Goal: Information Seeking & Learning: Learn about a topic

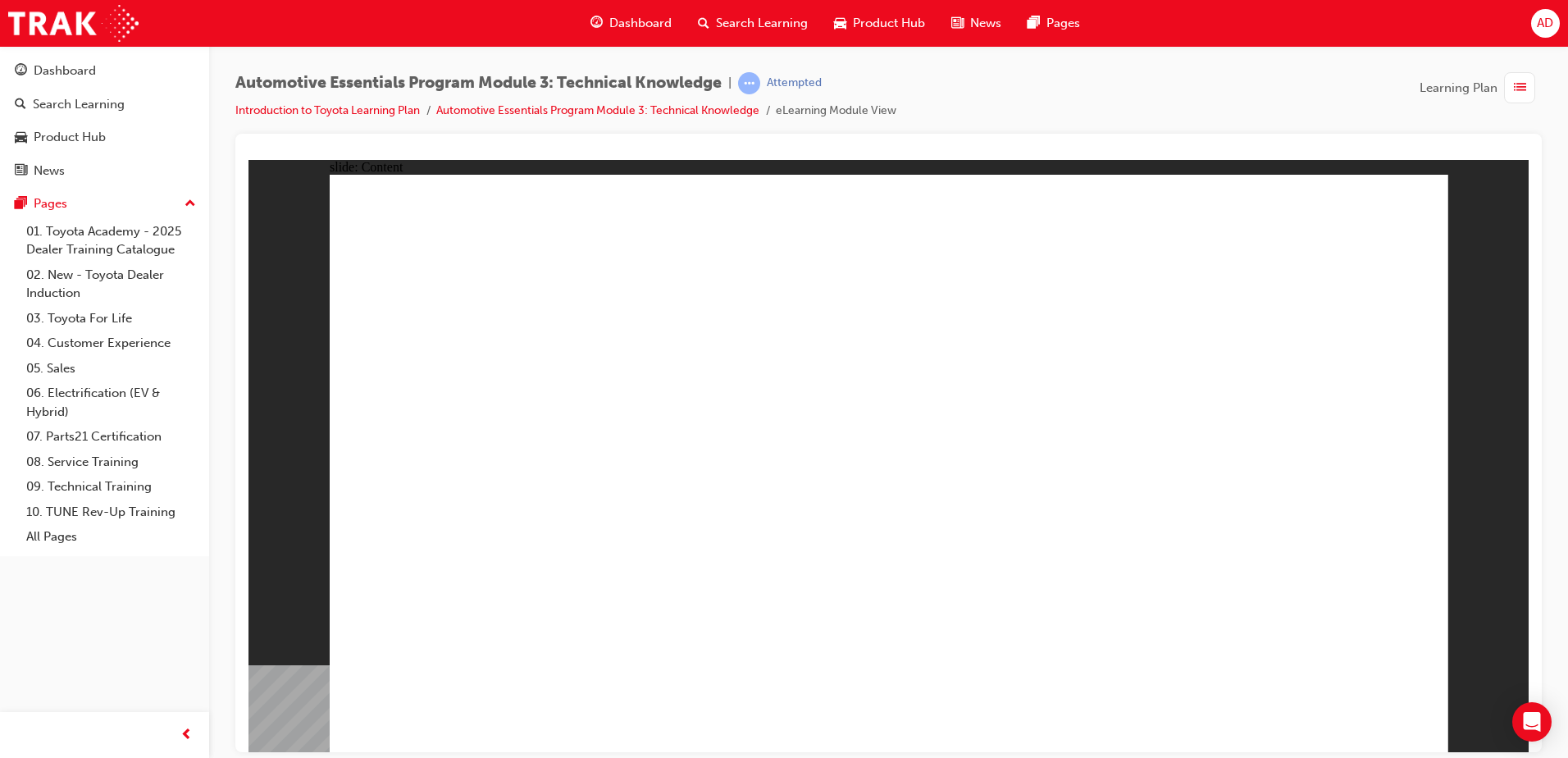
drag, startPoint x: 1390, startPoint y: 227, endPoint x: 1106, endPoint y: 328, distance: 301.4
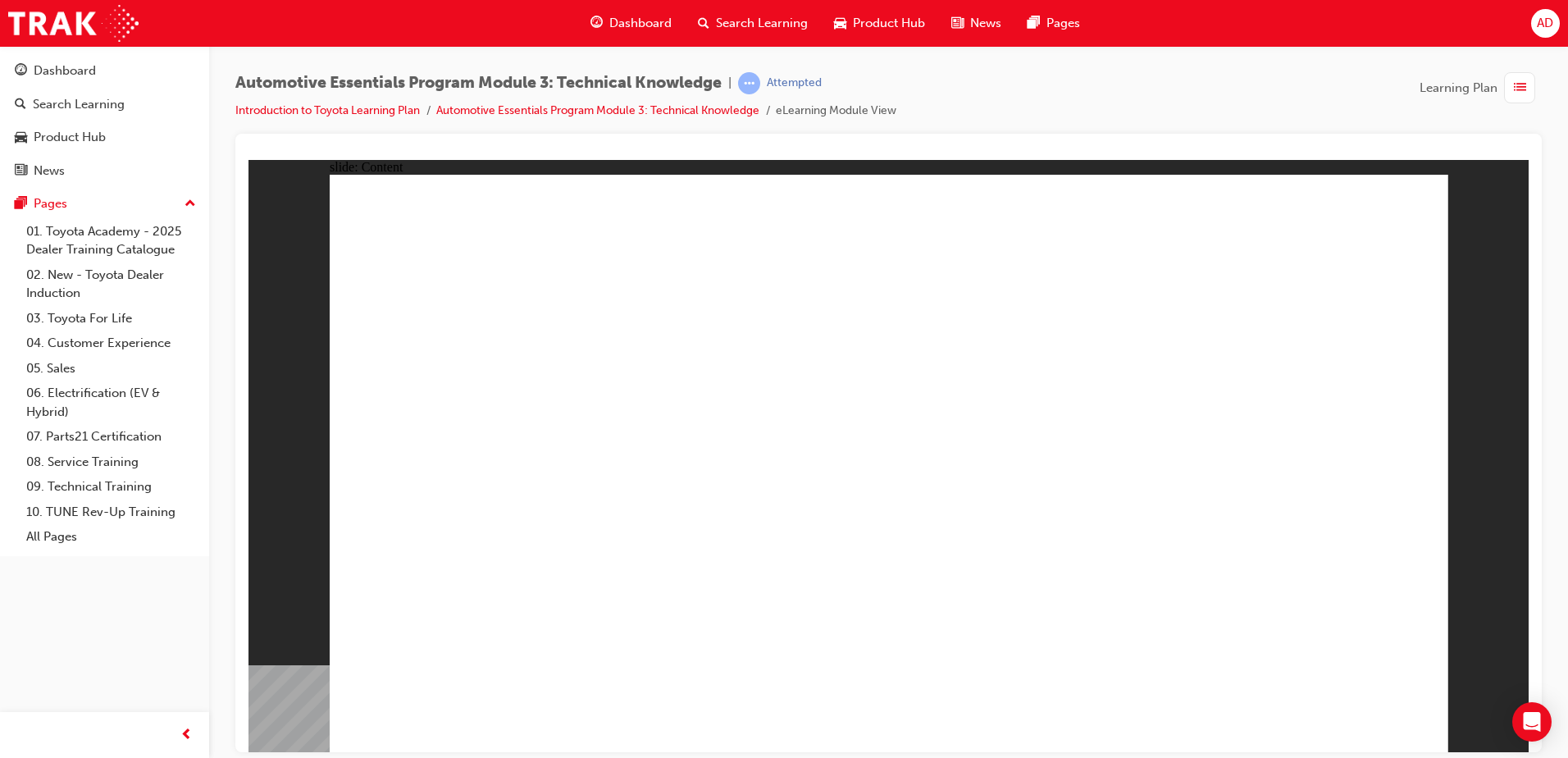
drag, startPoint x: 1061, startPoint y: 350, endPoint x: 1126, endPoint y: 323, distance: 70.4
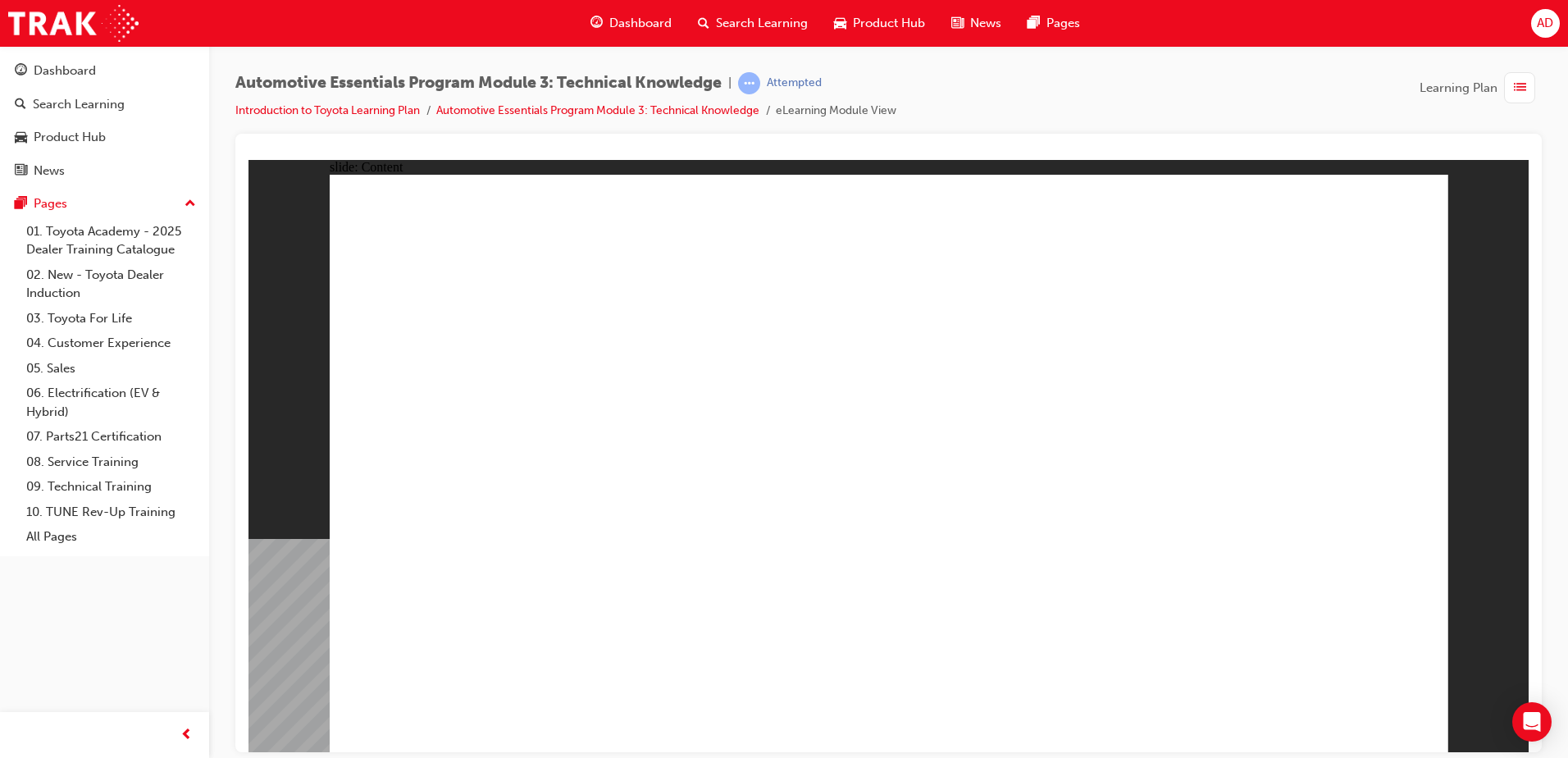
drag, startPoint x: 1374, startPoint y: 212, endPoint x: 1308, endPoint y: 244, distance: 73.3
drag, startPoint x: 653, startPoint y: 562, endPoint x: 630, endPoint y: 609, distance: 52.3
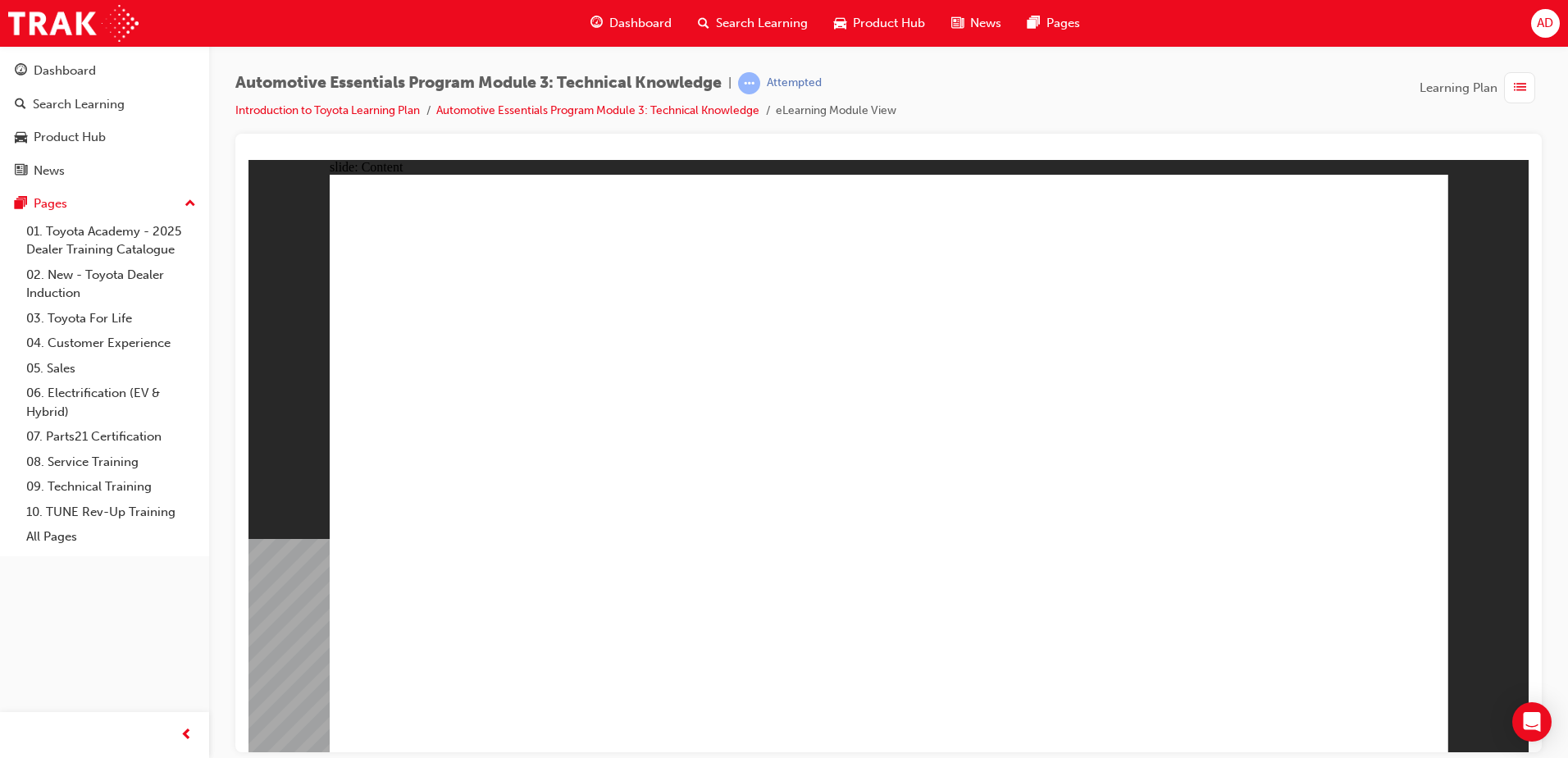
drag, startPoint x: 615, startPoint y: 604, endPoint x: 618, endPoint y: 596, distance: 8.5
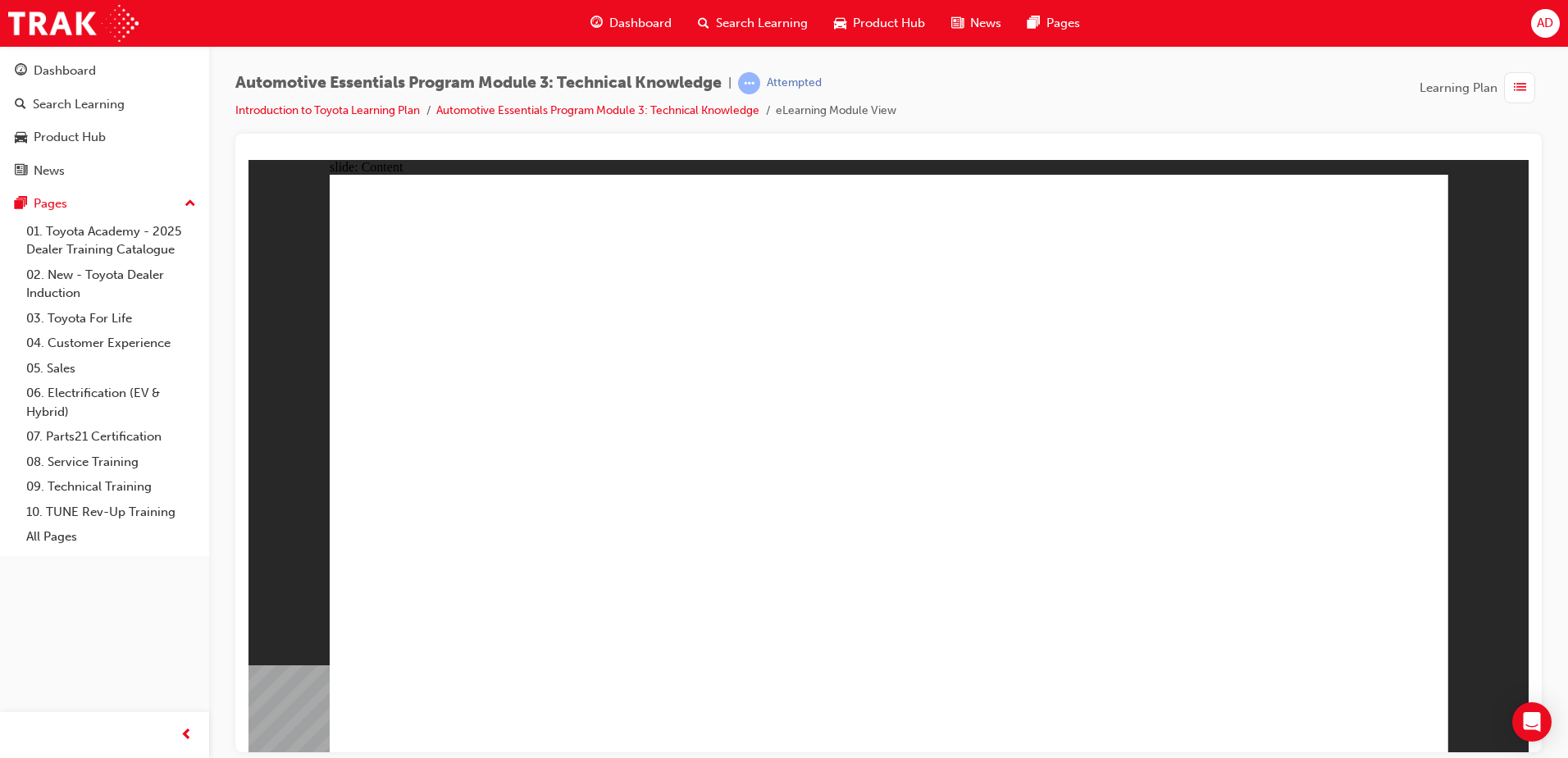
drag, startPoint x: 1073, startPoint y: 310, endPoint x: 1082, endPoint y: 303, distance: 11.4
drag, startPoint x: 1193, startPoint y: 261, endPoint x: 1169, endPoint y: 269, distance: 25.3
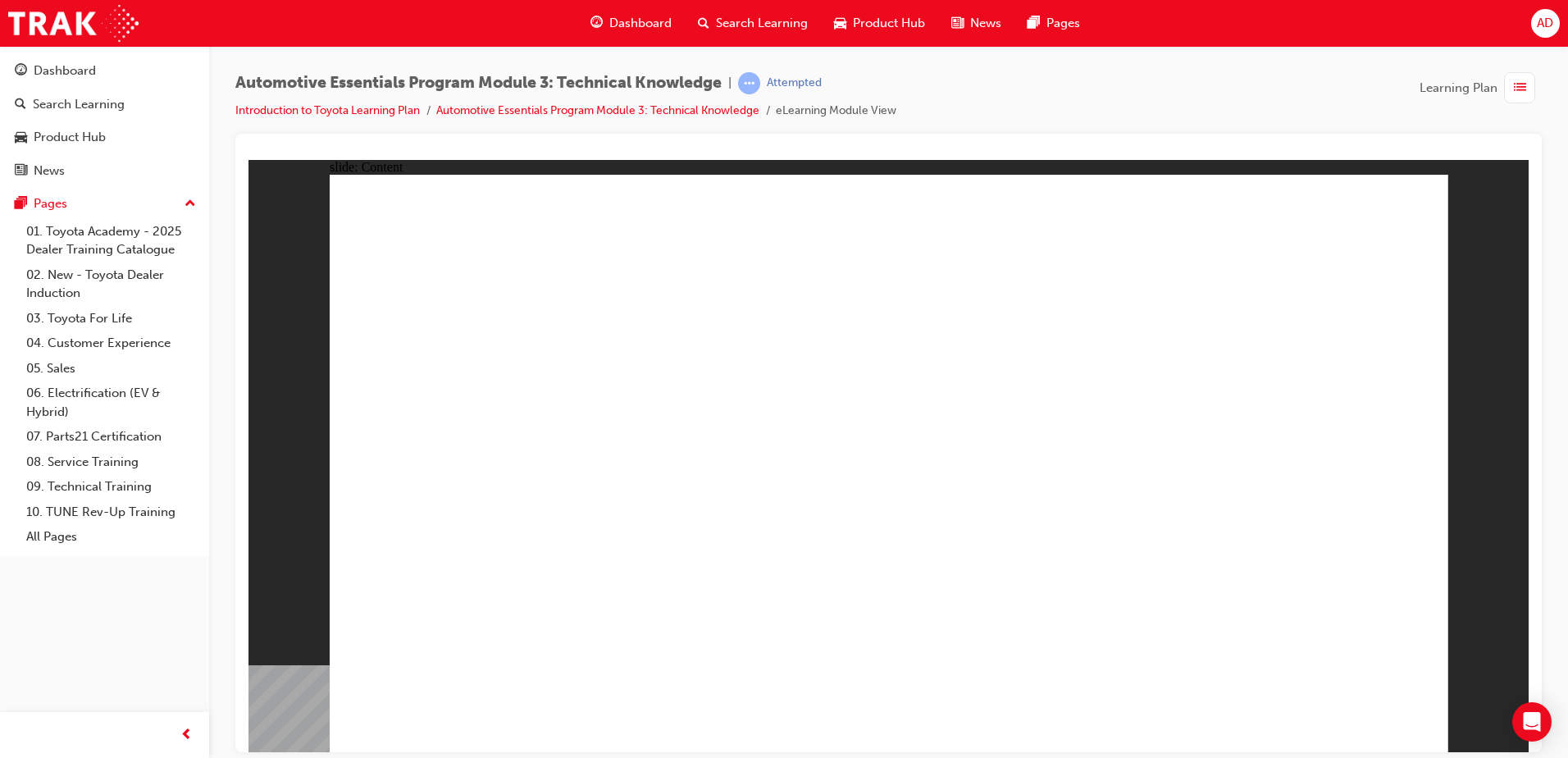
drag, startPoint x: 1376, startPoint y: 225, endPoint x: 1362, endPoint y: 245, distance: 24.4
drag, startPoint x: 652, startPoint y: 265, endPoint x: 1014, endPoint y: 273, distance: 362.1
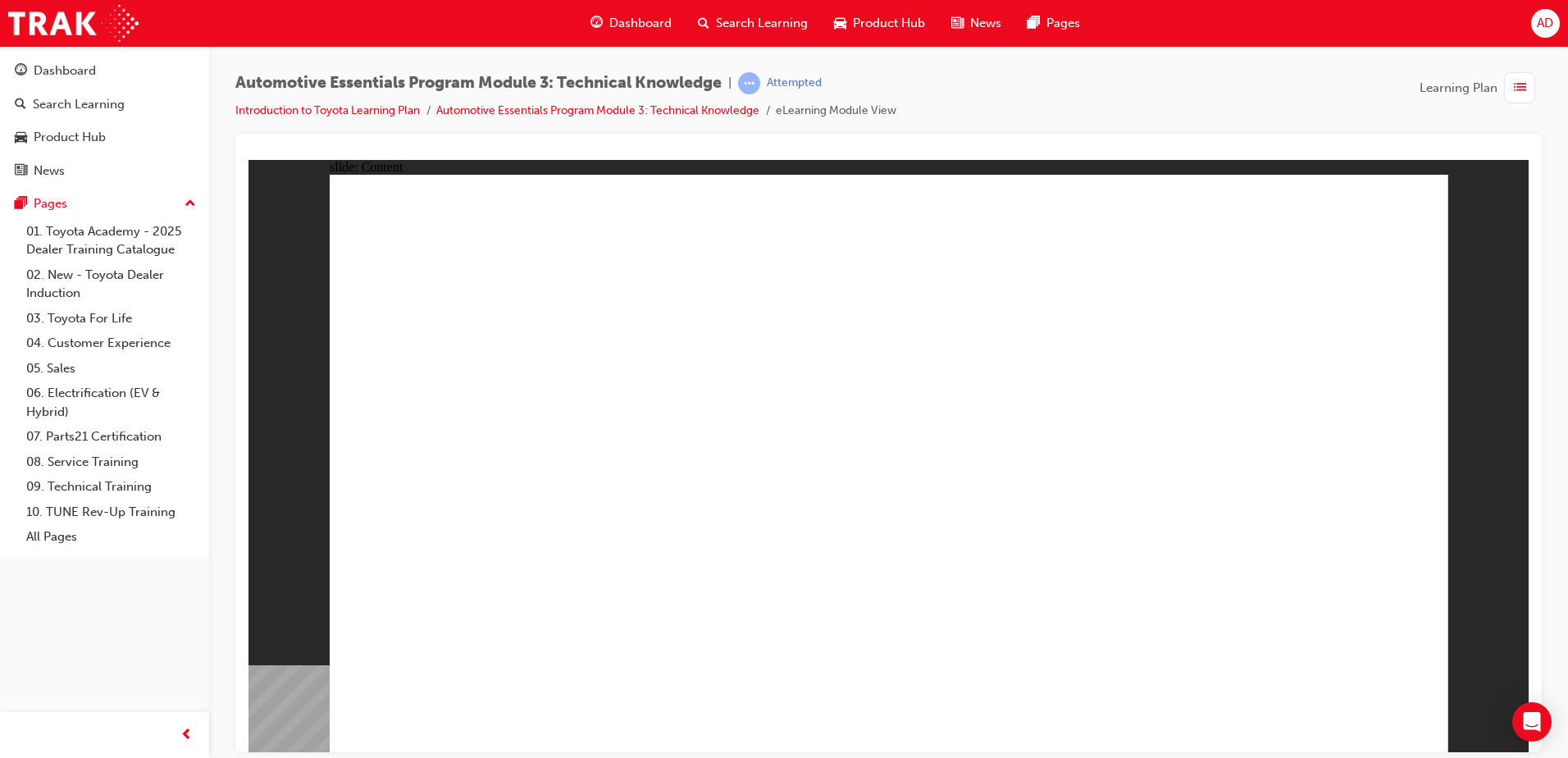
drag, startPoint x: 502, startPoint y: 630, endPoint x: 512, endPoint y: 630, distance: 10.0
drag, startPoint x: 1318, startPoint y: 696, endPoint x: 1319, endPoint y: 711, distance: 15.0
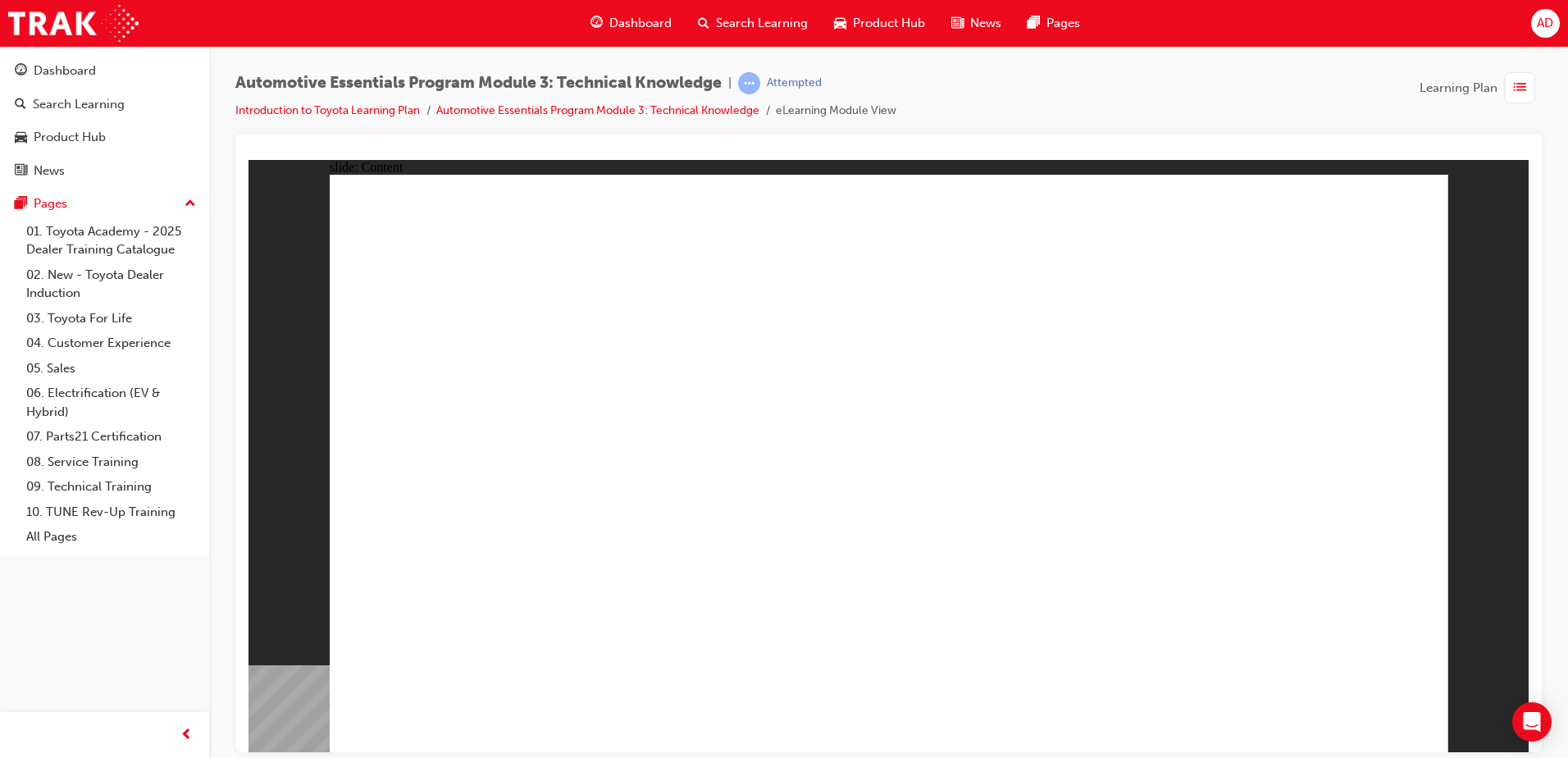
drag, startPoint x: 1375, startPoint y: 219, endPoint x: 1367, endPoint y: 232, distance: 15.3
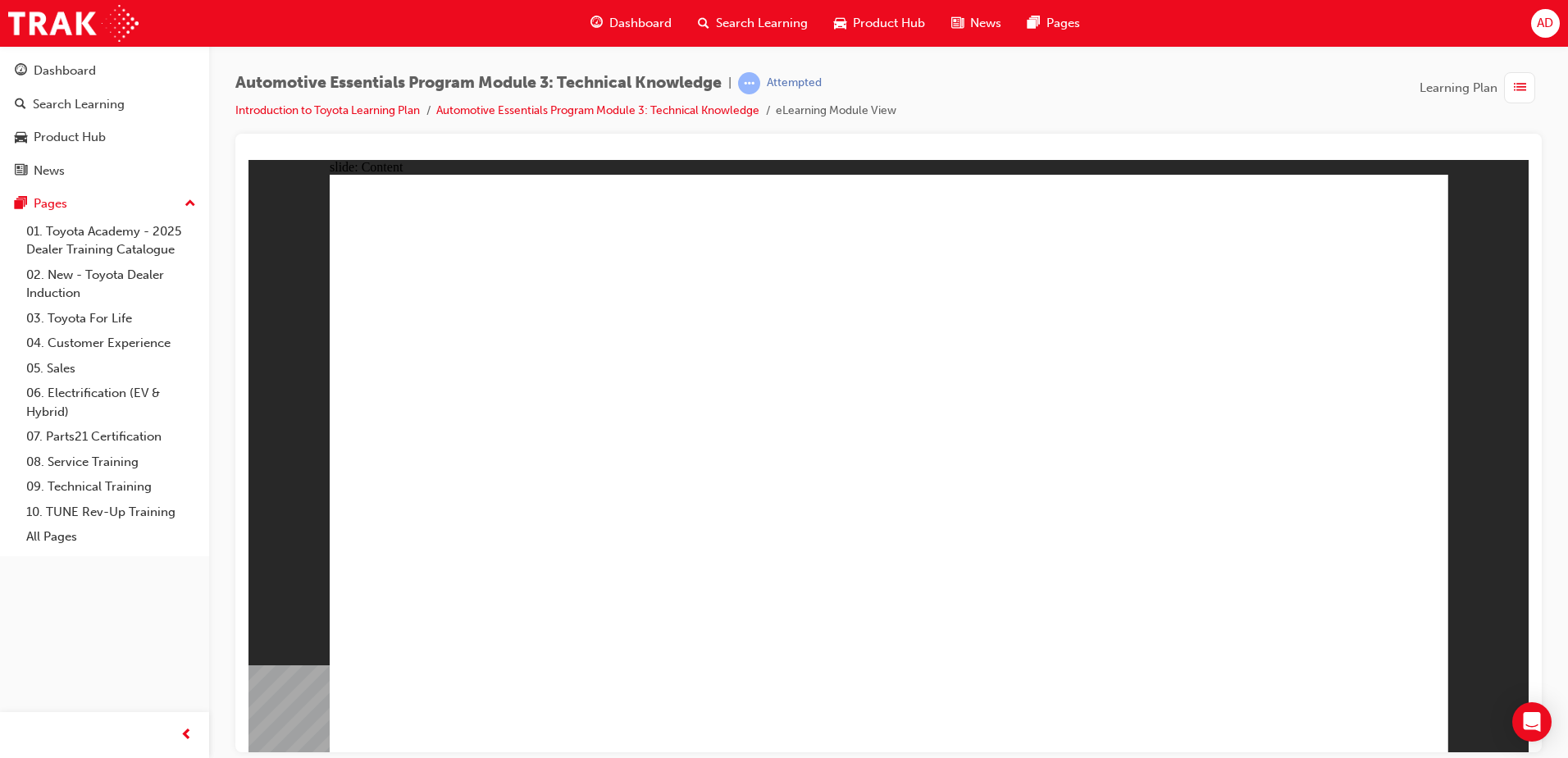
drag, startPoint x: 847, startPoint y: 431, endPoint x: 1084, endPoint y: 441, distance: 237.2
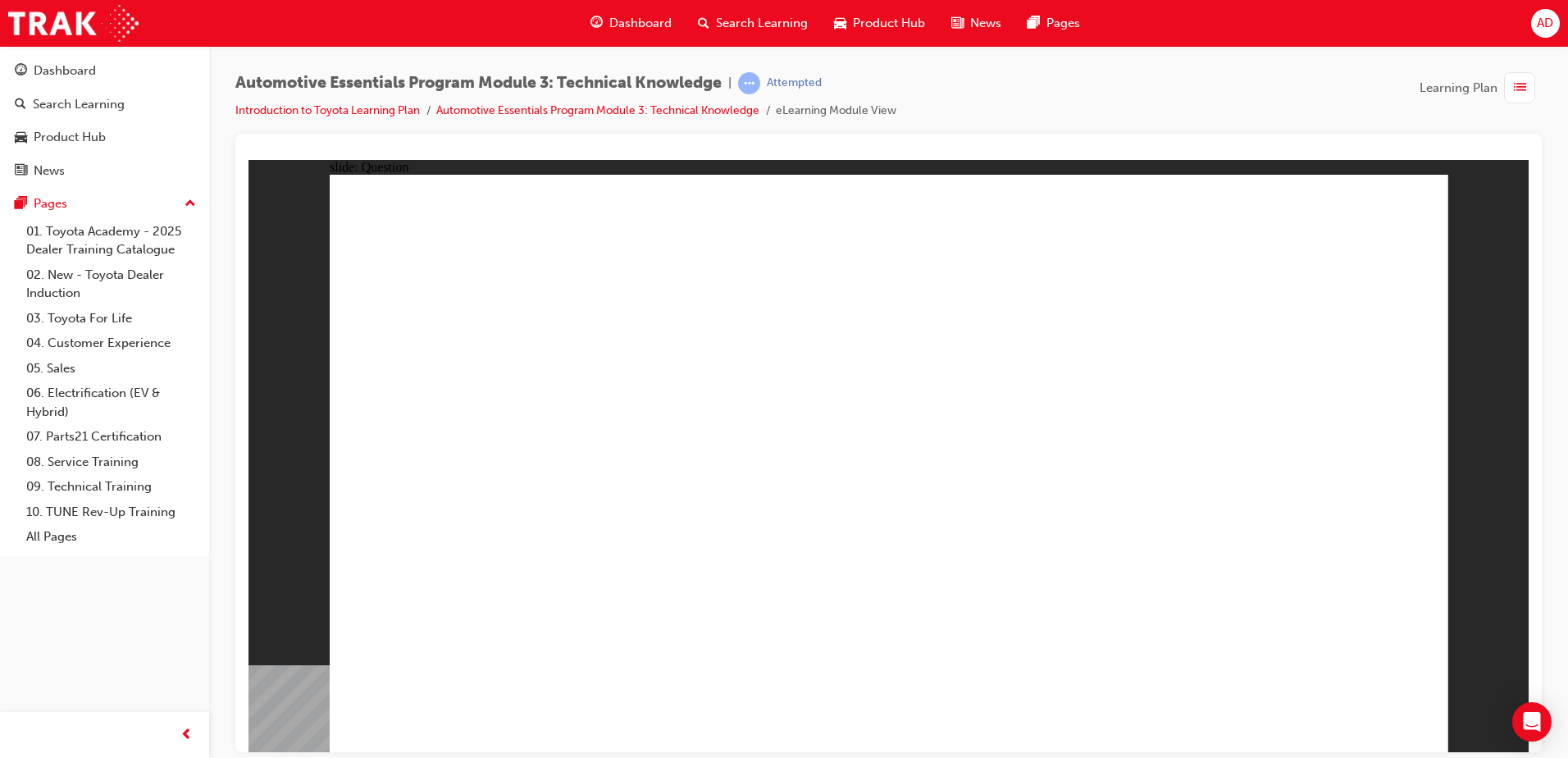
radio input "true"
drag, startPoint x: 417, startPoint y: 402, endPoint x: 724, endPoint y: 435, distance: 308.8
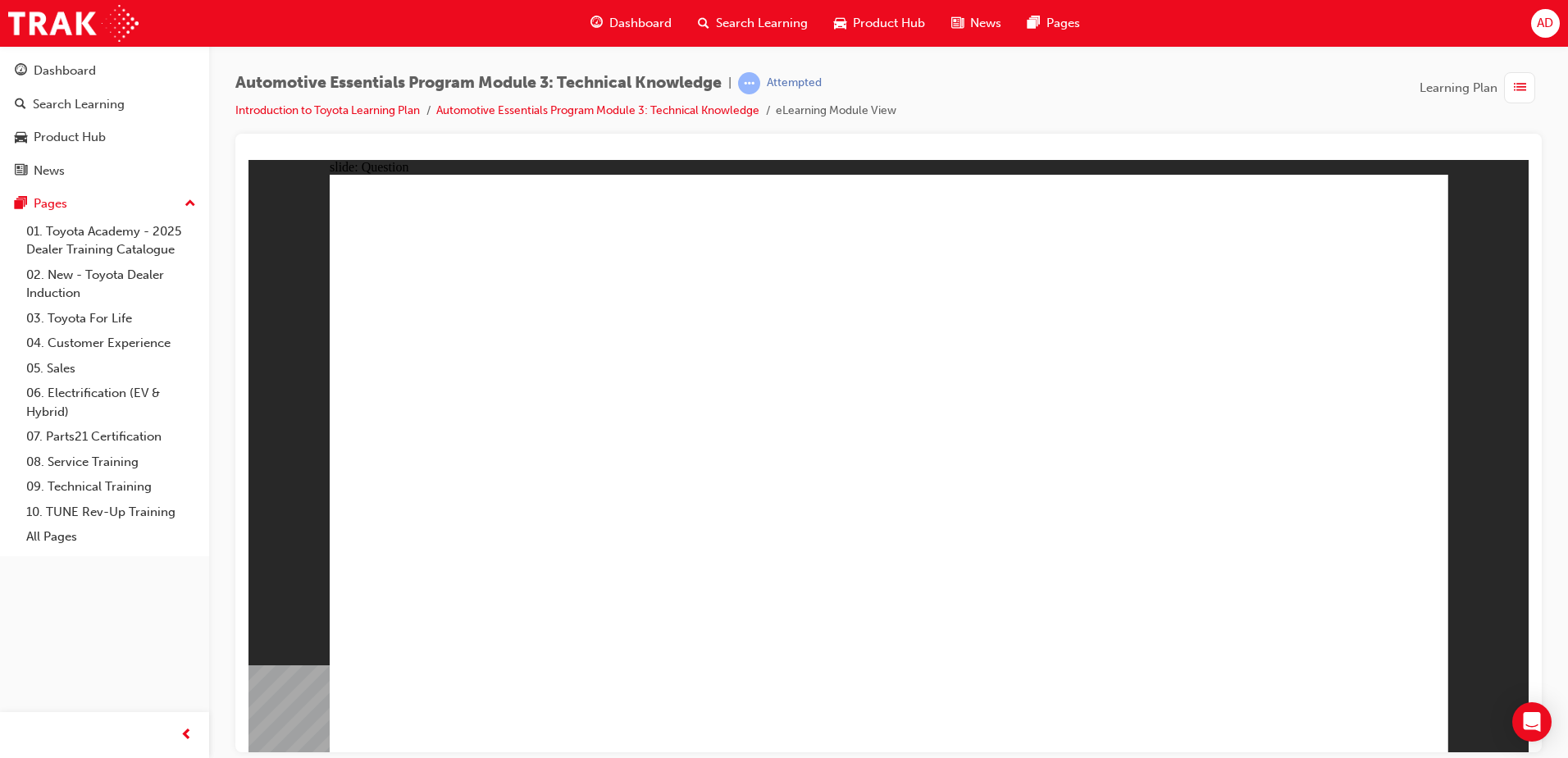
radio input "true"
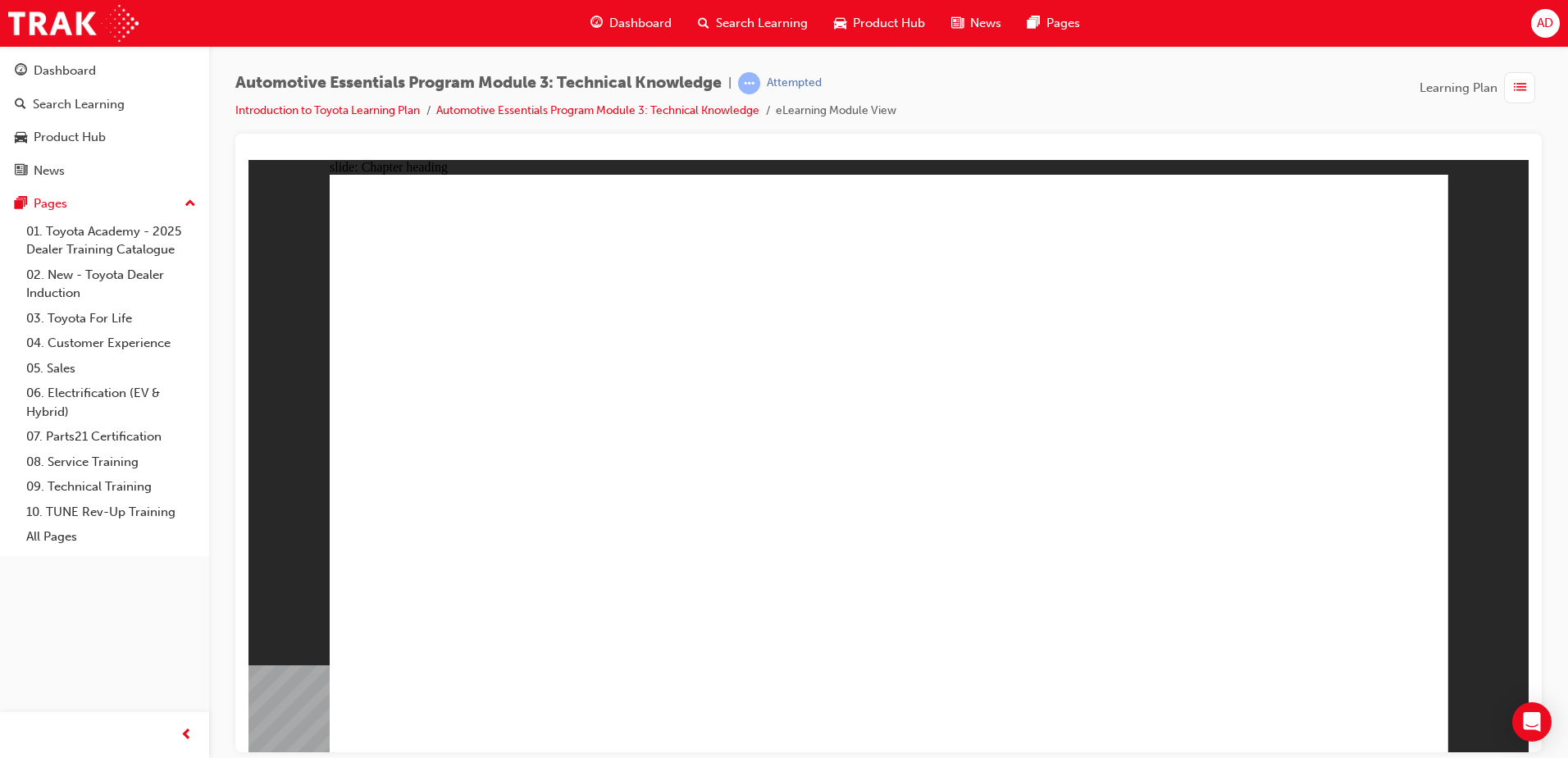
drag, startPoint x: 653, startPoint y: 321, endPoint x: 503, endPoint y: 276, distance: 156.6
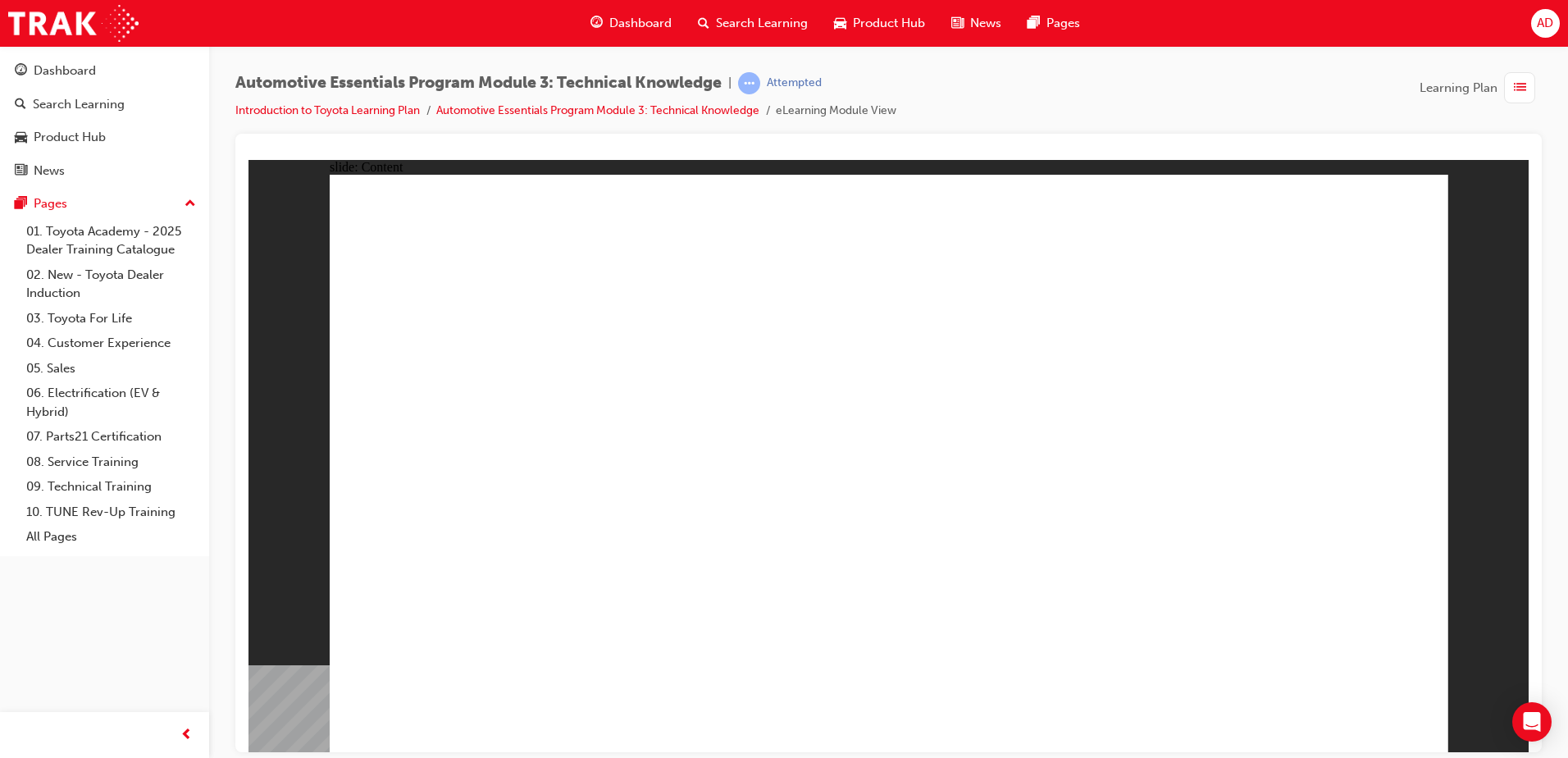
drag, startPoint x: 866, startPoint y: 414, endPoint x: 909, endPoint y: 417, distance: 43.1
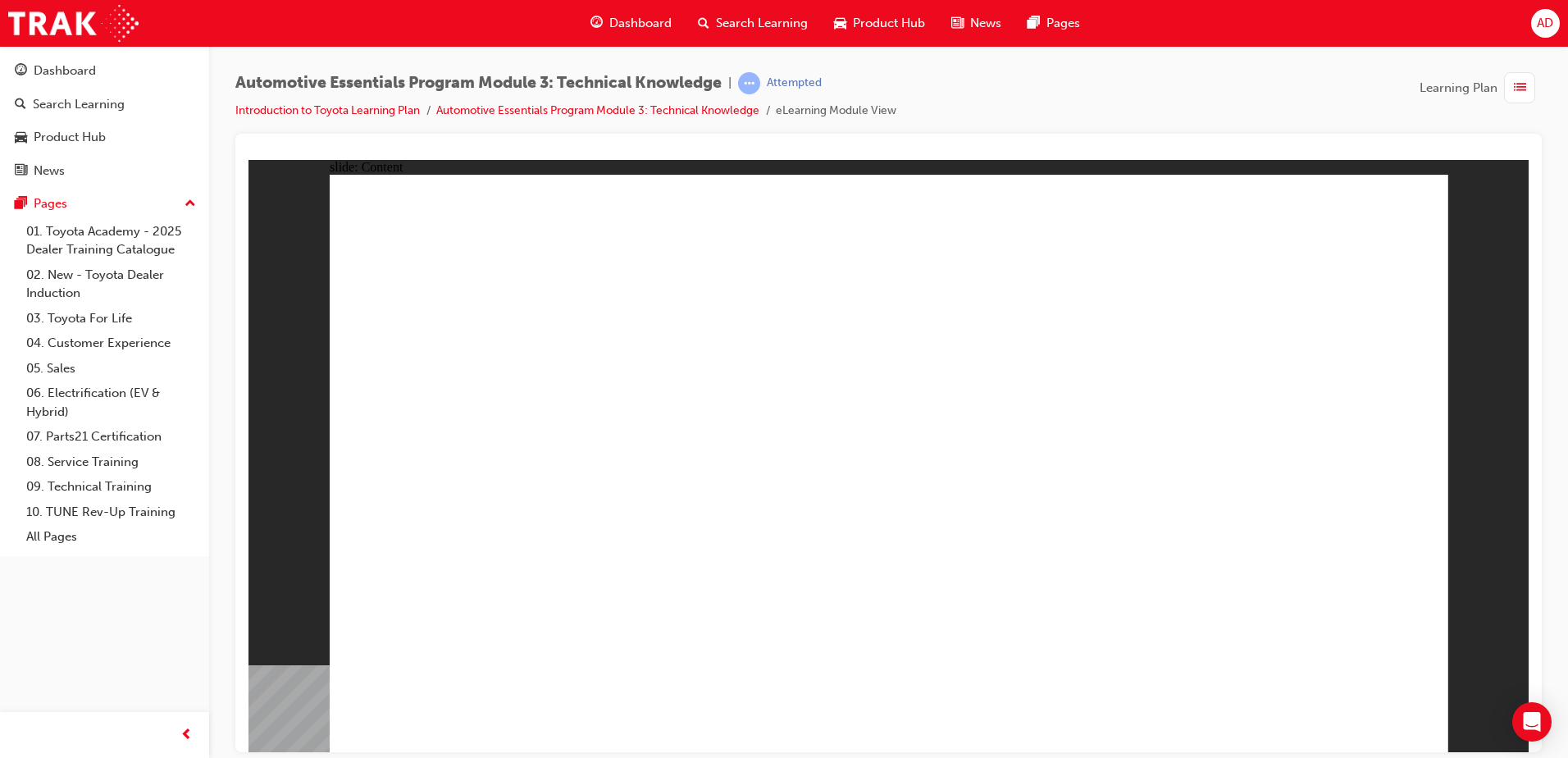
drag, startPoint x: 387, startPoint y: 427, endPoint x: 636, endPoint y: 452, distance: 250.3
drag, startPoint x: 1077, startPoint y: 393, endPoint x: 1015, endPoint y: 380, distance: 63.3
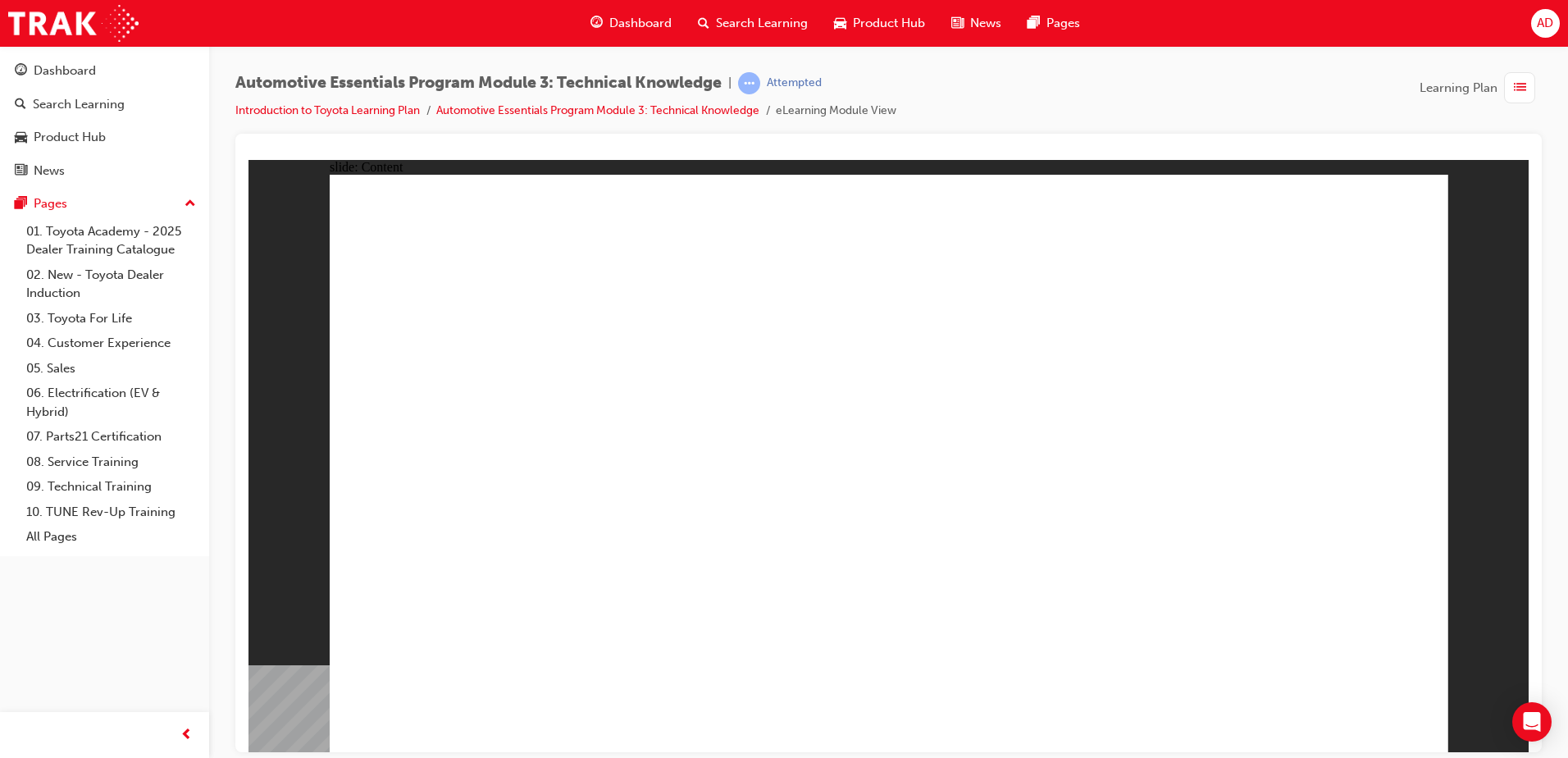
drag, startPoint x: 467, startPoint y: 567, endPoint x: 601, endPoint y: 559, distance: 134.2
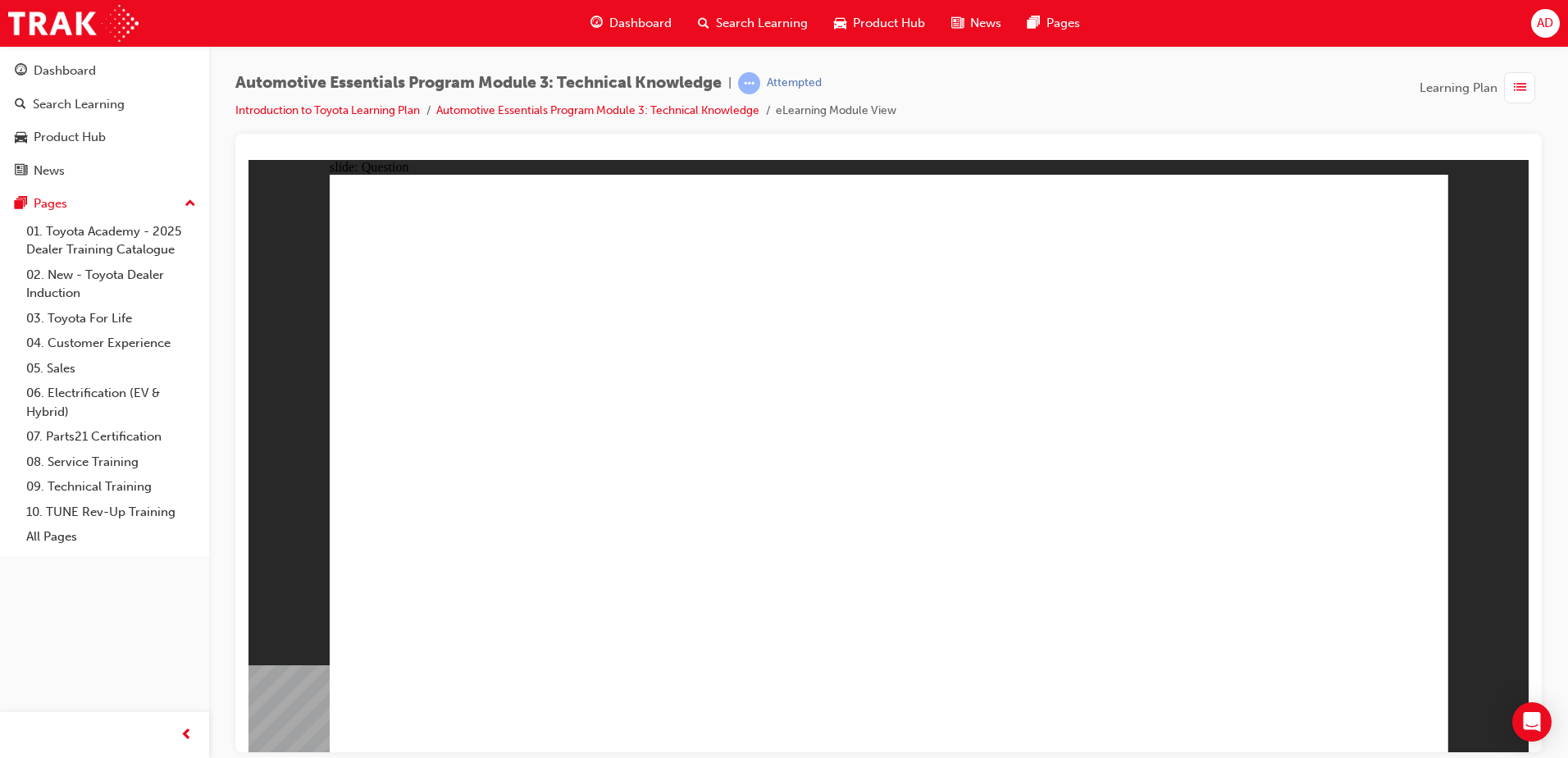
radio input "true"
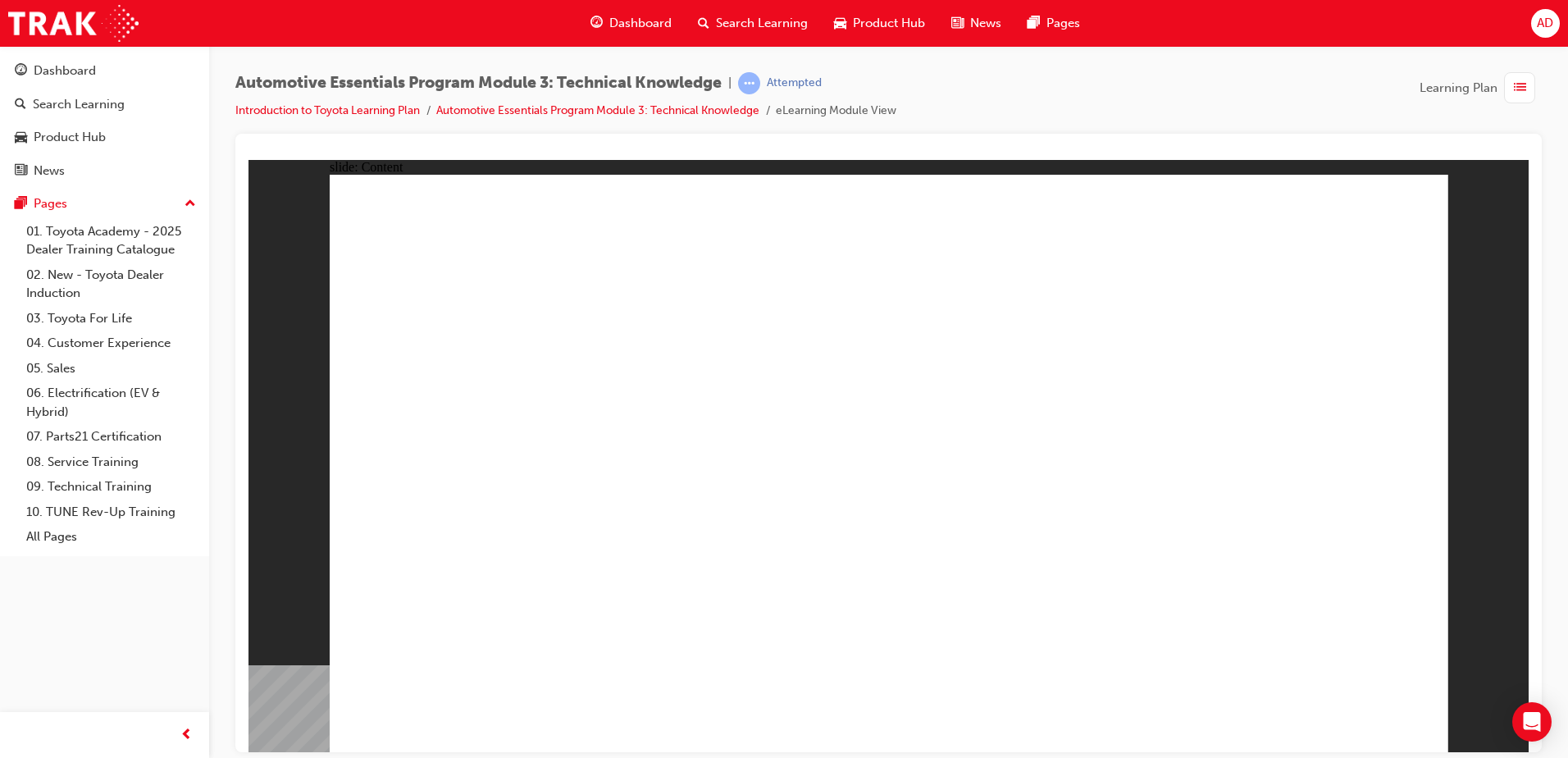
click at [1436, 203] on div "slide: Content Rectangle 1 close_white.png Rectangle 1 Group 1 Did You Know? To…" at bounding box center [889, 455] width 1281 height 592
drag, startPoint x: 480, startPoint y: 516, endPoint x: 720, endPoint y: 546, distance: 241.9
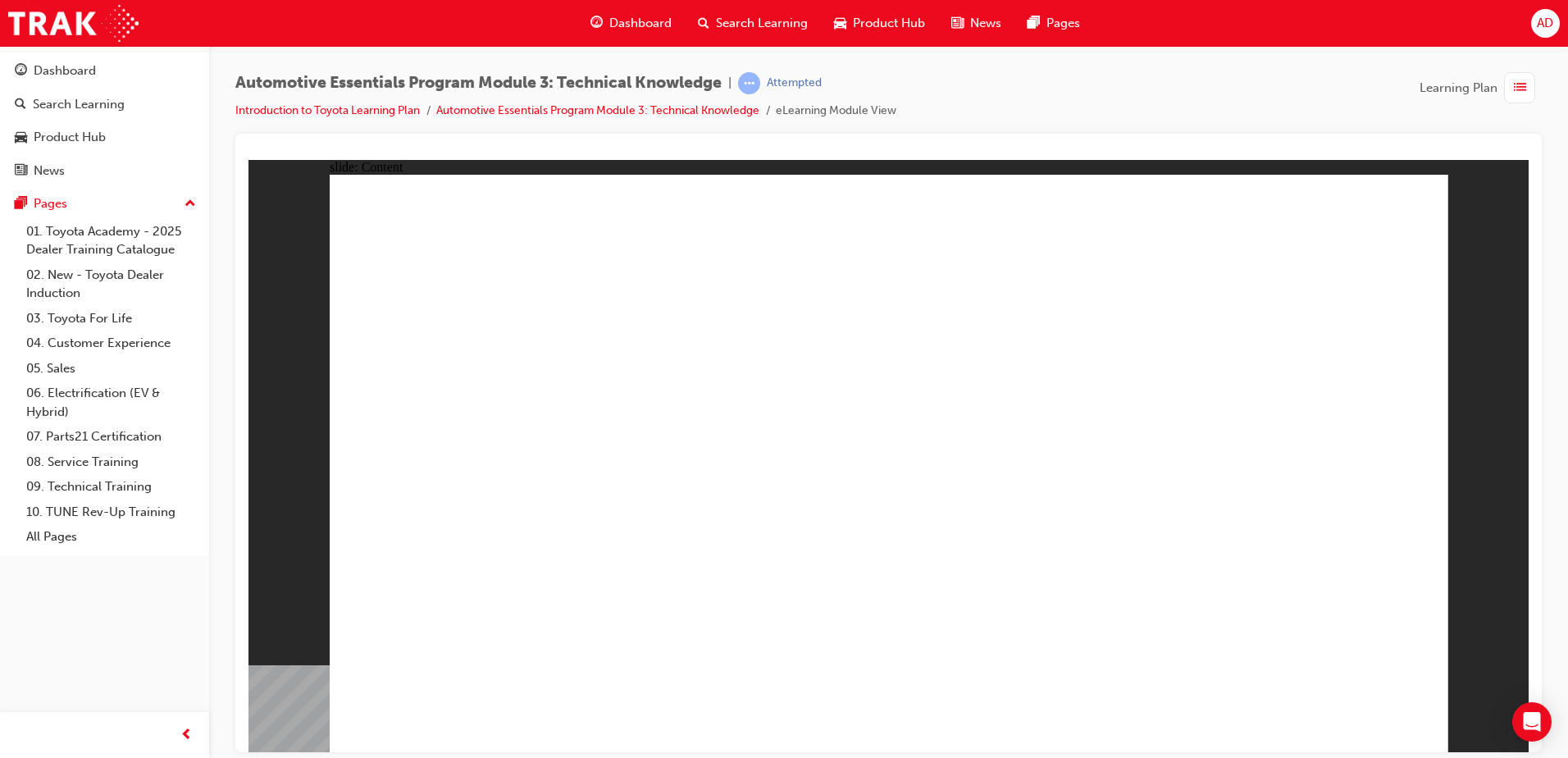
drag, startPoint x: 1305, startPoint y: 430, endPoint x: 1324, endPoint y: 430, distance: 19.0
drag, startPoint x: 1330, startPoint y: 430, endPoint x: 1229, endPoint y: 448, distance: 102.6
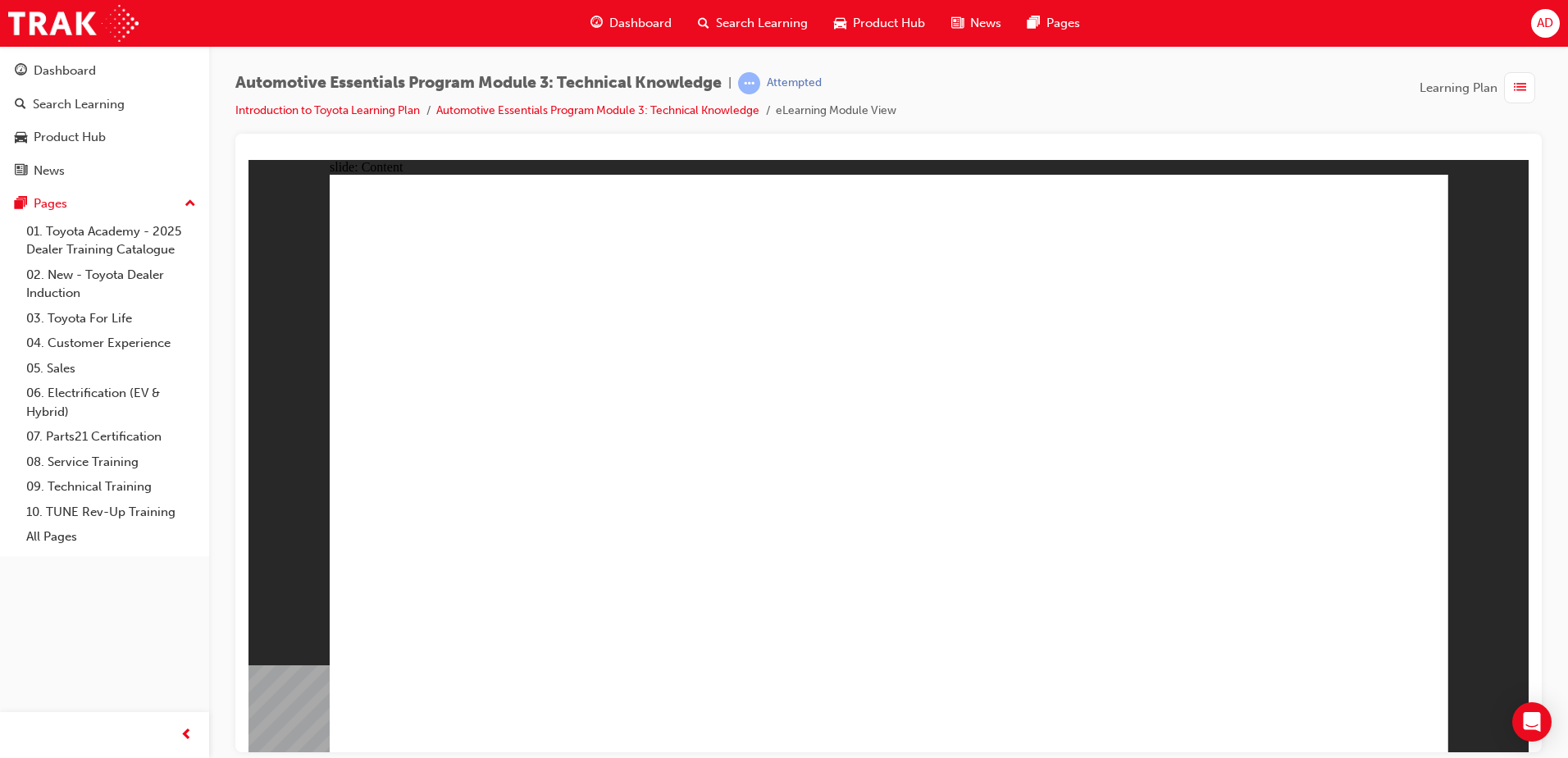
drag, startPoint x: 575, startPoint y: 636, endPoint x: 557, endPoint y: 636, distance: 18.0
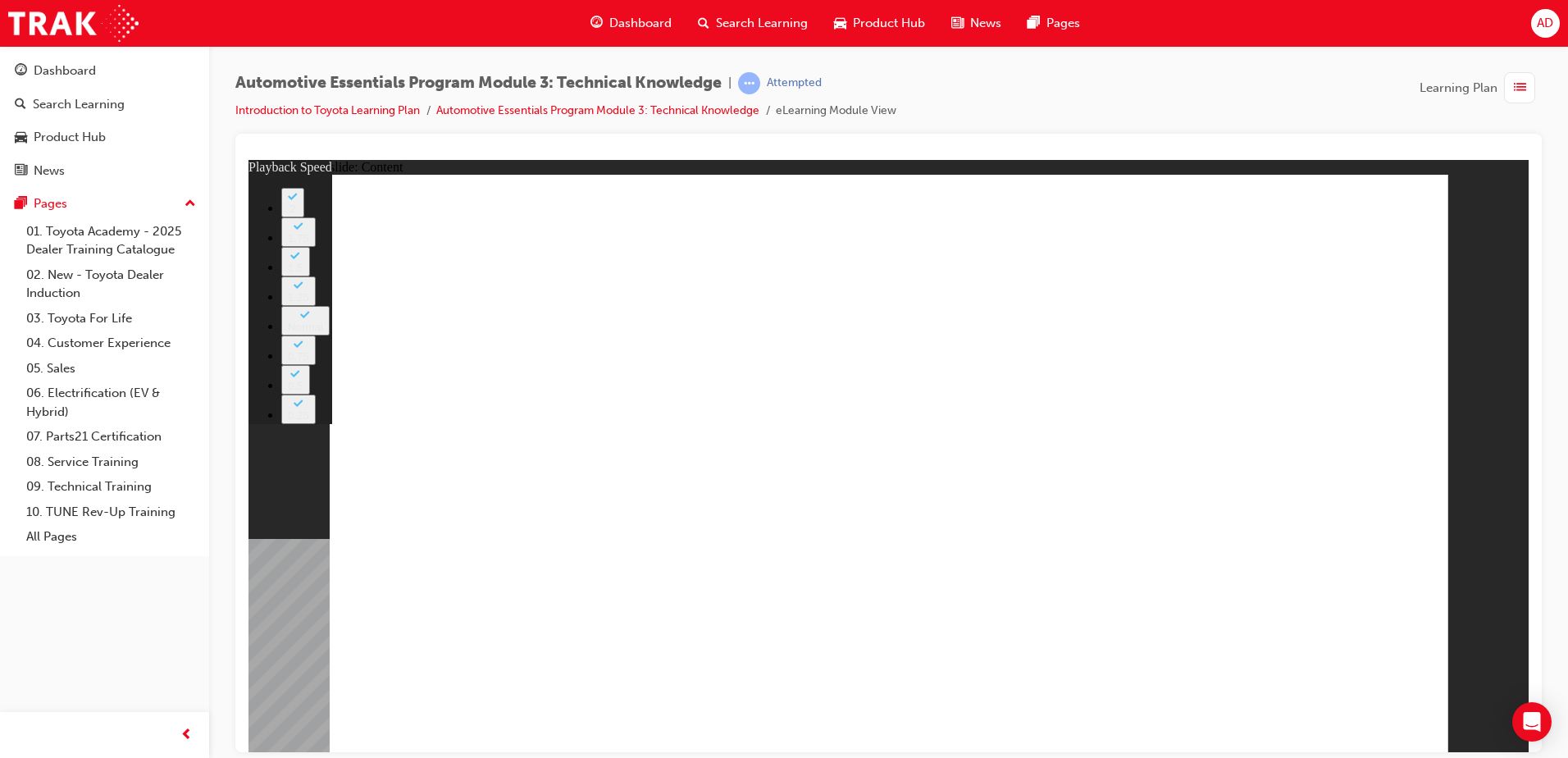
drag, startPoint x: 838, startPoint y: 532, endPoint x: 862, endPoint y: 528, distance: 24.3
type input "8"
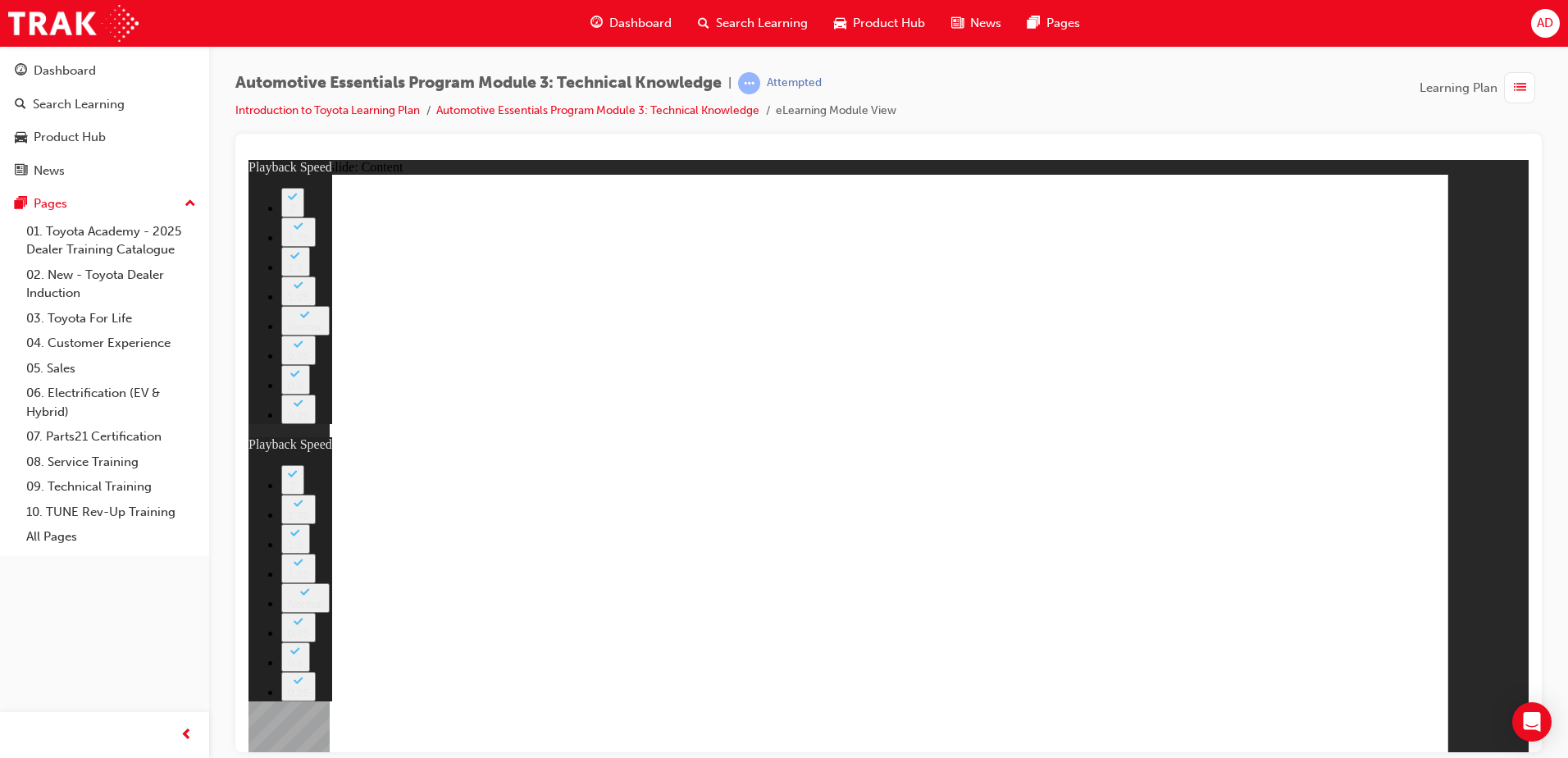
type input "133"
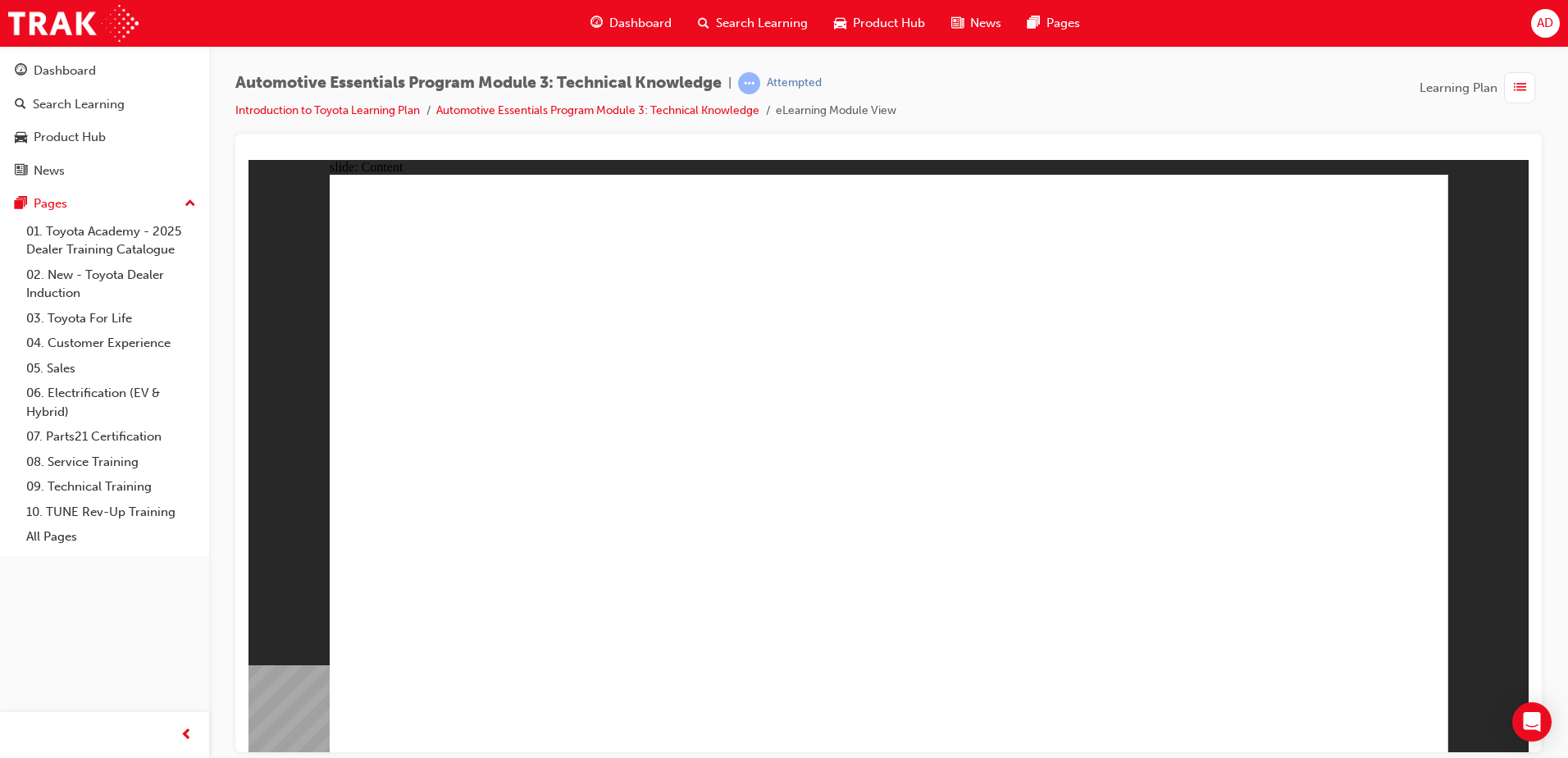
drag, startPoint x: 1324, startPoint y: 698, endPoint x: 1343, endPoint y: 715, distance: 25.5
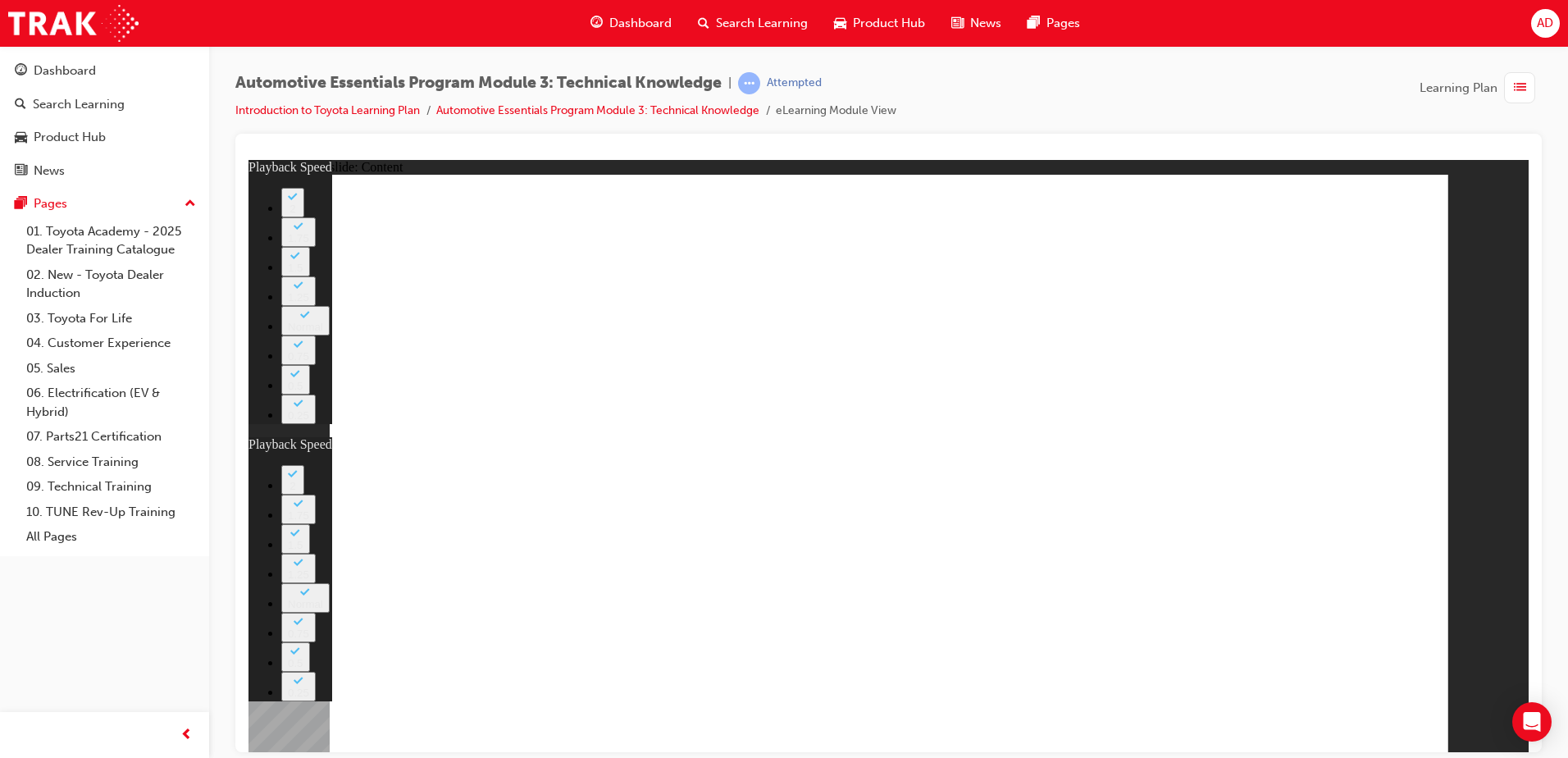
drag, startPoint x: 1367, startPoint y: 695, endPoint x: 1353, endPoint y: 706, distance: 17.8
type input "46"
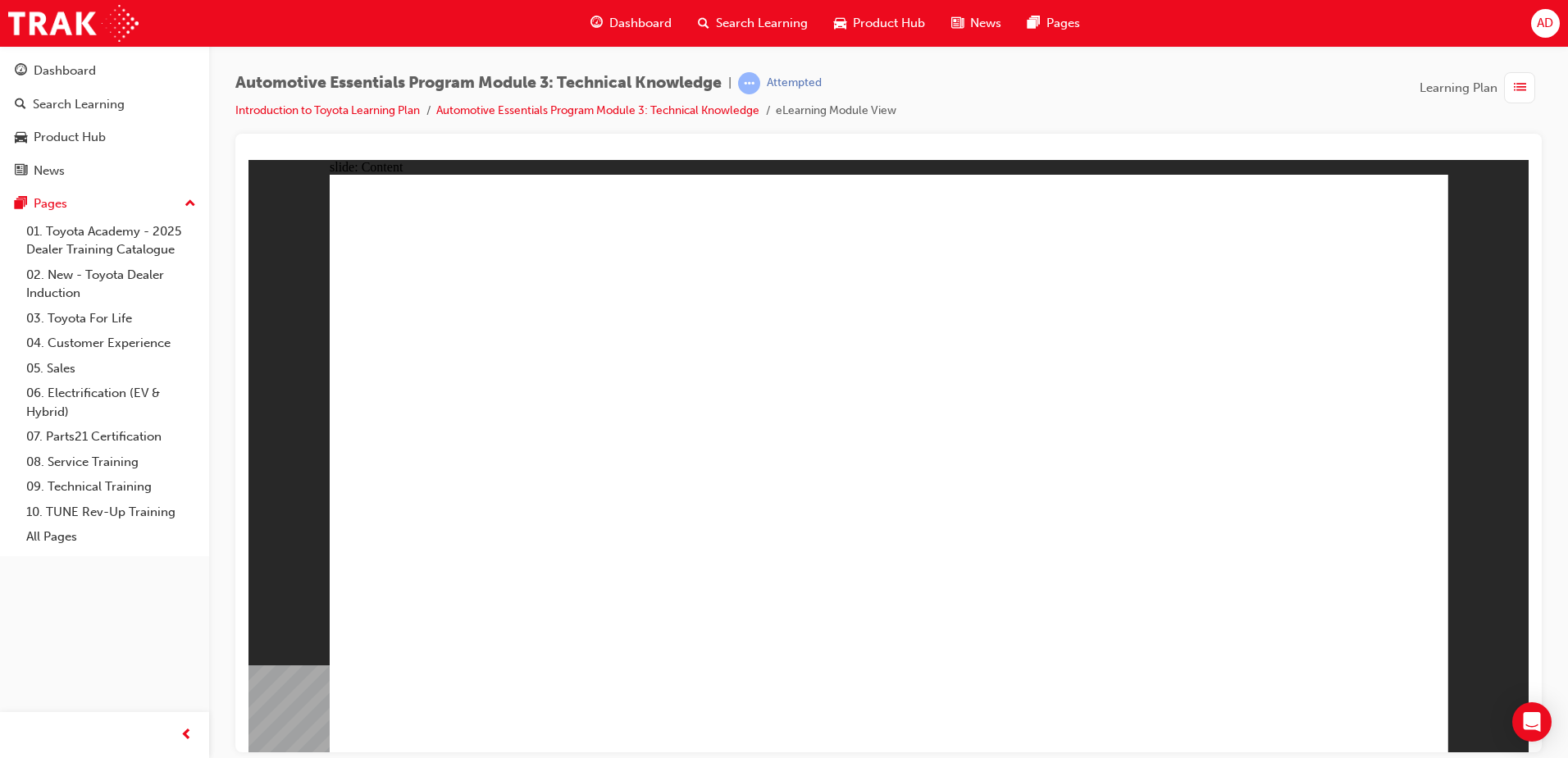
drag, startPoint x: 1317, startPoint y: 696, endPoint x: 1333, endPoint y: 713, distance: 23.3
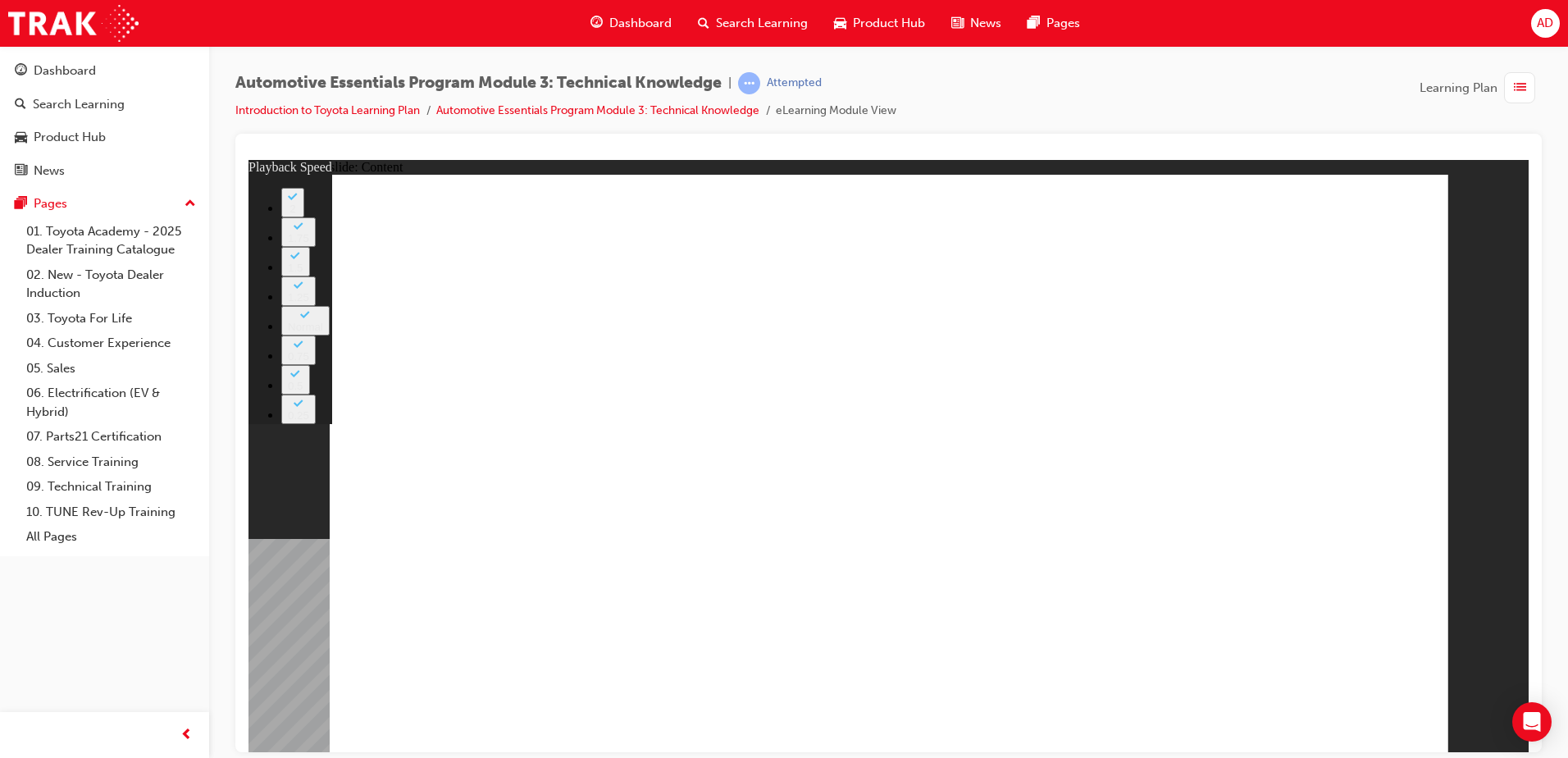
type input "2"
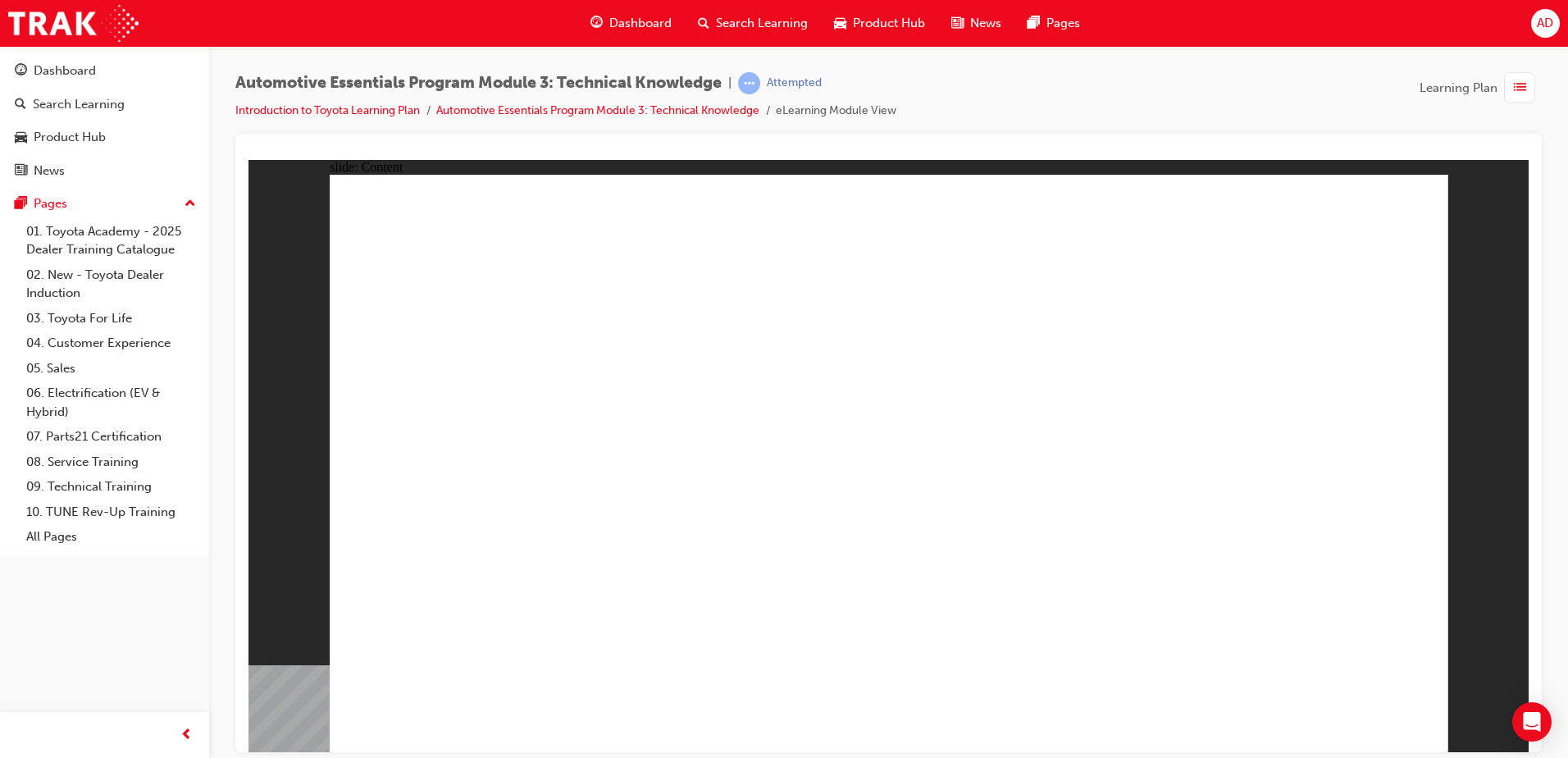
drag, startPoint x: 577, startPoint y: 510, endPoint x: 563, endPoint y: 510, distance: 14.0
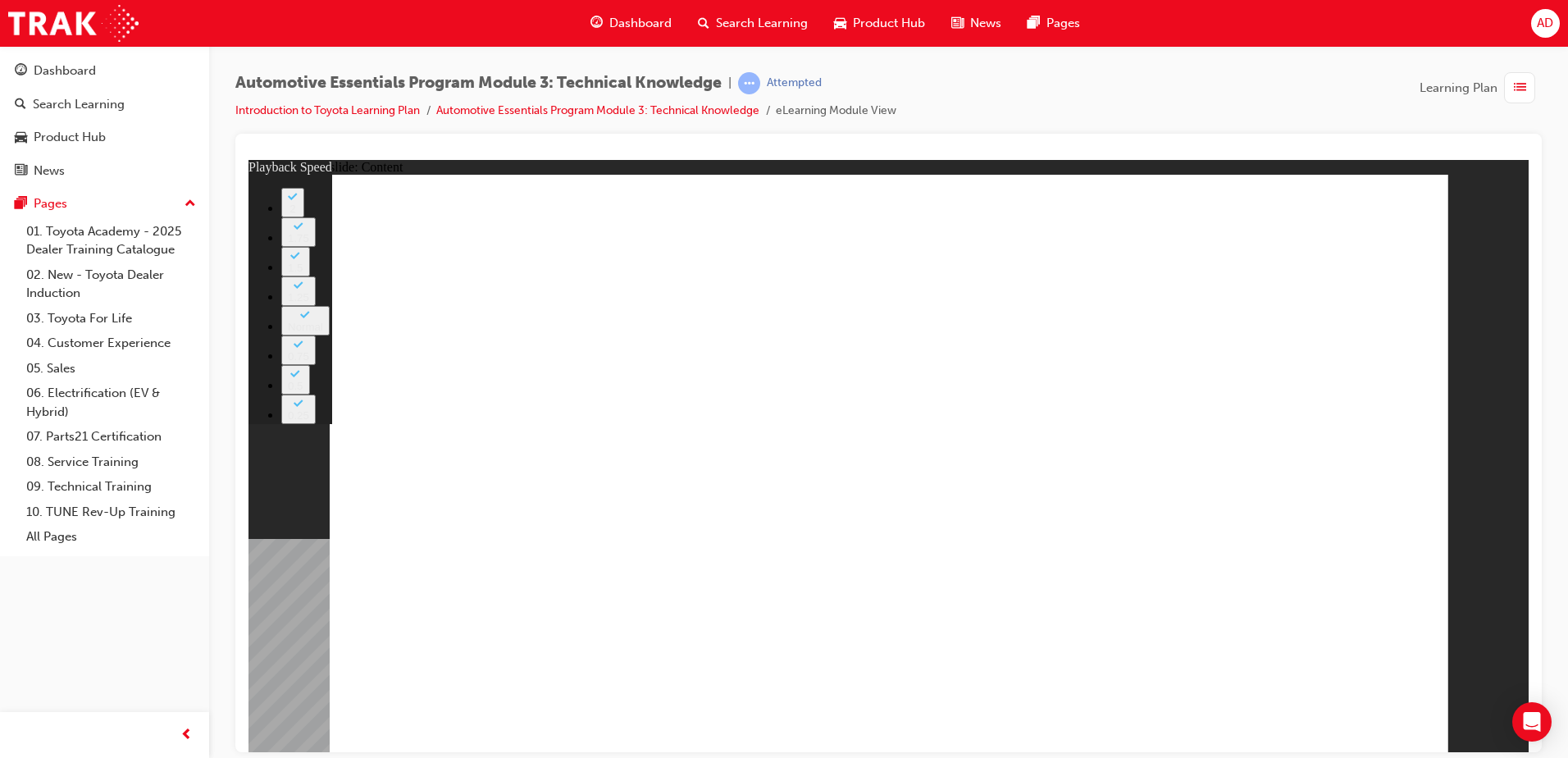
type input "5"
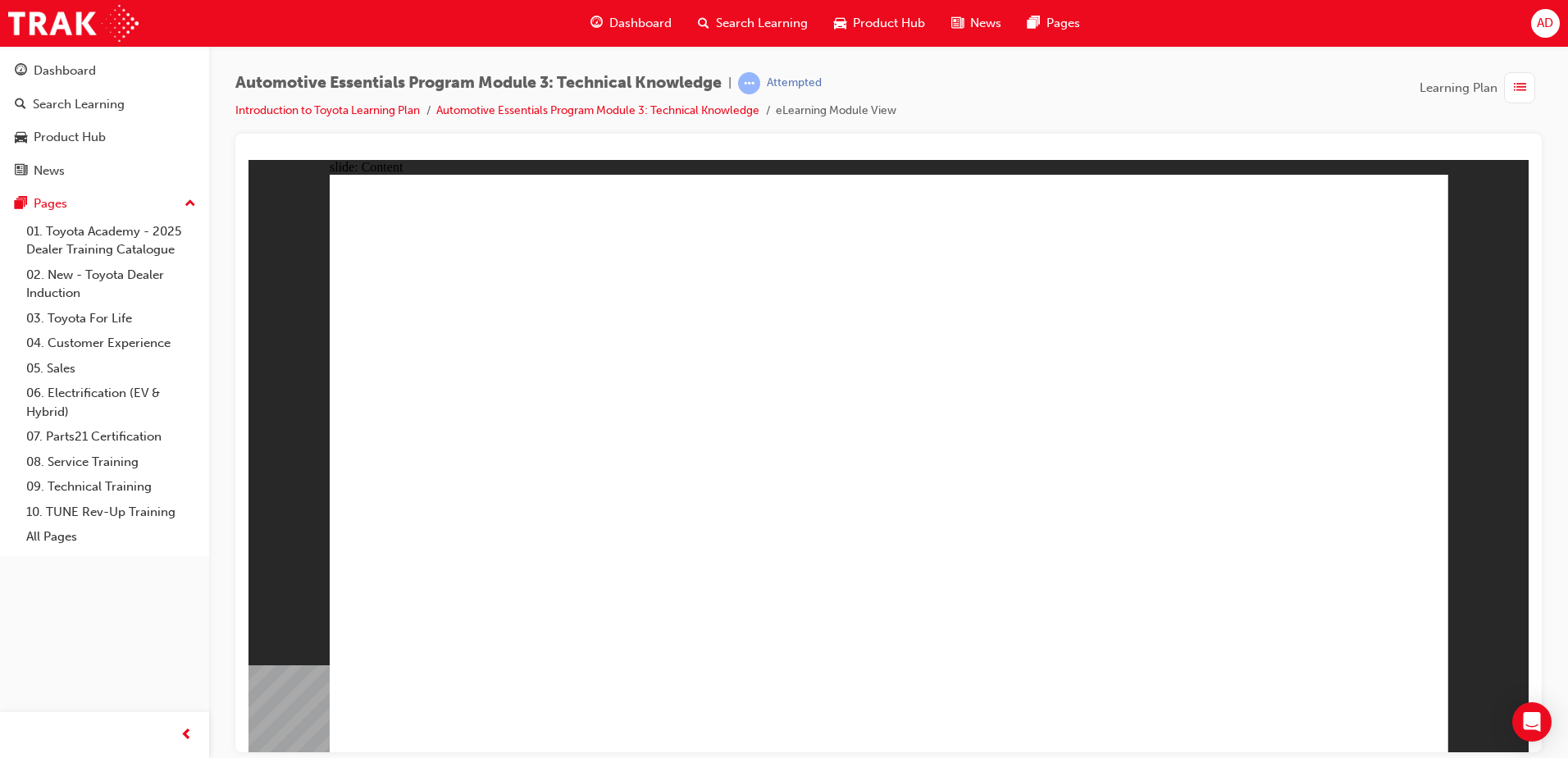
drag, startPoint x: 796, startPoint y: 273, endPoint x: 426, endPoint y: 291, distance: 370.4
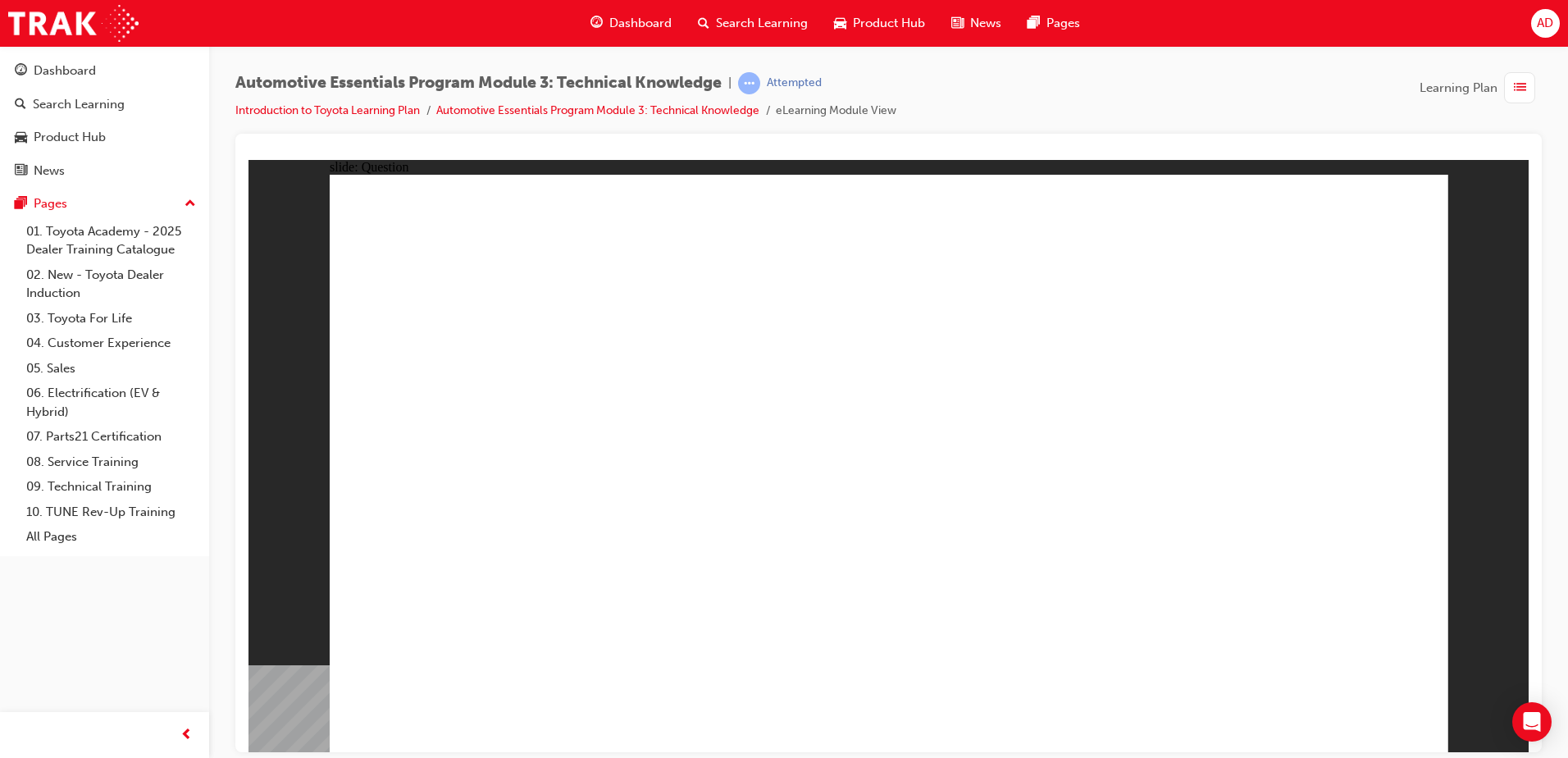
radio input "true"
drag, startPoint x: 922, startPoint y: 575, endPoint x: 309, endPoint y: 453, distance: 625.0
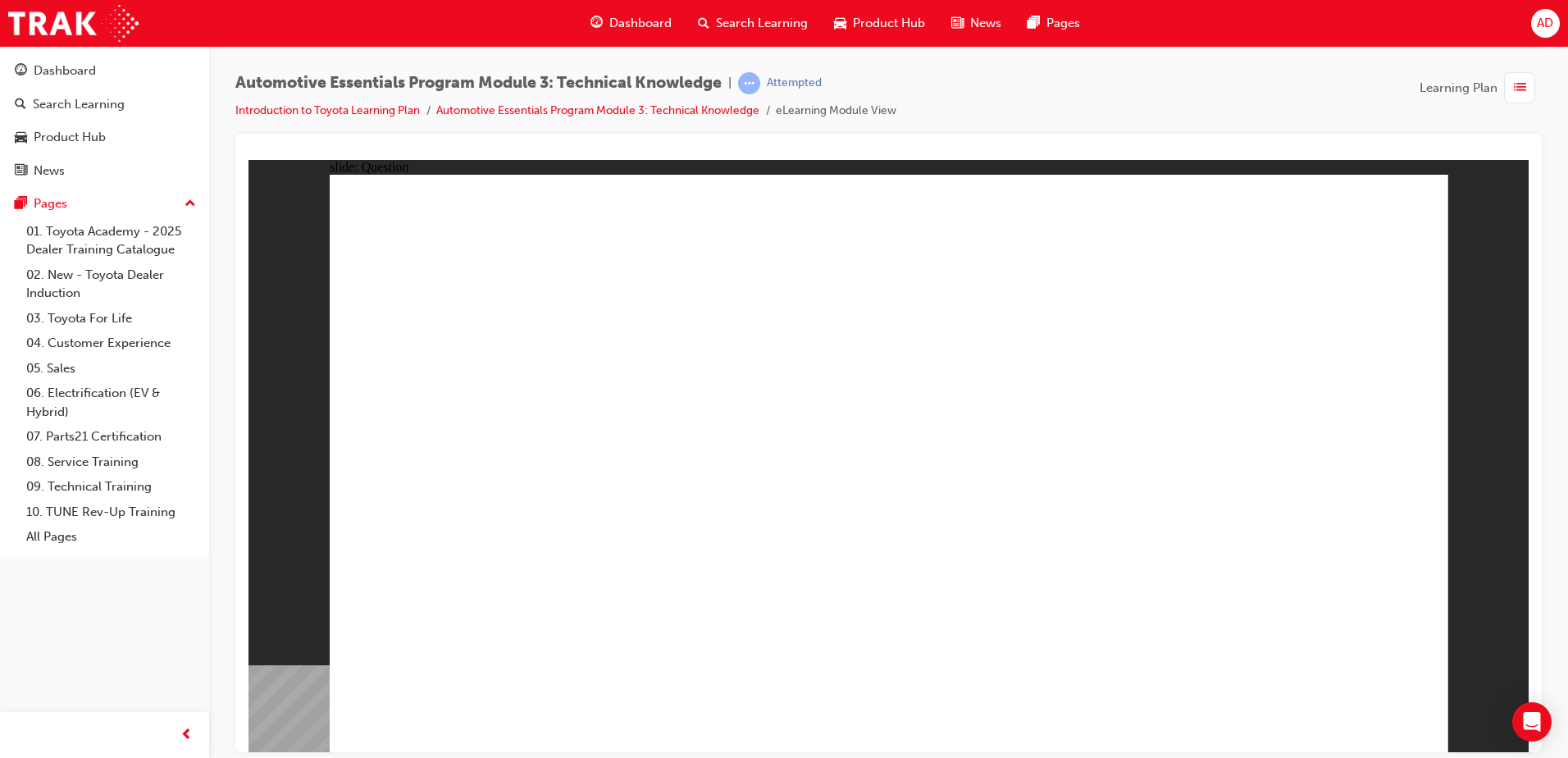
radio input "true"
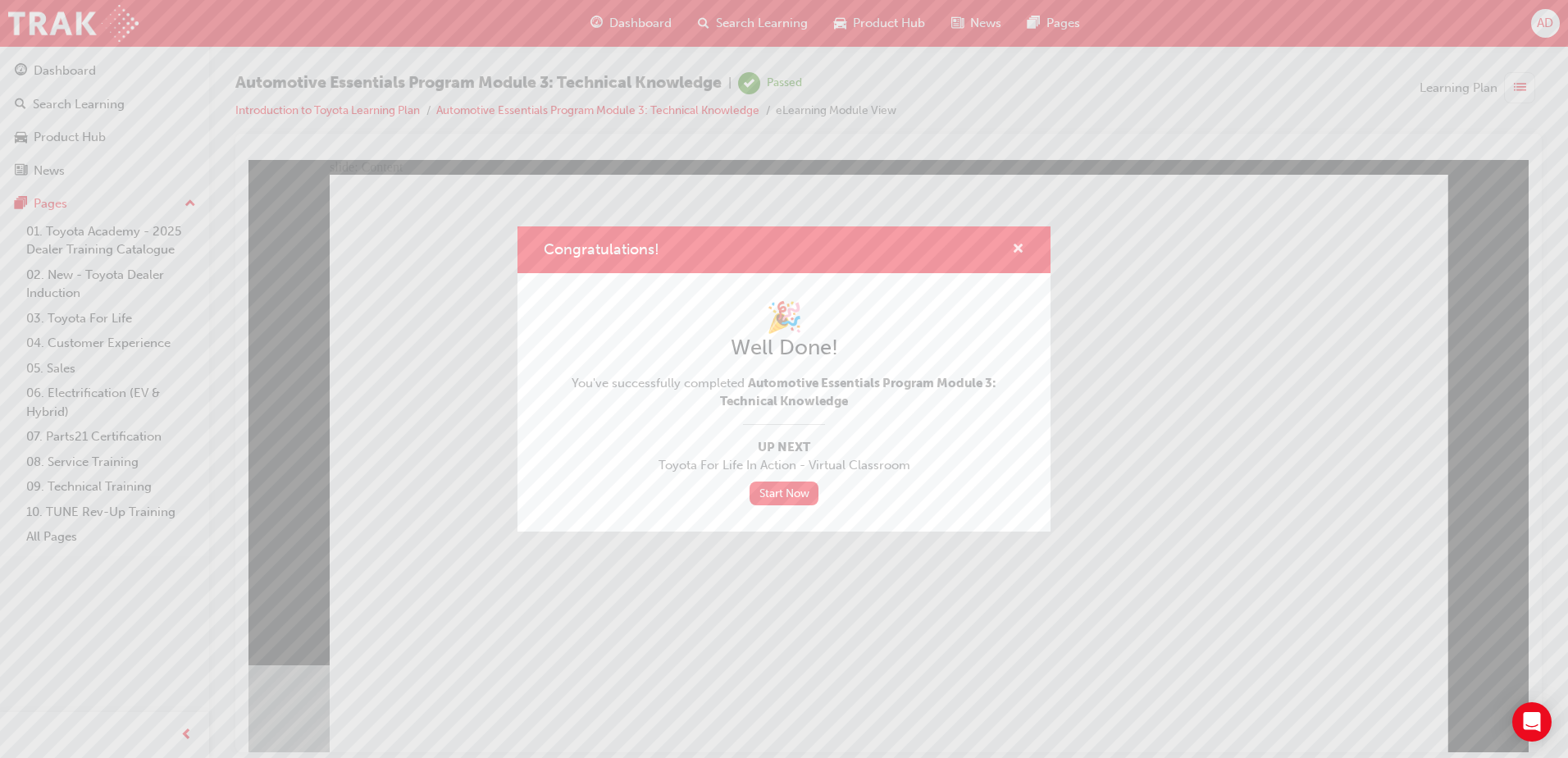
click at [1016, 246] on span "cross-icon" at bounding box center [1018, 251] width 12 height 15
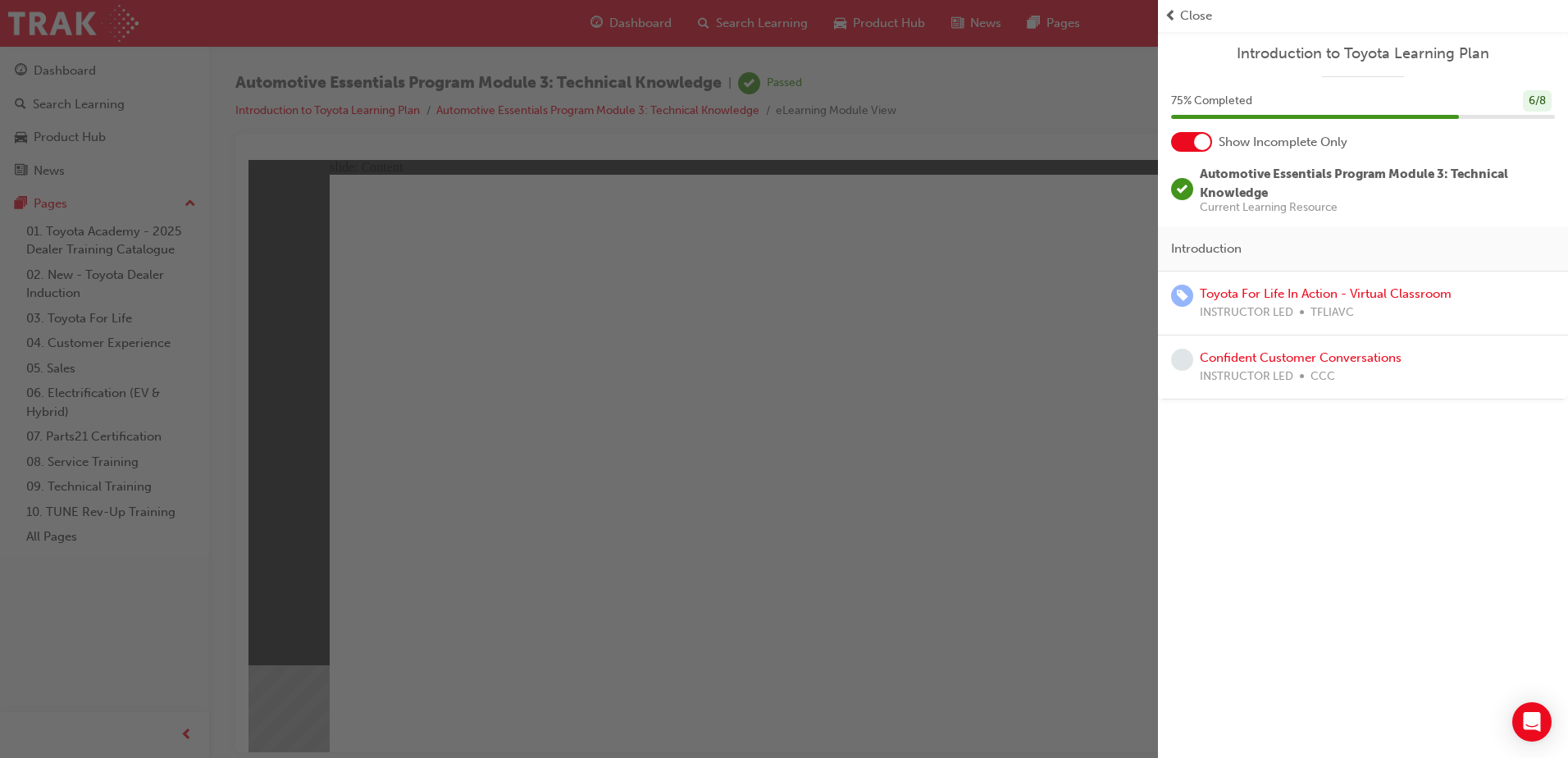
click at [1172, 19] on span "prev-icon" at bounding box center [1170, 16] width 12 height 19
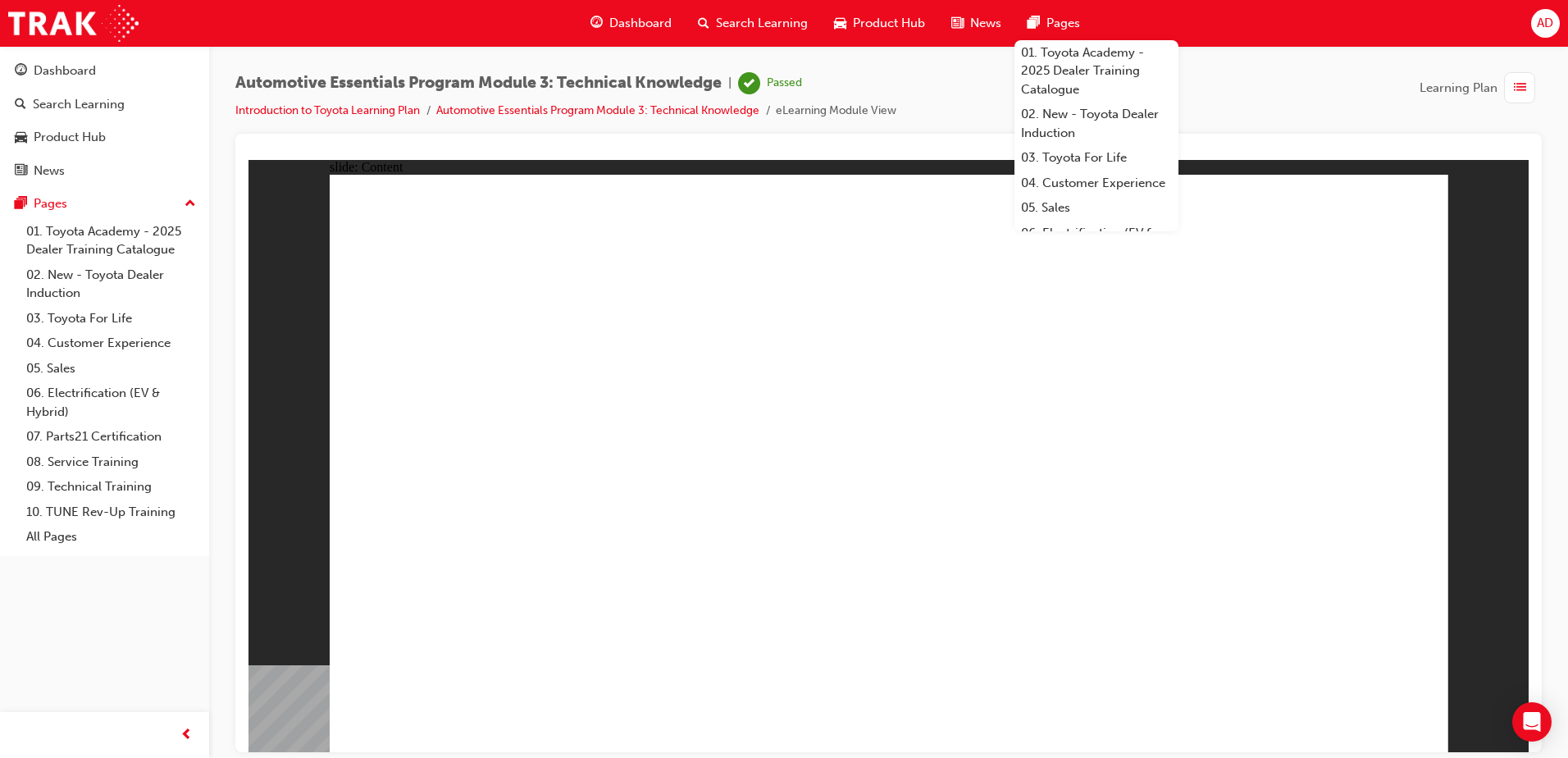
click at [654, 22] on span "Dashboard" at bounding box center [640, 24] width 62 height 19
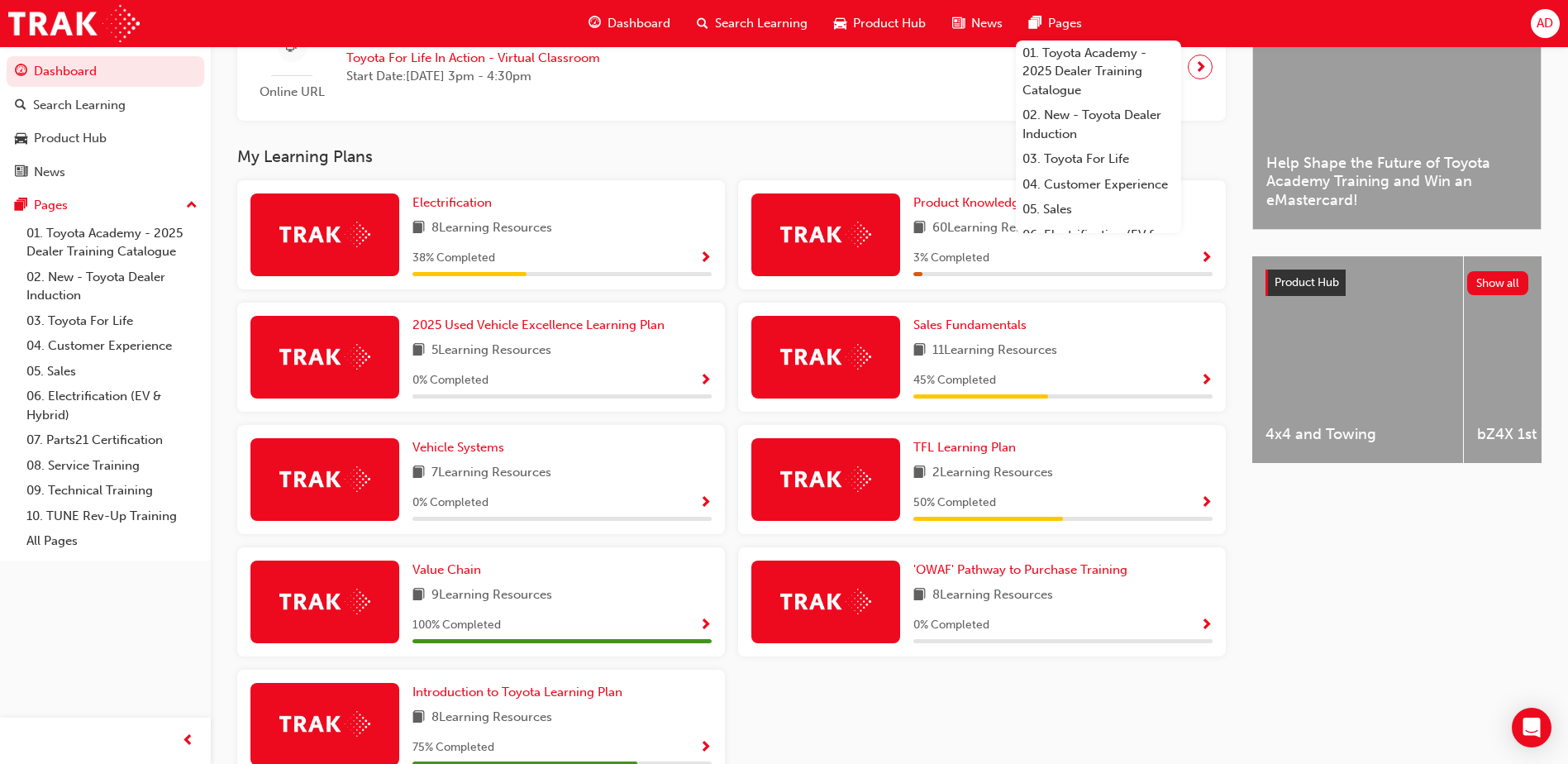
scroll to position [544, 0]
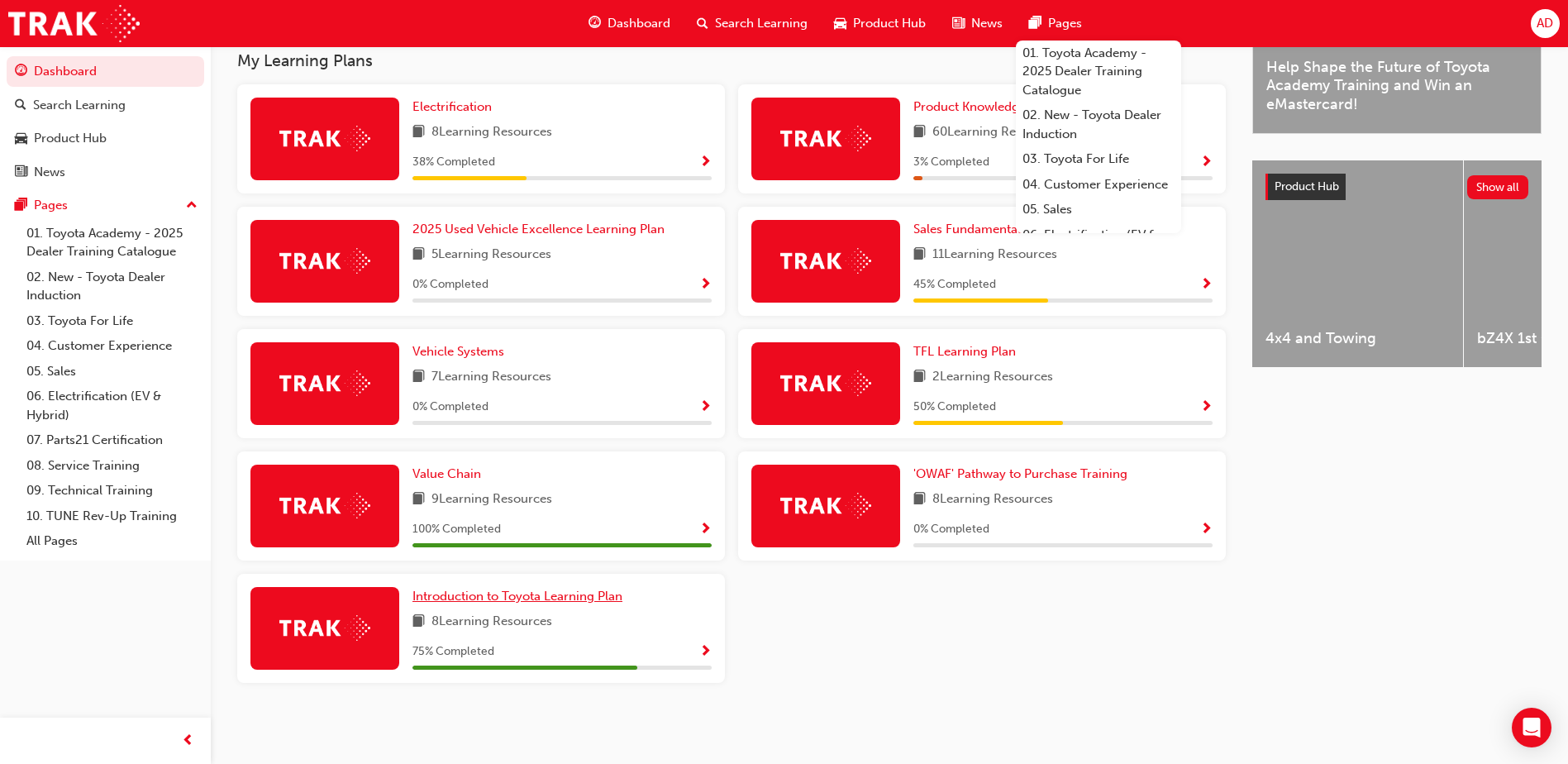
click at [575, 590] on span "Introduction to Toyota Learning Plan" at bounding box center [518, 596] width 210 height 15
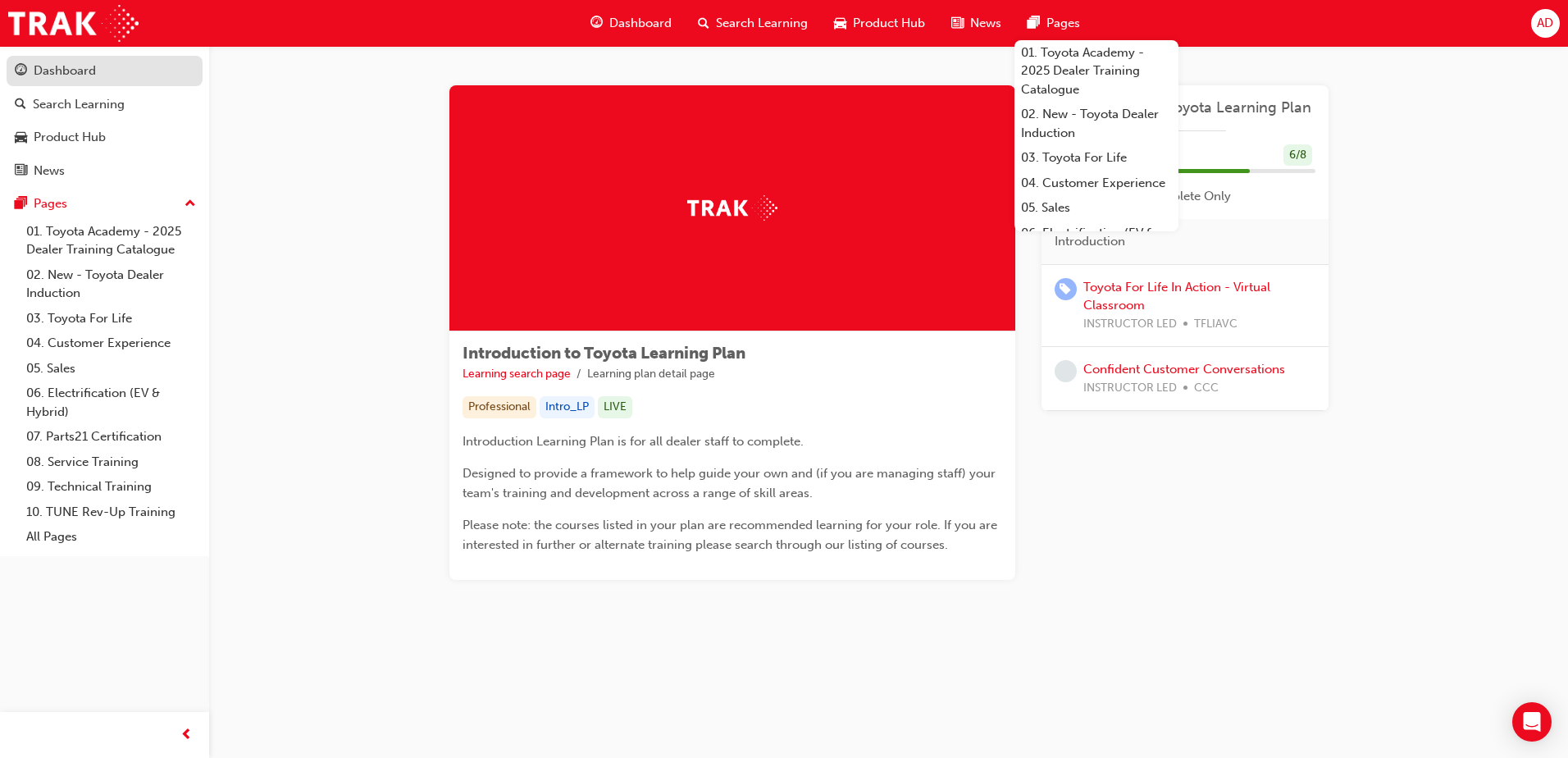
click at [73, 82] on link "Dashboard" at bounding box center [104, 71] width 196 height 30
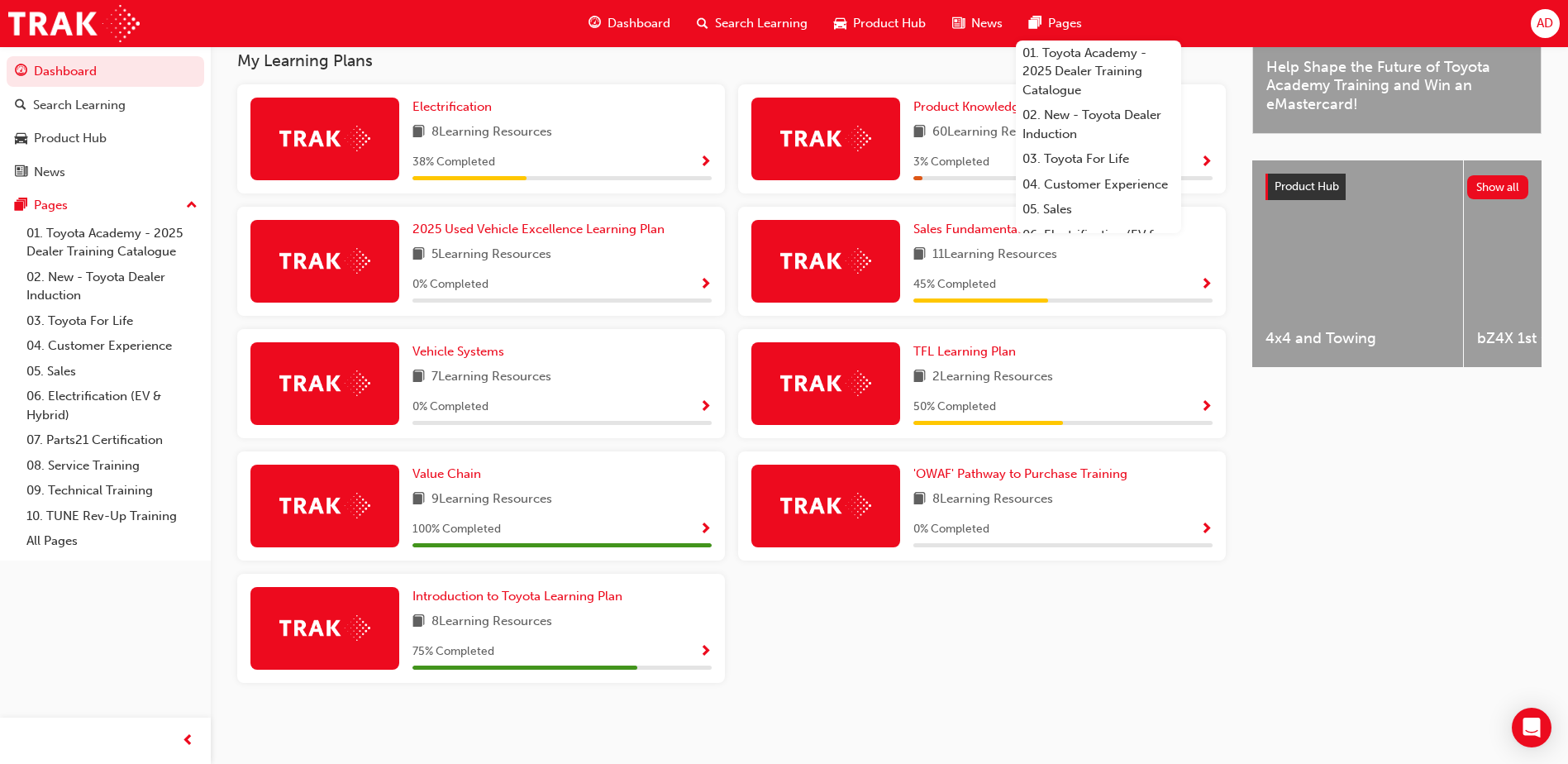
scroll to position [461, 0]
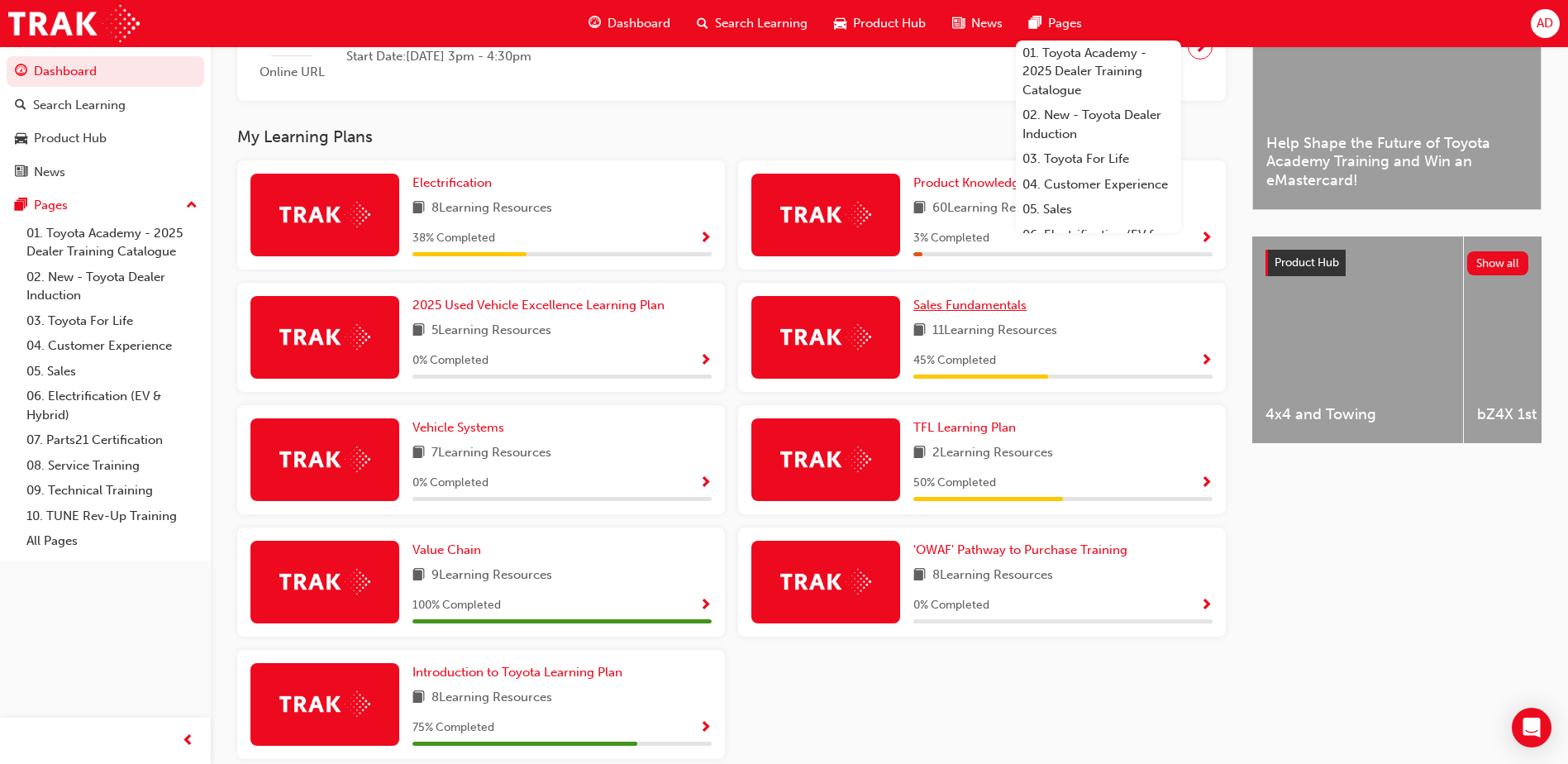
click at [939, 309] on span "Sales Fundamentals" at bounding box center [969, 305] width 113 height 15
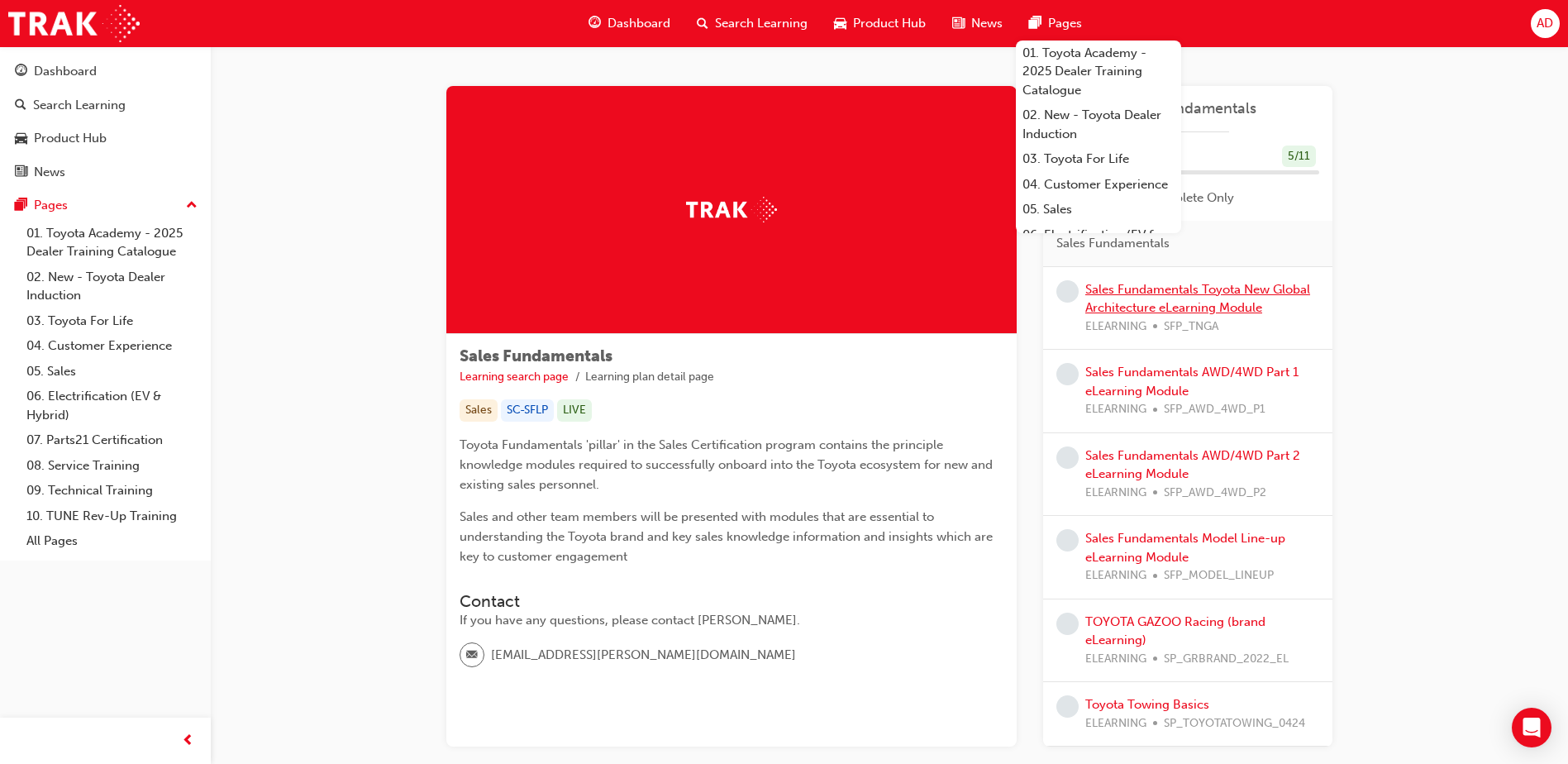
click at [1237, 293] on link "Sales Fundamentals Toyota New Global Architecture eLearning Module" at bounding box center [1198, 299] width 225 height 34
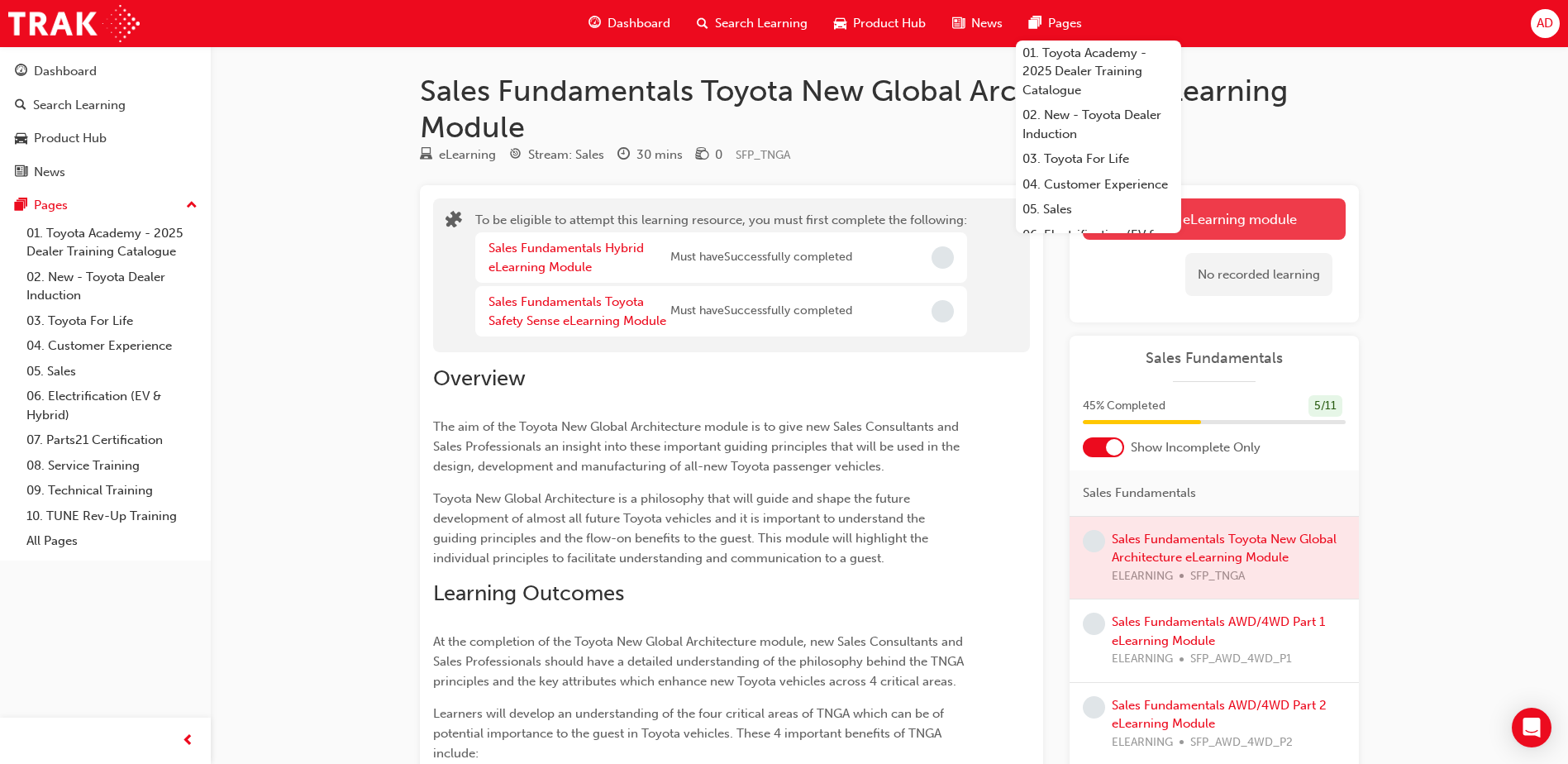
click at [1262, 218] on button "Launch eLearning module" at bounding box center [1214, 218] width 263 height 41
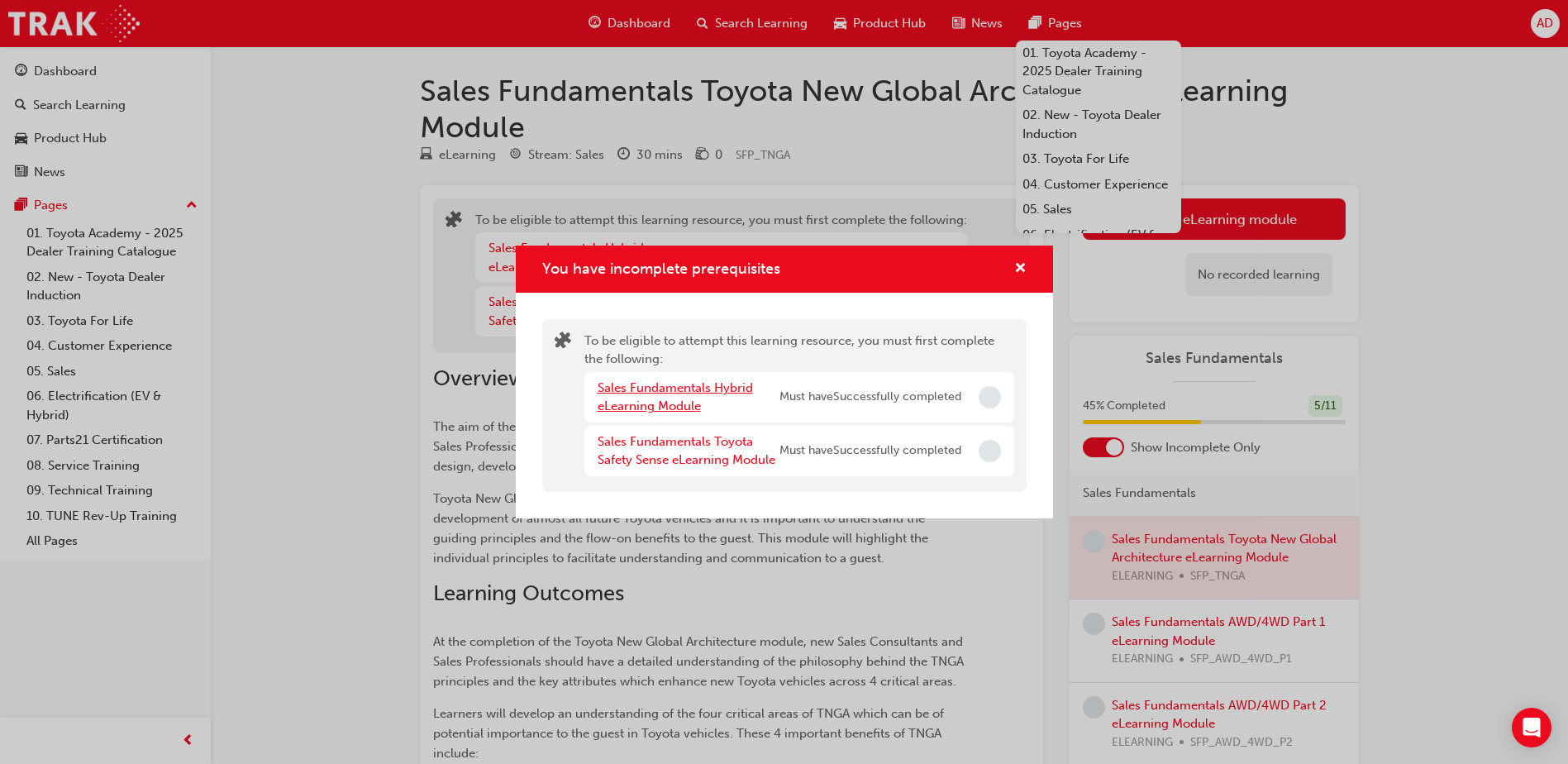
click at [707, 386] on link "Sales Fundamentals Hybrid eLearning Module" at bounding box center [675, 398] width 155 height 34
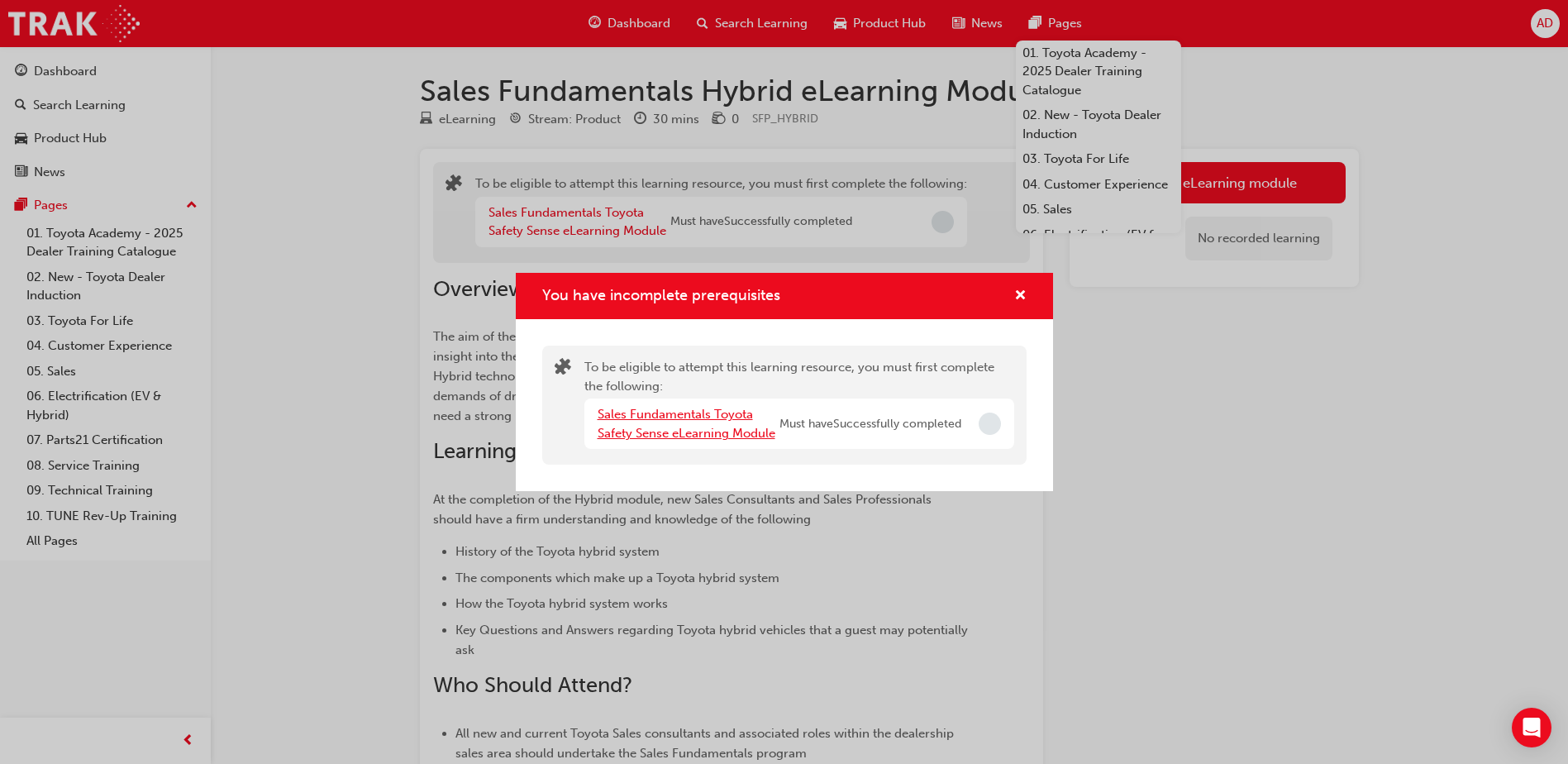
click at [669, 421] on link "Sales Fundamentals Toyota Safety Sense eLearning Module" at bounding box center [686, 424] width 177 height 34
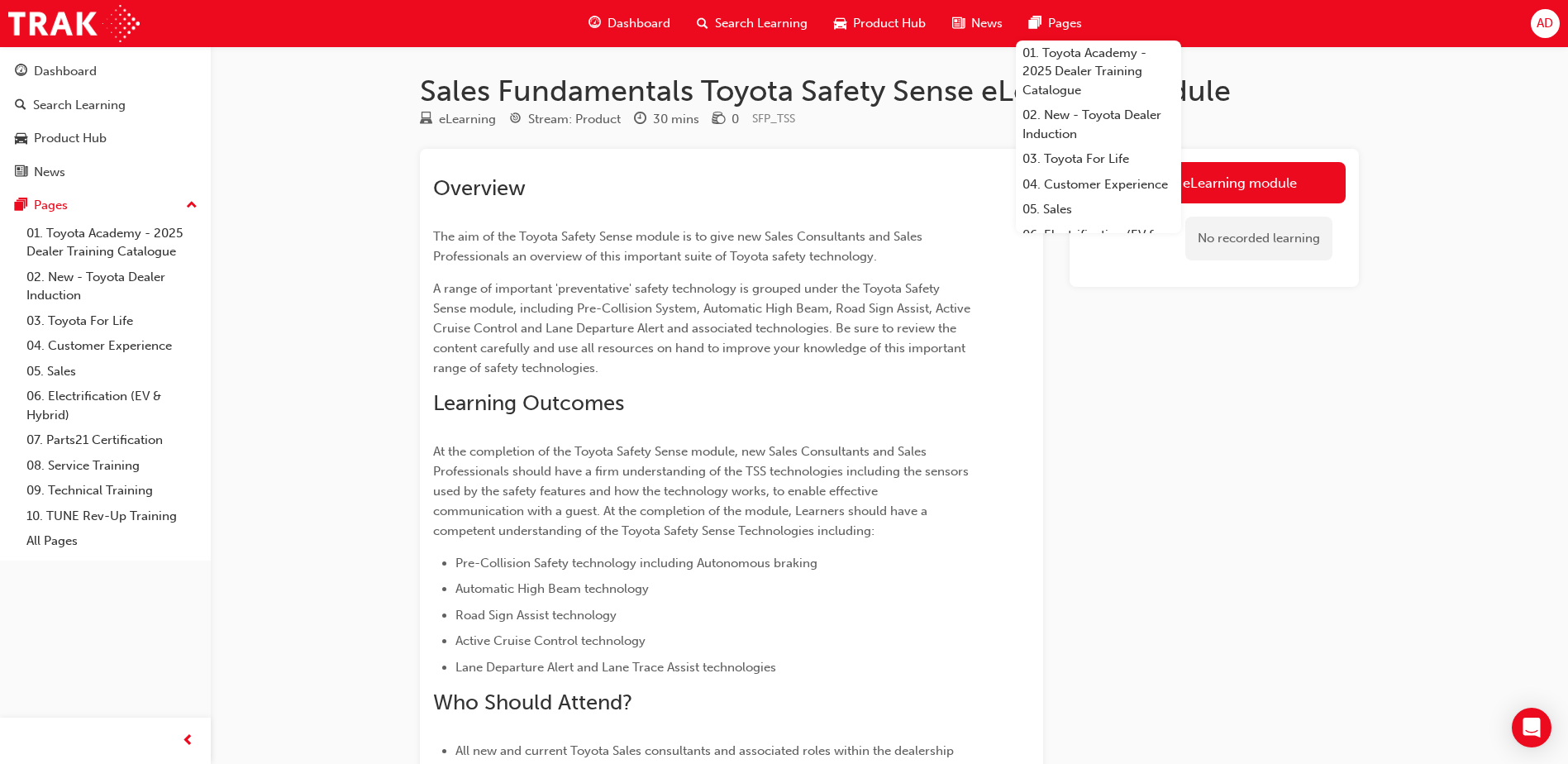
click at [1368, 74] on div "Sales Fundamentals Toyota Safety Sense eLearning Module eLearning Stream: Produ…" at bounding box center [889, 525] width 992 height 904
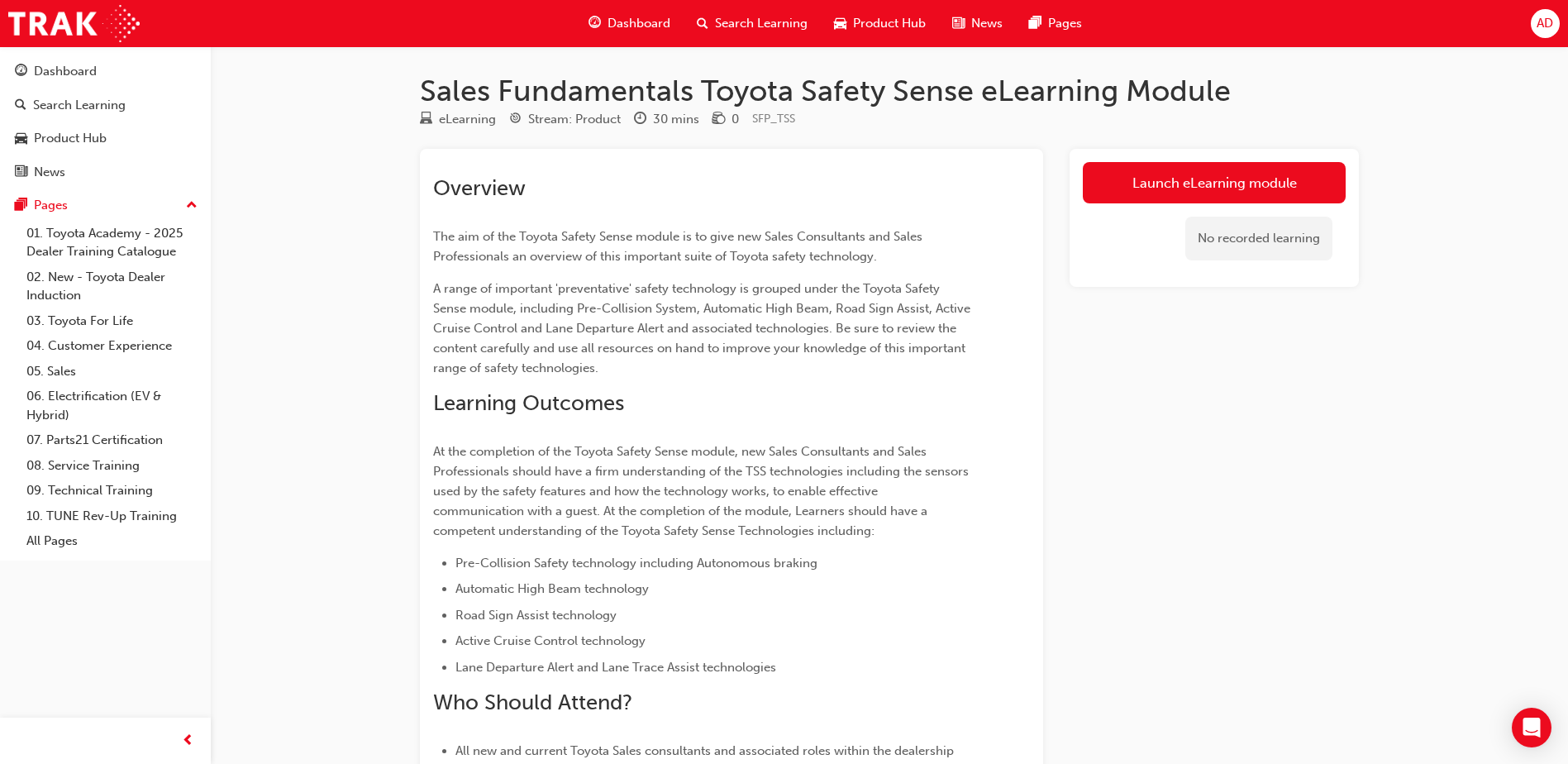
click at [1412, 60] on div "Sales Fundamentals Toyota Safety Sense eLearning Module eLearning Stream: Produ…" at bounding box center [784, 508] width 1568 height 1018
click at [1260, 177] on link "Launch eLearning module" at bounding box center [1214, 182] width 263 height 41
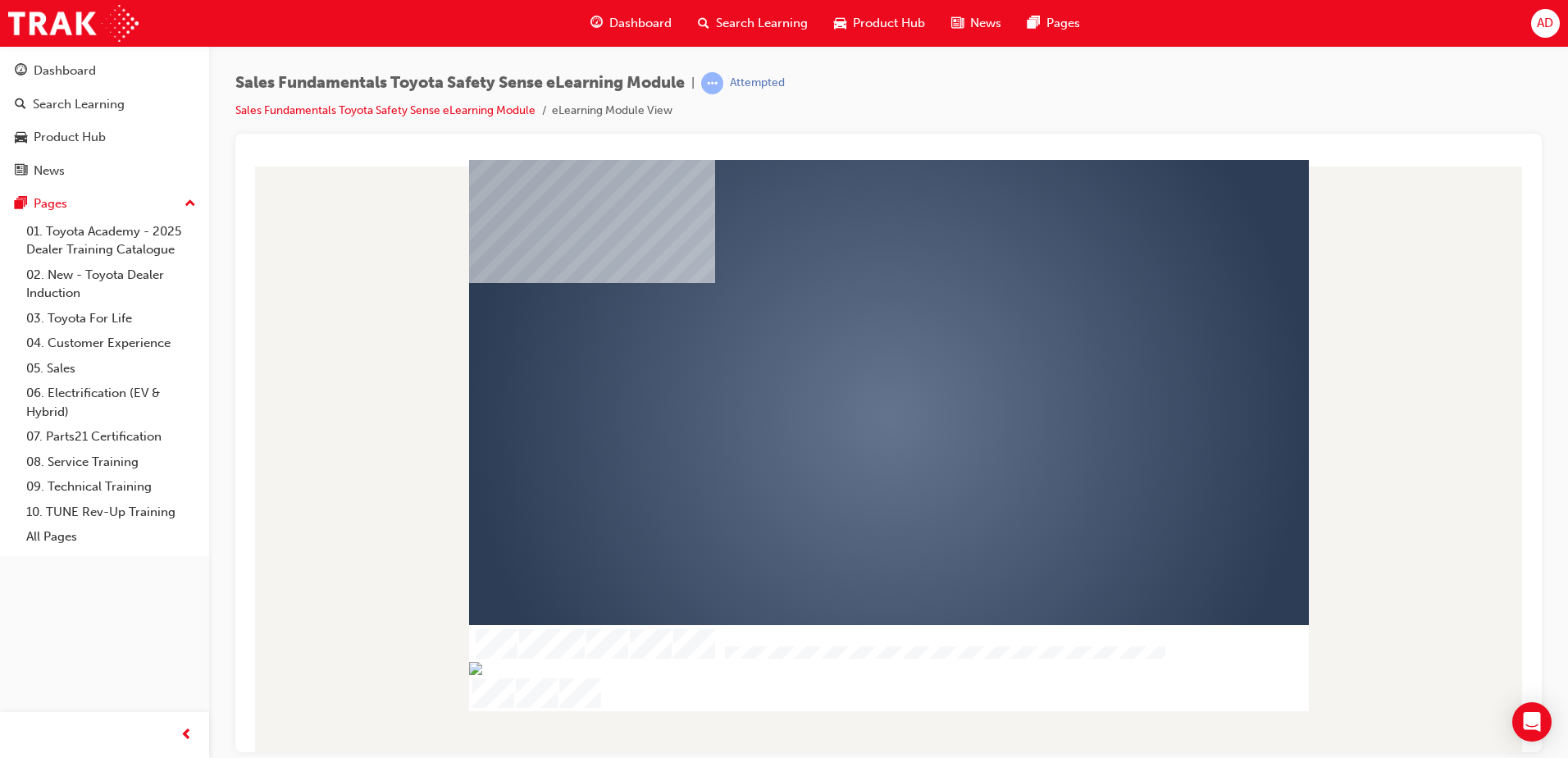
click at [842, 369] on div "play" at bounding box center [842, 369] width 0 height 0
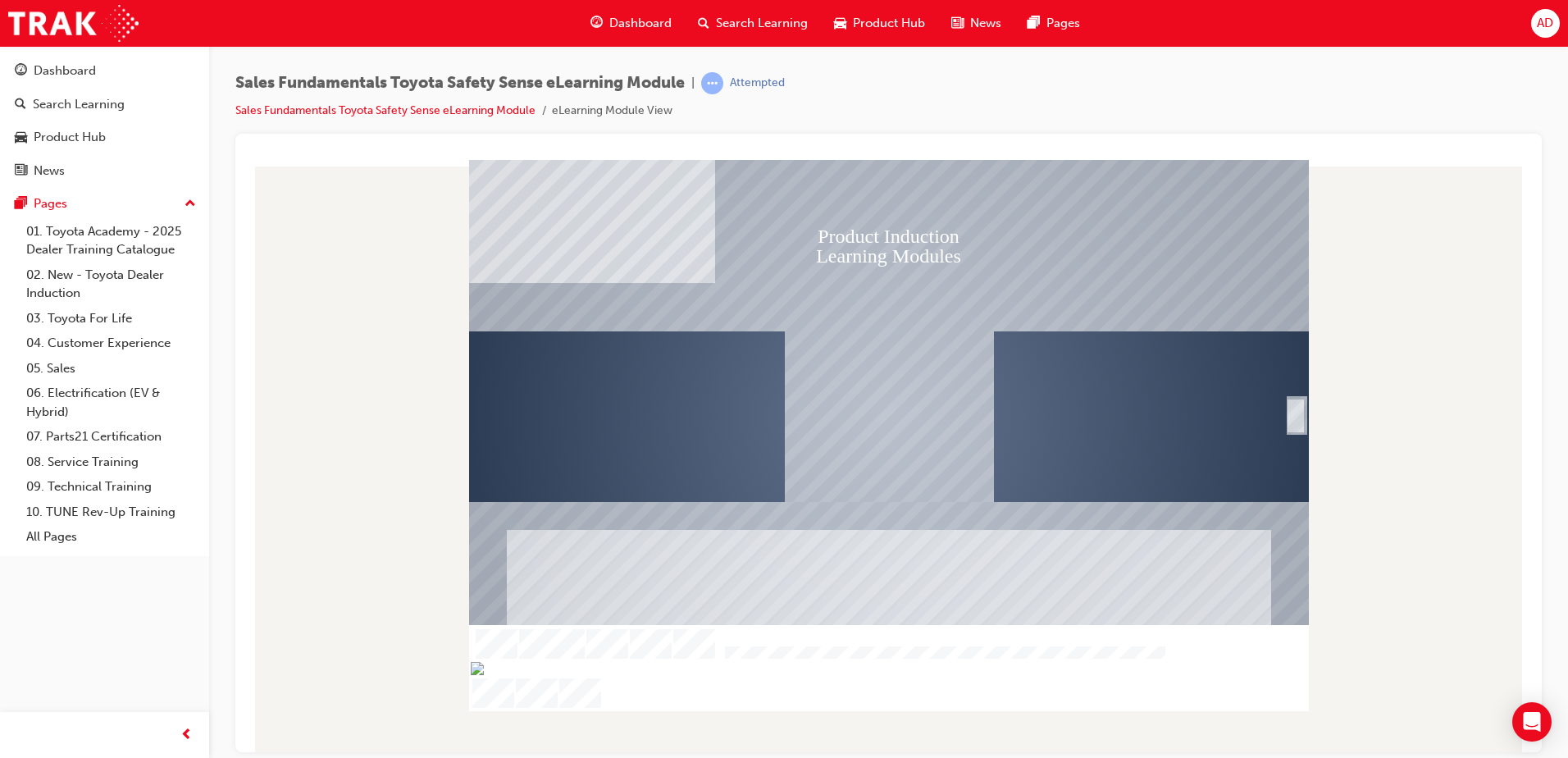
click at [1300, 416] on div "SmartShape" at bounding box center [1295, 433] width 16 height 35
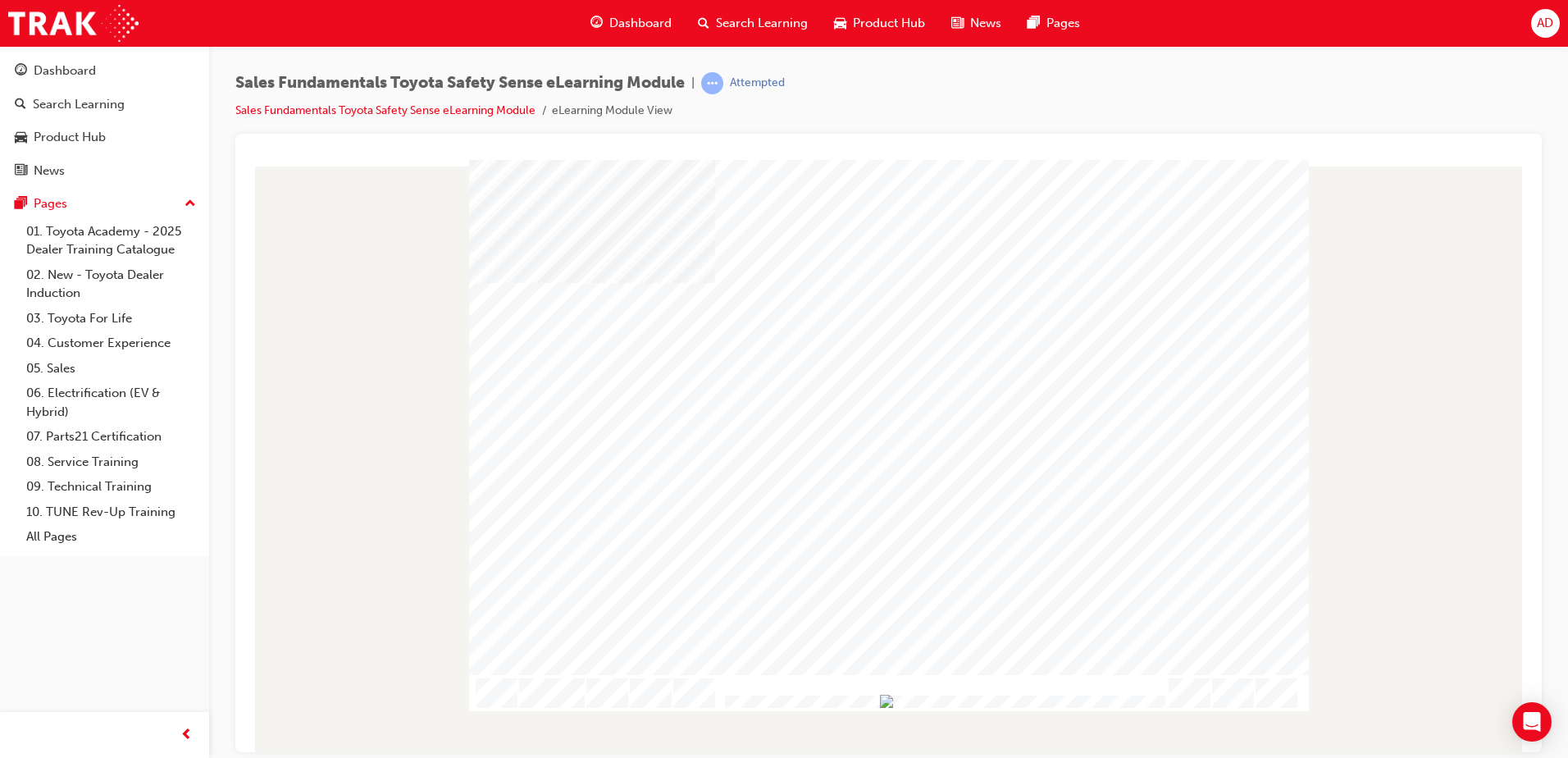
click at [1157, 696] on div at bounding box center [942, 702] width 445 height 14
click at [889, 700] on img "Progress, Slide 1 of 18" at bounding box center [882, 701] width 13 height 13
drag, startPoint x: 1133, startPoint y: 708, endPoint x: 1150, endPoint y: 701, distance: 18.4
click at [1150, 701] on div at bounding box center [889, 693] width 840 height 37
click at [1151, 696] on div at bounding box center [942, 702] width 445 height 14
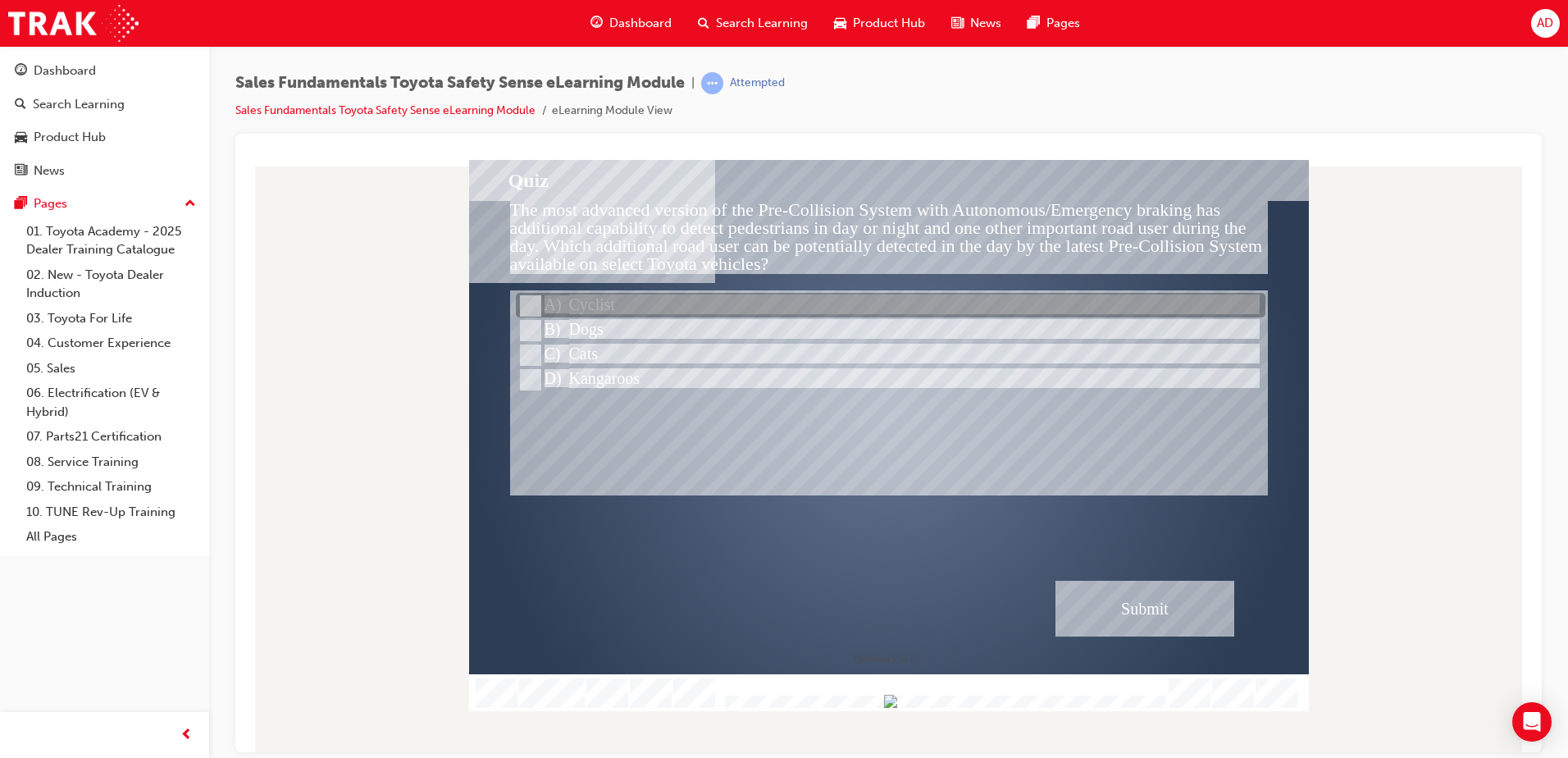
click at [627, 302] on div at bounding box center [890, 306] width 750 height 25
radio input "true"
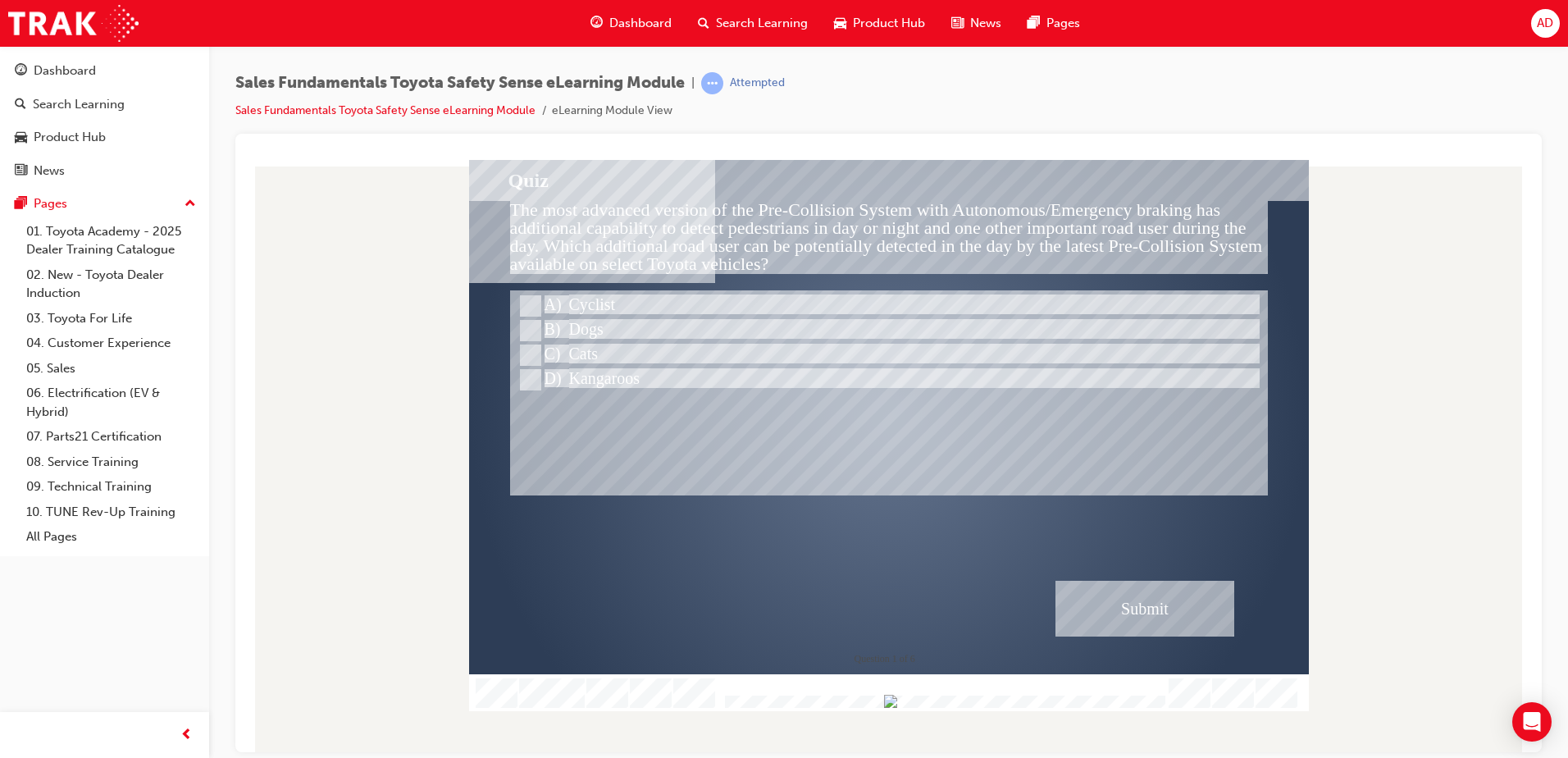
click at [1133, 615] on div "Submit" at bounding box center [1144, 608] width 179 height 56
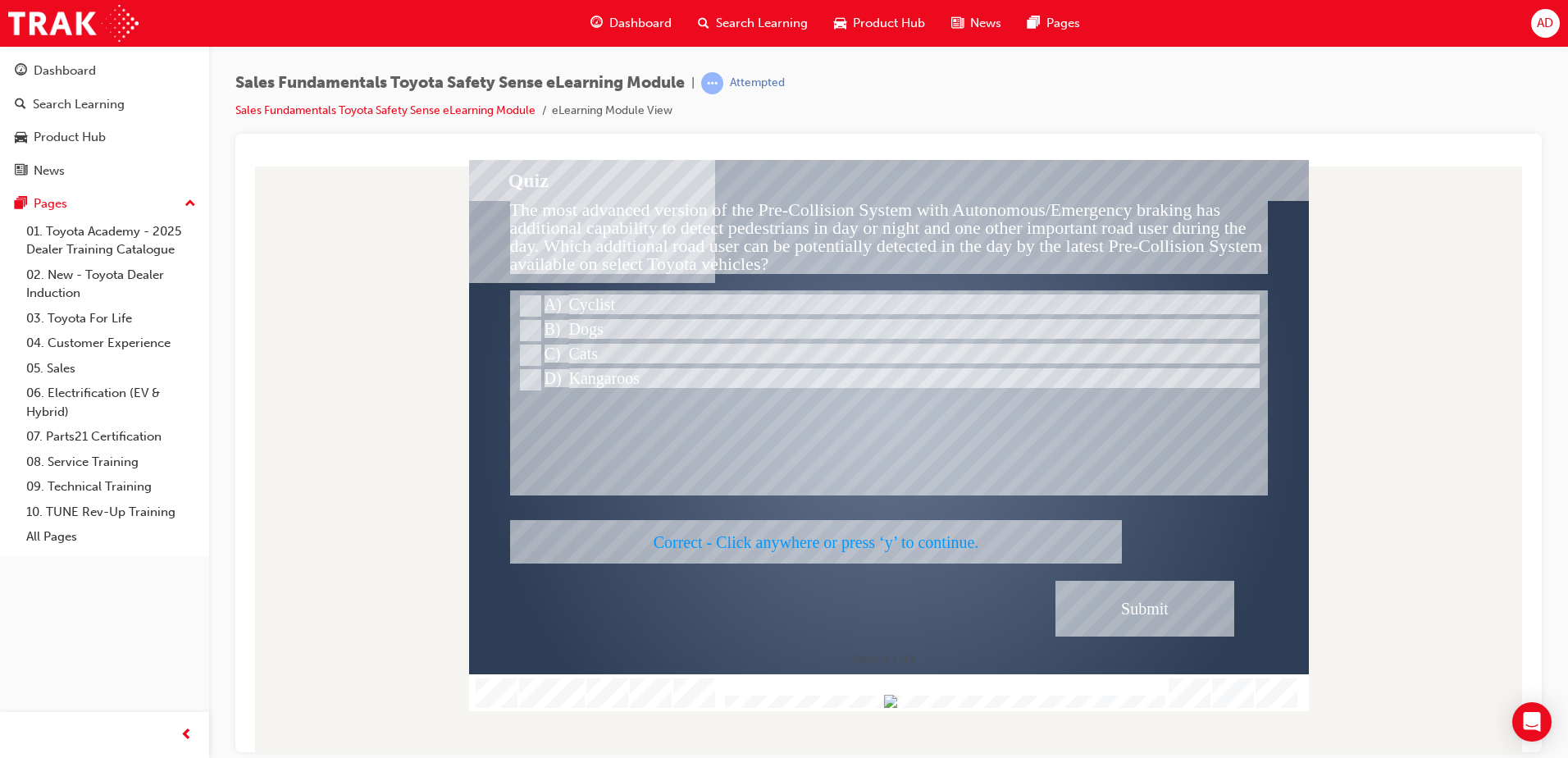
click at [1129, 601] on div at bounding box center [889, 434] width 840 height 552
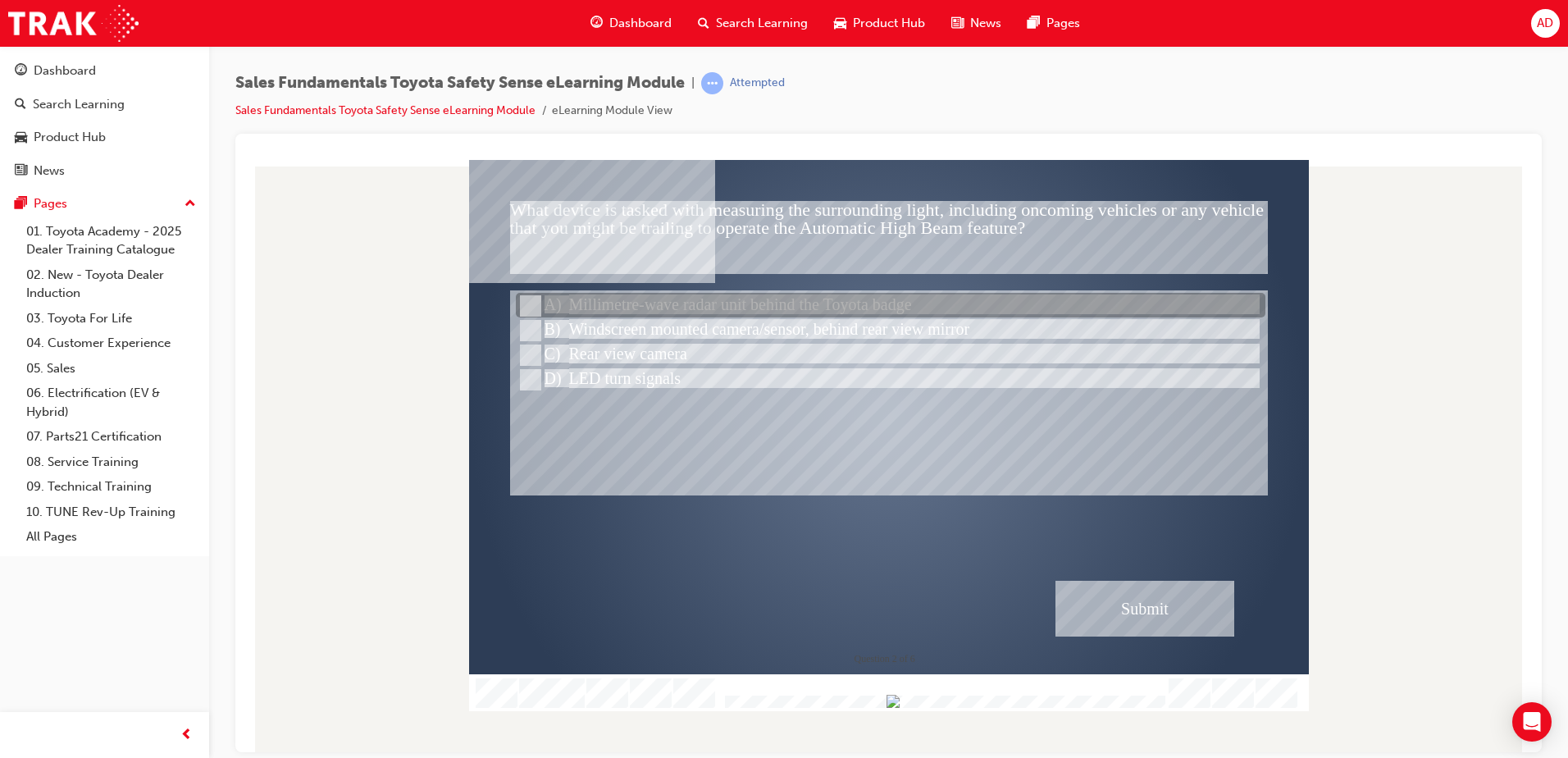
click at [760, 297] on div at bounding box center [890, 306] width 750 height 25
radio input "true"
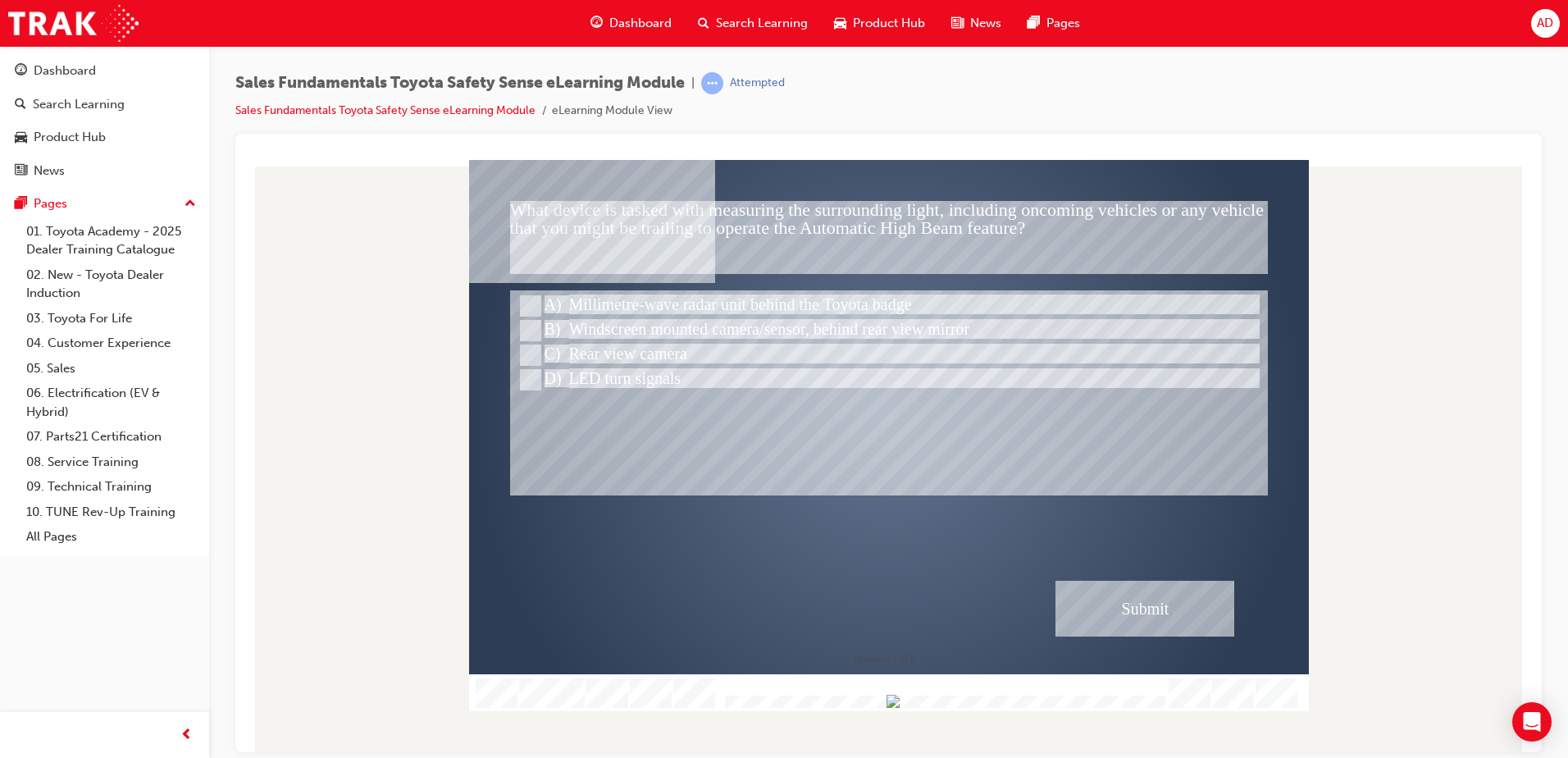
click at [1105, 603] on div "Submit" at bounding box center [1144, 608] width 179 height 56
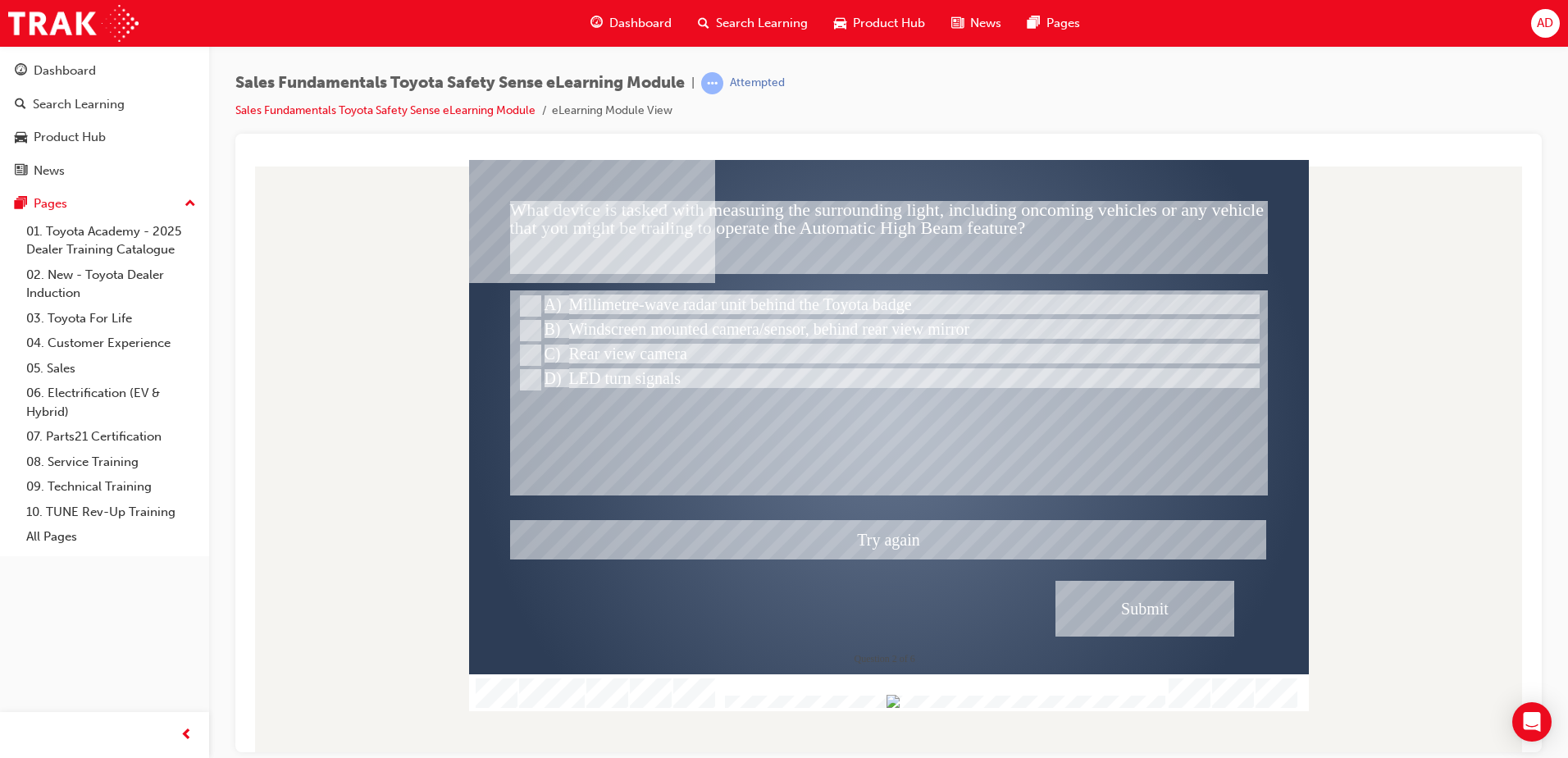
click at [649, 329] on div at bounding box center [889, 434] width 840 height 552
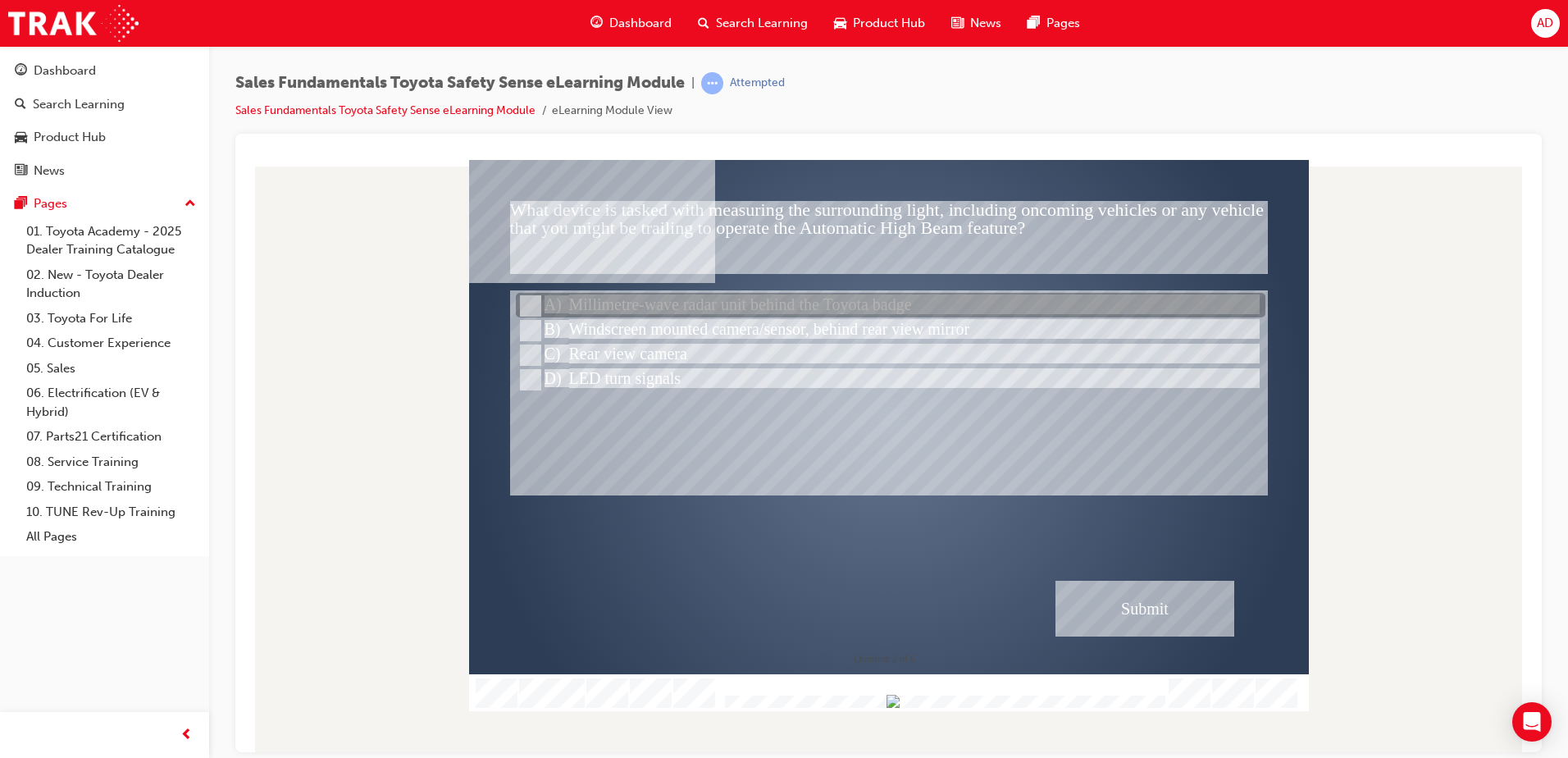
click at [531, 317] on div at bounding box center [890, 306] width 750 height 25
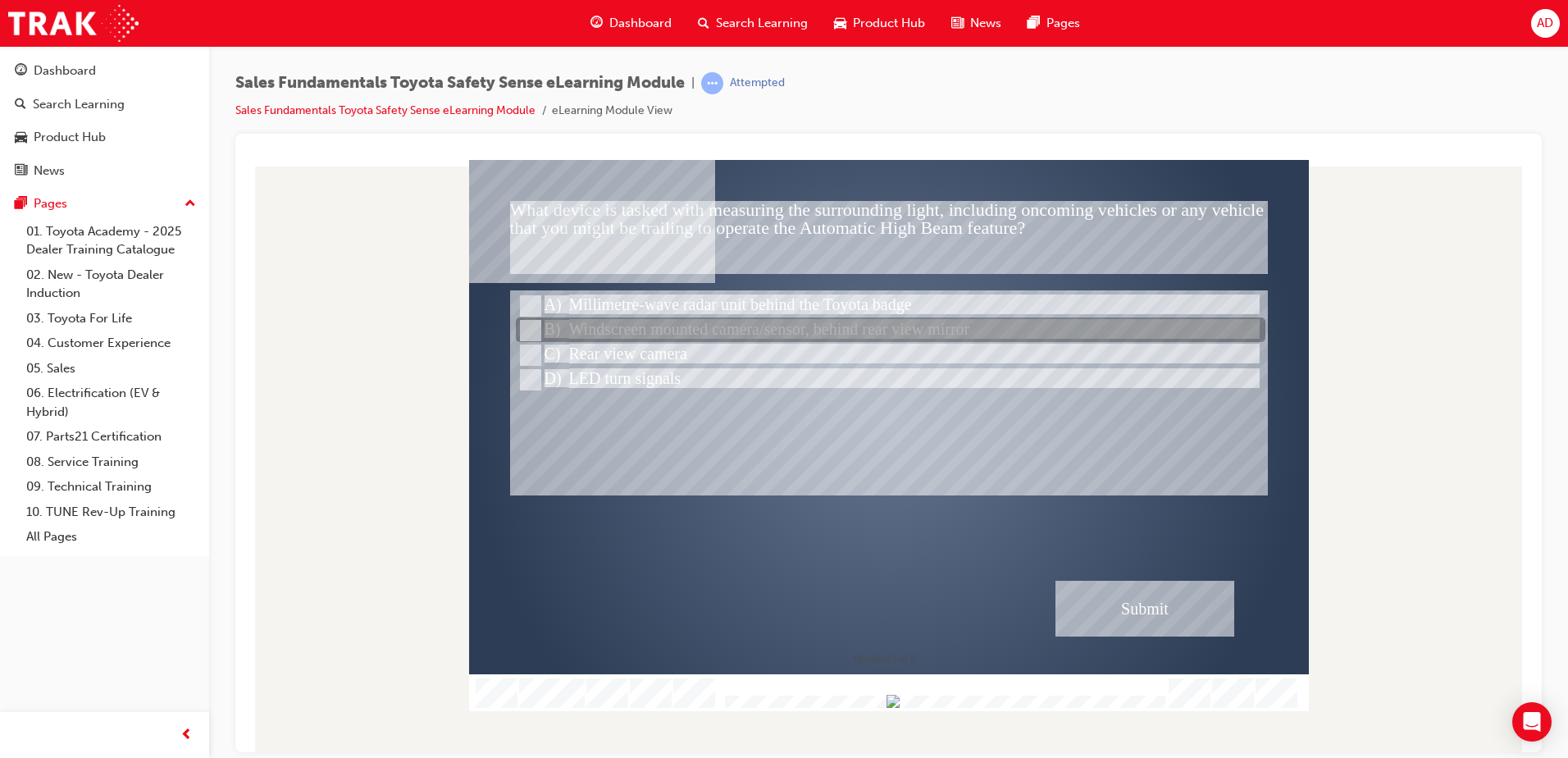
click at [529, 330] on input "Windscreen mounted camera/sensor, behind rear view mirror" at bounding box center [529, 330] width 18 height 18
radio input "true"
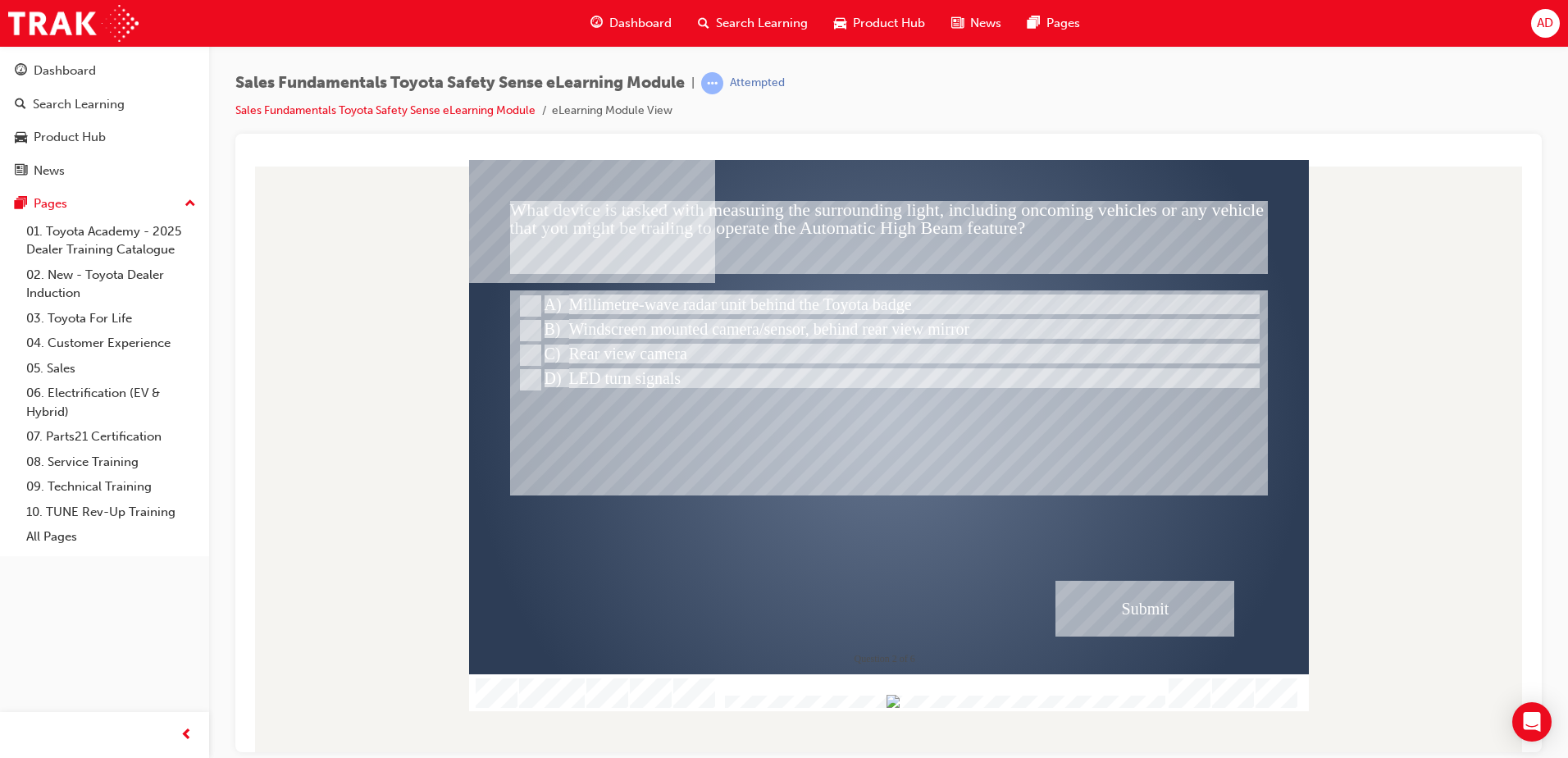
click at [1071, 596] on div "Submit" at bounding box center [1144, 608] width 179 height 56
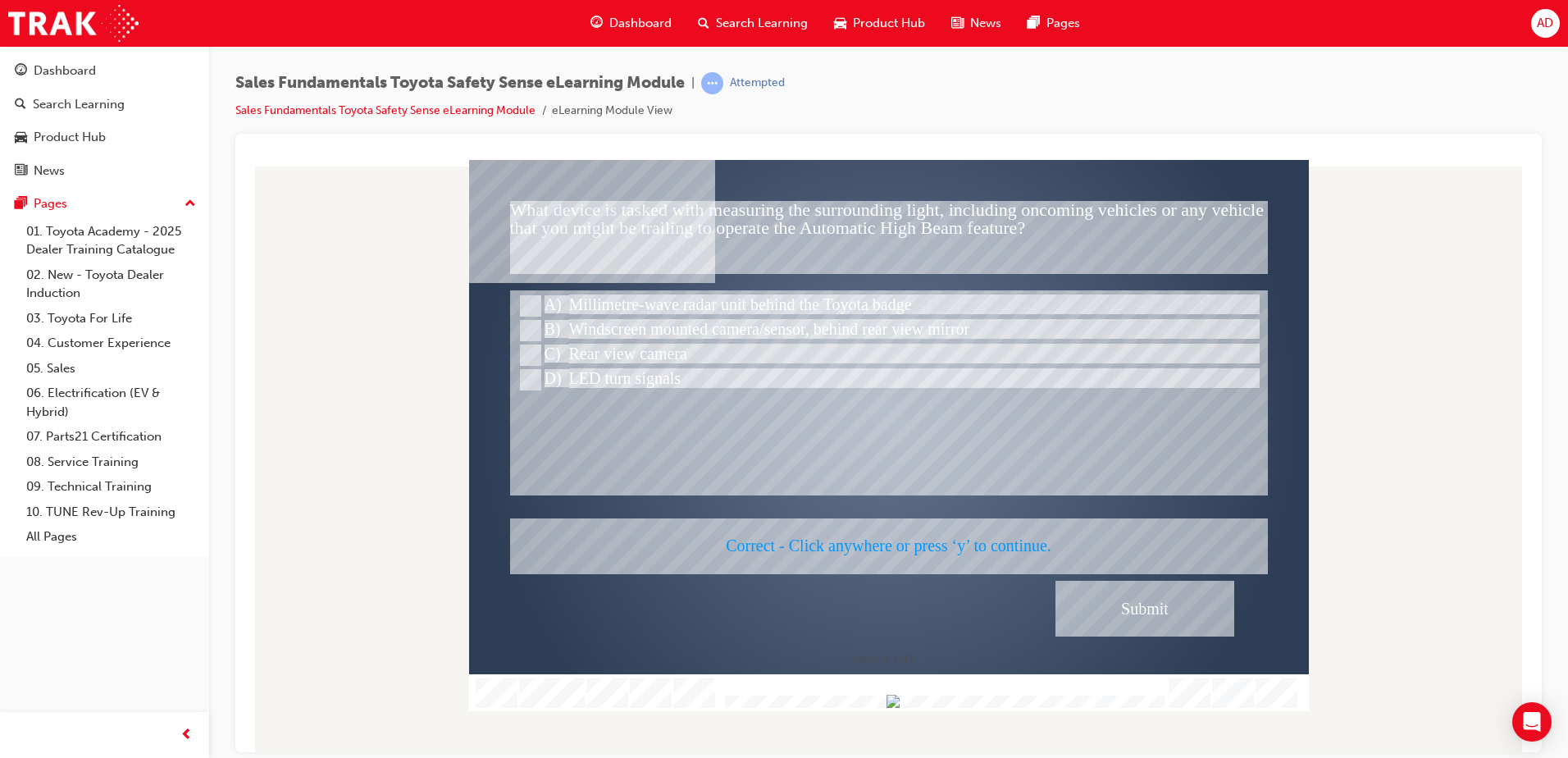
click at [1173, 616] on div at bounding box center [889, 434] width 840 height 552
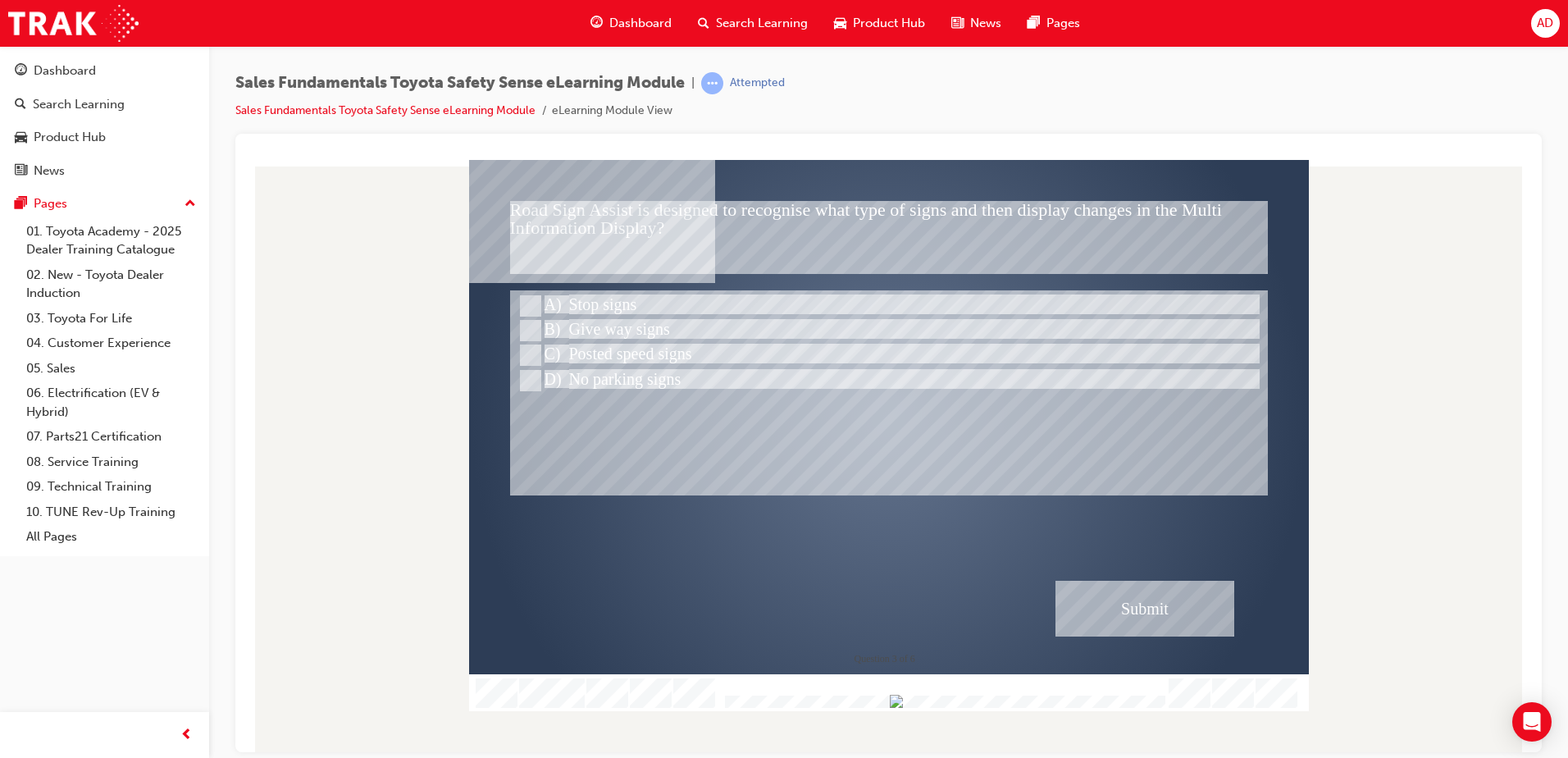
drag, startPoint x: 676, startPoint y: 220, endPoint x: 652, endPoint y: 217, distance: 24.2
click at [652, 217] on div at bounding box center [889, 416] width 840 height 472
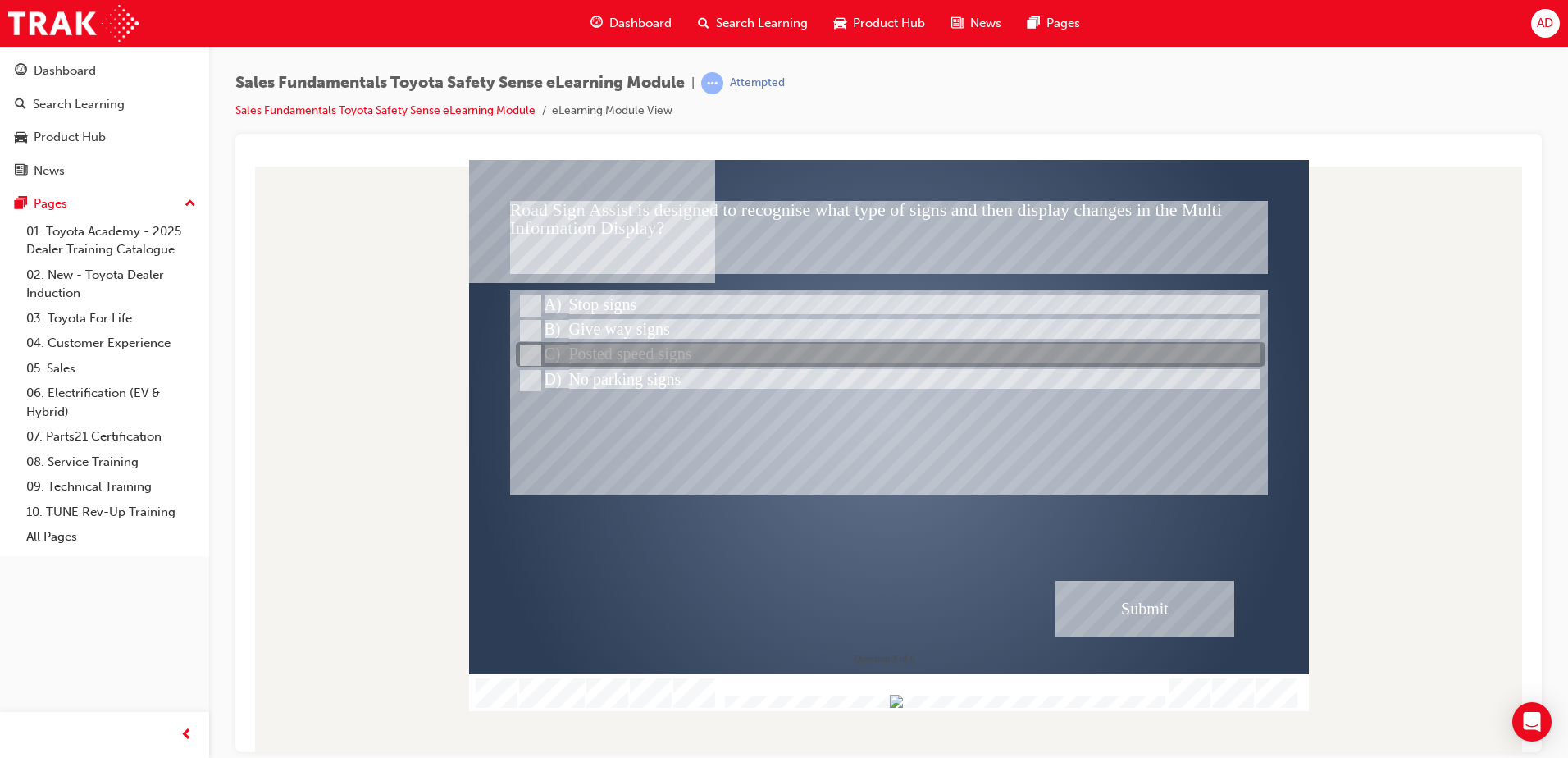
click at [663, 359] on div at bounding box center [890, 355] width 750 height 25
radio input "true"
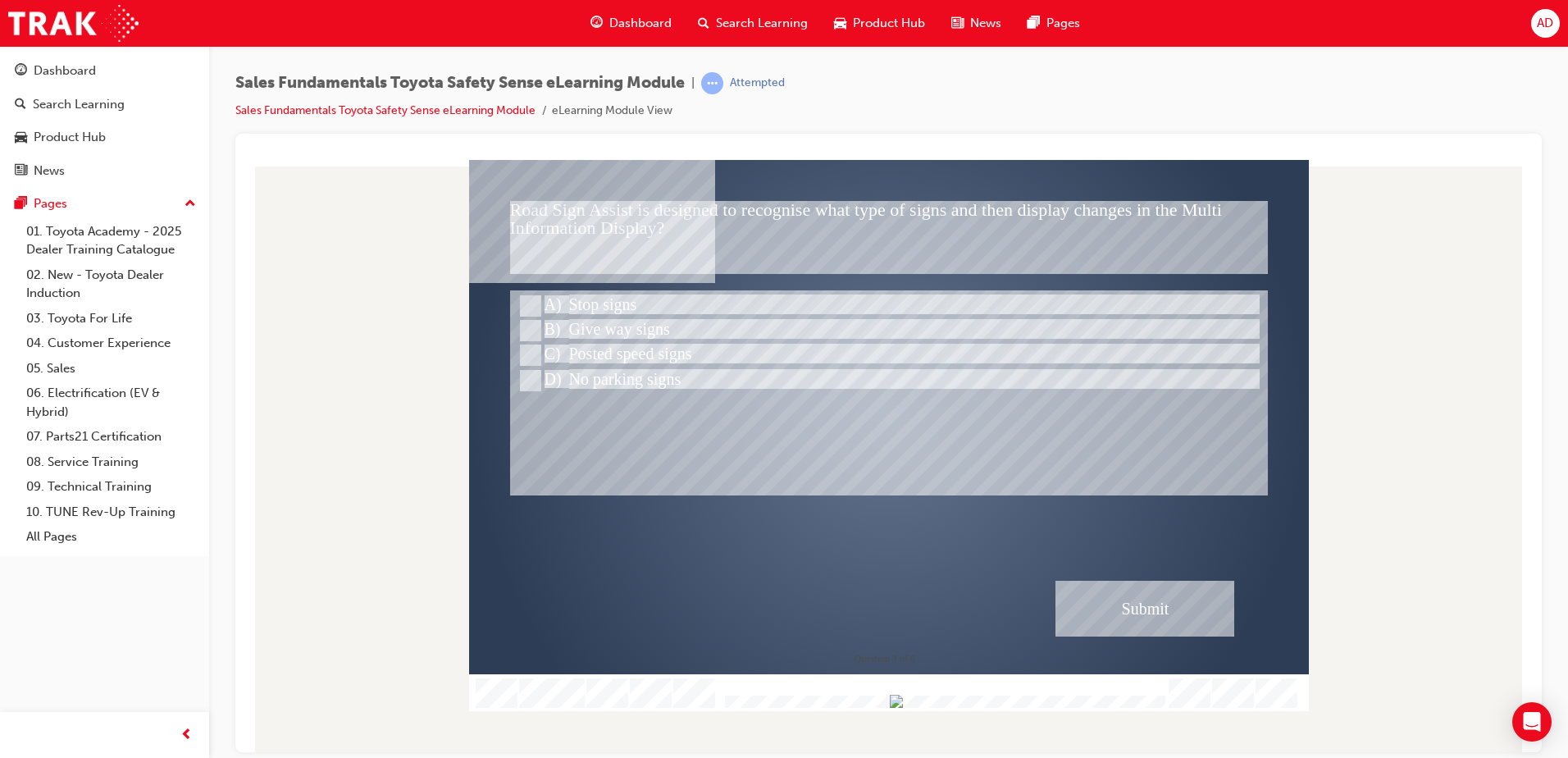
click at [1107, 599] on div "Submit" at bounding box center [1144, 608] width 179 height 56
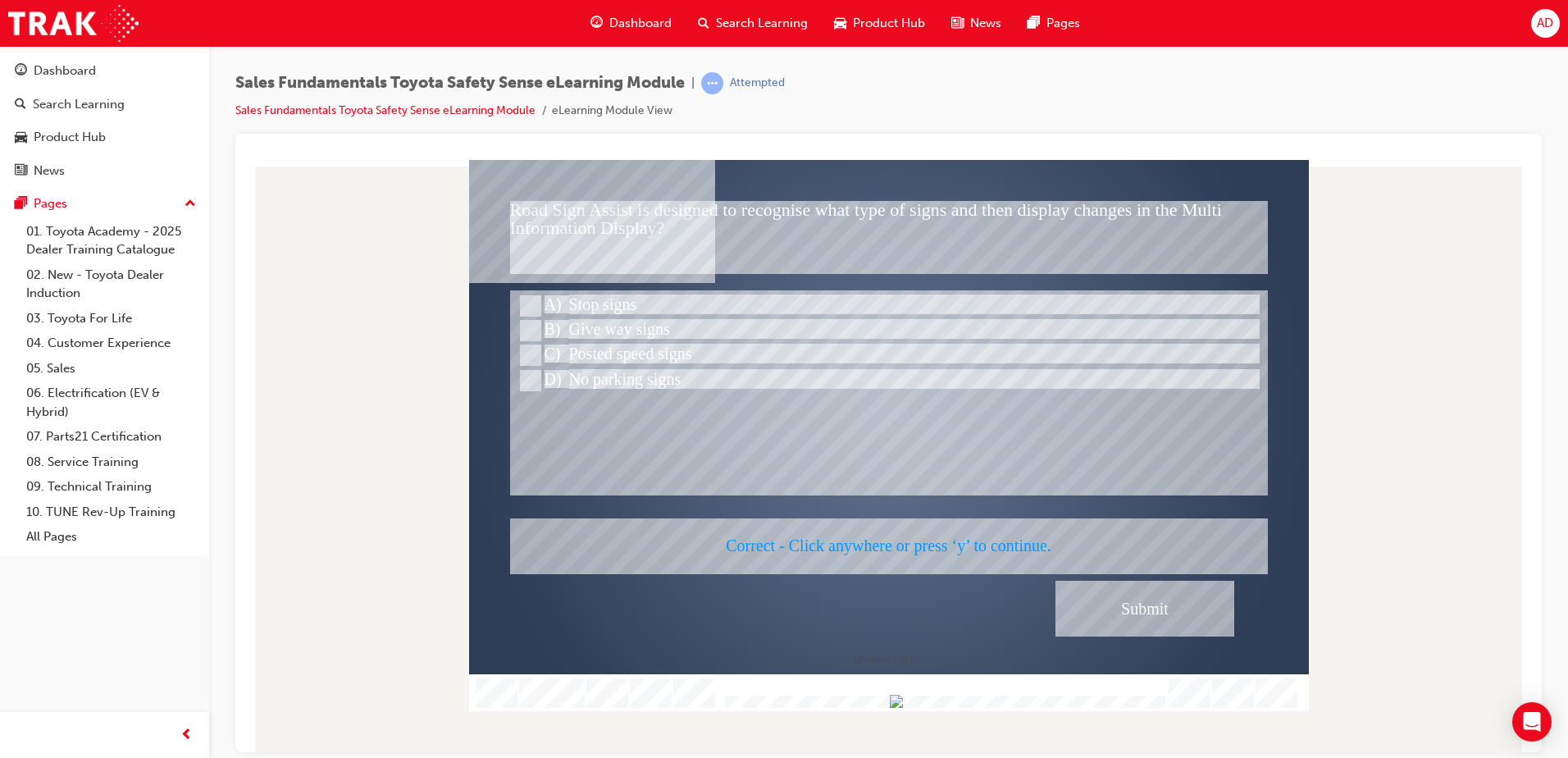
click at [1107, 599] on div at bounding box center [889, 434] width 840 height 552
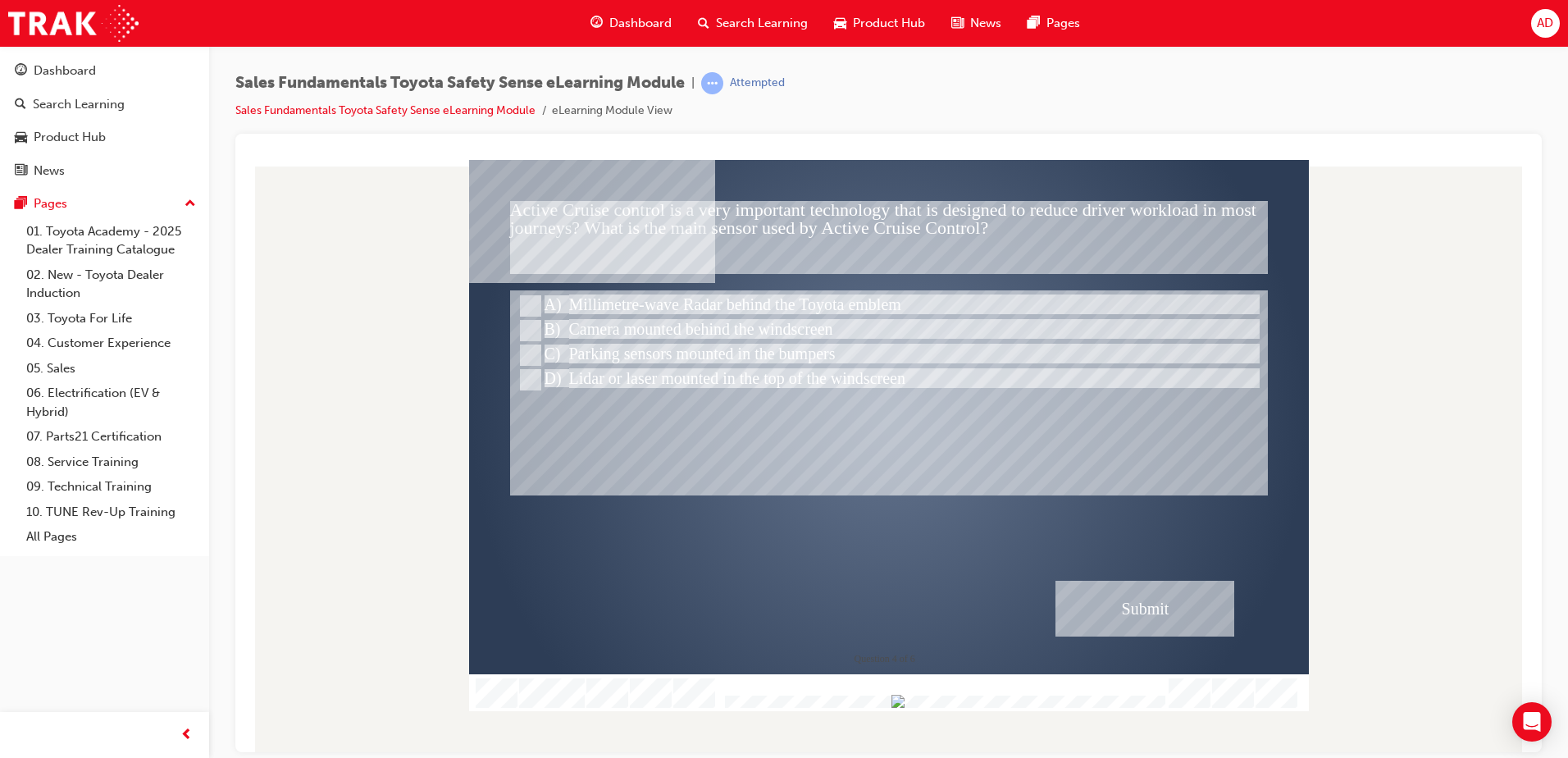
click at [1125, 626] on div "Submit" at bounding box center [1144, 608] width 179 height 56
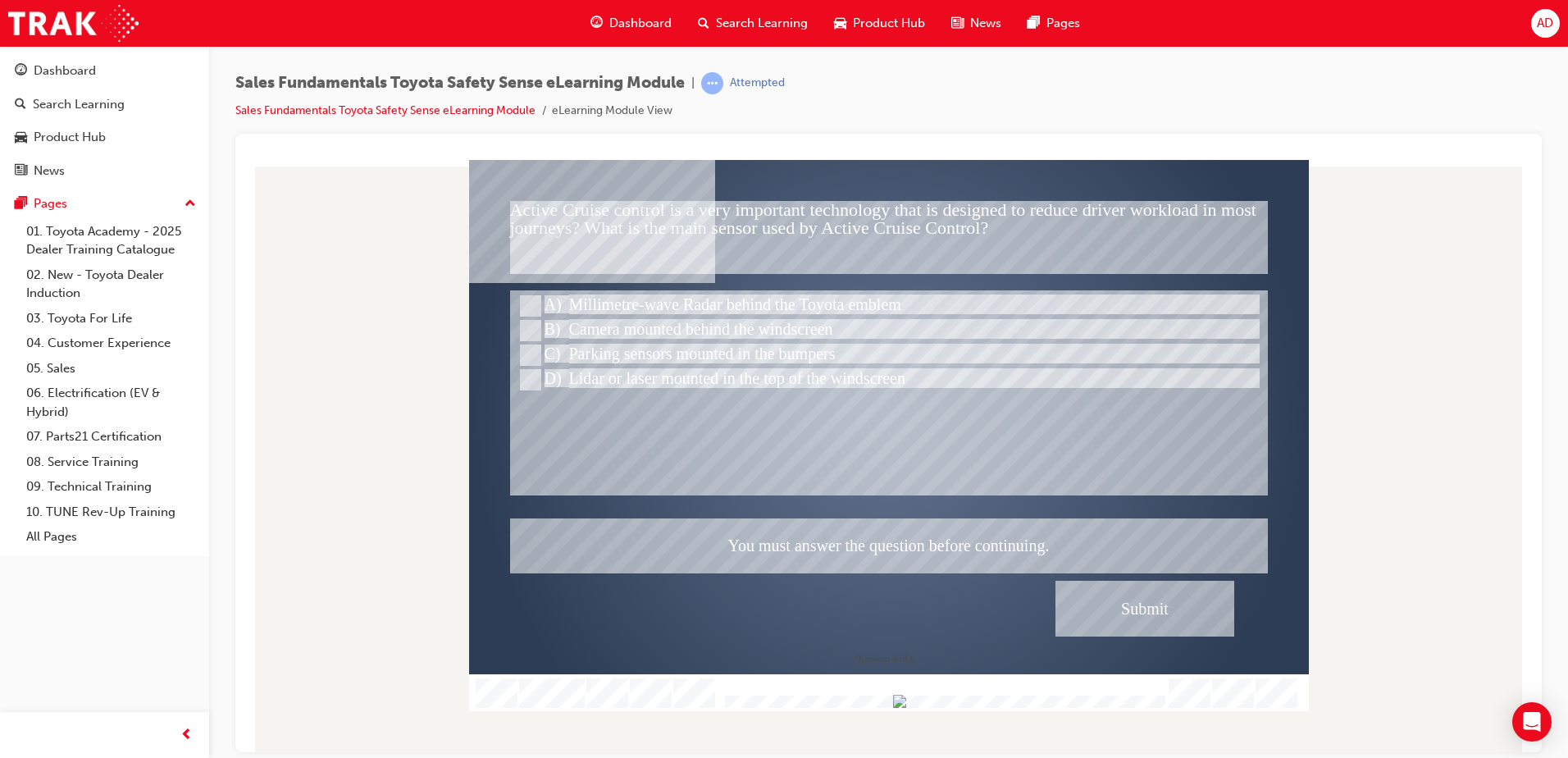
click at [788, 307] on div at bounding box center [889, 434] width 840 height 552
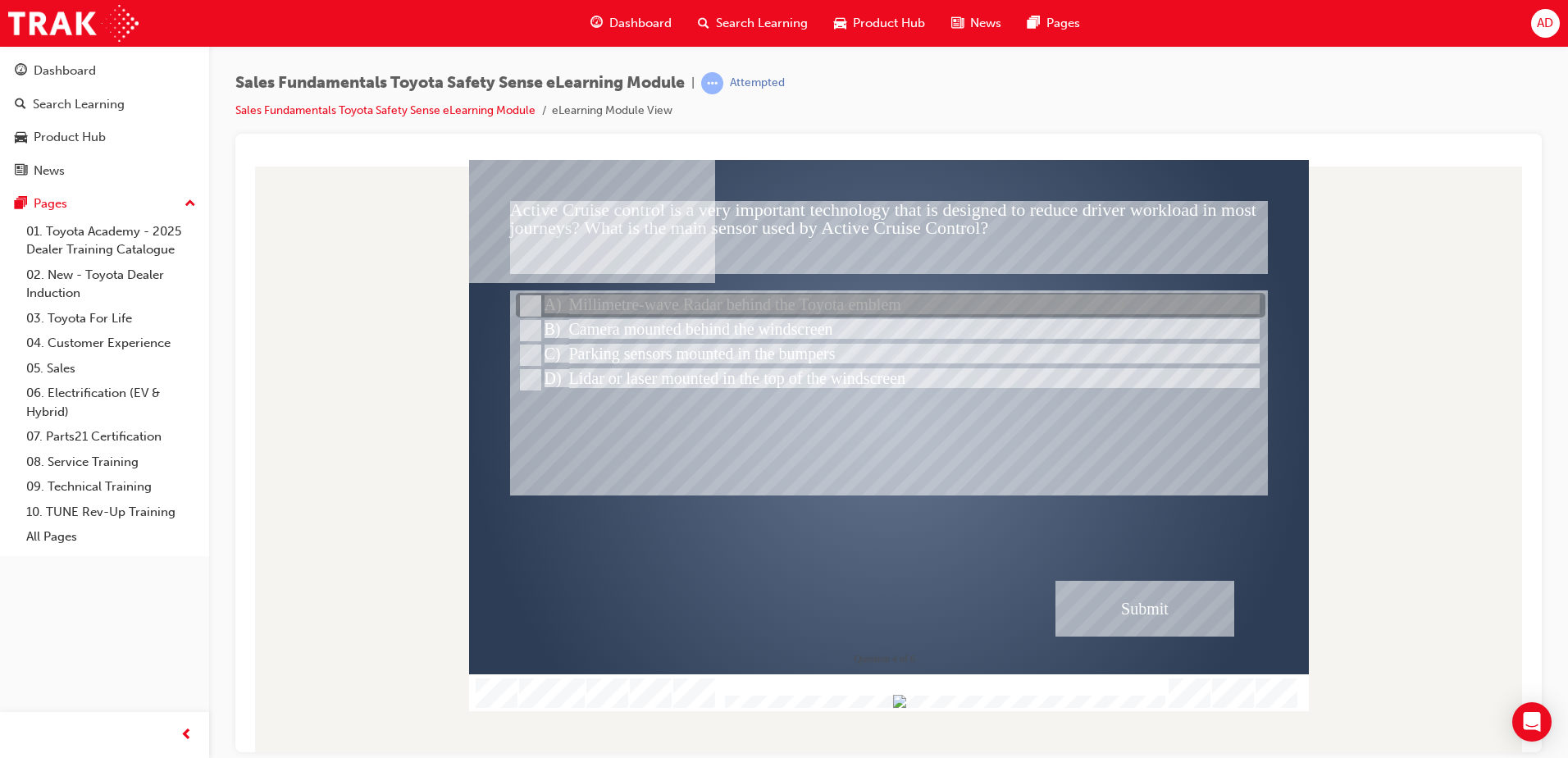
click at [523, 305] on input "Millimetre-wave Radar behind the Toyota emblem" at bounding box center [529, 306] width 18 height 18
radio input "true"
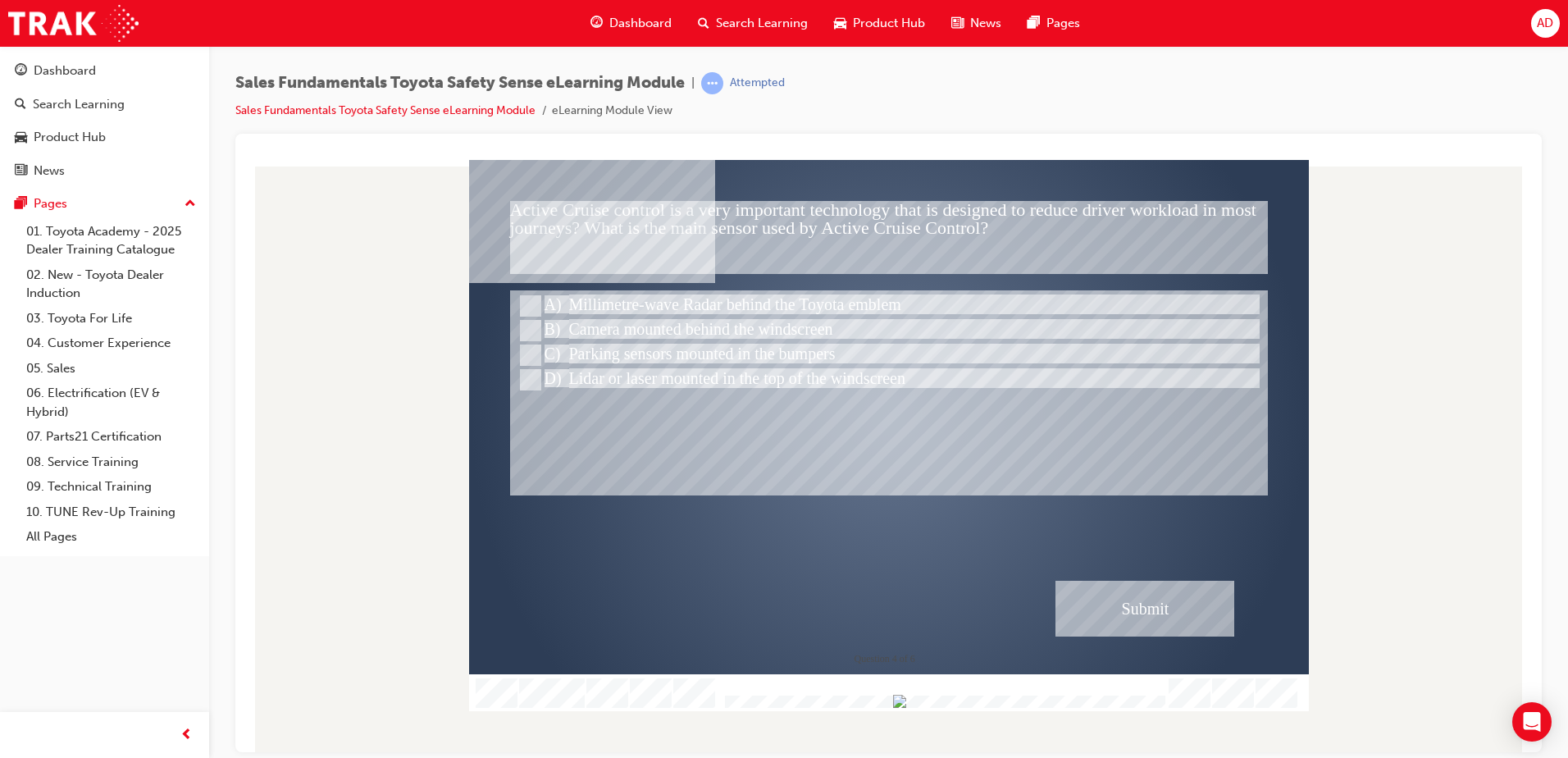
click at [1141, 629] on div "Submit" at bounding box center [1144, 608] width 179 height 56
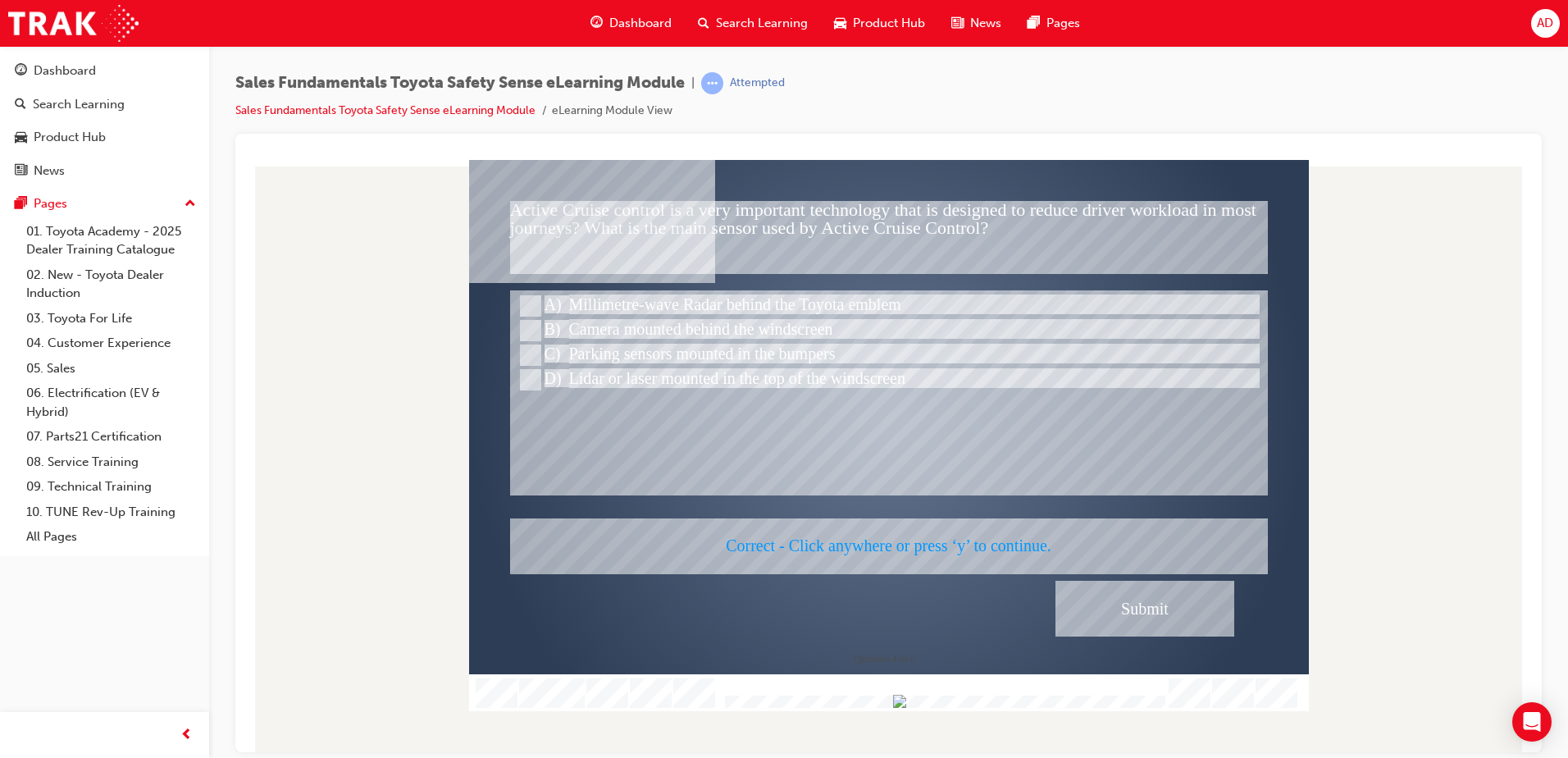
click at [1138, 624] on div at bounding box center [889, 434] width 840 height 552
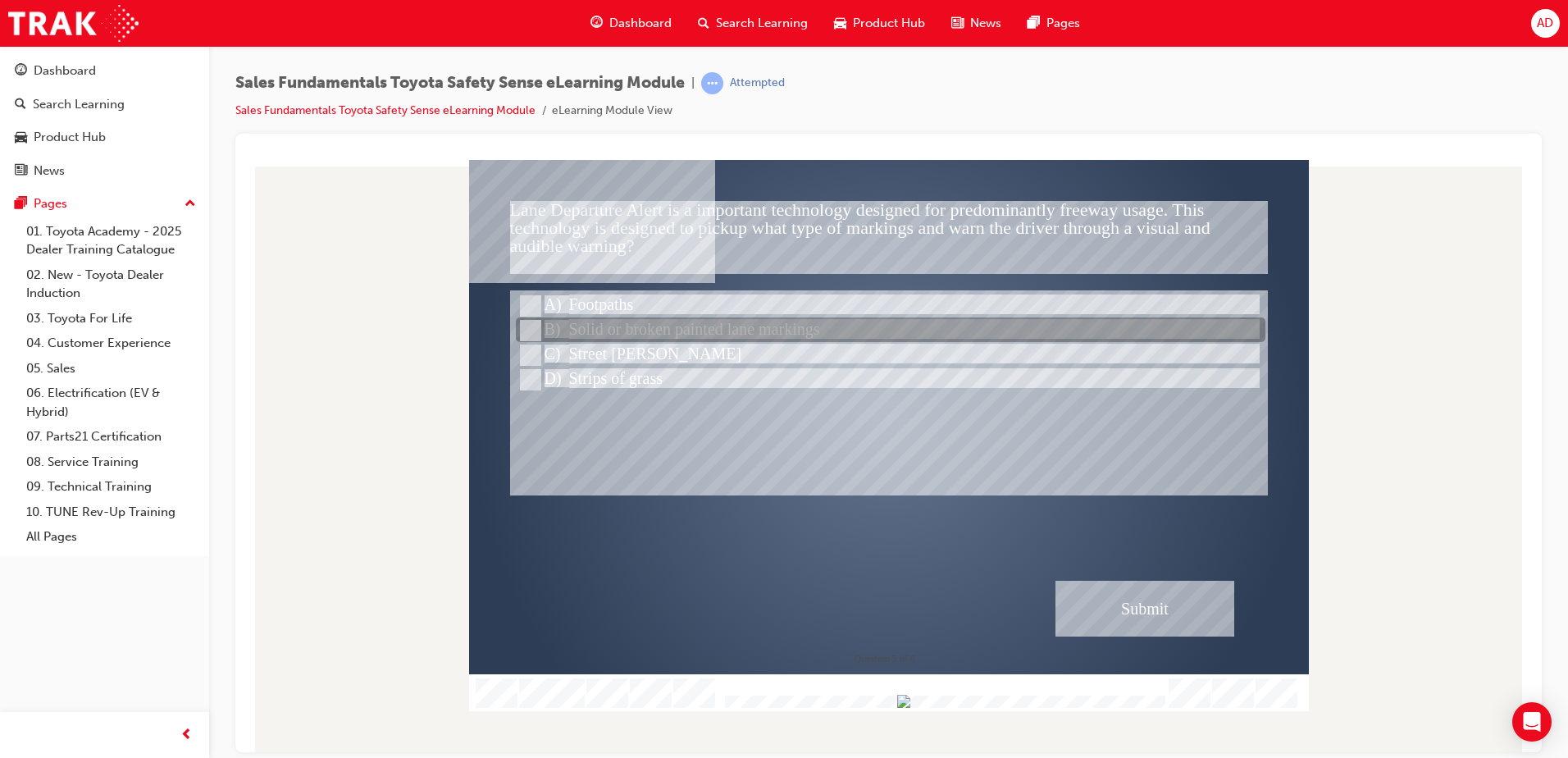
click at [692, 324] on div at bounding box center [890, 330] width 750 height 25
radio input "true"
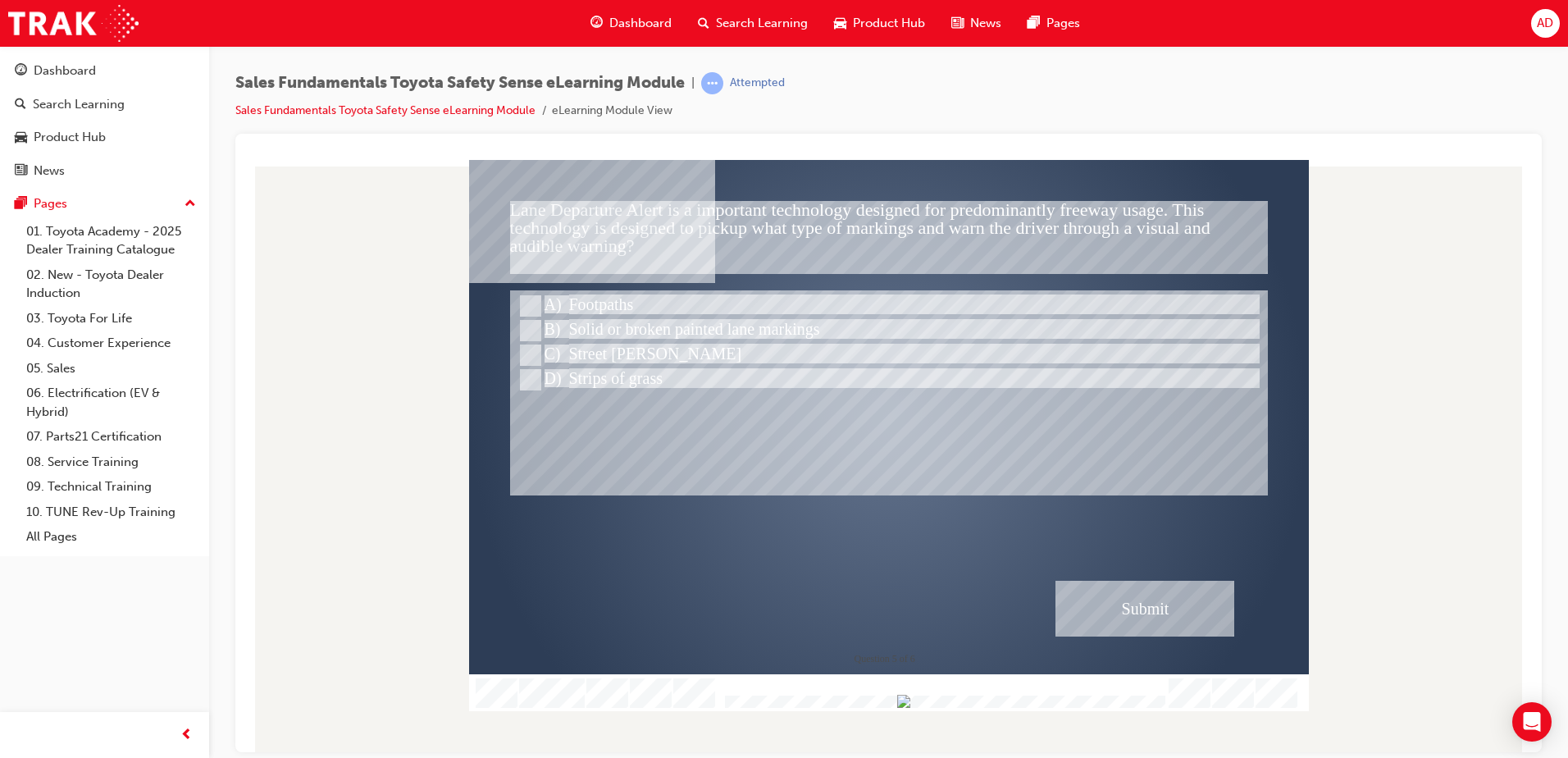
click at [1163, 610] on div "Submit" at bounding box center [1144, 608] width 179 height 56
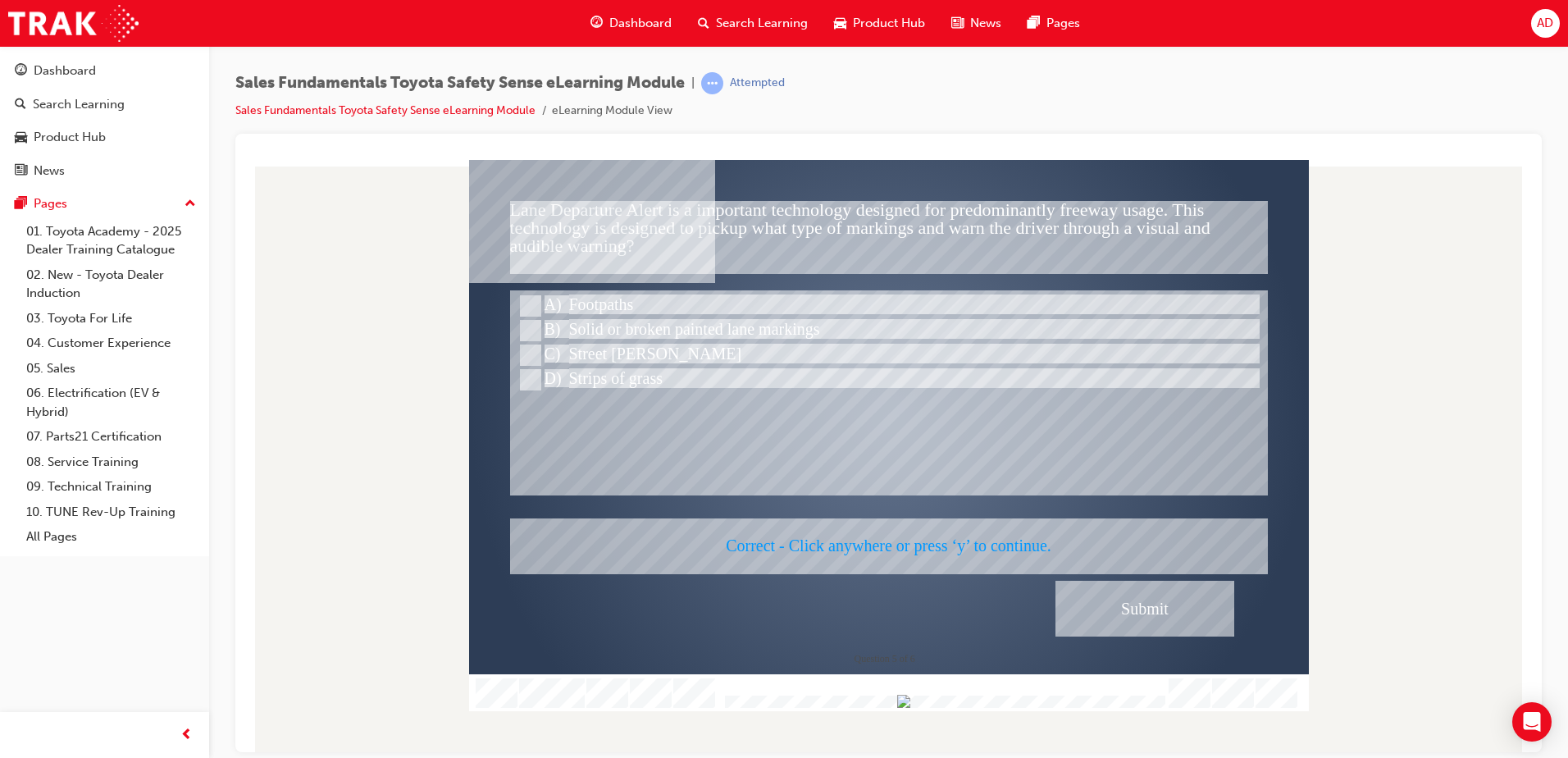
click at [1166, 610] on div at bounding box center [889, 434] width 840 height 552
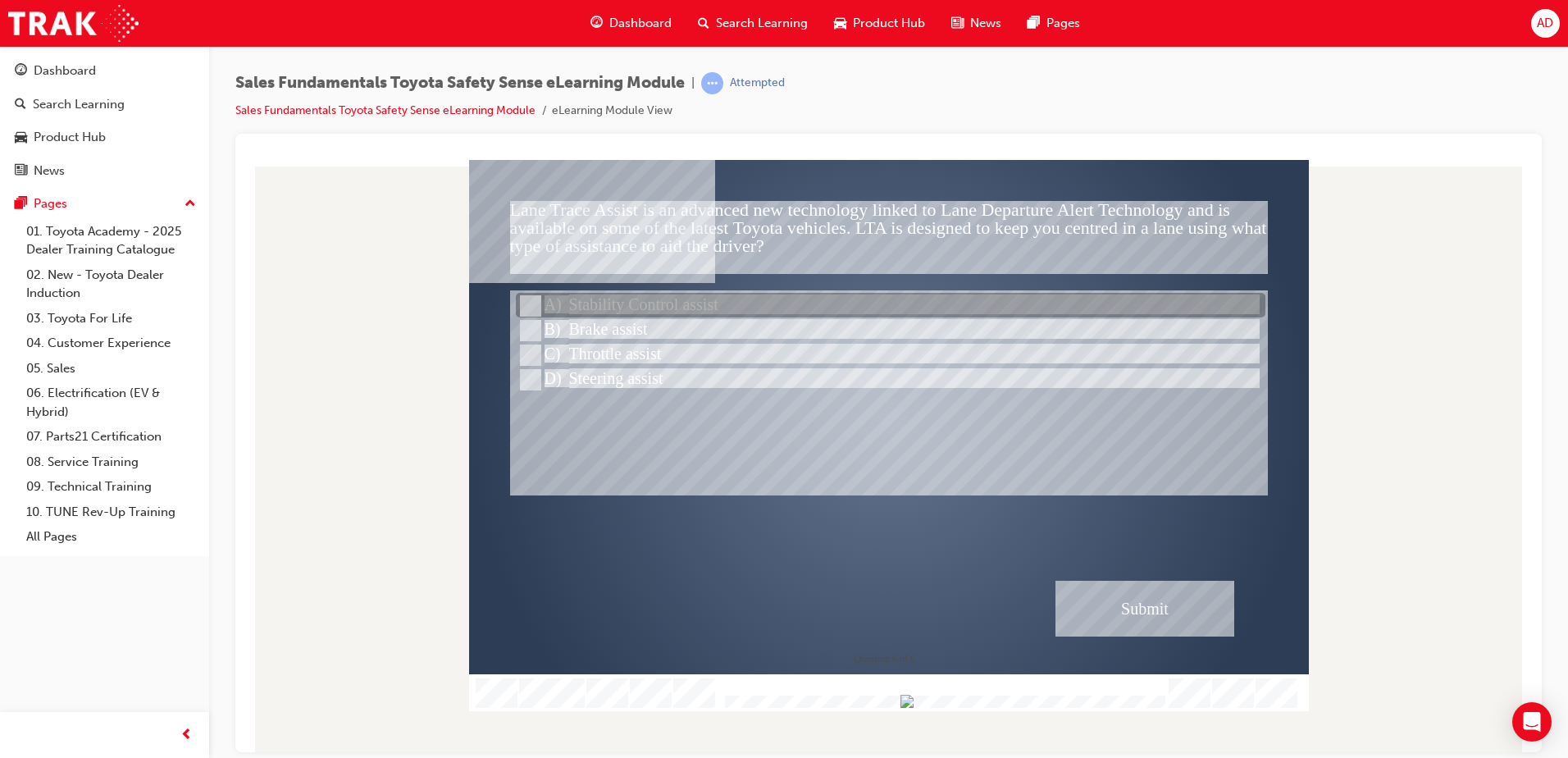
click at [676, 302] on div at bounding box center [890, 306] width 750 height 25
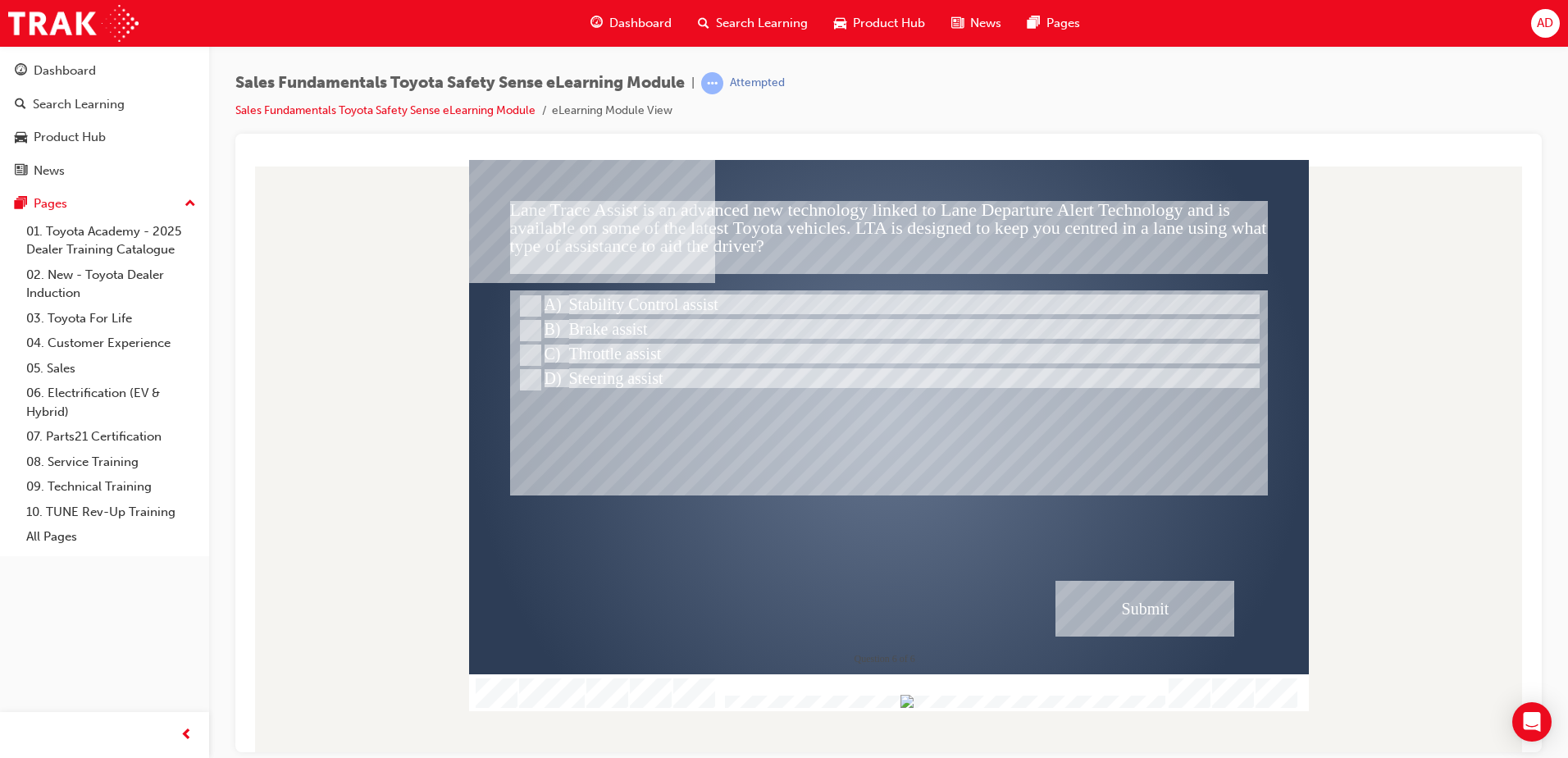
click at [1117, 592] on div "Submit" at bounding box center [1144, 608] width 179 height 56
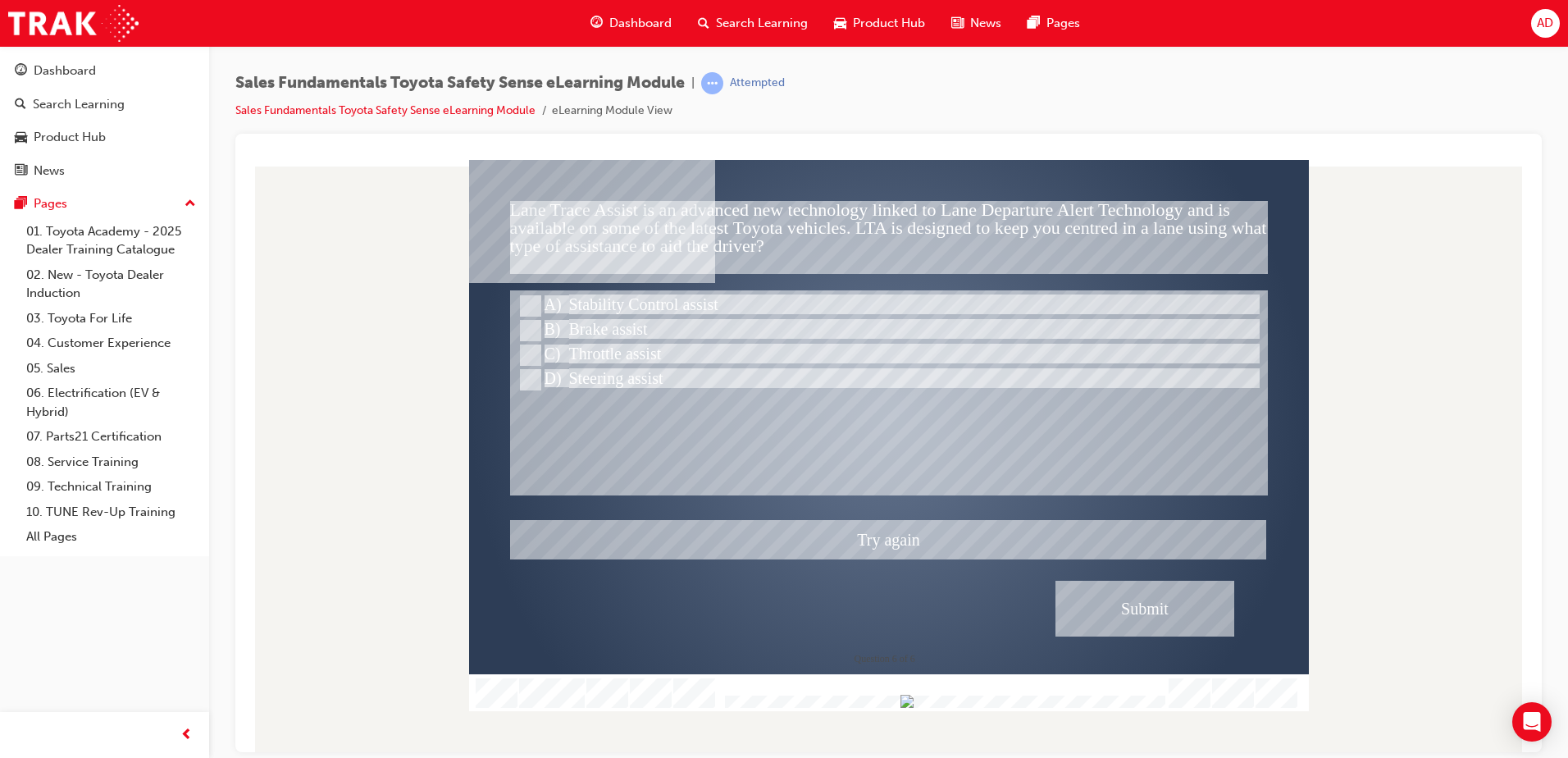
click at [598, 378] on div at bounding box center [889, 434] width 840 height 552
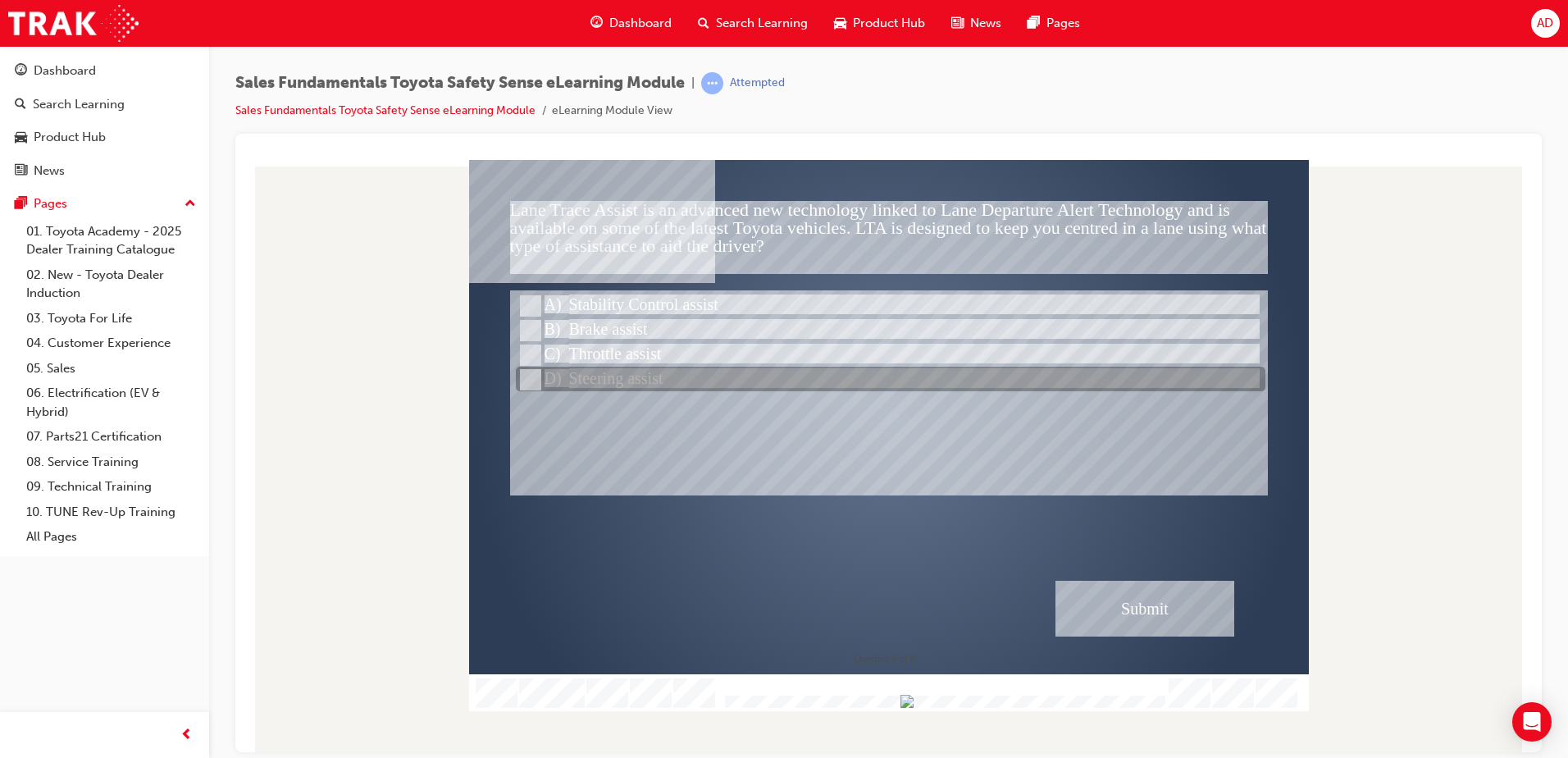
click at [538, 375] on div at bounding box center [890, 379] width 750 height 25
radio input "false"
radio input "true"
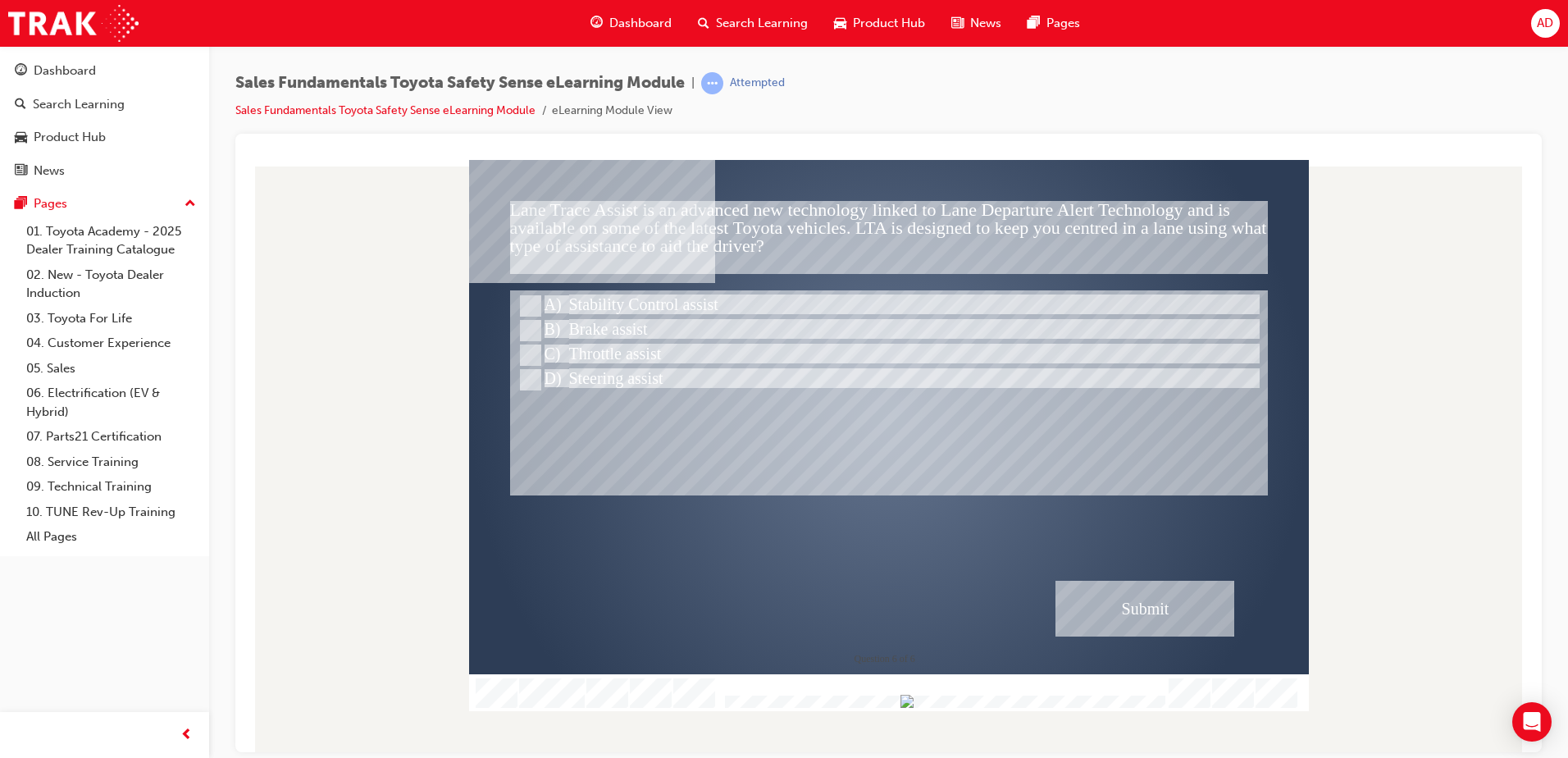
click at [1182, 605] on div "Submit" at bounding box center [1144, 608] width 179 height 56
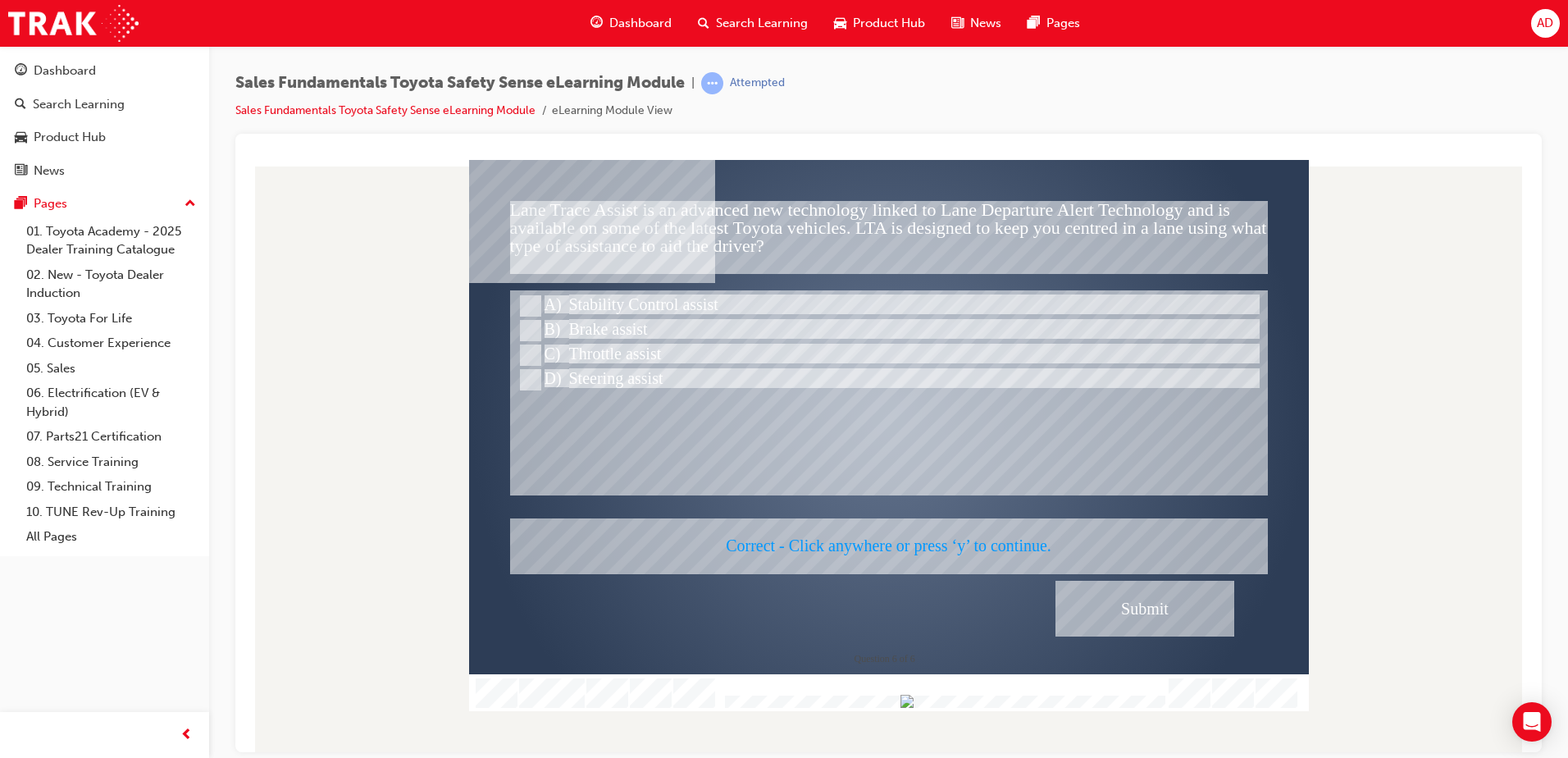
click at [1172, 598] on div at bounding box center [889, 434] width 840 height 552
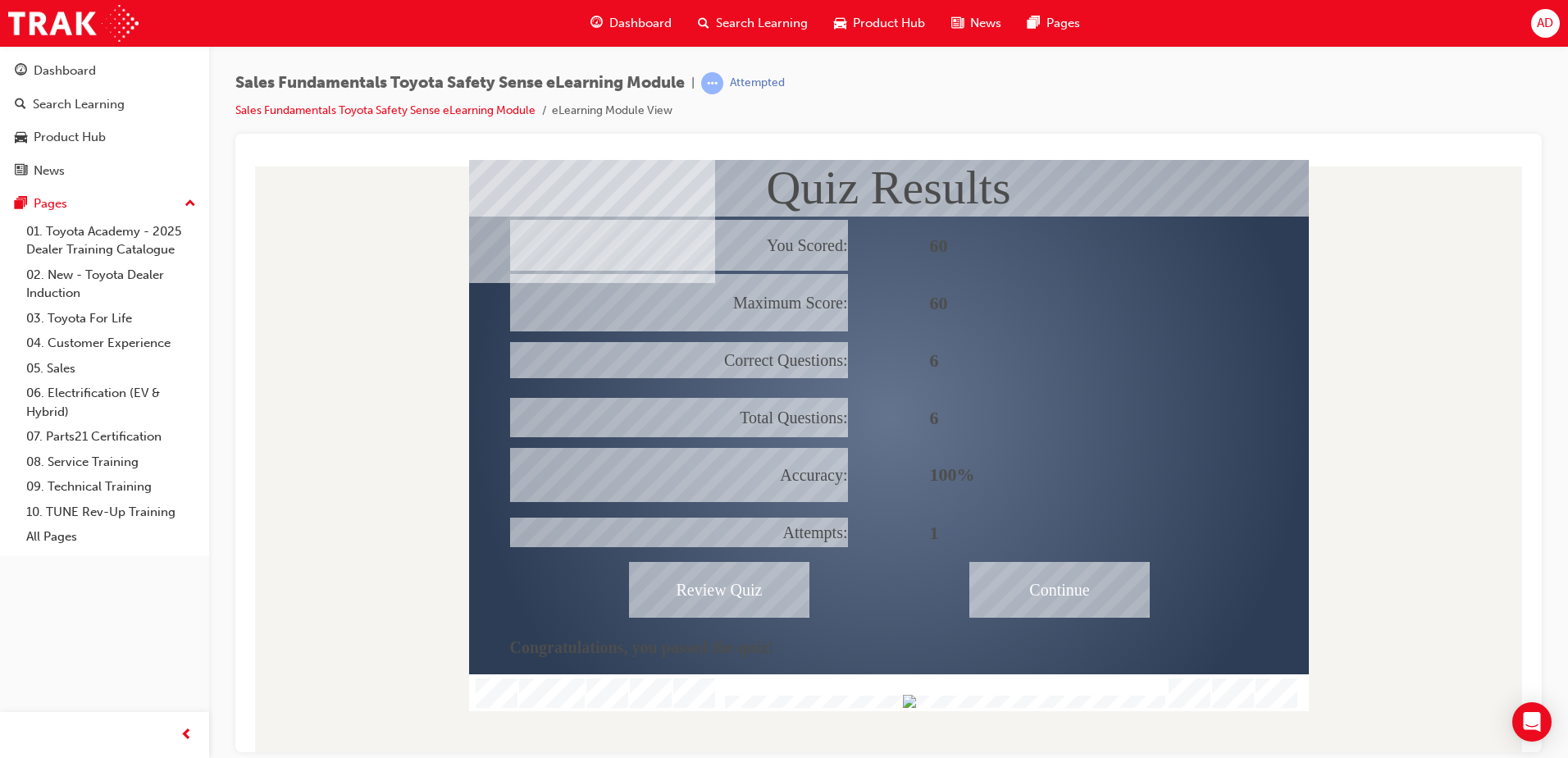
click at [1051, 583] on div "Continue" at bounding box center [1059, 589] width 181 height 56
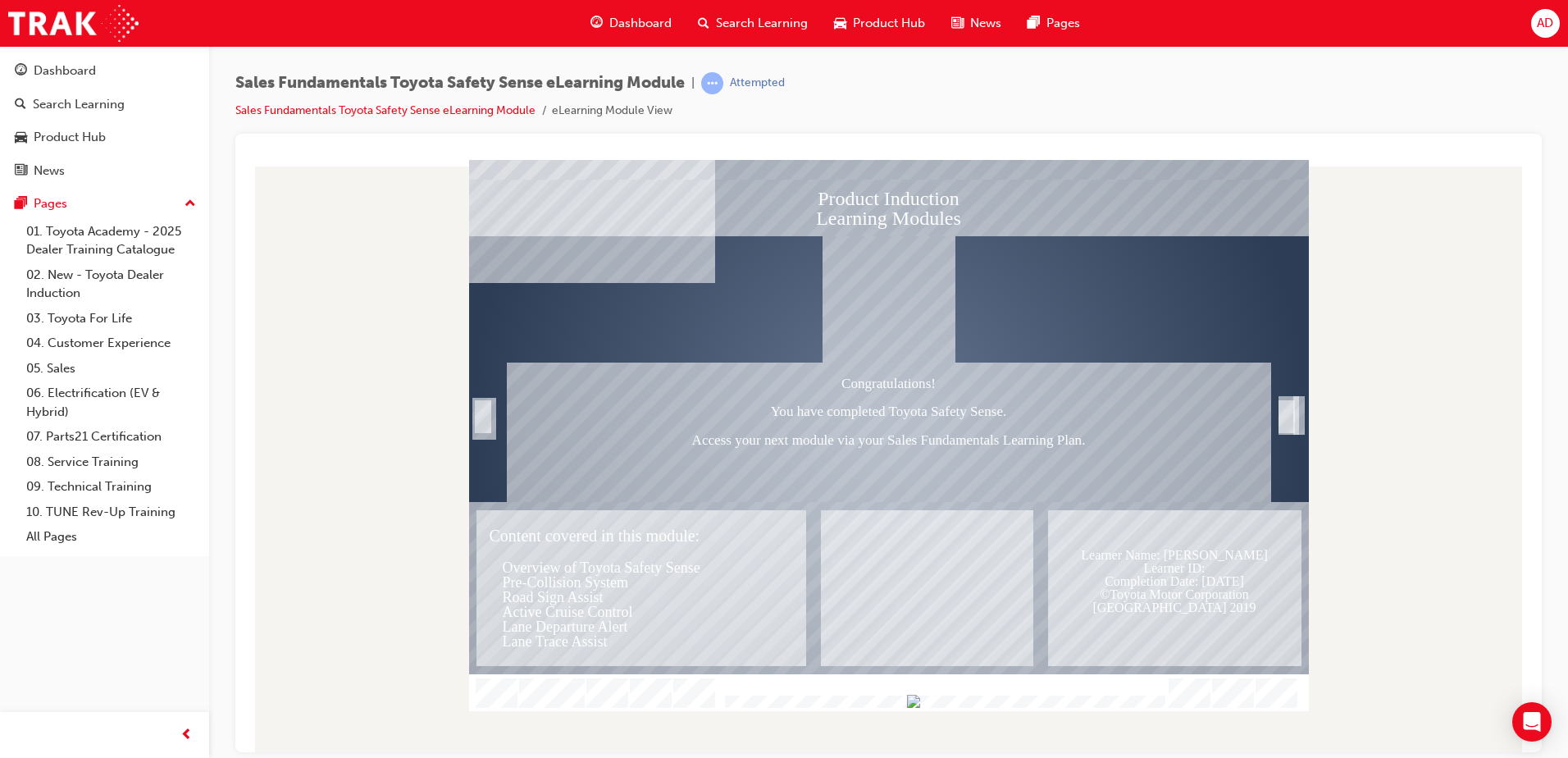
click at [1303, 409] on div at bounding box center [889, 416] width 840 height 472
click at [921, 320] on div "Image" at bounding box center [889, 299] width 132 height 127
click at [1298, 417] on div "Trigger this button to exit" at bounding box center [1298, 432] width 3 height 30
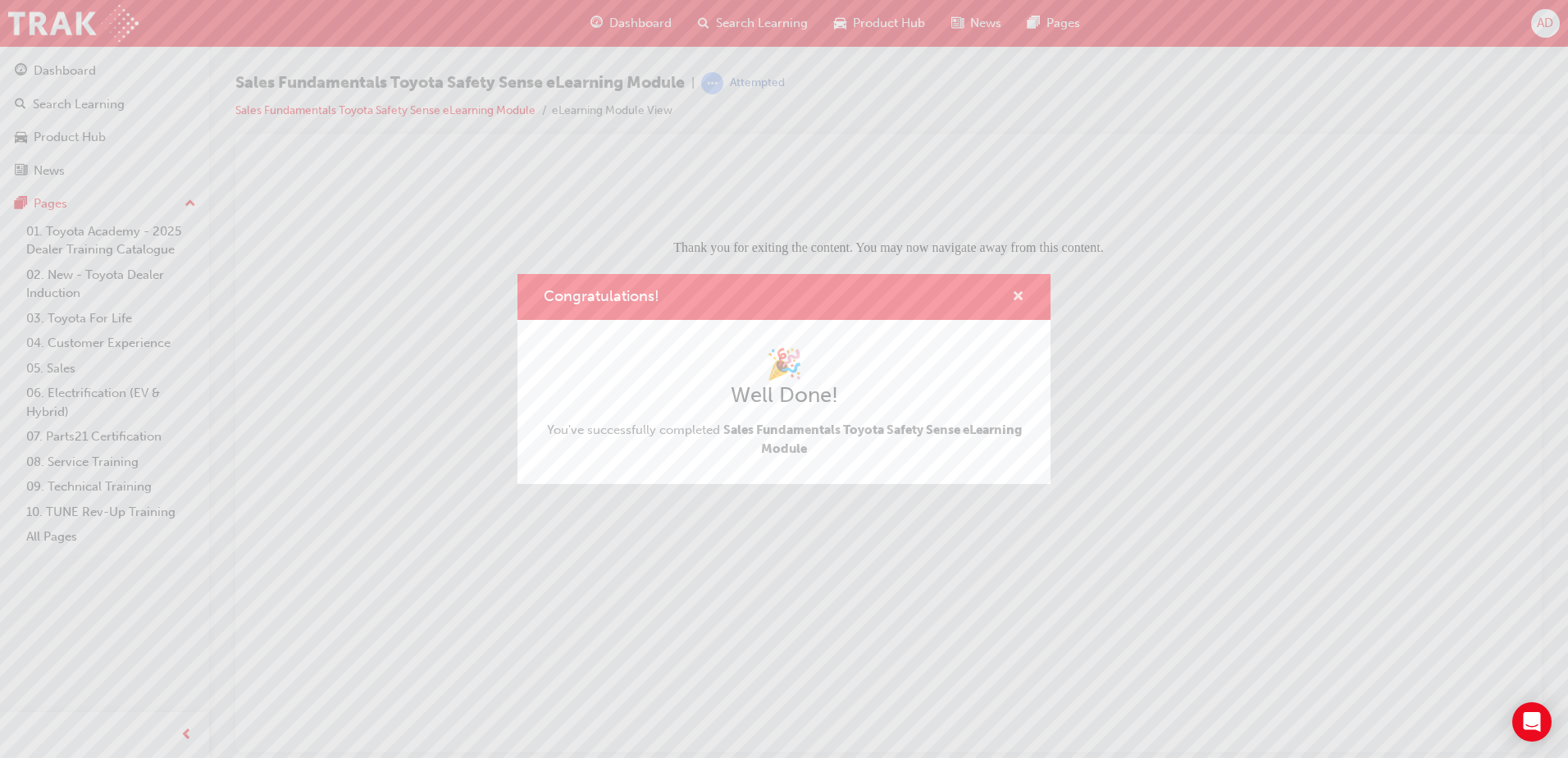
click at [1019, 293] on span "cross-icon" at bounding box center [1018, 298] width 12 height 15
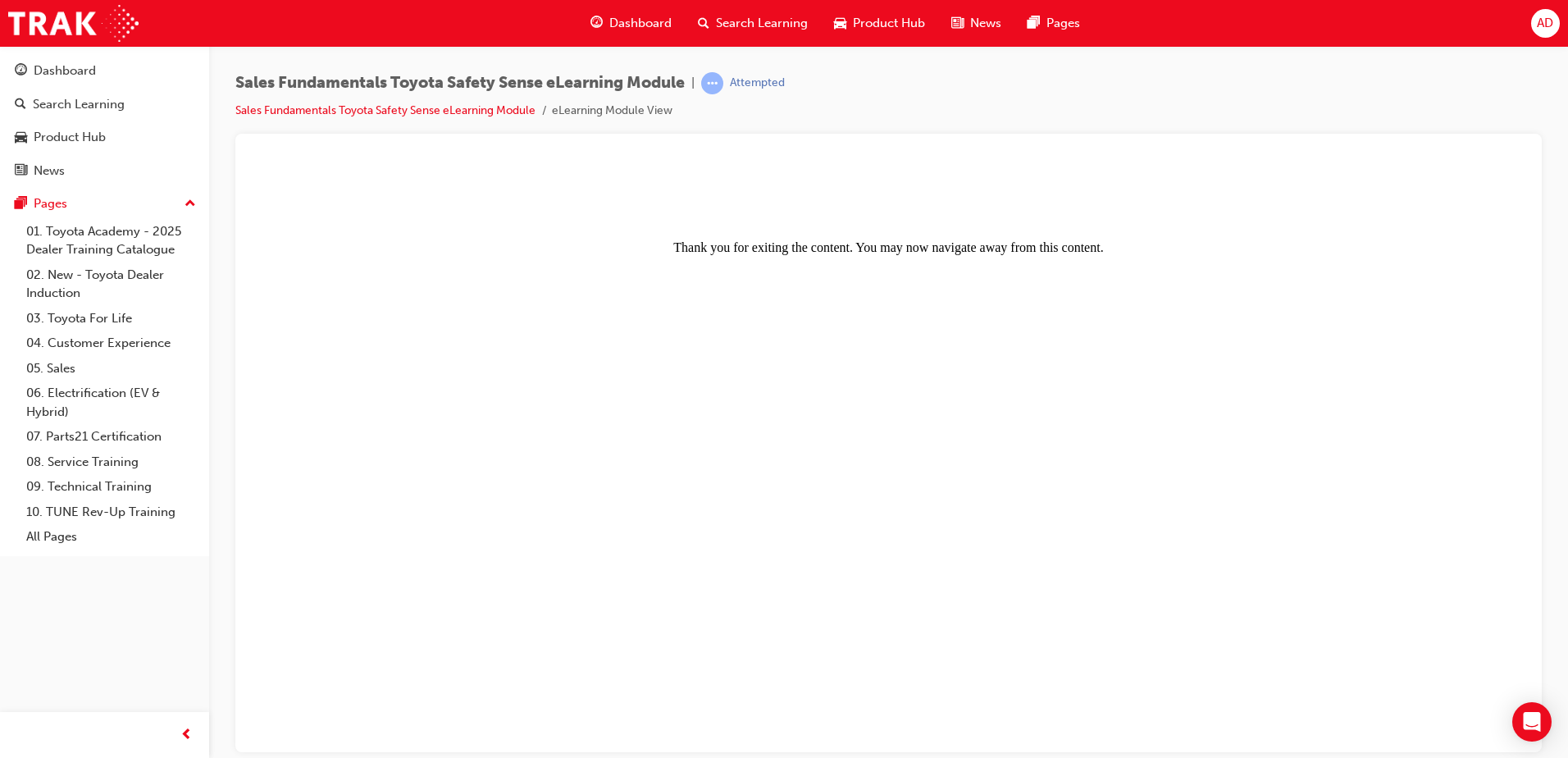
drag, startPoint x: 688, startPoint y: 248, endPoint x: 1196, endPoint y: 244, distance: 508.0
click at [1196, 244] on center "Thank you for exiting the content. You may now navigate away from this content." at bounding box center [889, 210] width 1267 height 89
click at [670, 139] on div at bounding box center [888, 443] width 1306 height 619
click at [80, 64] on div "Dashboard" at bounding box center [65, 71] width 62 height 19
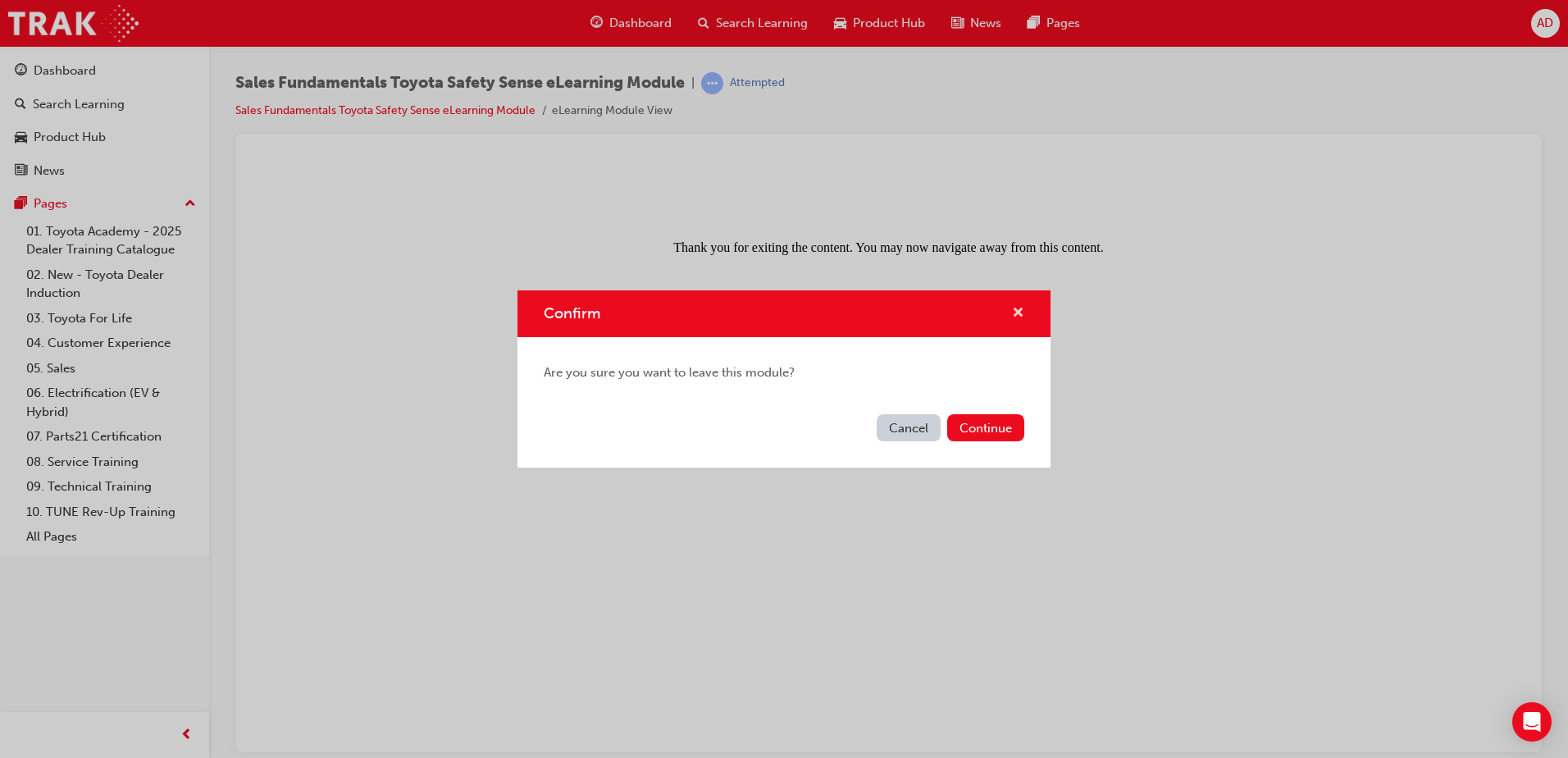
click at [1015, 315] on span "cross-icon" at bounding box center [1018, 314] width 12 height 15
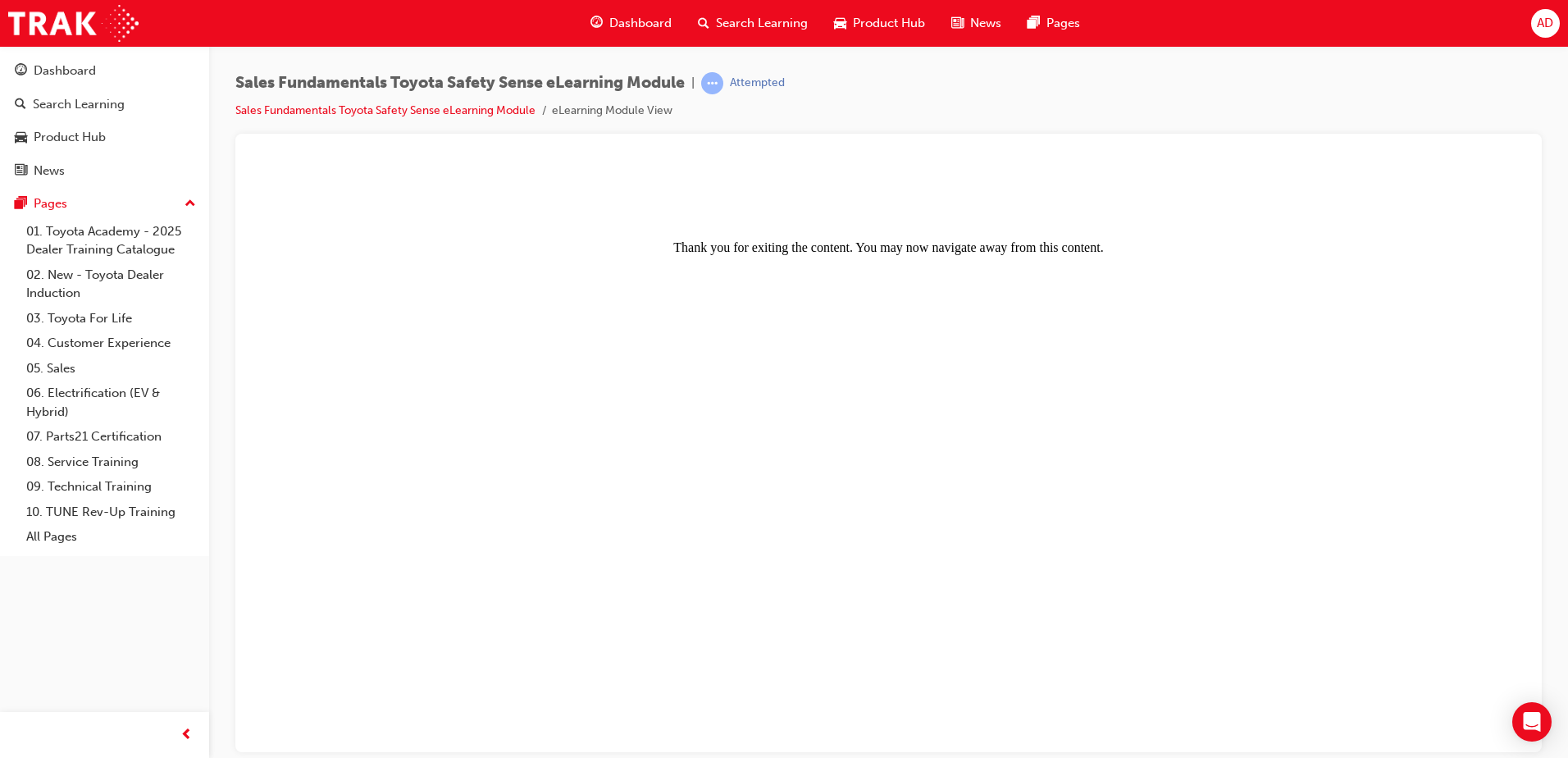
click at [732, 83] on div "Attempted" at bounding box center [742, 82] width 83 height 22
click at [822, 99] on div "Sales Fundamentals Toyota Safety Sense eLearning Module | Attempted Sales Funda…" at bounding box center [888, 102] width 1306 height 62
click at [702, 245] on center "Thank you for exiting the content. You may now navigate away from this content." at bounding box center [889, 210] width 1267 height 89
click at [65, 78] on div "Dashboard" at bounding box center [65, 71] width 62 height 19
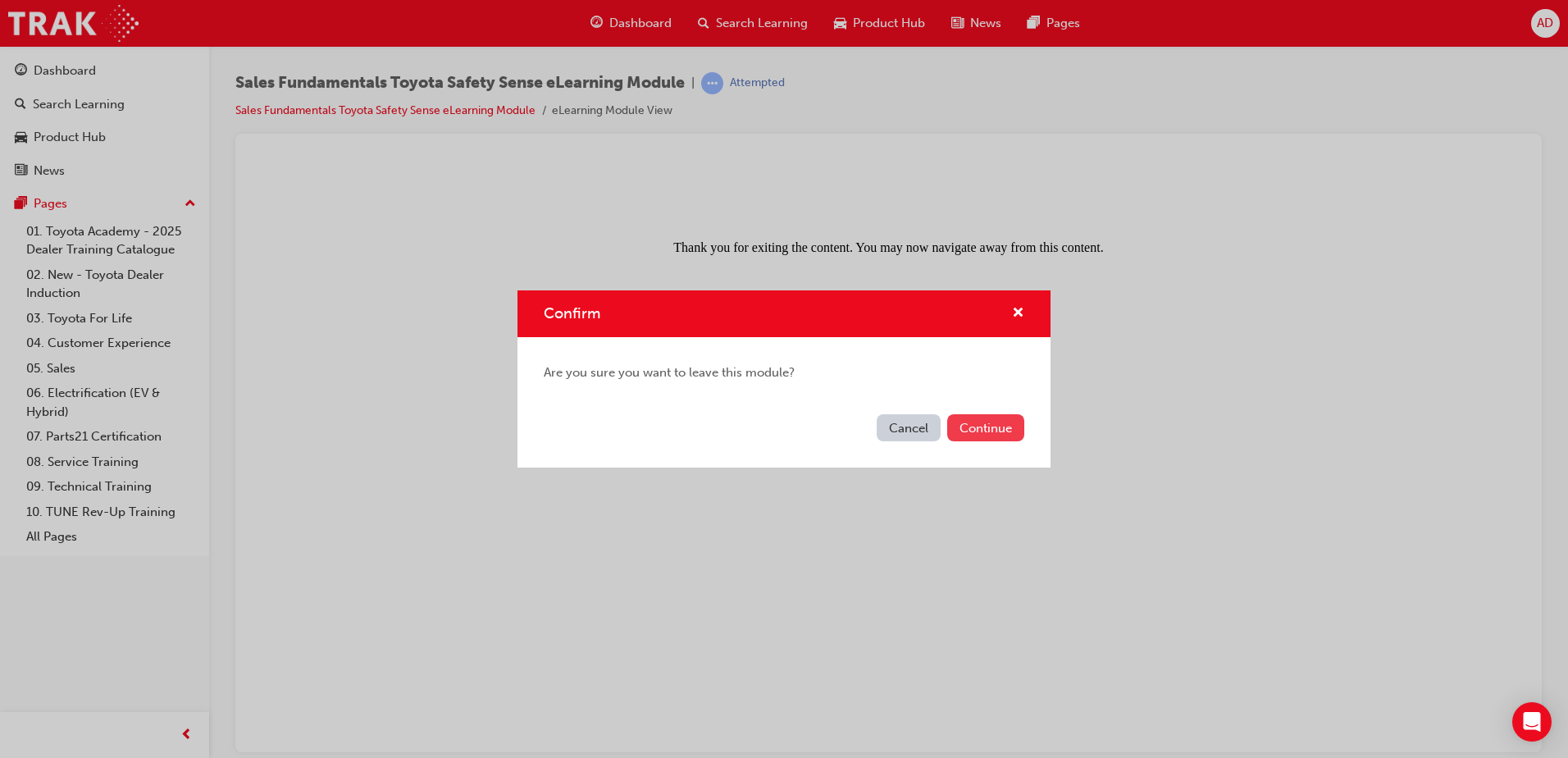
click at [1004, 430] on button "Continue" at bounding box center [986, 428] width 78 height 27
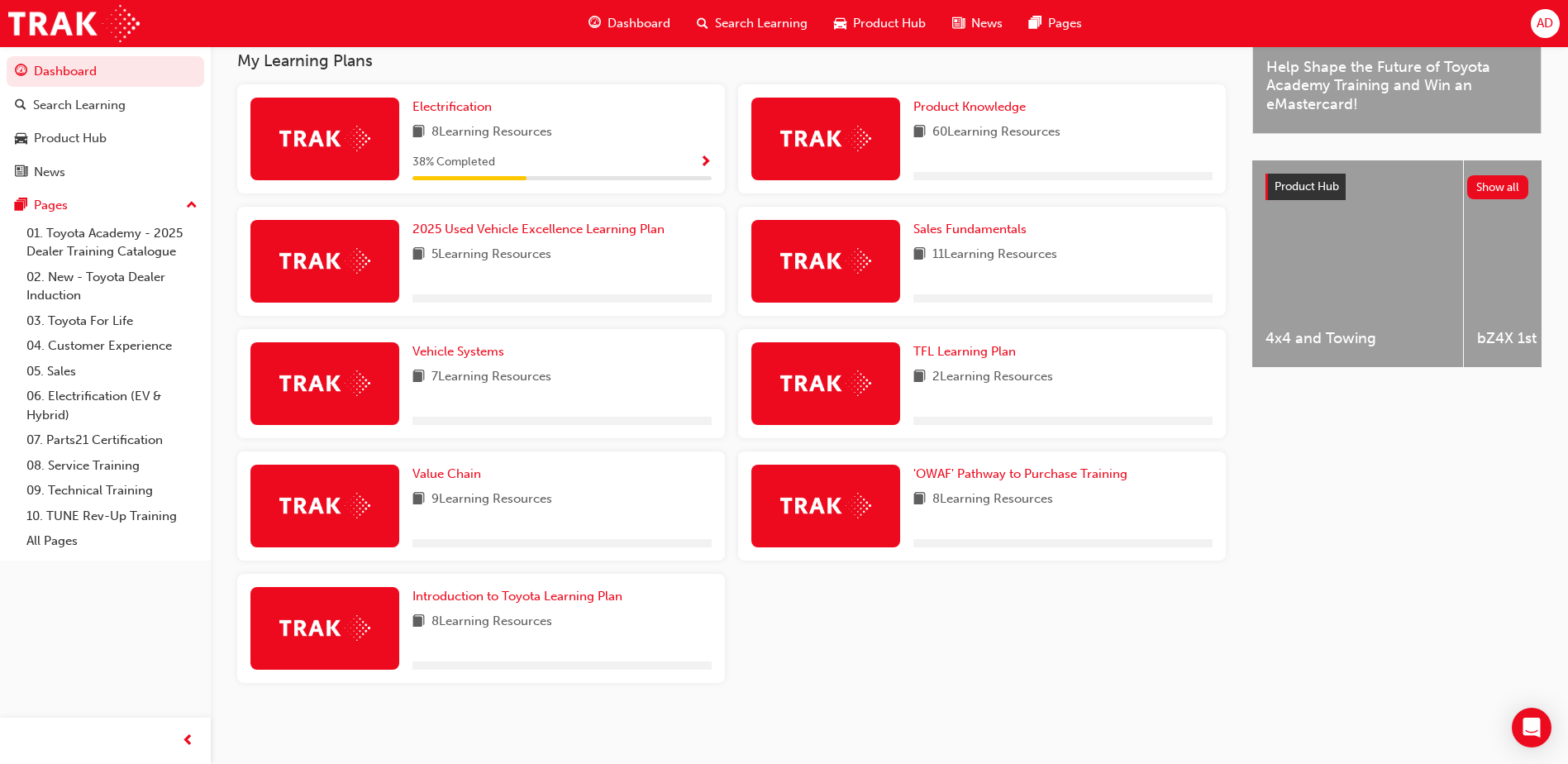
scroll to position [544, 0]
click at [984, 237] on link "Sales Fundamentals" at bounding box center [973, 230] width 120 height 19
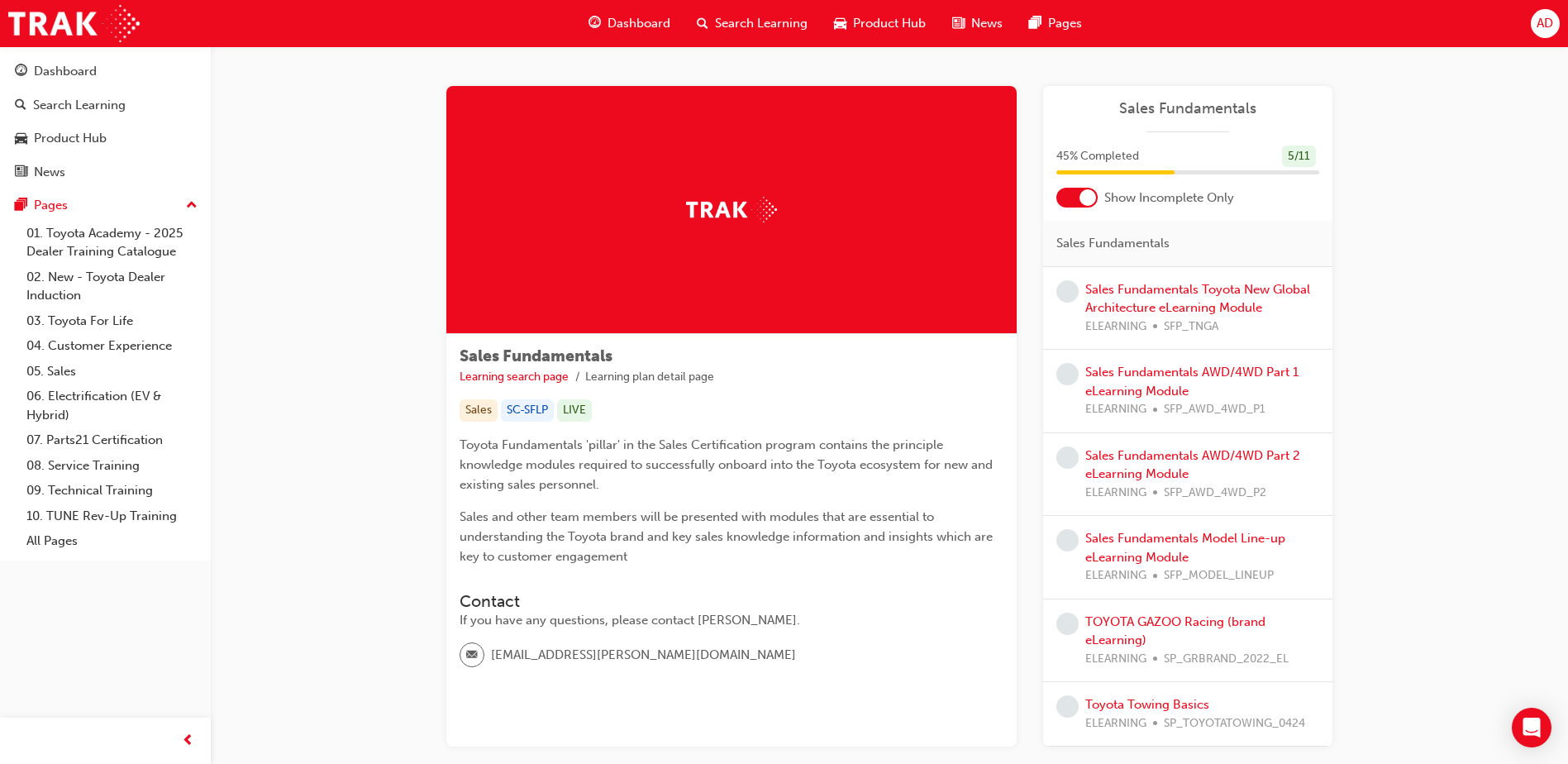
click at [1080, 199] on div at bounding box center [1088, 197] width 16 height 16
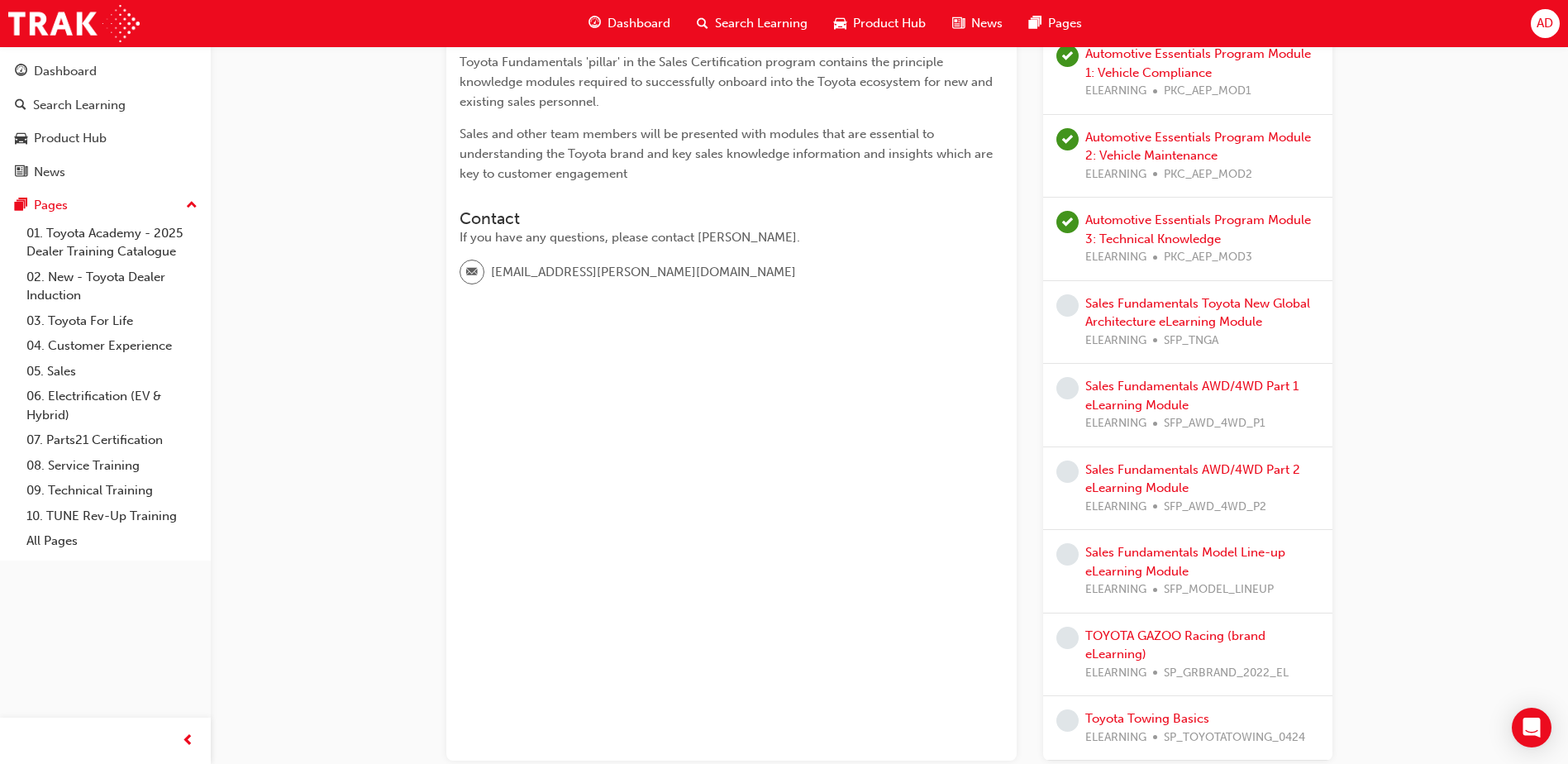
scroll to position [4, 0]
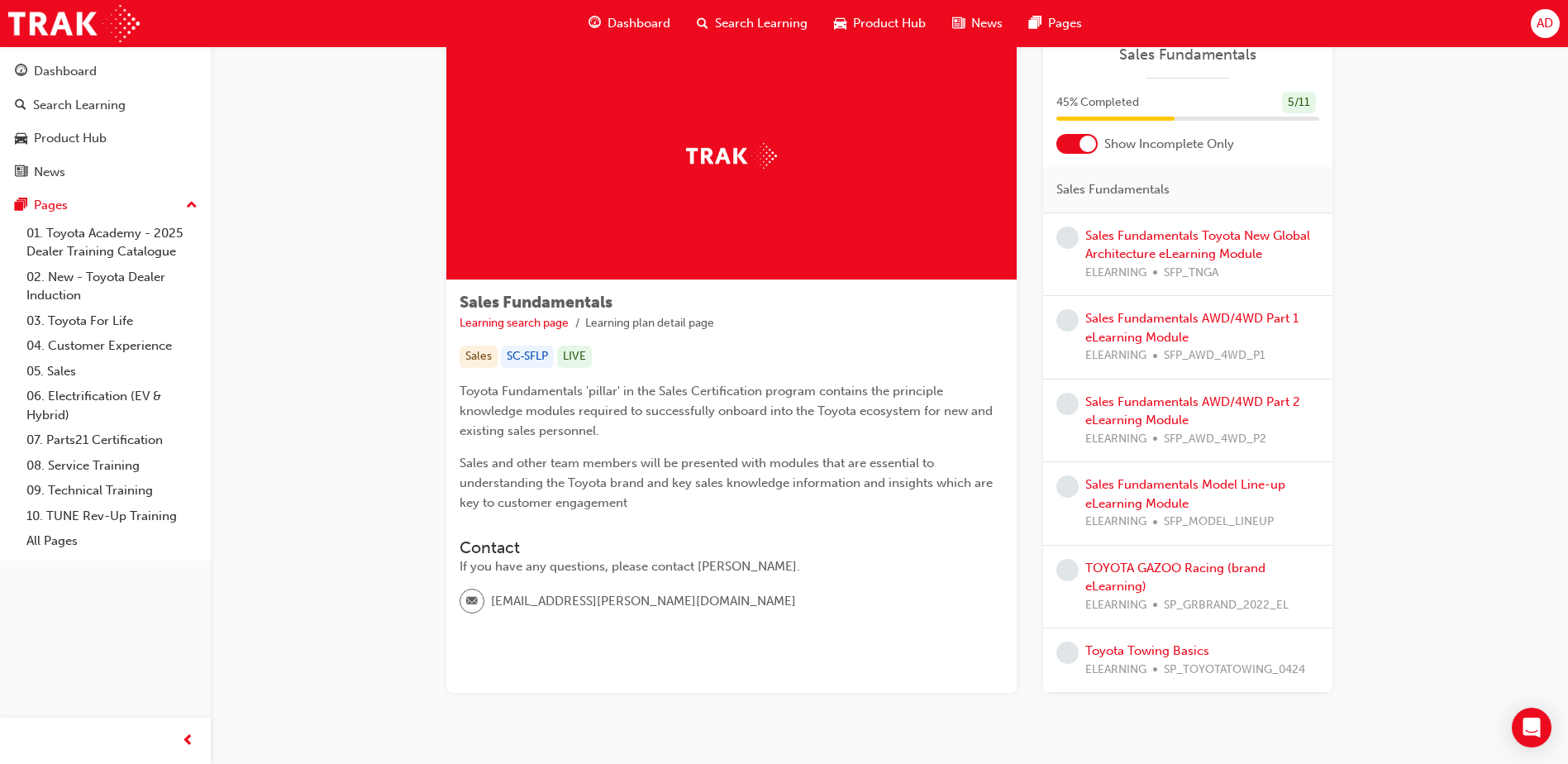
scroll to position [83, 0]
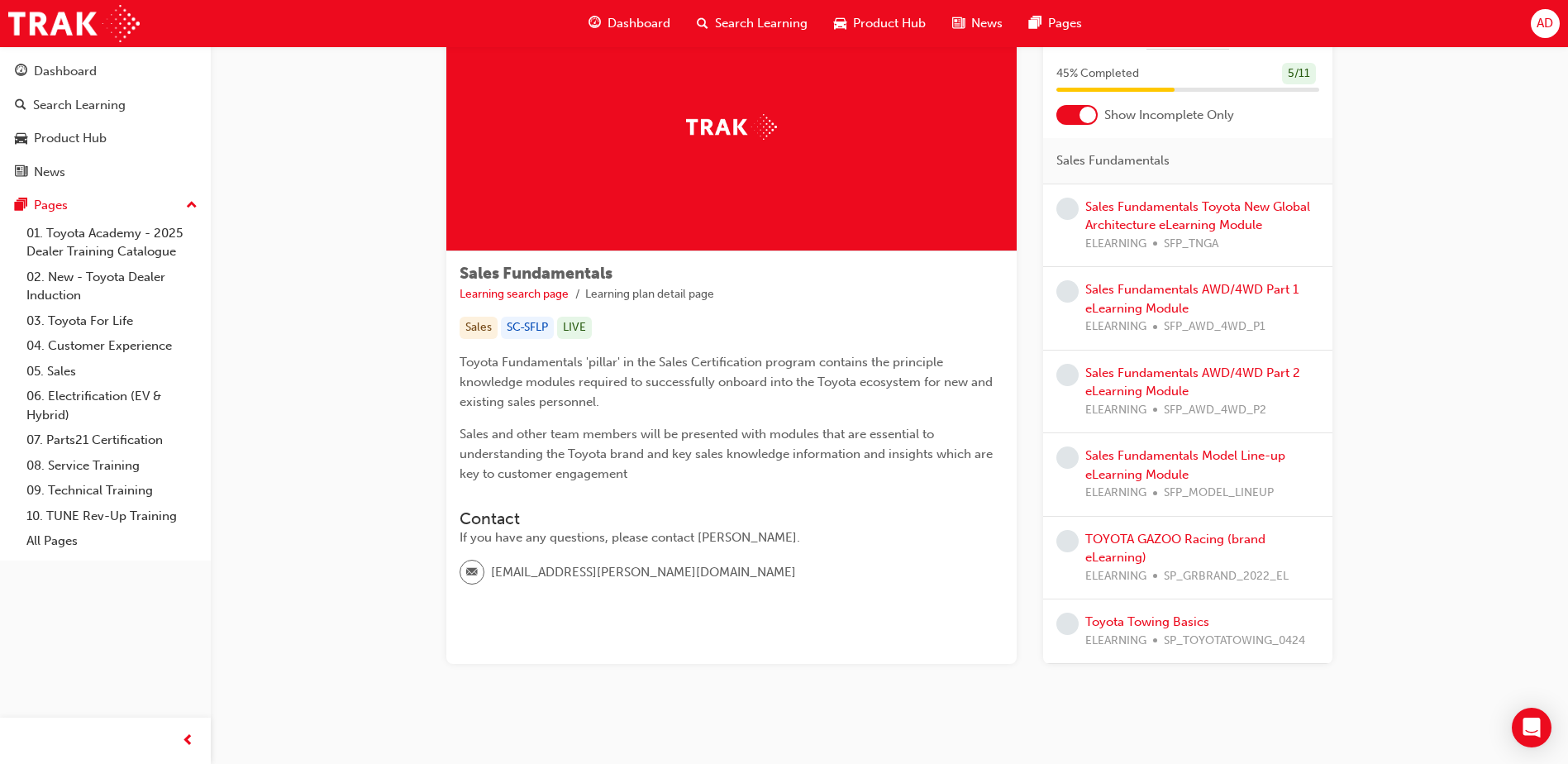
click at [1089, 117] on div at bounding box center [1088, 114] width 16 height 16
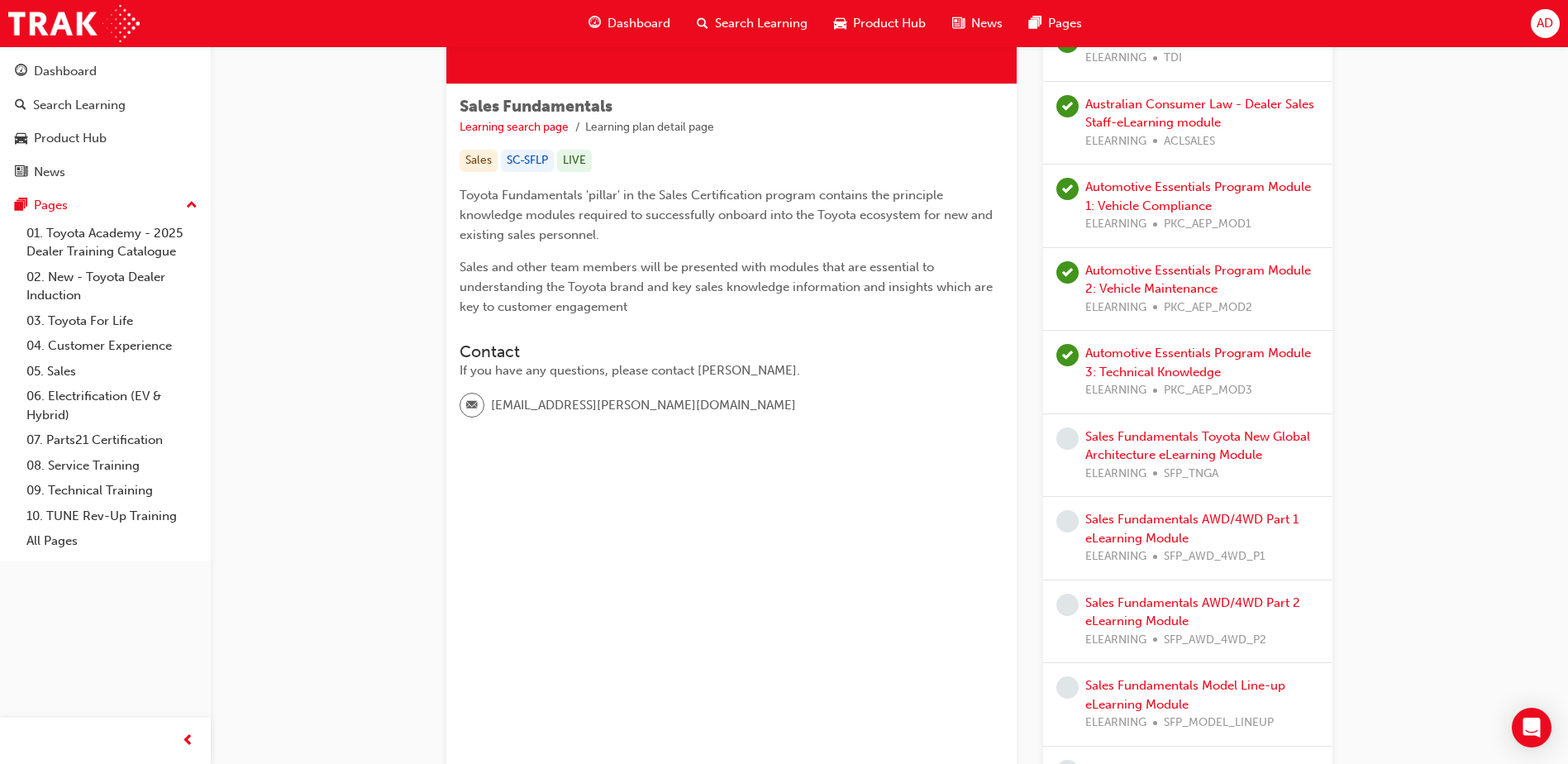
scroll to position [248, 0]
click at [1165, 440] on link "Sales Fundamentals Toyota New Global Architecture eLearning Module" at bounding box center [1198, 448] width 225 height 34
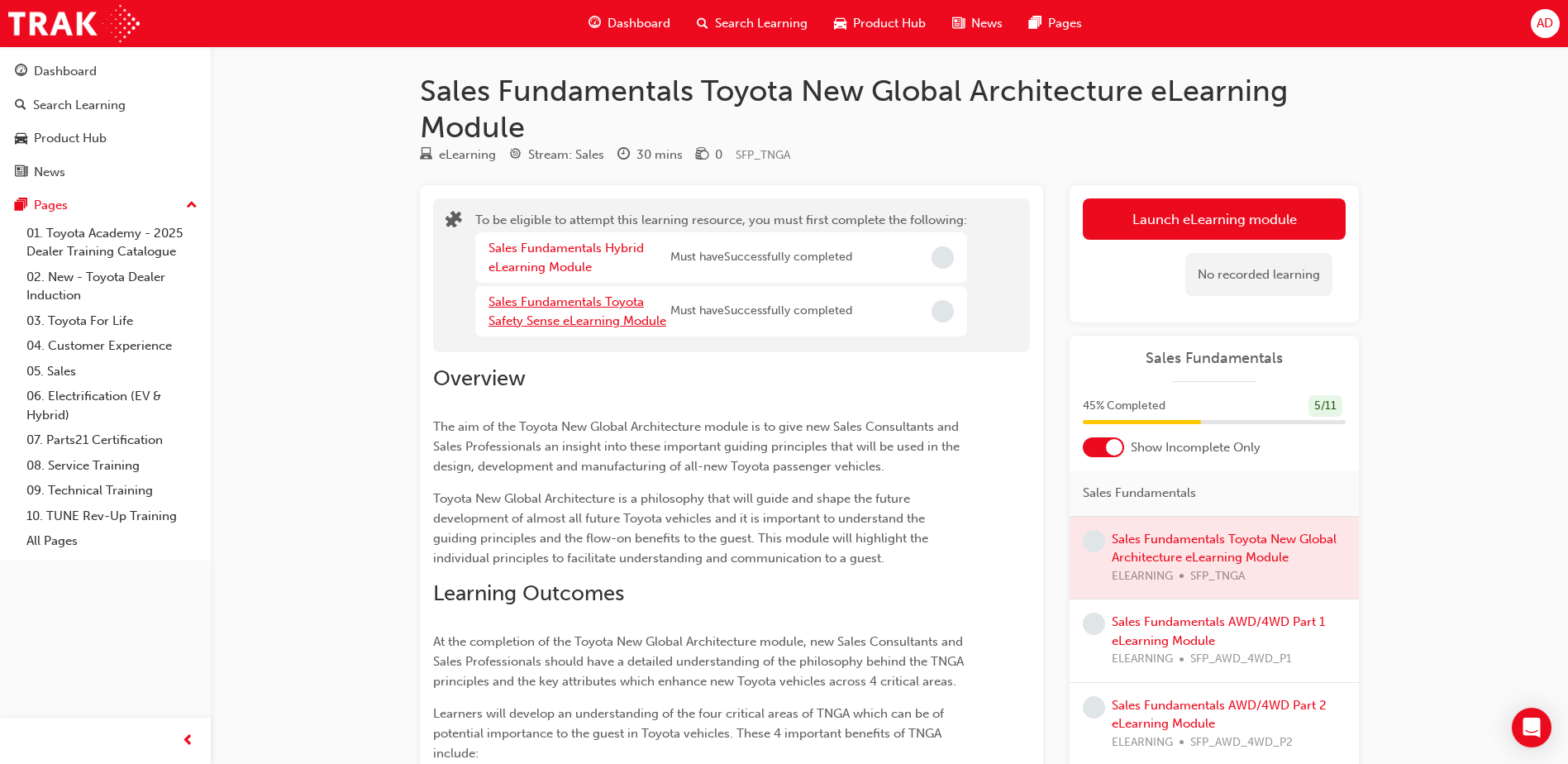
click at [588, 319] on link "Sales Fundamentals Toyota Safety Sense eLearning Module" at bounding box center [577, 312] width 177 height 34
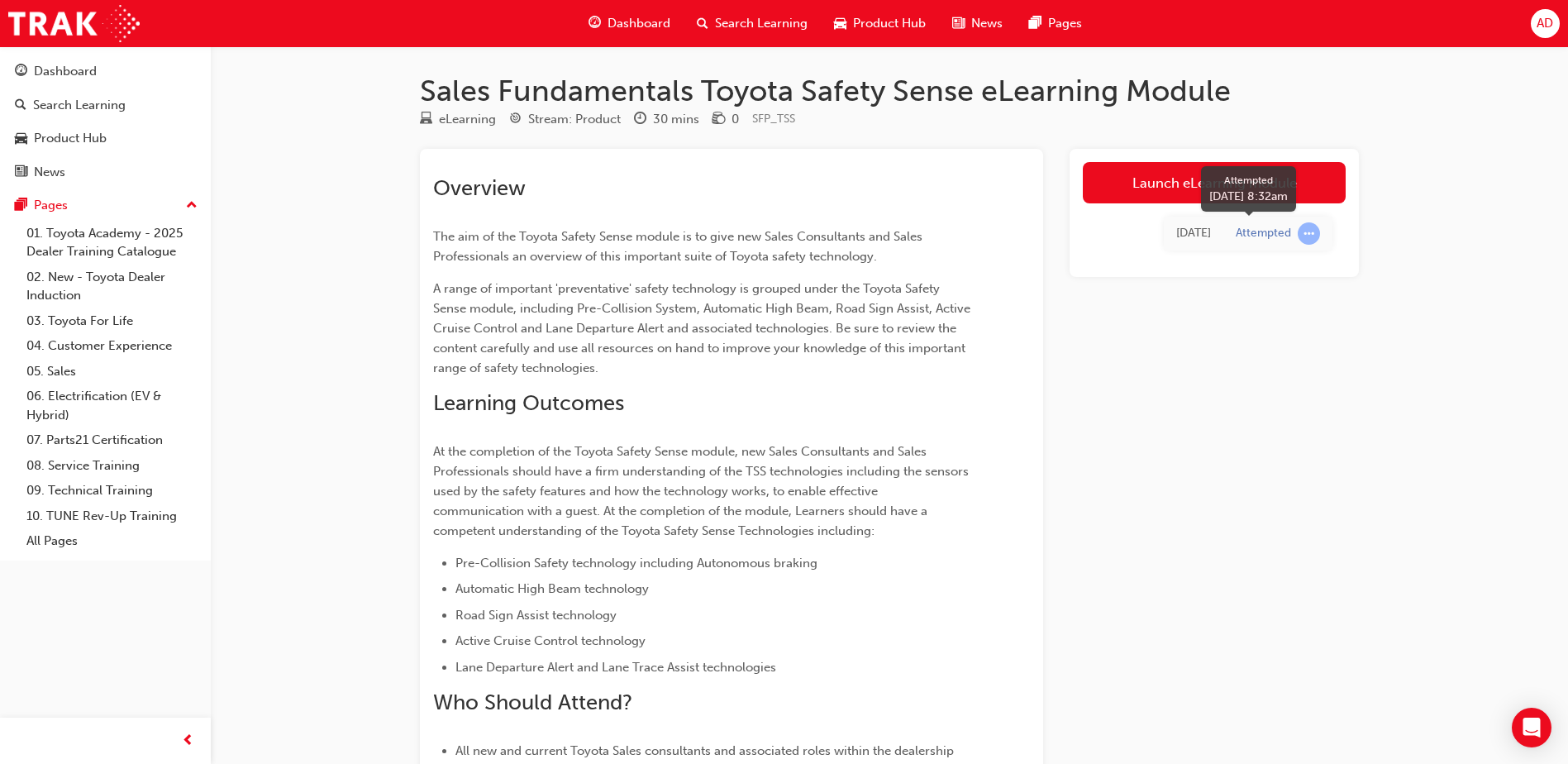
click at [1306, 239] on span "learningRecordVerb_ATTEMPT-icon" at bounding box center [1308, 233] width 22 height 22
click at [1188, 185] on link "Launch eLearning module" at bounding box center [1214, 182] width 263 height 41
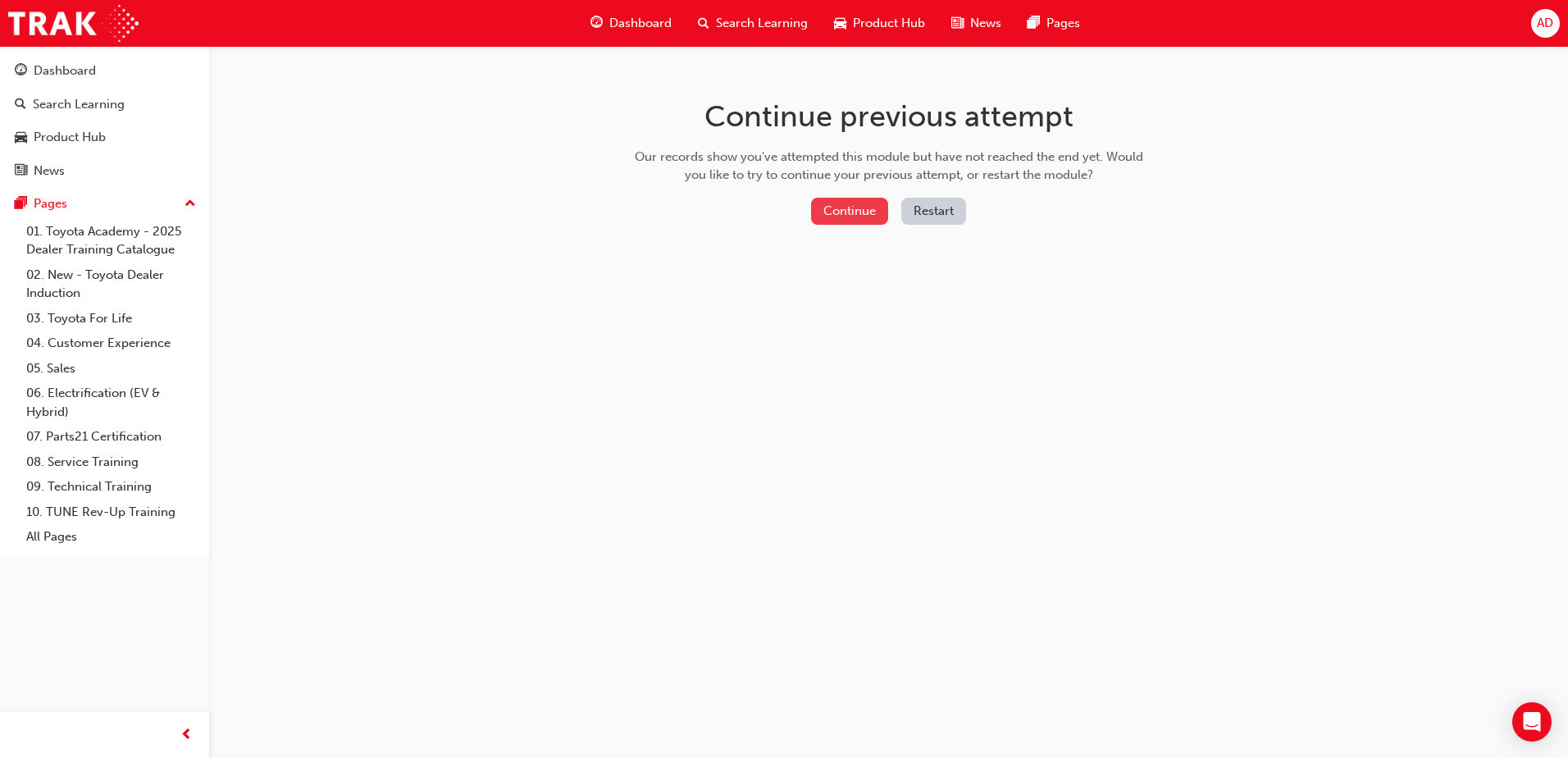
click at [857, 204] on button "Continue" at bounding box center [850, 211] width 78 height 27
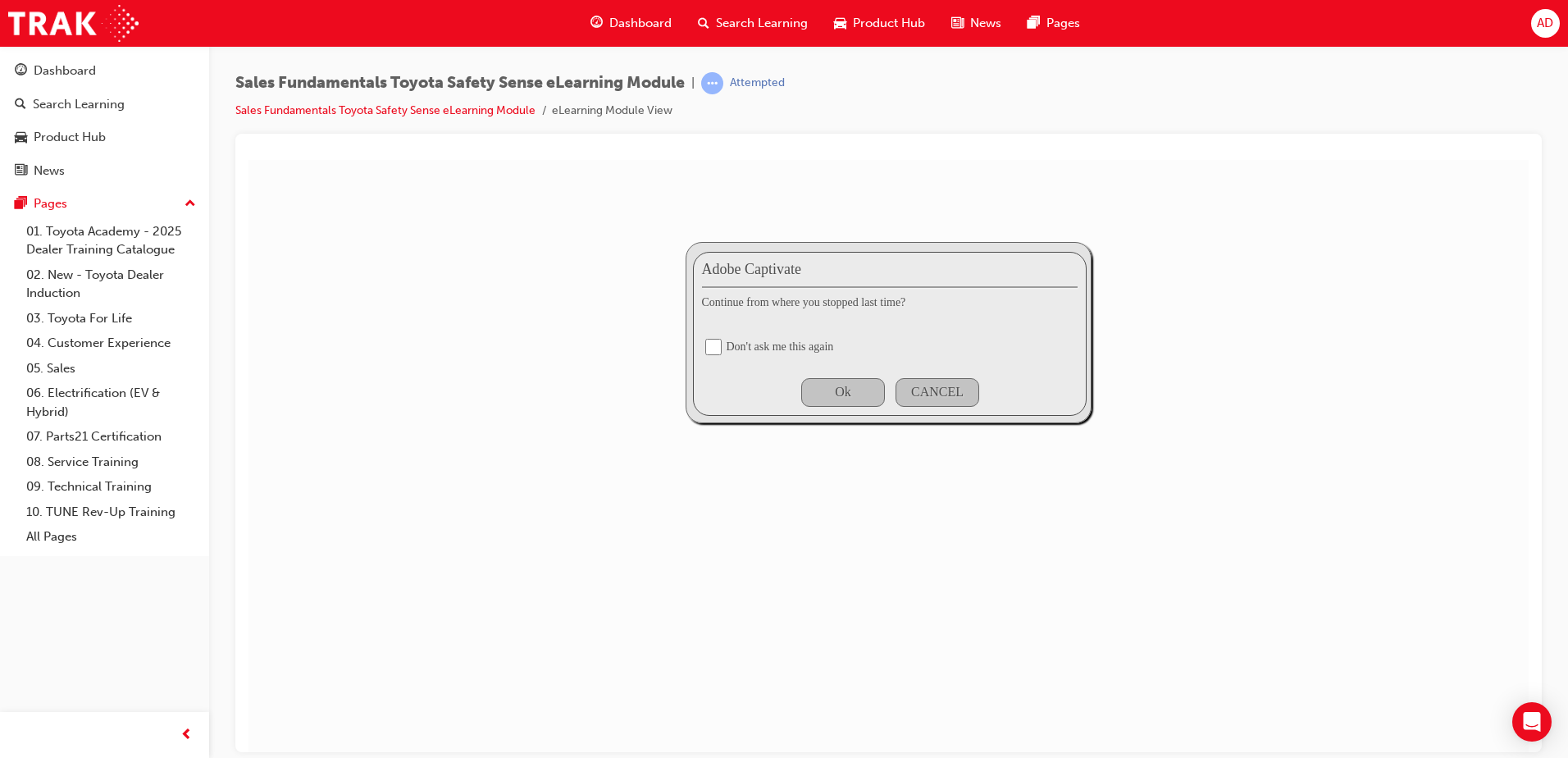
click at [710, 343] on input "checkbox" at bounding box center [713, 345] width 16 height 16
checkbox input "true"
click at [867, 400] on div "Ok" at bounding box center [843, 392] width 83 height 28
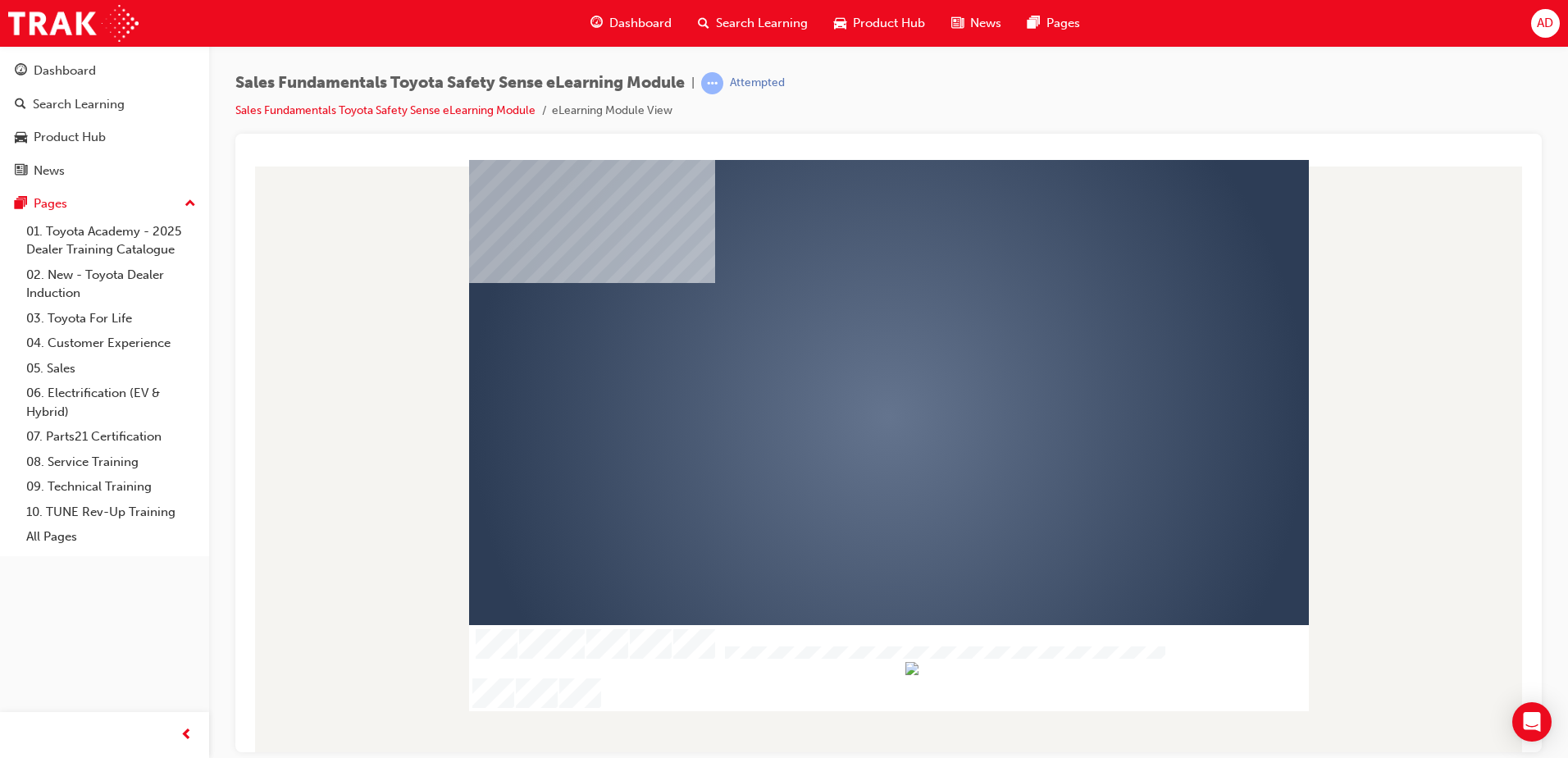
click at [842, 369] on div "play" at bounding box center [842, 369] width 0 height 0
click at [891, 405] on div at bounding box center [889, 434] width 840 height 552
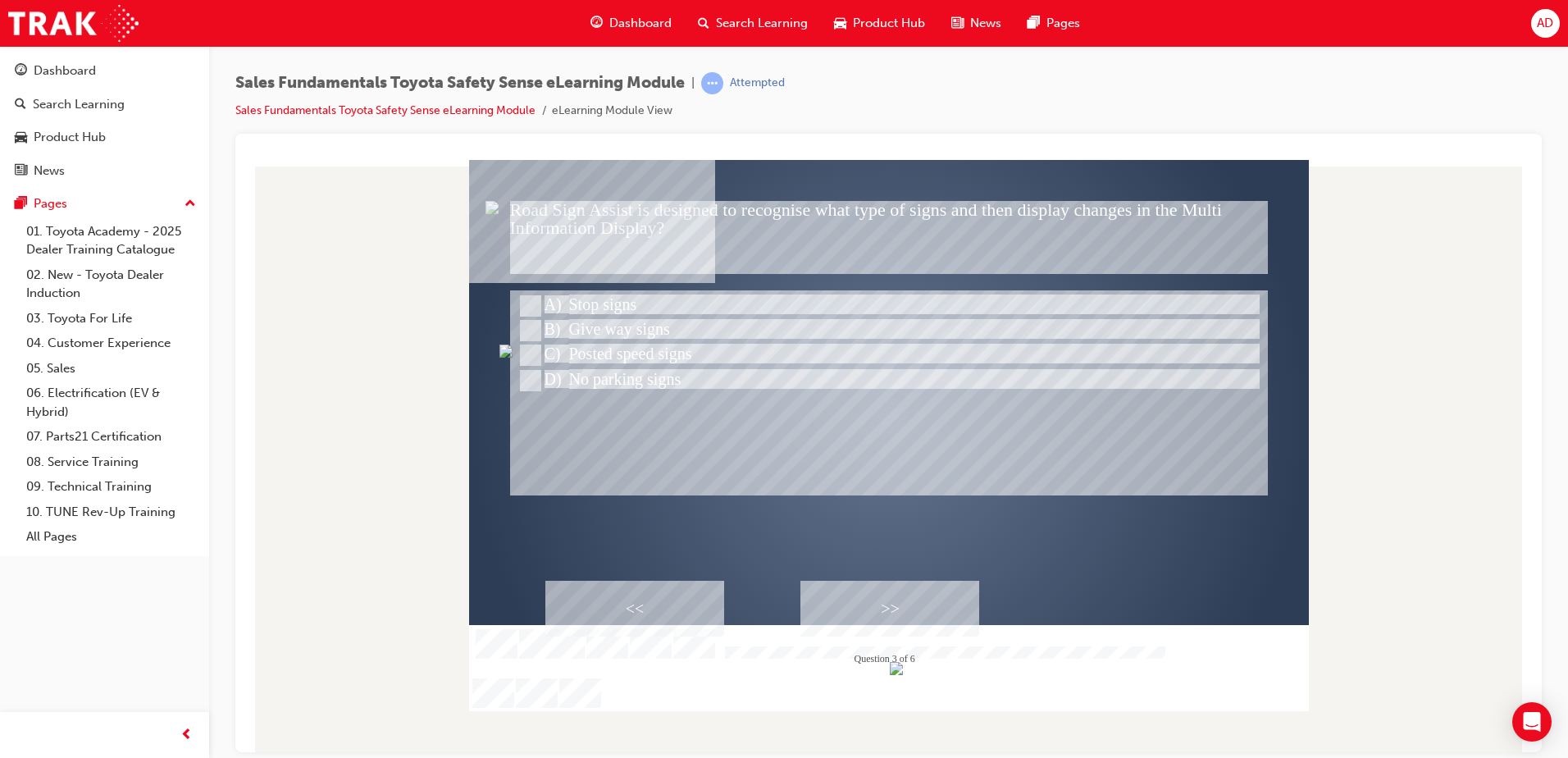
click at [895, 595] on div ">>" at bounding box center [889, 608] width 179 height 56
click at [880, 613] on div ">>" at bounding box center [889, 608] width 179 height 56
click at [892, 606] on div ">>" at bounding box center [889, 608] width 179 height 56
click at [907, 603] on div ">>" at bounding box center [889, 608] width 179 height 56
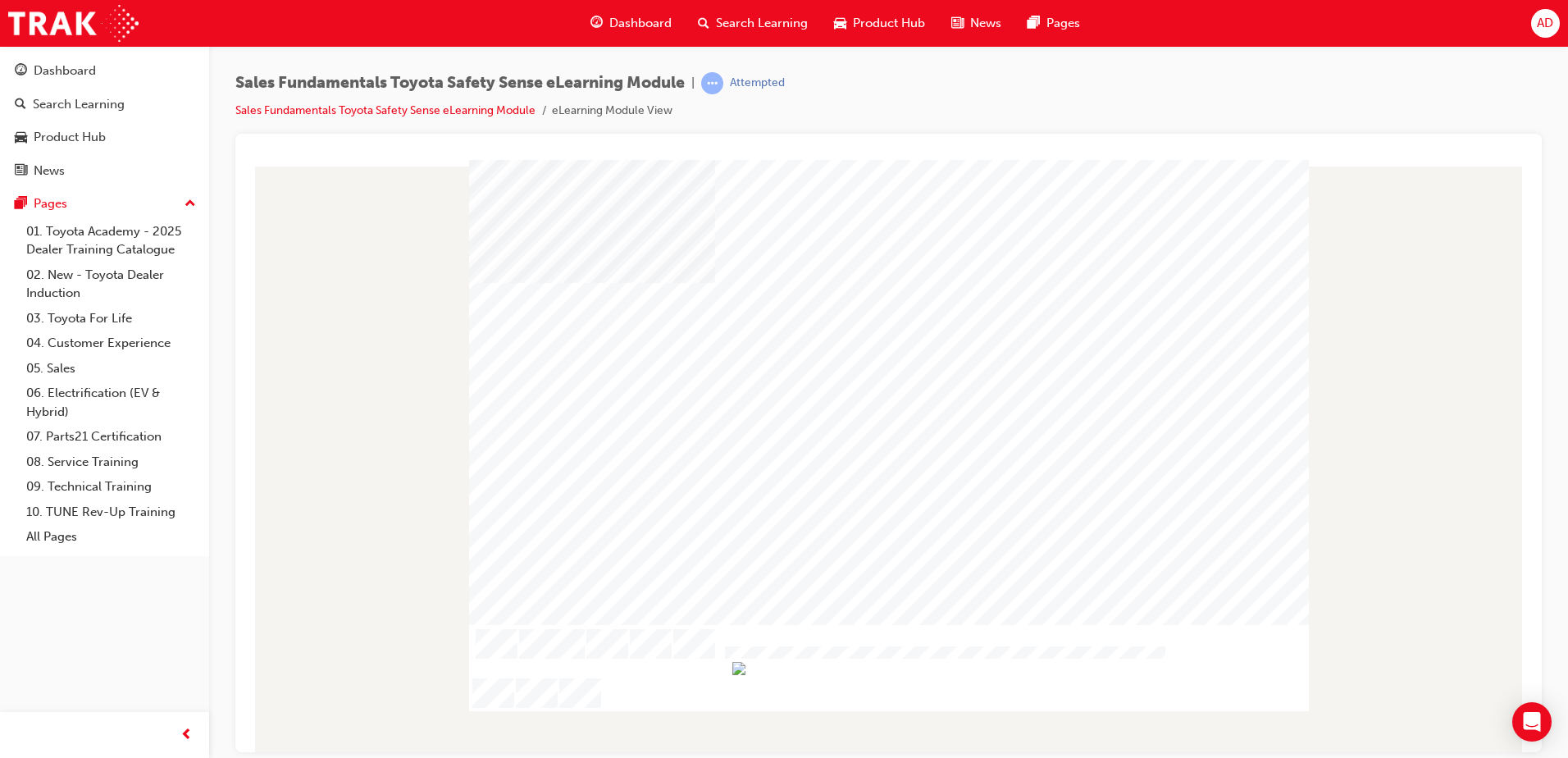
click at [1186, 262] on div at bounding box center [889, 416] width 840 height 472
click at [1220, 207] on div at bounding box center [889, 416] width 840 height 472
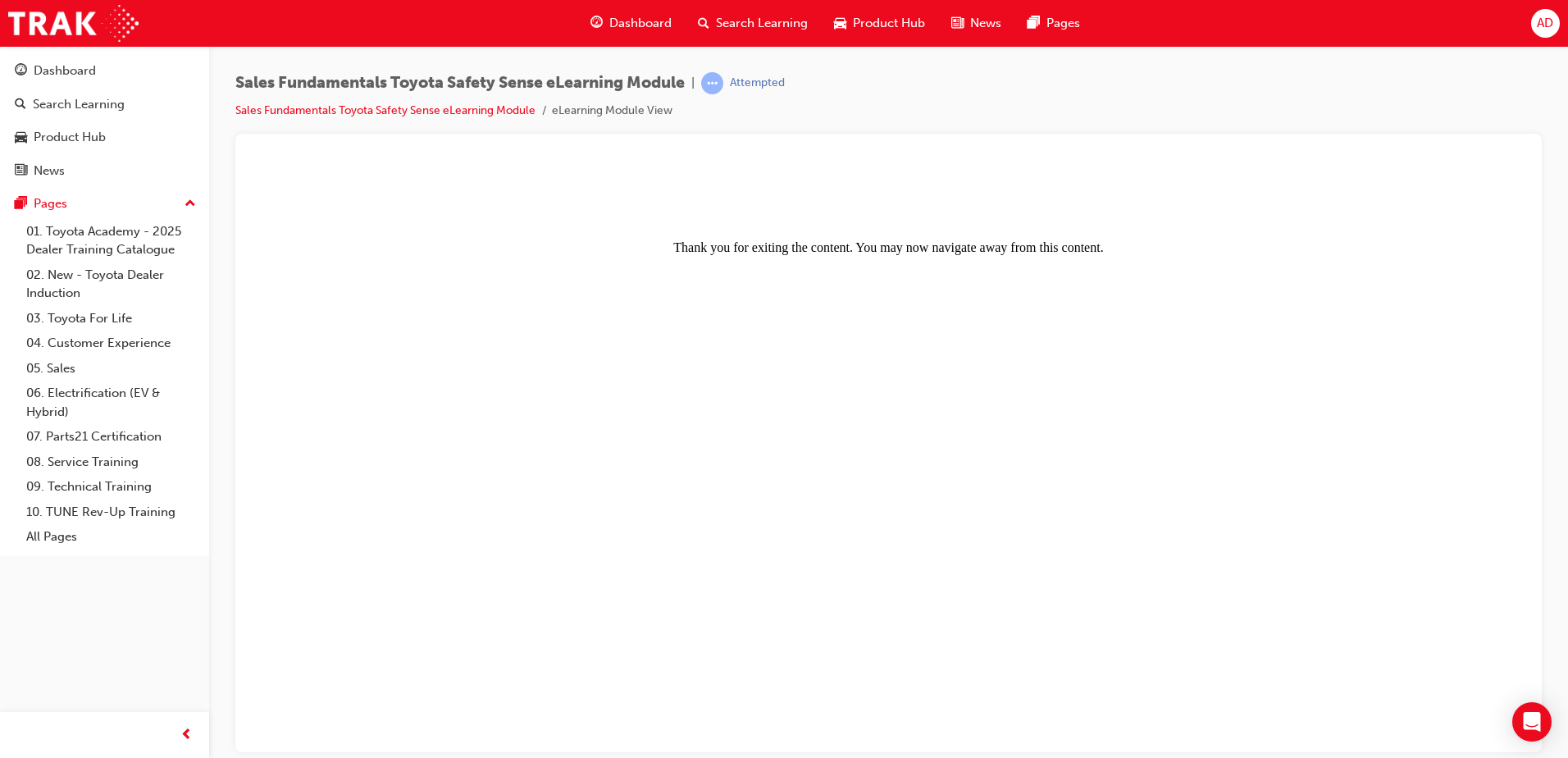
click at [732, 89] on div "Attempted" at bounding box center [742, 82] width 83 height 22
click at [527, 79] on span "Sales Fundamentals Toyota Safety Sense eLearning Module" at bounding box center [460, 83] width 449 height 19
click at [766, 77] on div "Attempted" at bounding box center [758, 83] width 55 height 15
click at [757, 28] on span "Search Learning" at bounding box center [761, 24] width 92 height 19
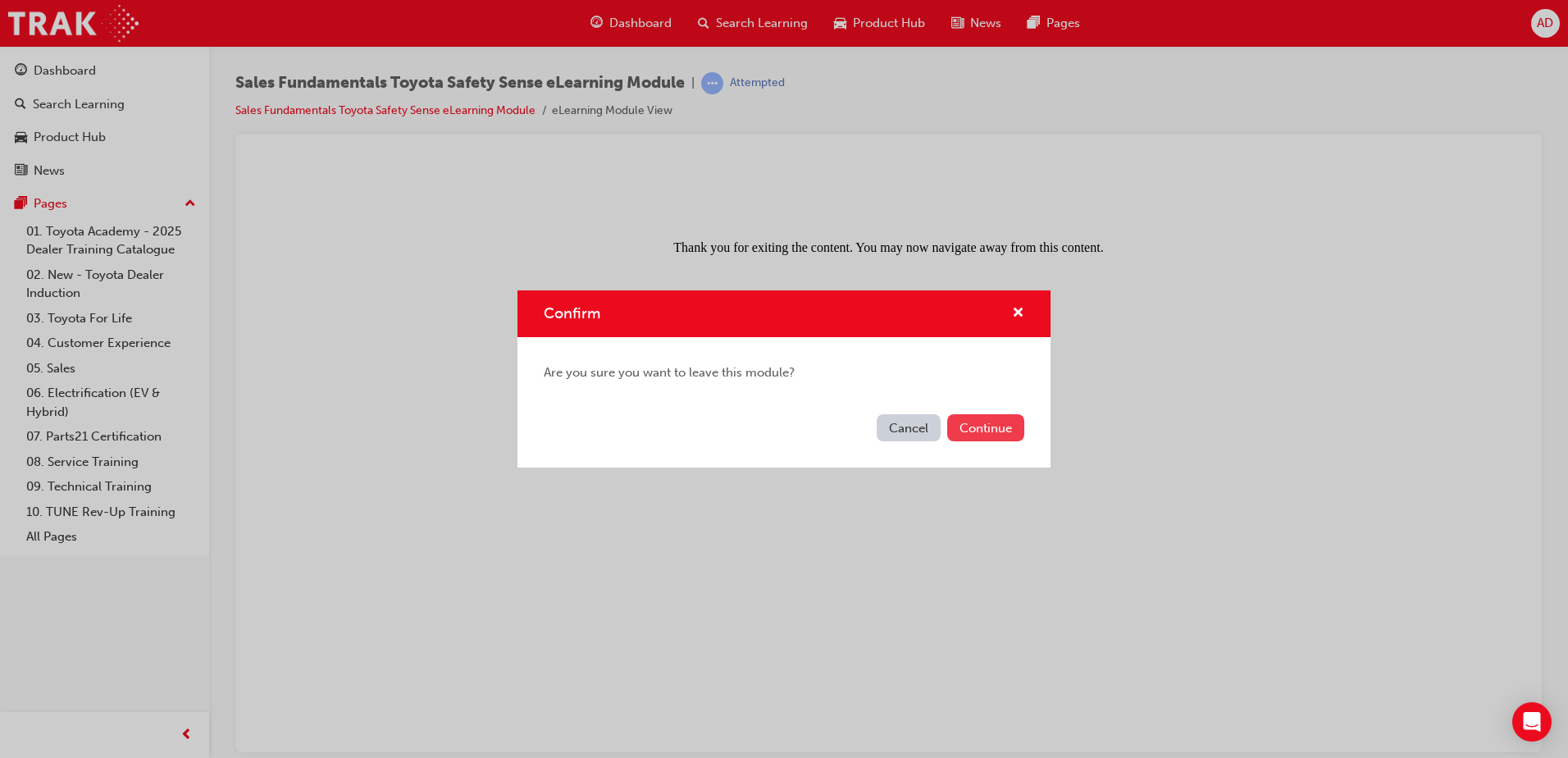
click at [984, 416] on button "Continue" at bounding box center [986, 428] width 78 height 27
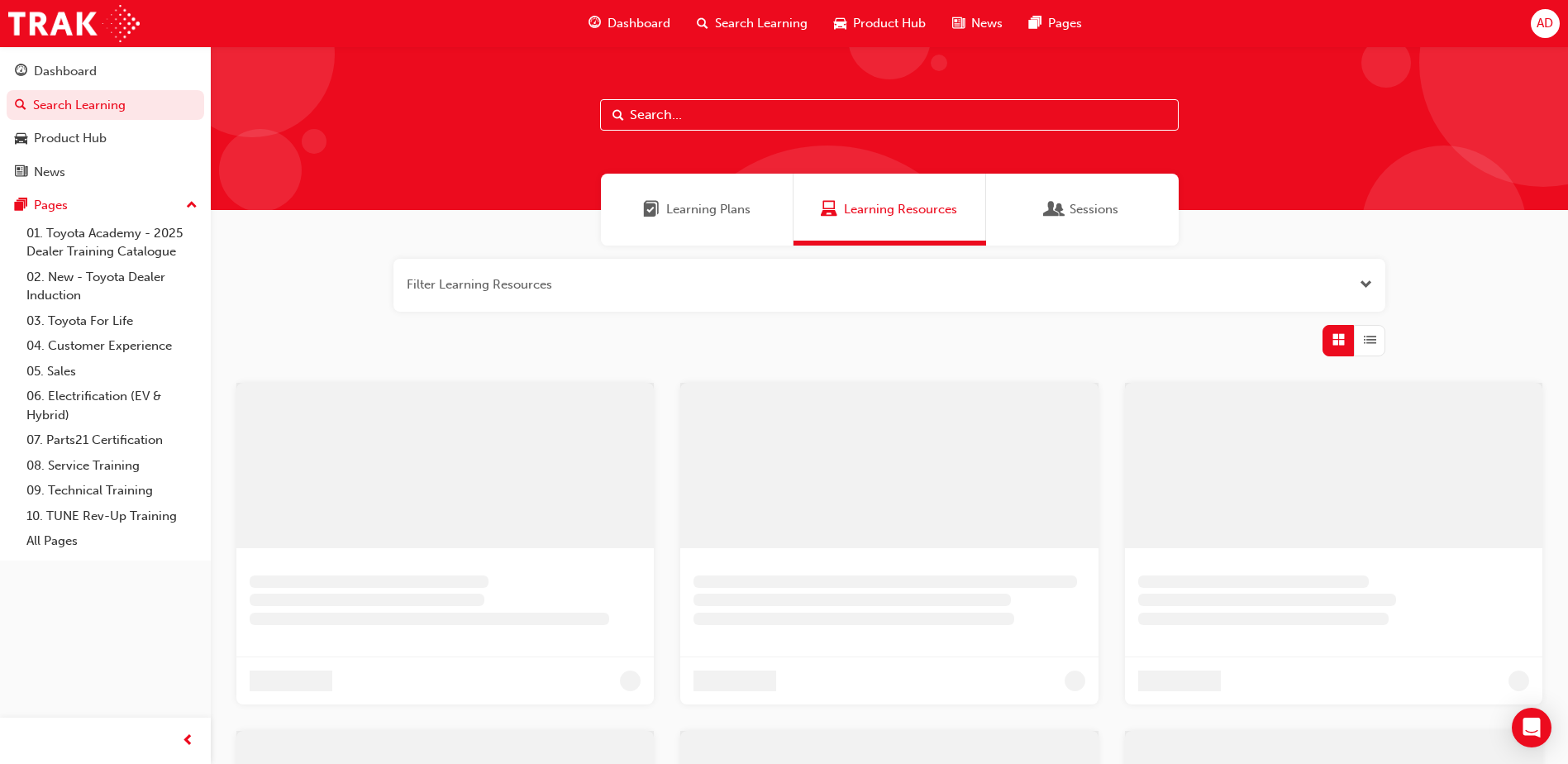
click at [671, 200] on span "Learning Plans" at bounding box center [708, 210] width 84 height 19
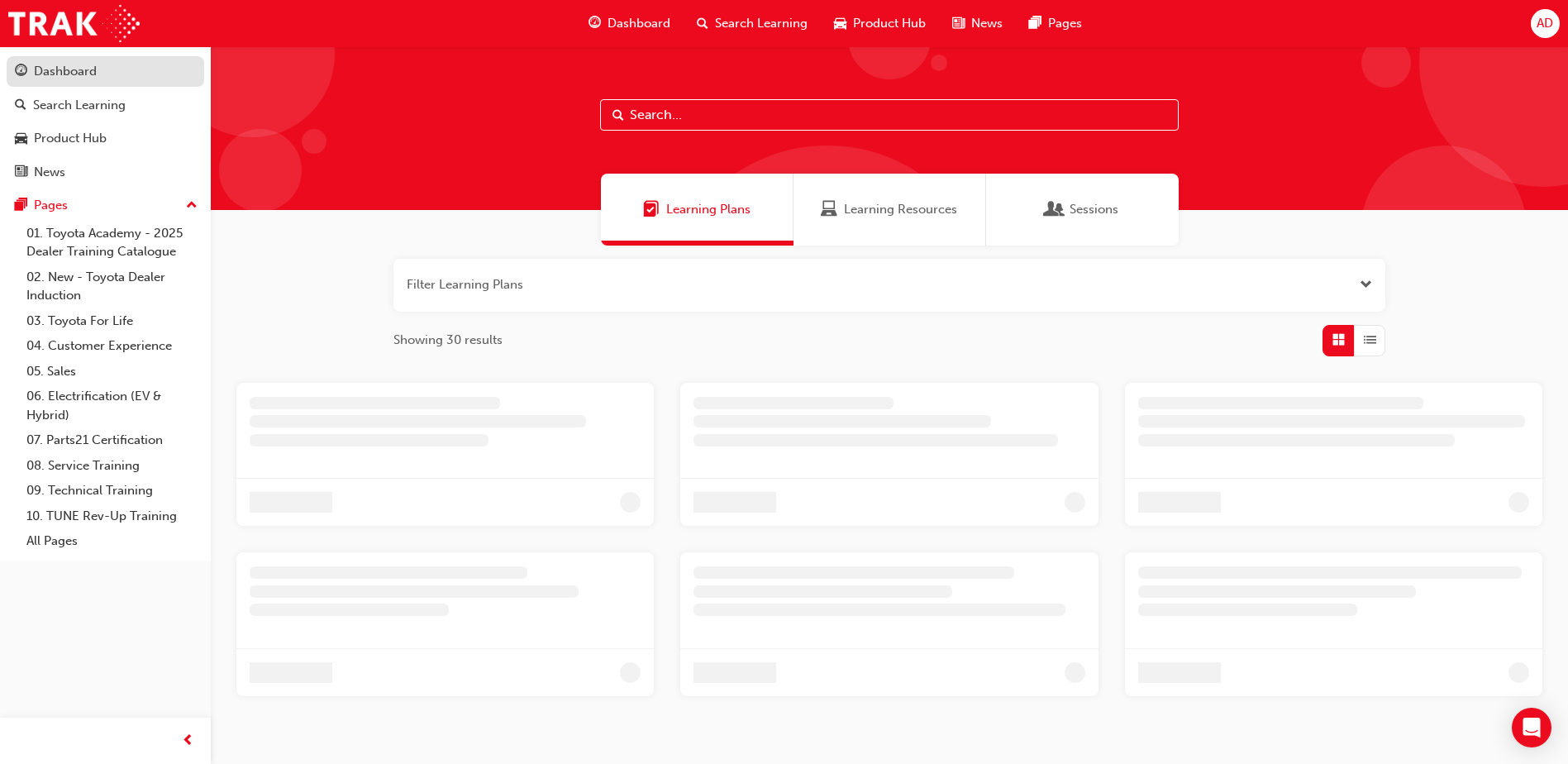
click at [169, 72] on div "Dashboard" at bounding box center [106, 72] width 181 height 21
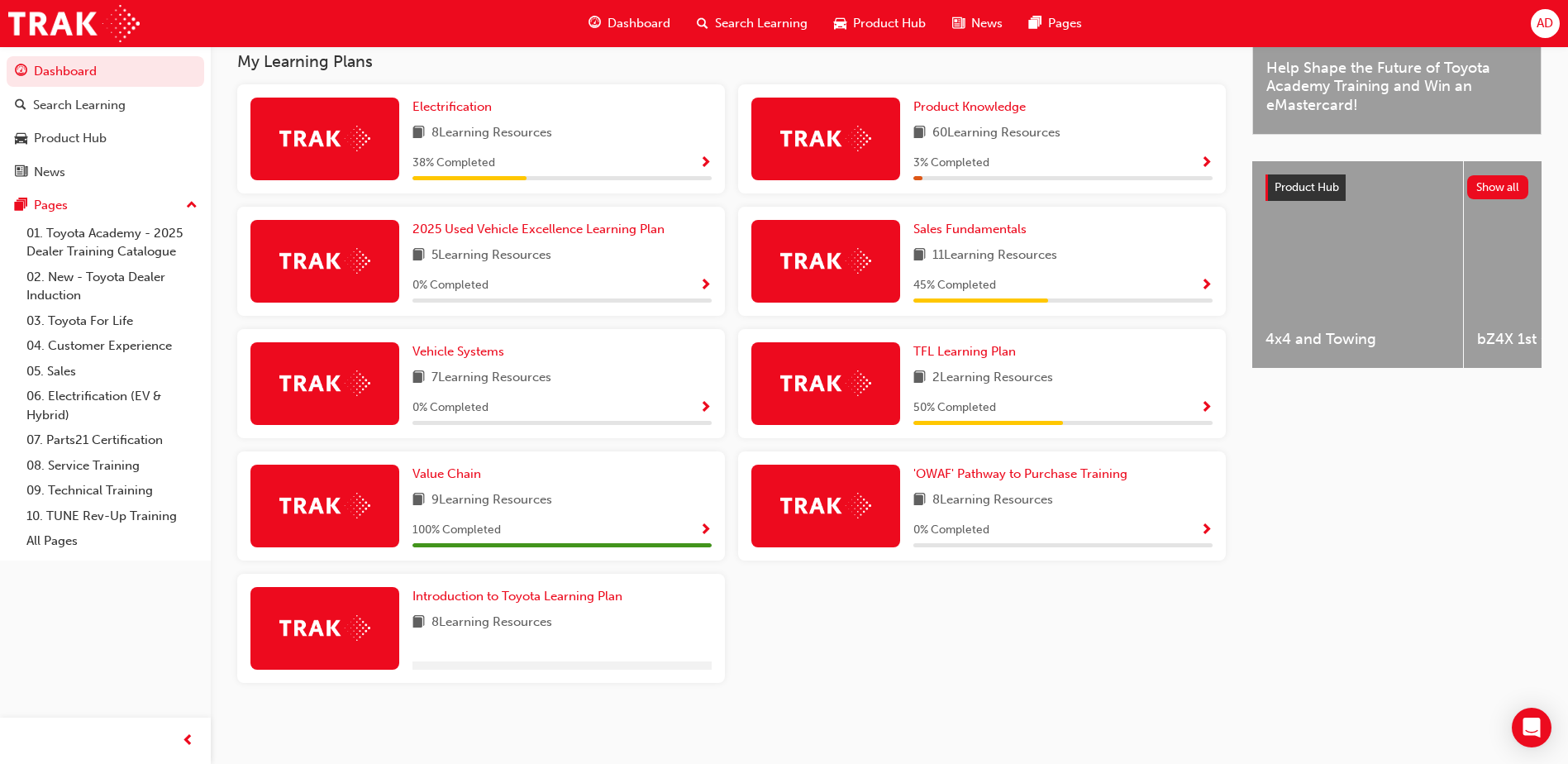
scroll to position [544, 0]
click at [986, 237] on link "Sales Fundamentals" at bounding box center [973, 230] width 120 height 19
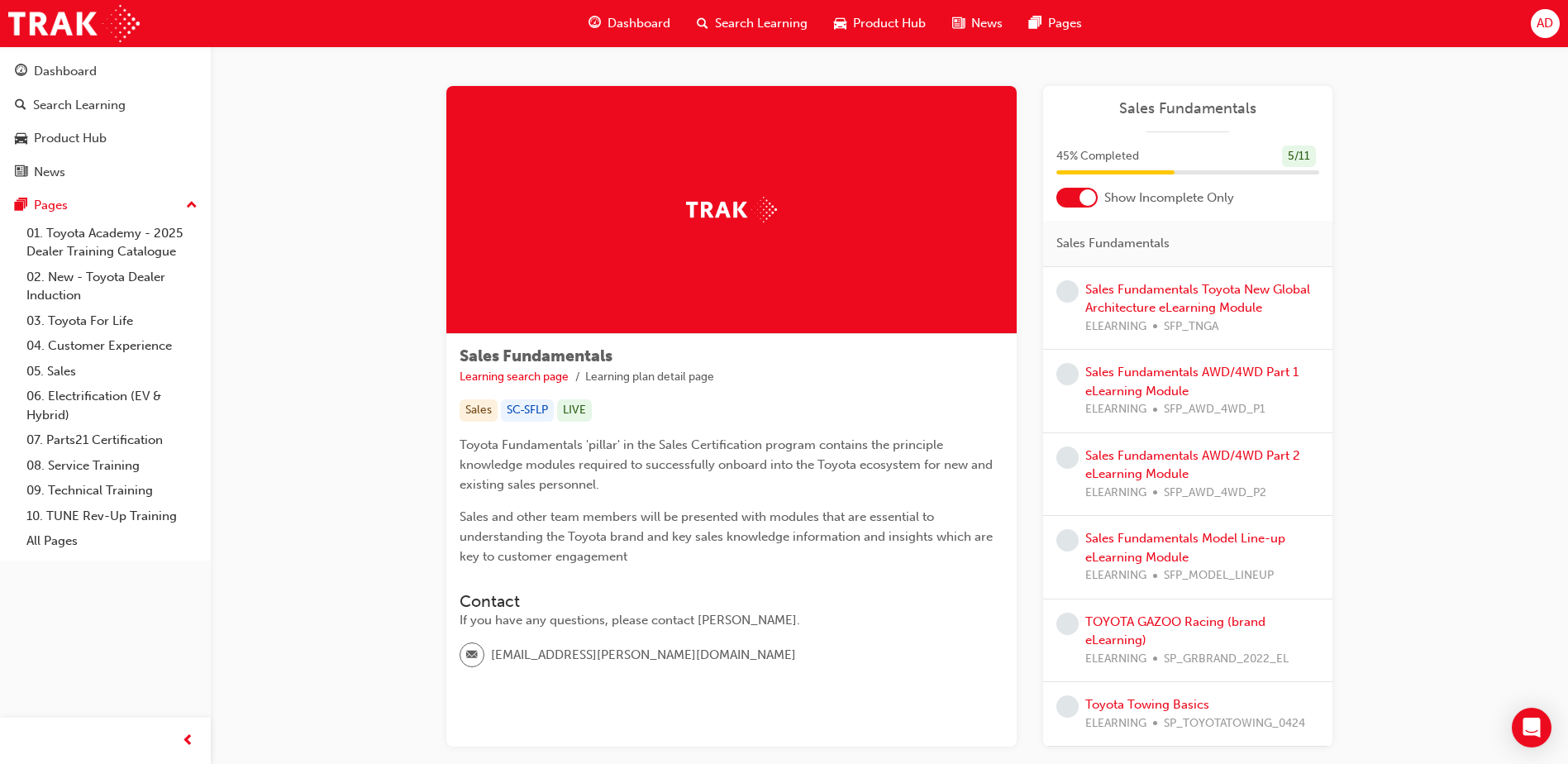
click at [1089, 202] on div at bounding box center [1088, 197] width 16 height 16
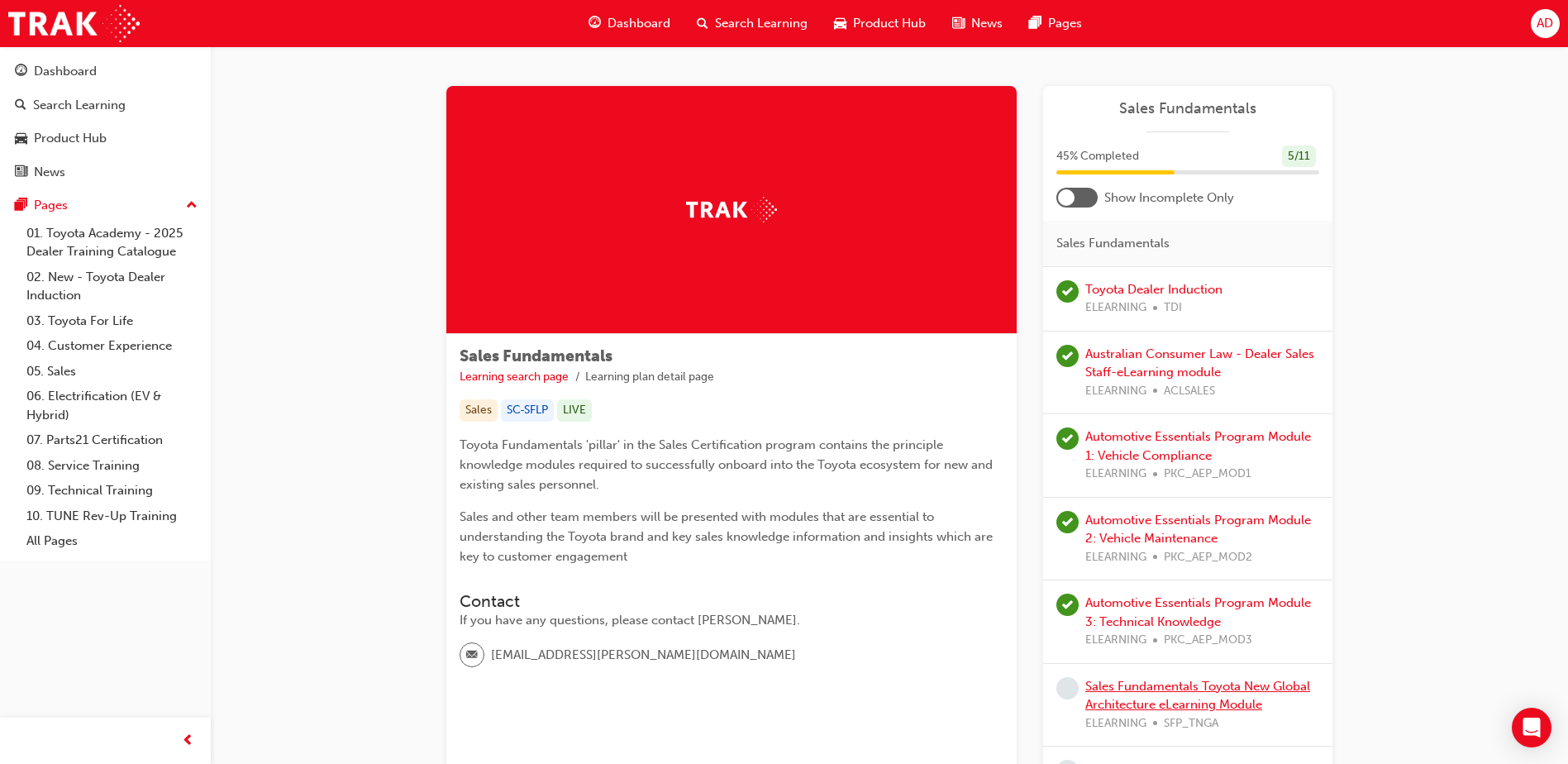
click at [1169, 688] on link "Sales Fundamentals Toyota New Global Architecture eLearning Module" at bounding box center [1198, 696] width 225 height 34
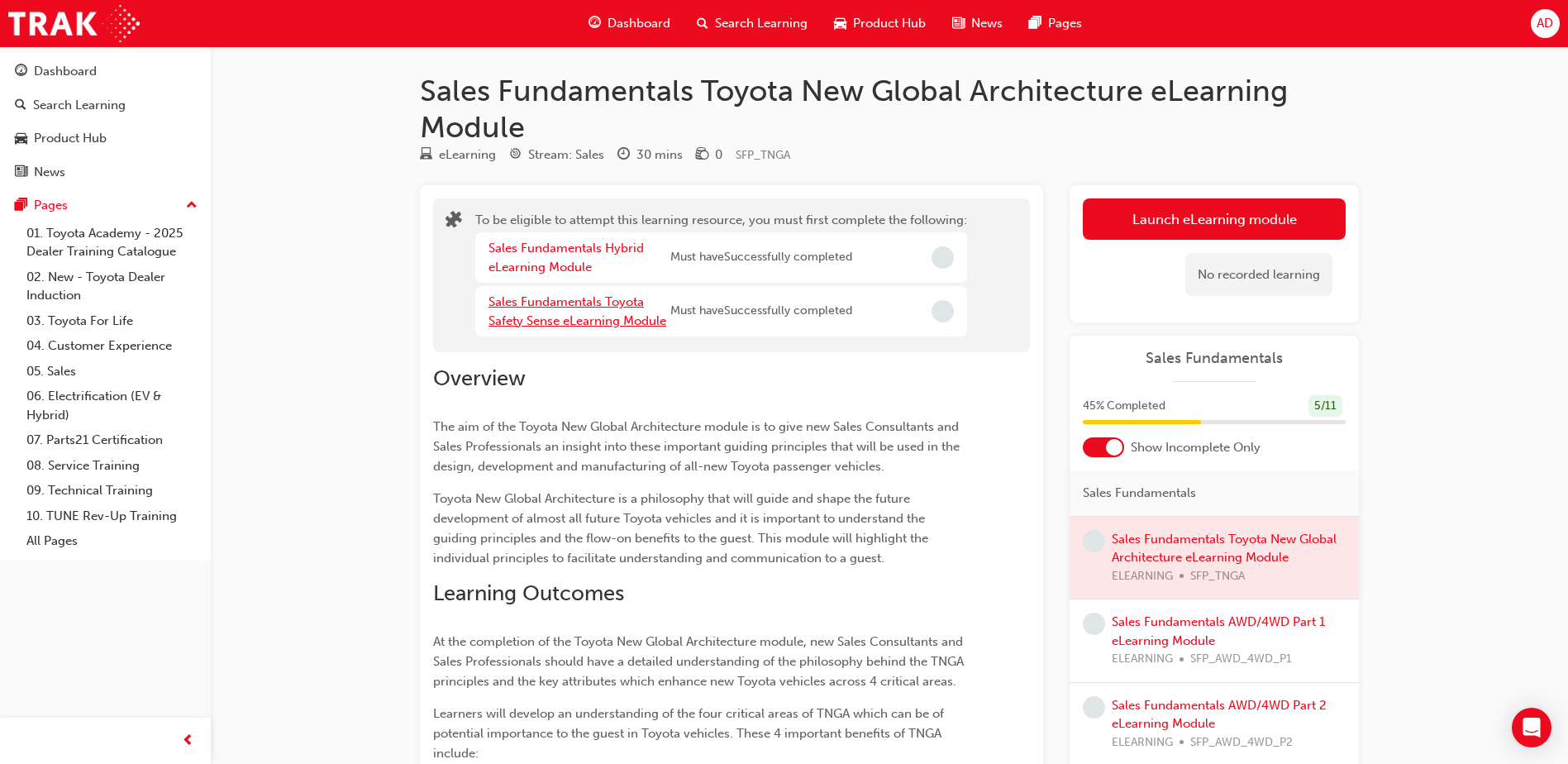
click at [580, 320] on link "Sales Fundamentals Toyota Safety Sense eLearning Module" at bounding box center [577, 312] width 177 height 34
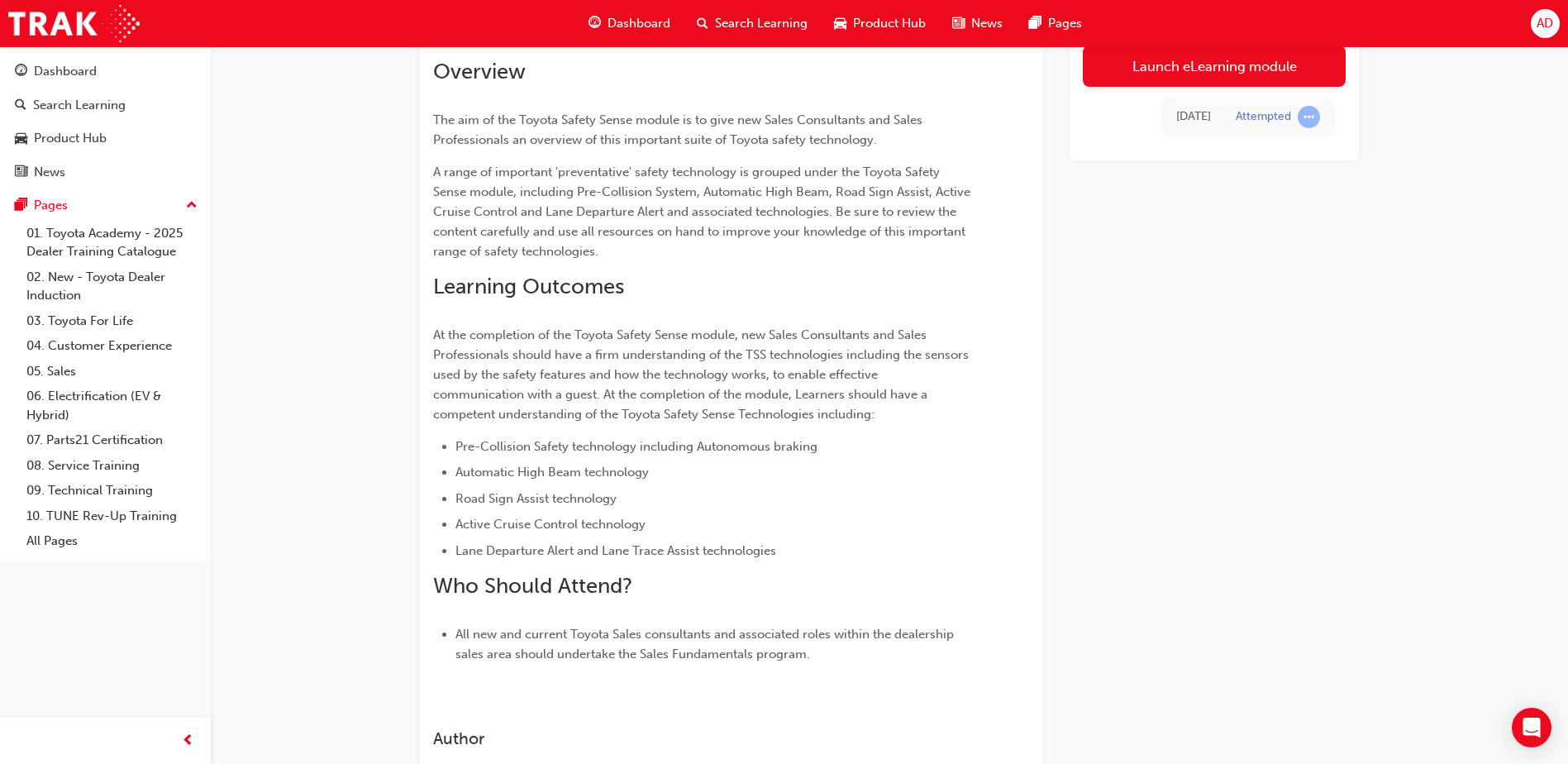
scroll to position [248, 0]
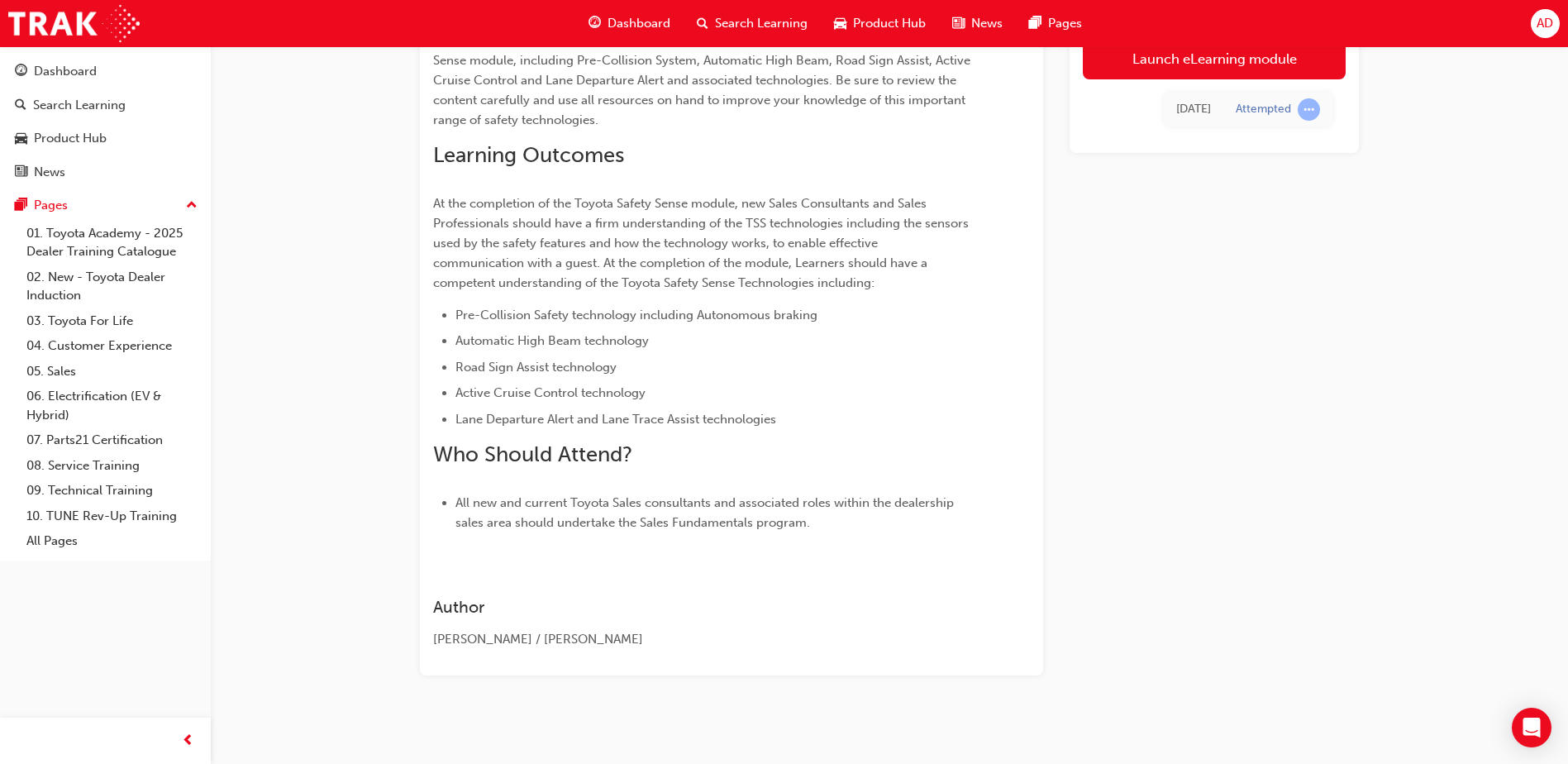
drag, startPoint x: 816, startPoint y: 522, endPoint x: 951, endPoint y: 507, distance: 135.8
click at [953, 526] on li "All new and current Toyota Sales consultants and associated roles within the de…" at bounding box center [713, 513] width 515 height 40
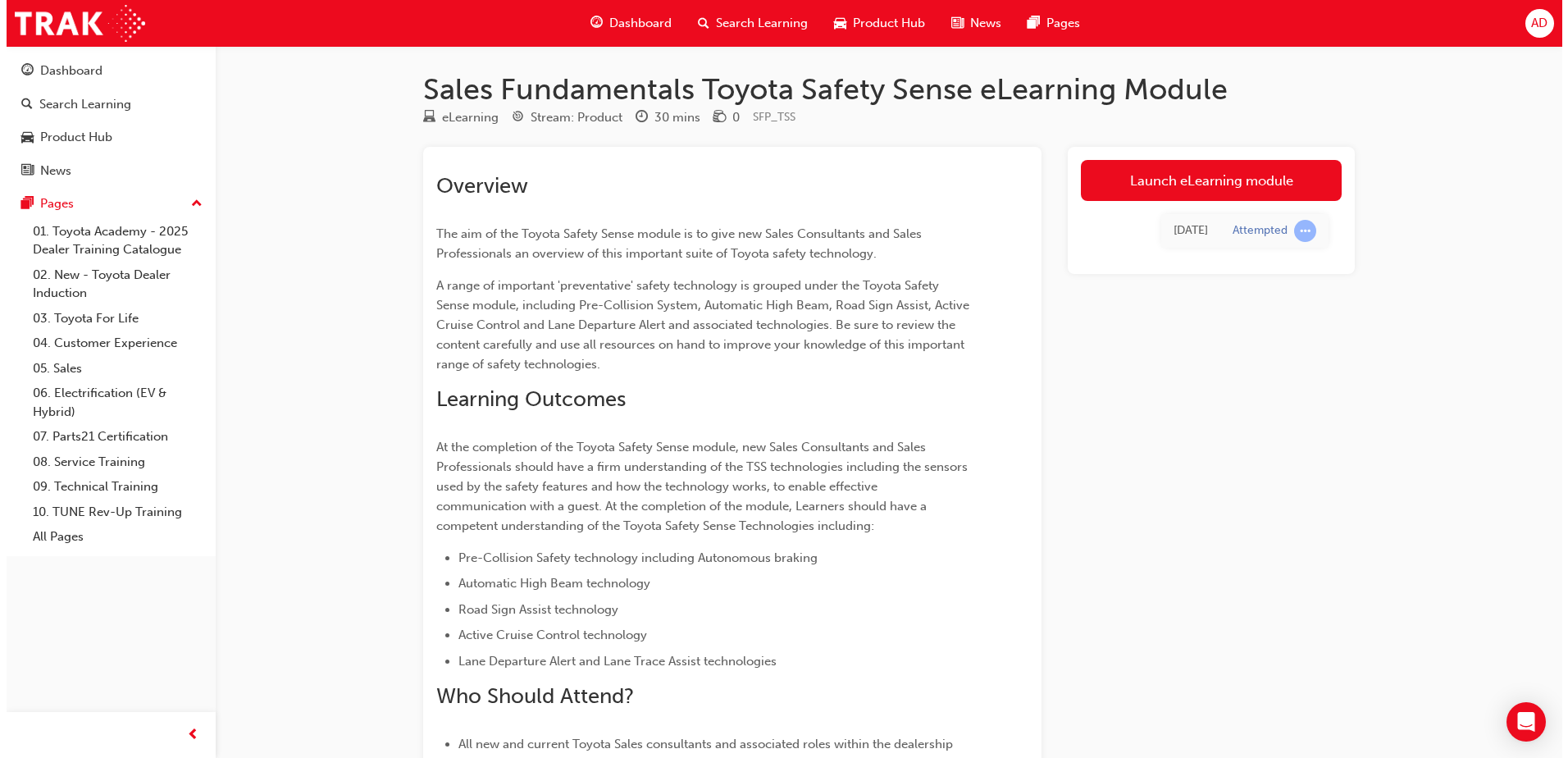
scroll to position [0, 0]
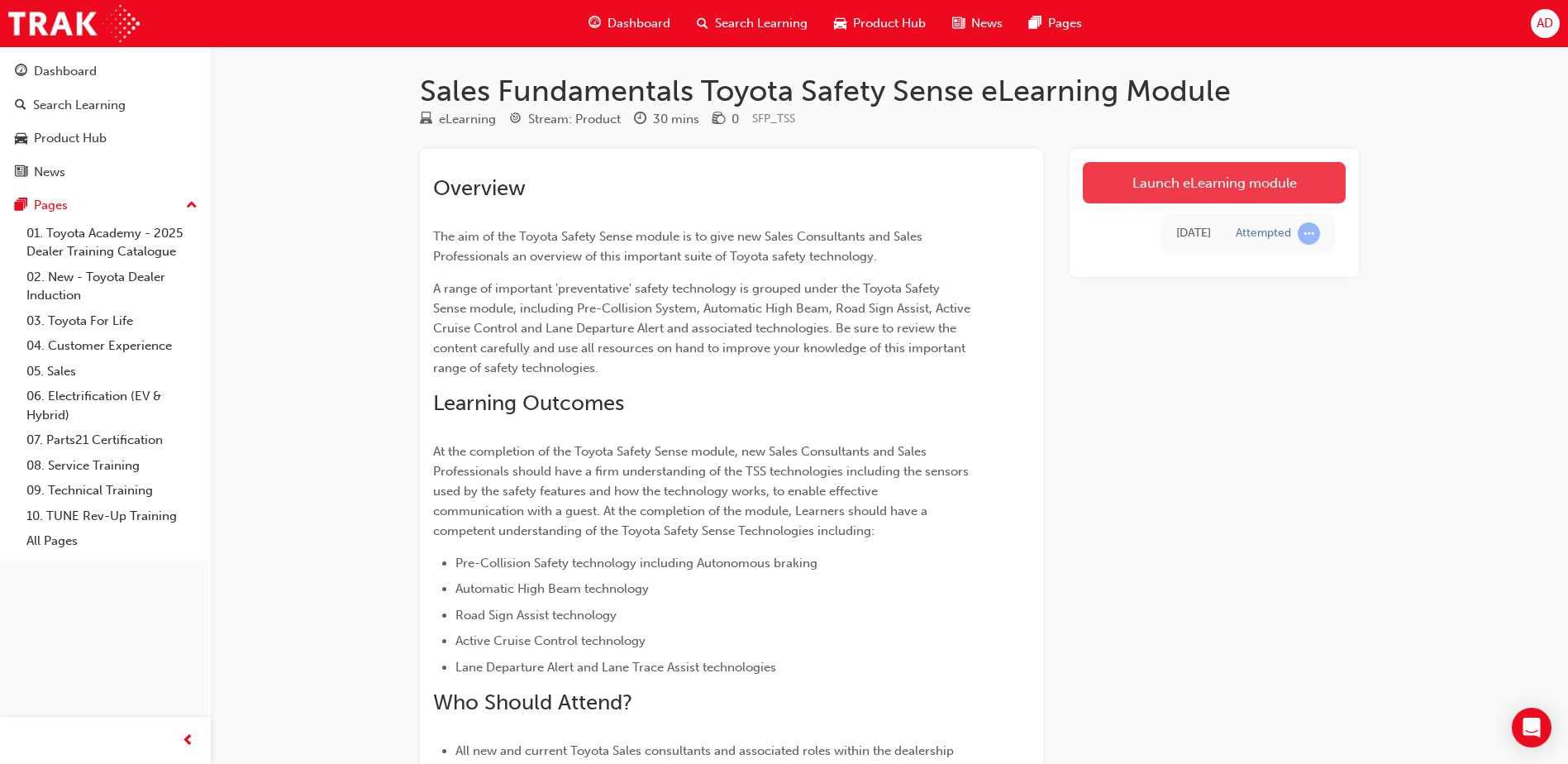
click at [1202, 174] on link "Launch eLearning module" at bounding box center [1214, 182] width 263 height 41
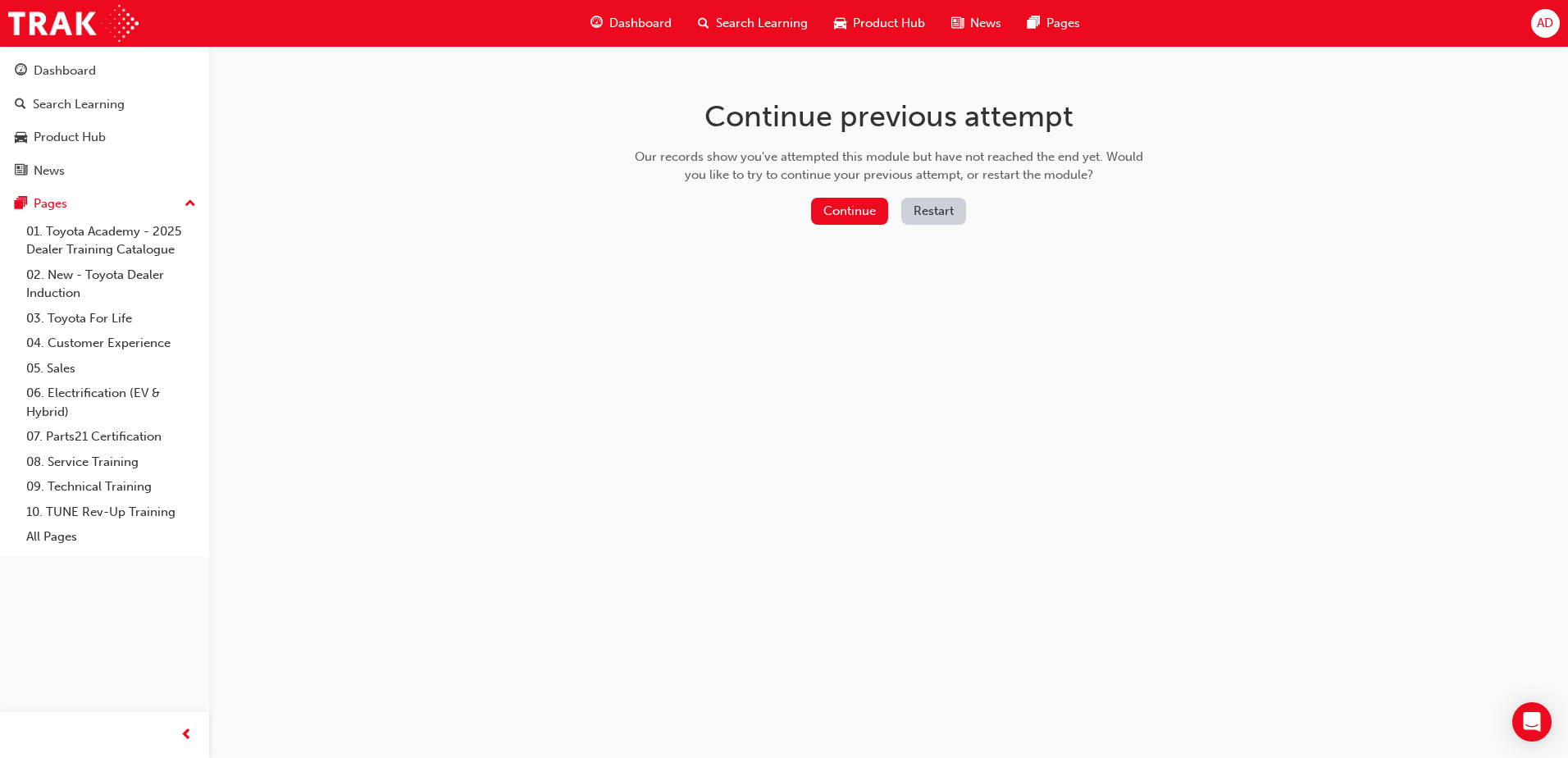
click at [932, 207] on button "Restart" at bounding box center [933, 211] width 65 height 27
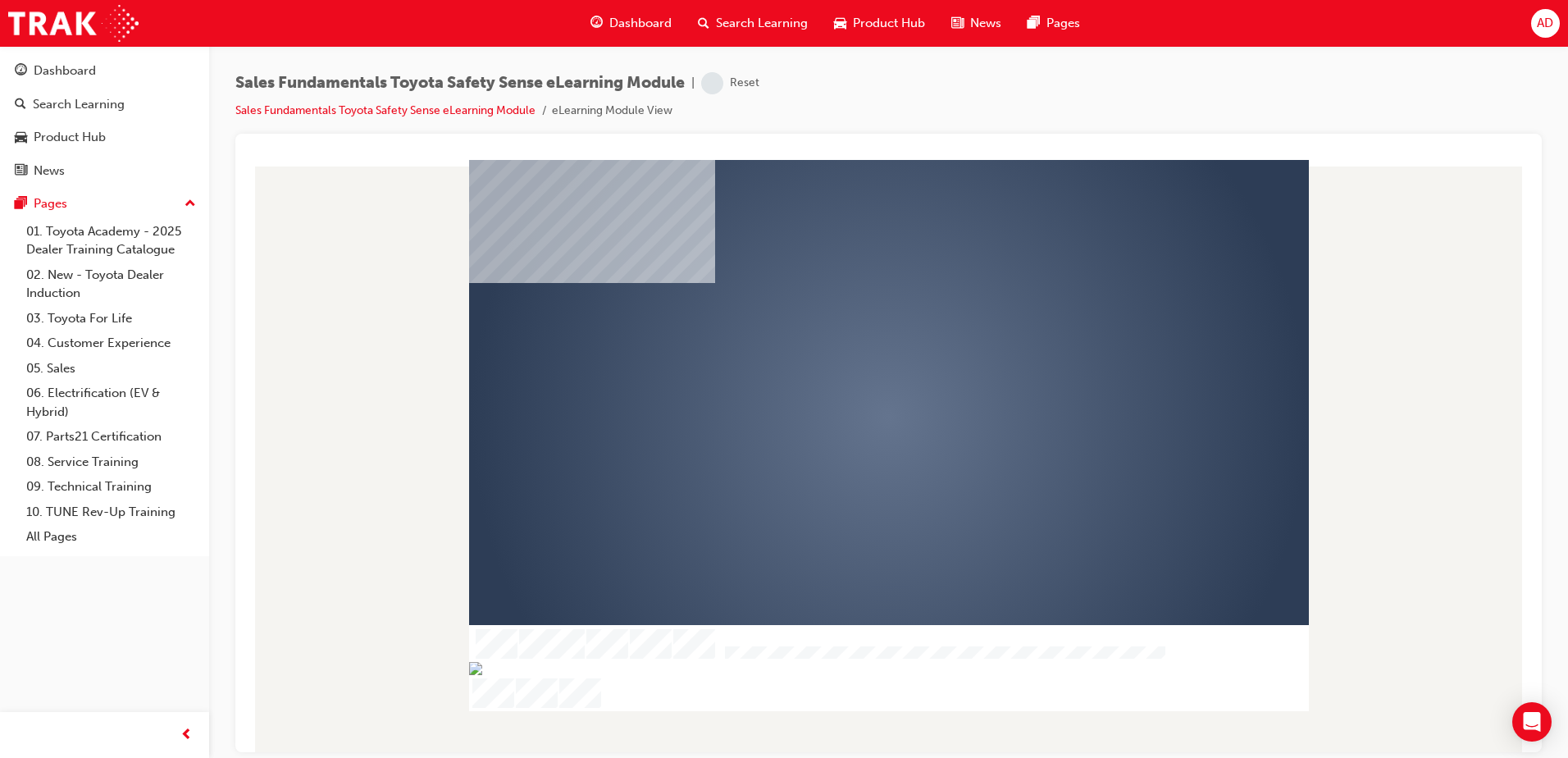
click at [842, 369] on div "play" at bounding box center [842, 369] width 0 height 0
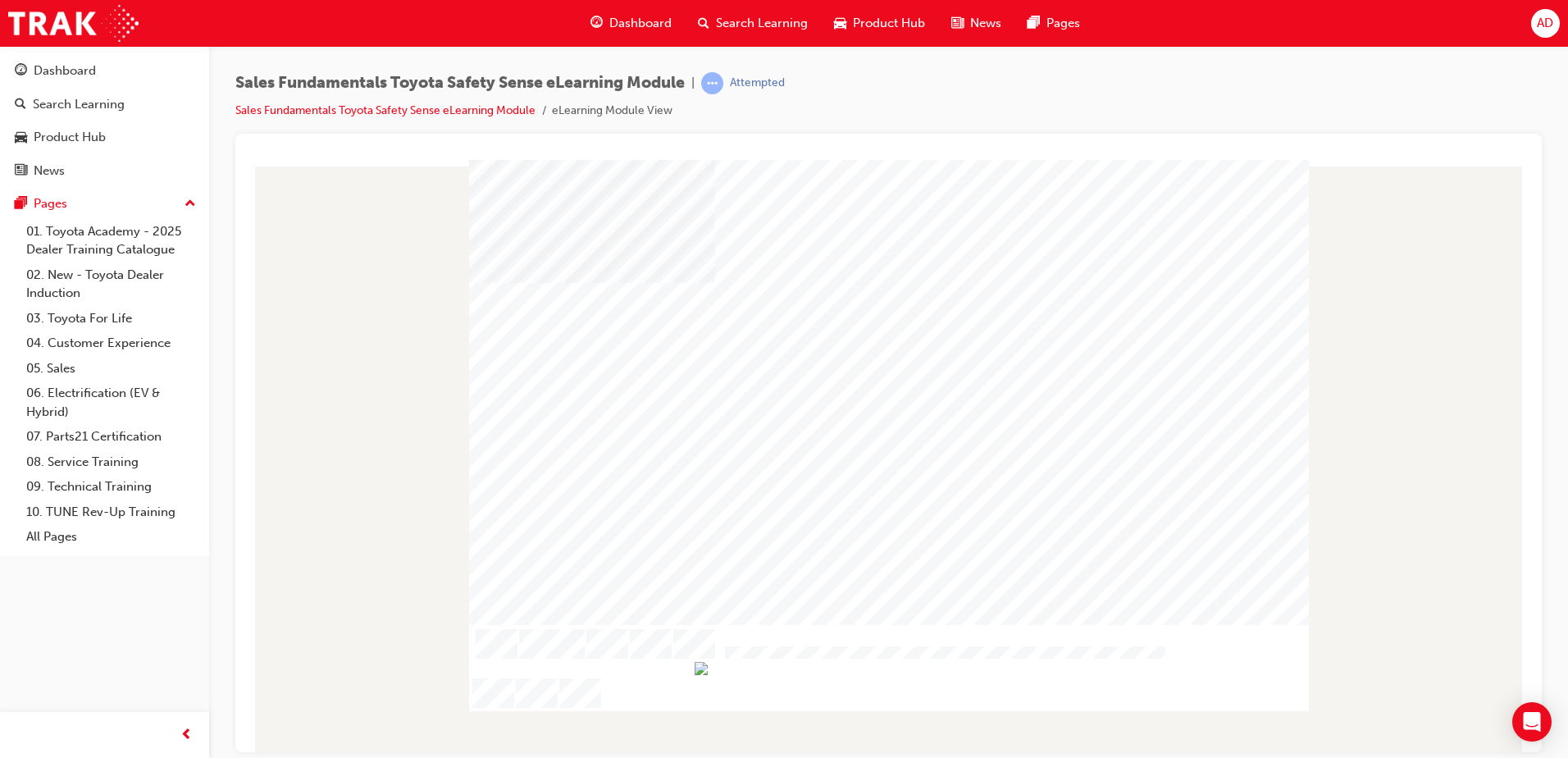
click at [1226, 200] on div at bounding box center [889, 416] width 840 height 472
drag, startPoint x: 954, startPoint y: 698, endPoint x: 1140, endPoint y: 695, distance: 186.0
click at [874, 695] on img "Progress, Slide 1 of 18" at bounding box center [867, 701] width 13 height 13
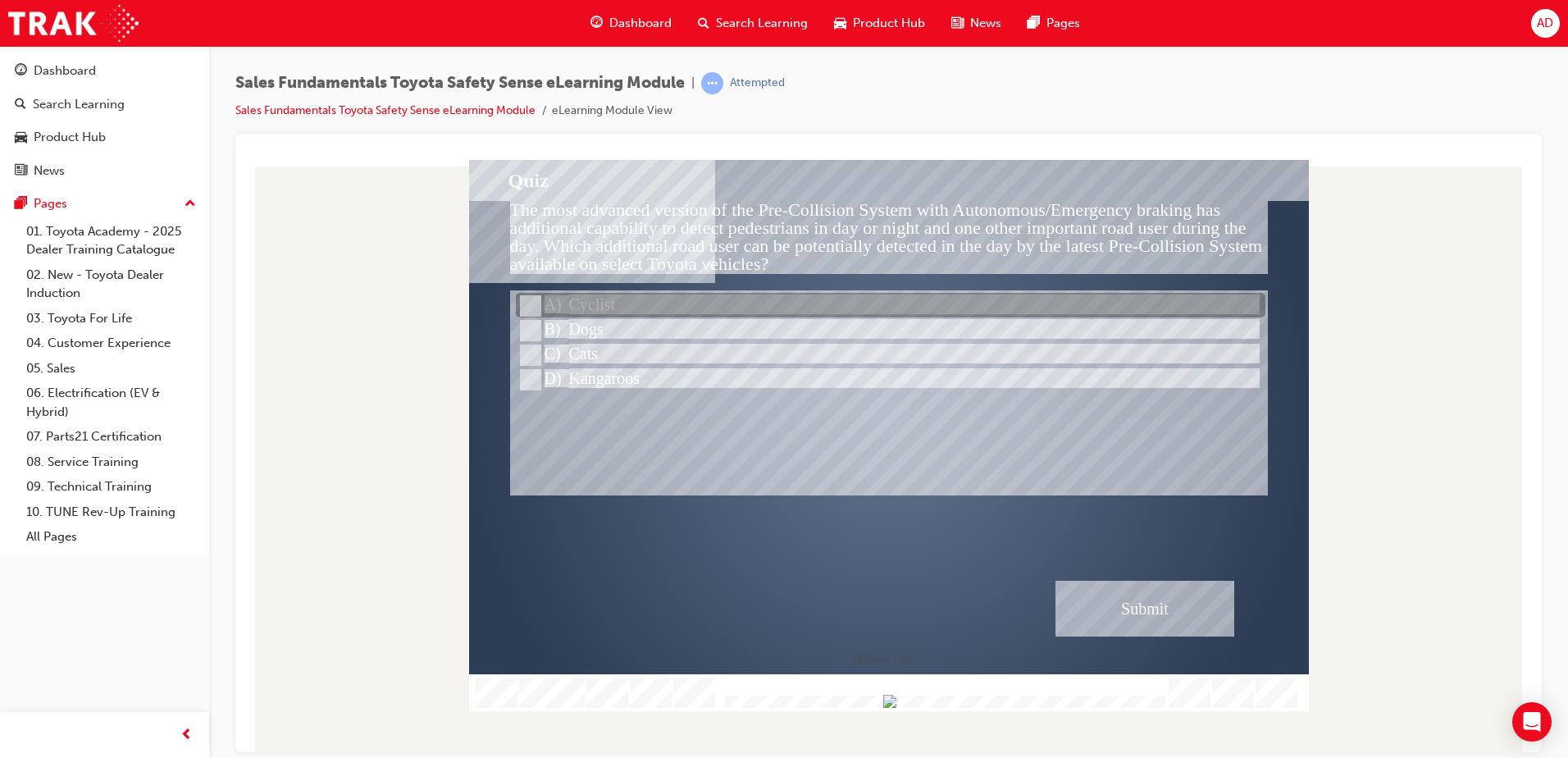
click at [608, 297] on div at bounding box center [890, 306] width 750 height 25
radio input "true"
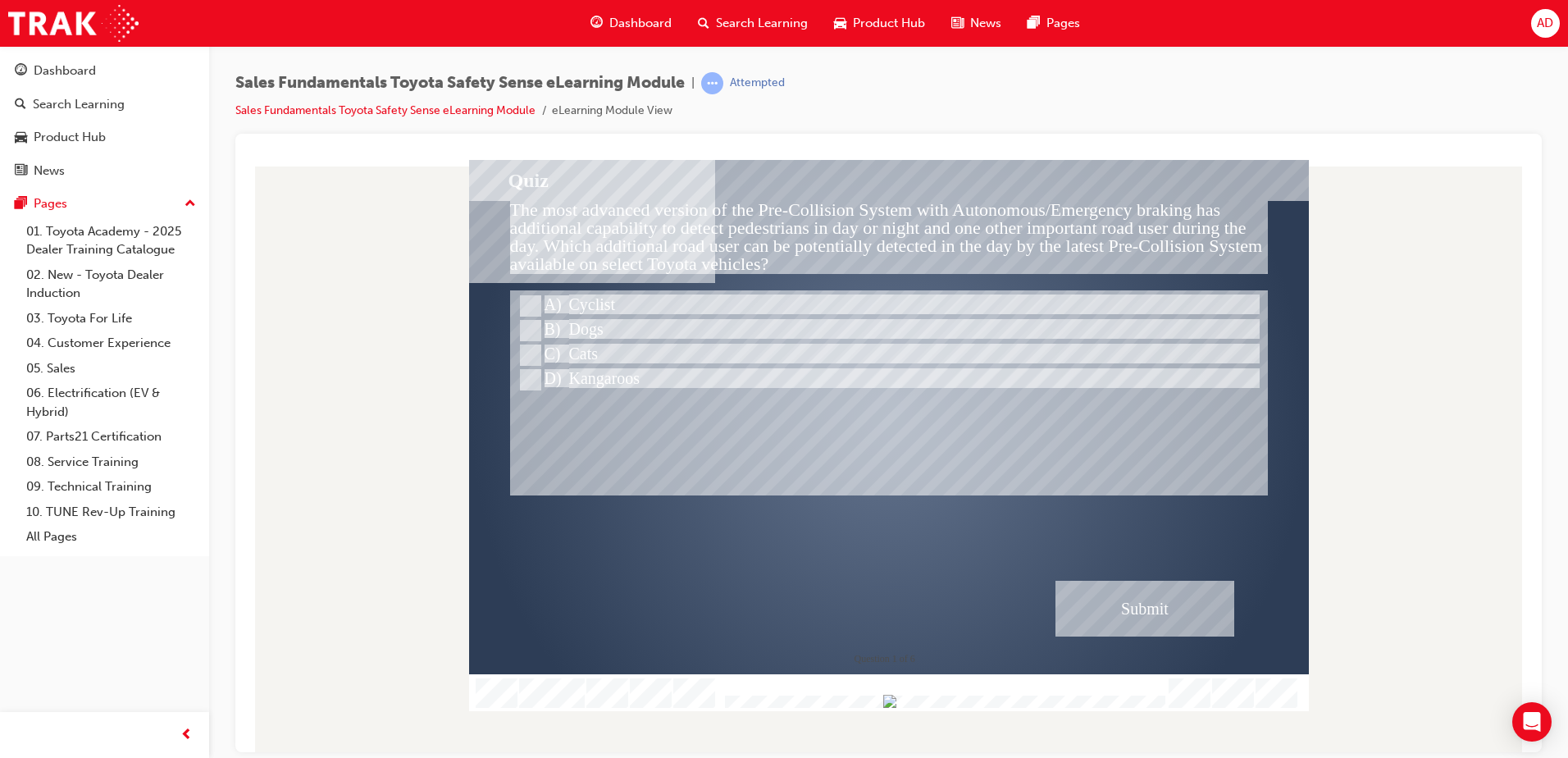
click at [1093, 590] on div "Submit" at bounding box center [1144, 608] width 179 height 56
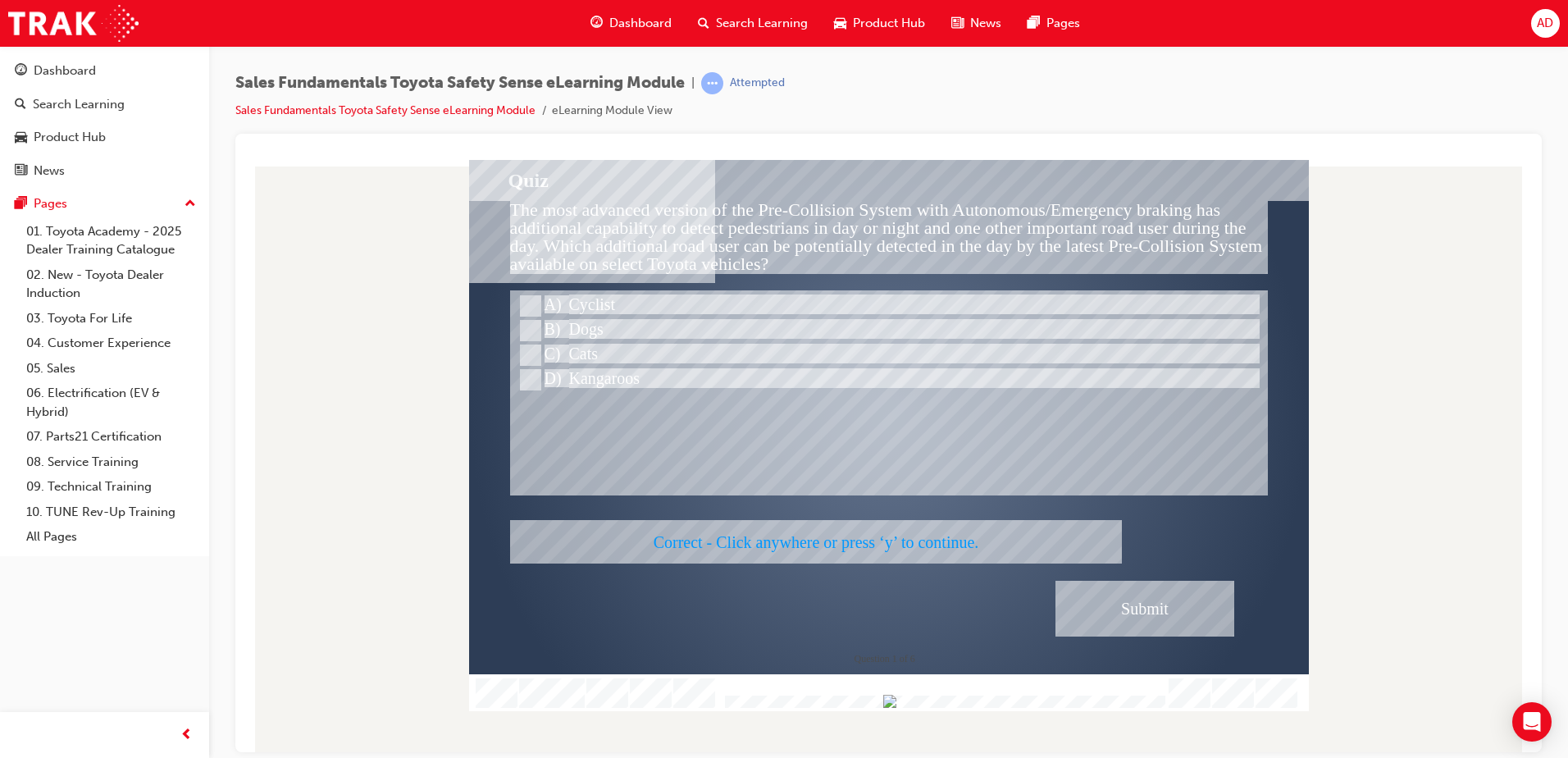
click at [1082, 603] on div at bounding box center [889, 434] width 840 height 552
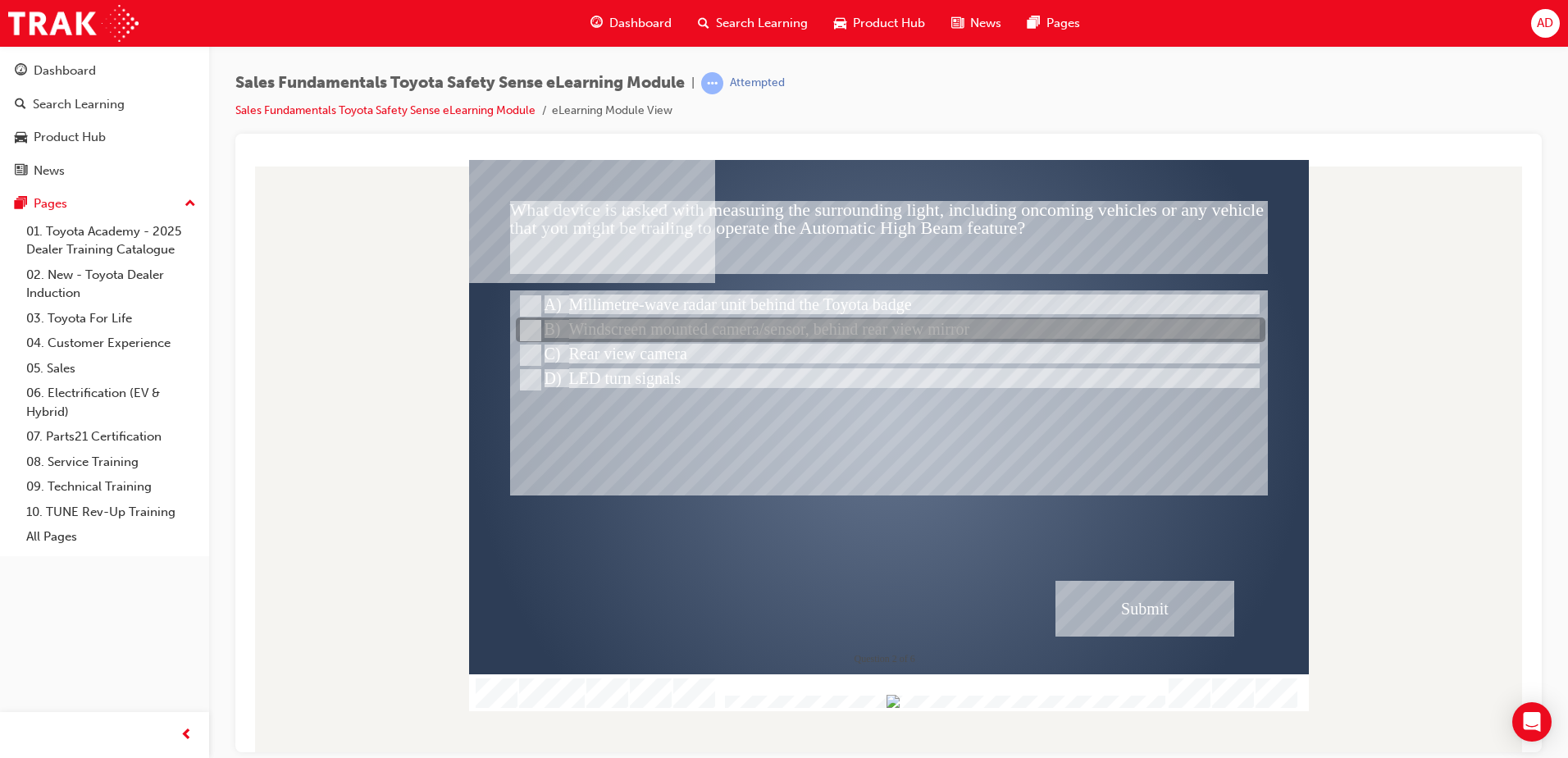
click at [801, 336] on div at bounding box center [890, 330] width 750 height 25
radio input "true"
click at [801, 336] on div at bounding box center [890, 330] width 750 height 25
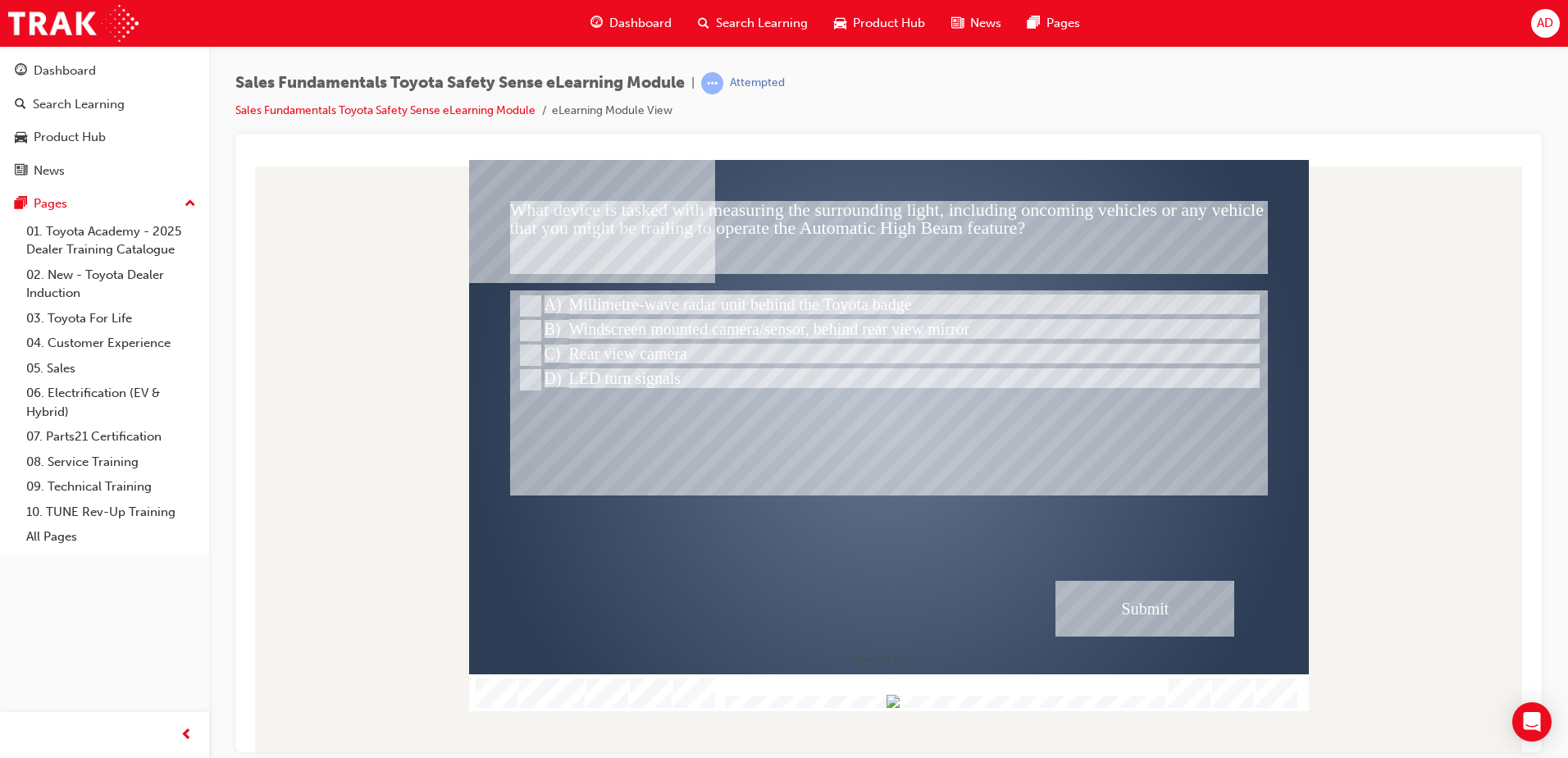
click at [1166, 621] on div "Submit" at bounding box center [1144, 608] width 179 height 56
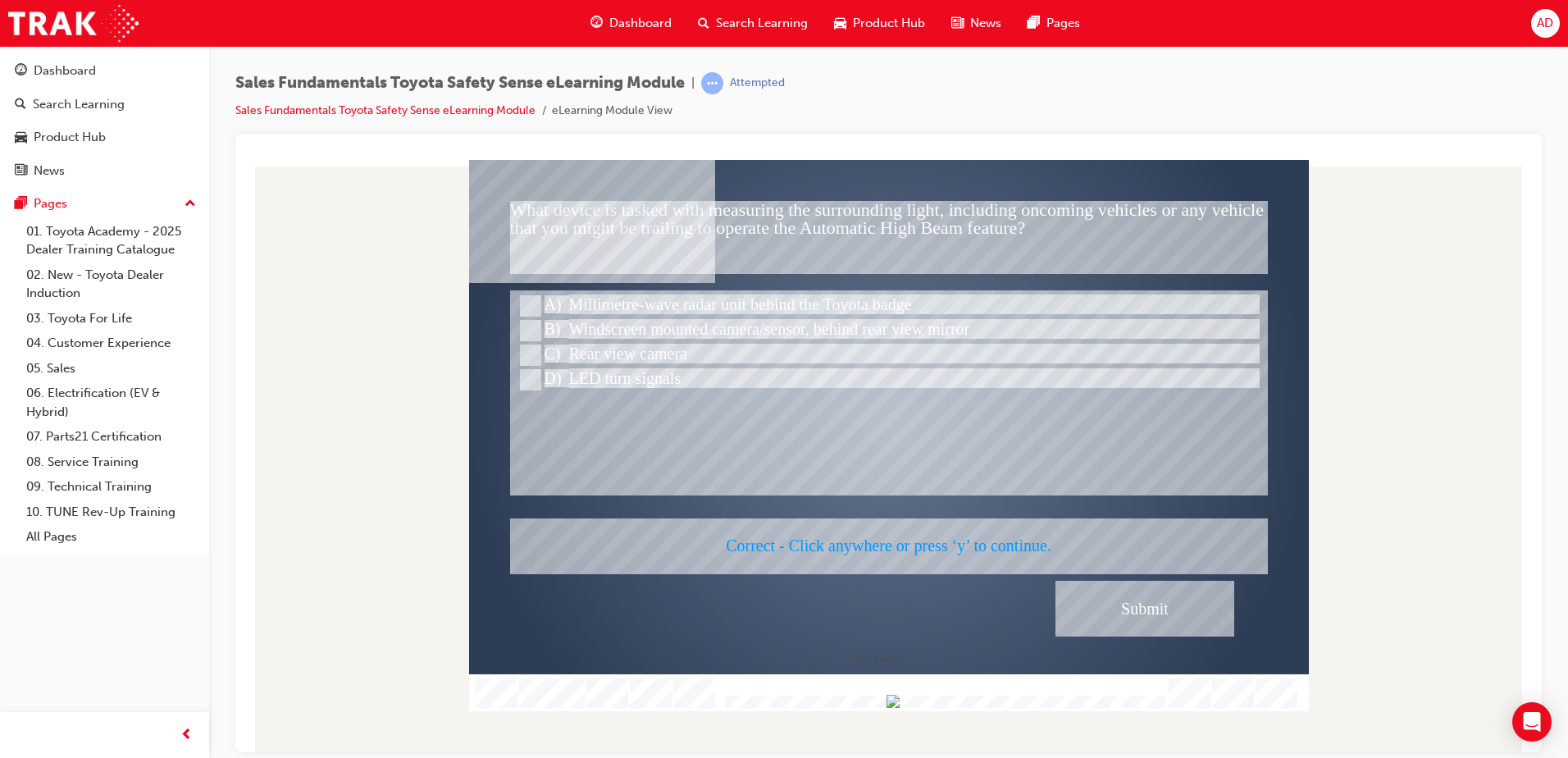
click at [1155, 618] on div at bounding box center [889, 434] width 840 height 552
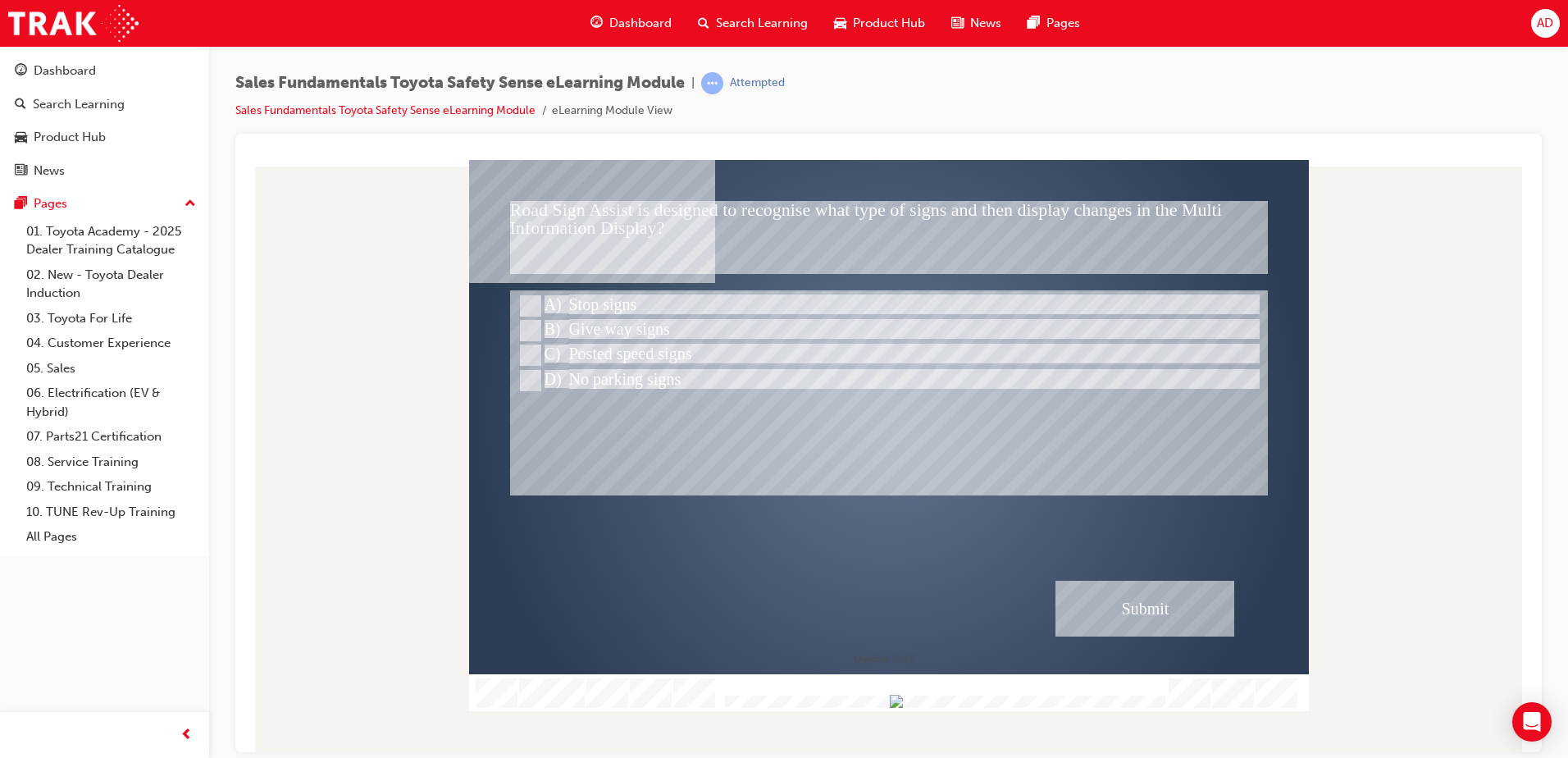
drag, startPoint x: 1153, startPoint y: 616, endPoint x: 713, endPoint y: 293, distance: 545.8
click at [722, 269] on div "Road Sign Assist is designed to recognise what type of signs and then display c…" at bounding box center [888, 237] width 758 height 73
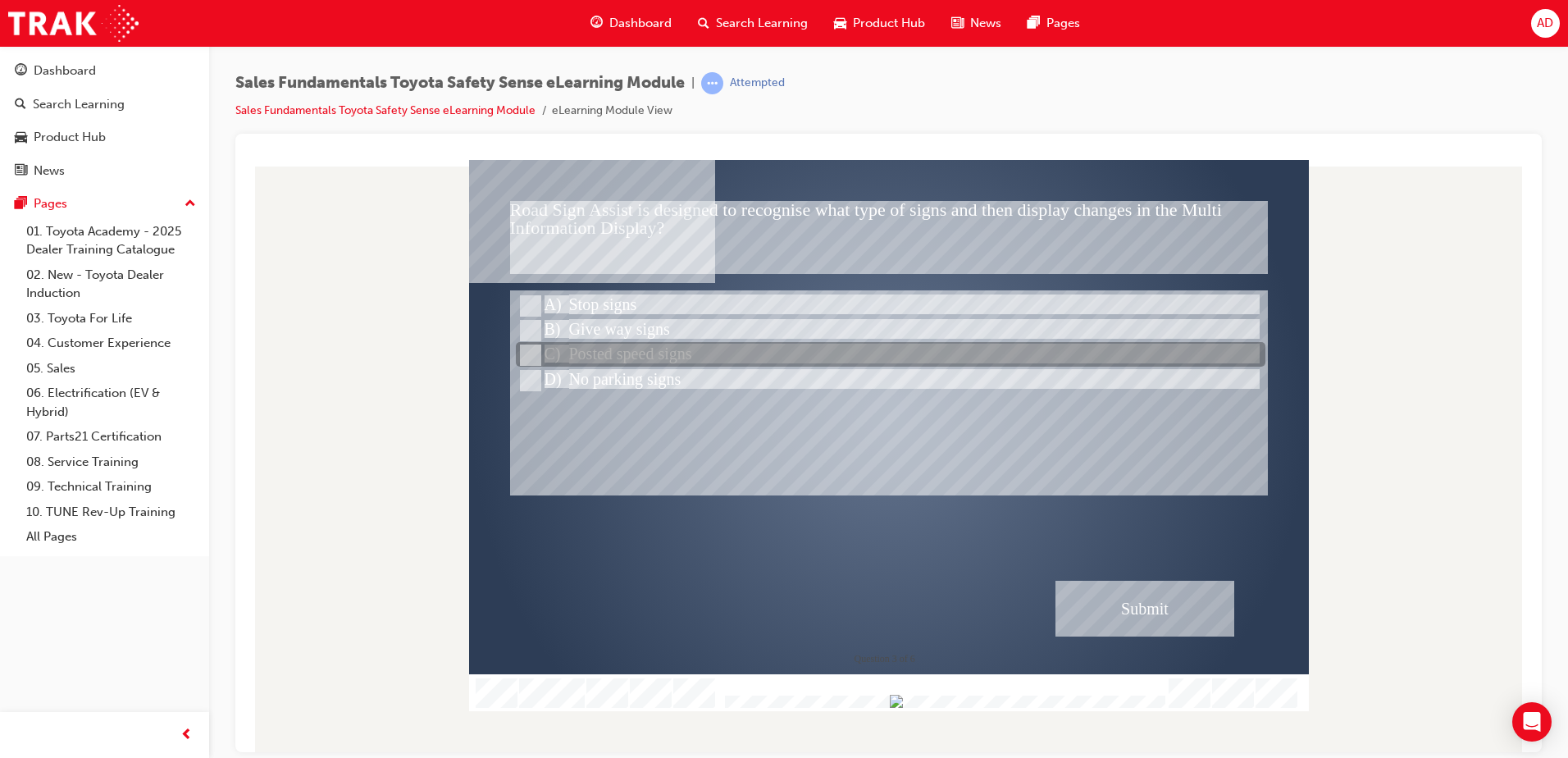
click at [633, 358] on div at bounding box center [890, 355] width 750 height 25
radio input "true"
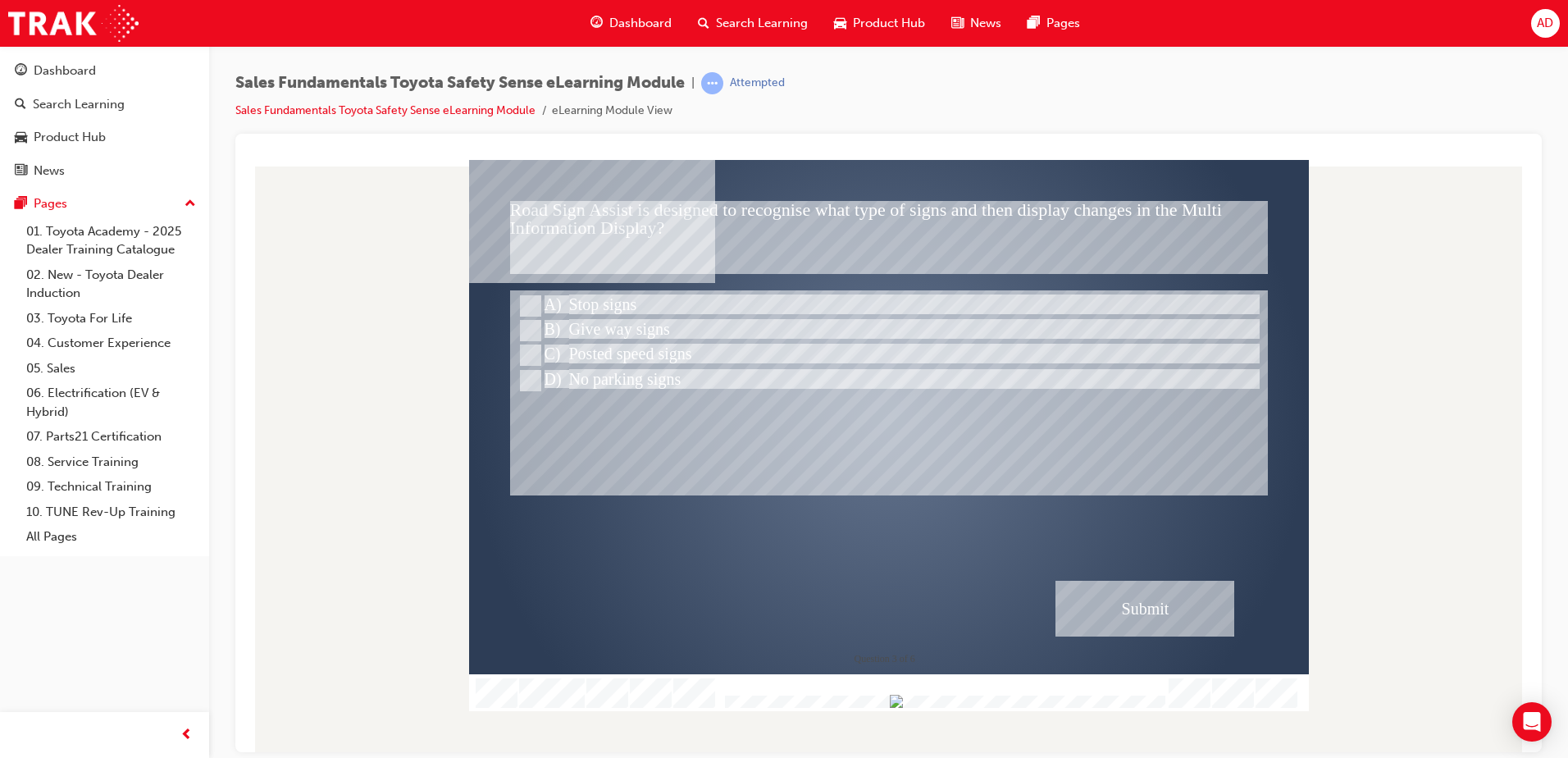
click at [1174, 614] on div "Submit" at bounding box center [1144, 608] width 179 height 56
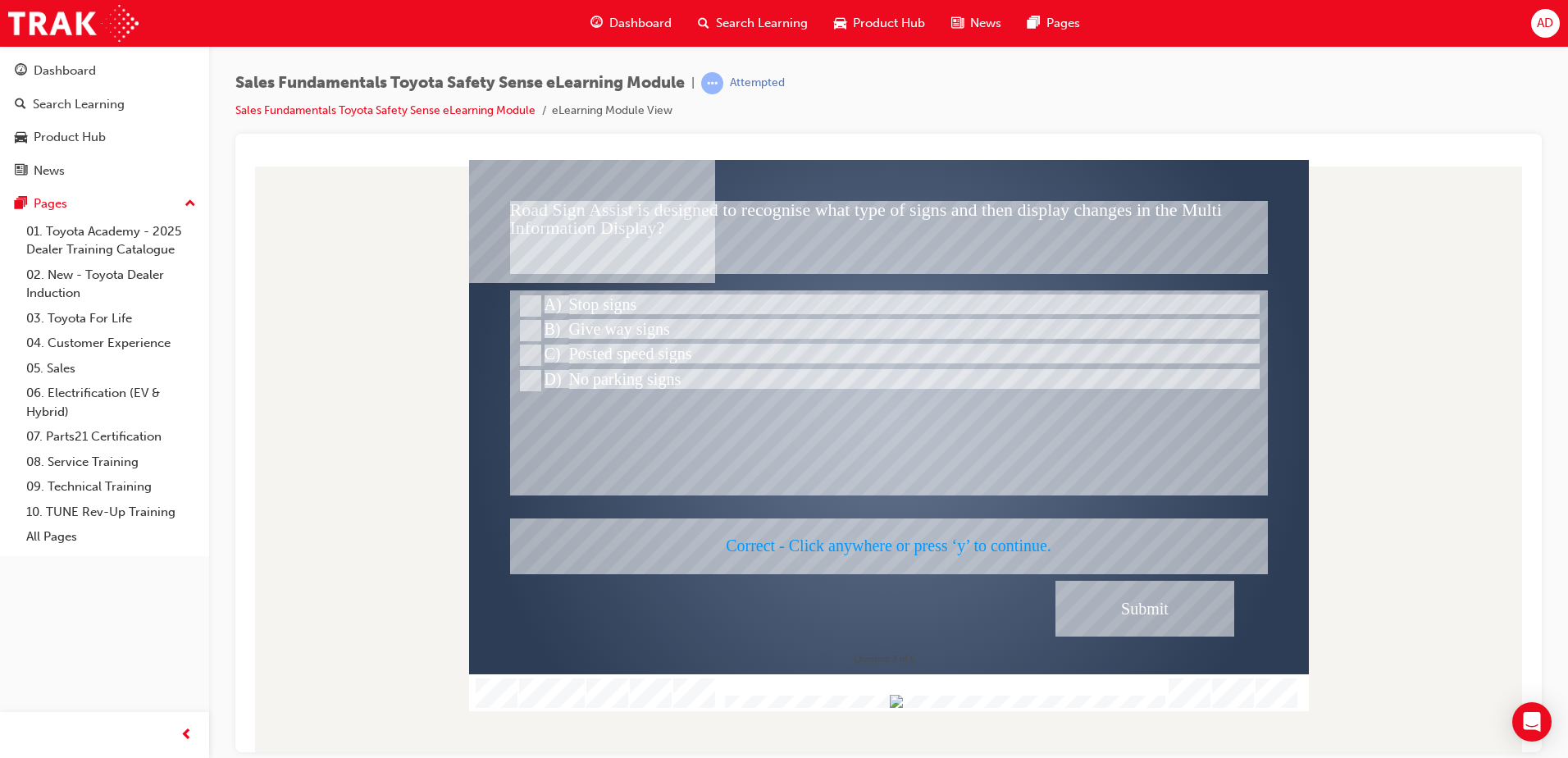
click at [1167, 603] on div at bounding box center [889, 434] width 840 height 552
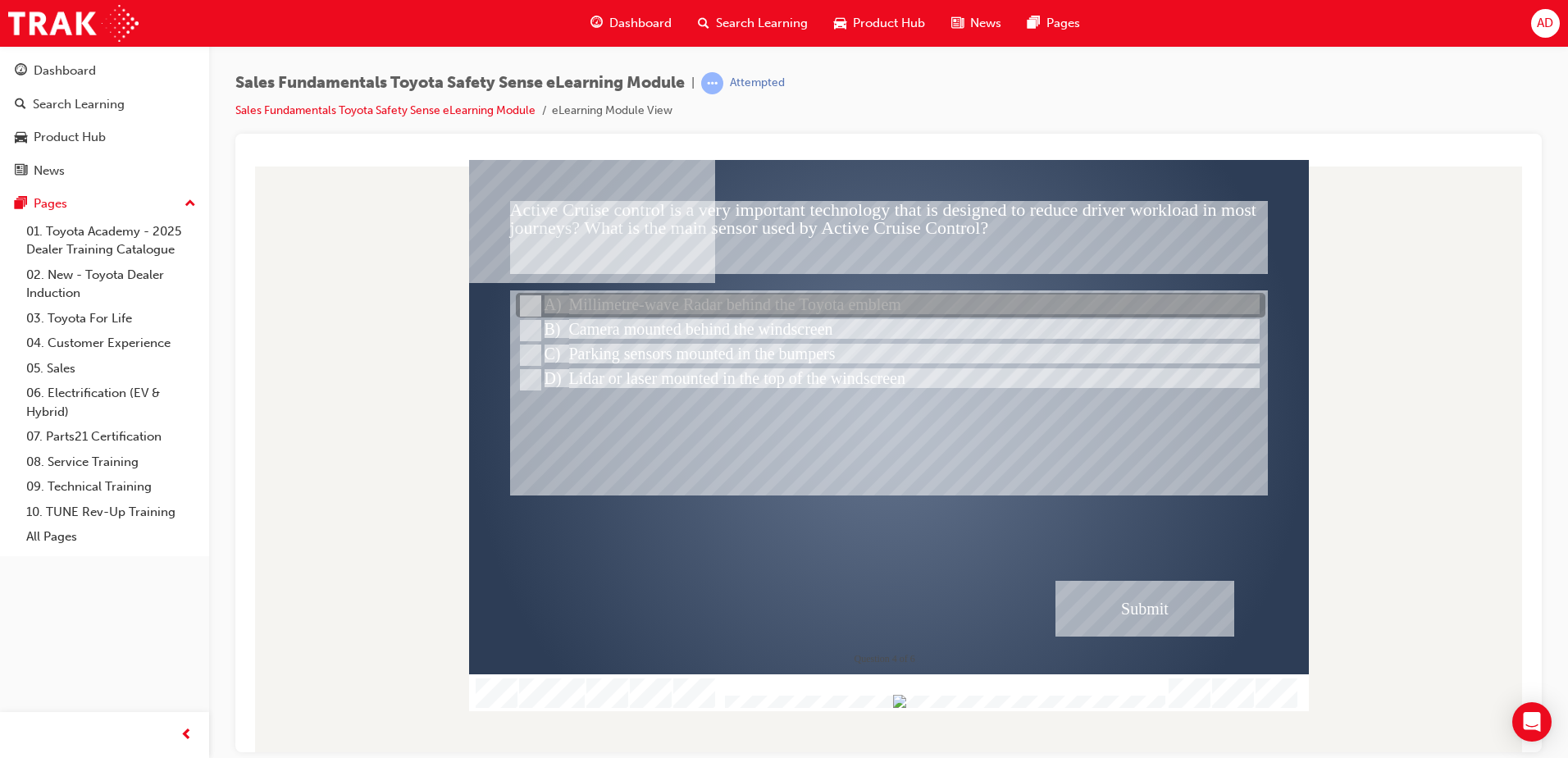
click at [803, 306] on div at bounding box center [890, 306] width 750 height 25
radio input "true"
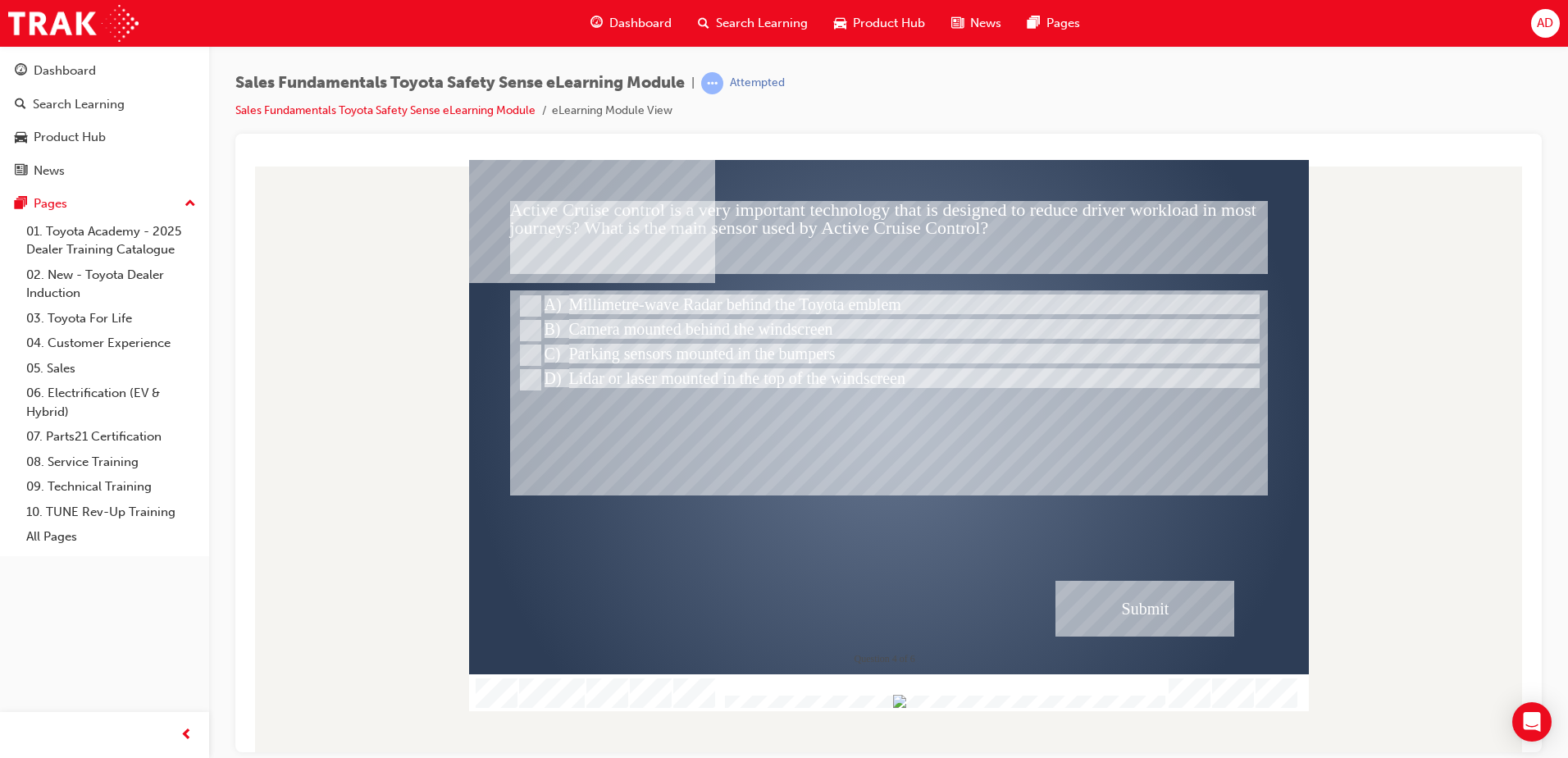
click at [1135, 610] on div "Submit" at bounding box center [1144, 608] width 179 height 56
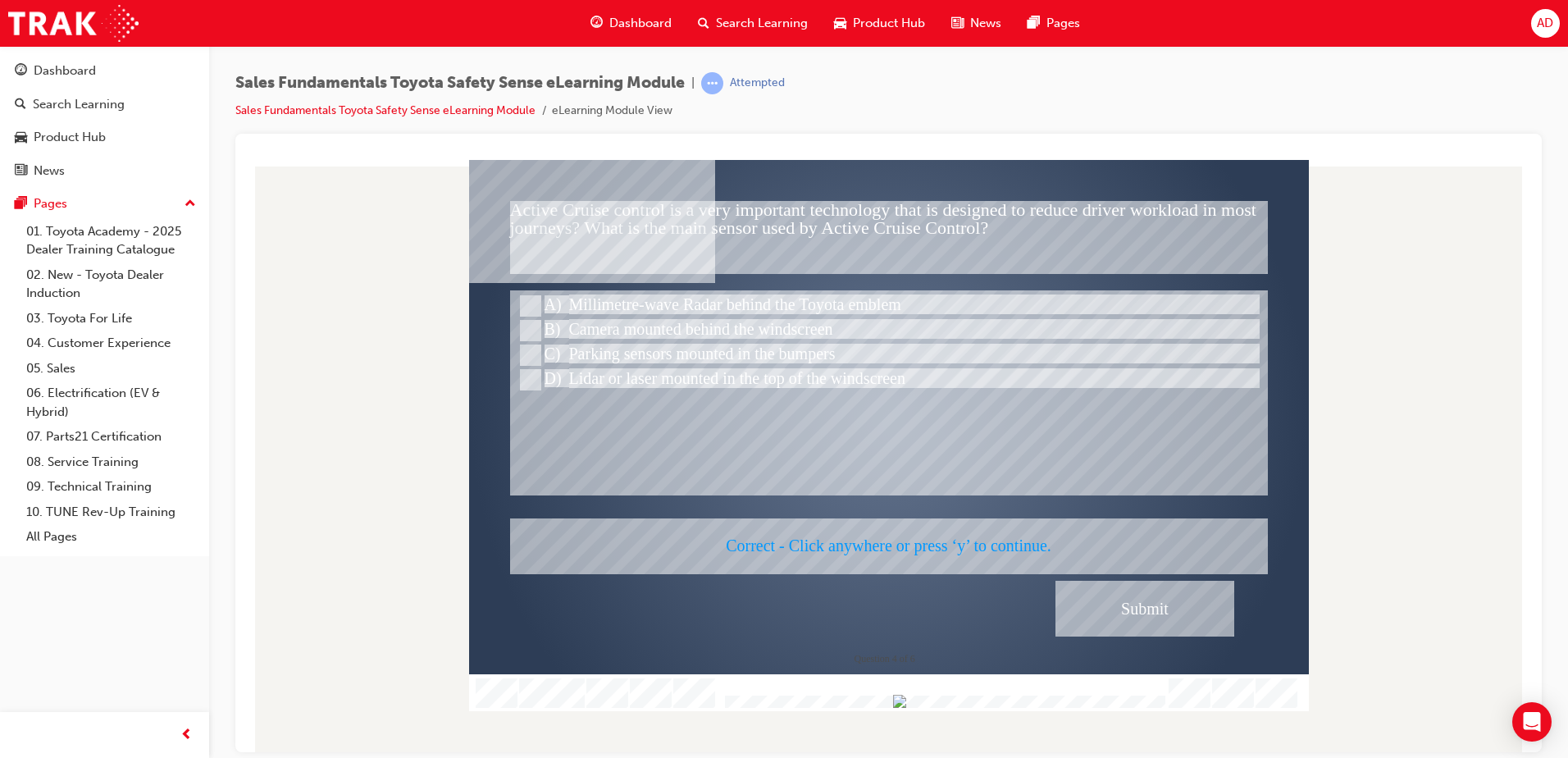
click at [1139, 603] on div at bounding box center [889, 434] width 840 height 552
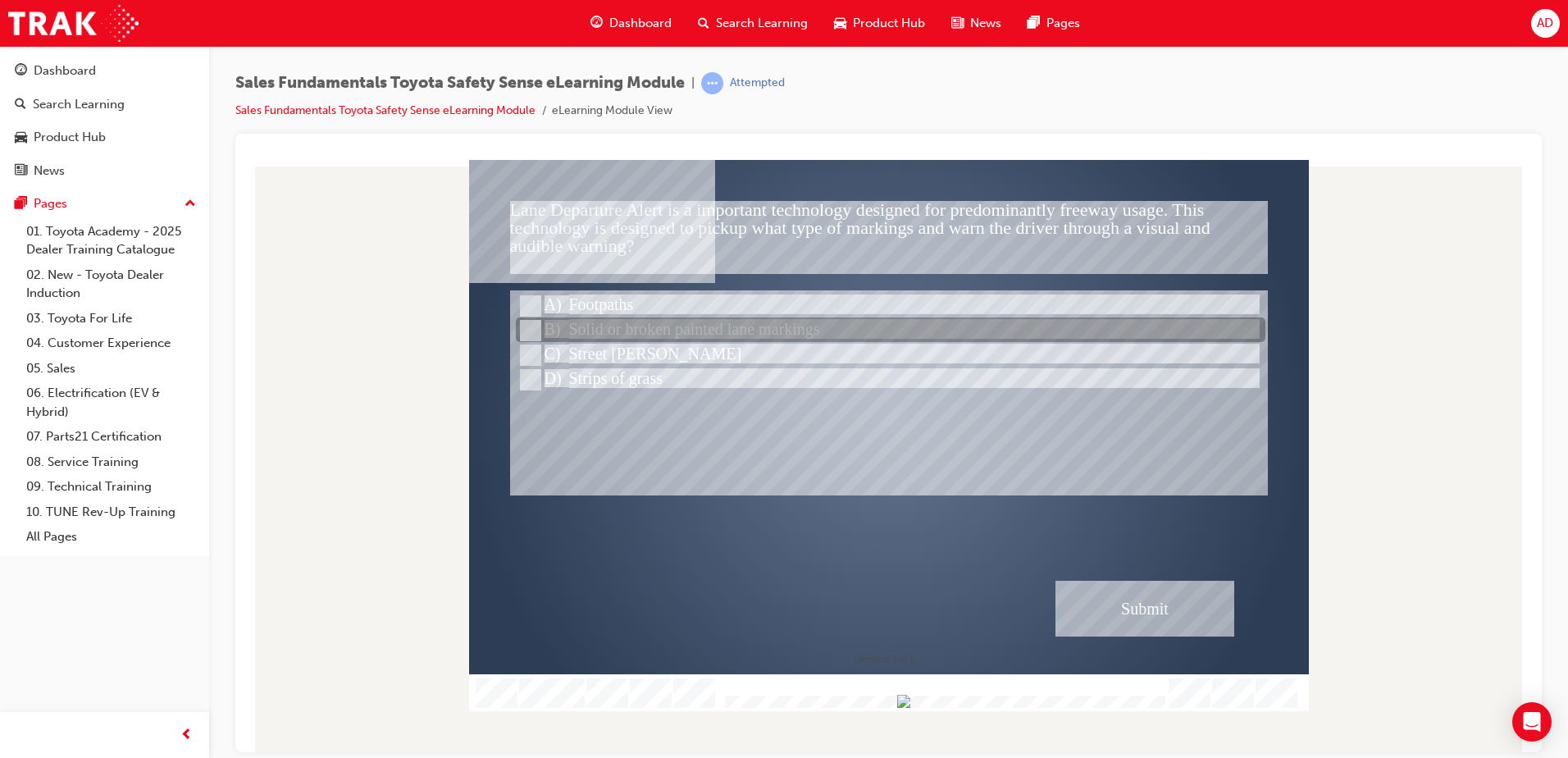
click at [702, 326] on div at bounding box center [890, 330] width 750 height 25
radio input "true"
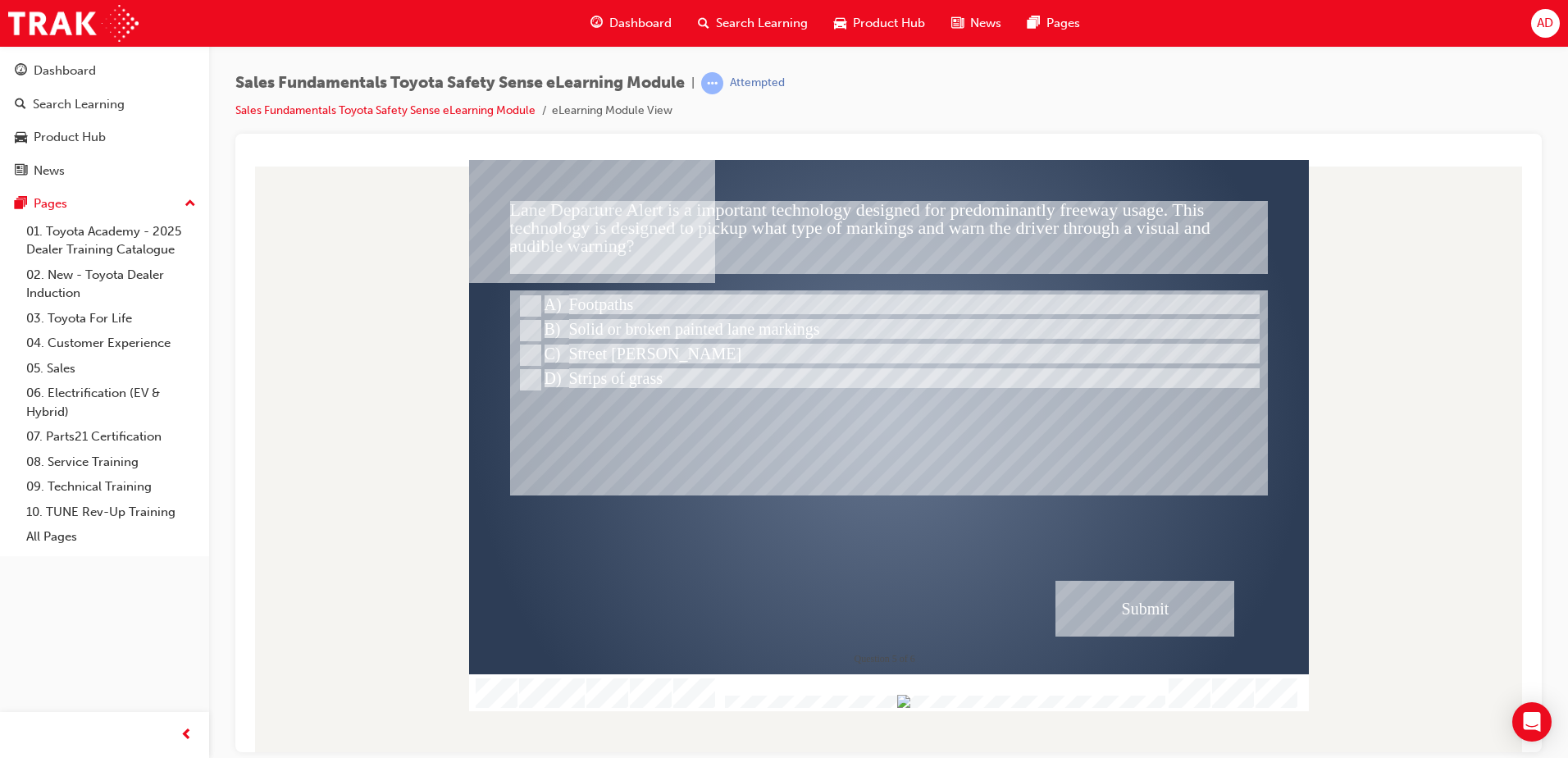
click at [1158, 601] on div "Submit" at bounding box center [1144, 608] width 179 height 56
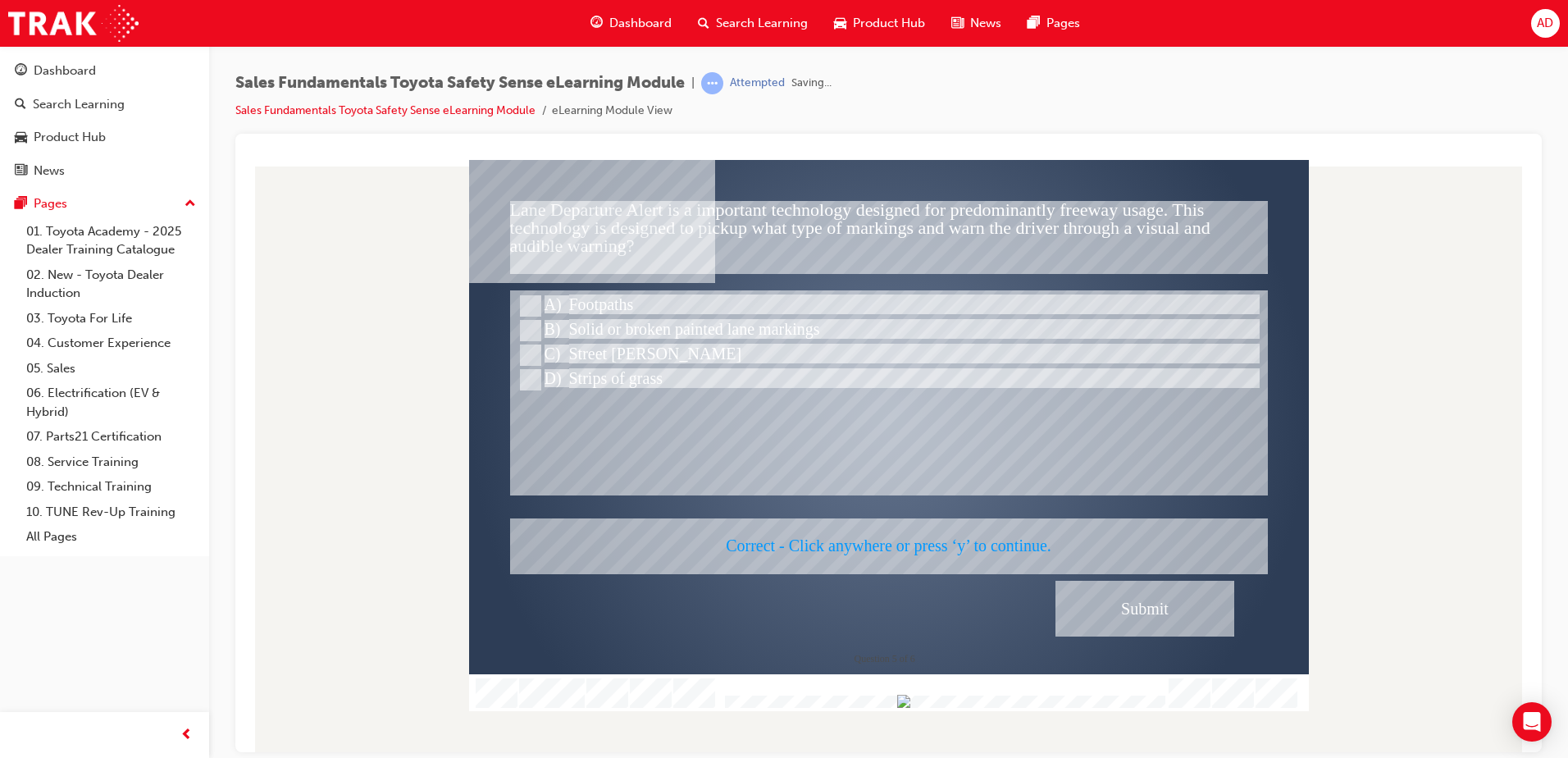
click at [1150, 593] on div at bounding box center [889, 434] width 840 height 552
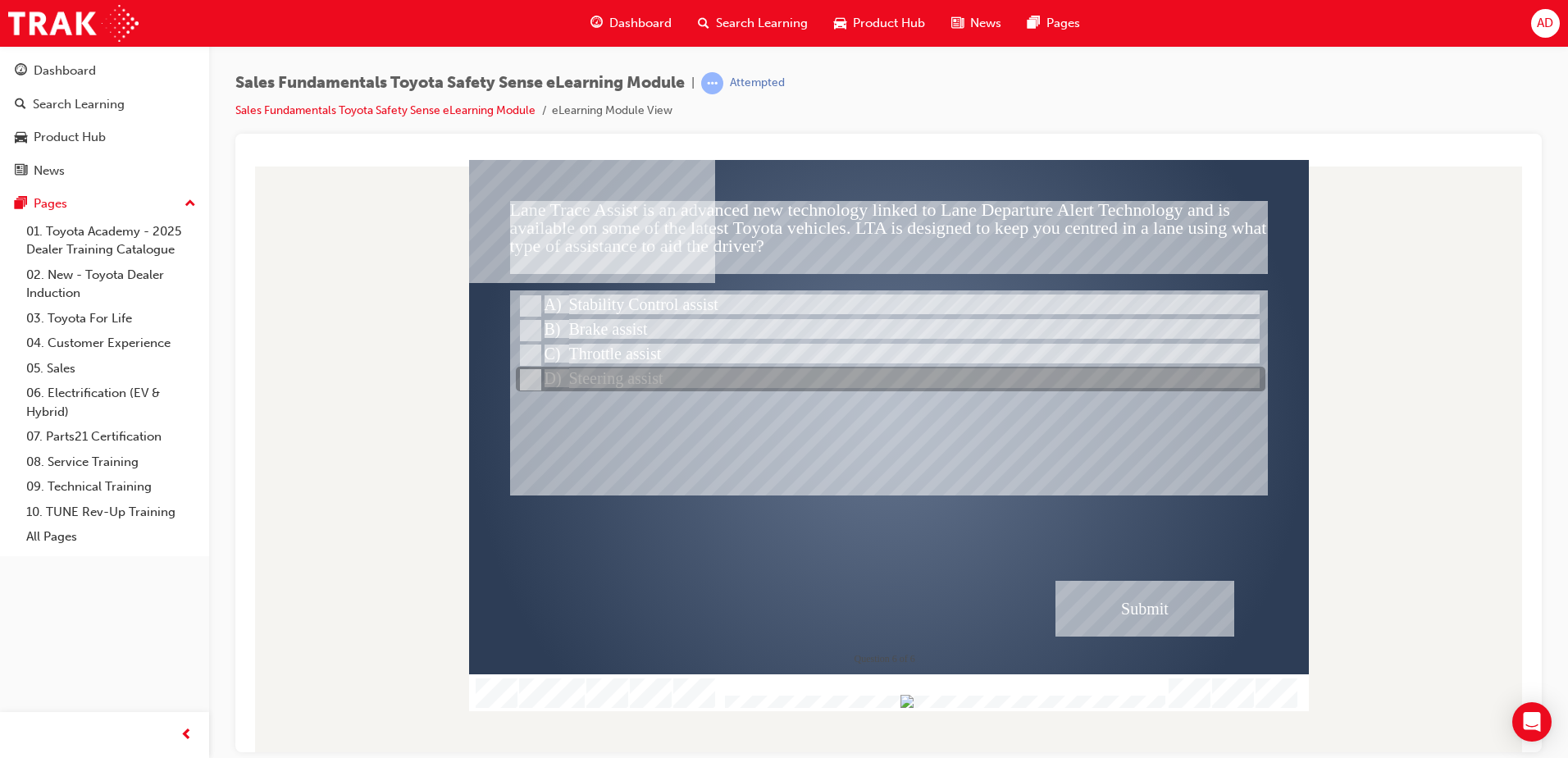
click at [618, 377] on div at bounding box center [890, 379] width 750 height 25
radio input "true"
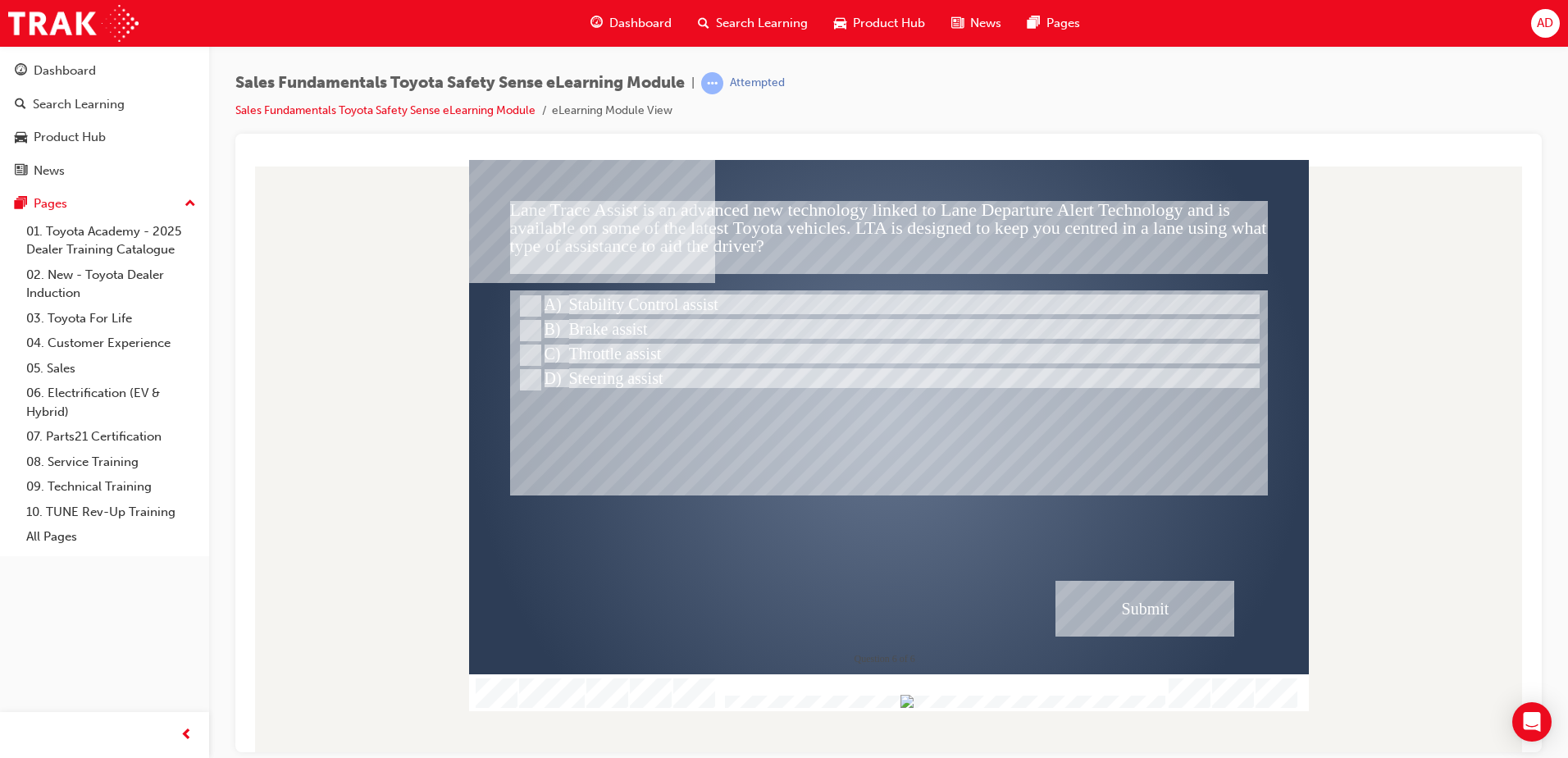
click at [1100, 603] on div "Submit" at bounding box center [1144, 608] width 179 height 56
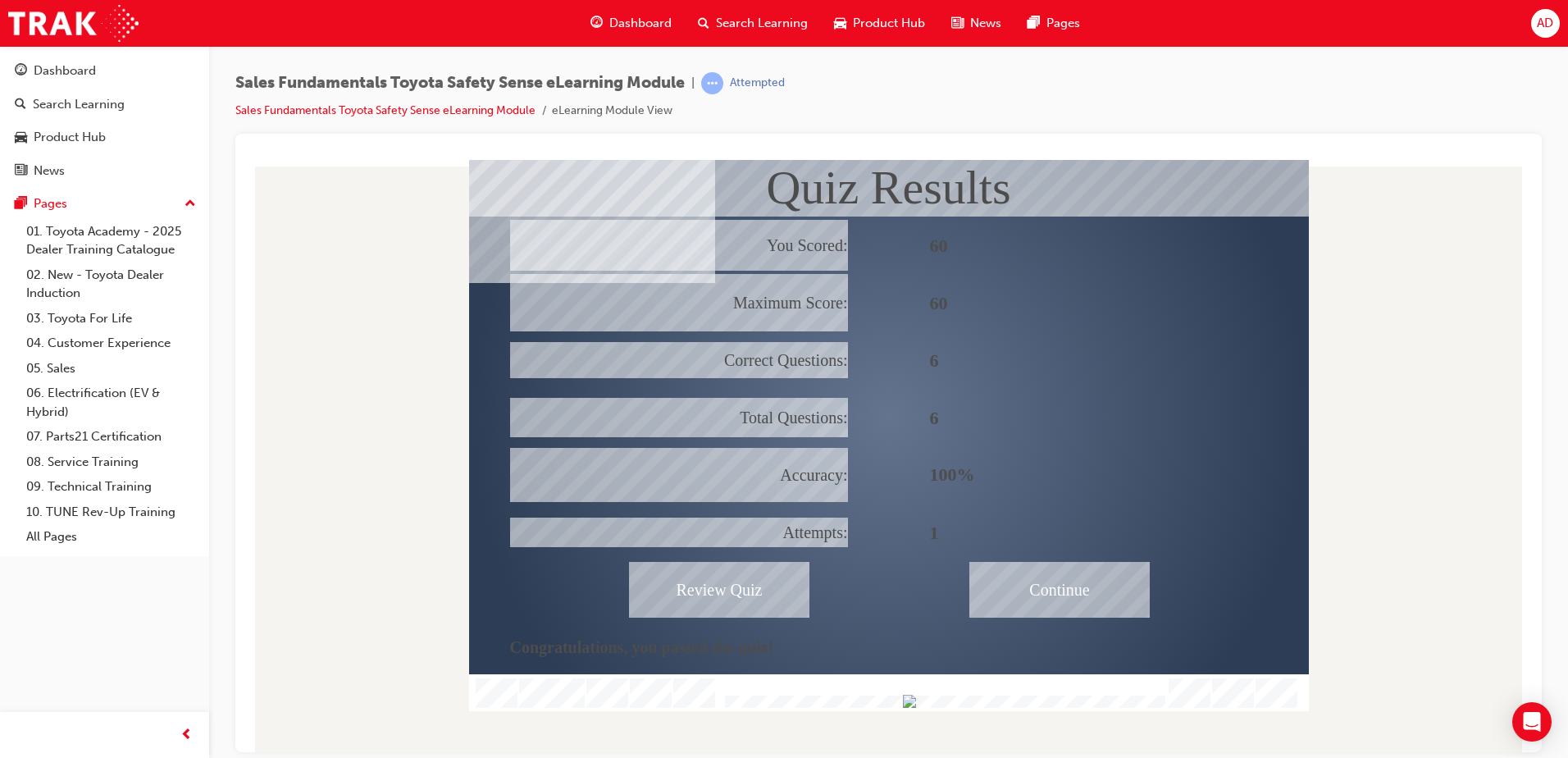
click at [1097, 597] on div "Continue" at bounding box center [1059, 589] width 181 height 56
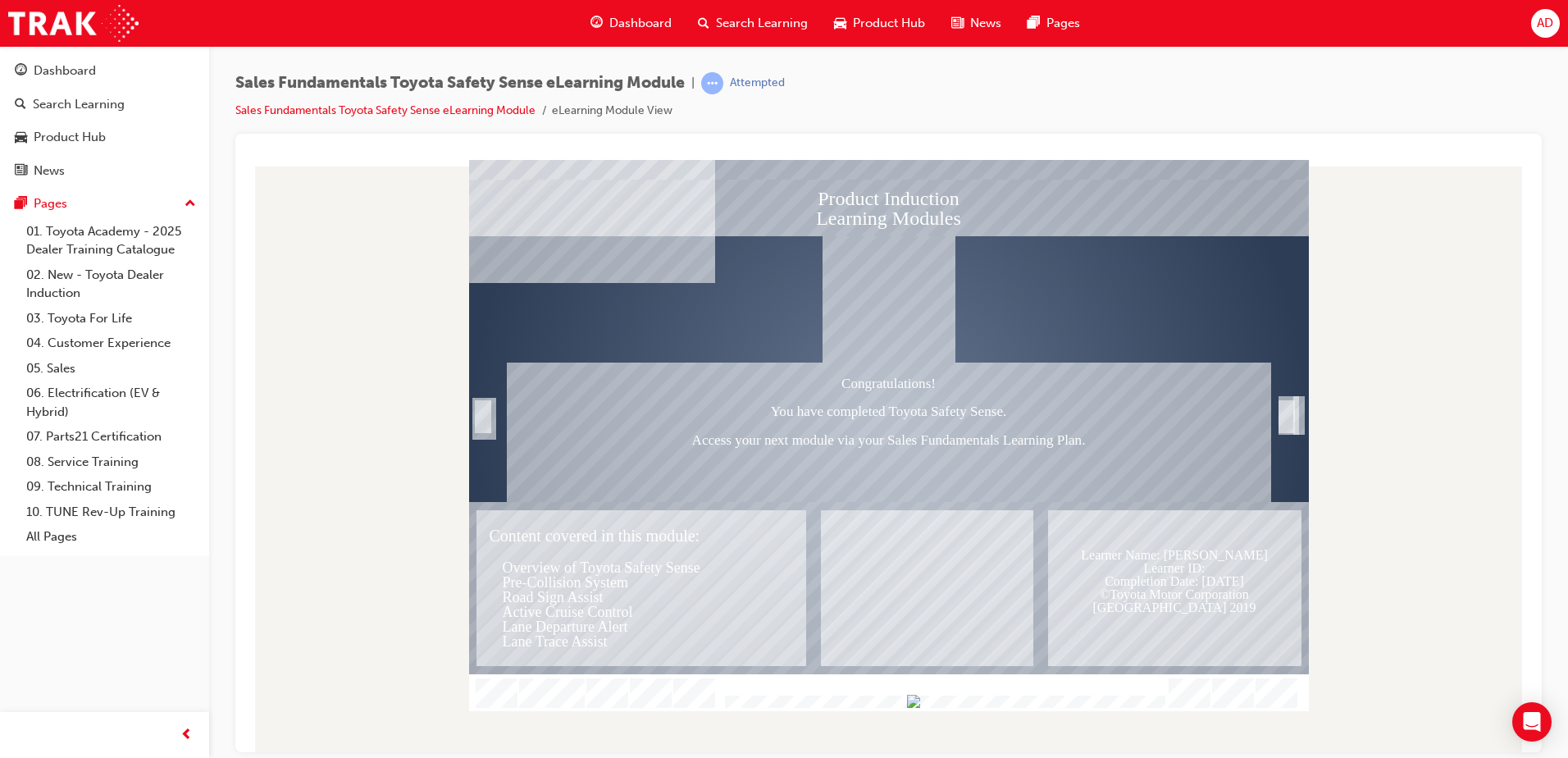
drag, startPoint x: 689, startPoint y: 121, endPoint x: 534, endPoint y: 89, distance: 158.3
drag, startPoint x: 1811, startPoint y: 628, endPoint x: 435, endPoint y: -79, distance: 1547.0
click at [435, 159] on html "Product Induction Learning Modules Congratulations! You have completed Toyota S…" at bounding box center [889, 462] width 1281 height 606
click at [719, 78] on span "learningRecordVerb_ATTEMPT-icon" at bounding box center [711, 82] width 22 height 22
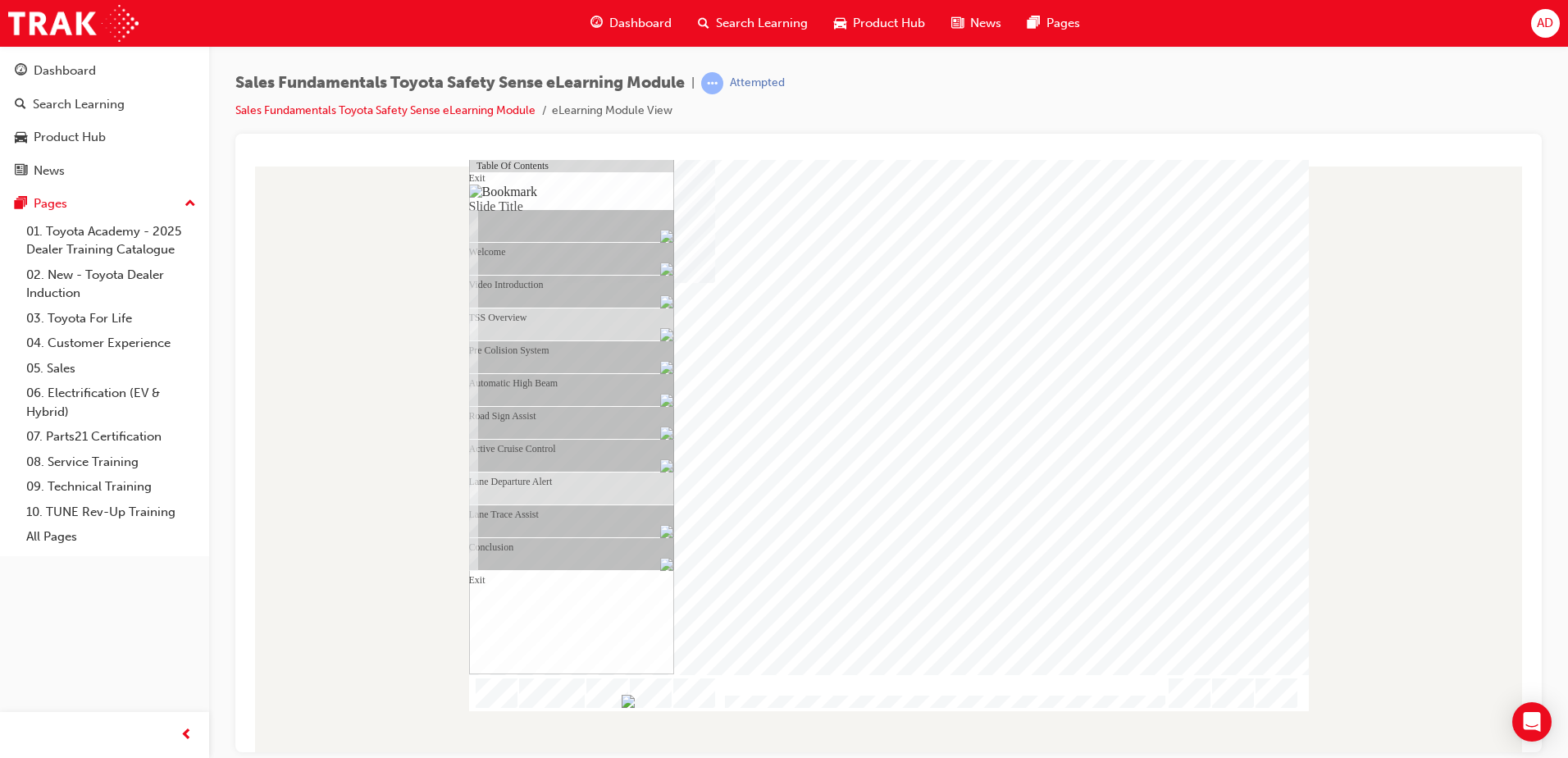
click at [607, 192] on div "Lane Trace Assist" at bounding box center [579, 175] width 189 height 33
click at [1337, 305] on div at bounding box center [889, 455] width 1281 height 592
click at [496, 674] on img "Hide table of contents" at bounding box center [489, 680] width 13 height 14
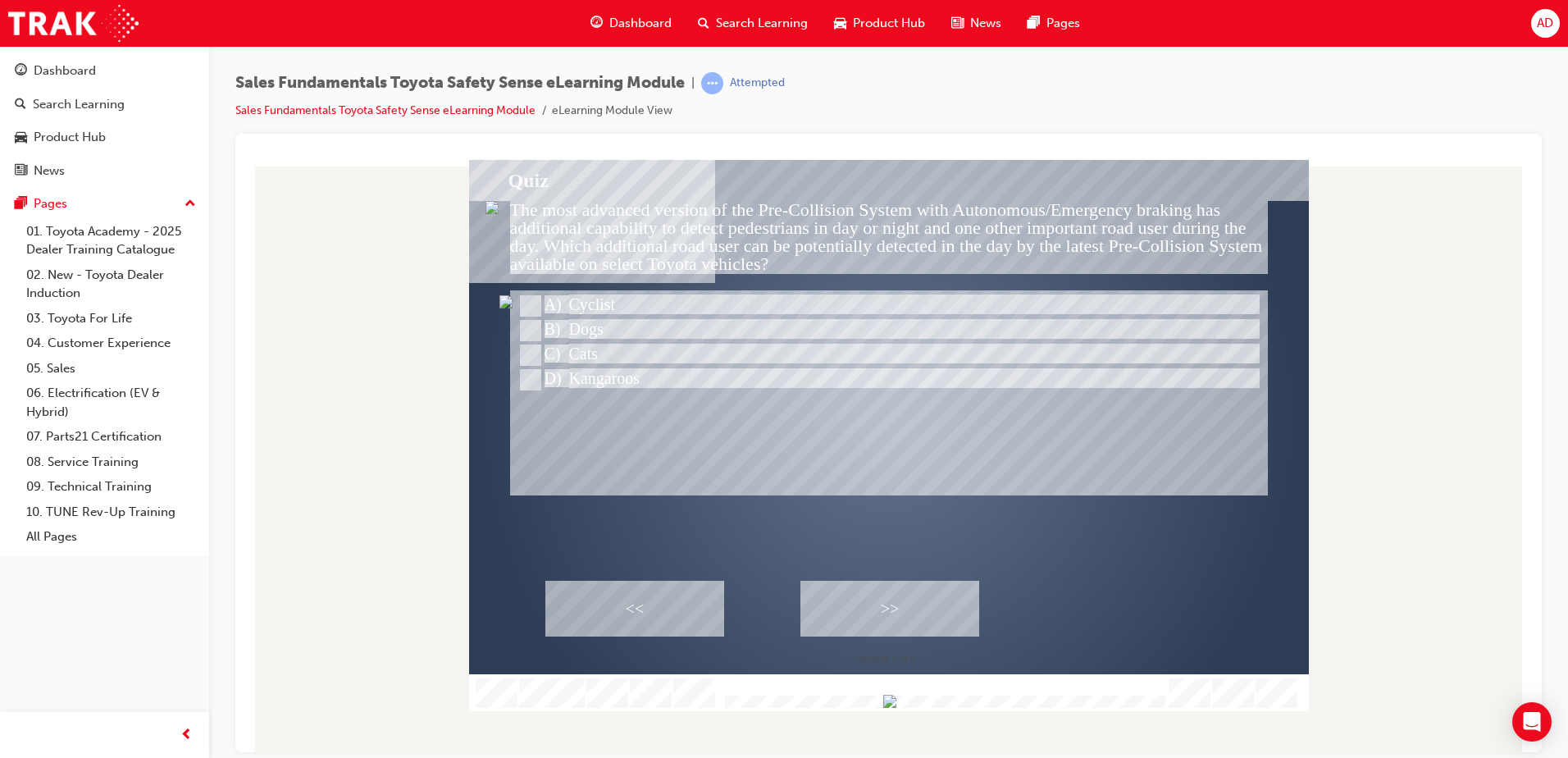
click at [865, 617] on div ">>" at bounding box center [889, 608] width 179 height 56
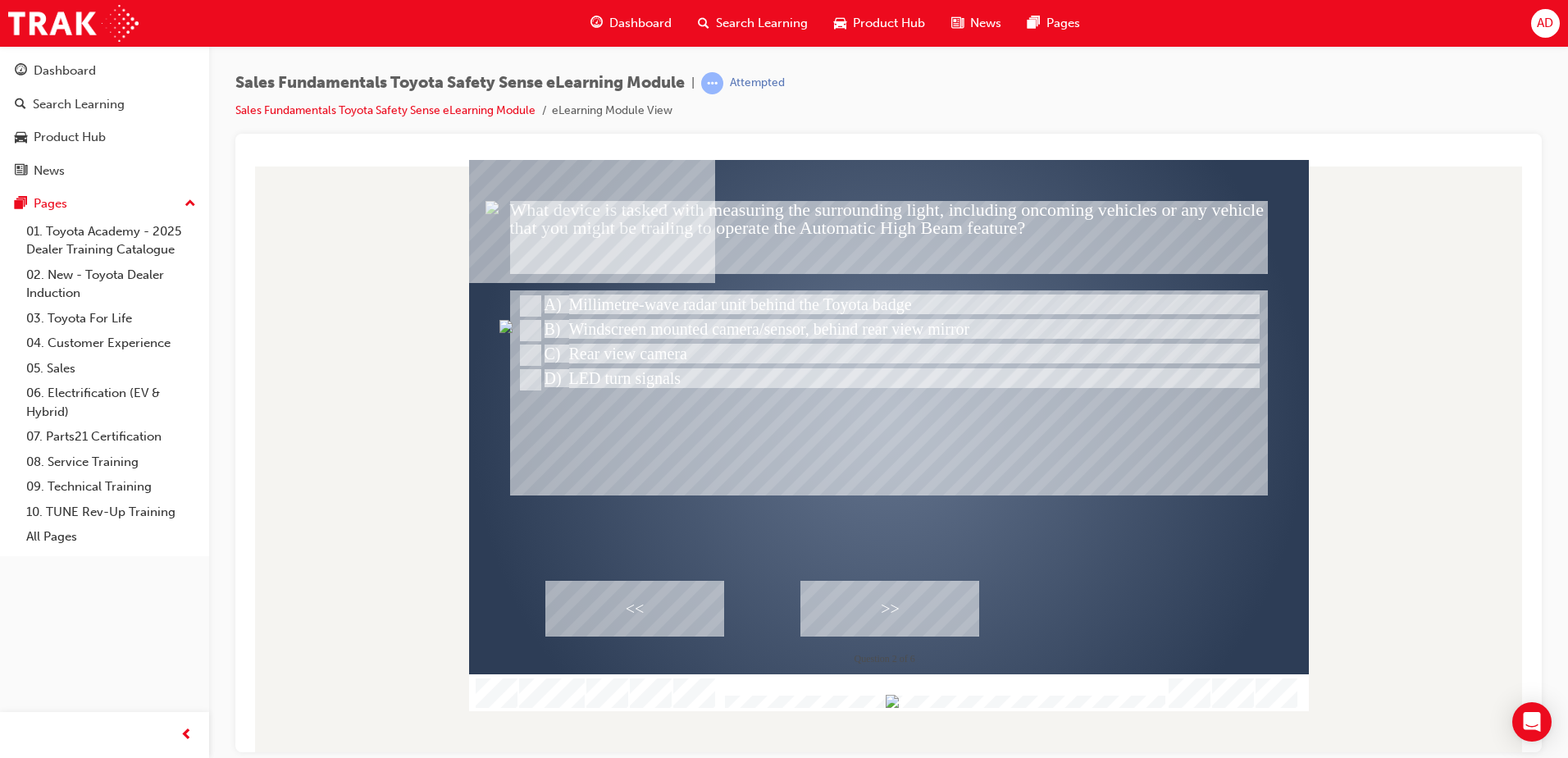
click at [878, 621] on div ">>" at bounding box center [889, 608] width 179 height 56
click at [877, 624] on div ">>" at bounding box center [889, 608] width 179 height 56
click at [878, 624] on div ">>" at bounding box center [889, 608] width 179 height 56
click at [880, 624] on div ">>" at bounding box center [889, 608] width 179 height 56
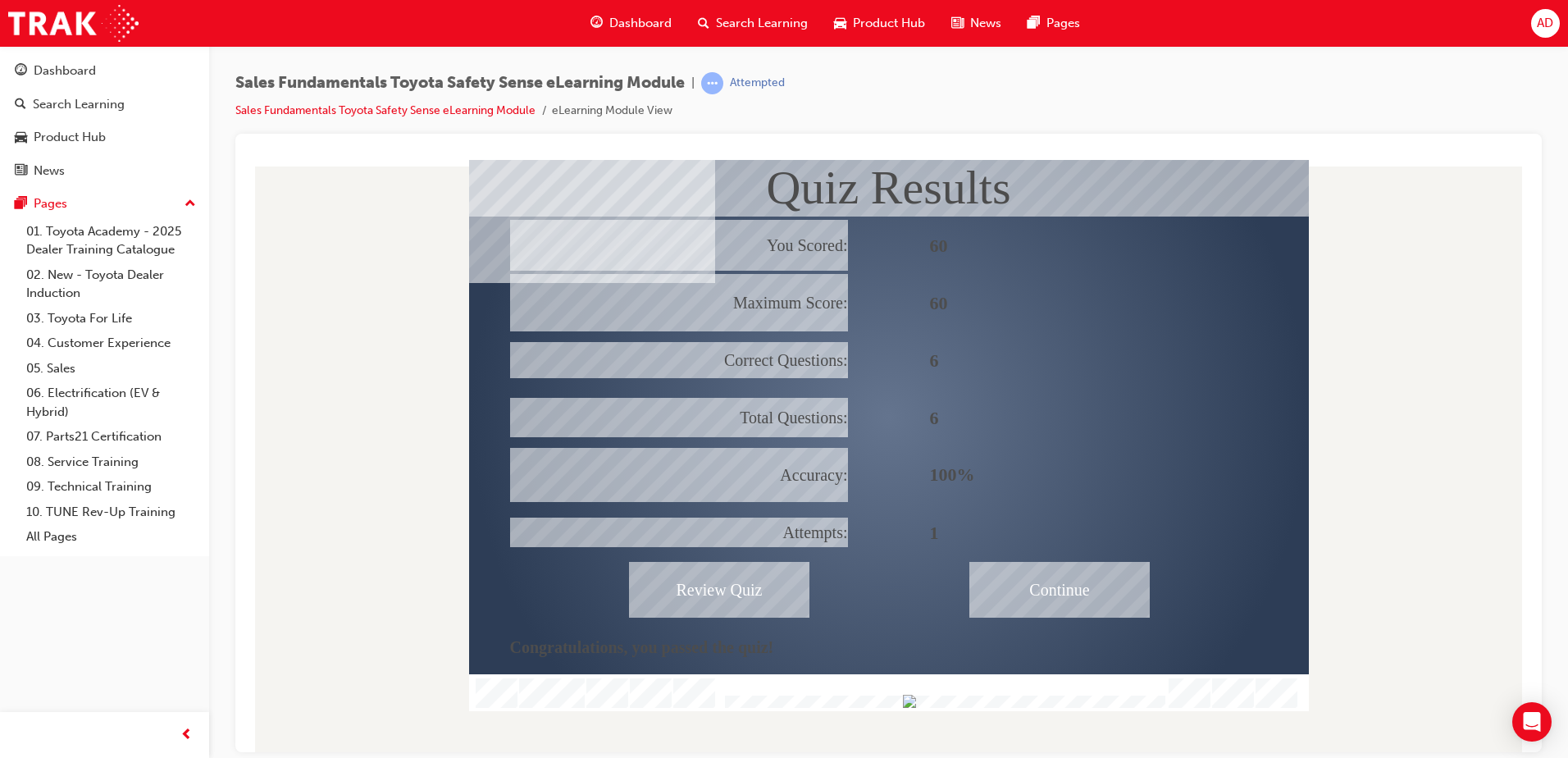
click at [1066, 590] on div "Continue" at bounding box center [1059, 589] width 181 height 56
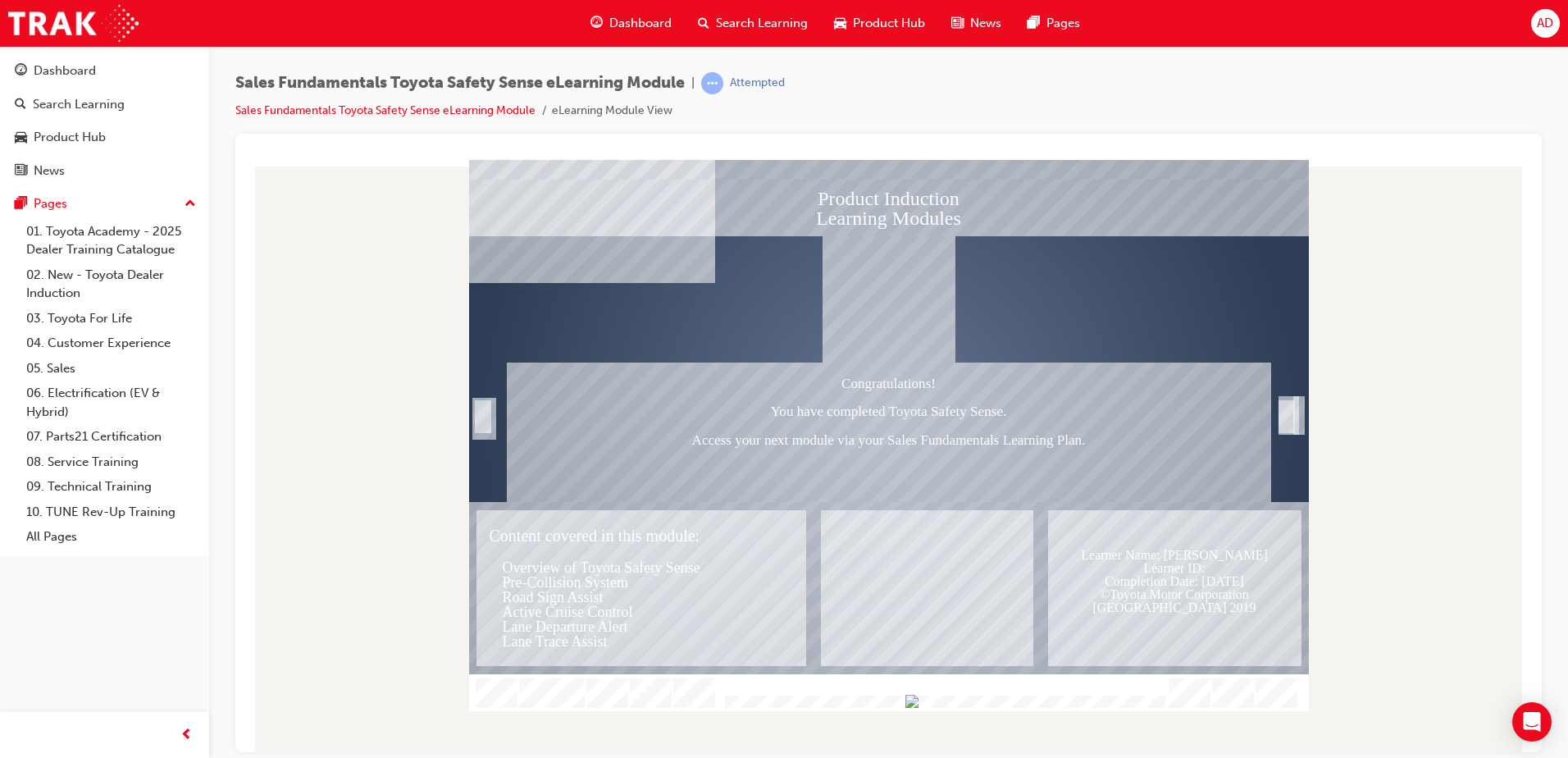
click at [472, 674] on img "Show table of contents" at bounding box center [476, 680] width 13 height 14
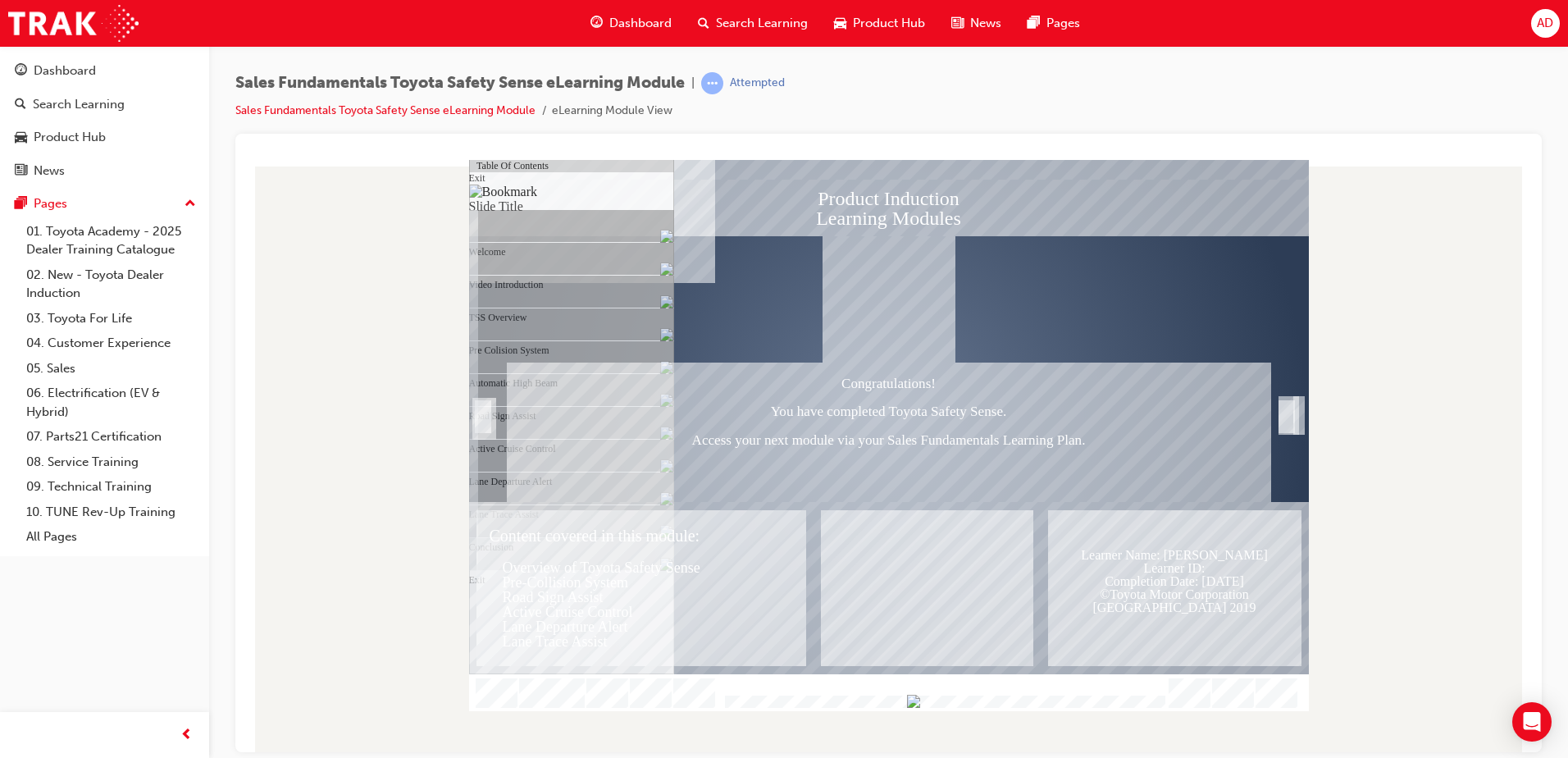
click at [998, 555] on div "Text" at bounding box center [927, 588] width 213 height 156
click at [584, 192] on div "Exit" at bounding box center [579, 175] width 189 height 33
click at [960, 563] on div "Text" at bounding box center [927, 588] width 213 height 156
drag, startPoint x: 1291, startPoint y: 405, endPoint x: 1106, endPoint y: 213, distance: 266.6
click at [1291, 417] on div "Trigger this button to exit" at bounding box center [1286, 434] width 16 height 35
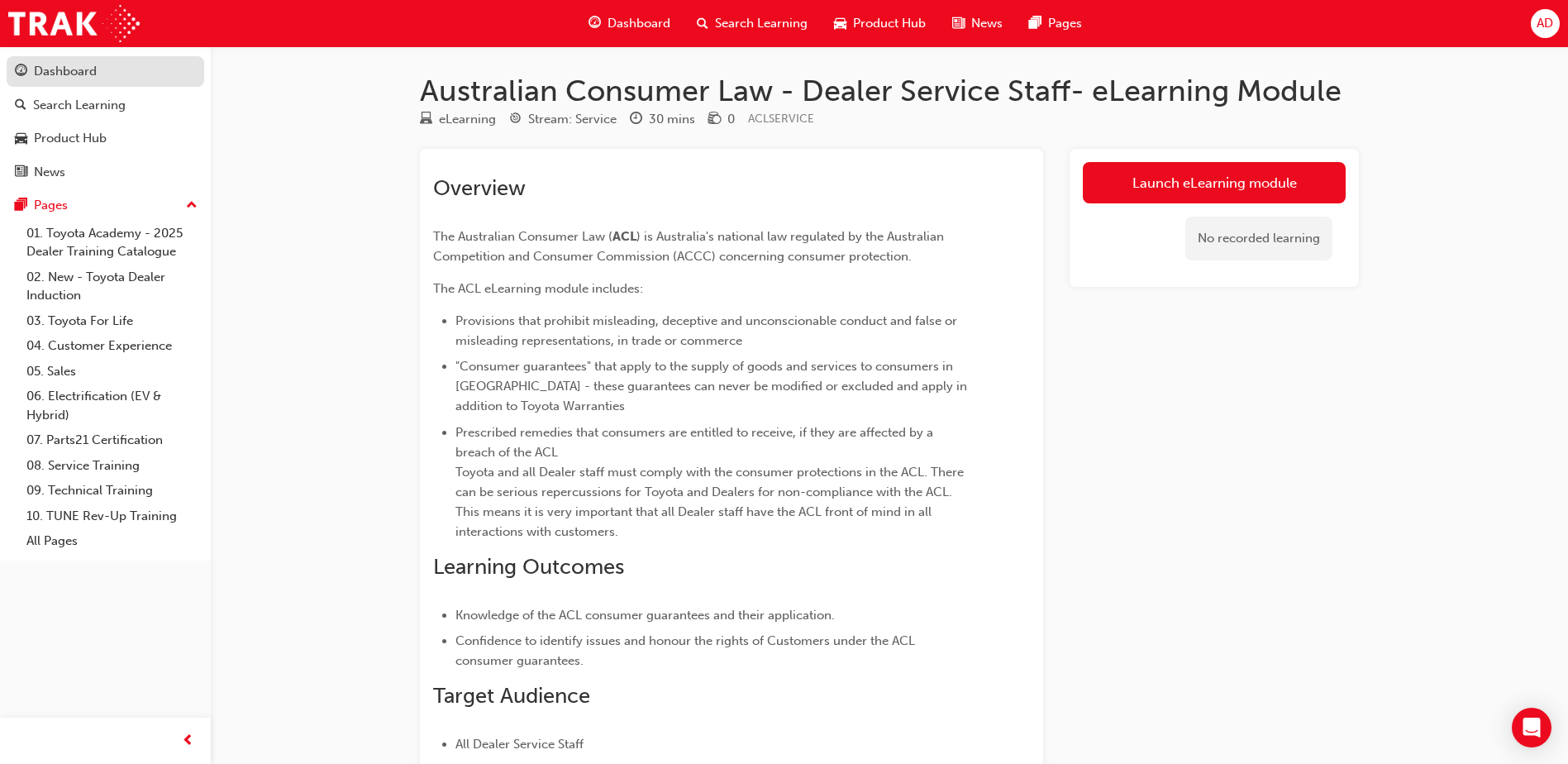
click at [93, 72] on div "Dashboard" at bounding box center [66, 72] width 63 height 19
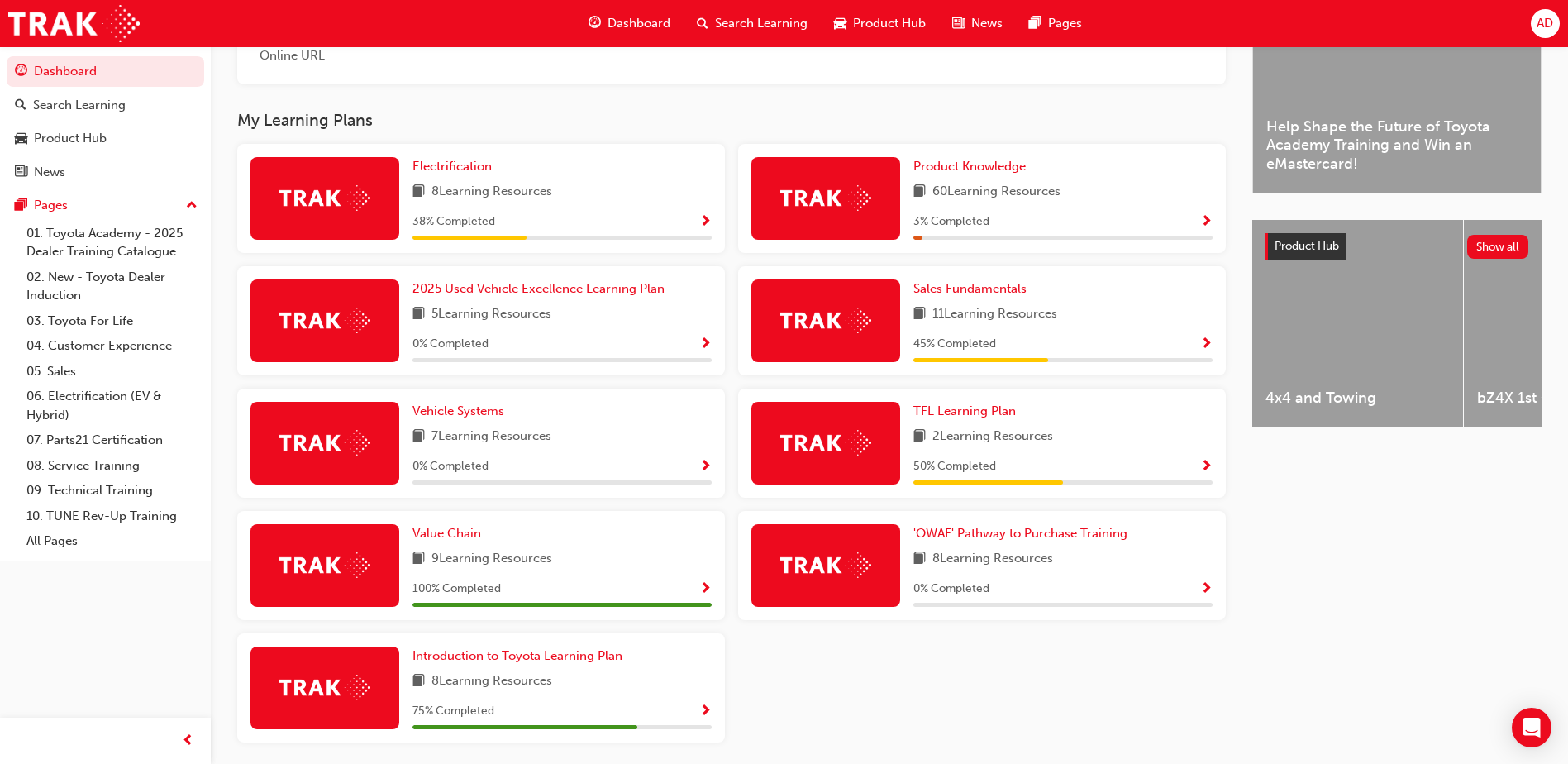
scroll to position [544, 0]
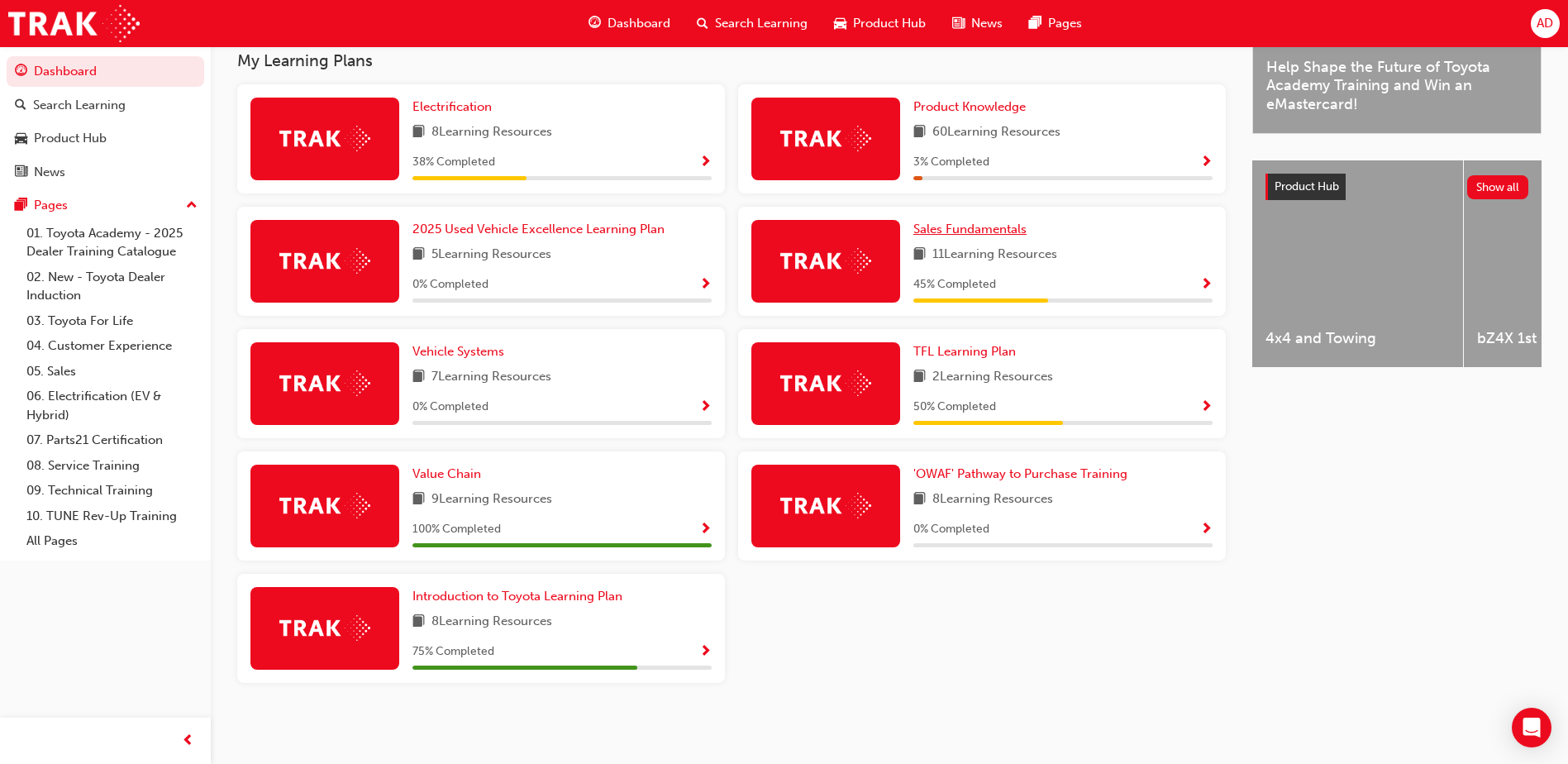
click at [979, 230] on span "Sales Fundamentals" at bounding box center [969, 229] width 113 height 15
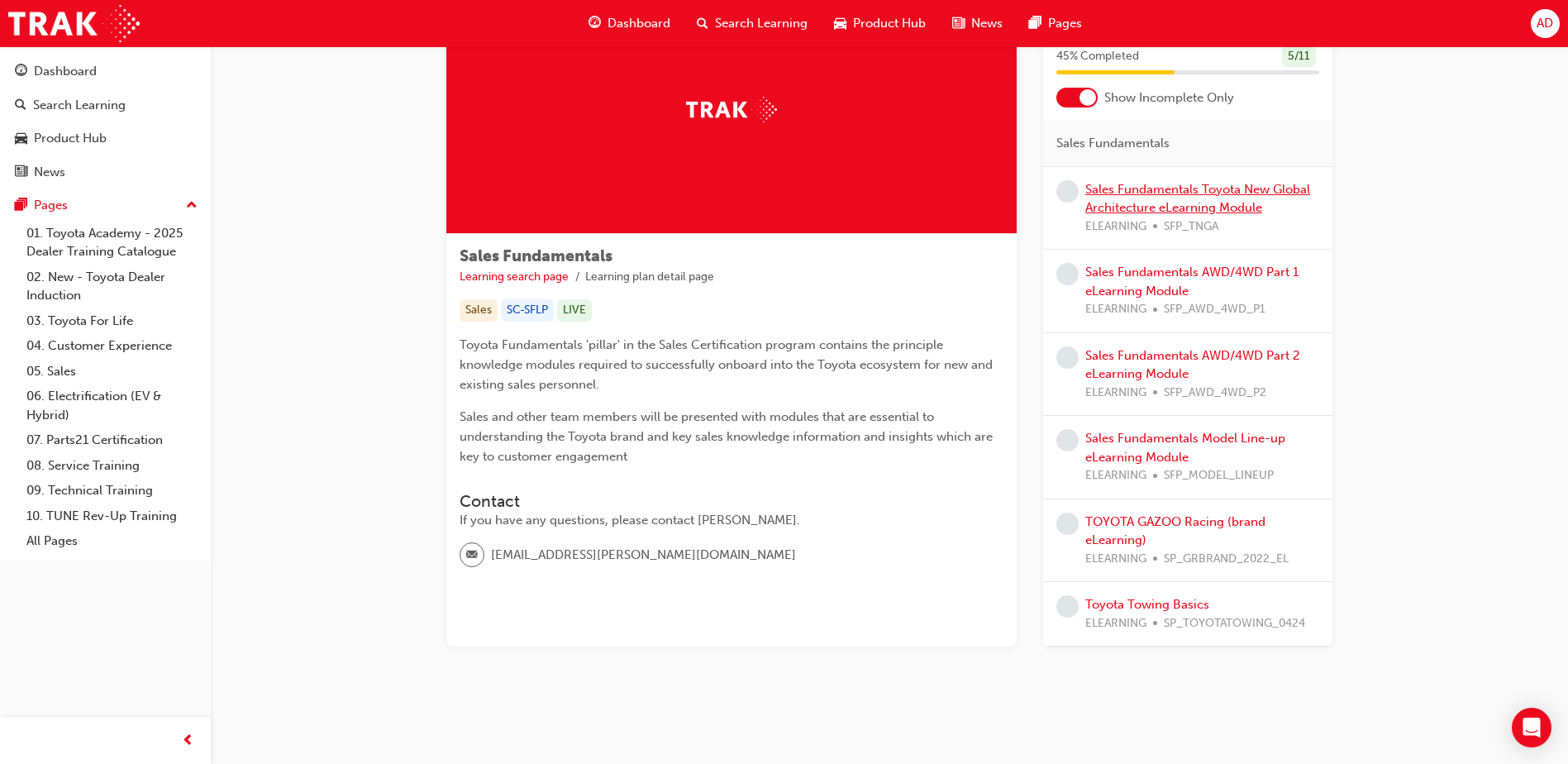
scroll to position [103, 0]
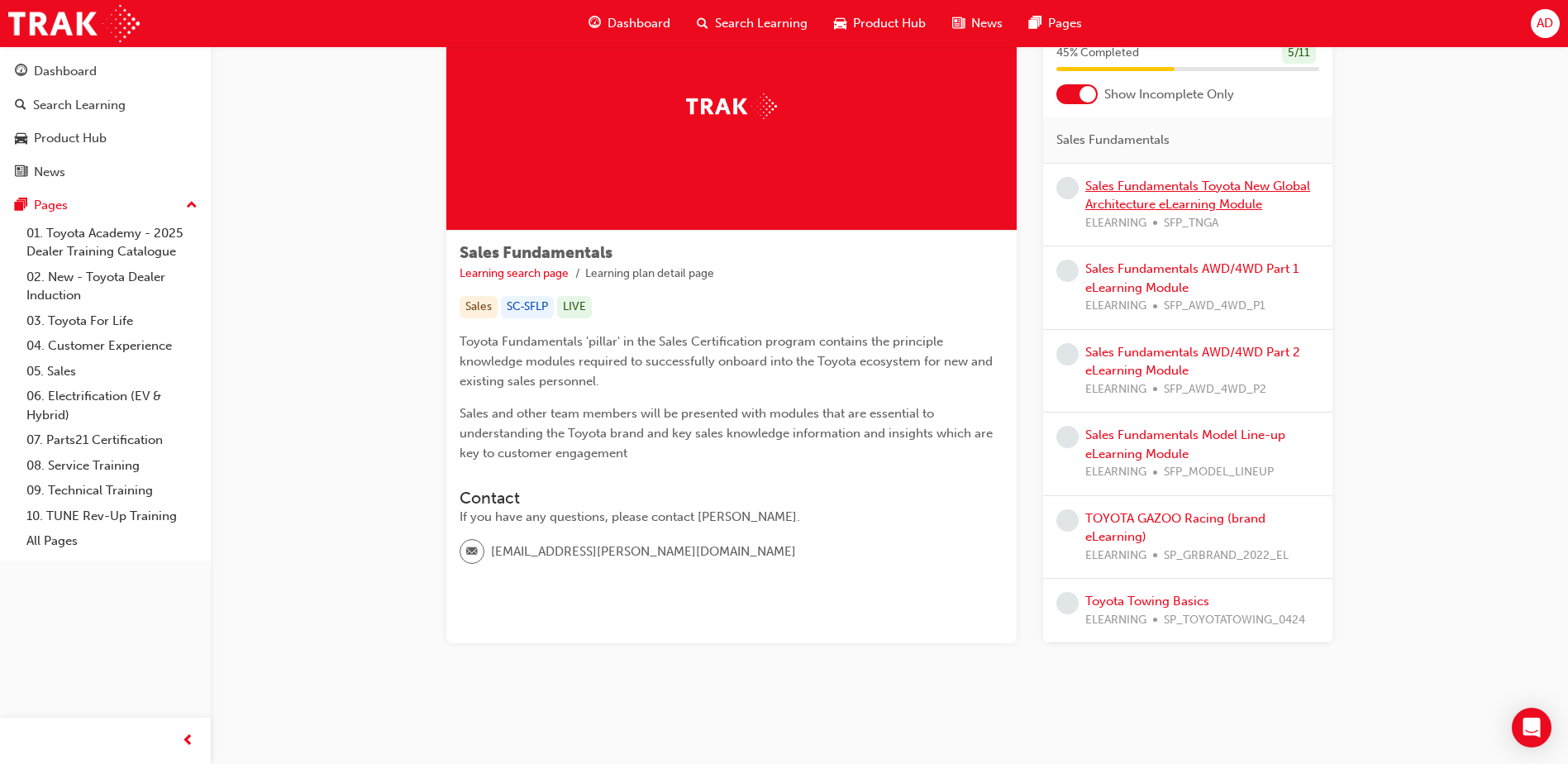
click at [1188, 206] on link "Sales Fundamentals Toyota New Global Architecture eLearning Module" at bounding box center [1198, 196] width 225 height 34
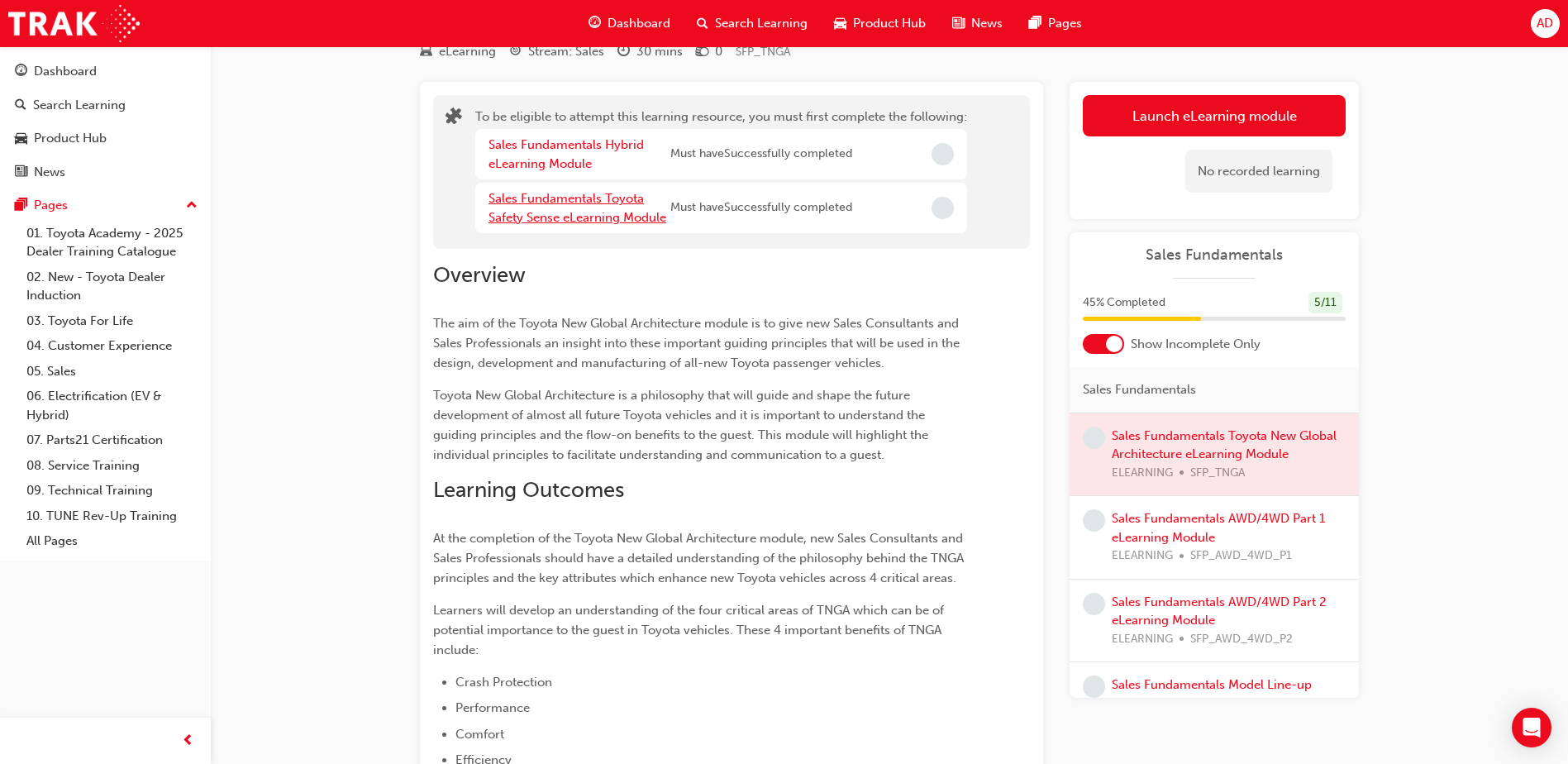
click at [575, 213] on link "Sales Fundamentals Toyota Safety Sense eLearning Module" at bounding box center [577, 208] width 177 height 34
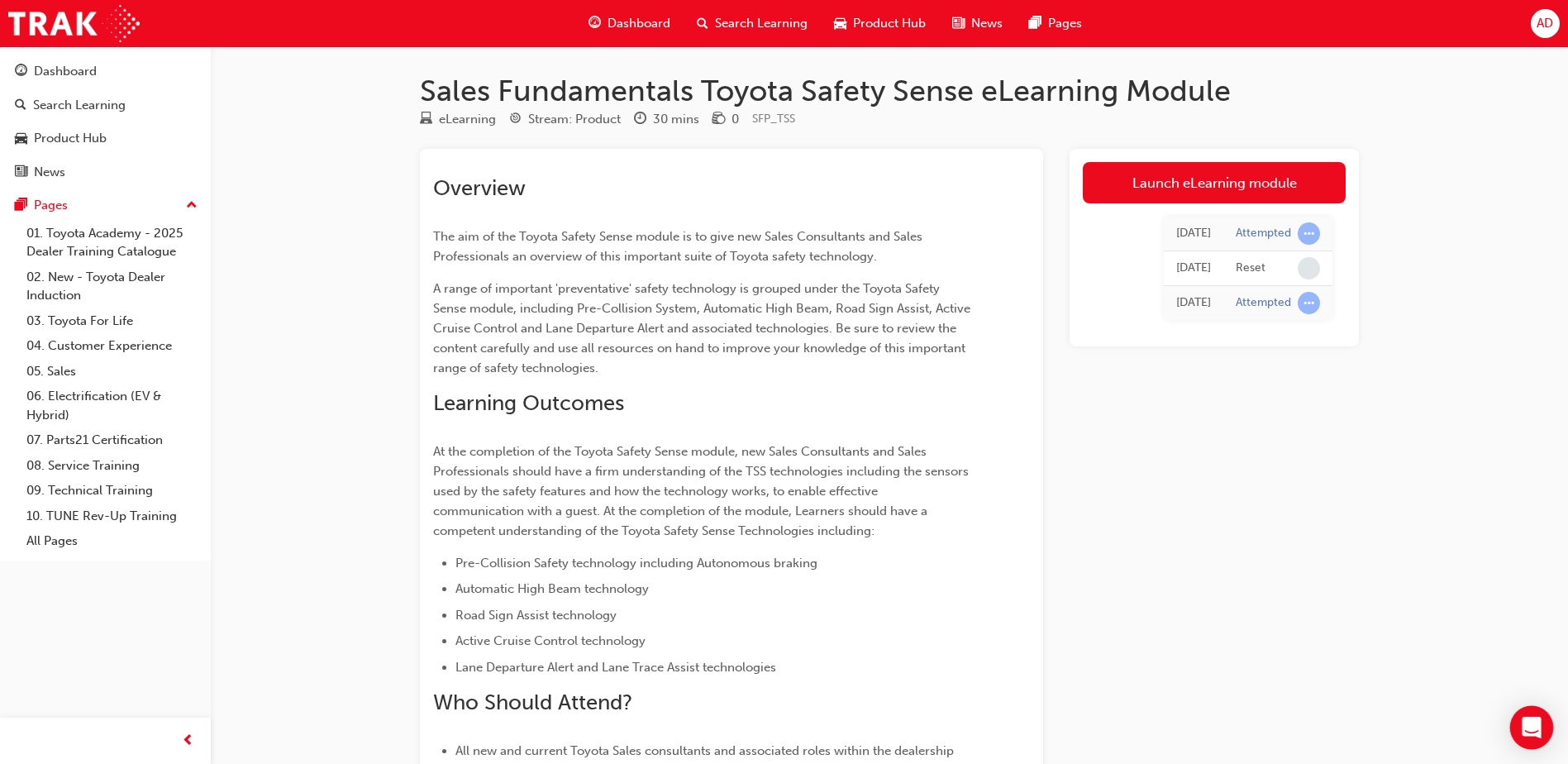
click at [1545, 720] on div "Open Intercom Messenger" at bounding box center [1532, 729] width 44 height 44
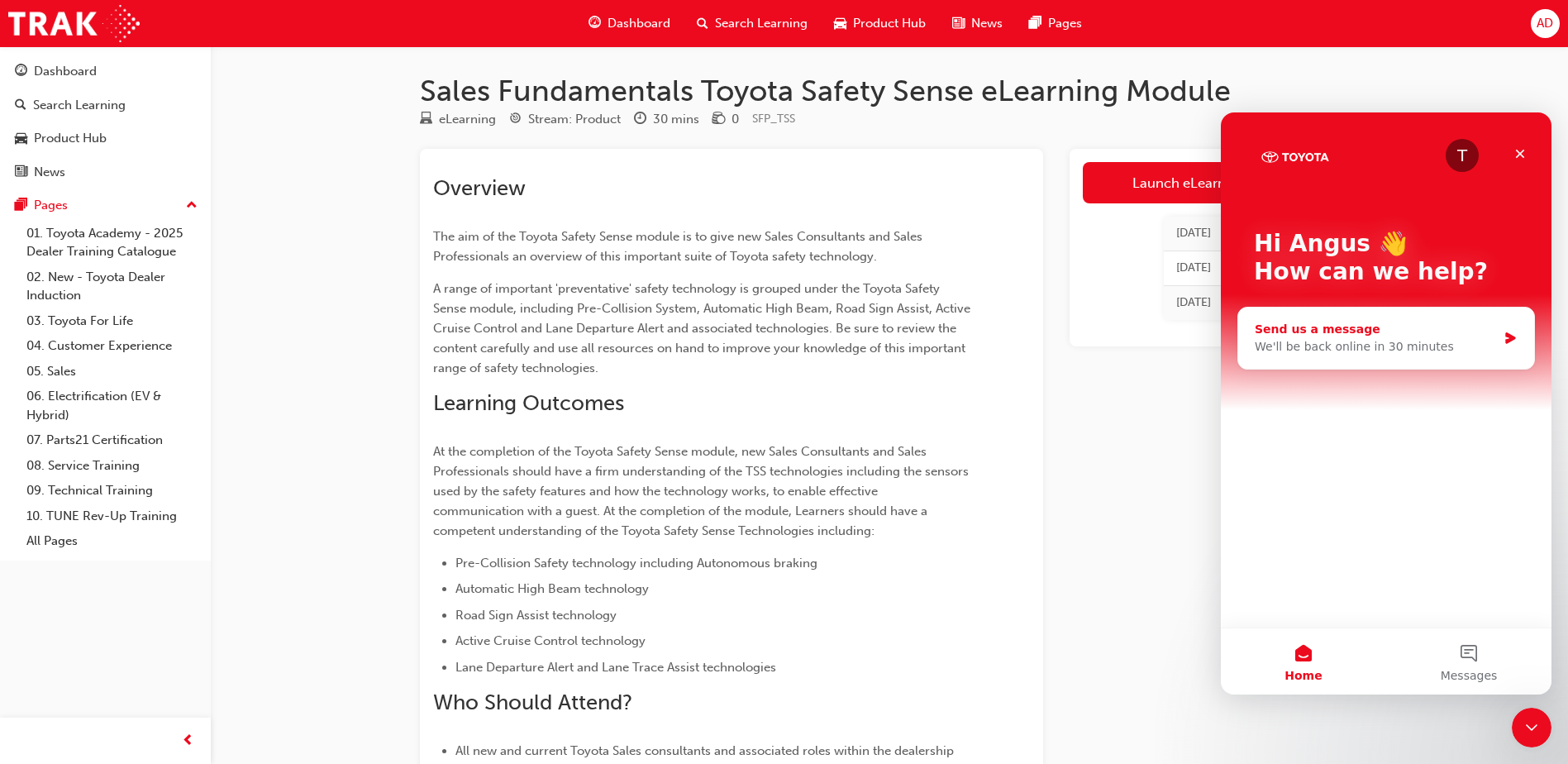
click at [1480, 327] on div "Send us a message" at bounding box center [1375, 329] width 242 height 17
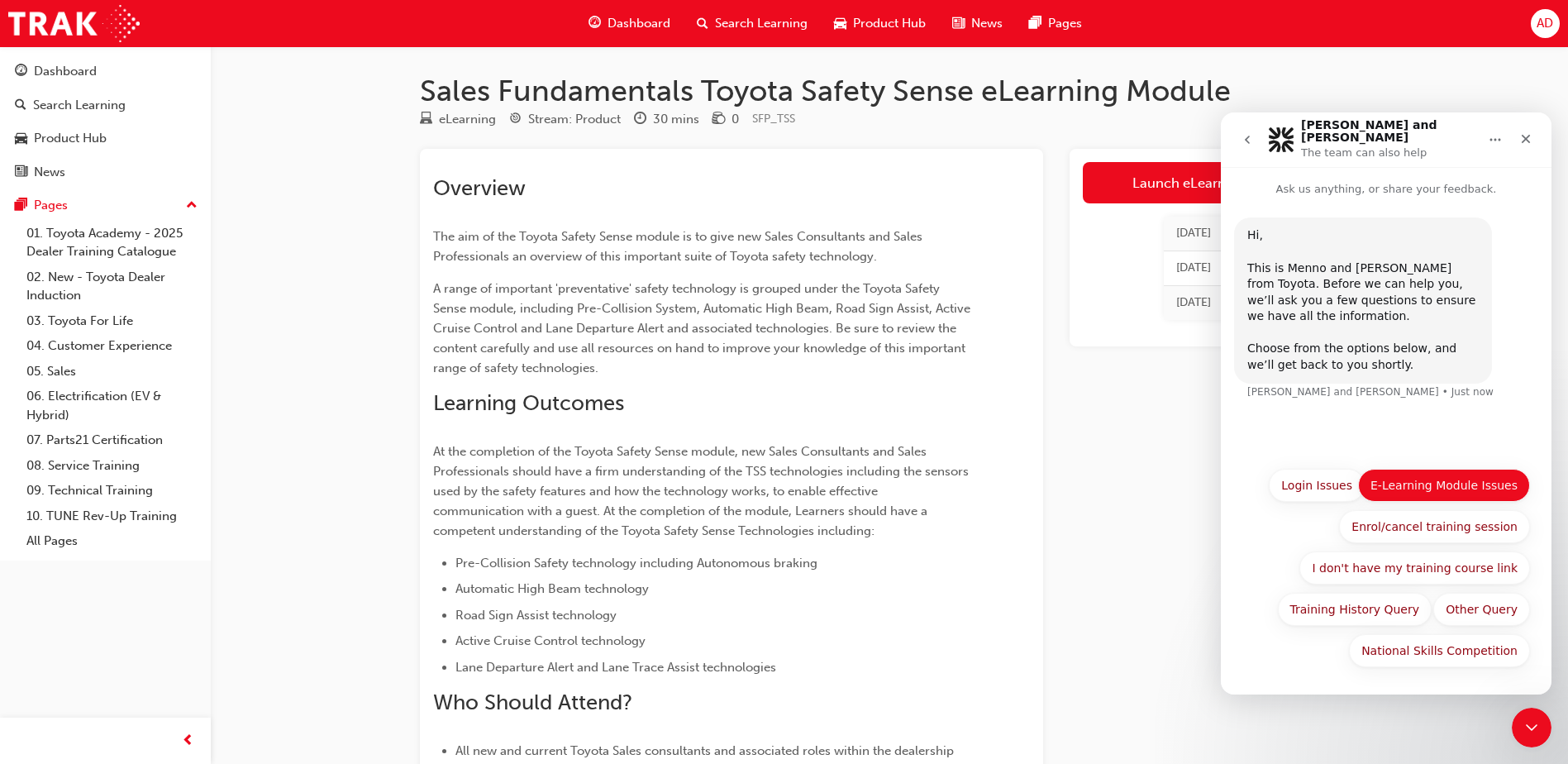
click at [1453, 492] on button "E-Learning Module Issues" at bounding box center [1444, 485] width 172 height 33
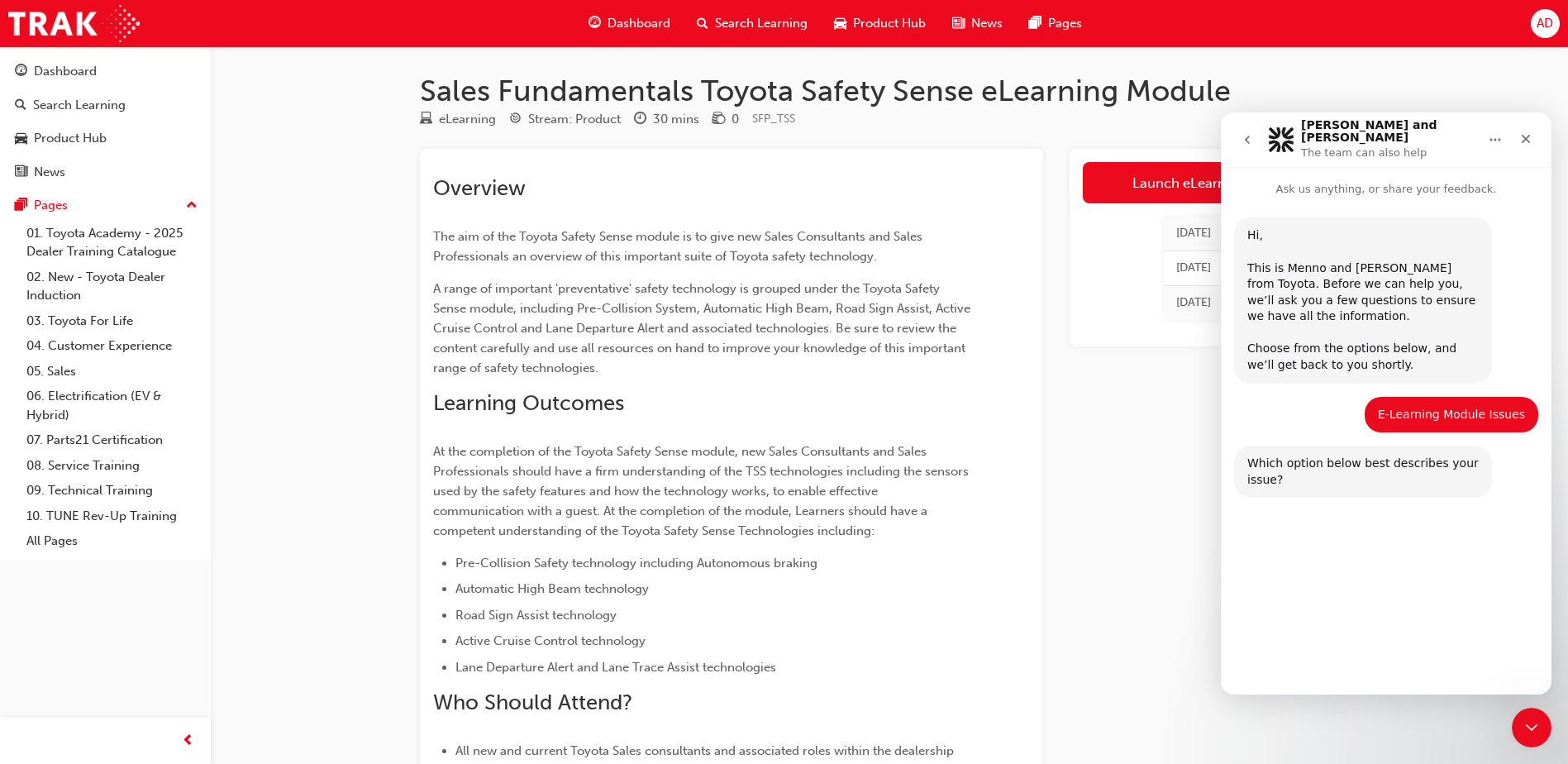
click at [1438, 545] on button "My module is not showing as completed within my training history." at bounding box center [1386, 552] width 288 height 48
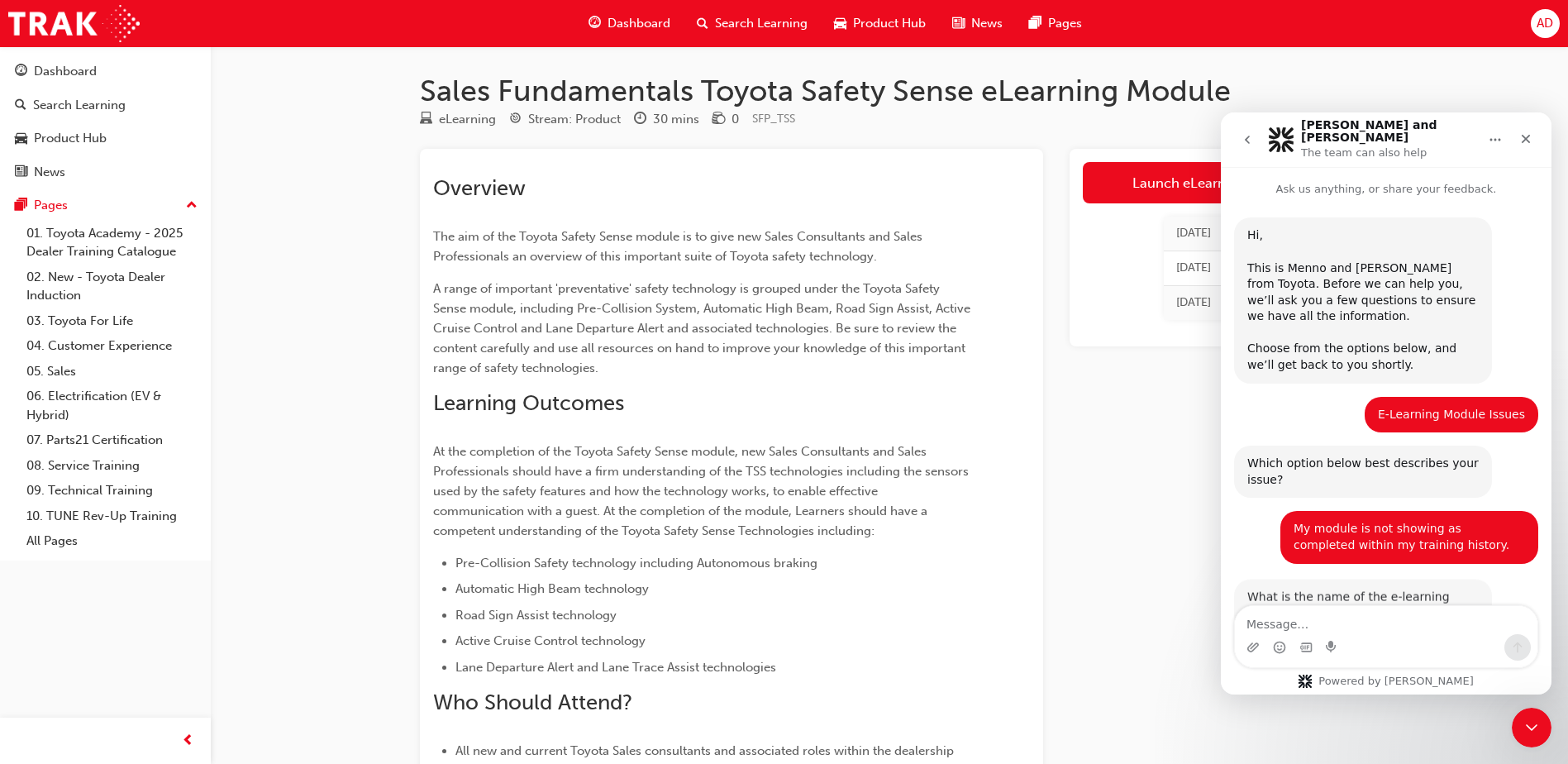
scroll to position [48, 0]
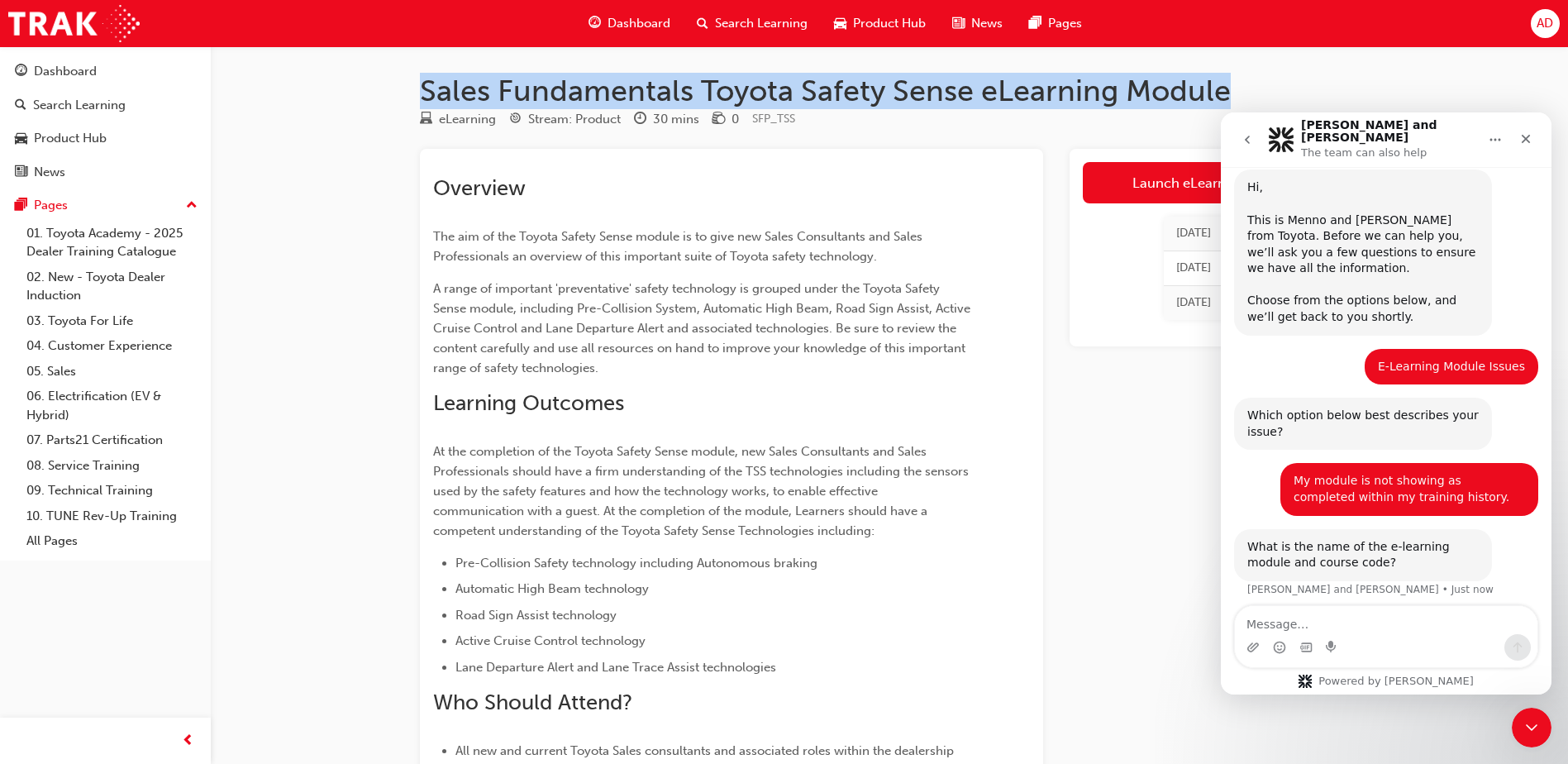
drag, startPoint x: 397, startPoint y: 83, endPoint x: 1245, endPoint y: 70, distance: 848.1
click at [1245, 70] on div "Sales Fundamentals Toyota Safety Sense eLearning Module eLearning Stream: Produ…" at bounding box center [889, 512] width 992 height 931
copy h1 "Sales Fundamentals Toyota Safety Sense eLearning Module"
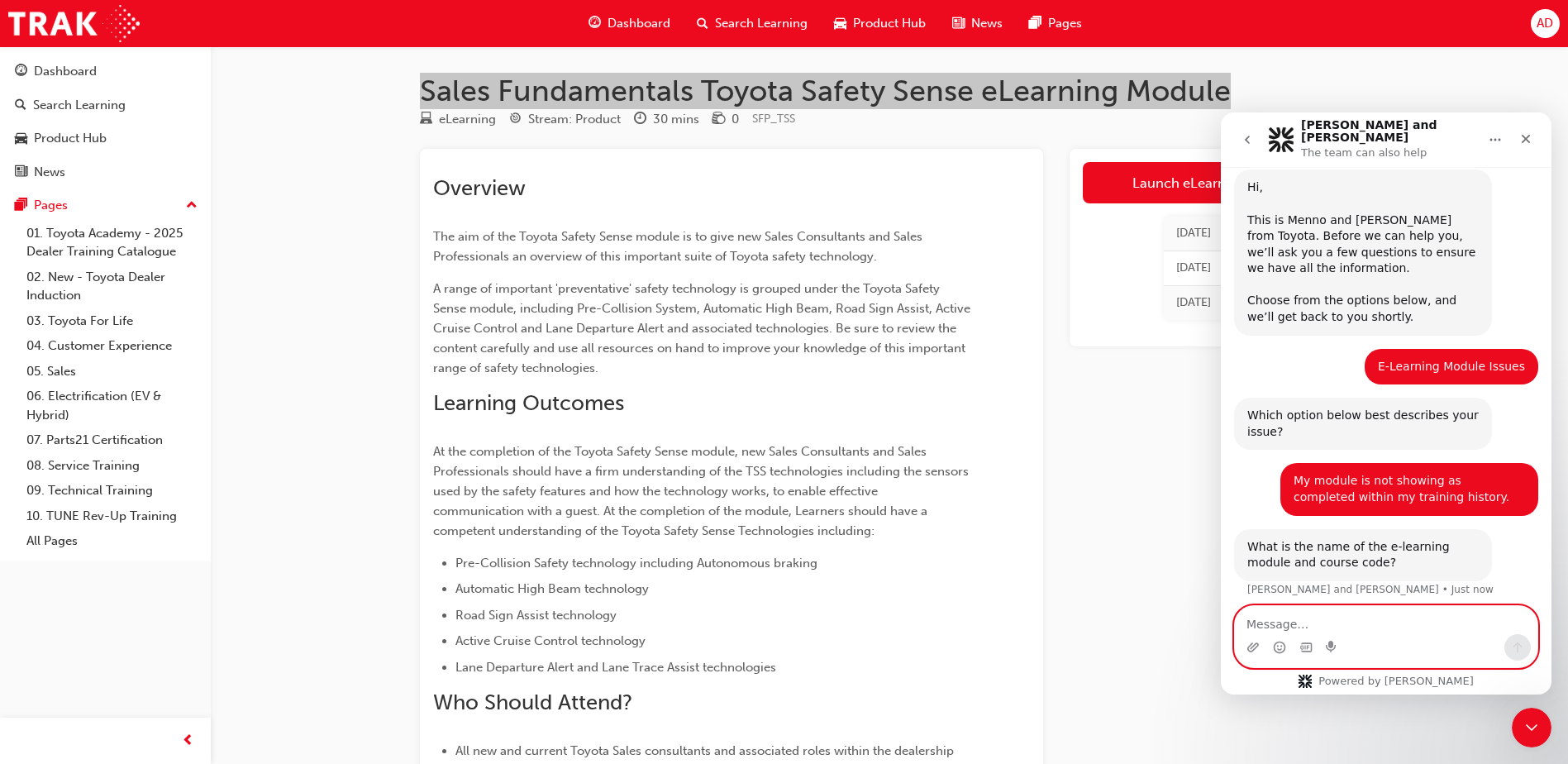
drag, startPoint x: 1292, startPoint y: 633, endPoint x: 1293, endPoint y: 614, distance: 19.0
click at [1293, 622] on textarea "Message…" at bounding box center [1386, 620] width 302 height 28
paste textarea "Sales Fundamentals Toyota Safety Sense eLearning Module"
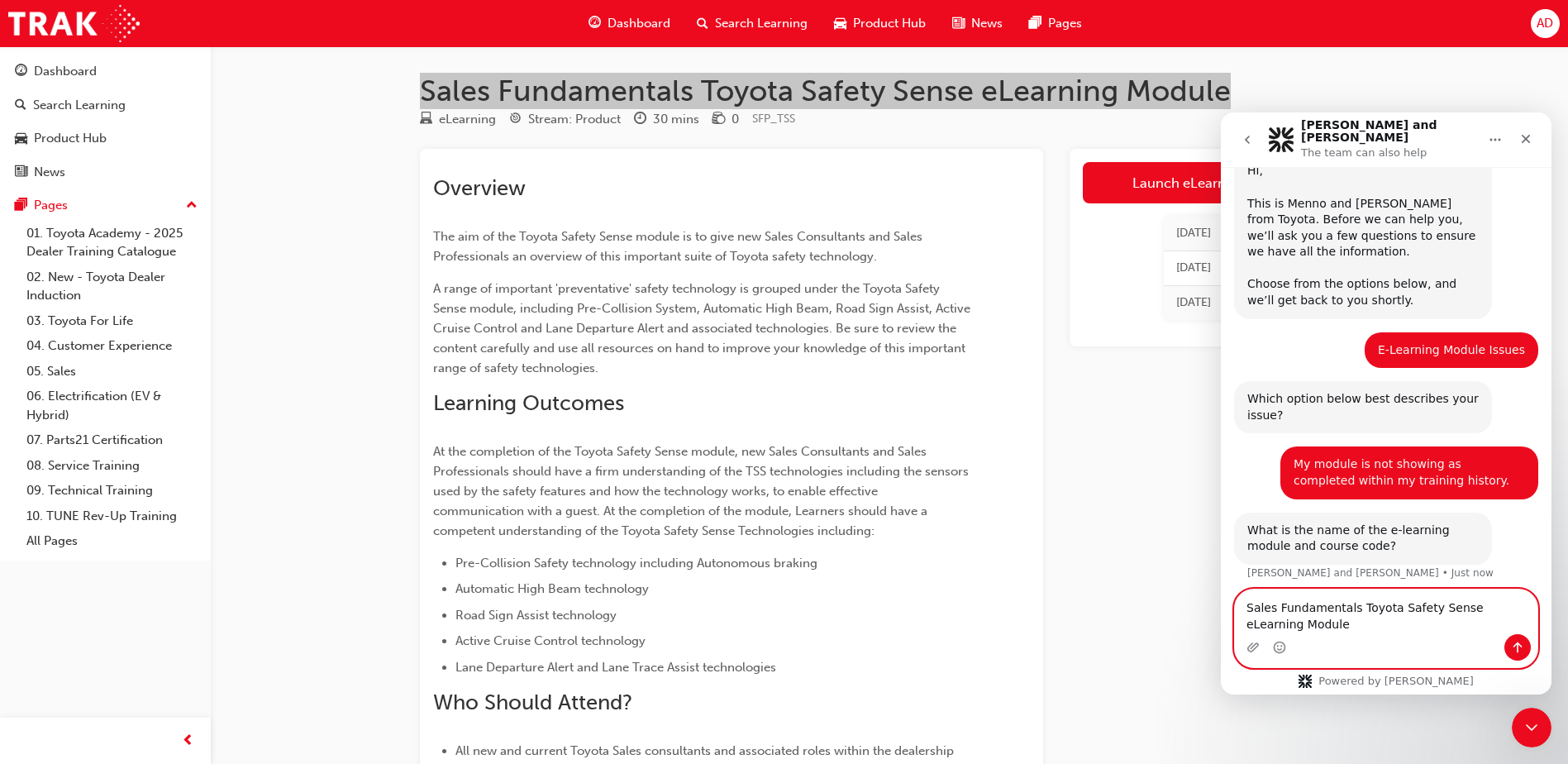
type textarea "Sales Fundamentals Toyota Safety Sense eLearning Module"
click at [1511, 645] on icon "Send a message…" at bounding box center [1517, 648] width 13 height 13
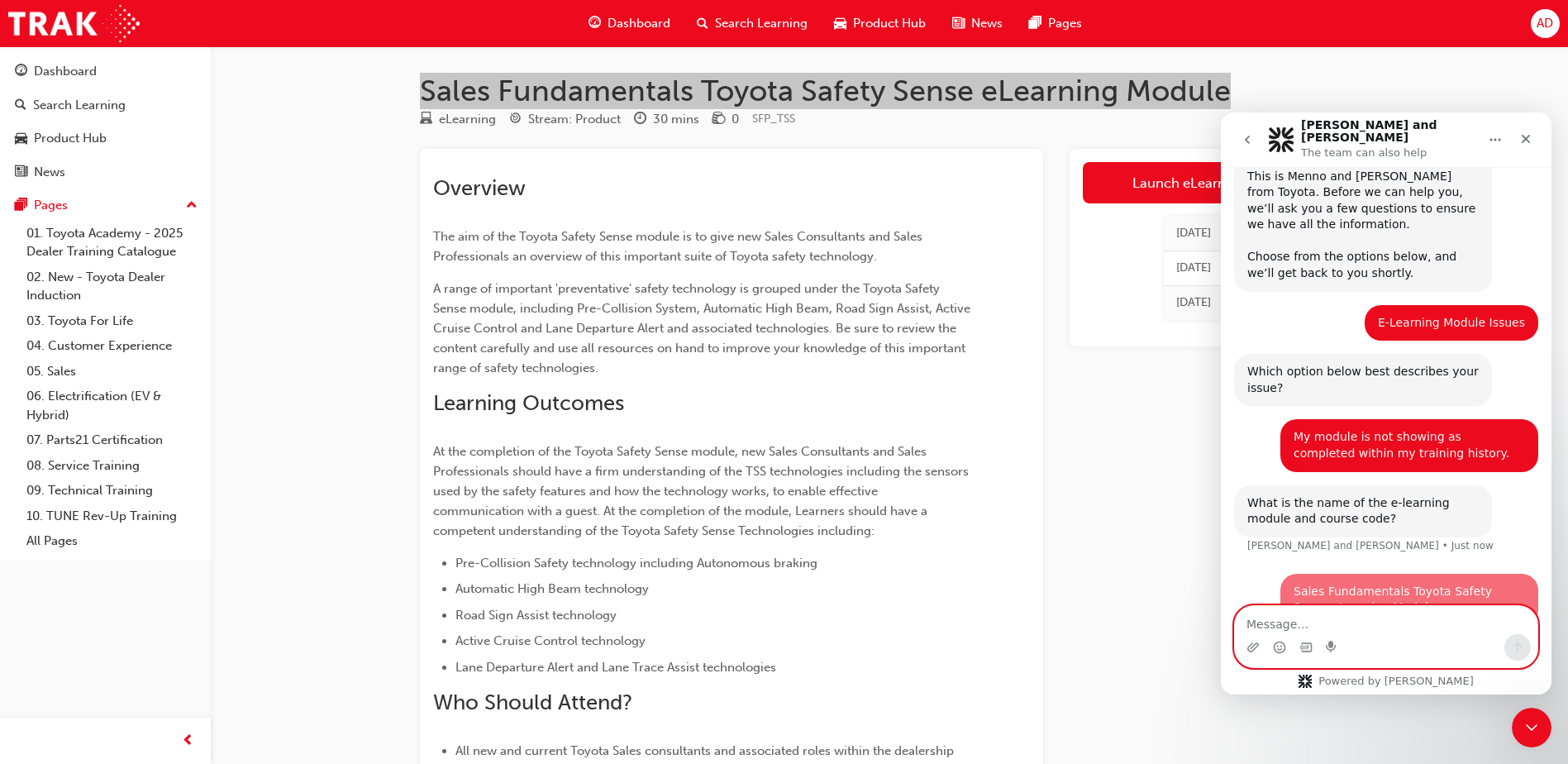
scroll to position [167, 0]
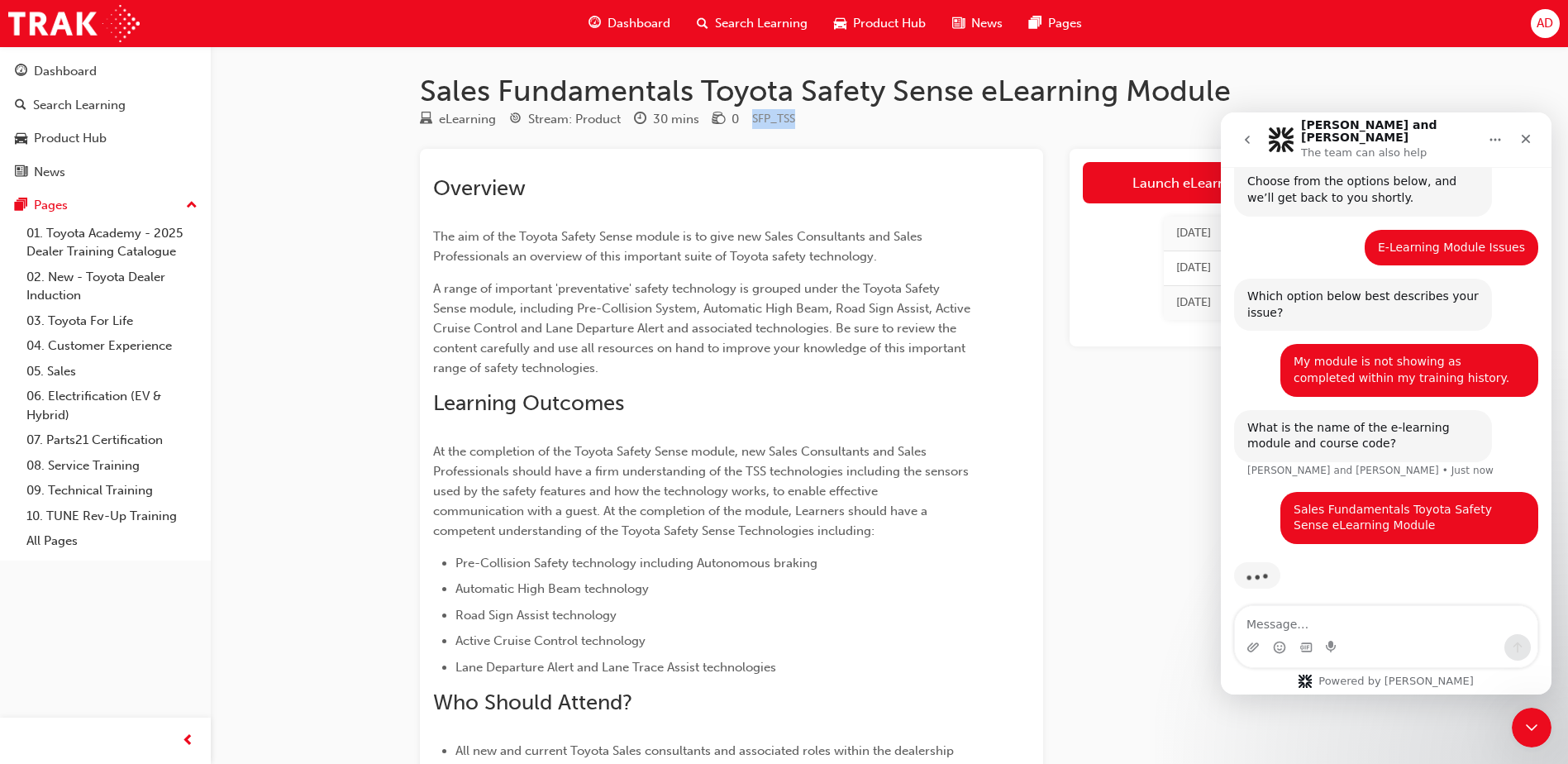
drag, startPoint x: 756, startPoint y: 113, endPoint x: 802, endPoint y: 109, distance: 46.2
click at [802, 109] on div "eLearning Stream: Product 30 mins 0 SFP_TSS" at bounding box center [889, 122] width 939 height 28
copy span "SFP_TSS"
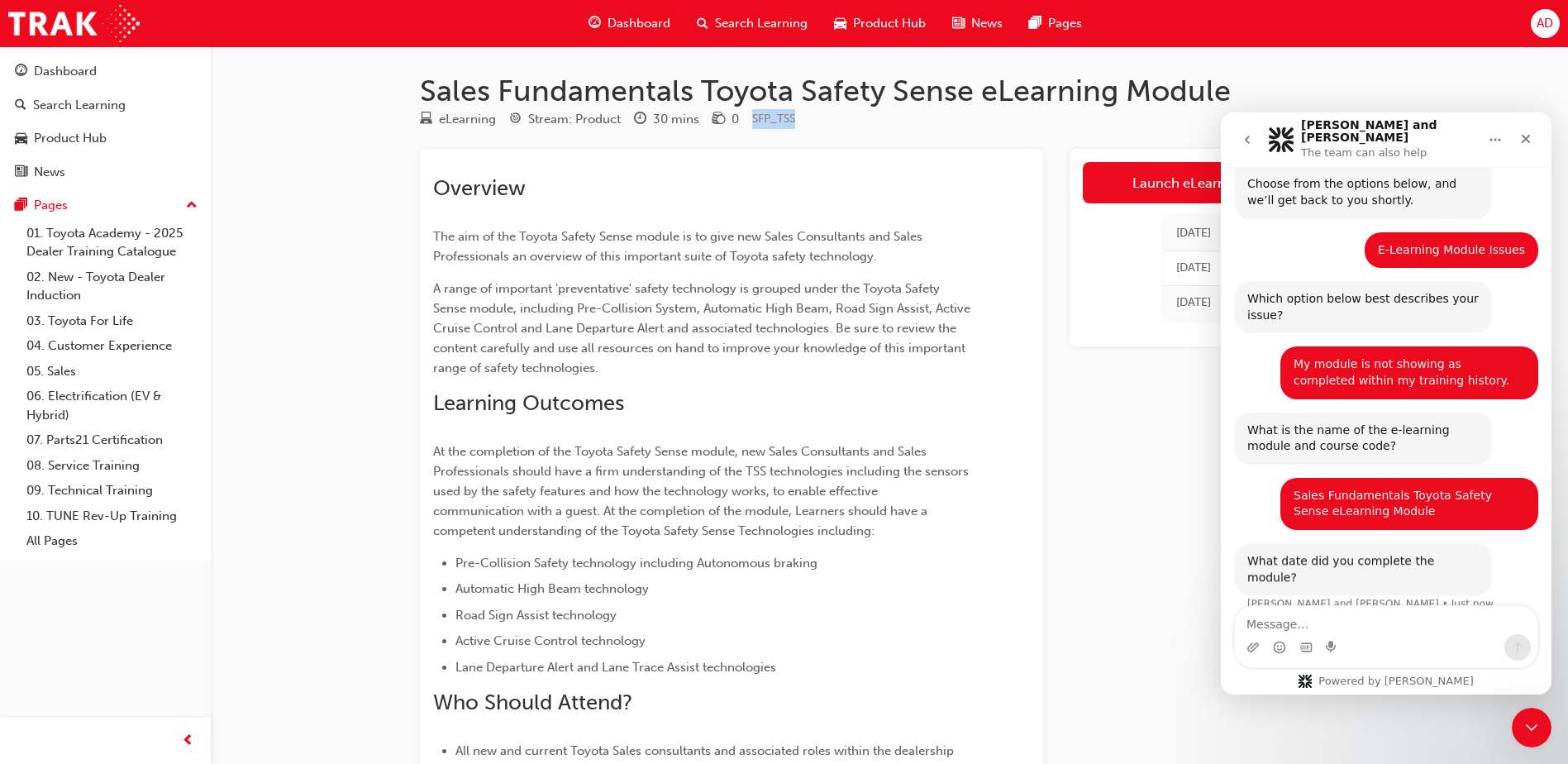
scroll to position [162, 0]
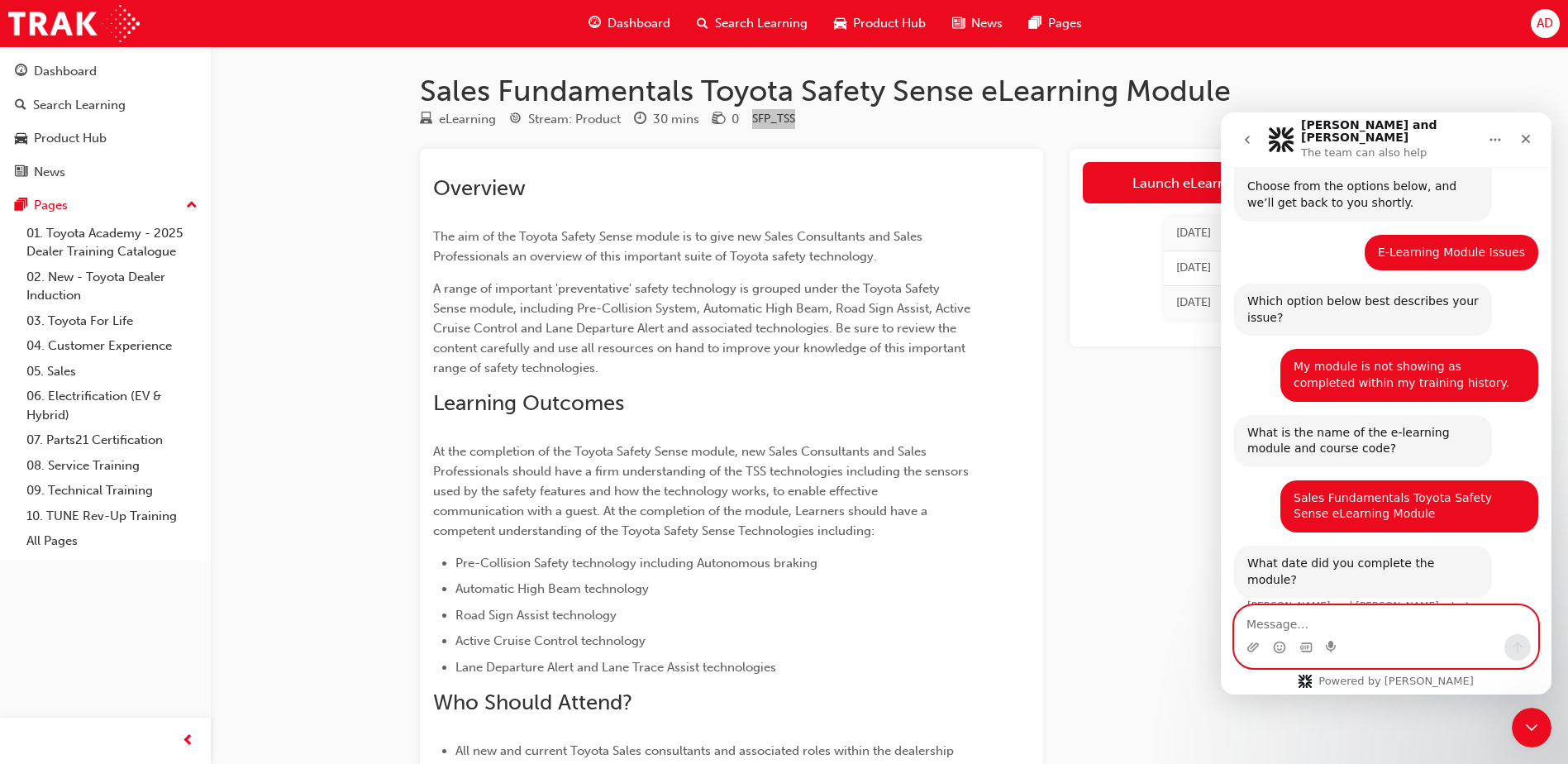
click at [1300, 617] on textarea "Message…" at bounding box center [1386, 620] width 302 height 28
paste textarea "SFP_TSS"
type textarea "SFP_TSS"
click at [1518, 640] on button "Send a message…" at bounding box center [1517, 648] width 27 height 27
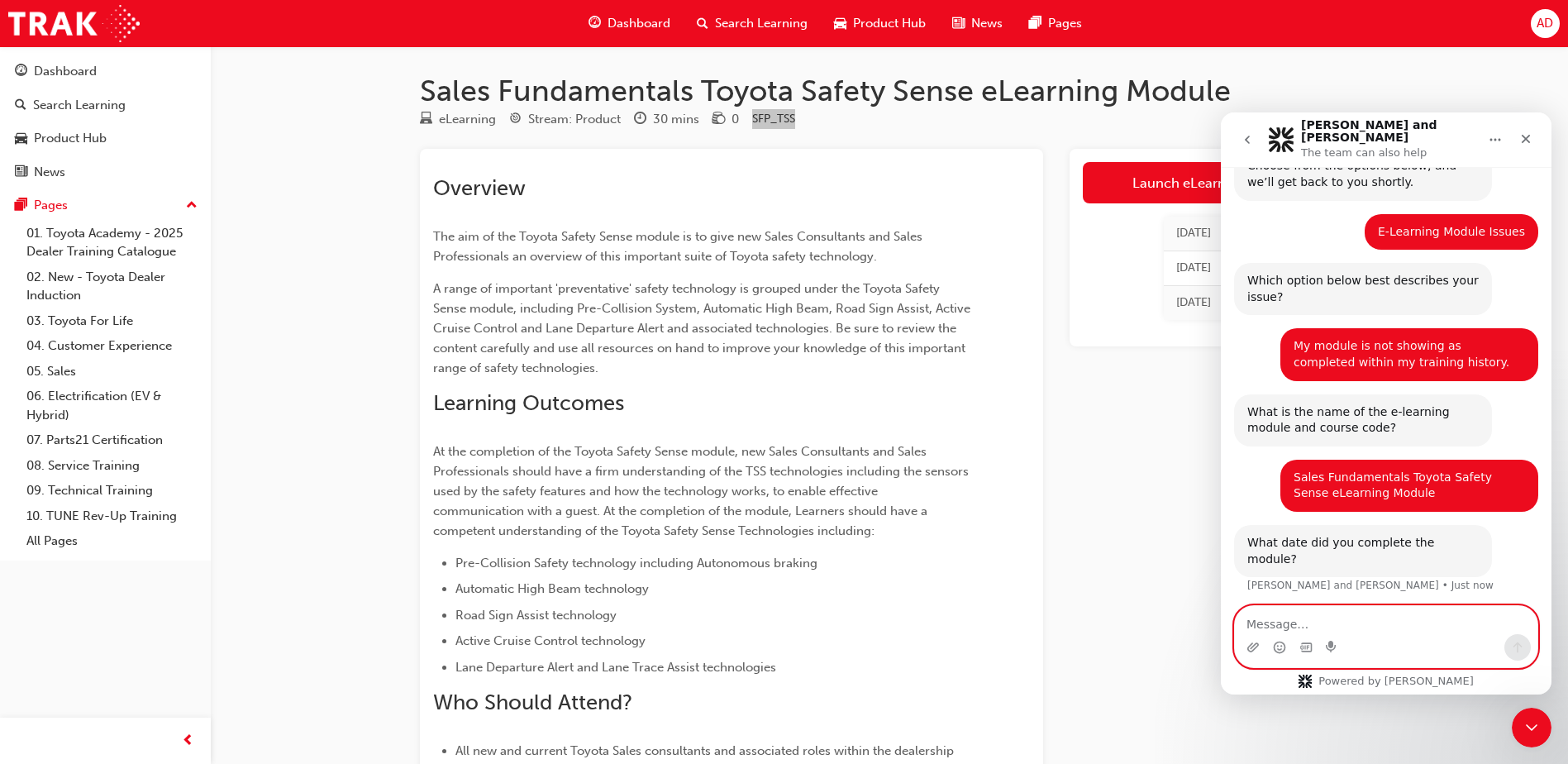
scroll to position [265, 0]
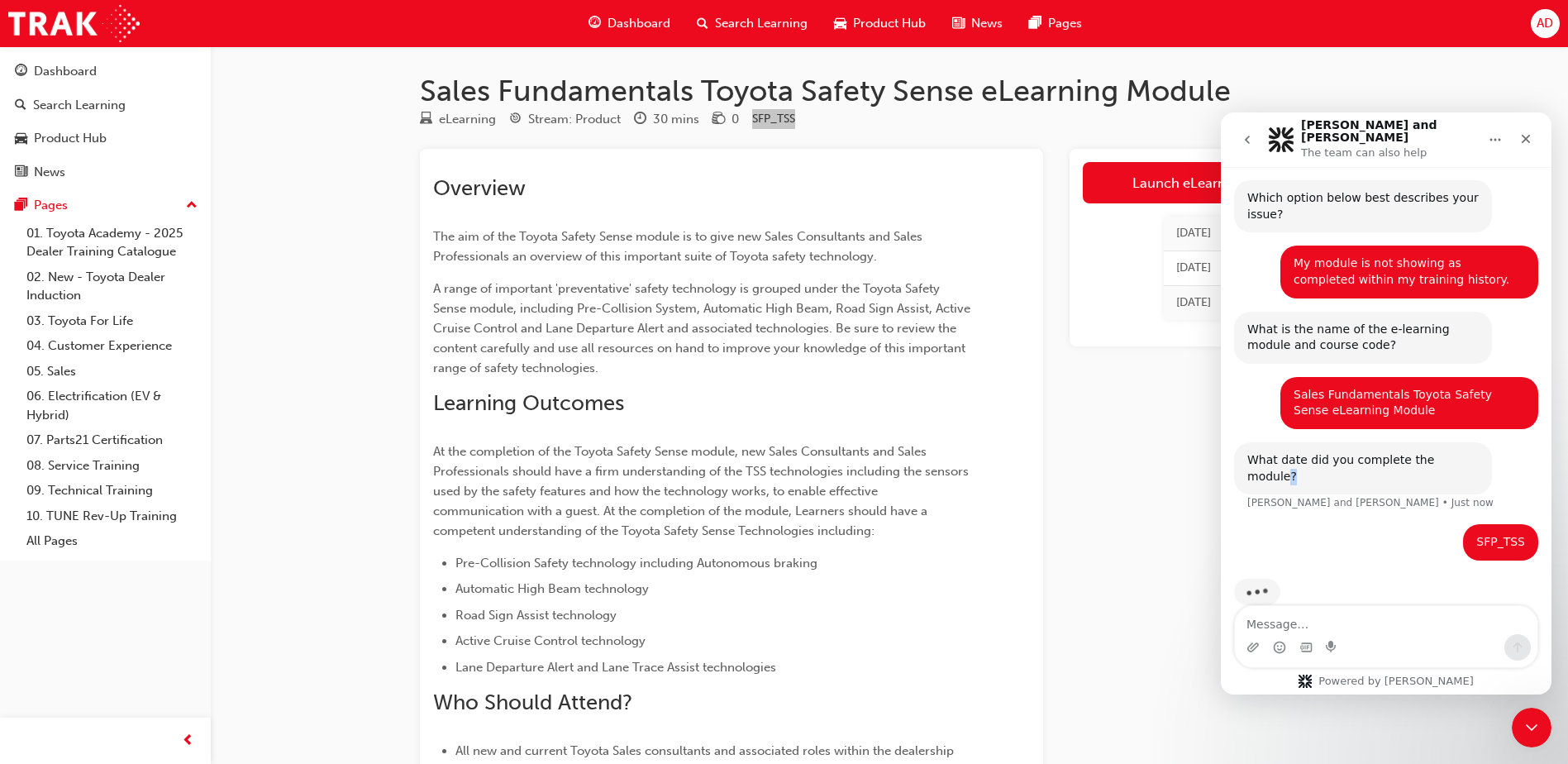
drag, startPoint x: 1468, startPoint y: 447, endPoint x: 1456, endPoint y: 447, distance: 12.0
click at [1456, 447] on div "What date did you complete the module? [PERSON_NAME] and [PERSON_NAME] • Just n…" at bounding box center [1363, 468] width 258 height 52
click at [1310, 452] on div "What date did you complete the module?" at bounding box center [1363, 468] width 232 height 32
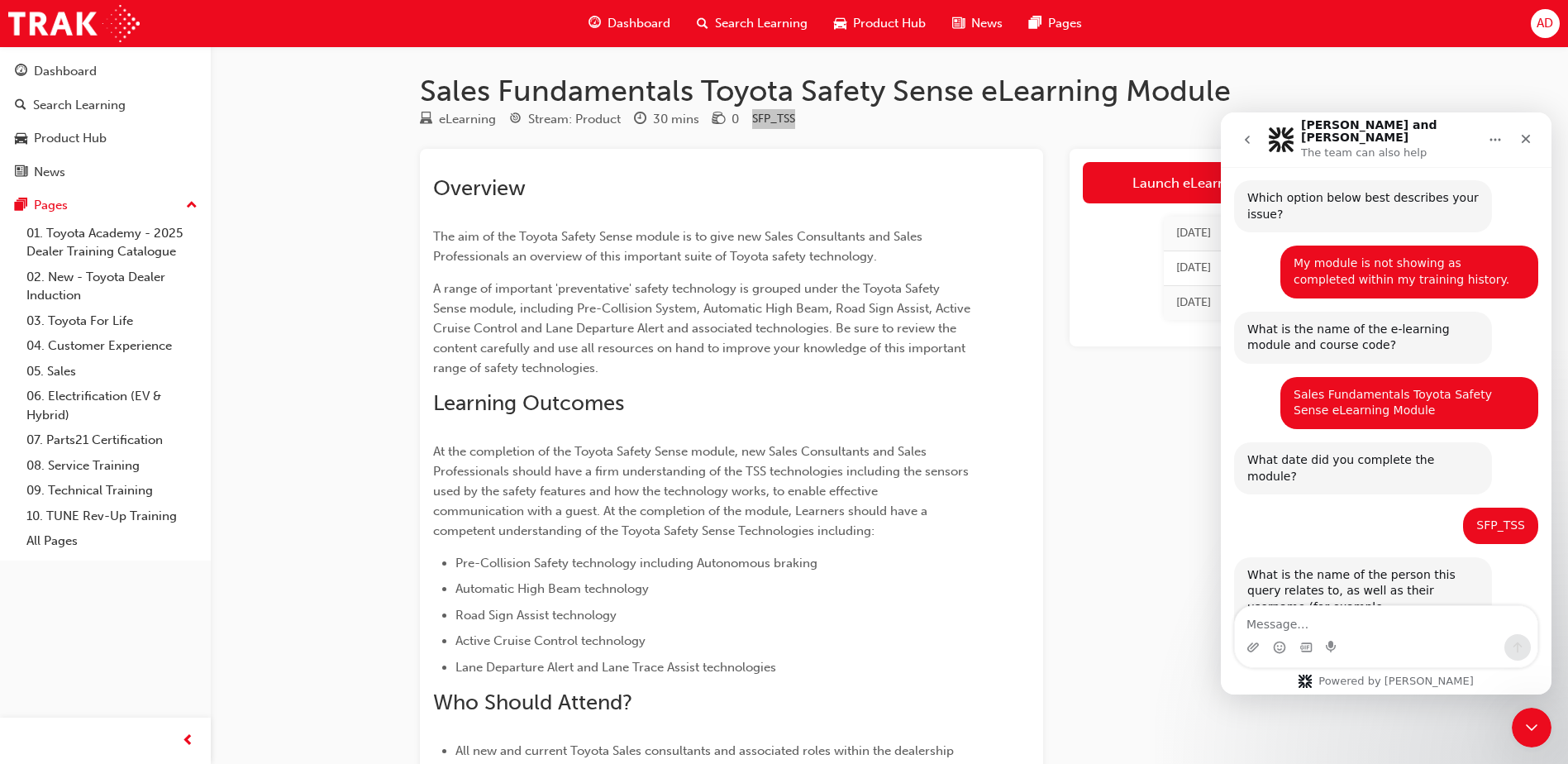
scroll to position [294, 0]
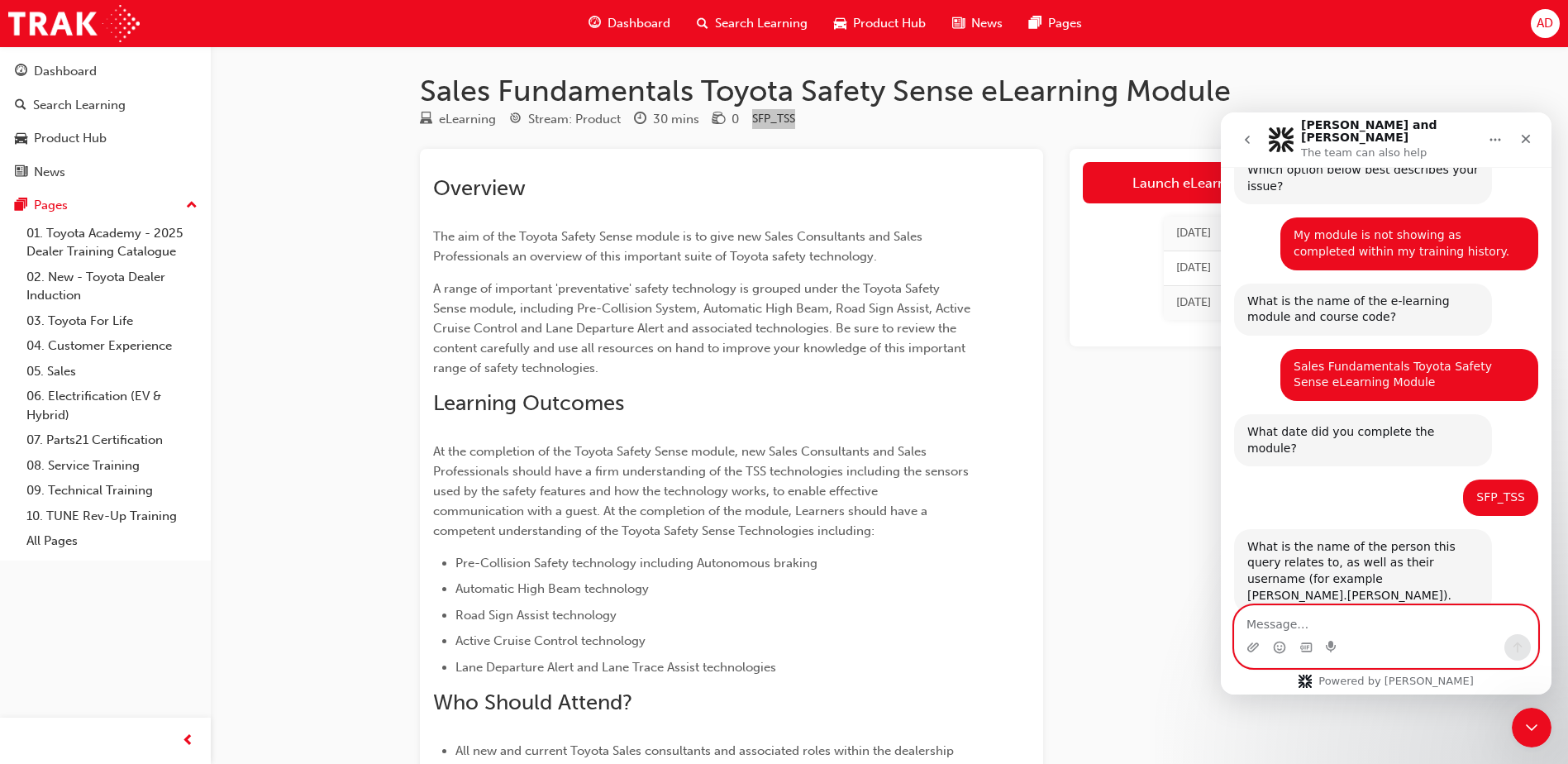
click at [1372, 613] on textarea "Message…" at bounding box center [1386, 620] width 302 height 28
type textarea "Angus.Davies"
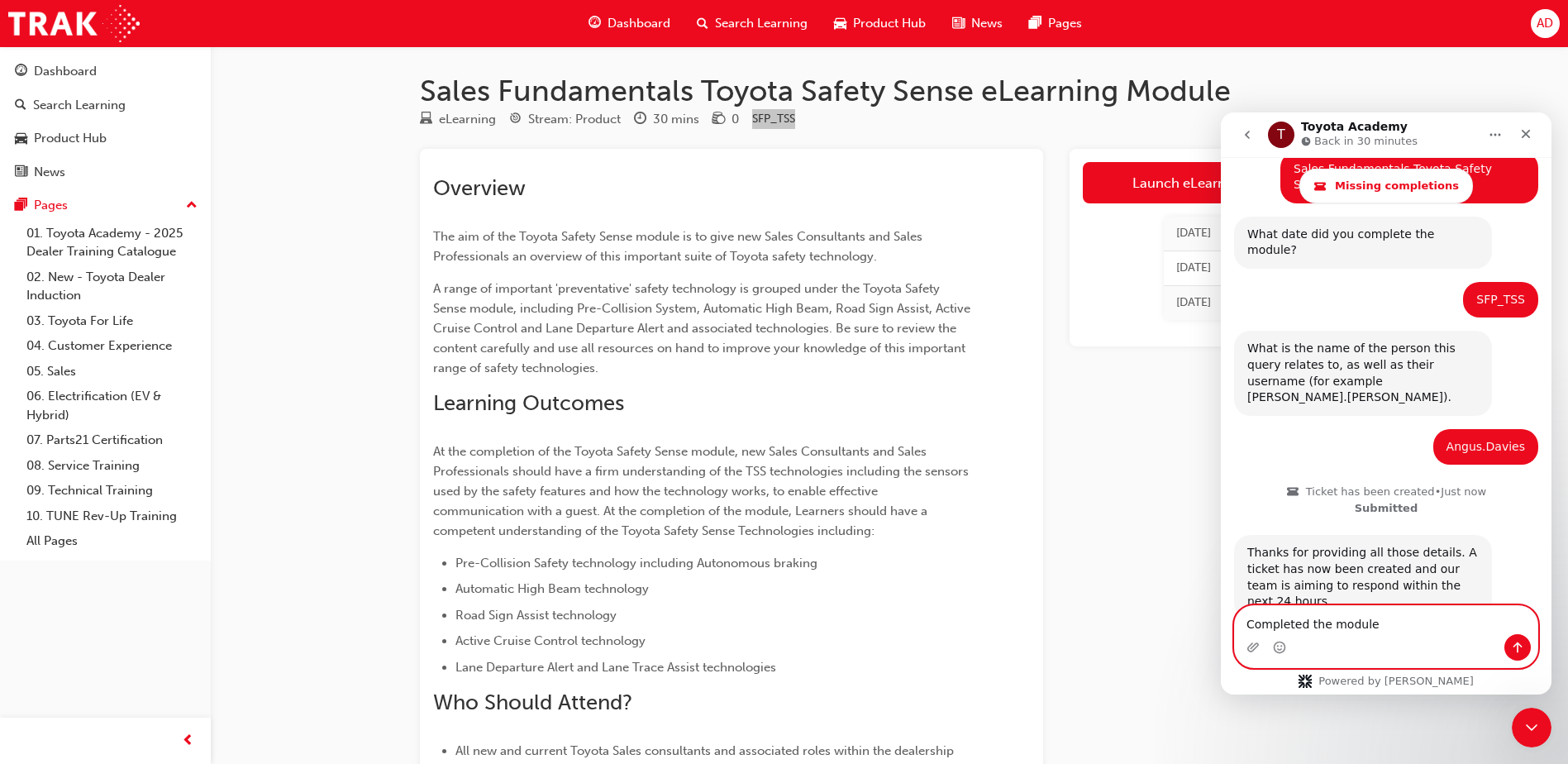
scroll to position [574, 0]
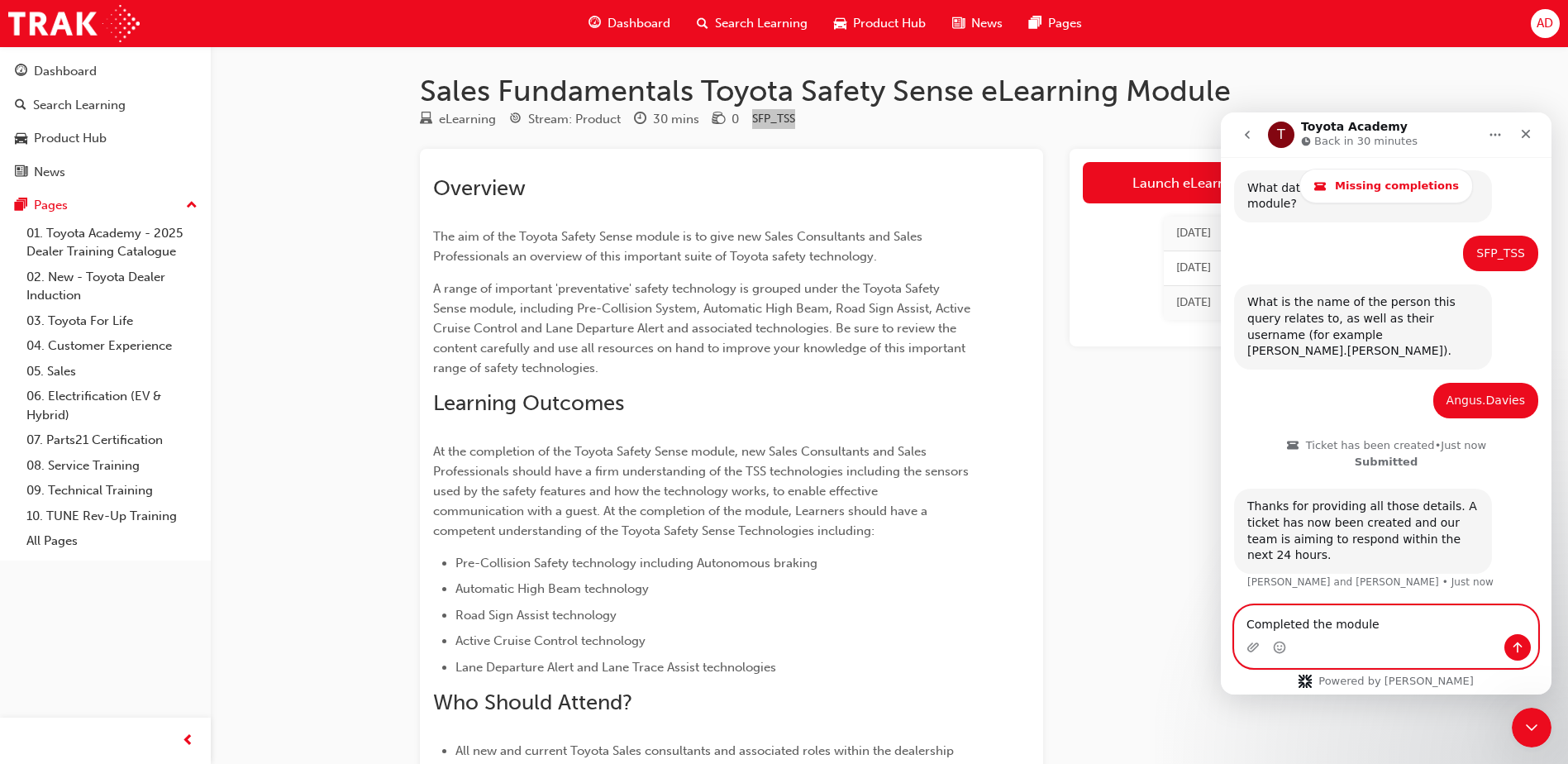
type textarea "Completed the module"
drag, startPoint x: 1391, startPoint y: 608, endPoint x: 2417, endPoint y: 744, distance: 1035.0
click at [1221, 637] on html "T Toyota Academy Back in 30 minutes Missing completions Ask us anything, or sha…" at bounding box center [1386, 403] width 331 height 582
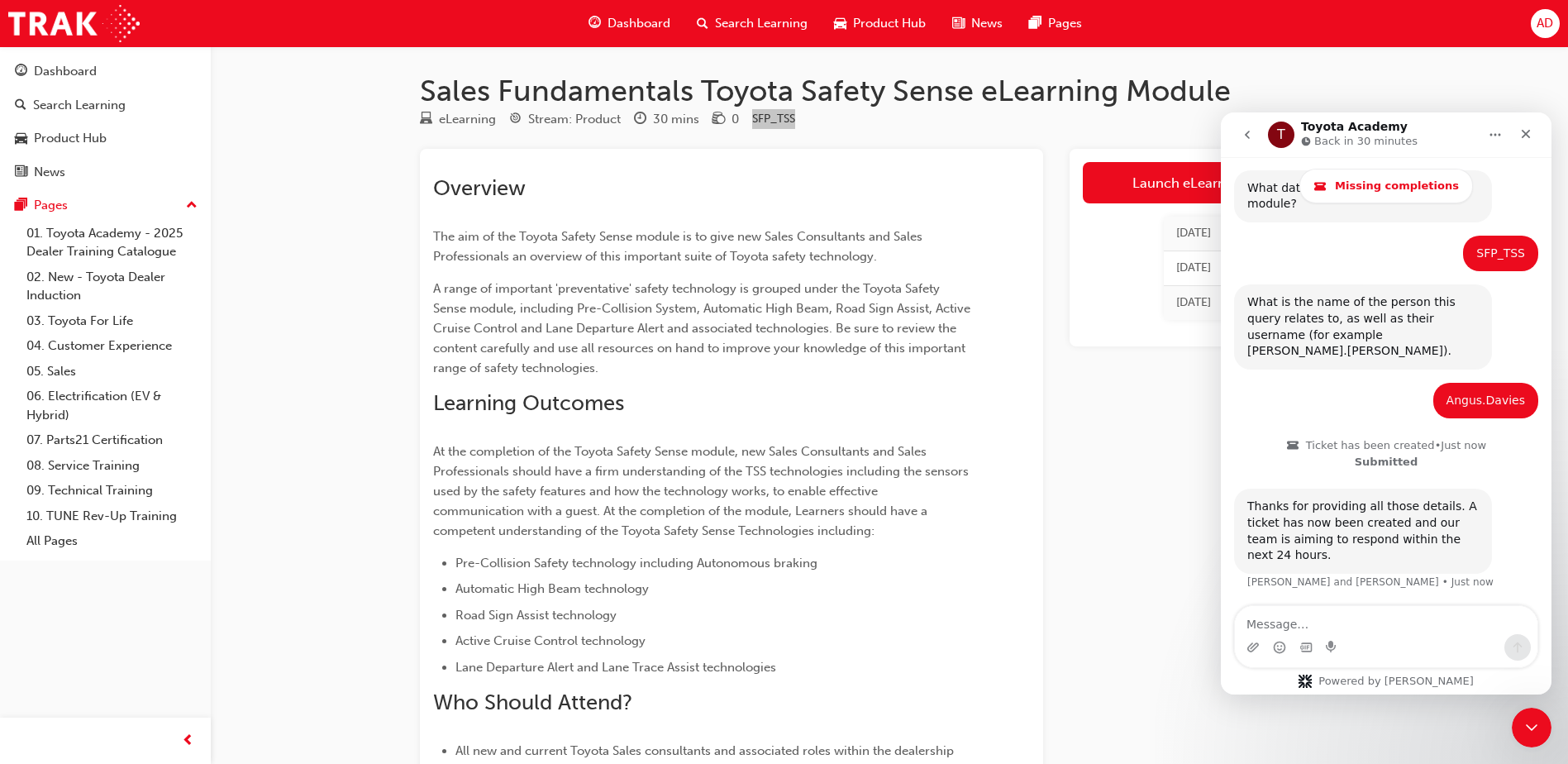
click at [1242, 134] on icon "go back" at bounding box center [1248, 134] width 13 height 13
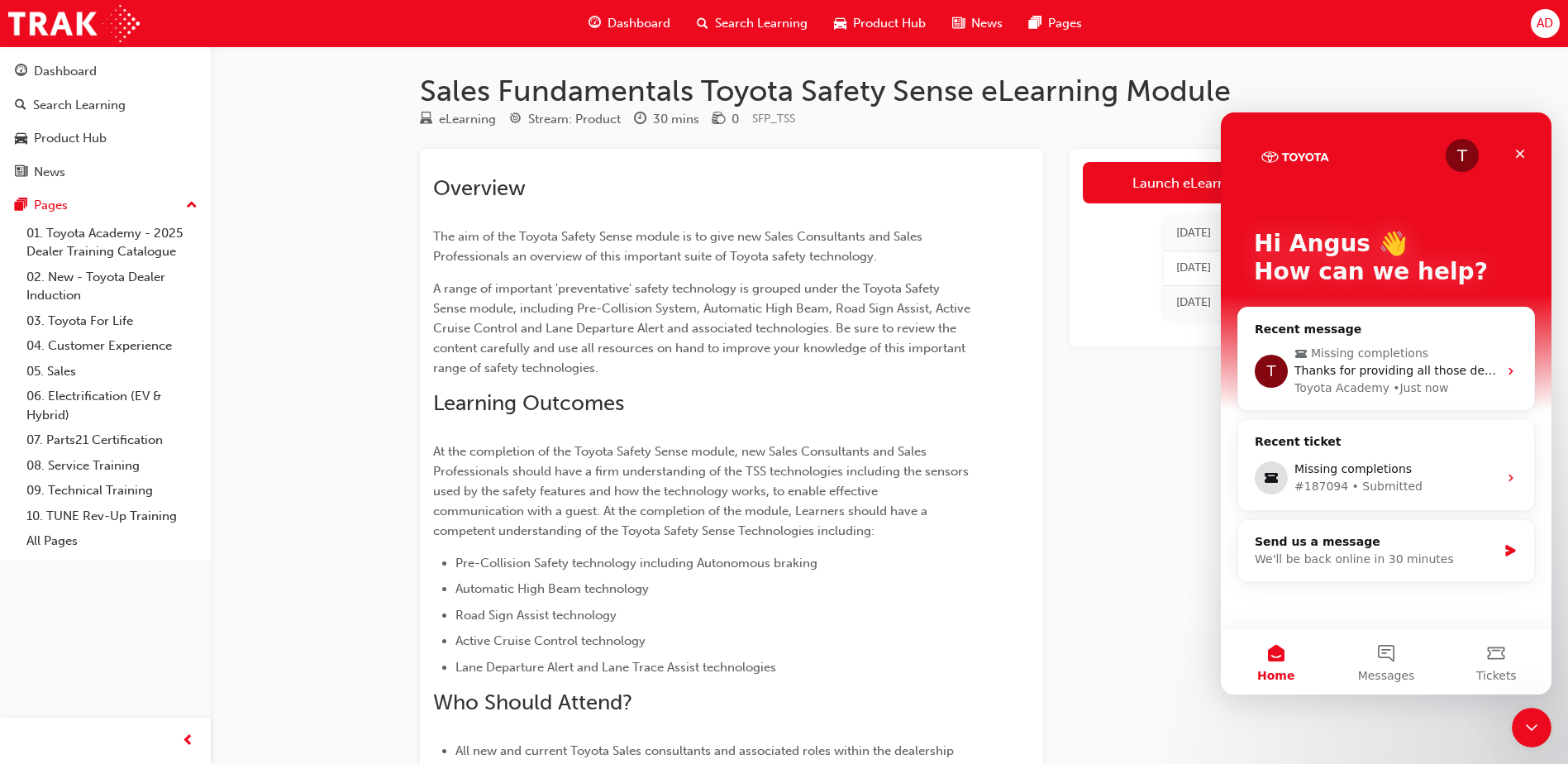
click at [805, 175] on div "Overview The aim of the Toyota Safety Sense module is to give new Sales Consult…" at bounding box center [731, 471] width 597 height 619
click at [930, 106] on h1 "Sales Fundamentals Toyota Safety Sense eLearning Module" at bounding box center [889, 91] width 939 height 36
click at [1110, 564] on div "Launch eLearning module [DATE] Attempted [DATE] Reset [DATE] Attempted" at bounding box center [1214, 536] width 290 height 775
click at [1516, 155] on icon "Close" at bounding box center [1520, 154] width 13 height 13
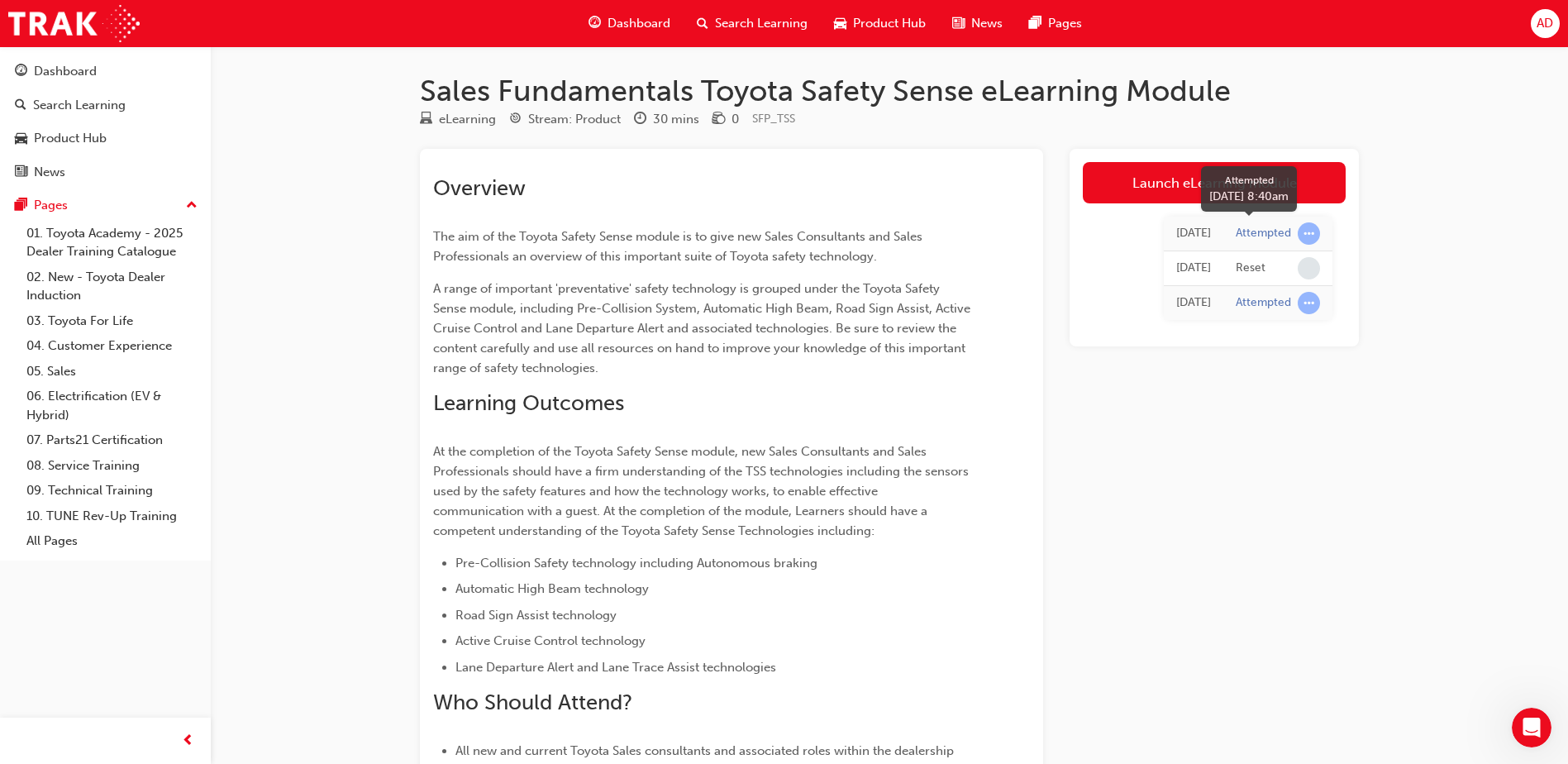
click at [1298, 233] on span "learningRecordVerb_ATTEMPT-icon" at bounding box center [1308, 233] width 22 height 22
click at [1160, 191] on link "Launch eLearning module" at bounding box center [1214, 182] width 263 height 41
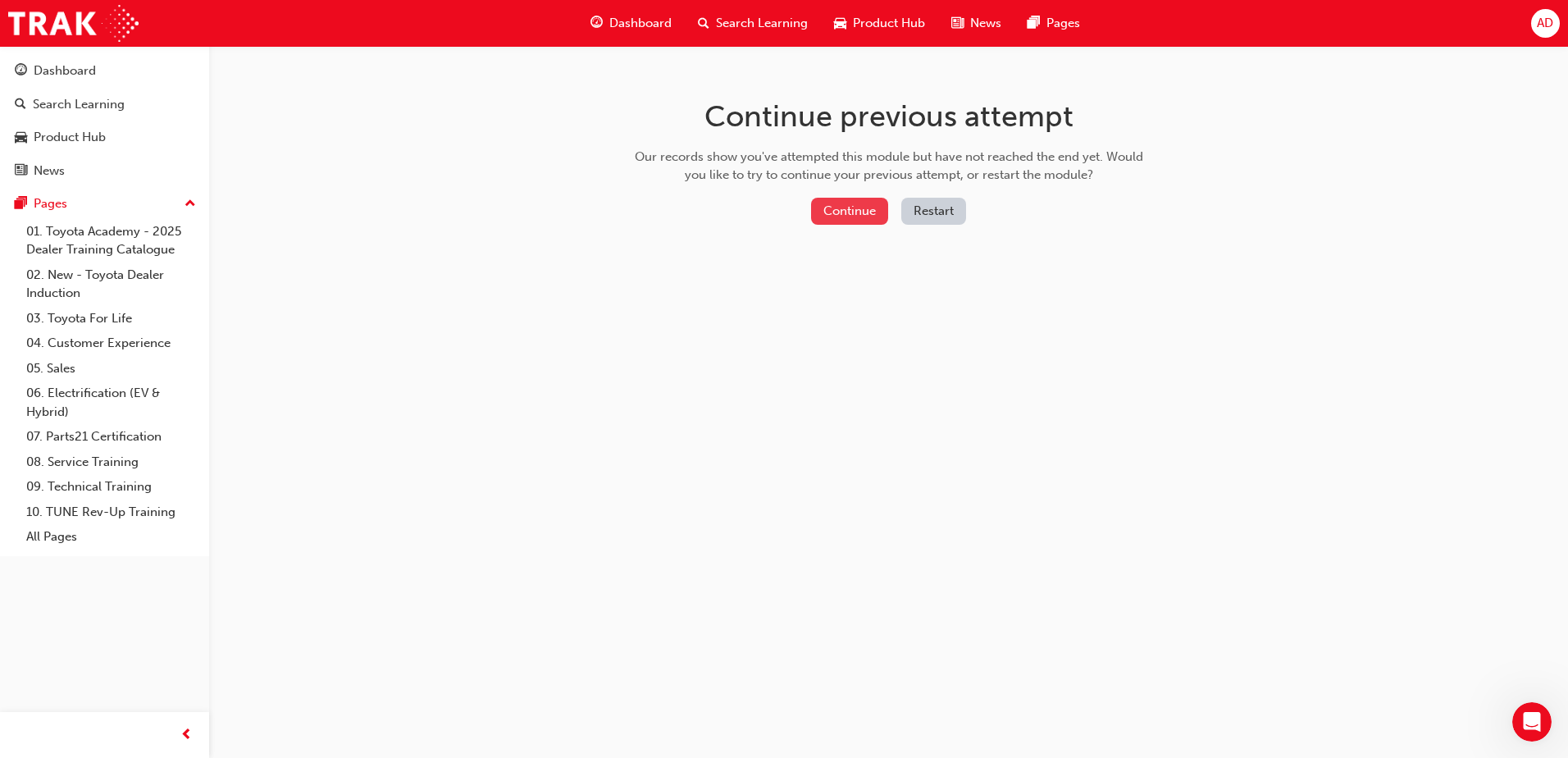
click at [871, 215] on button "Continue" at bounding box center [850, 211] width 78 height 27
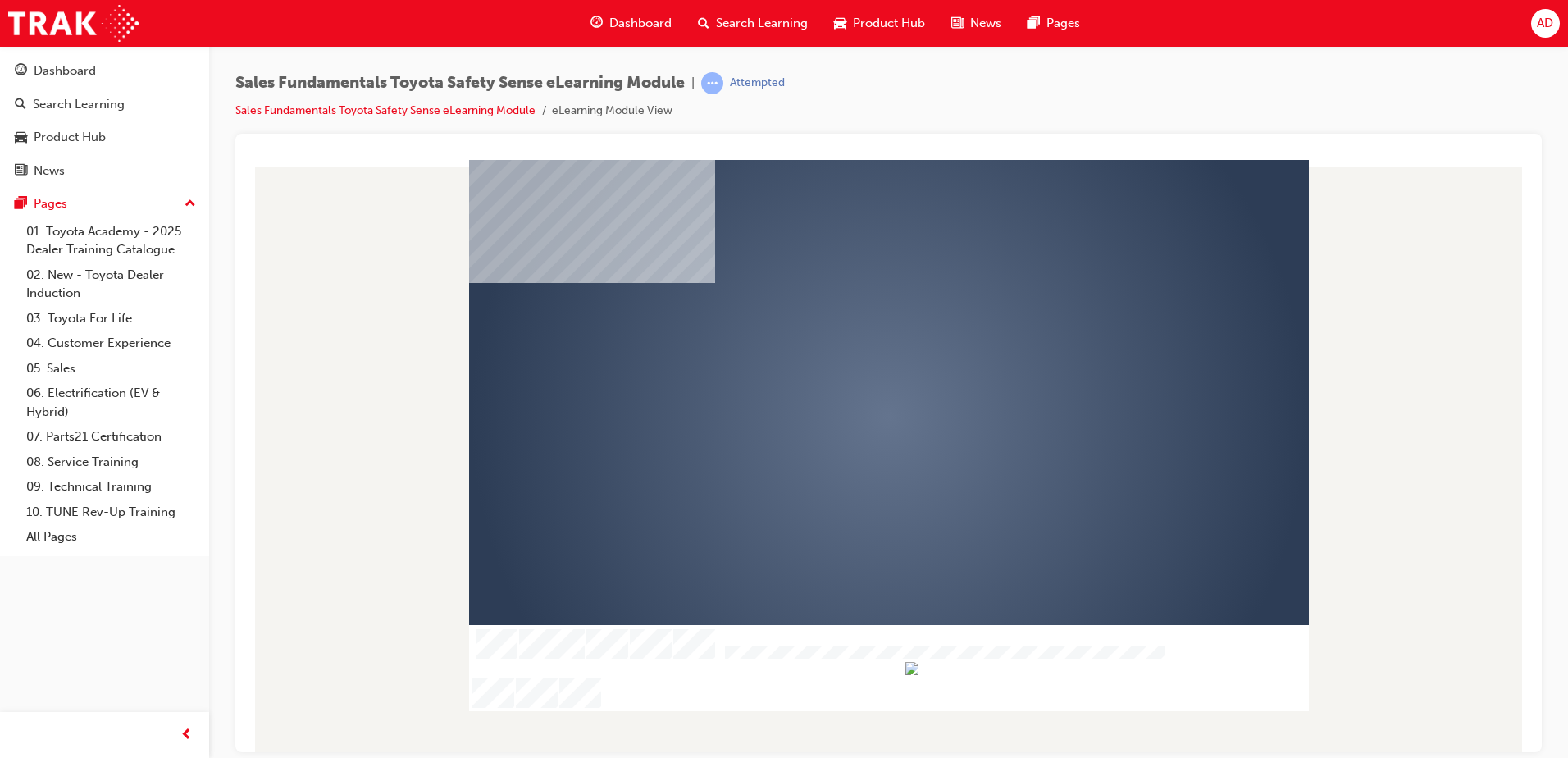
click at [842, 369] on div "play" at bounding box center [842, 369] width 0 height 0
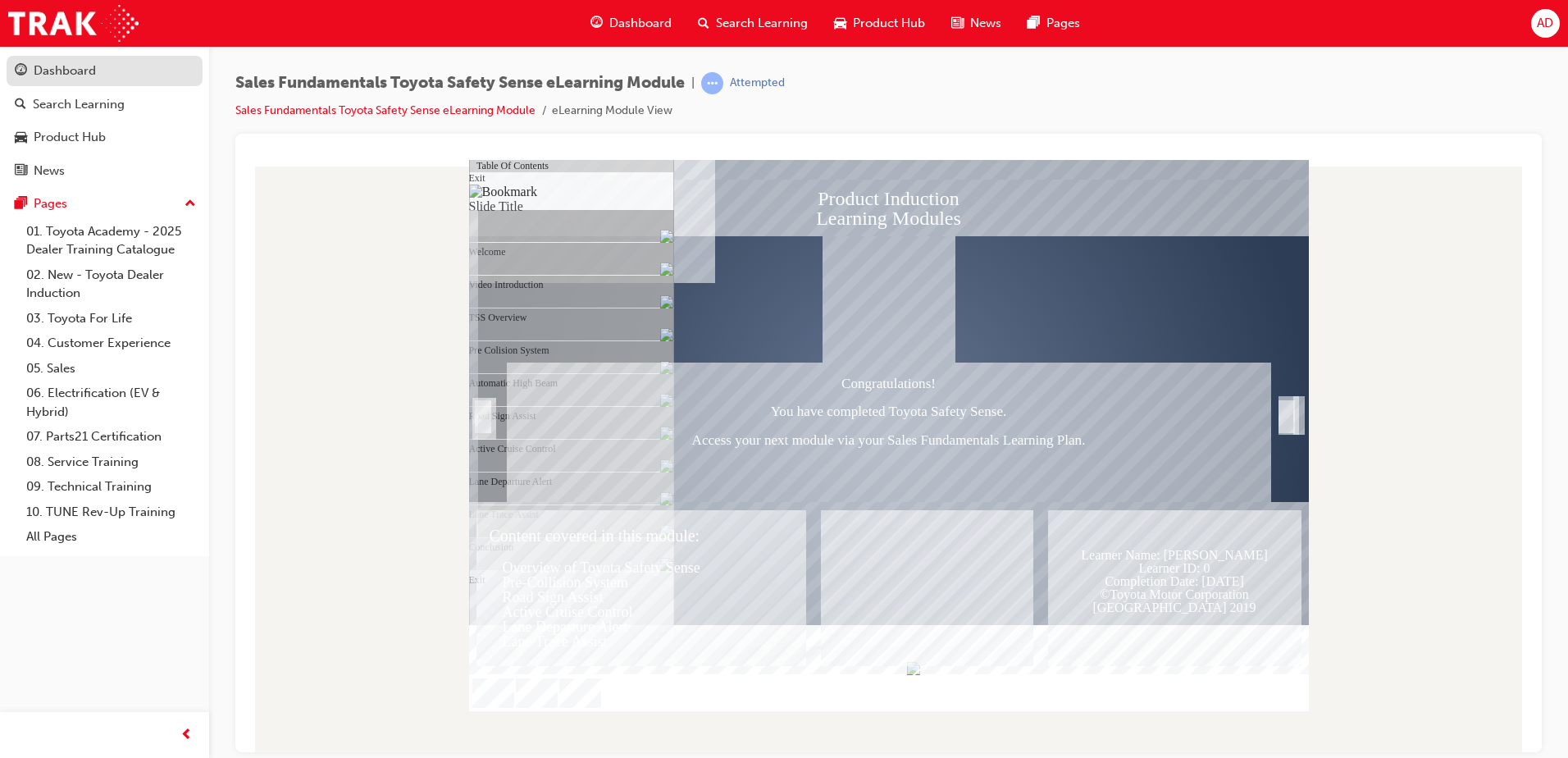
click at [111, 66] on div "Dashboard" at bounding box center [105, 71] width 180 height 21
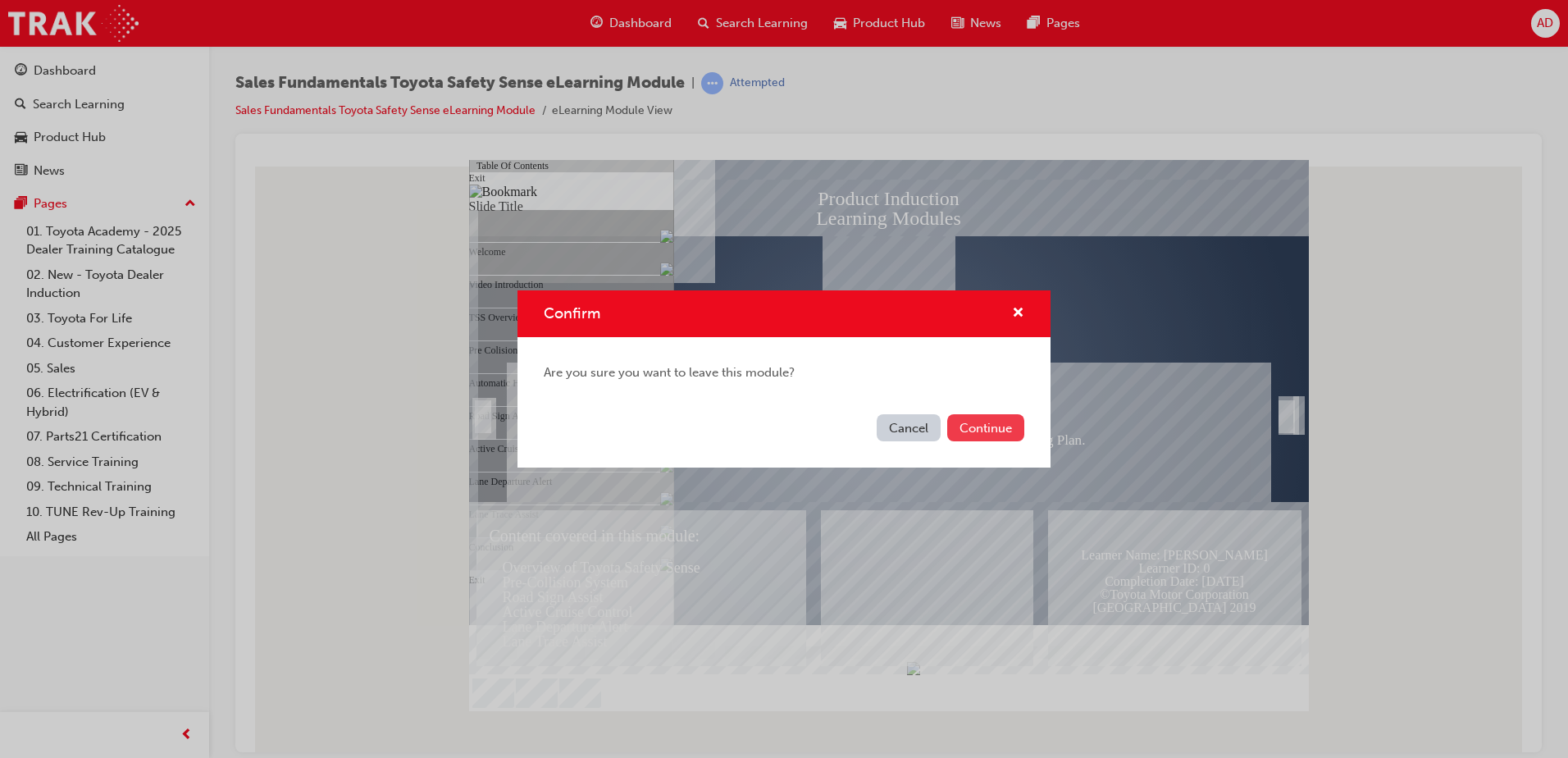
click at [1002, 429] on button "Continue" at bounding box center [986, 428] width 78 height 27
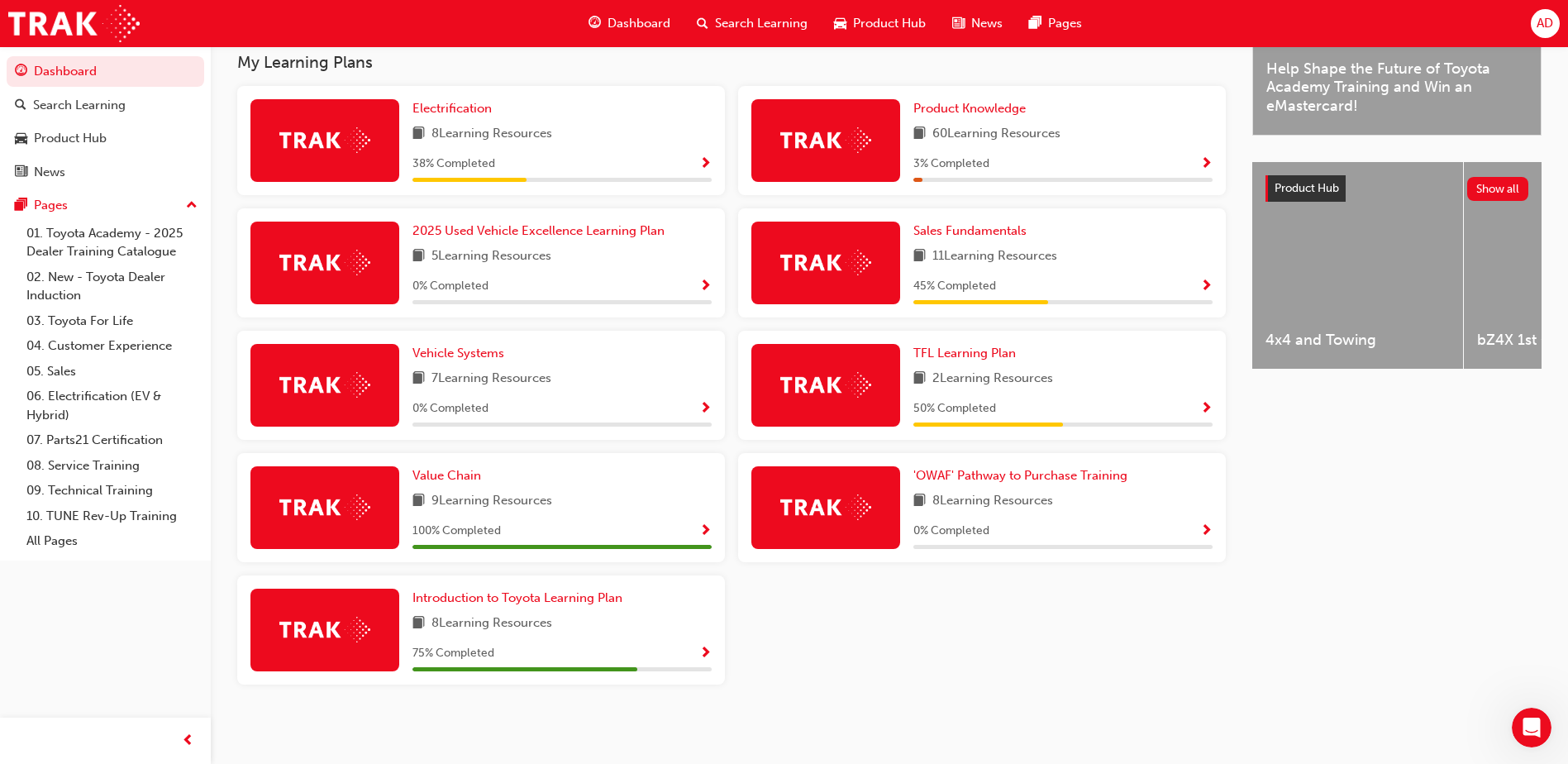
scroll to position [544, 0]
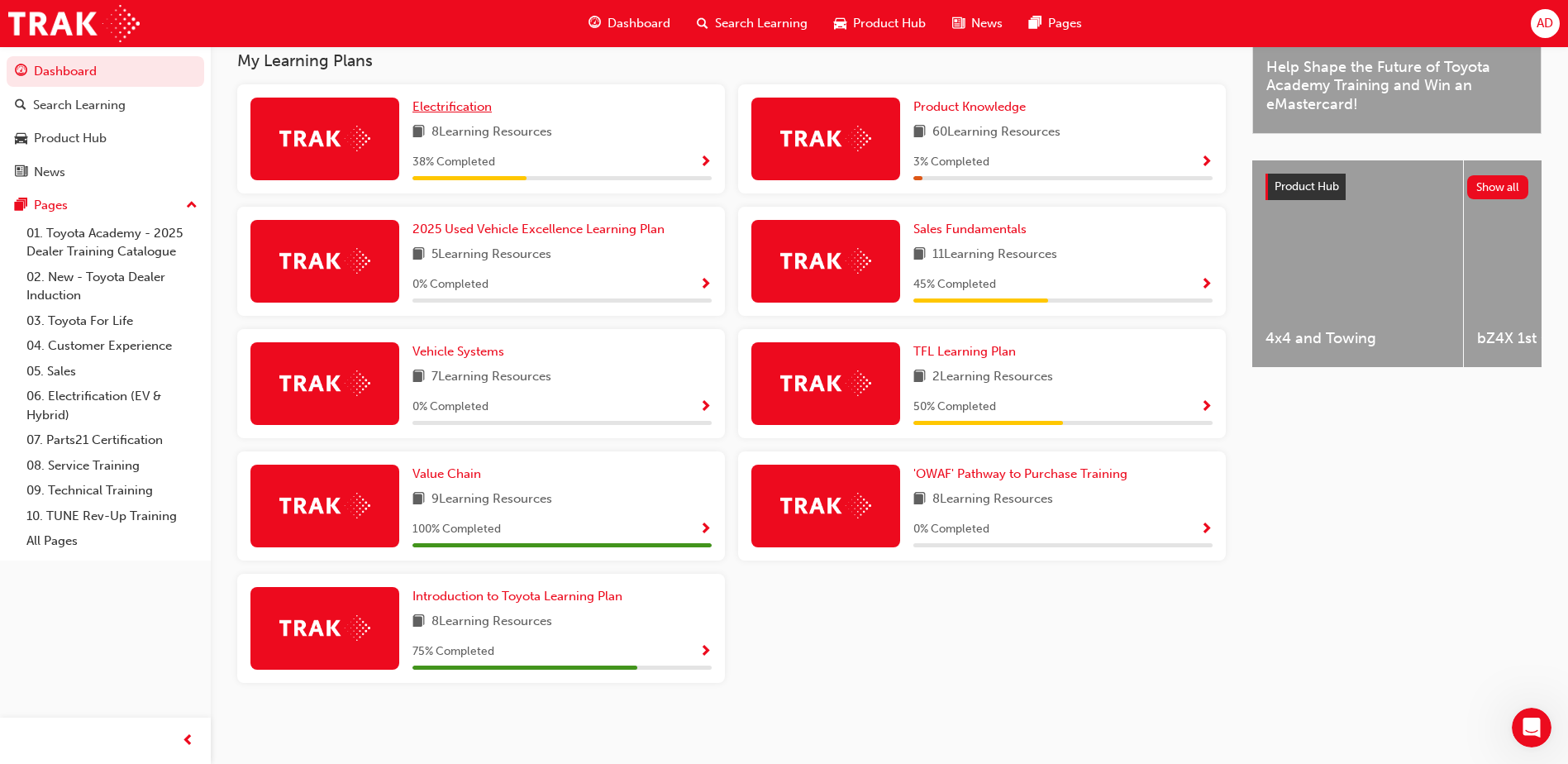
click at [447, 108] on span "Electrification" at bounding box center [452, 107] width 79 height 15
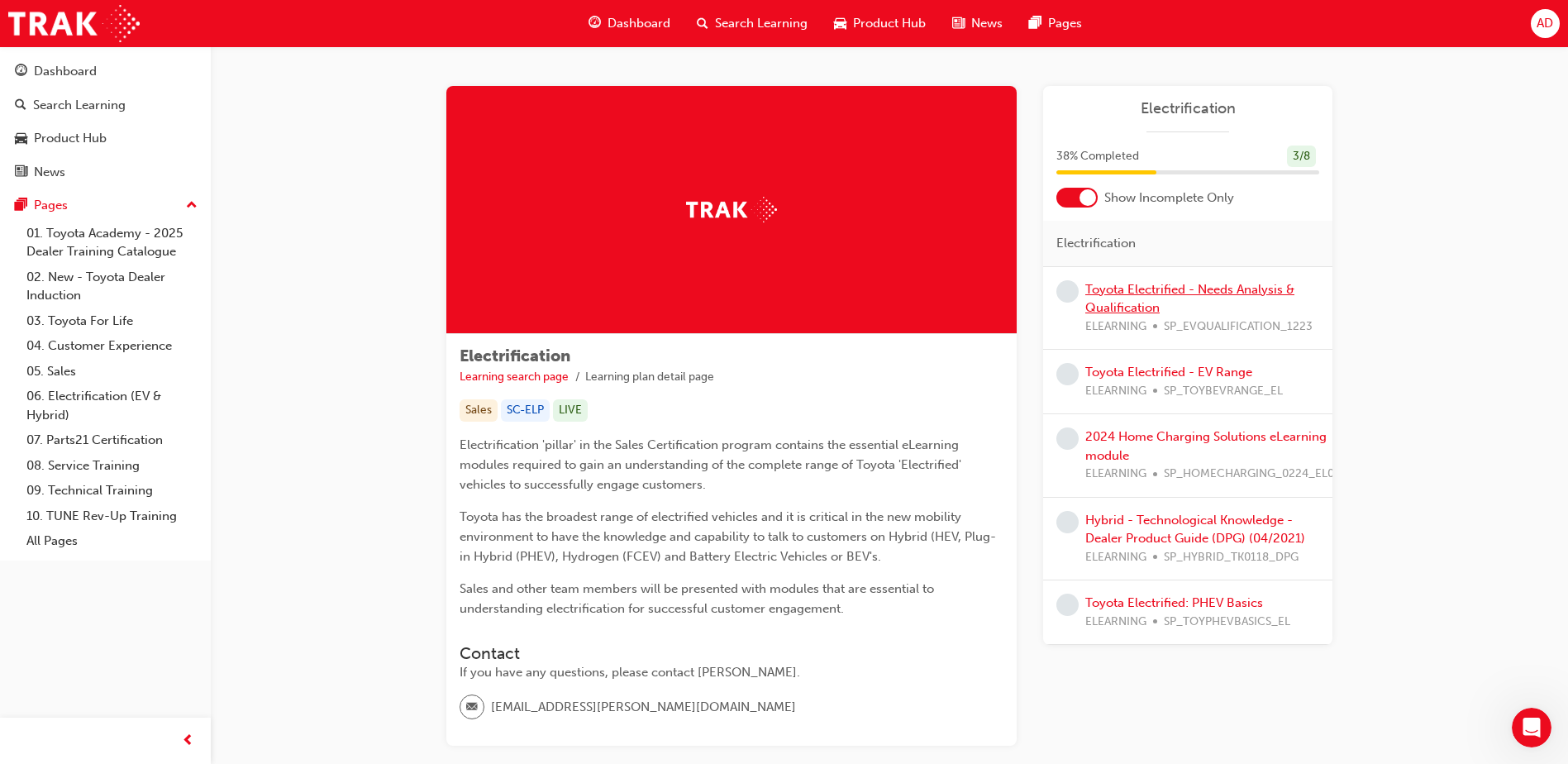
click at [1165, 289] on link "Toyota Electrified - Needs Analysis & Qualification" at bounding box center [1190, 299] width 209 height 34
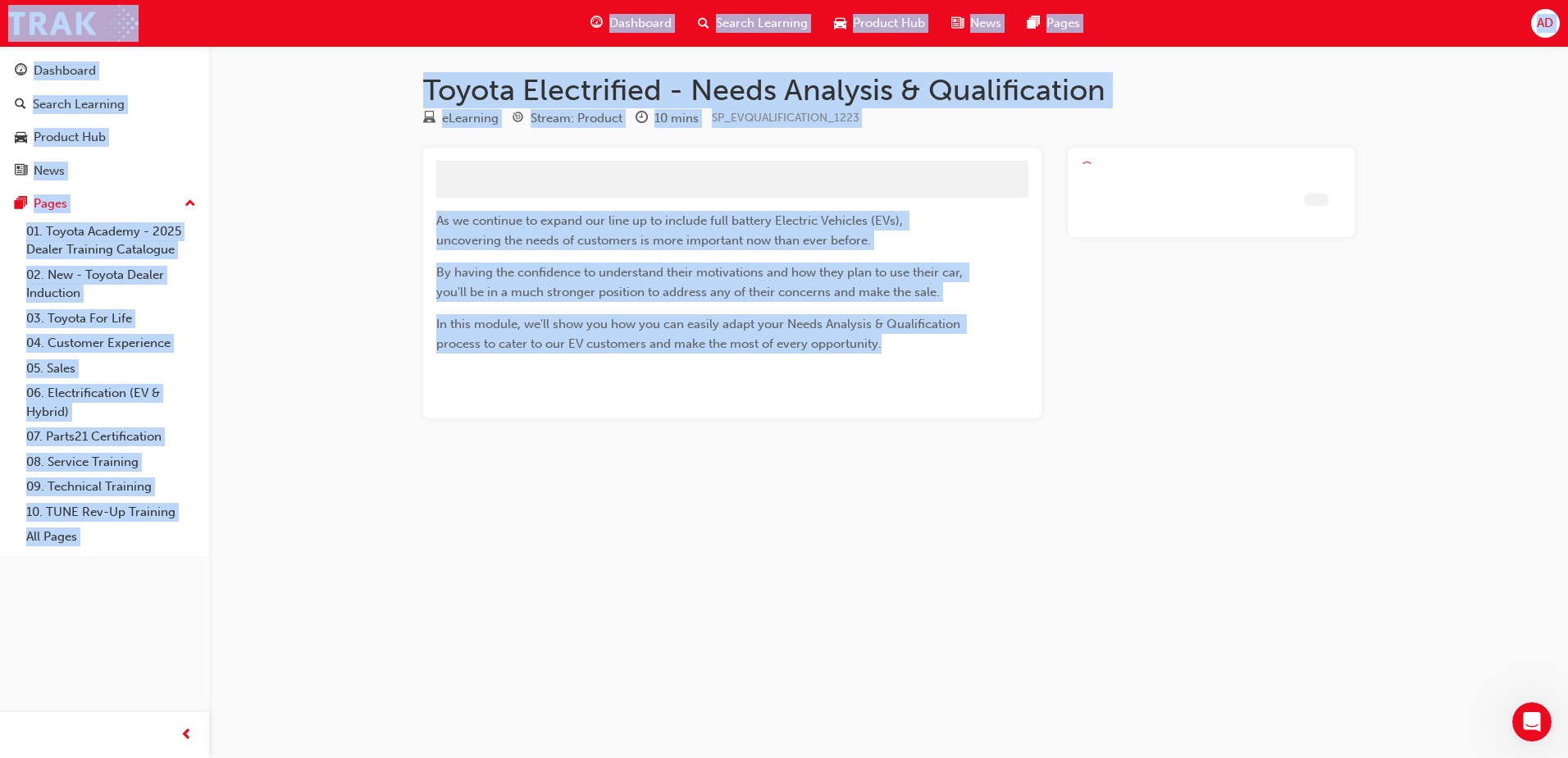
click at [1157, 288] on div at bounding box center [1211, 283] width 287 height 271
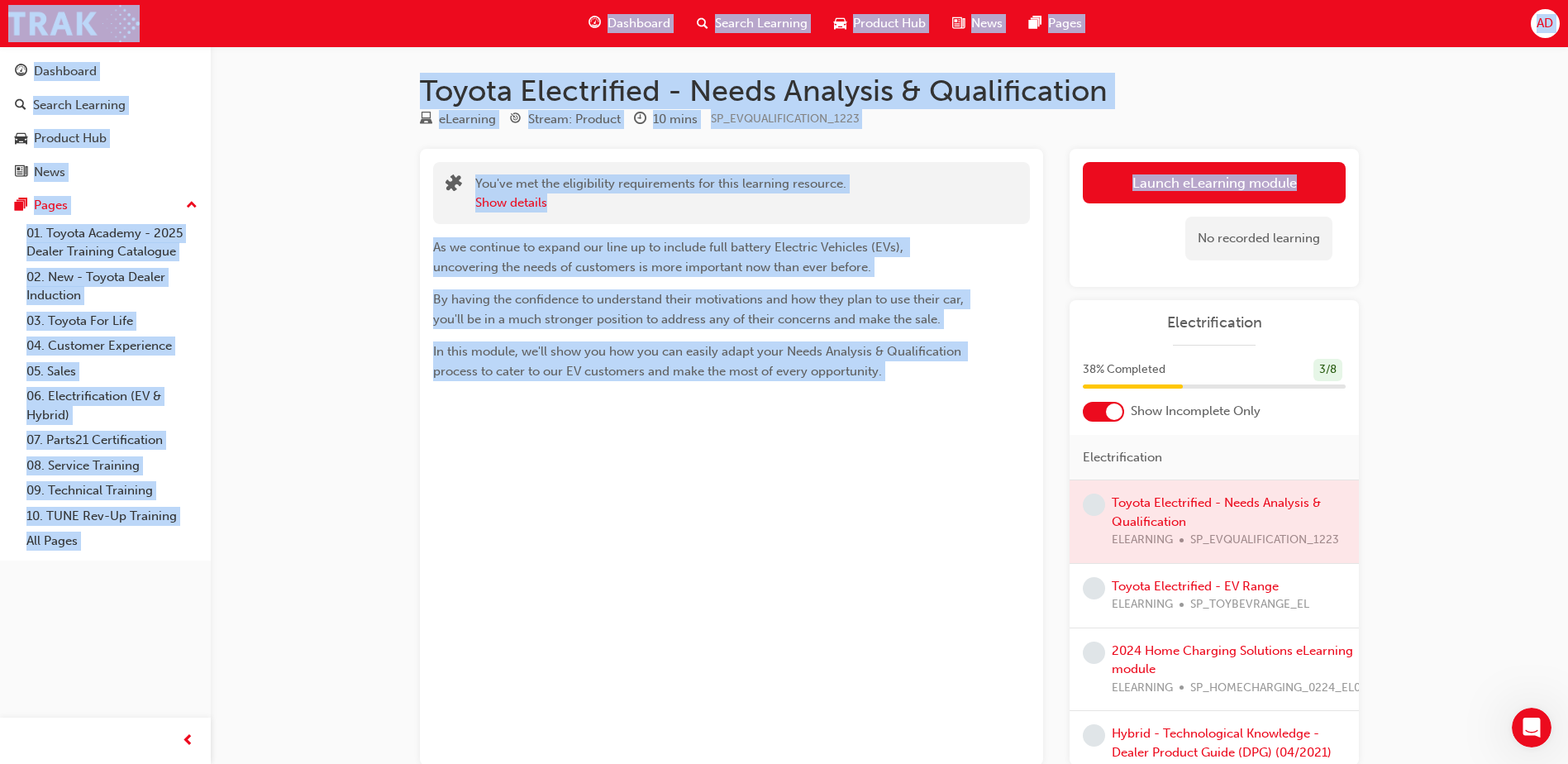
click at [1110, 268] on div "No recorded learning" at bounding box center [1214, 238] width 263 height 71
click at [1559, 351] on div "Toyota Electrified - Needs Analysis & Qualification eLearning Stream: Product 1…" at bounding box center [784, 430] width 1568 height 860
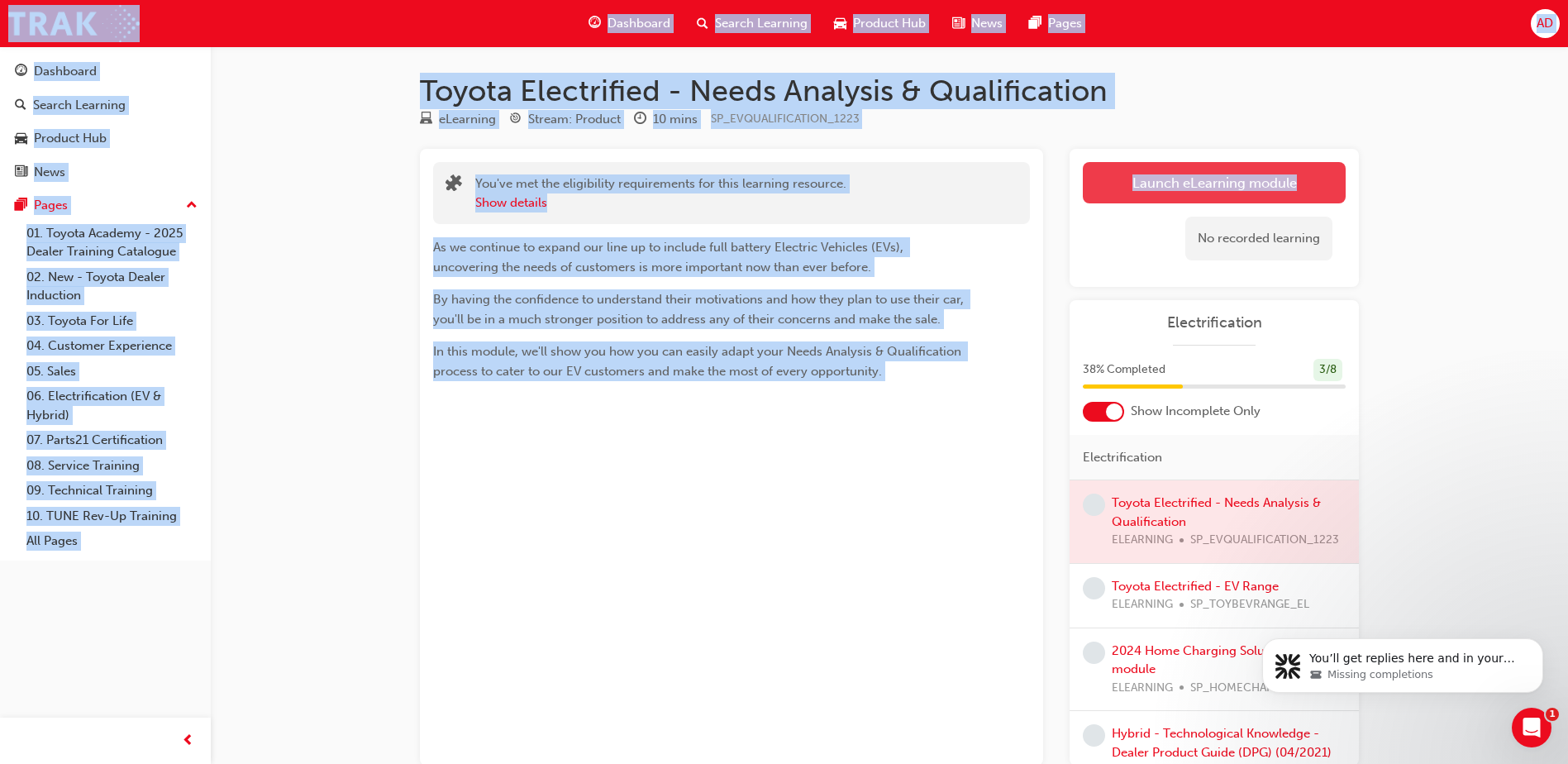
click at [1158, 181] on link "Launch eLearning module" at bounding box center [1214, 182] width 263 height 41
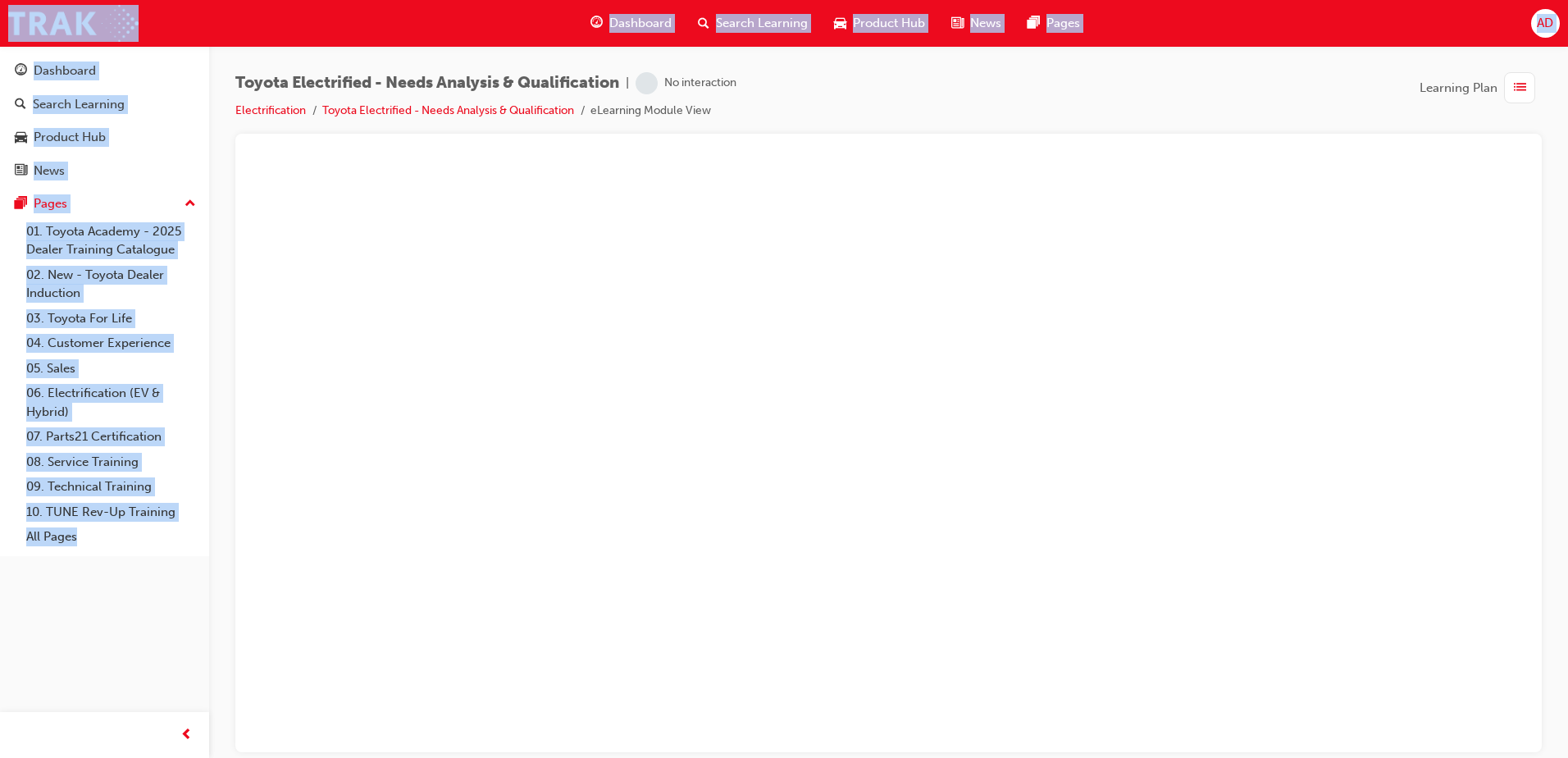
click at [477, 102] on li "Toyota Electrified - Needs Analysis & Qualification" at bounding box center [457, 112] width 269 height 19
click at [445, 46] on div "Toyota Electrified - Needs Analysis & Qualification | No interaction Electrific…" at bounding box center [888, 381] width 1359 height 671
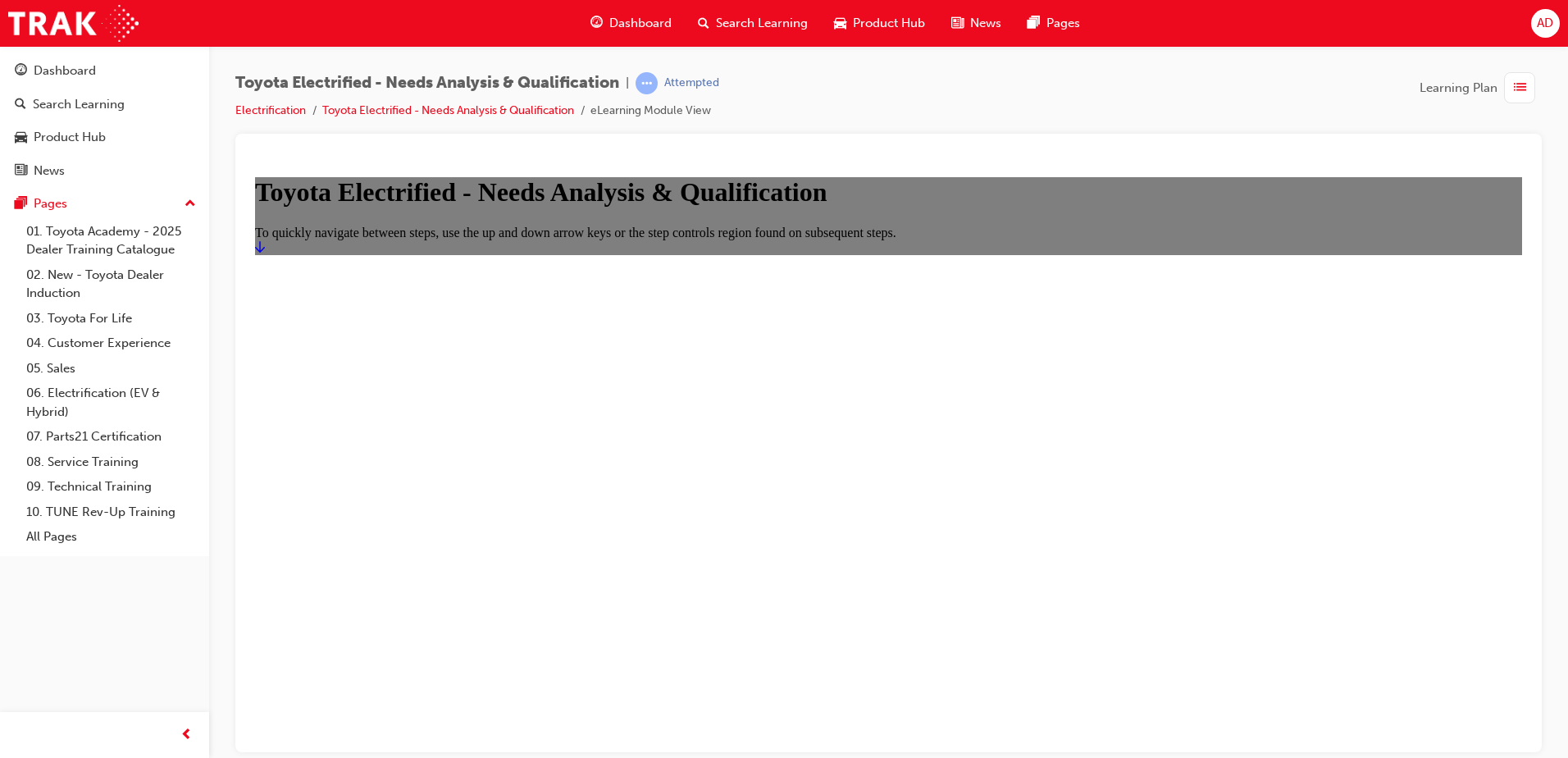
click at [265, 254] on link "Start" at bounding box center [260, 246] width 9 height 14
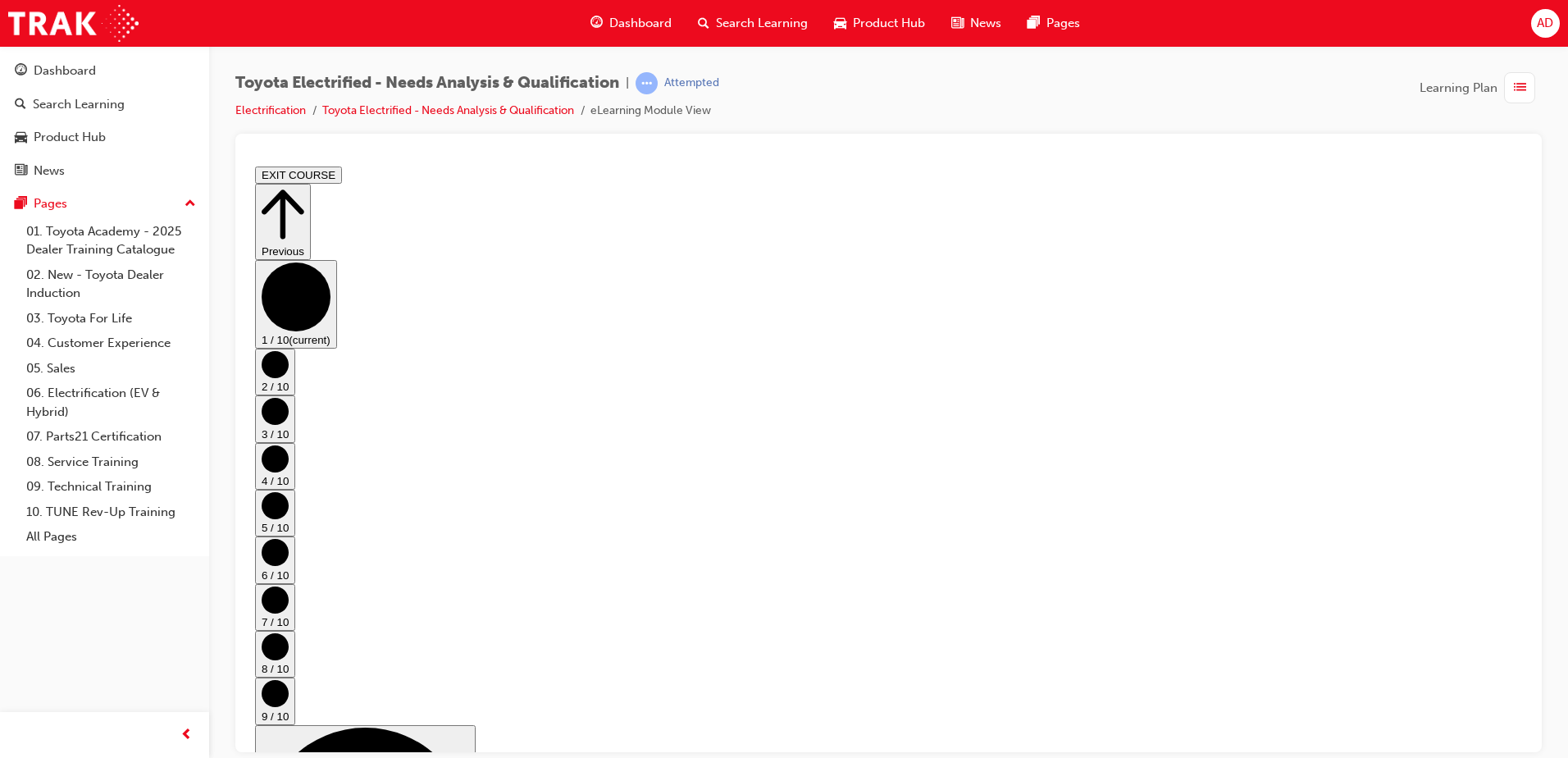
drag, startPoint x: 549, startPoint y: 348, endPoint x: 1240, endPoint y: 367, distance: 691.3
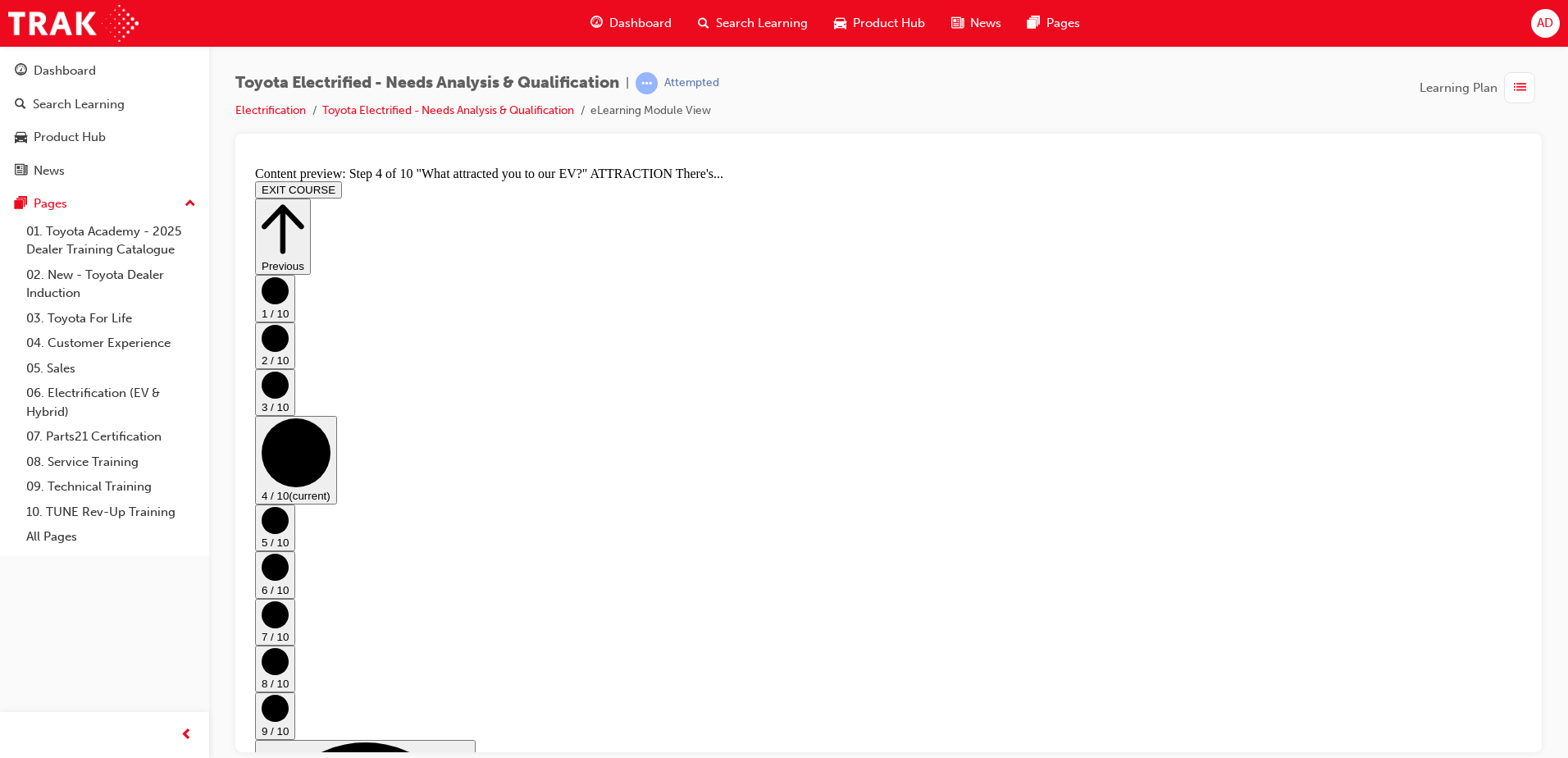
scroll to position [246, 0]
drag, startPoint x: 816, startPoint y: 374, endPoint x: 1299, endPoint y: 331, distance: 484.9
drag, startPoint x: 652, startPoint y: 536, endPoint x: 915, endPoint y: 573, distance: 265.6
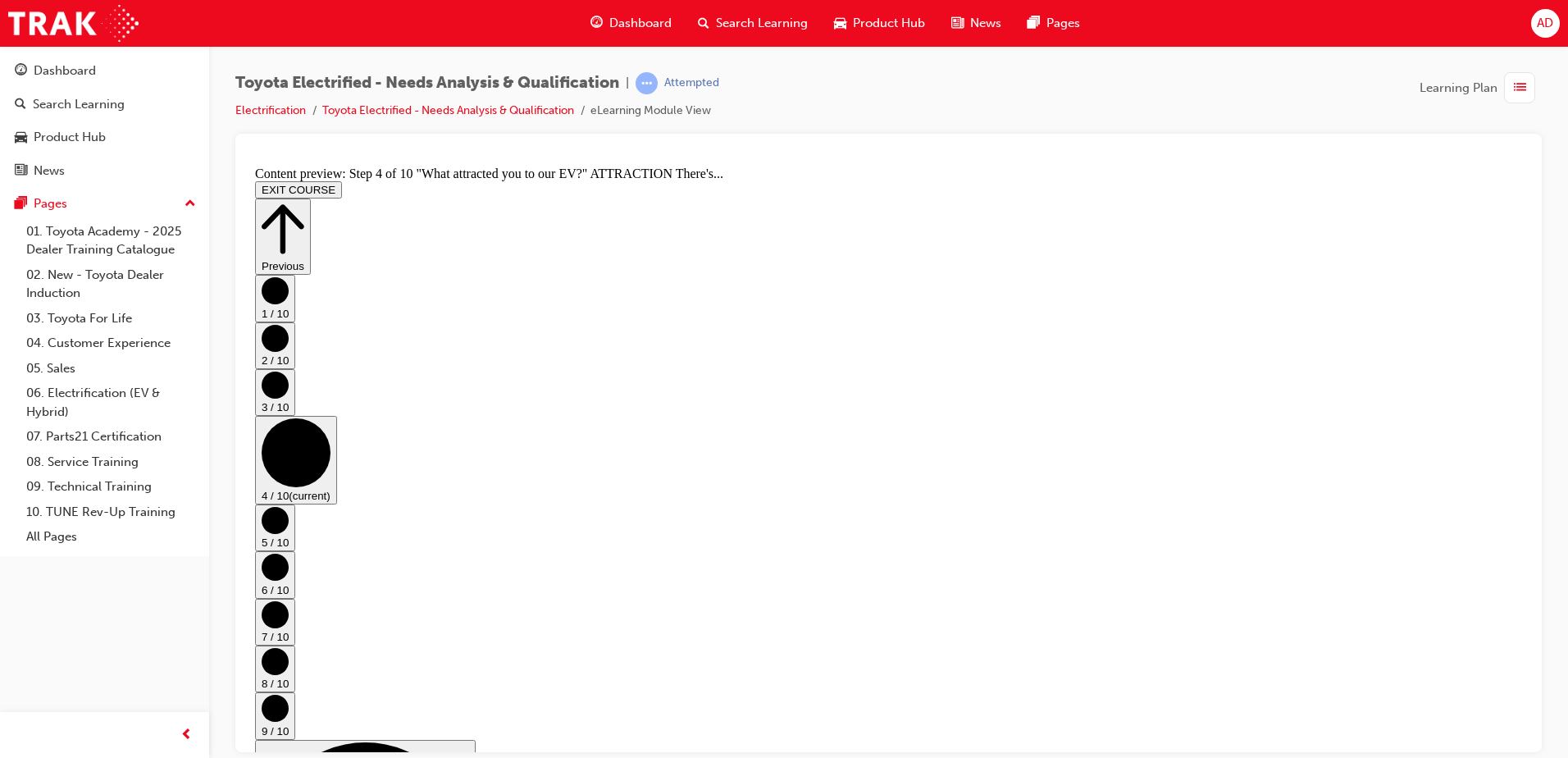
drag, startPoint x: 645, startPoint y: 608, endPoint x: 615, endPoint y: 624, distance: 34.0
drag, startPoint x: 558, startPoint y: 438, endPoint x: 568, endPoint y: 430, distance: 12.8
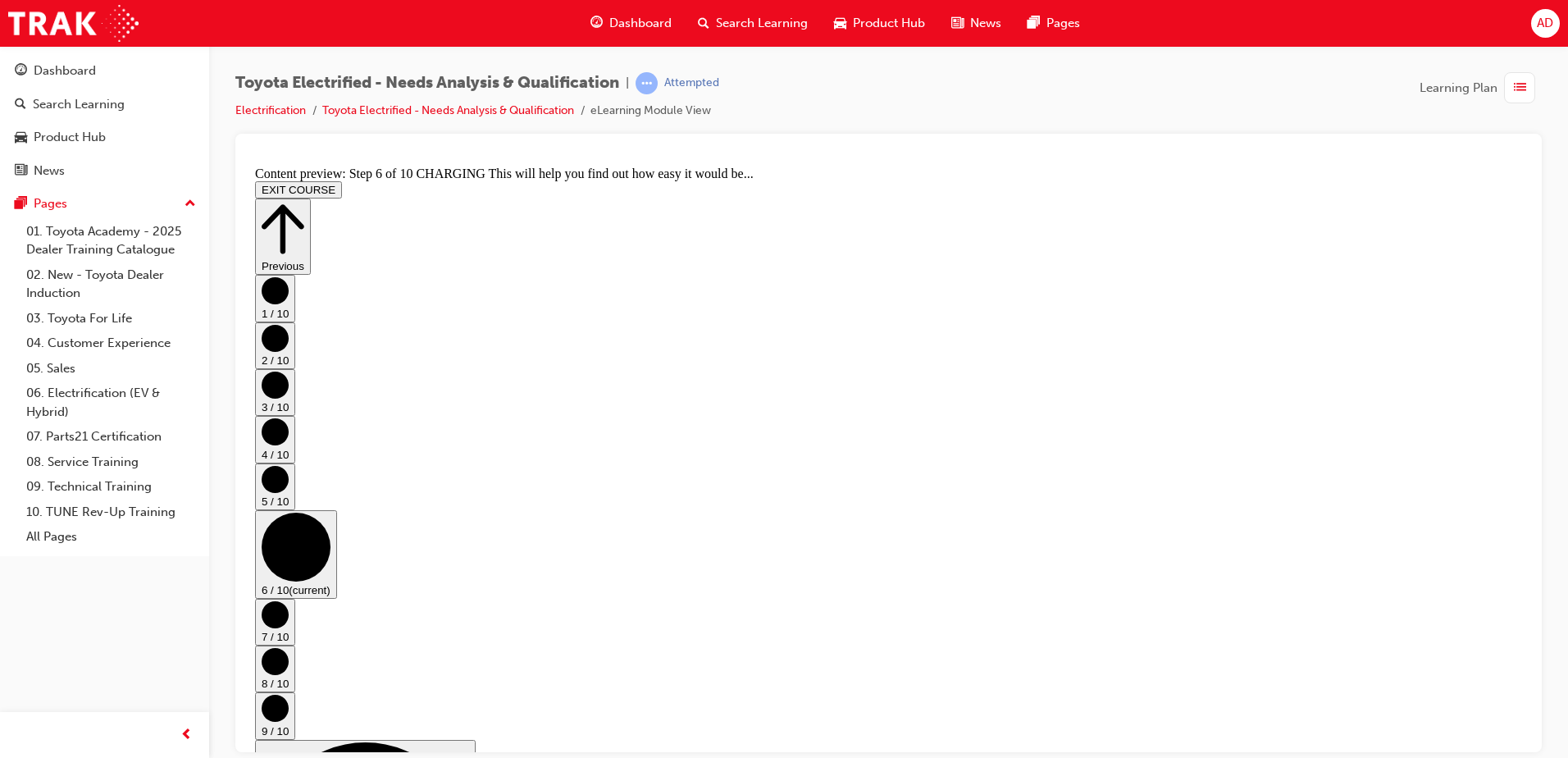
scroll to position [52, 0]
drag, startPoint x: 660, startPoint y: 559, endPoint x: 957, endPoint y: 549, distance: 297.2
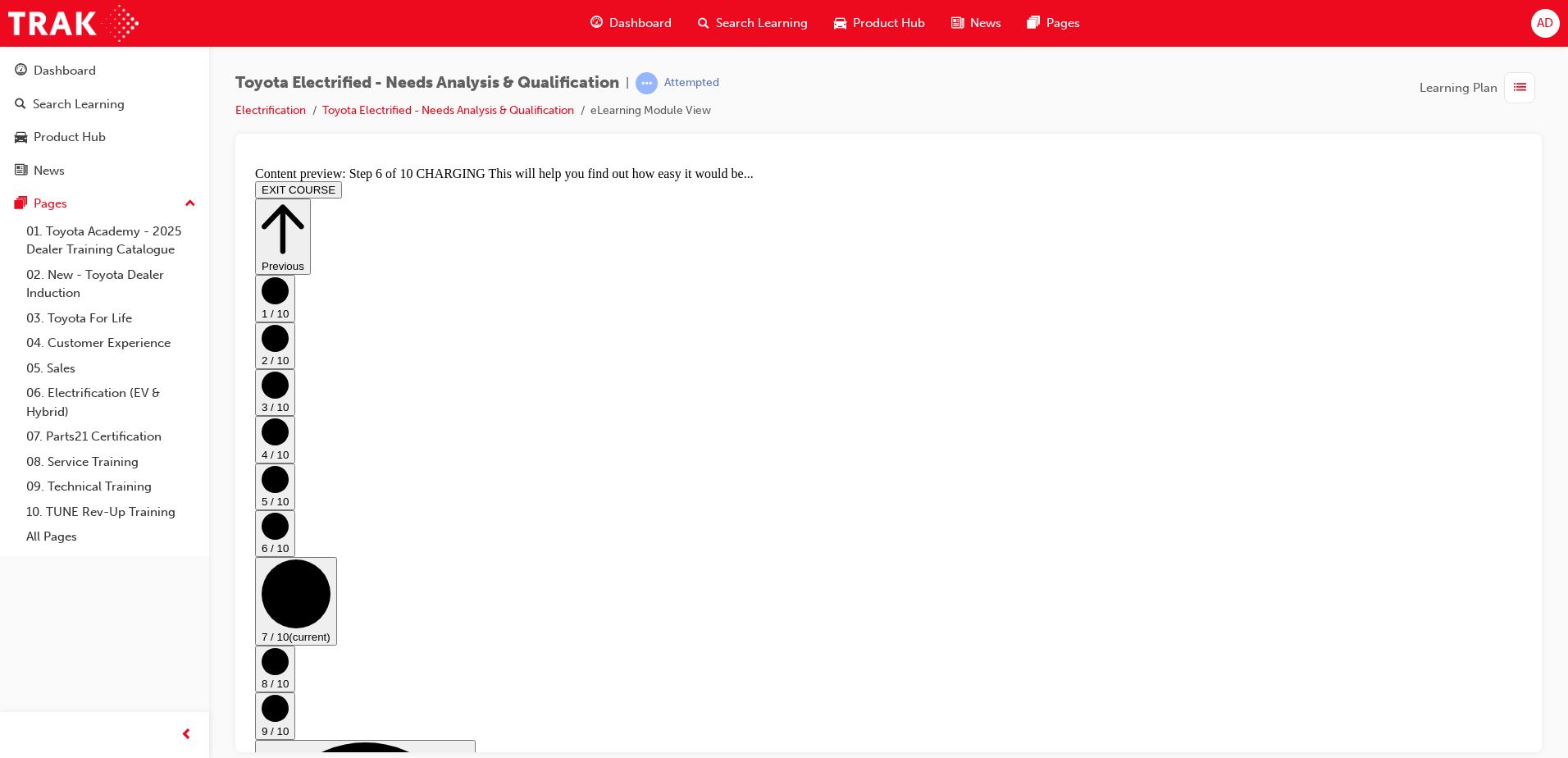
scroll to position [0, 0]
drag, startPoint x: 556, startPoint y: 361, endPoint x: 1018, endPoint y: 386, distance: 462.7
drag, startPoint x: 905, startPoint y: 464, endPoint x: 520, endPoint y: 397, distance: 390.8
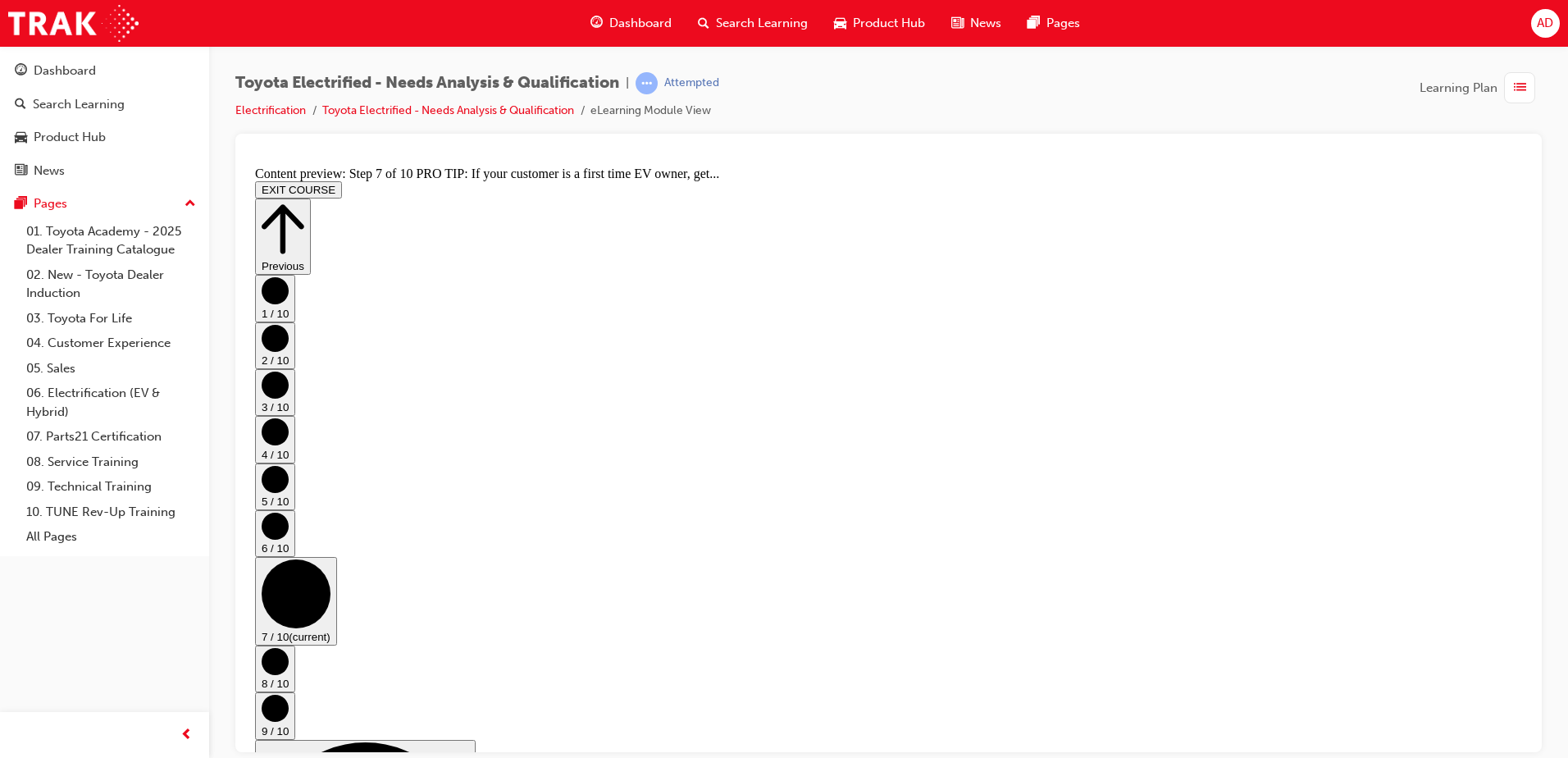
drag, startPoint x: 494, startPoint y: 500, endPoint x: 813, endPoint y: 480, distance: 319.6
click at [1473, 696] on div "Previous 1 / 10 2 / 10 3 / 10 4 / 10 5 / 10 6 / 10 7 / 10 8 / 10 (current) 9 / …" at bounding box center [889, 758] width 1267 height 1120
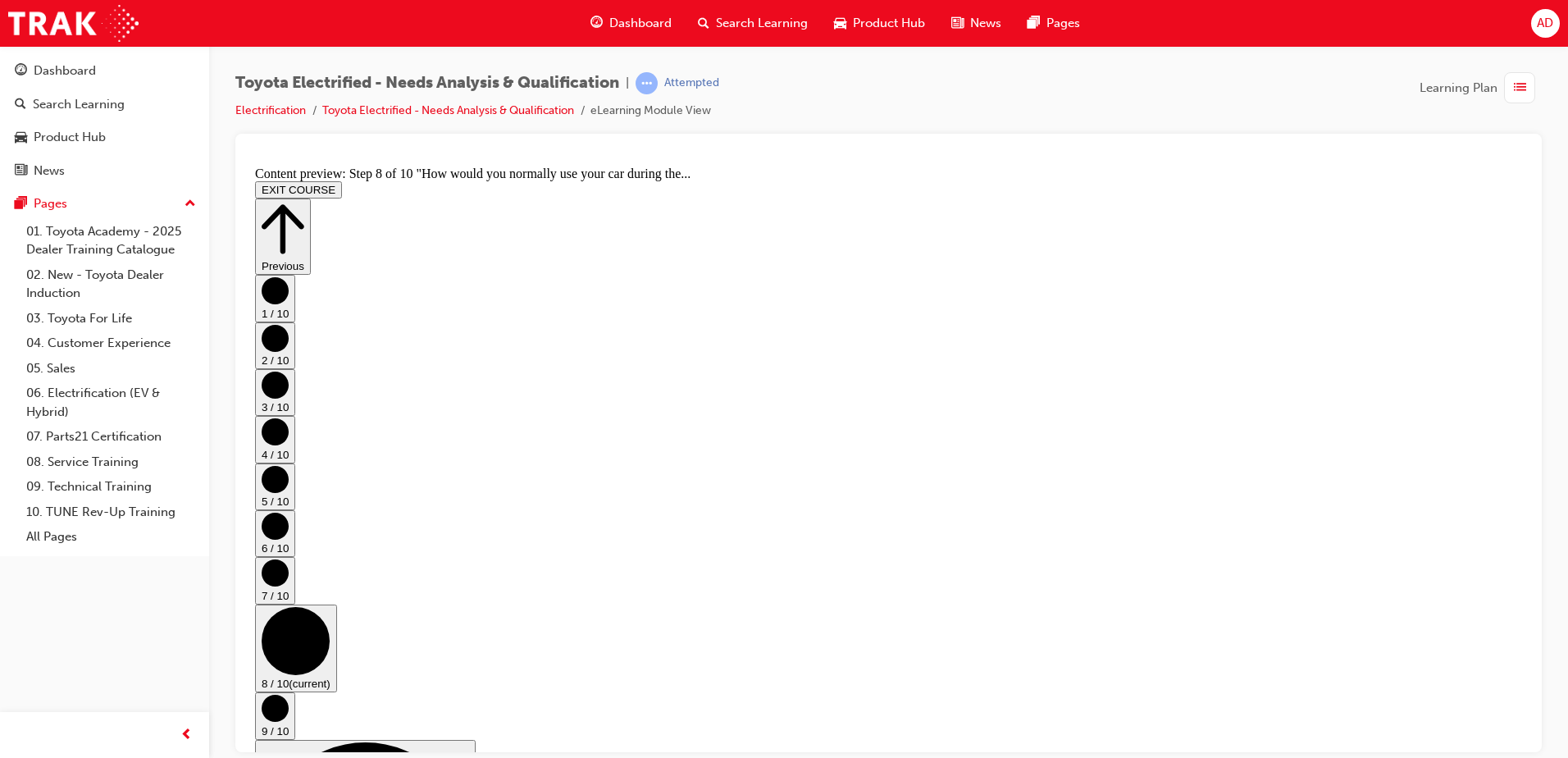
scroll to position [423, 0]
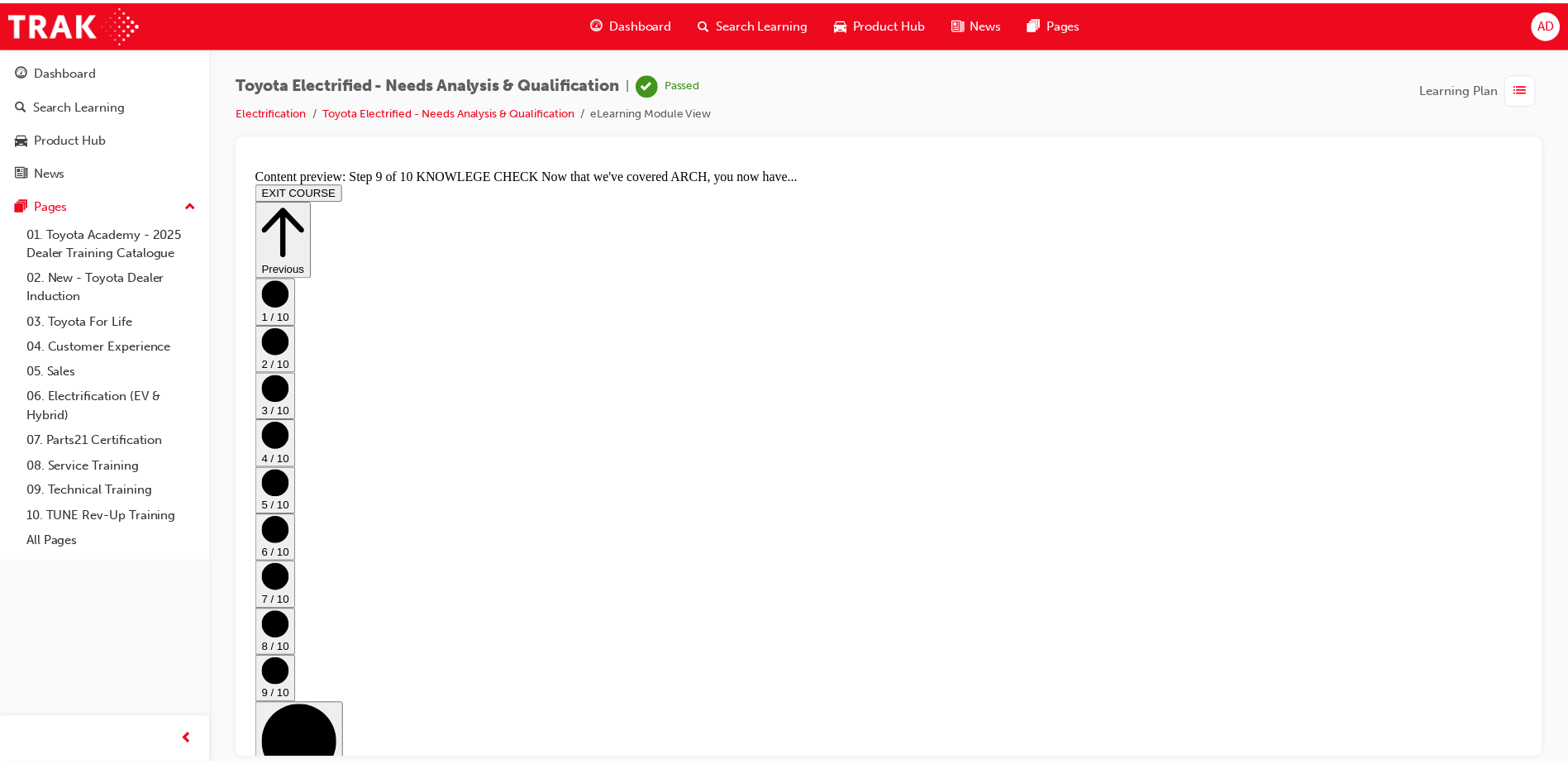
scroll to position [553, 0]
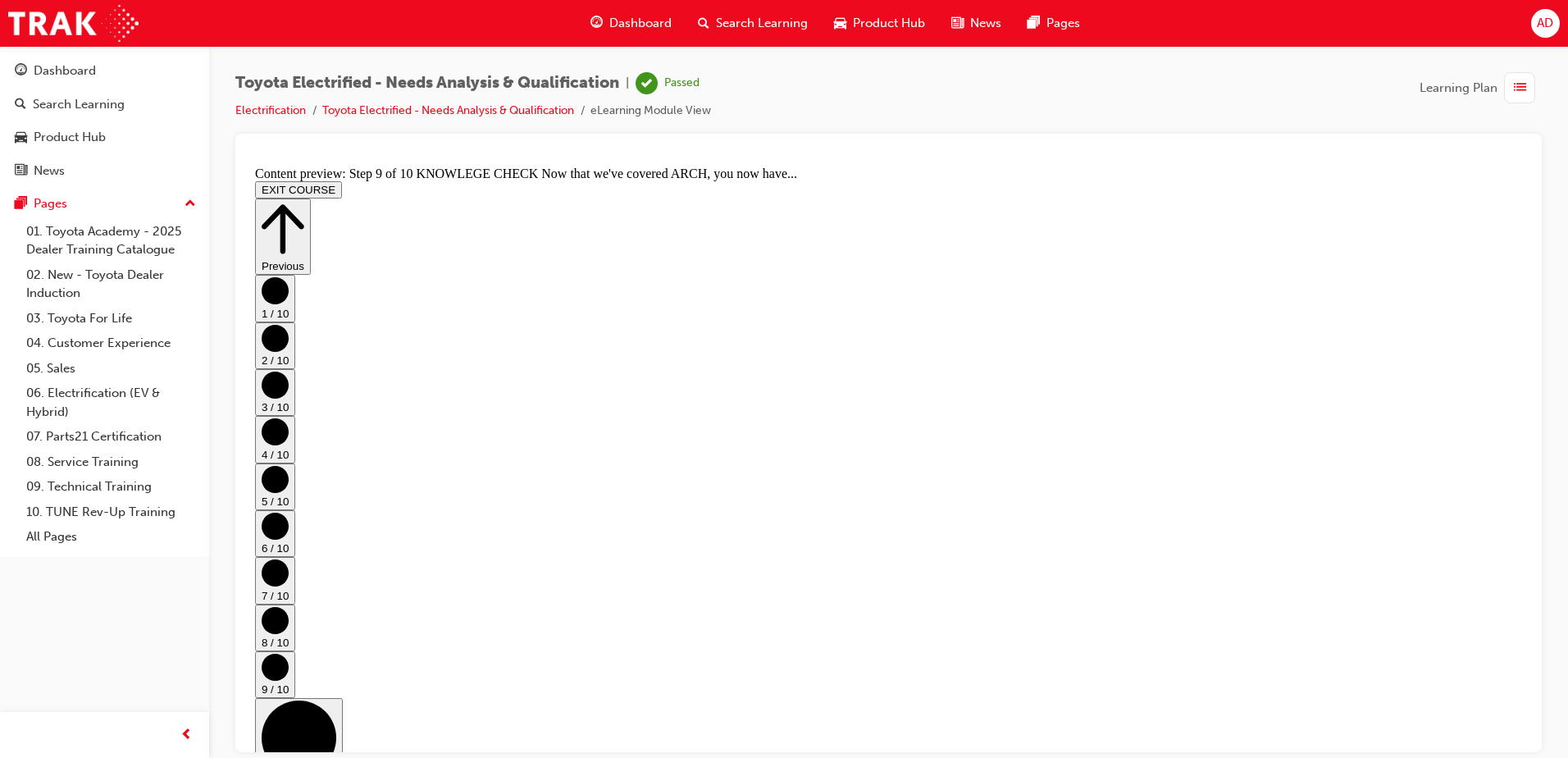
click at [627, 17] on span "Dashboard" at bounding box center [640, 24] width 62 height 19
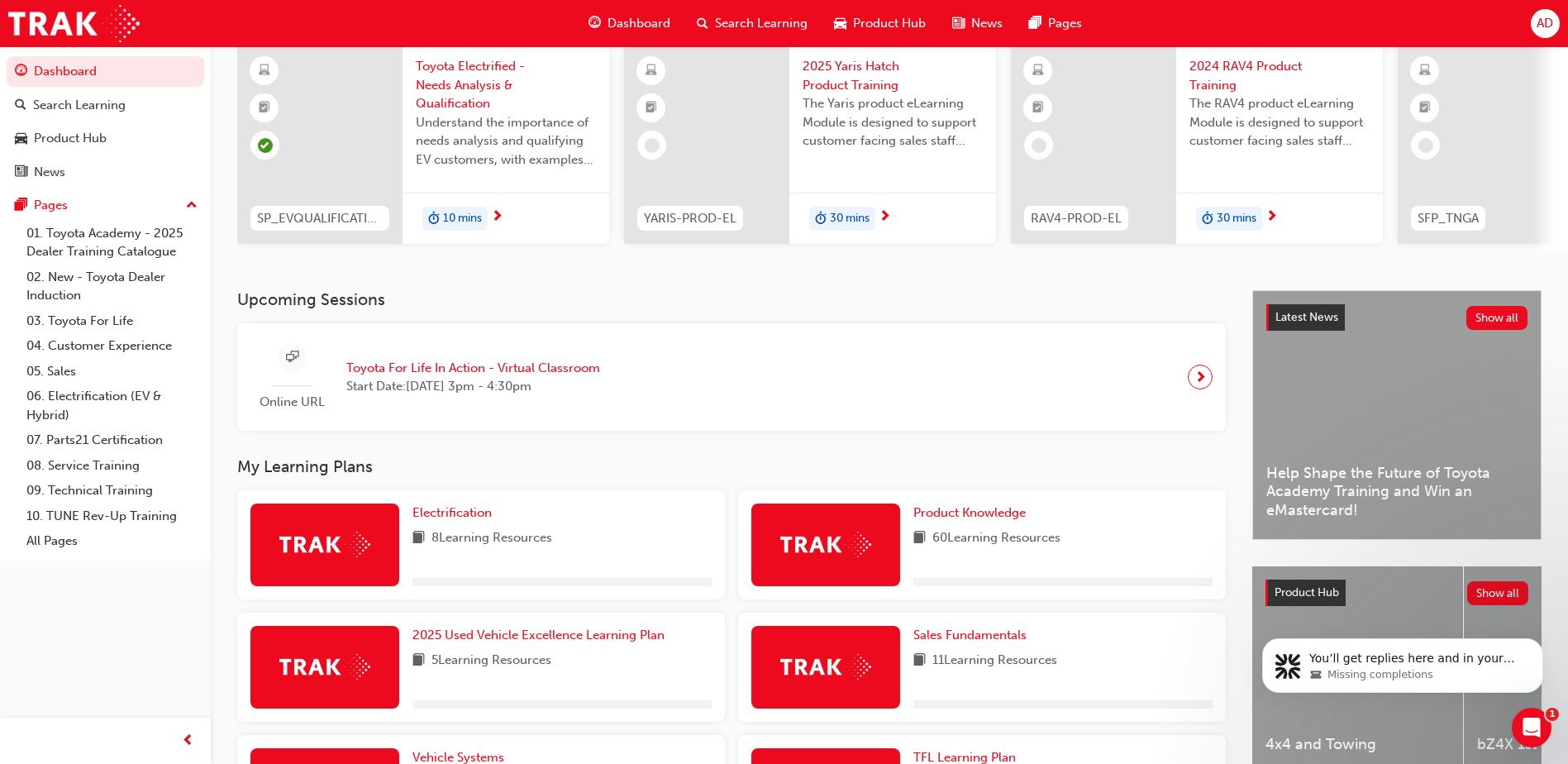
scroll to position [331, 0]
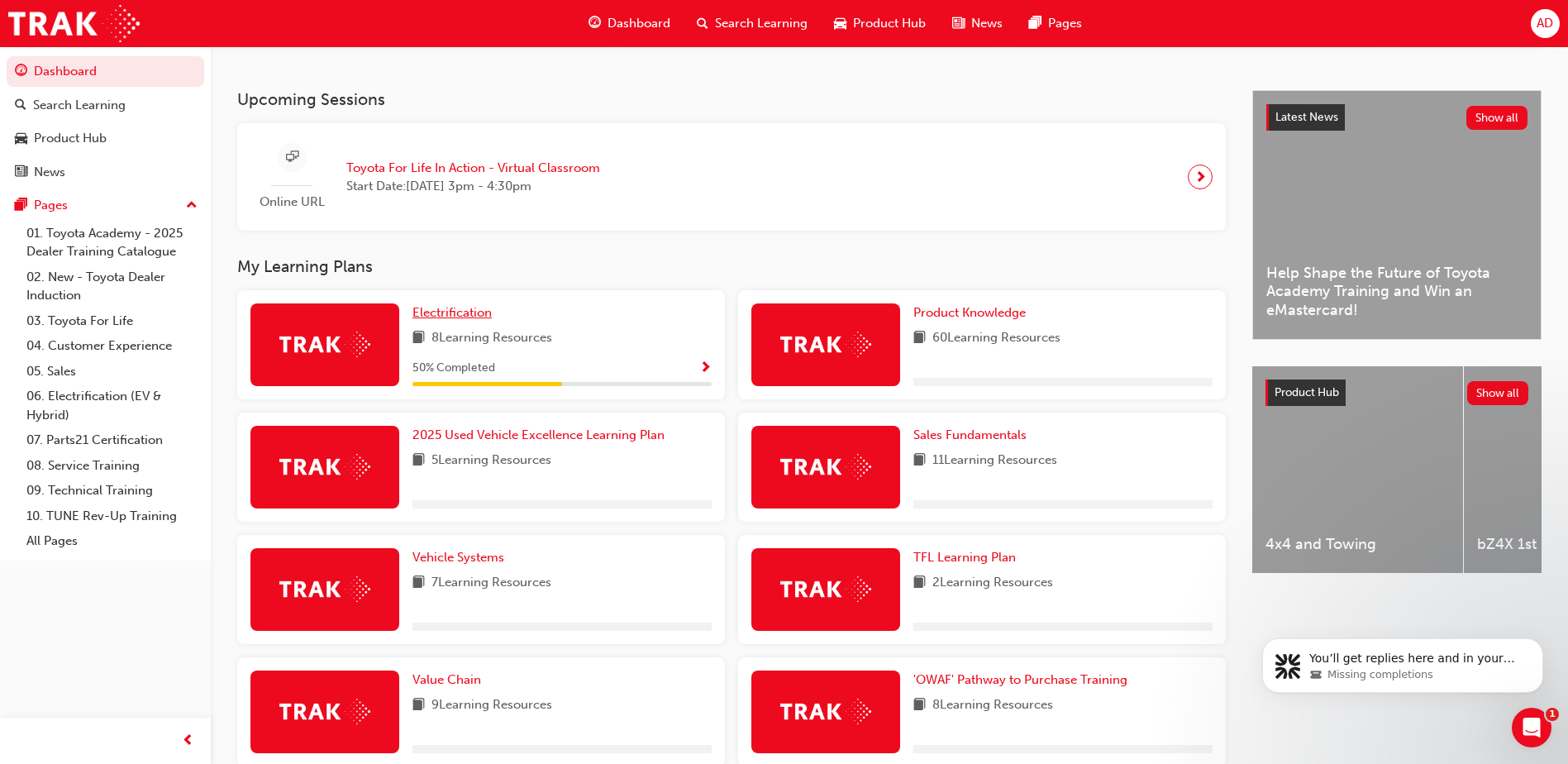
click at [456, 316] on span "Electrification" at bounding box center [452, 313] width 79 height 15
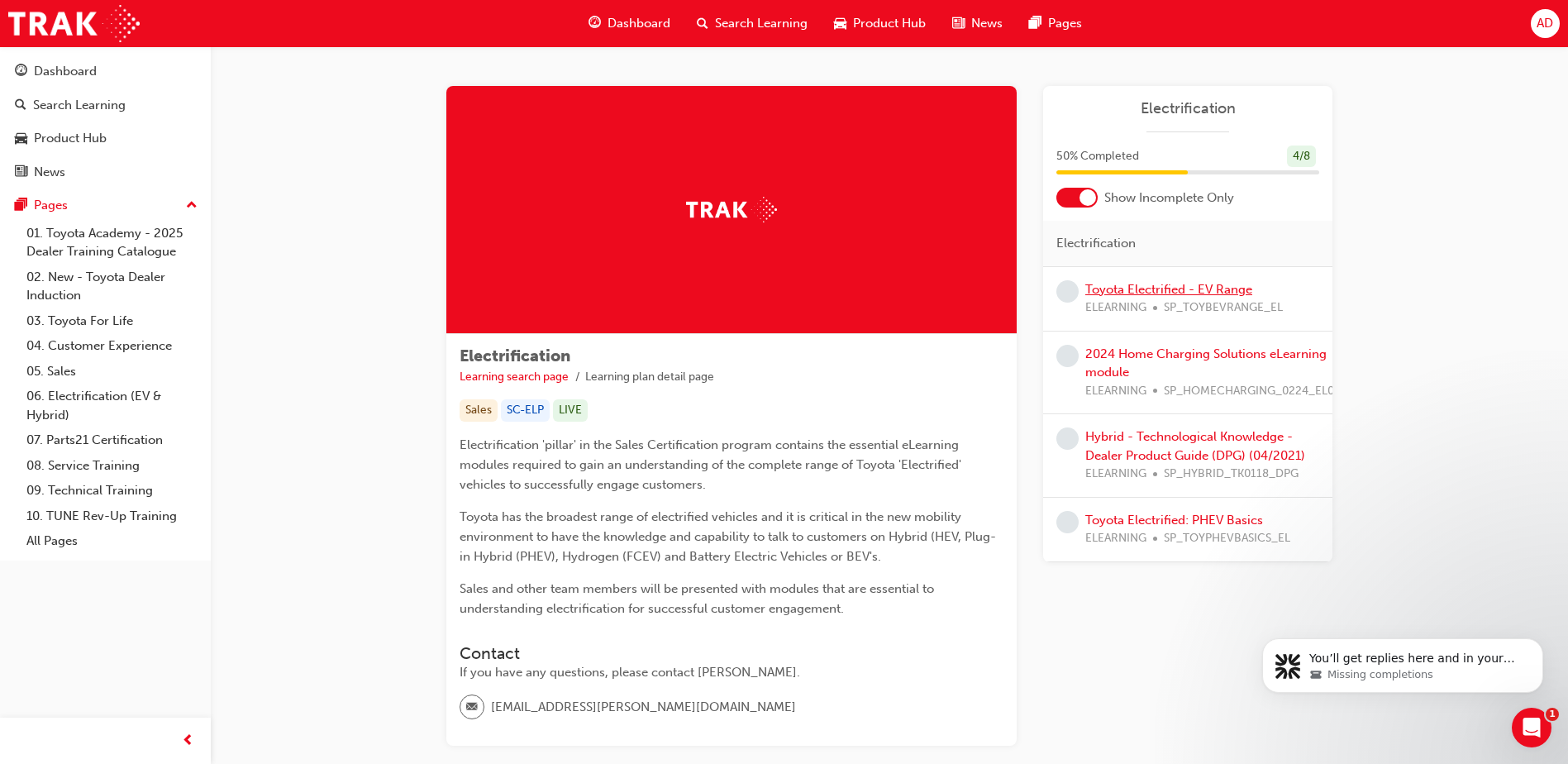
click at [1184, 291] on link "Toyota Electrified - EV Range" at bounding box center [1169, 290] width 167 height 15
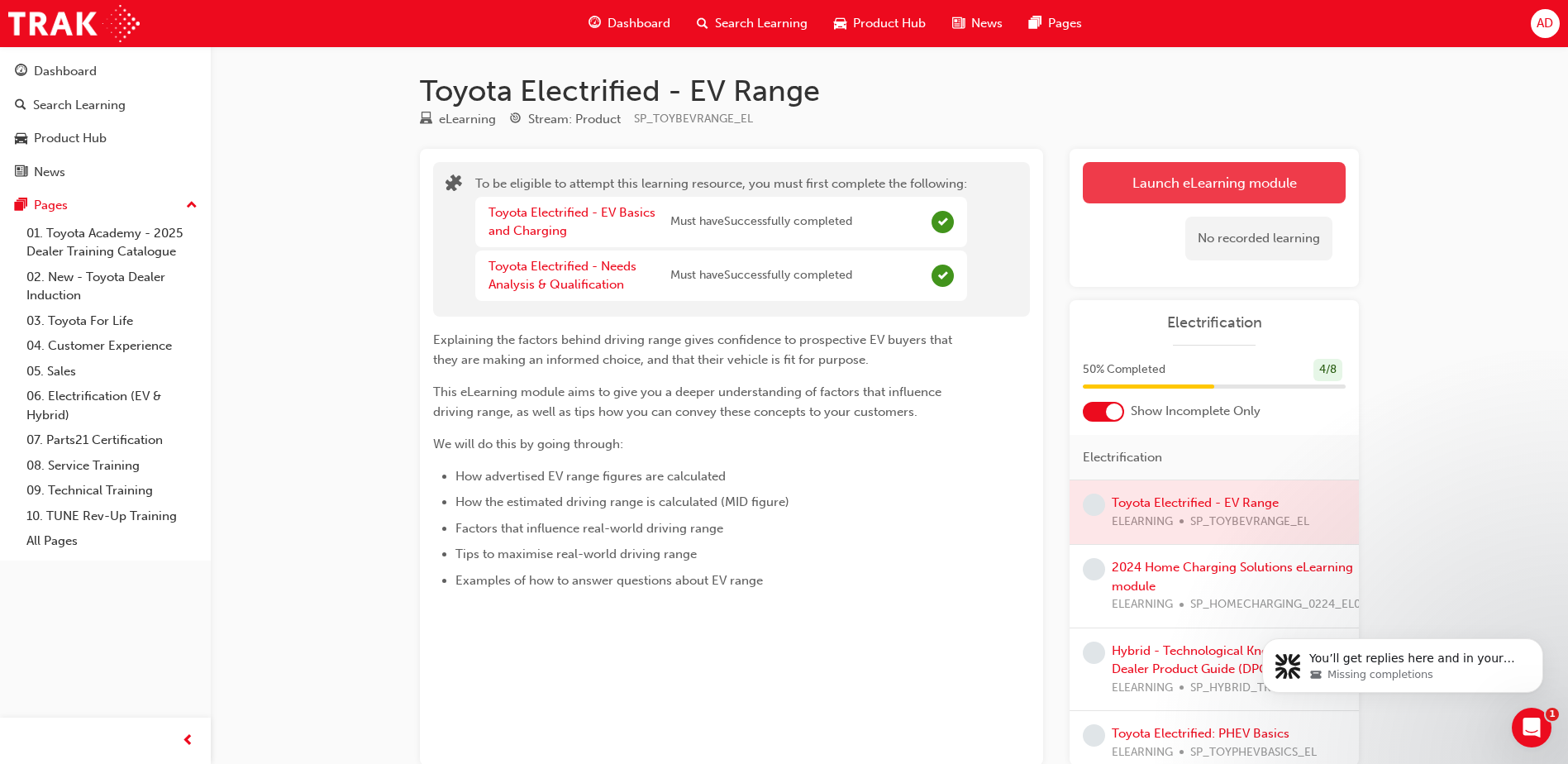
click at [1157, 165] on button "Launch eLearning module" at bounding box center [1214, 182] width 263 height 41
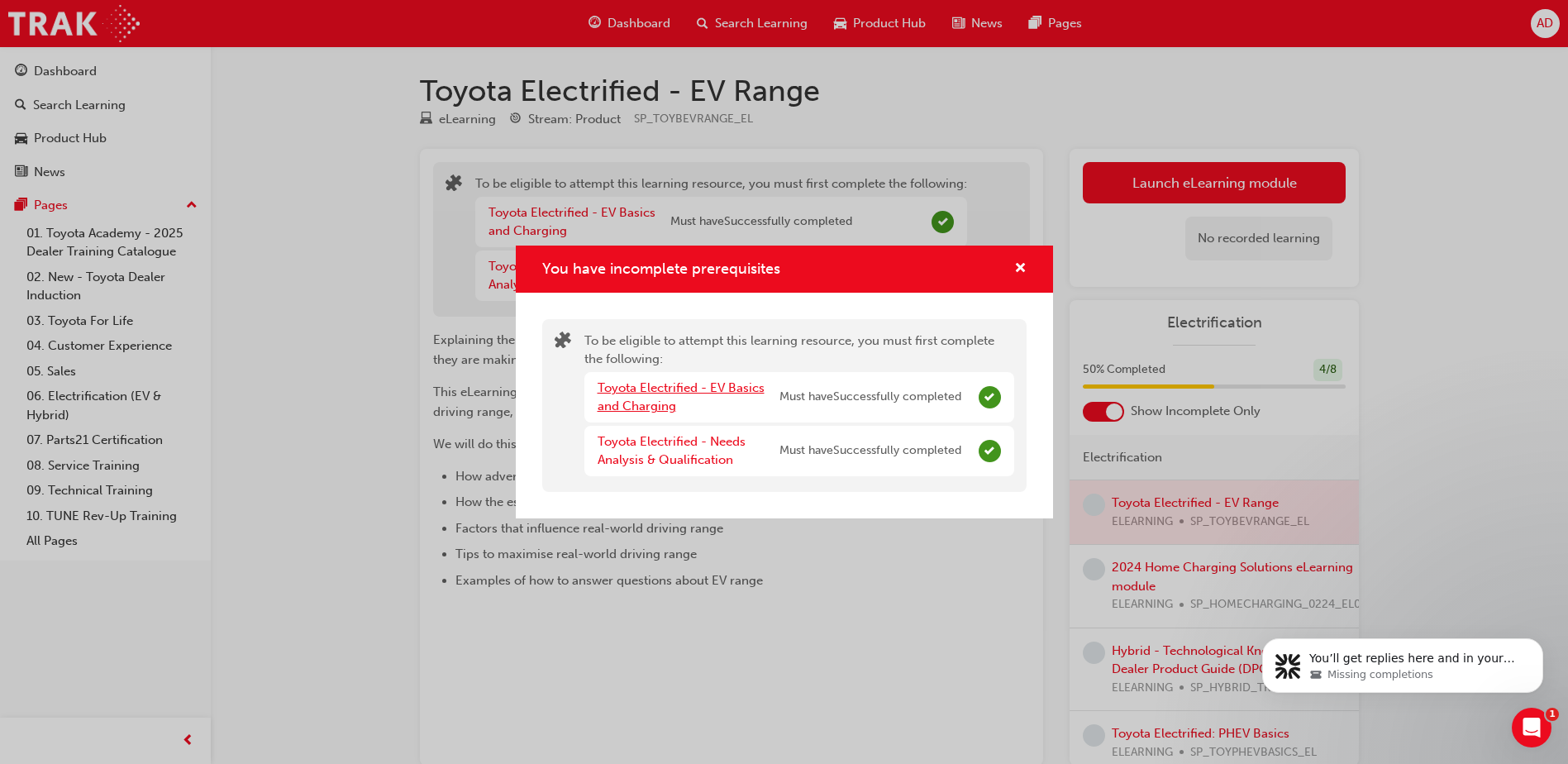
click at [630, 402] on link "Toyota Electrified - EV Basics and Charging" at bounding box center [681, 398] width 167 height 34
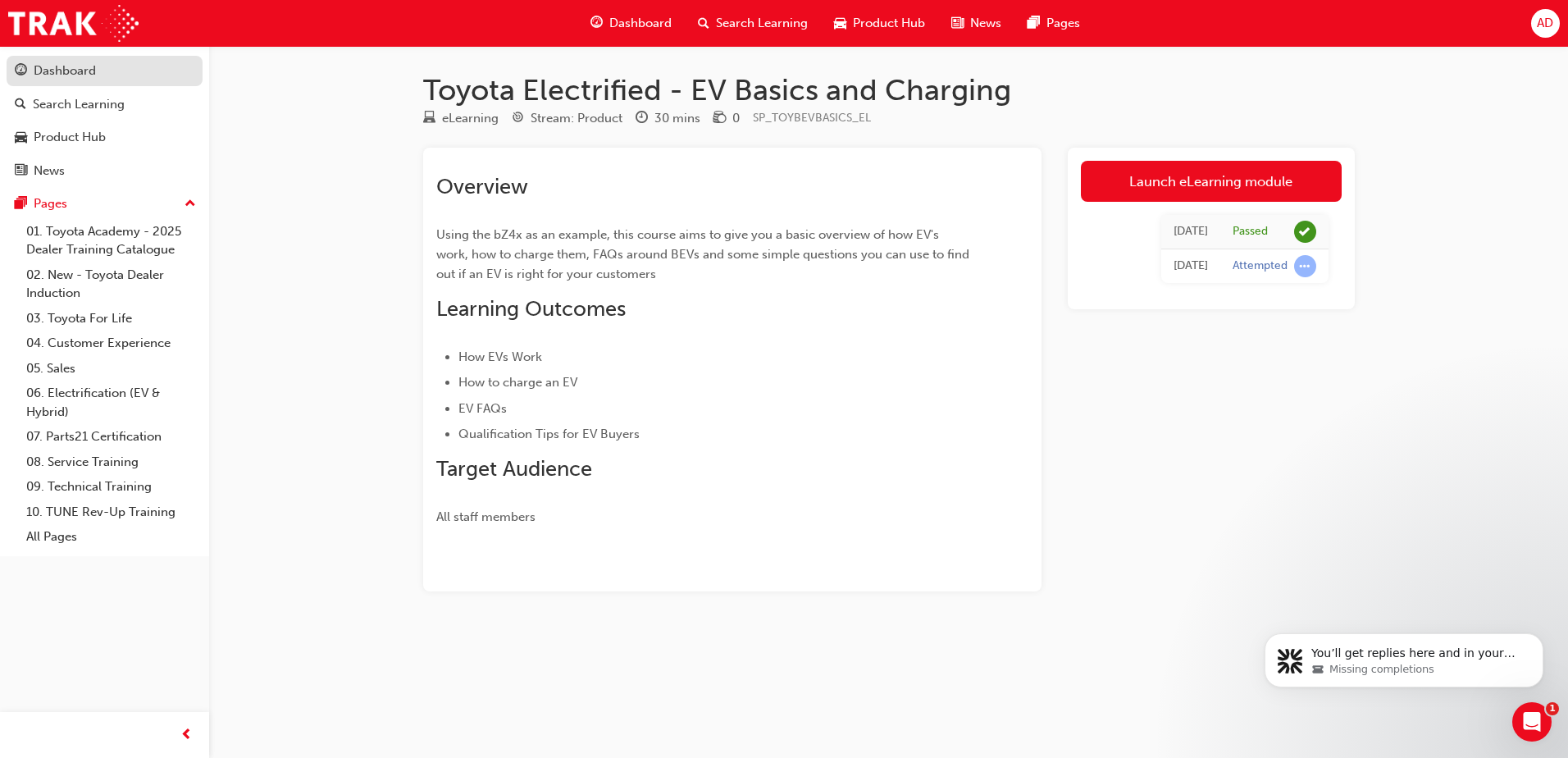
click at [61, 63] on div "Dashboard" at bounding box center [65, 71] width 62 height 19
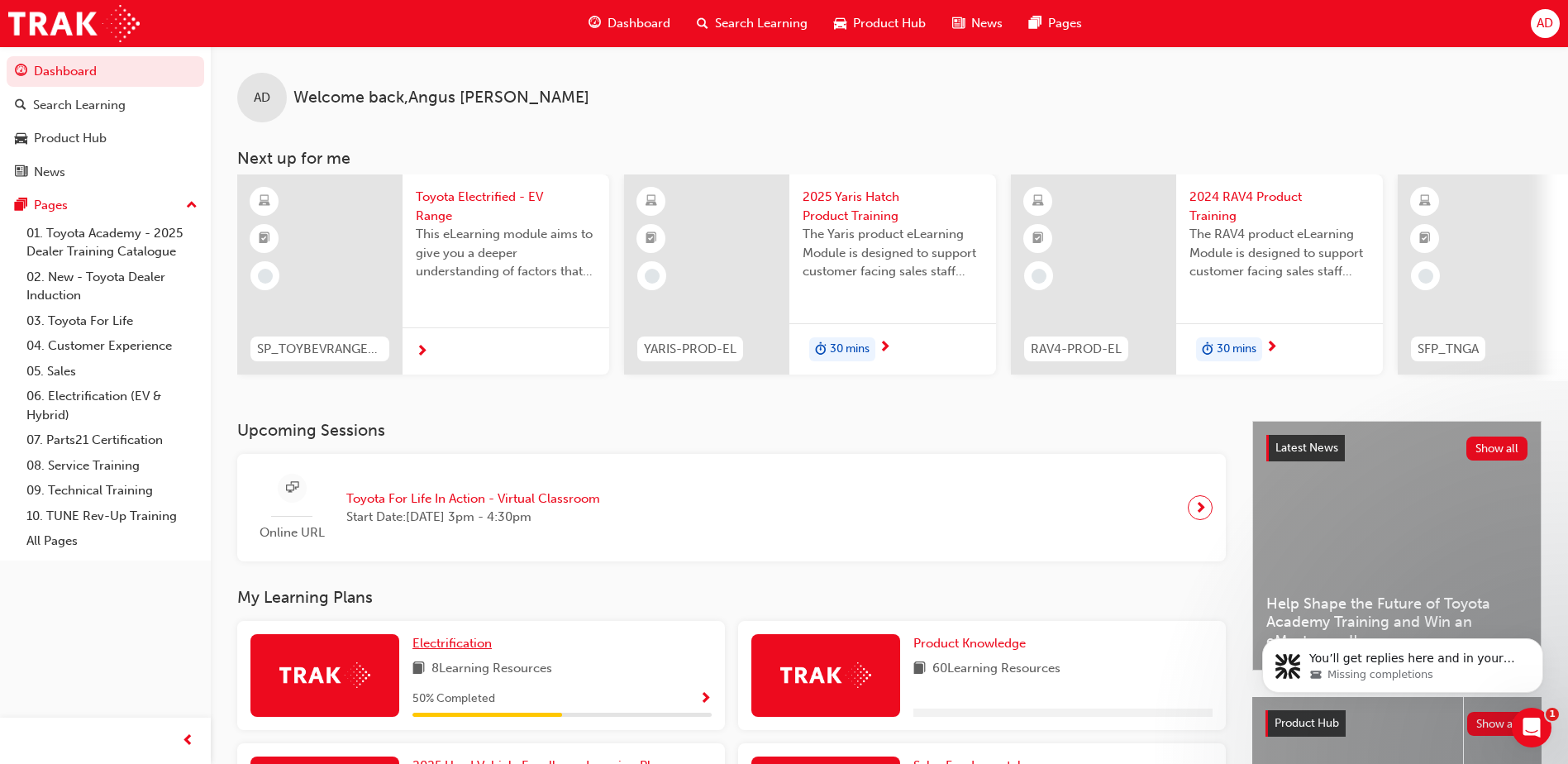
click at [453, 650] on span "Electrification" at bounding box center [452, 644] width 79 height 15
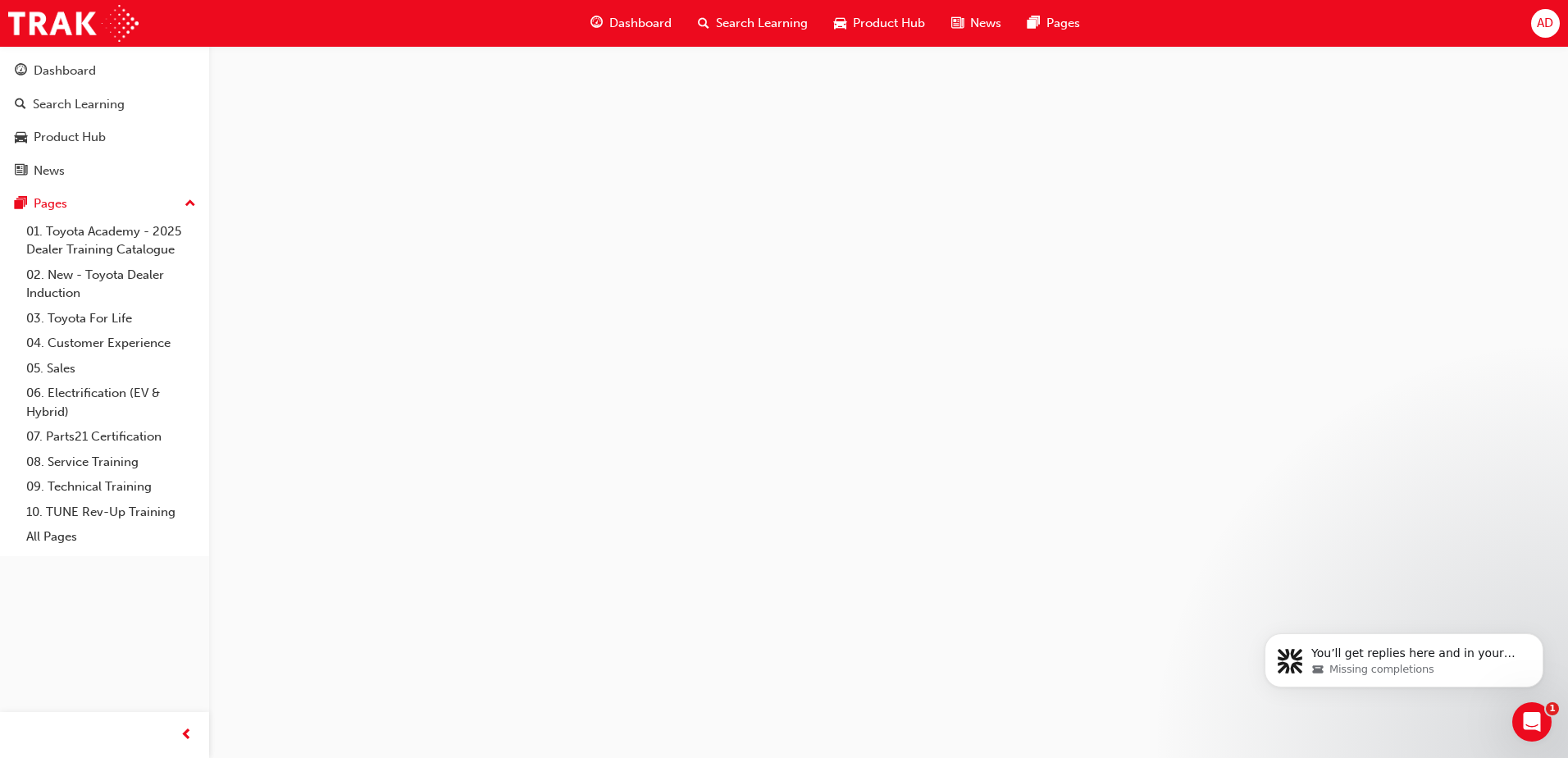
click at [449, 646] on div at bounding box center [784, 379] width 1568 height 758
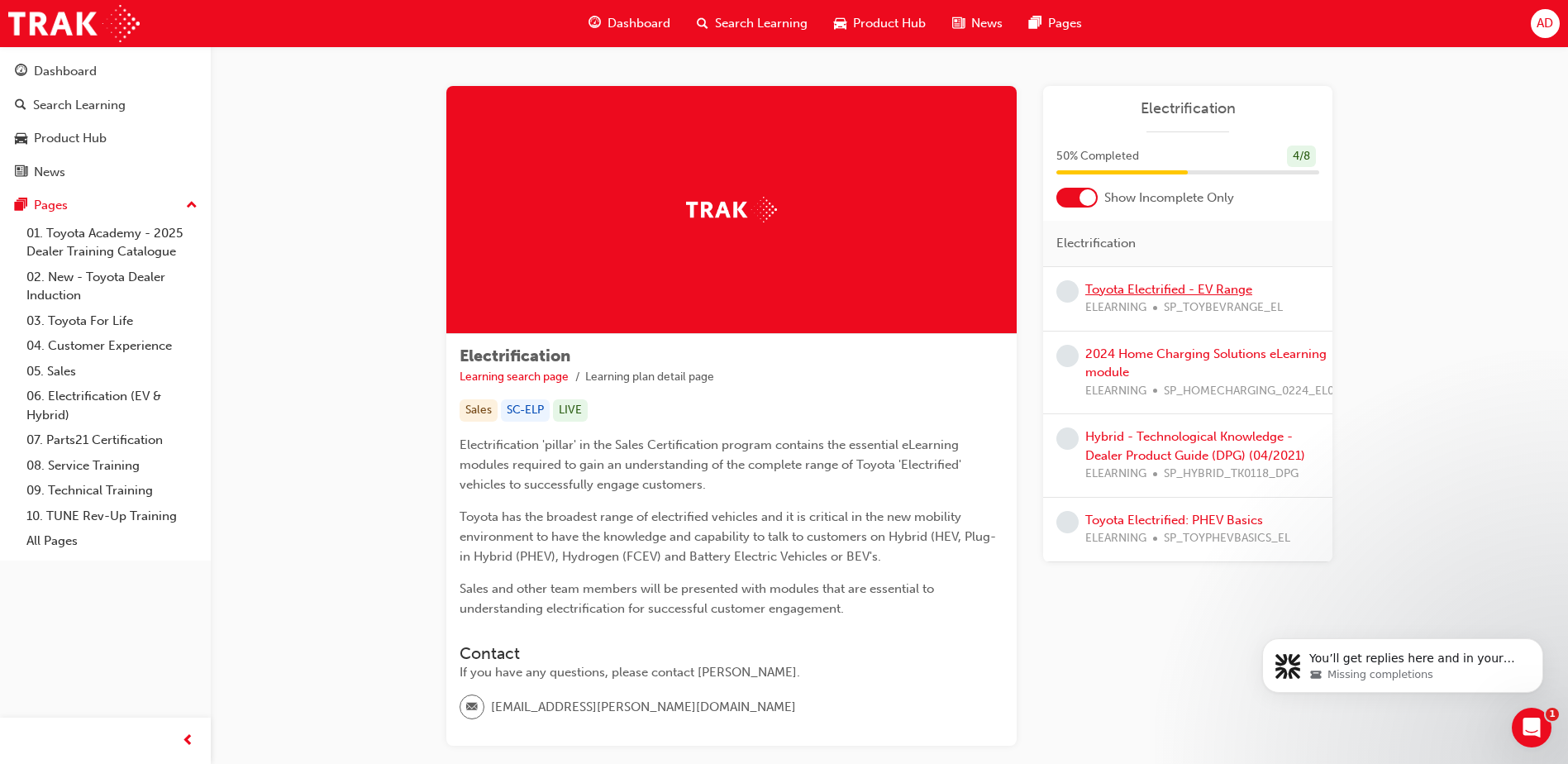
click at [1198, 291] on link "Toyota Electrified - EV Range" at bounding box center [1169, 290] width 167 height 15
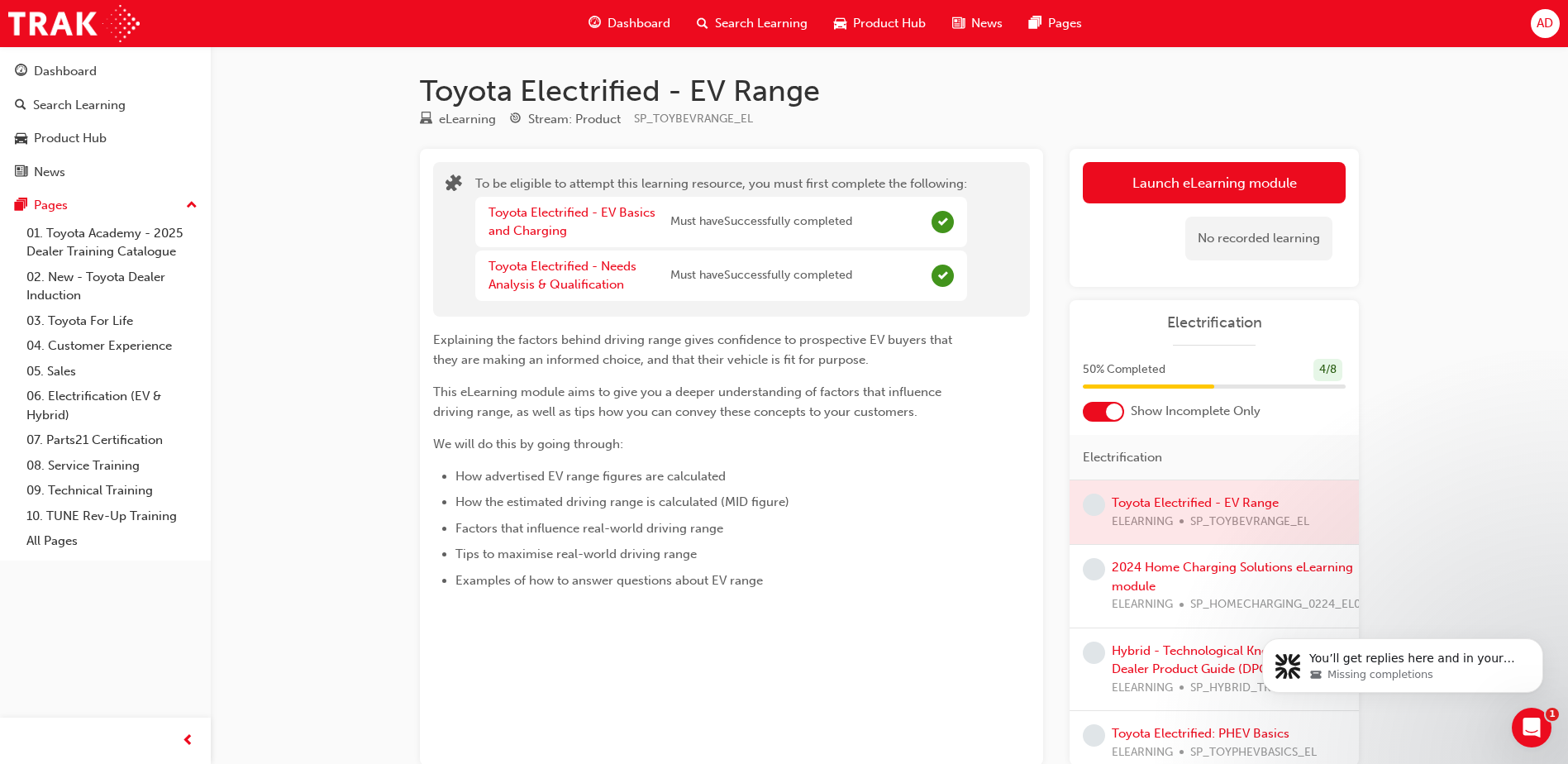
click at [438, 161] on div "To be eligible to attempt this learning resource, you must first complete the f…" at bounding box center [732, 457] width 623 height 617
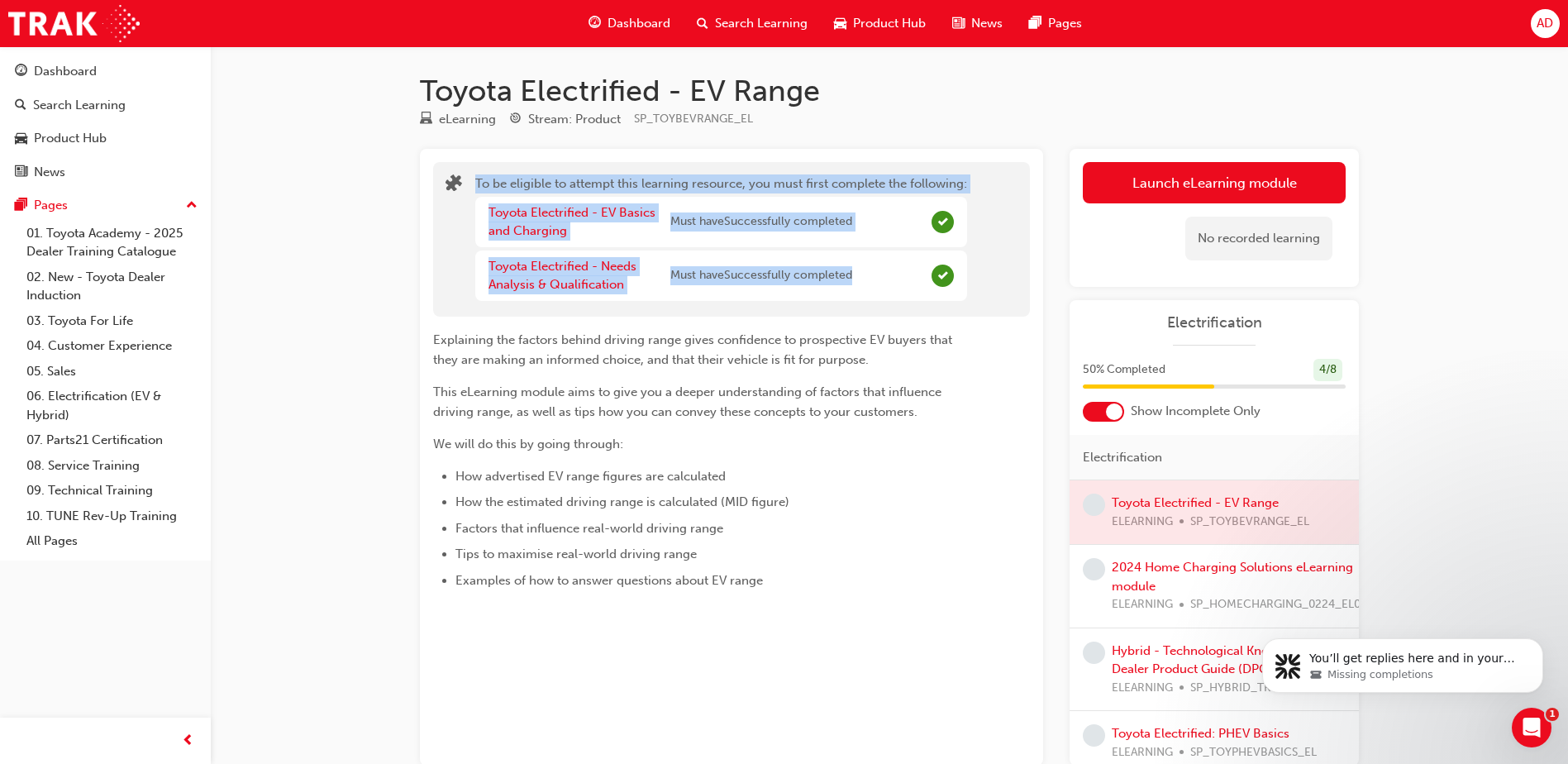
drag, startPoint x: 470, startPoint y: 166, endPoint x: 978, endPoint y: 293, distance: 523.6
click at [980, 308] on div "To be eligible to attempt this learning resource, you must first complete the f…" at bounding box center [731, 239] width 597 height 155
click at [979, 280] on div "To be eligible to attempt this learning resource, you must first complete the f…" at bounding box center [731, 239] width 572 height 130
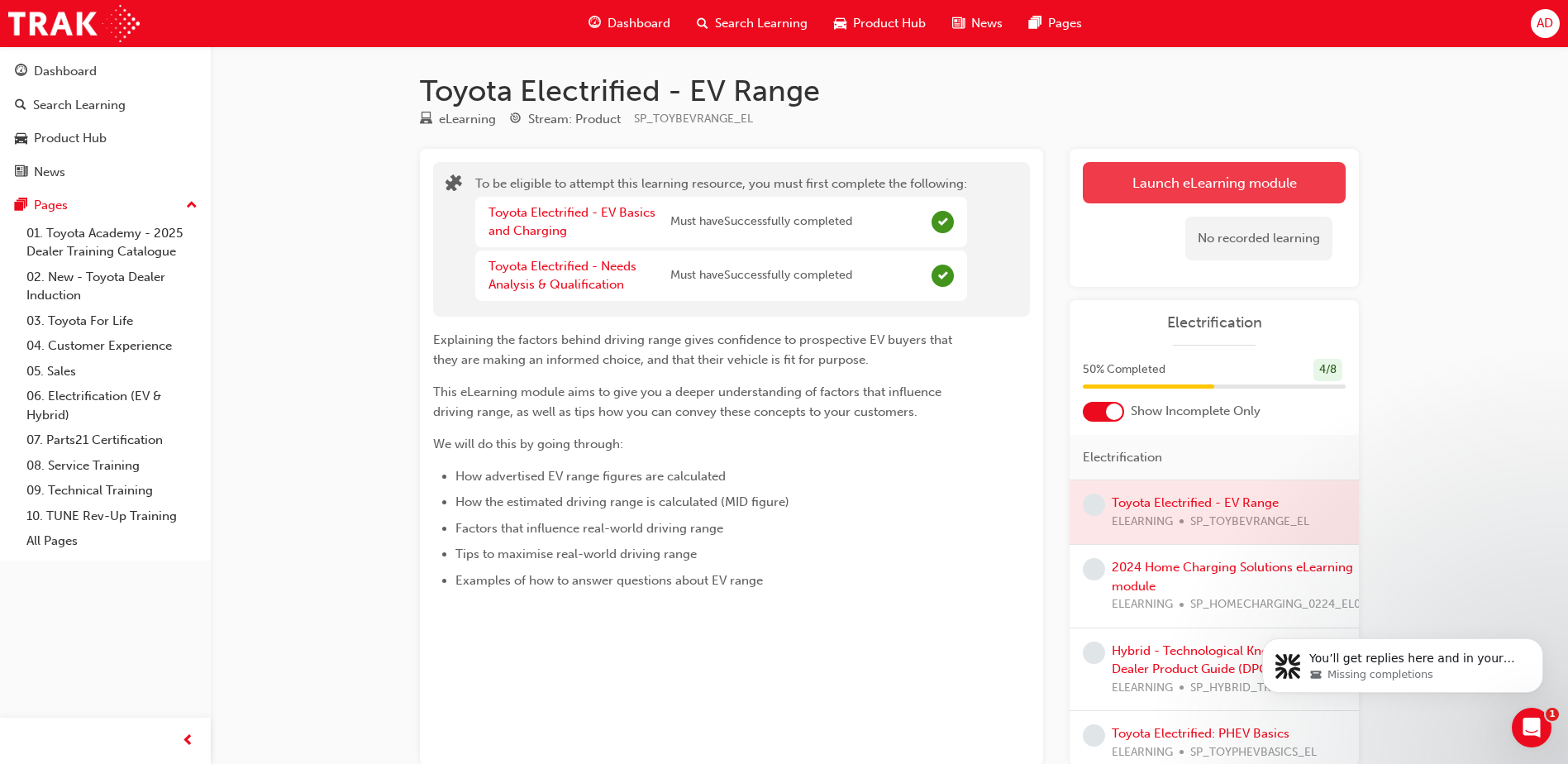
click at [1202, 182] on button "Launch eLearning module" at bounding box center [1214, 182] width 263 height 41
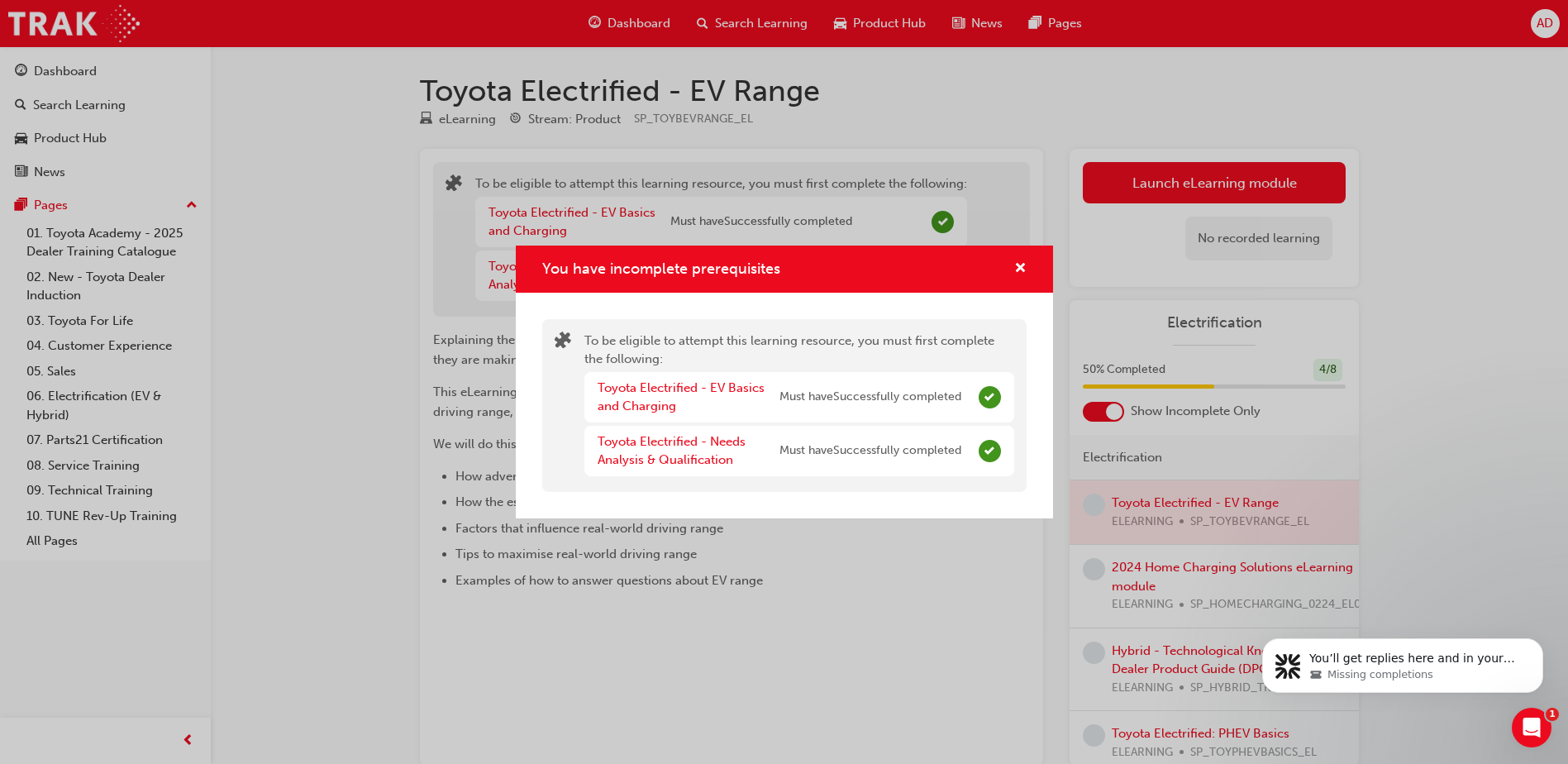
click at [989, 415] on div "Toyota Electrified - EV Basics and Charging Must have Successfully completed To…" at bounding box center [799, 423] width 430 height 104
click at [965, 385] on div "Toyota Electrified - EV Basics and Charging Must have Successfully completed" at bounding box center [799, 397] width 430 height 51
click at [986, 395] on span "Complete" at bounding box center [989, 397] width 22 height 22
click at [1004, 454] on div "Toyota Electrified - Needs Analysis & Qualification Must have Successfully comp…" at bounding box center [799, 451] width 430 height 51
click at [987, 279] on div "You have incomplete prerequisites" at bounding box center [784, 269] width 484 height 21
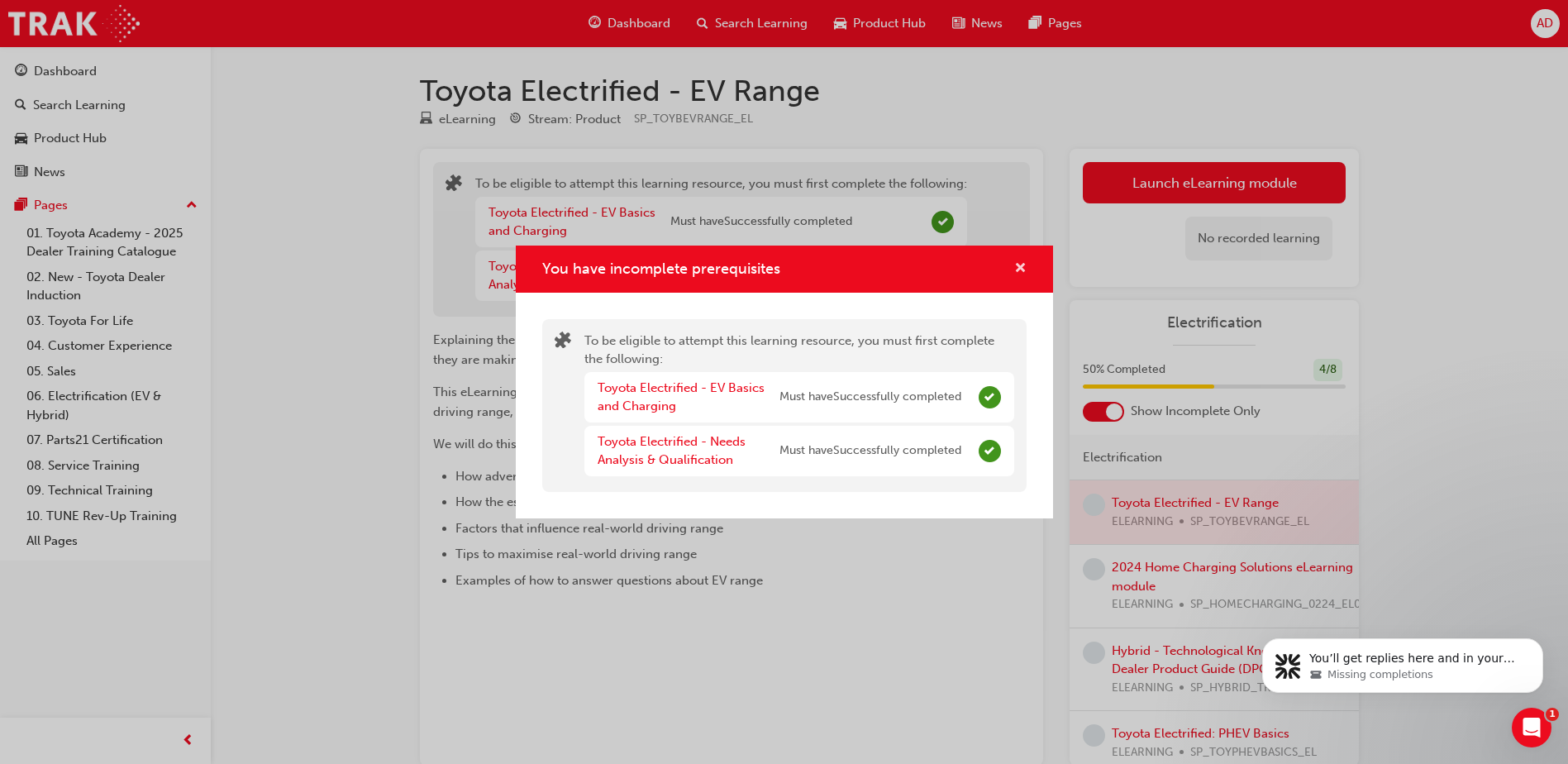
click at [1022, 267] on span "cross-icon" at bounding box center [1020, 270] width 12 height 15
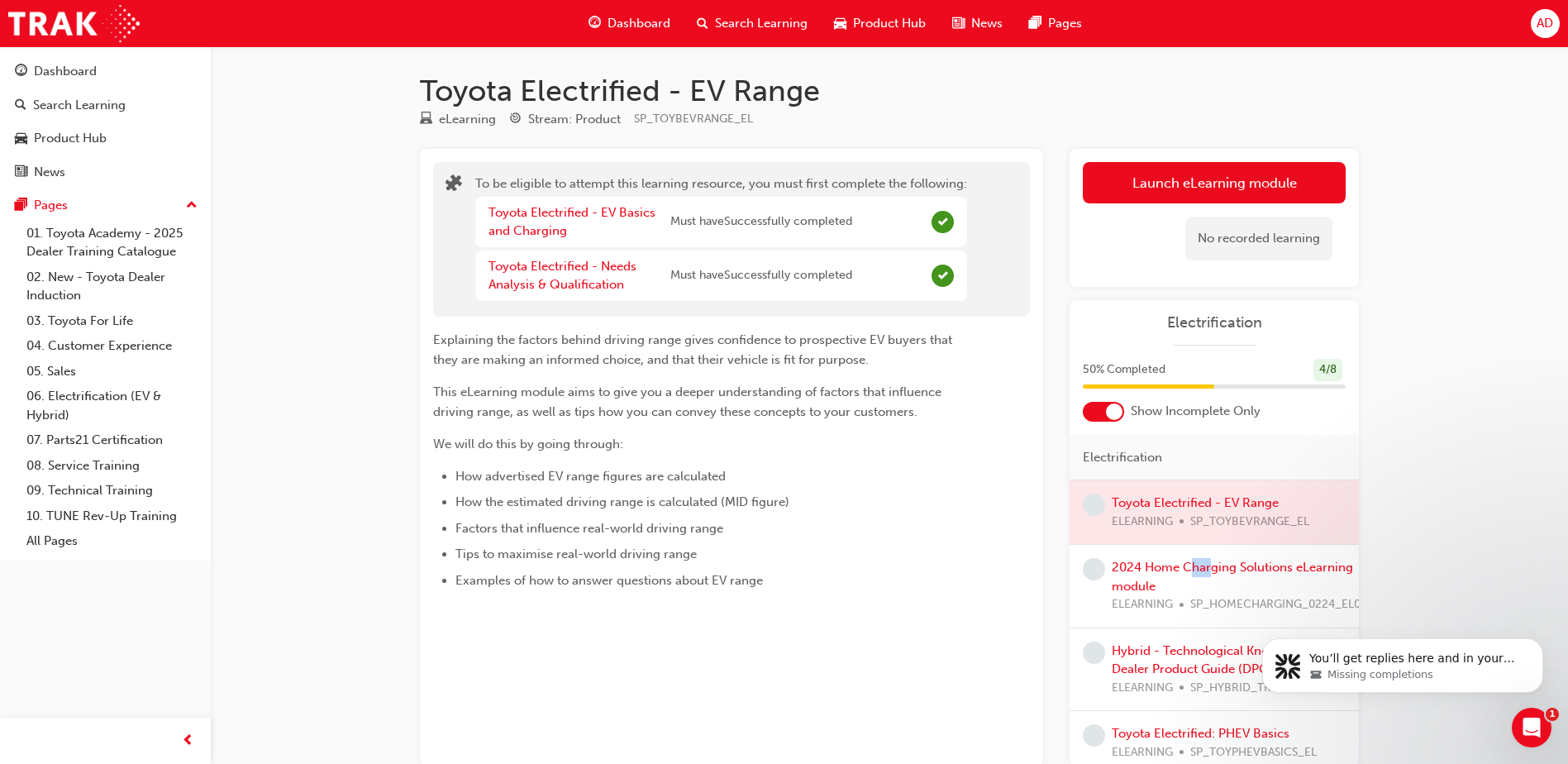
drag, startPoint x: 1197, startPoint y: 548, endPoint x: 1212, endPoint y: 551, distance: 15.3
click at [1211, 550] on div "2024 Home Charging Solutions eLearning module ELEARNING SP_HOMECHARGING_0224_EL…" at bounding box center [1214, 587] width 290 height 84
click at [1226, 561] on link "2024 Home Charging Solutions eLearning module" at bounding box center [1232, 577] width 241 height 34
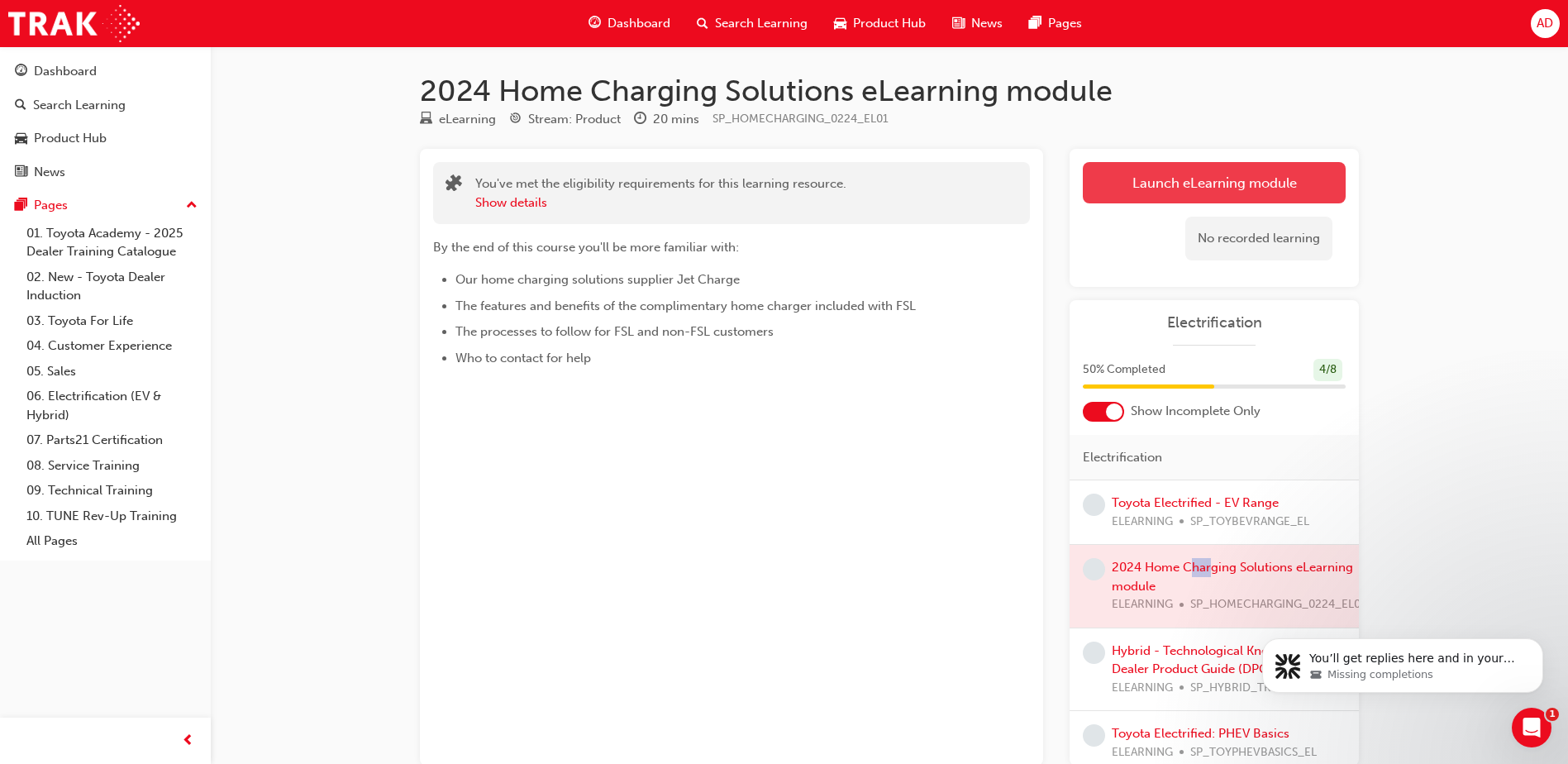
click at [1138, 176] on link "Launch eLearning module" at bounding box center [1214, 182] width 263 height 41
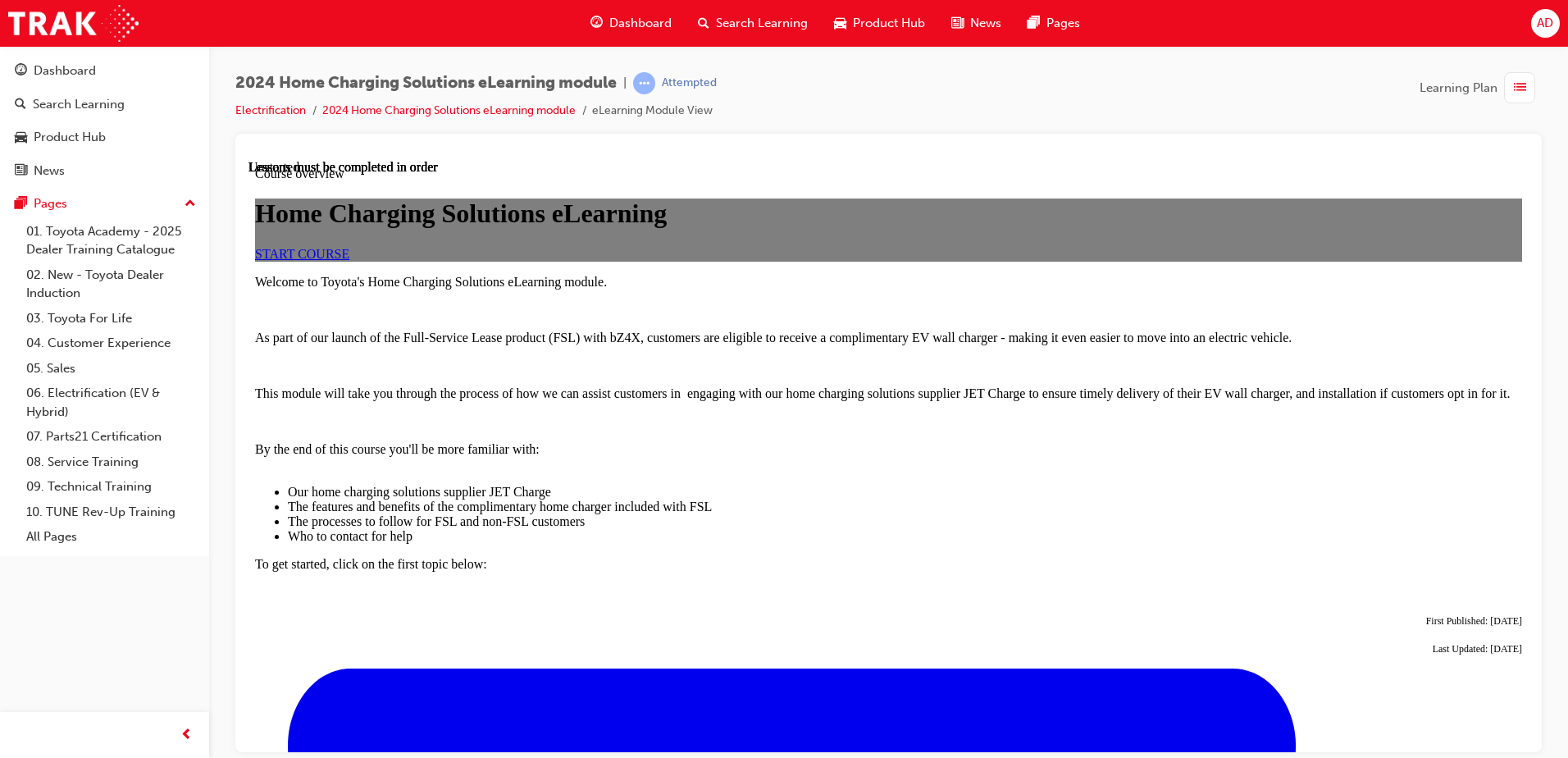
scroll to position [82, 0]
click at [349, 260] on span "START COURSE" at bounding box center [303, 253] width 95 height 14
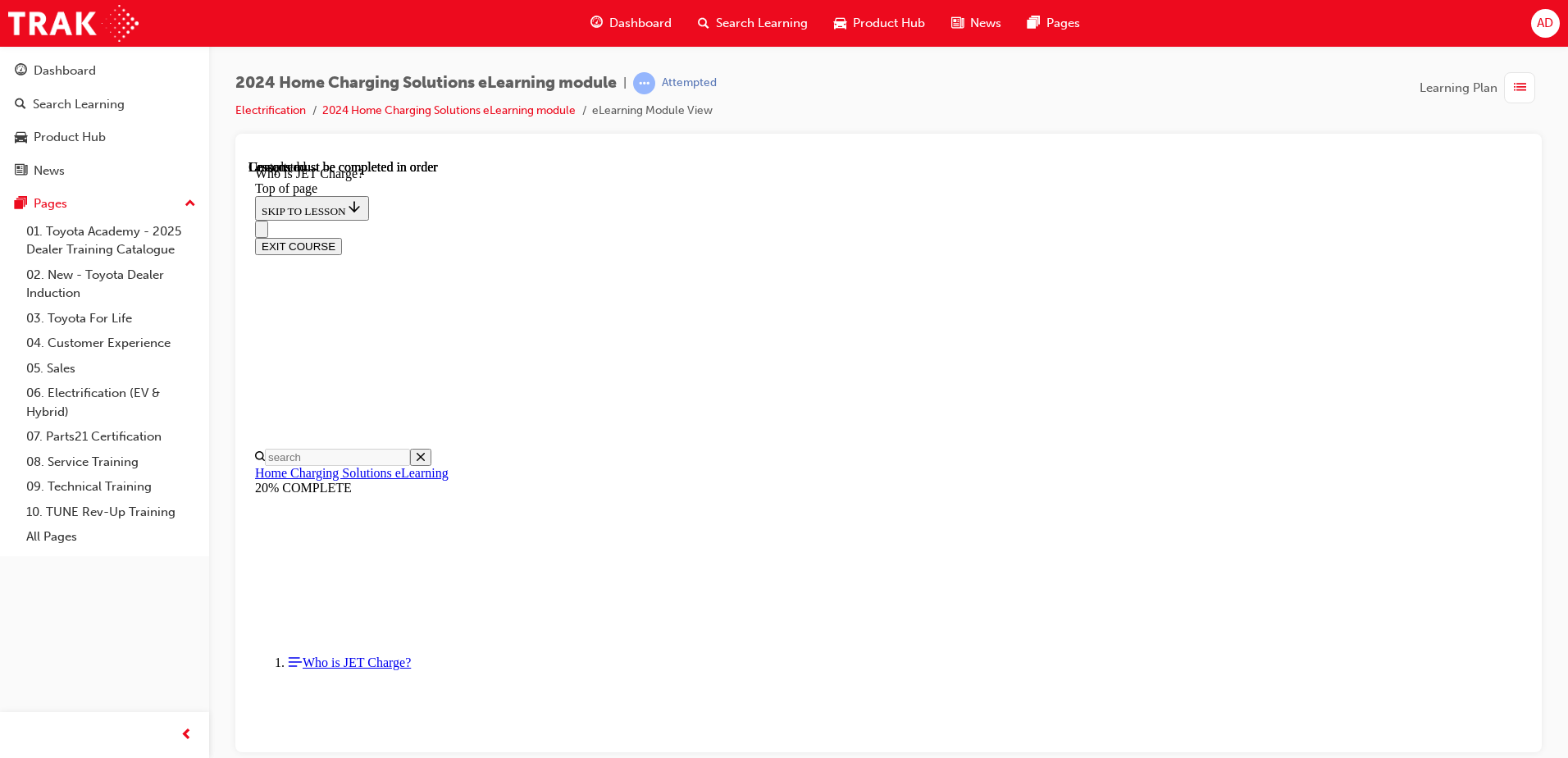
scroll to position [231, 0]
drag, startPoint x: 1002, startPoint y: 716, endPoint x: 998, endPoint y: 703, distance: 13.6
drag, startPoint x: 1034, startPoint y: 237, endPoint x: 938, endPoint y: 235, distance: 96.0
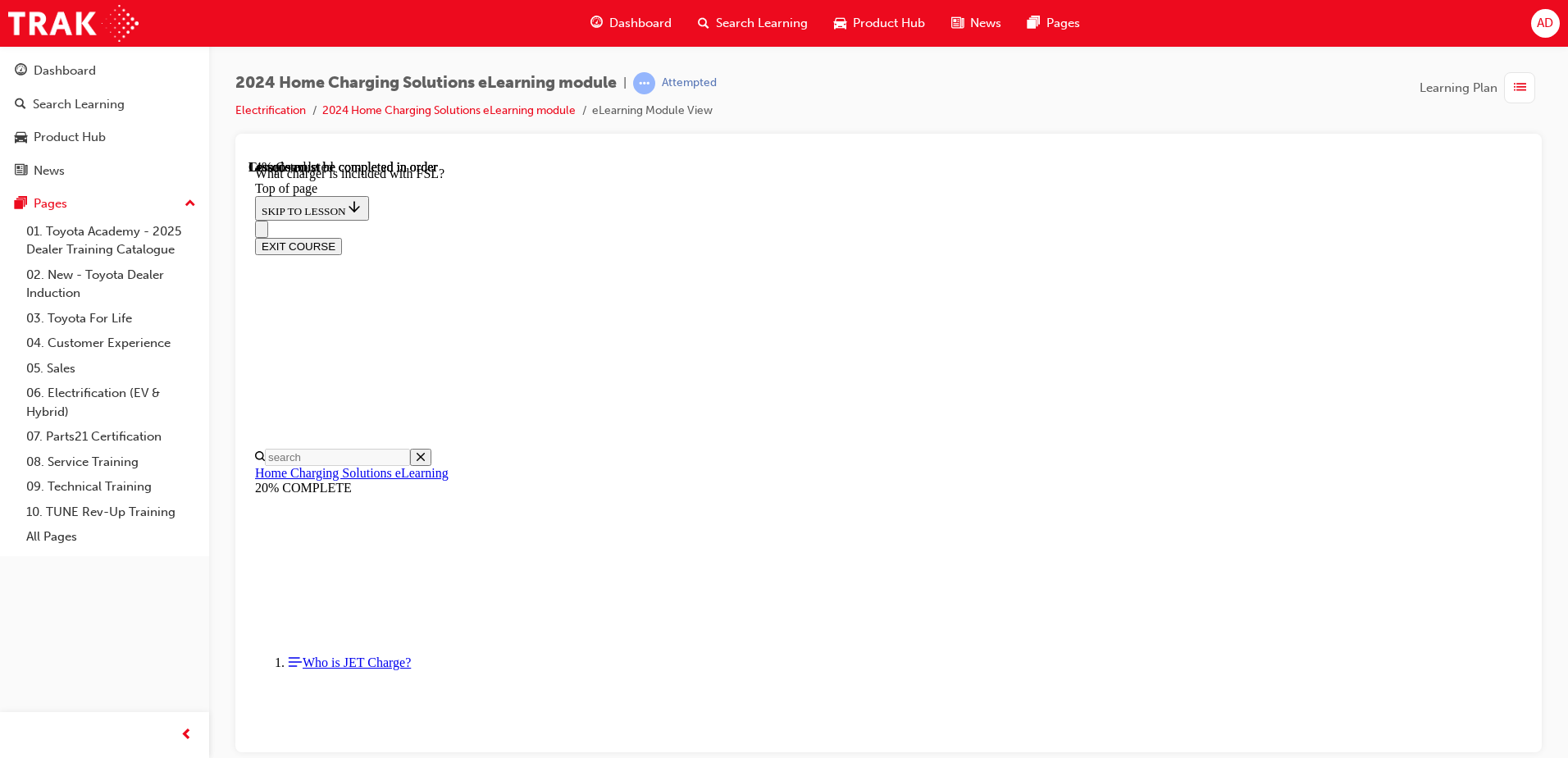
drag, startPoint x: 1031, startPoint y: 249, endPoint x: 1368, endPoint y: 265, distance: 337.4
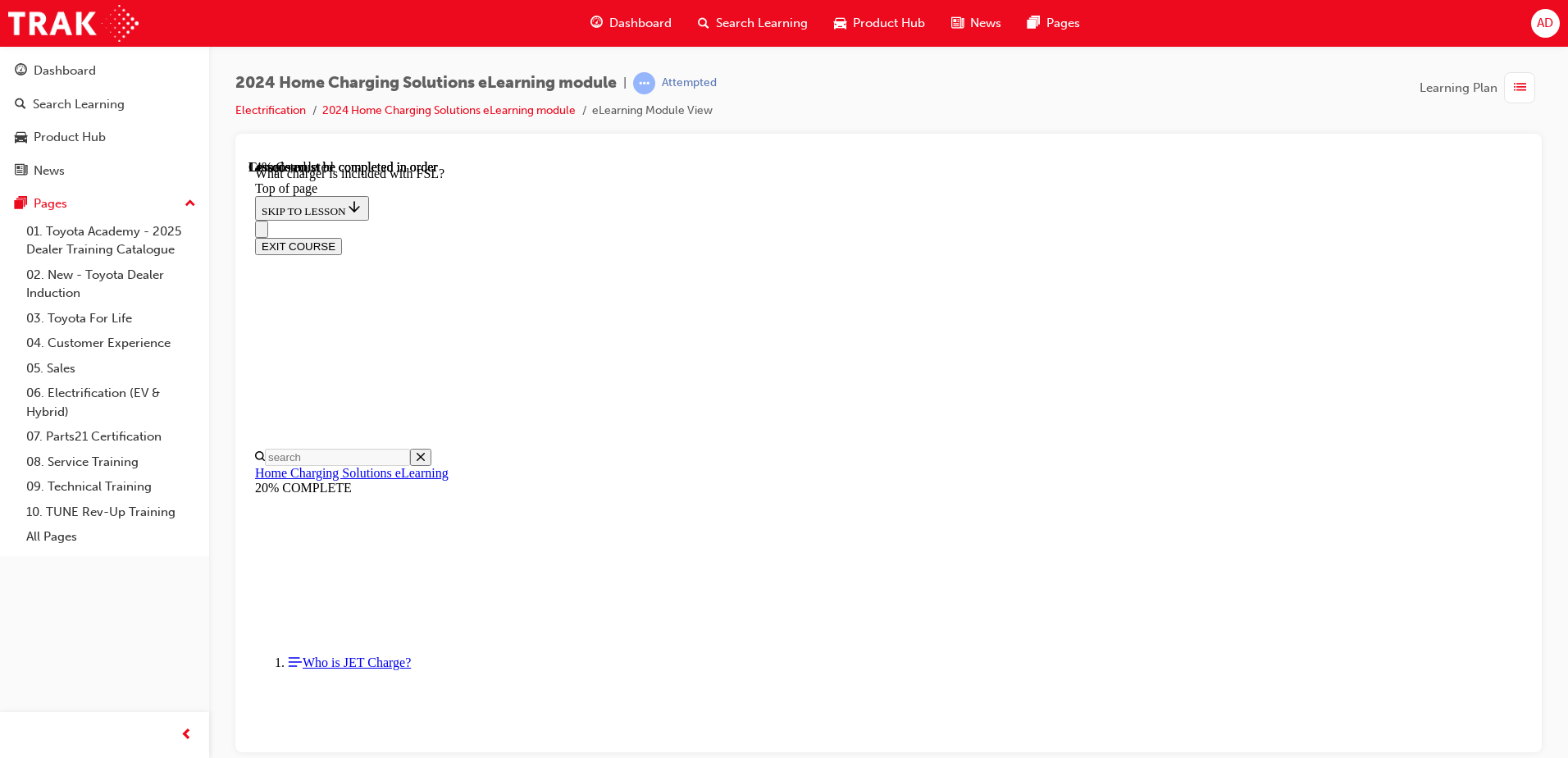
drag, startPoint x: 1149, startPoint y: 312, endPoint x: 1071, endPoint y: 302, distance: 78.6
drag, startPoint x: 1237, startPoint y: 341, endPoint x: 1267, endPoint y: 341, distance: 30.0
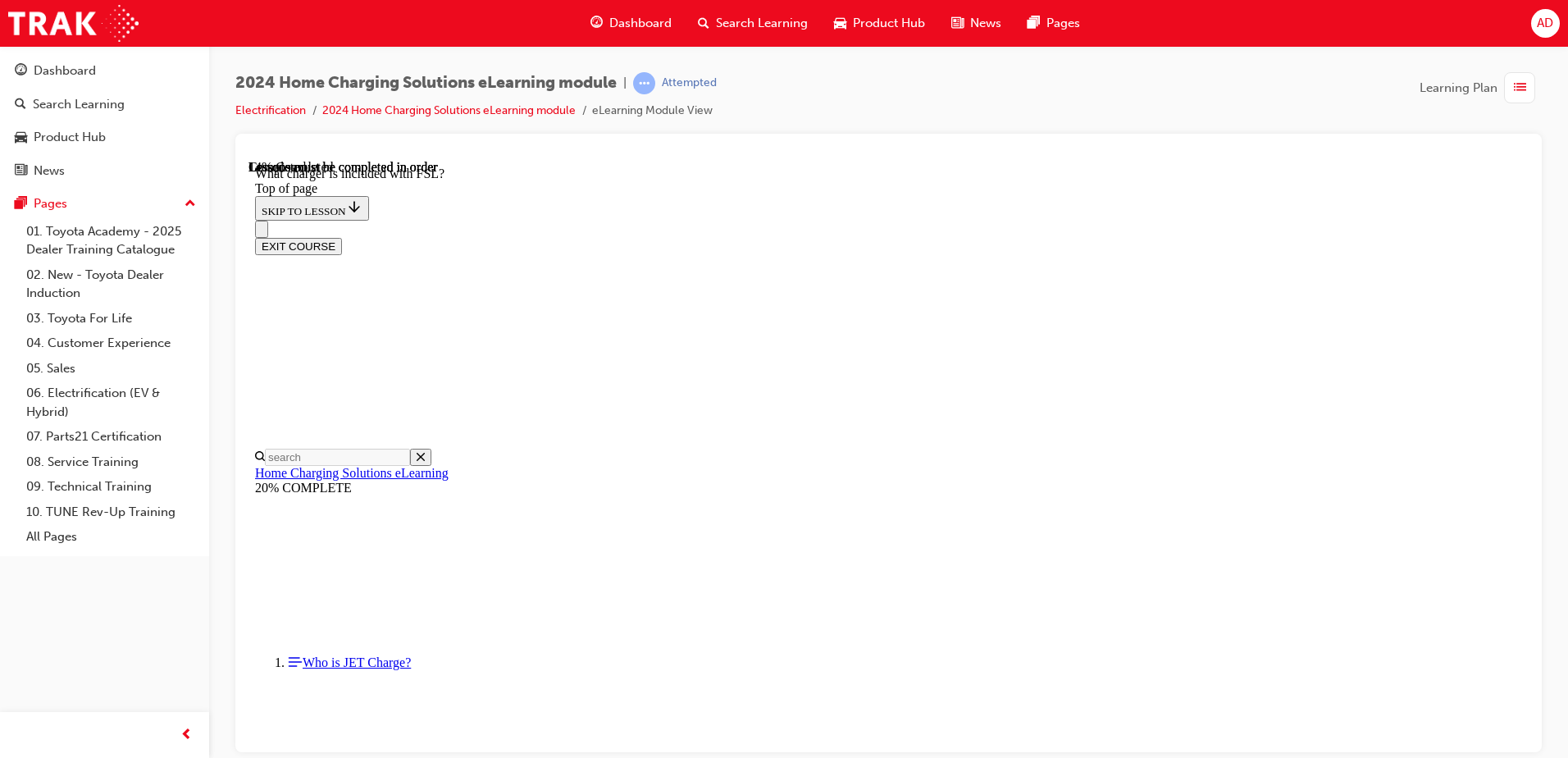
drag, startPoint x: 1121, startPoint y: 377, endPoint x: 1257, endPoint y: 377, distance: 136.0
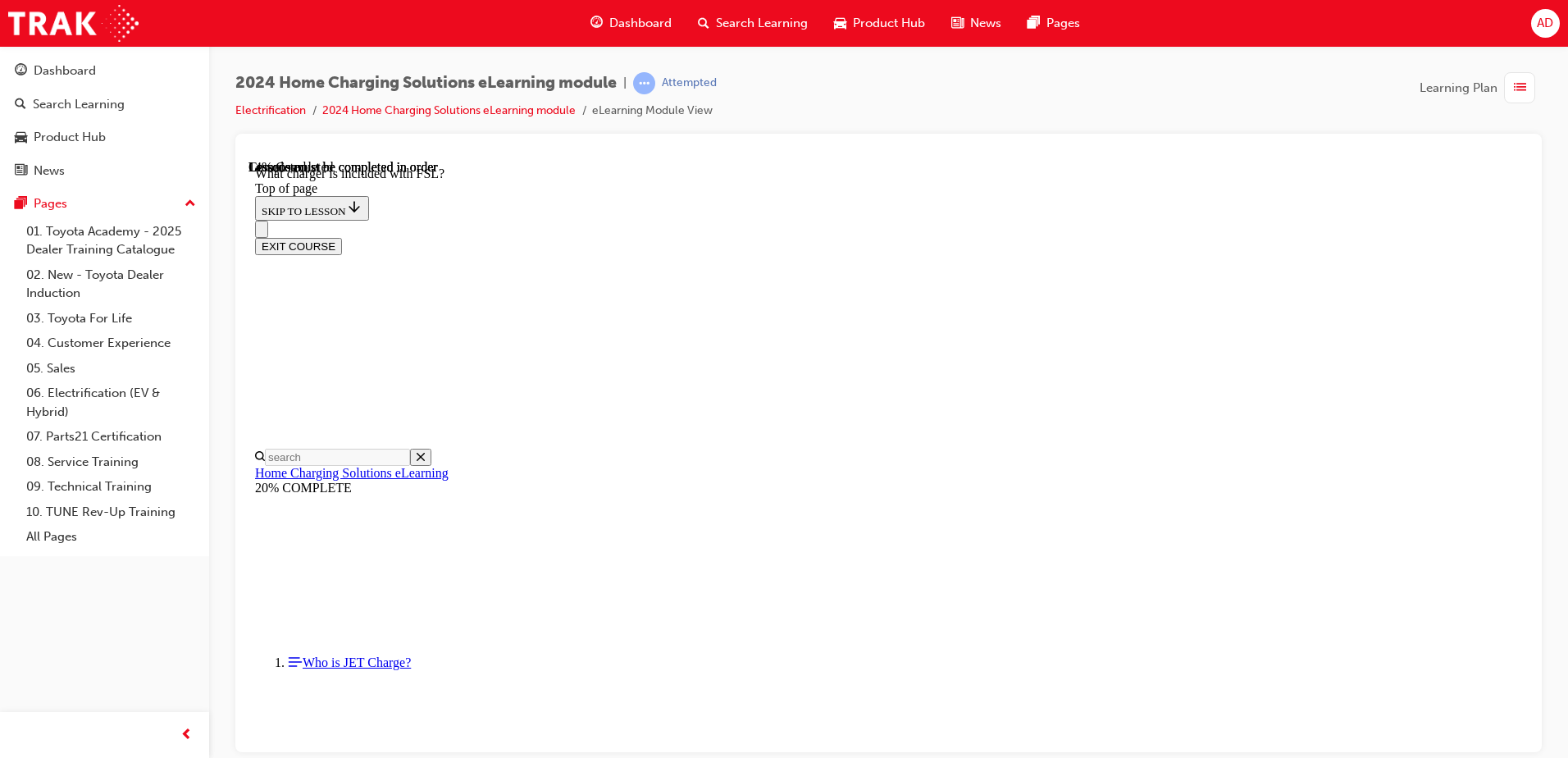
drag, startPoint x: 1032, startPoint y: 446, endPoint x: 1105, endPoint y: 441, distance: 73.2
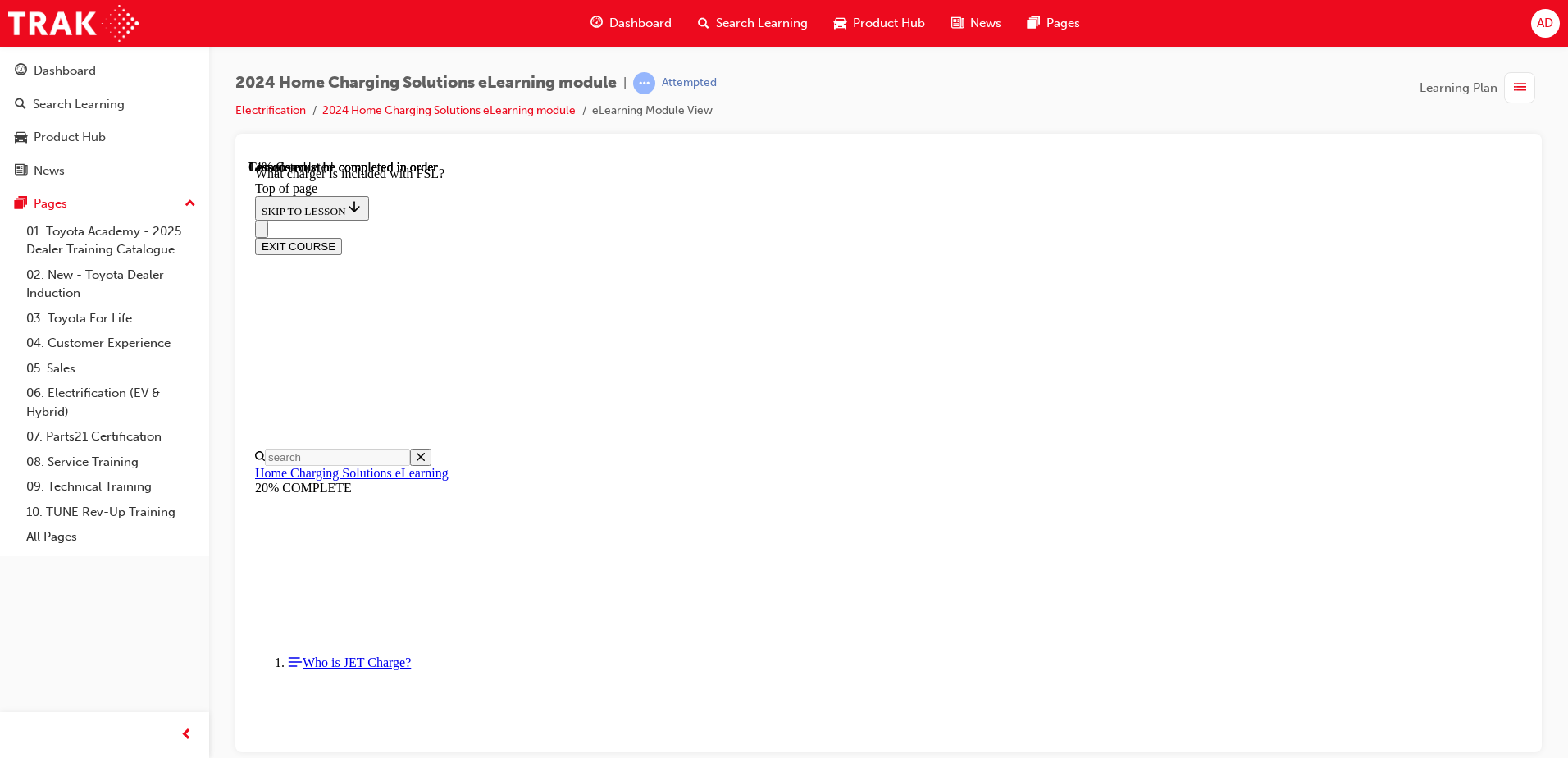
drag, startPoint x: 1045, startPoint y: 204, endPoint x: 1021, endPoint y: 220, distance: 28.8
drag, startPoint x: 1141, startPoint y: 346, endPoint x: 1156, endPoint y: 341, distance: 15.8
drag, startPoint x: 1336, startPoint y: 309, endPoint x: 1147, endPoint y: 346, distance: 192.6
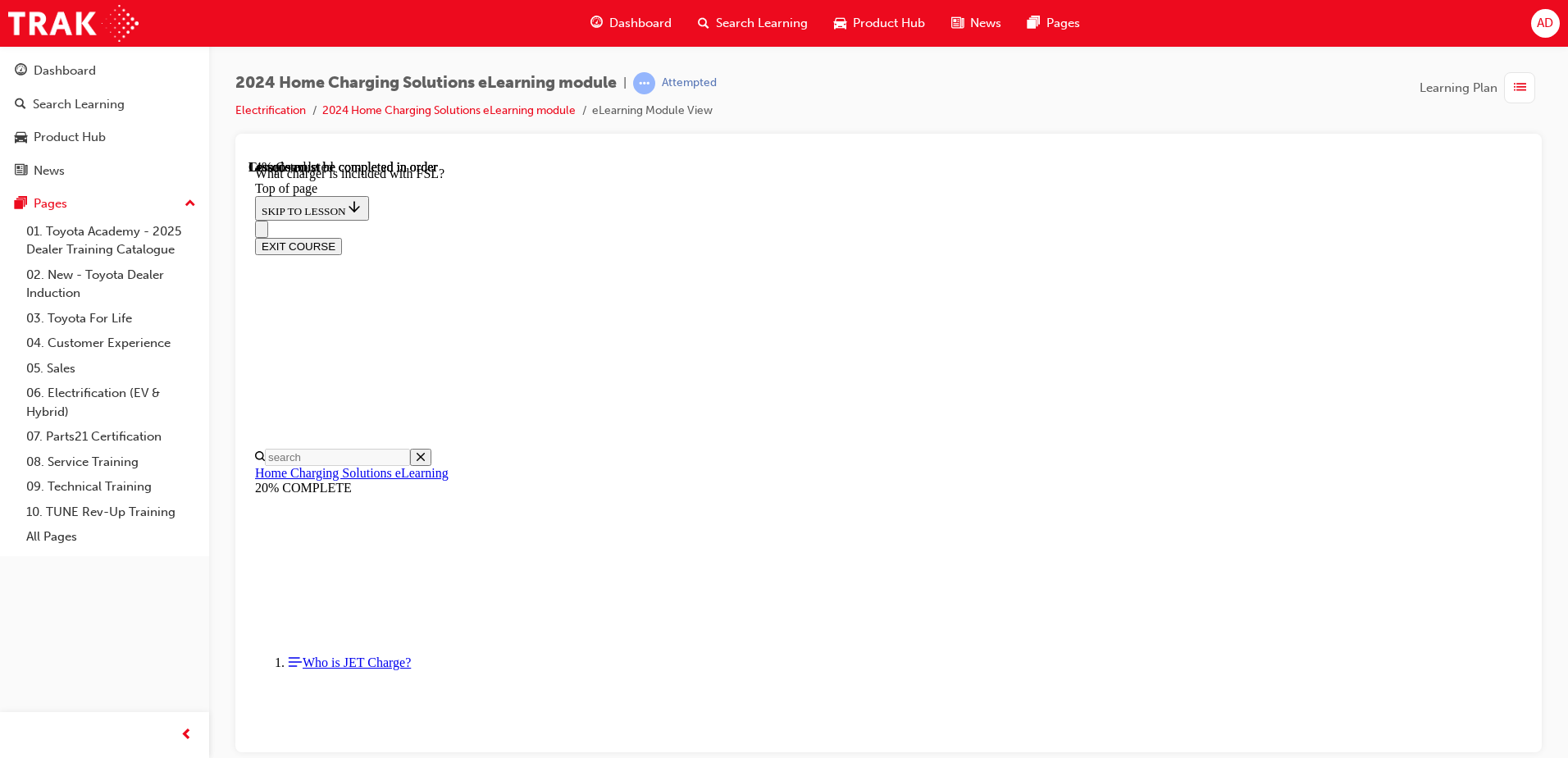
drag, startPoint x: 721, startPoint y: 220, endPoint x: 636, endPoint y: 259, distance: 93.5
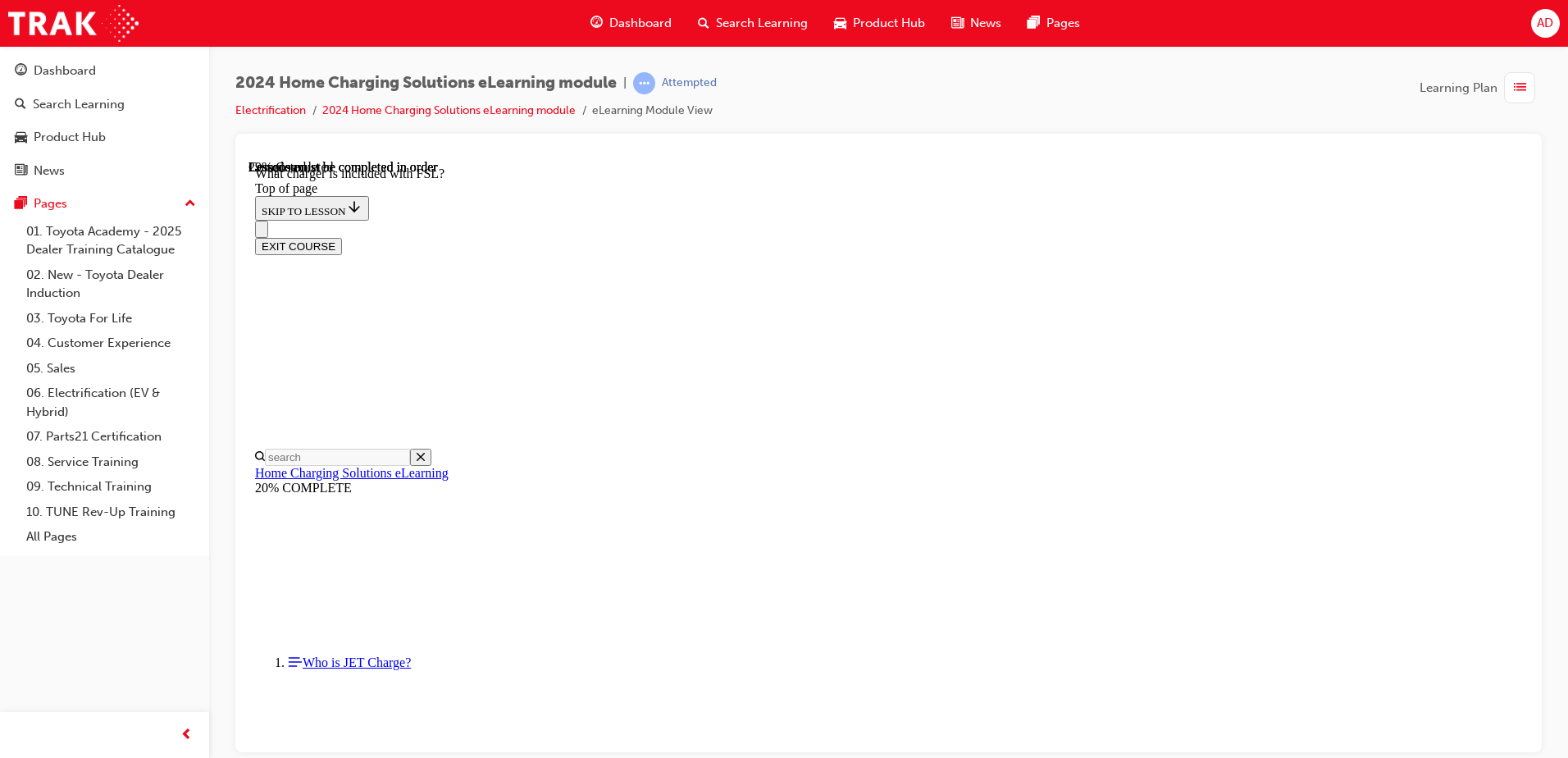
drag, startPoint x: 851, startPoint y: 496, endPoint x: 705, endPoint y: 442, distance: 155.7
drag, startPoint x: 978, startPoint y: 629, endPoint x: 1037, endPoint y: 624, distance: 59.2
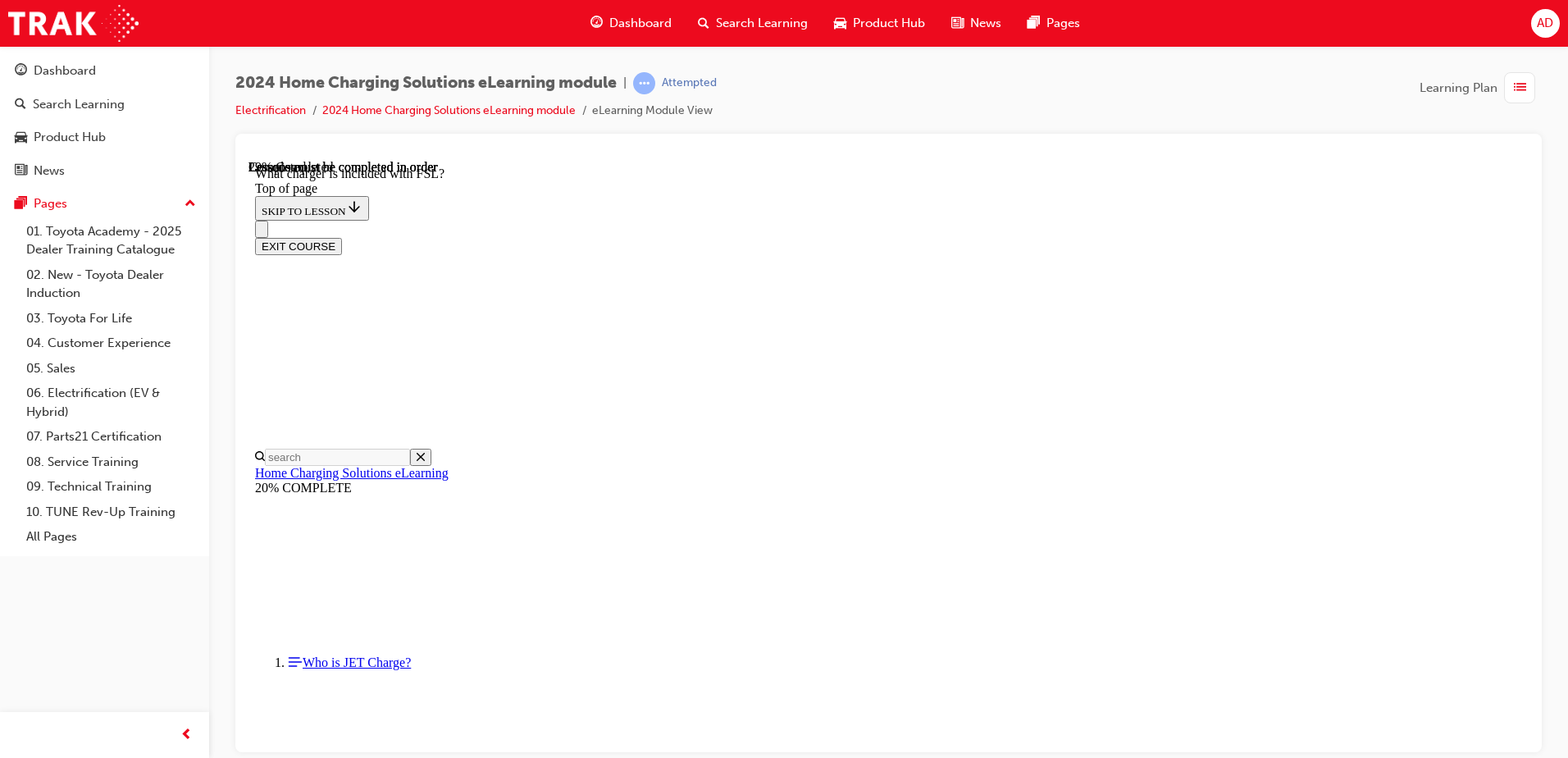
drag, startPoint x: 1251, startPoint y: 634, endPoint x: 905, endPoint y: 652, distance: 346.5
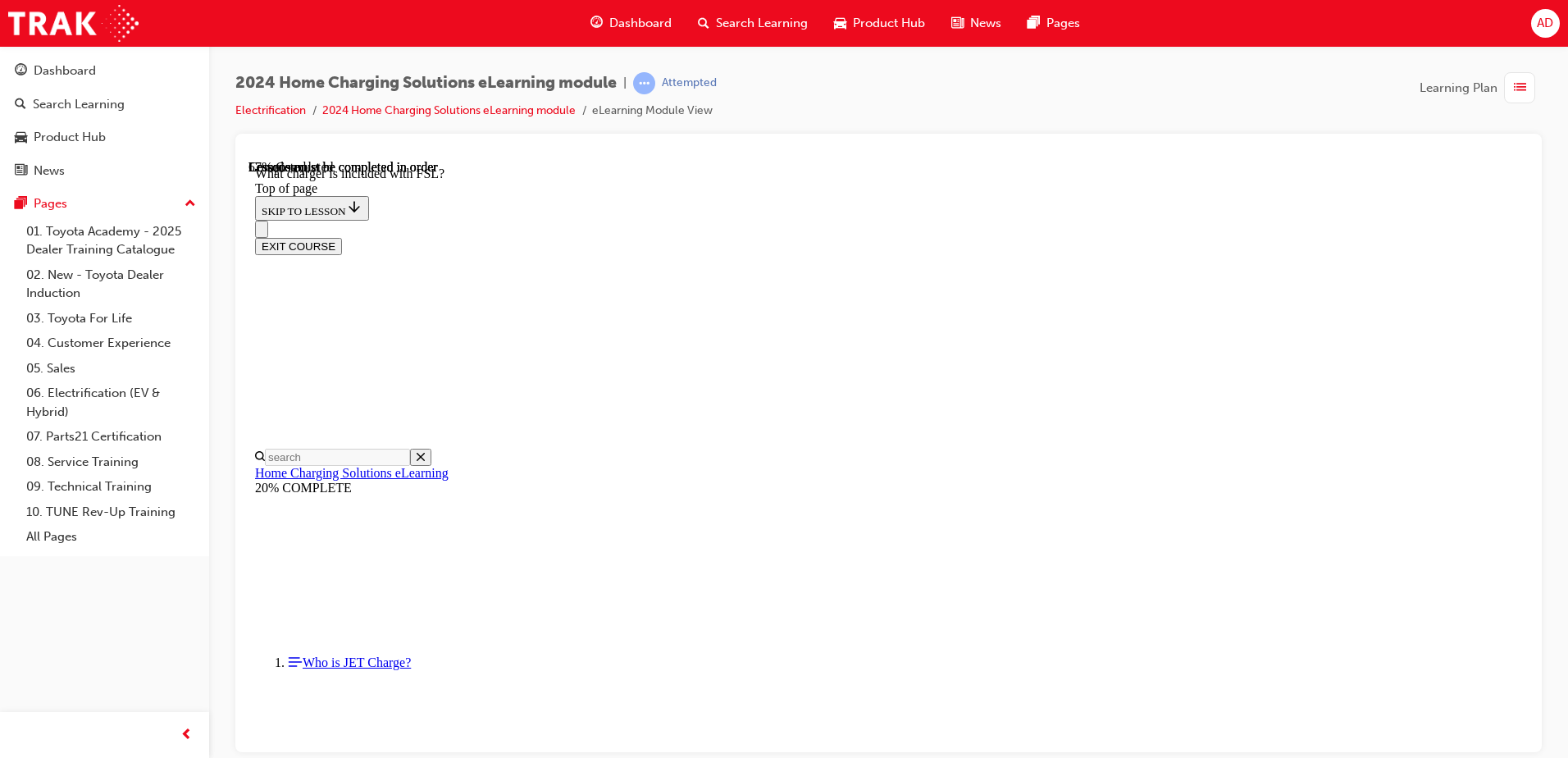
scroll to position [1364, 0]
drag, startPoint x: 701, startPoint y: 305, endPoint x: 714, endPoint y: 300, distance: 13.9
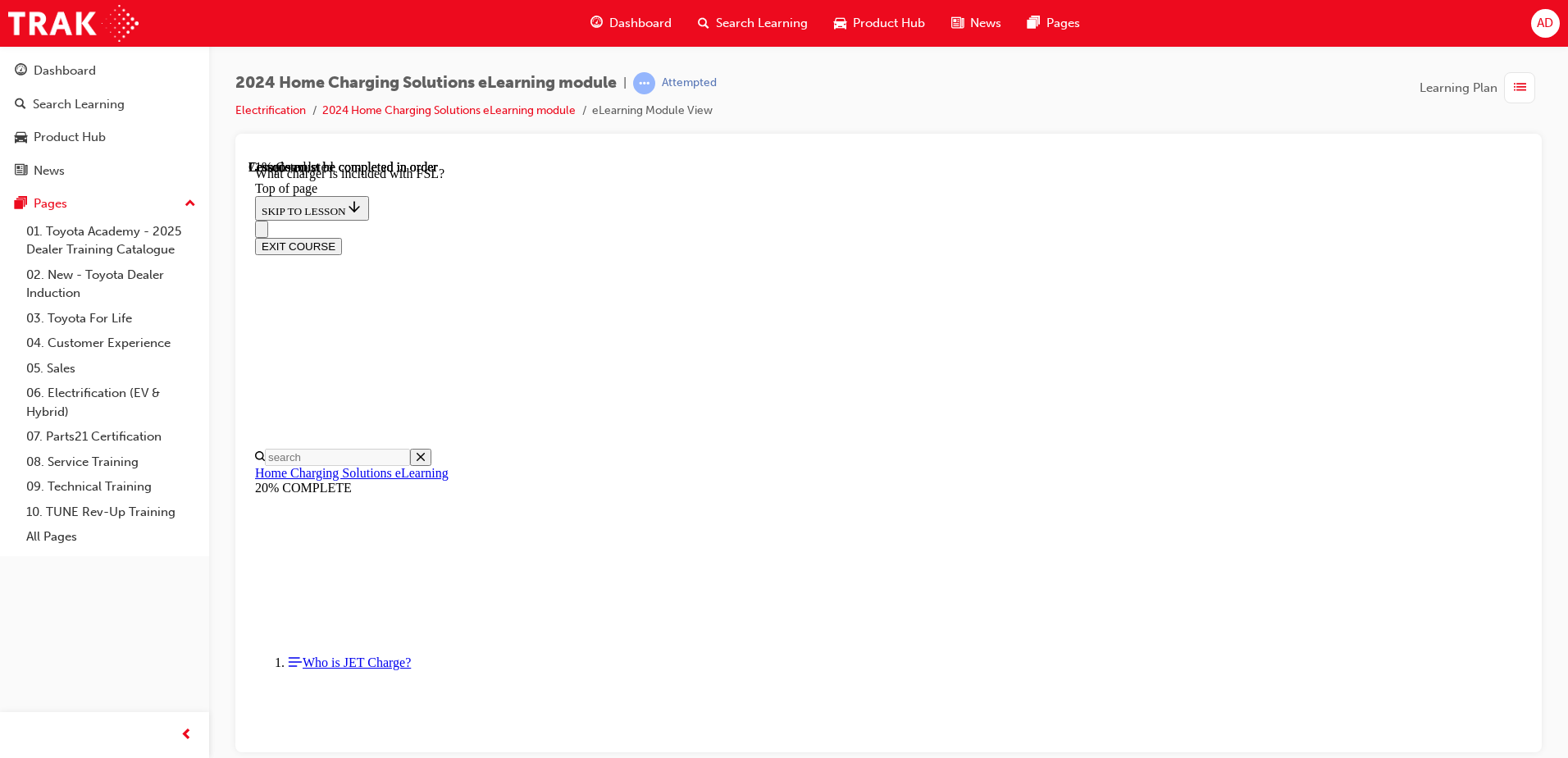
drag, startPoint x: 675, startPoint y: 373, endPoint x: 714, endPoint y: 343, distance: 49.2
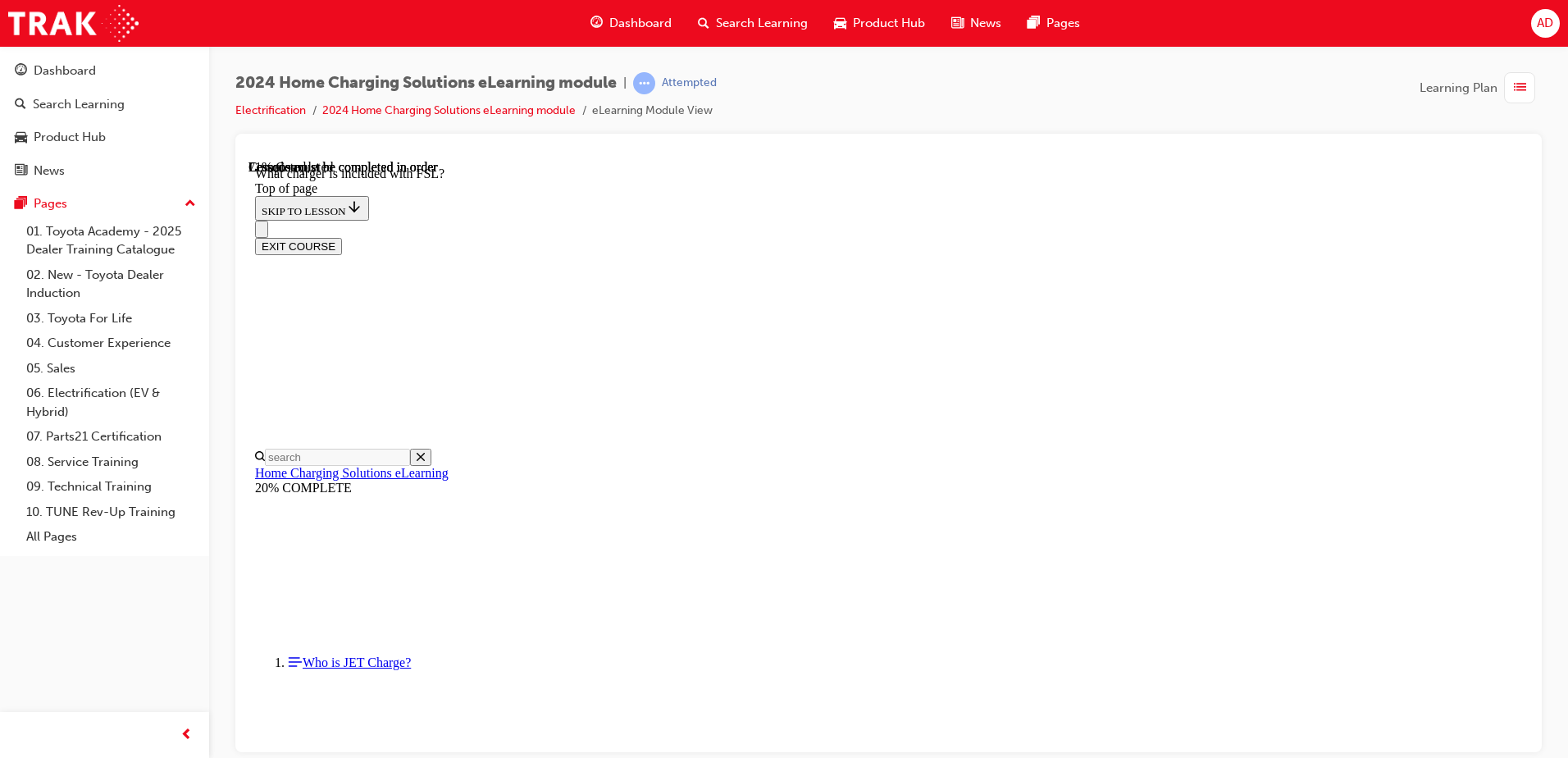
drag, startPoint x: 953, startPoint y: 516, endPoint x: 984, endPoint y: 517, distance: 31.0
drag, startPoint x: 744, startPoint y: 483, endPoint x: 676, endPoint y: 463, distance: 70.9
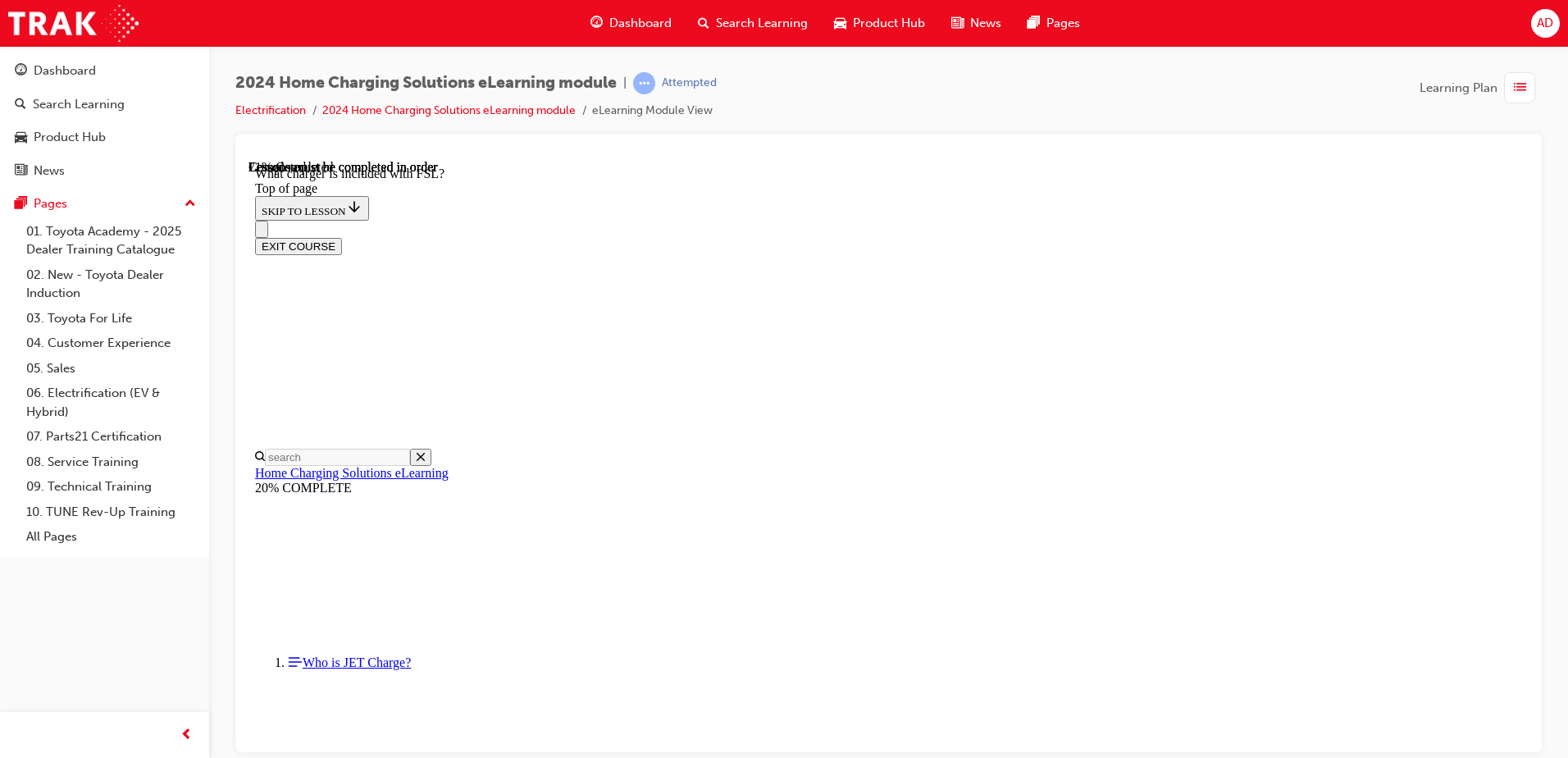
drag, startPoint x: 936, startPoint y: 510, endPoint x: 1196, endPoint y: 538, distance: 261.5
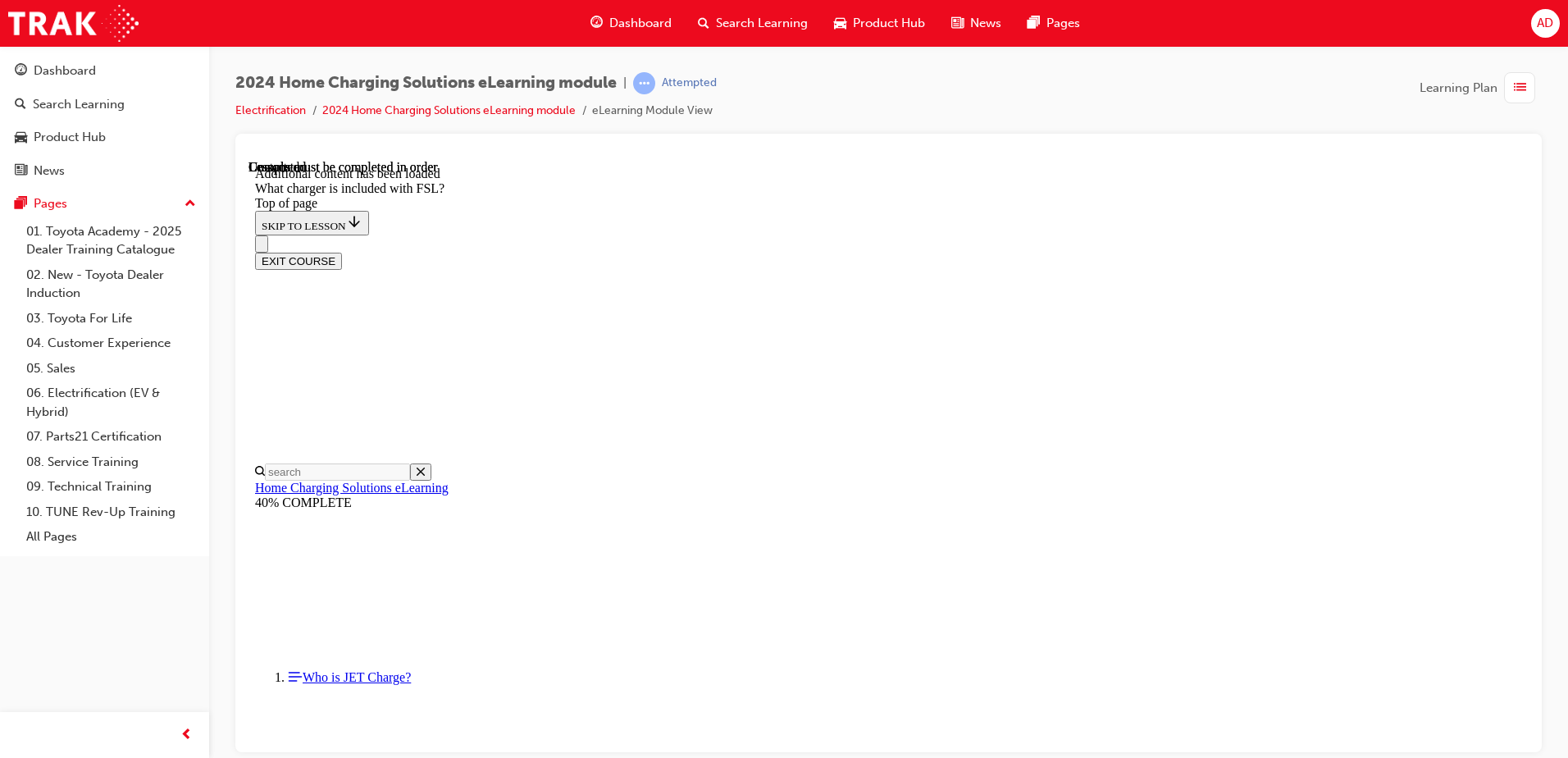
scroll to position [2146, 0]
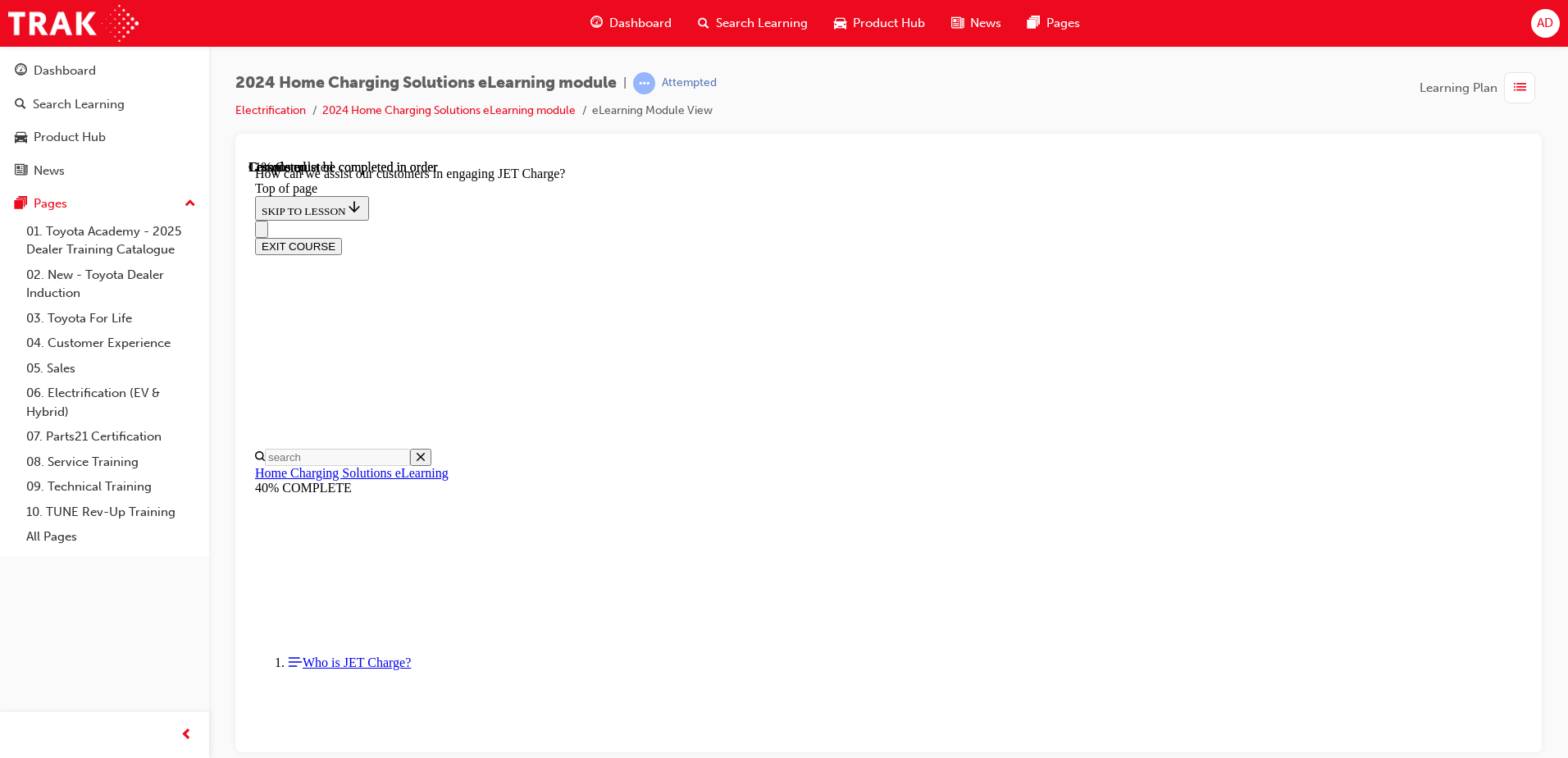
scroll to position [215, 0]
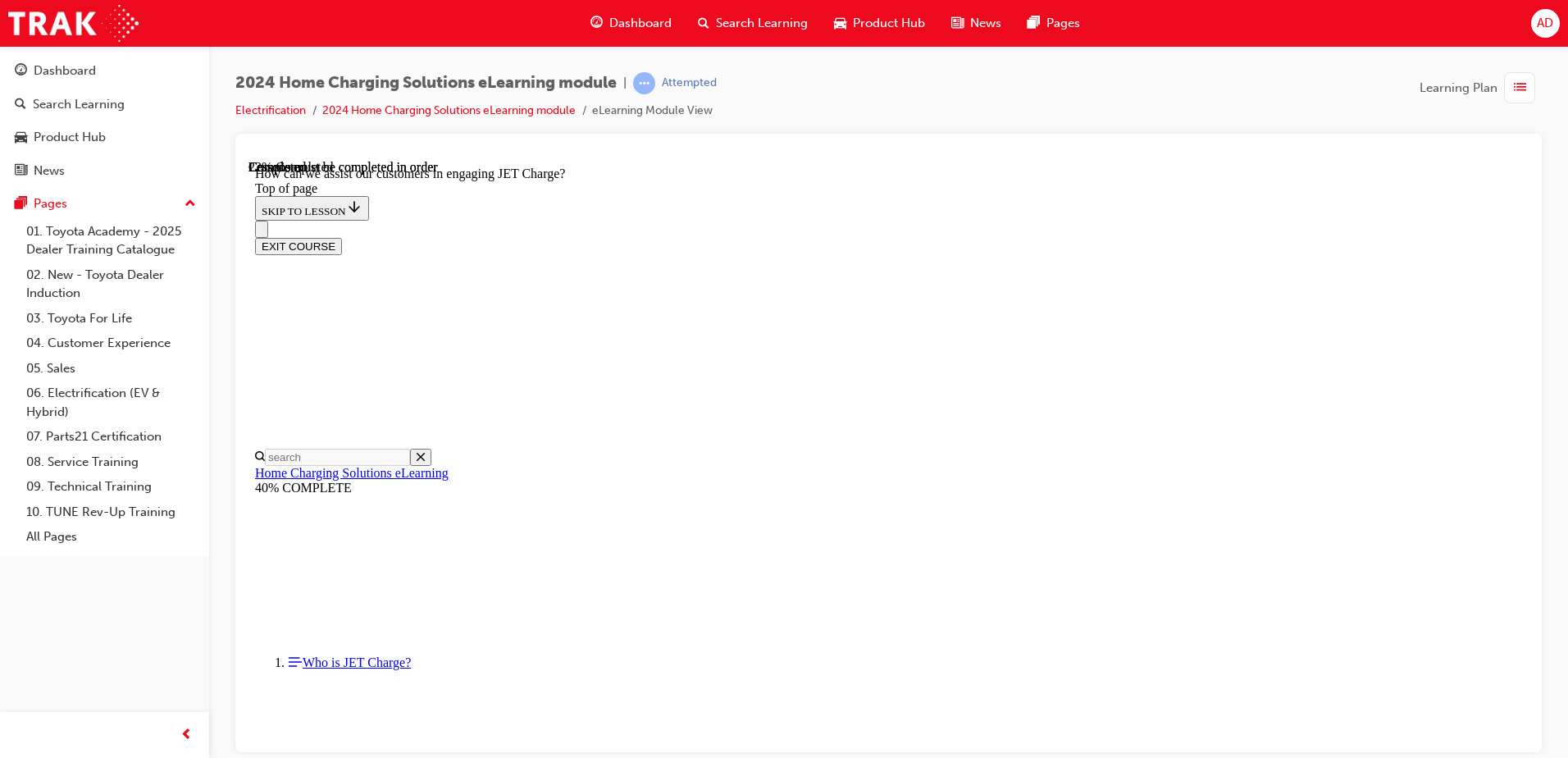
drag, startPoint x: 1159, startPoint y: 310, endPoint x: 1191, endPoint y: 311, distance: 32.0
drag, startPoint x: 738, startPoint y: 262, endPoint x: 636, endPoint y: 250, distance: 102.7
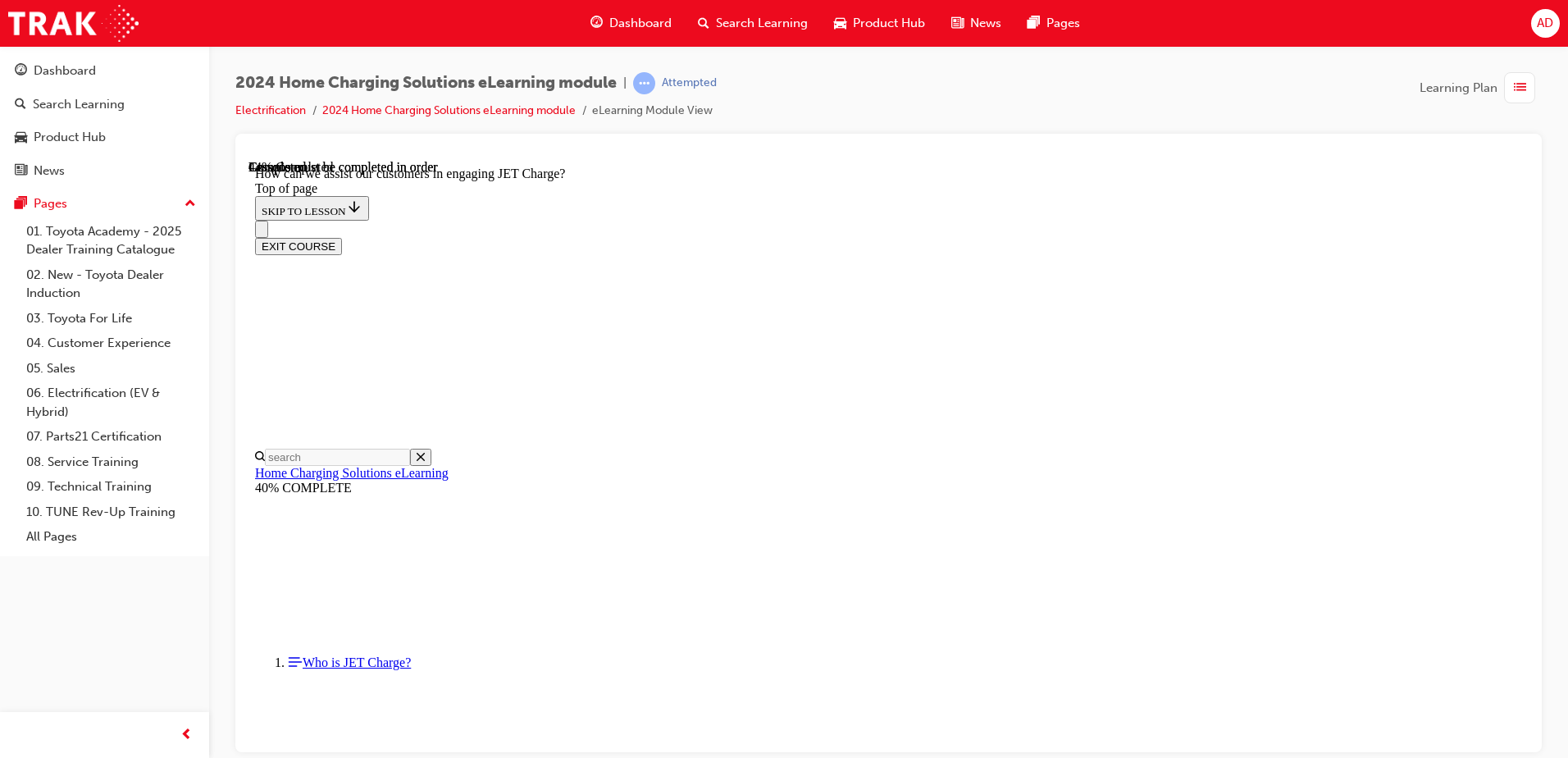
drag, startPoint x: 693, startPoint y: 385, endPoint x: 1254, endPoint y: 404, distance: 561.3
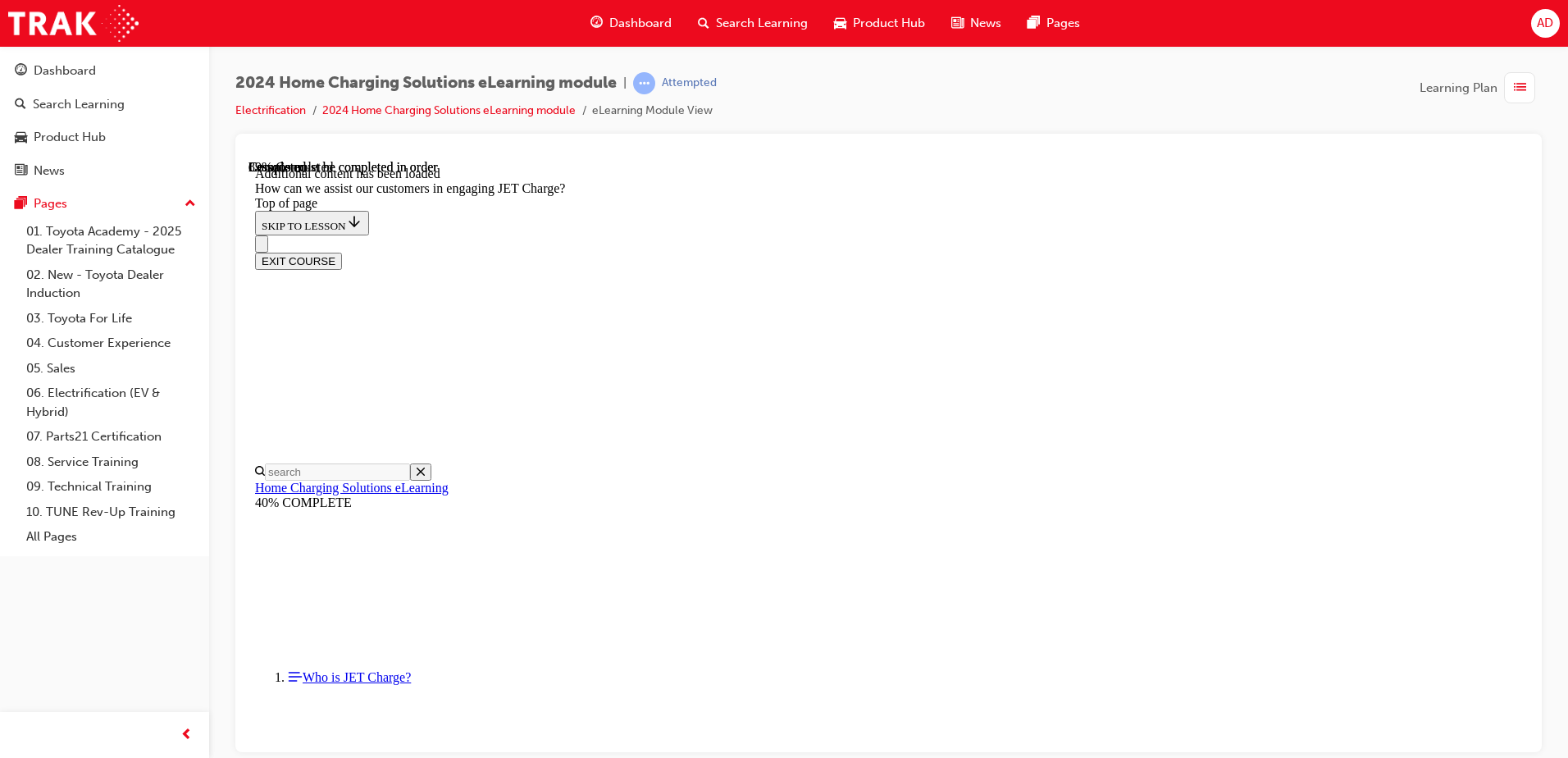
scroll to position [3570, 0]
drag, startPoint x: 832, startPoint y: 517, endPoint x: 873, endPoint y: 574, distance: 70.2
drag, startPoint x: 829, startPoint y: 647, endPoint x: 887, endPoint y: 645, distance: 58.0
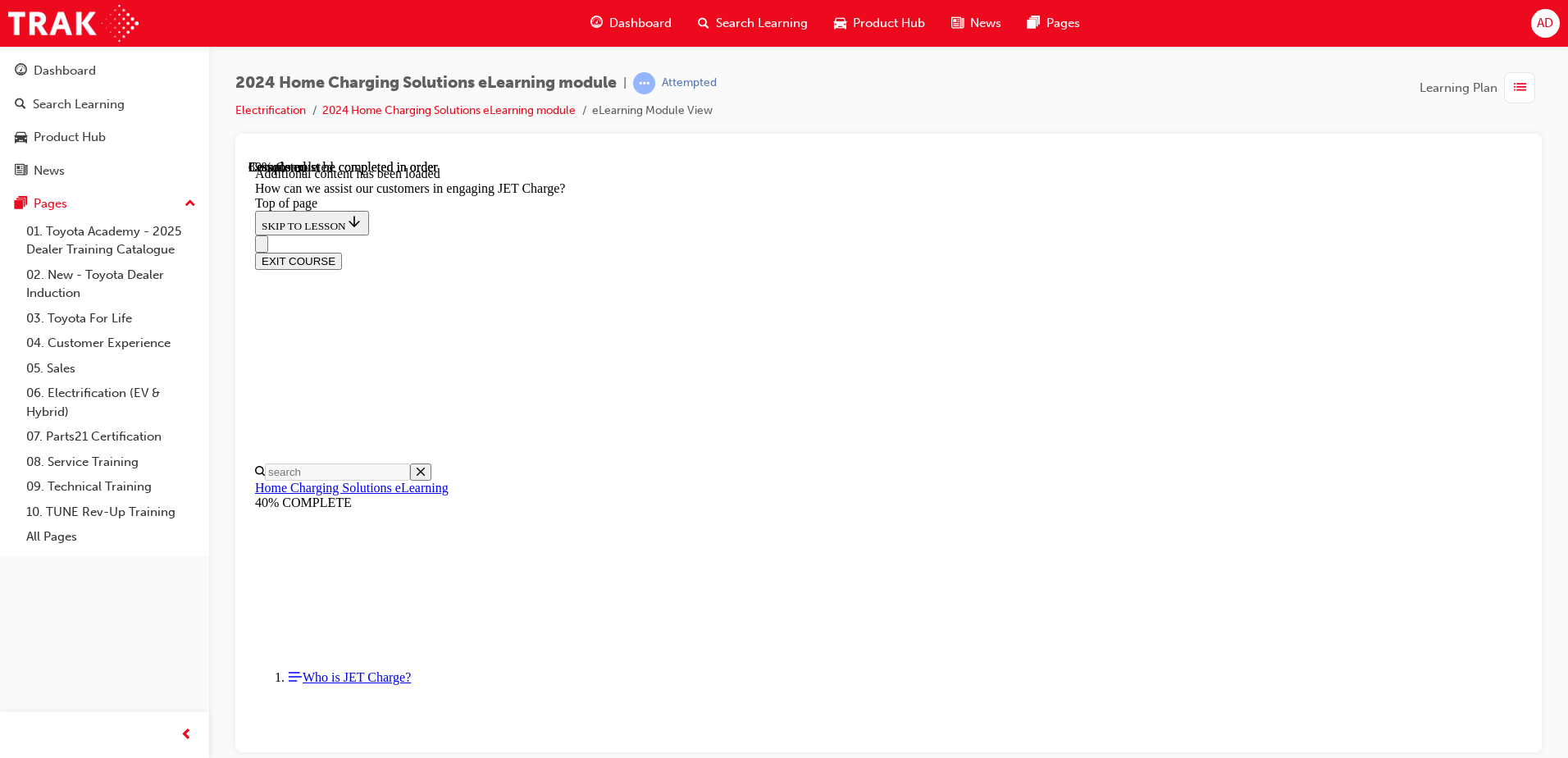
drag, startPoint x: 881, startPoint y: 393, endPoint x: 928, endPoint y: 551, distance: 164.8
drag, startPoint x: 836, startPoint y: 467, endPoint x: 868, endPoint y: 466, distance: 32.0
drag, startPoint x: 851, startPoint y: 417, endPoint x: 883, endPoint y: 417, distance: 32.0
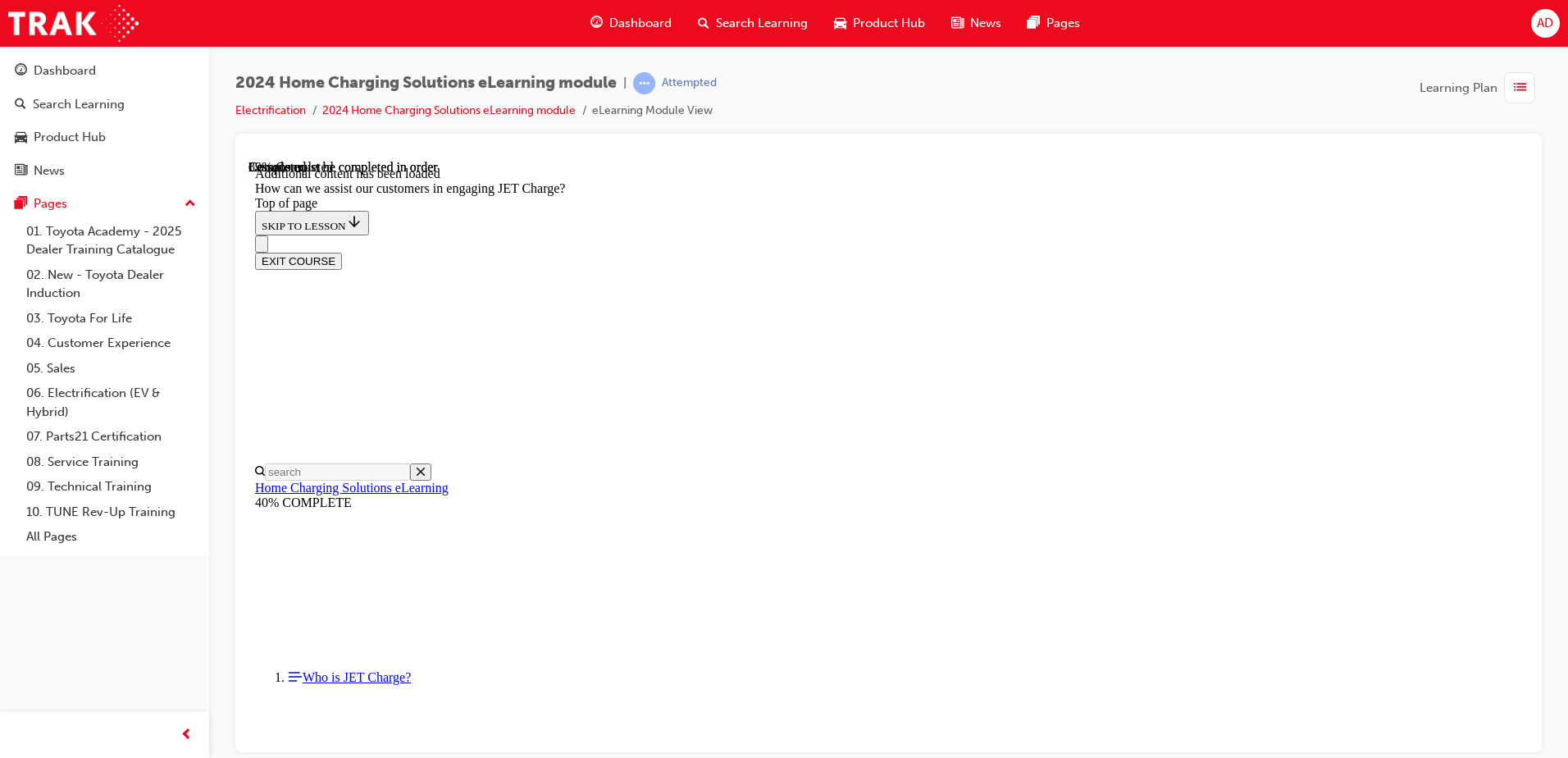
scroll to position [3898, 0]
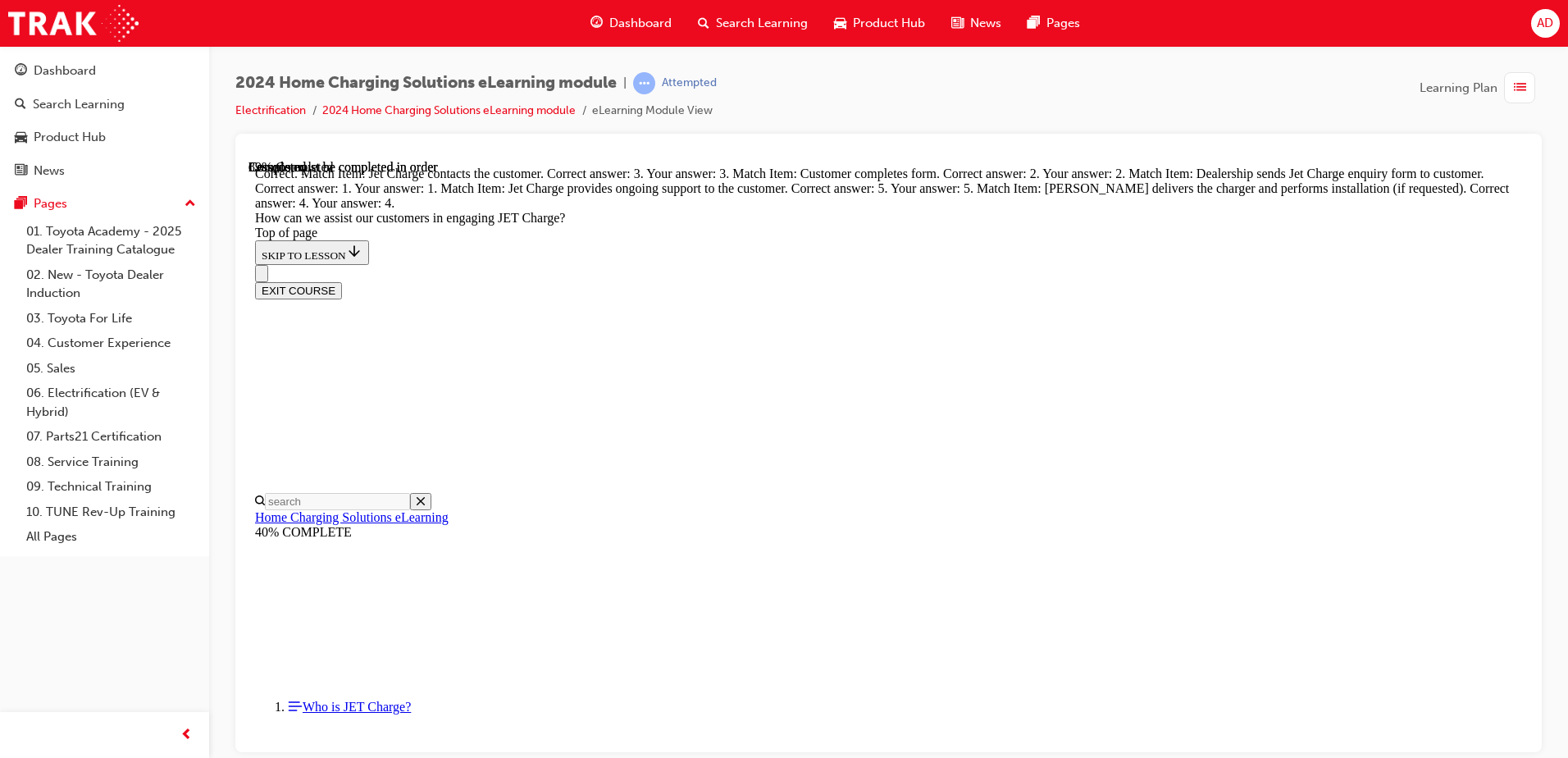
scroll to position [4309, 0]
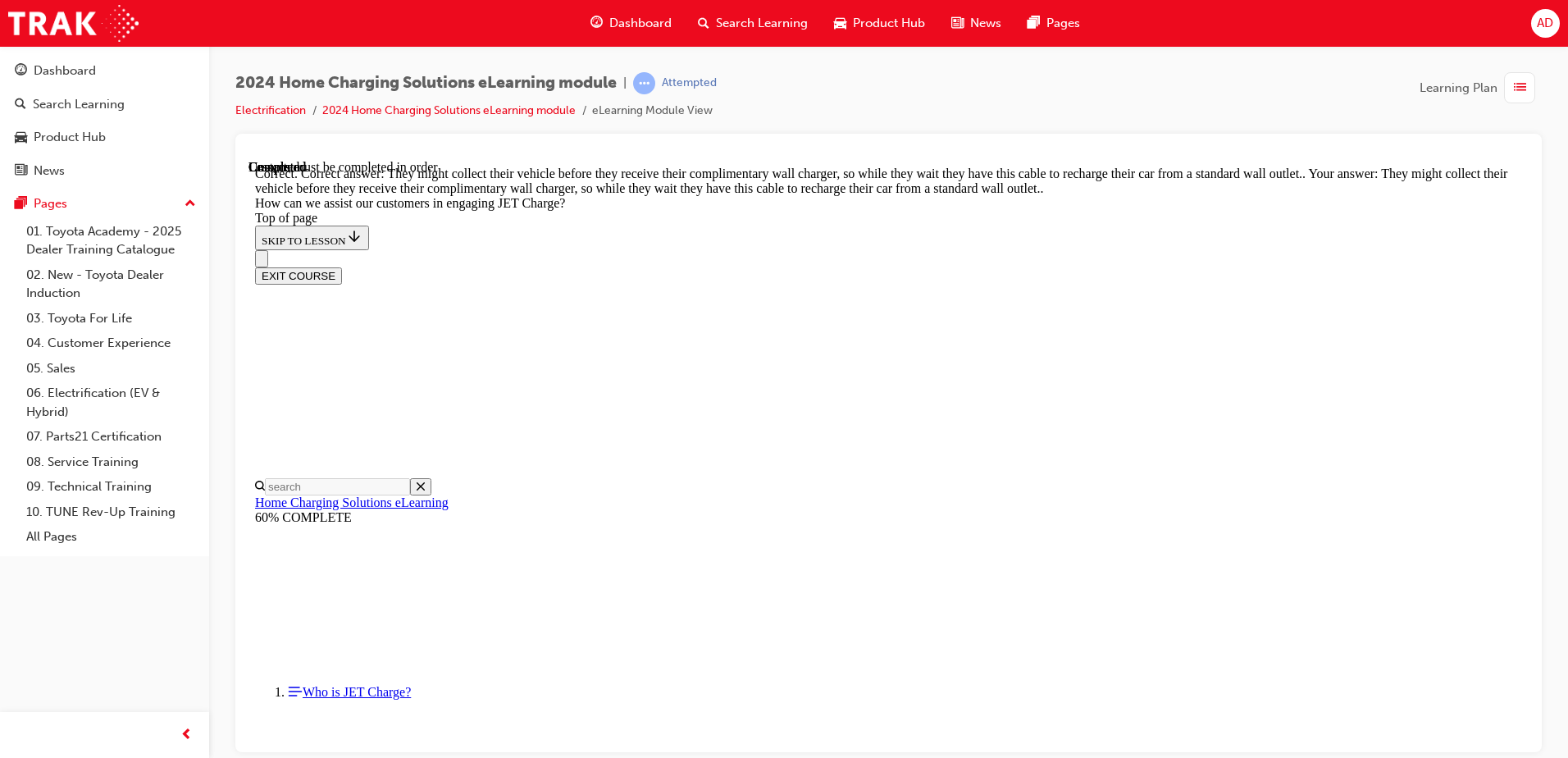
scroll to position [4518, 0]
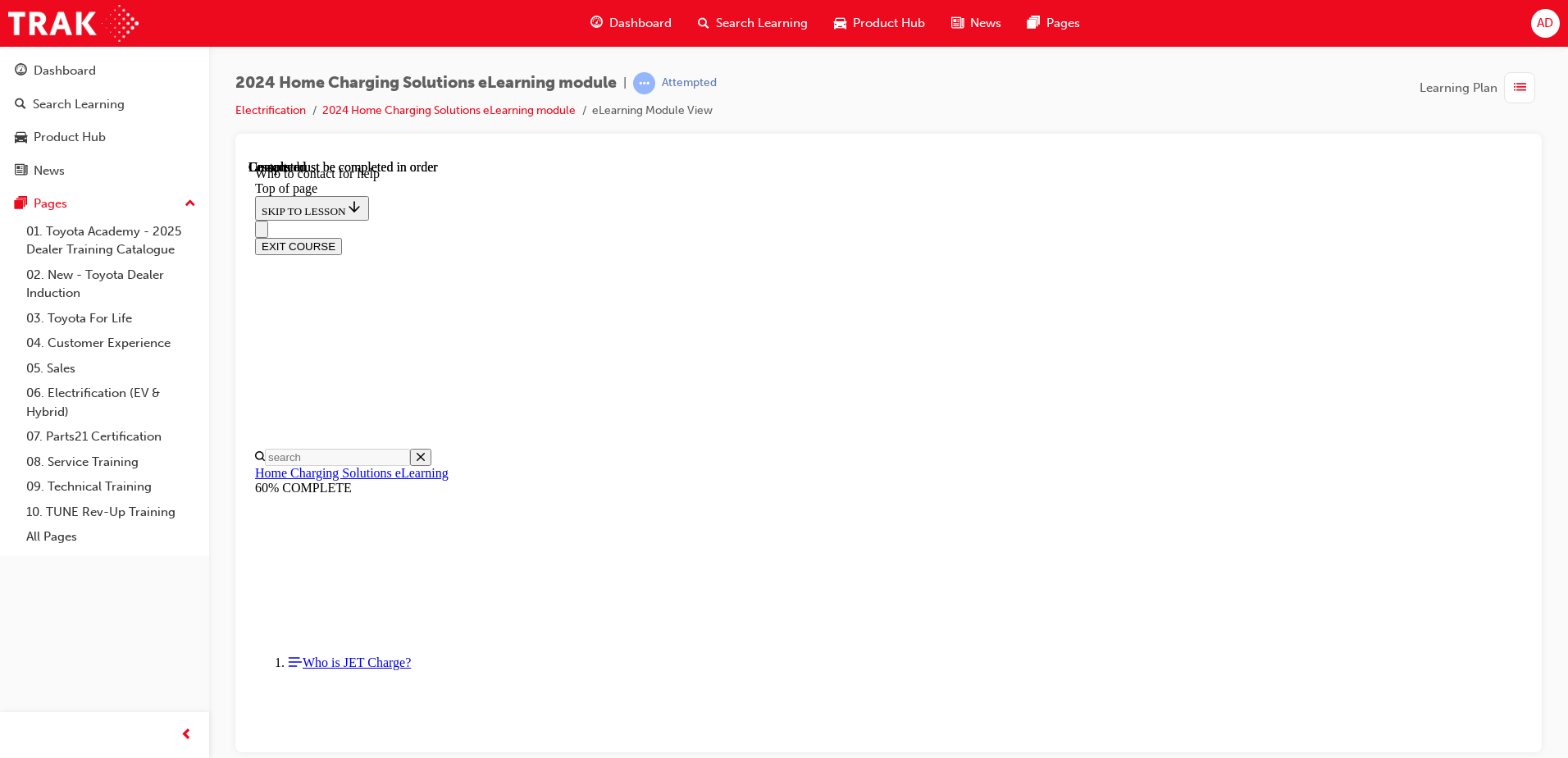
scroll to position [543, 0]
drag, startPoint x: 1194, startPoint y: 344, endPoint x: 996, endPoint y: 275, distance: 209.7
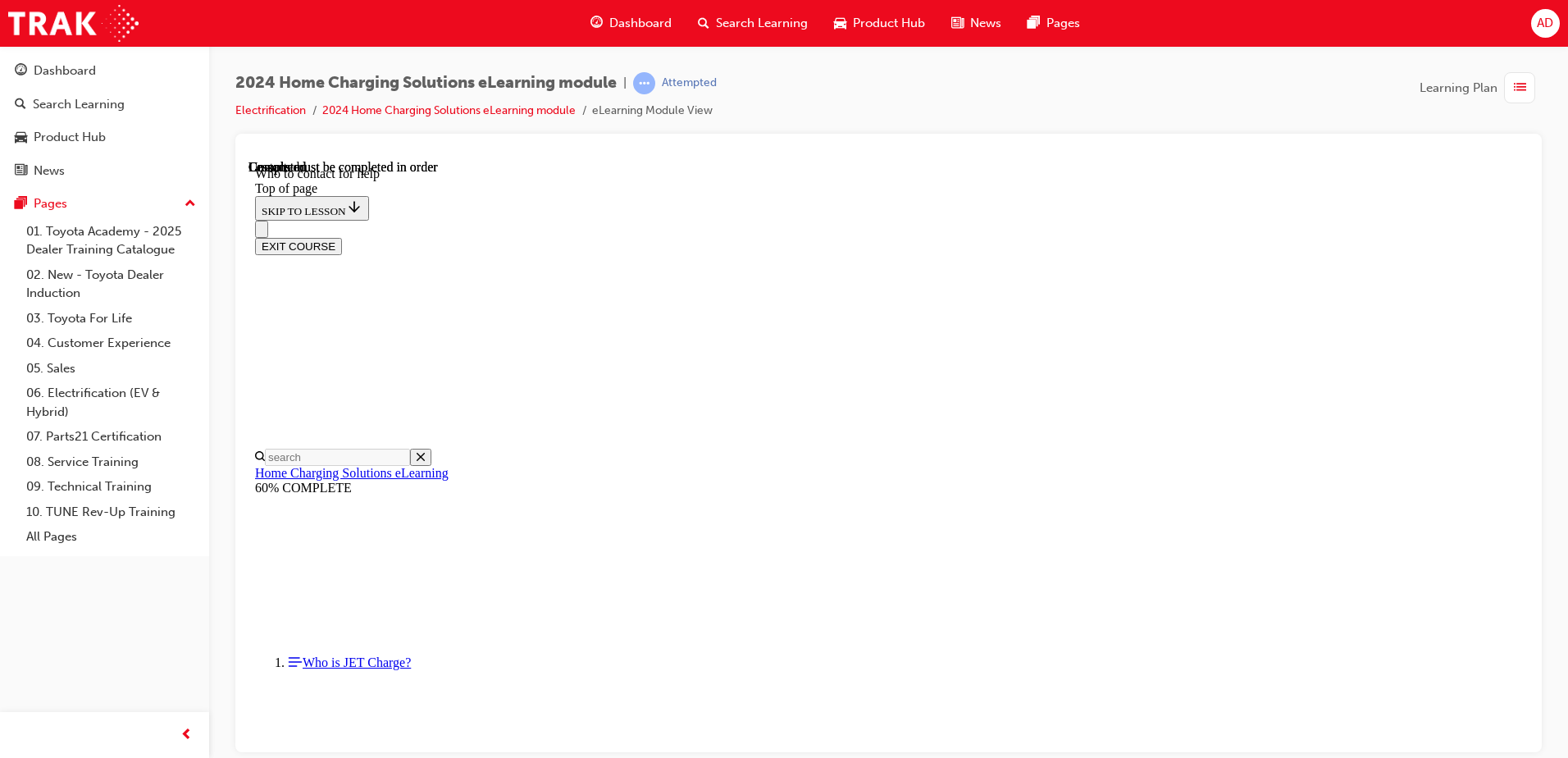
click at [342, 238] on button "EXIT COURSE" at bounding box center [299, 246] width 87 height 17
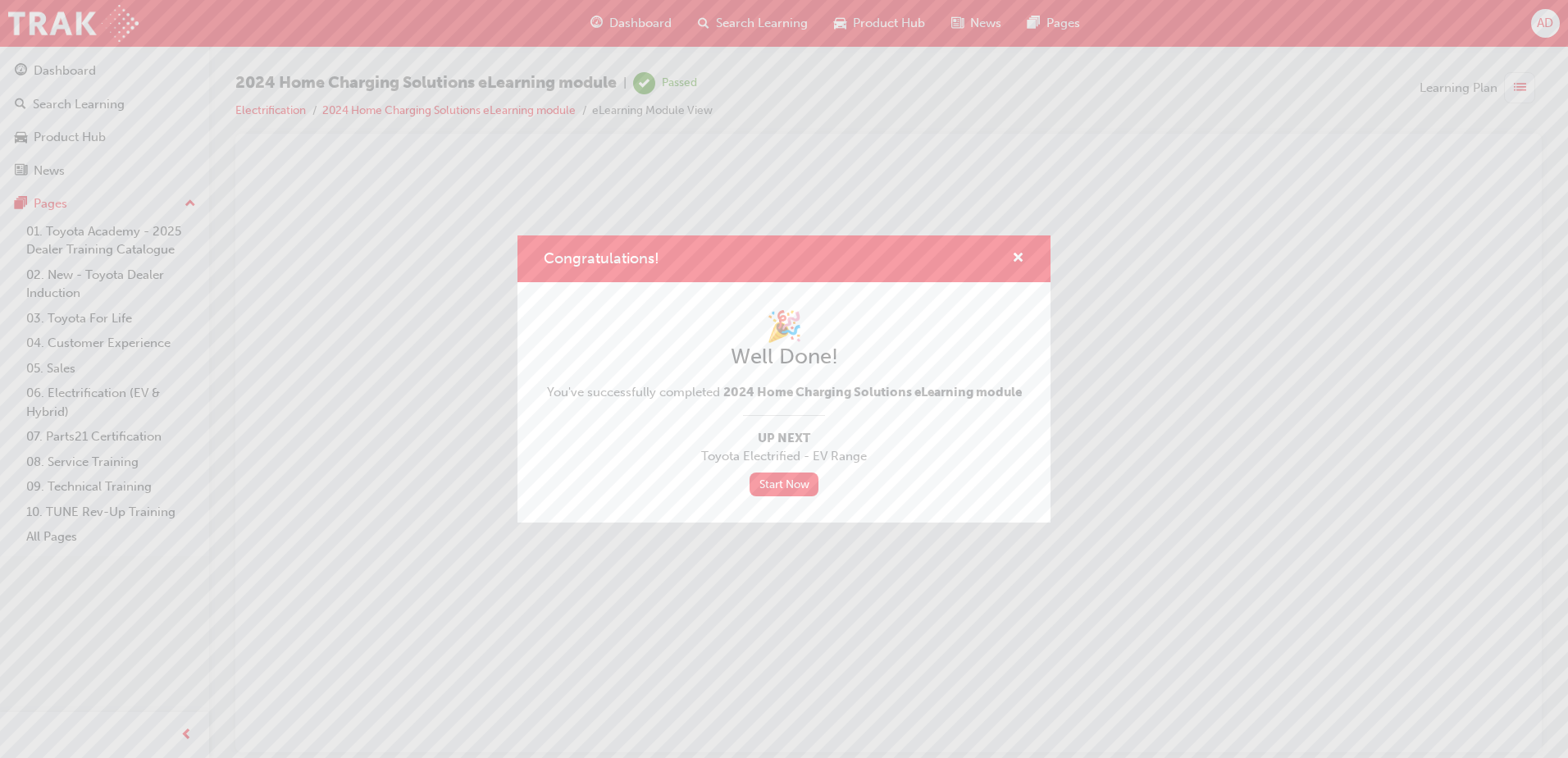
scroll to position [0, 0]
click at [787, 486] on link "Start Now" at bounding box center [784, 484] width 69 height 24
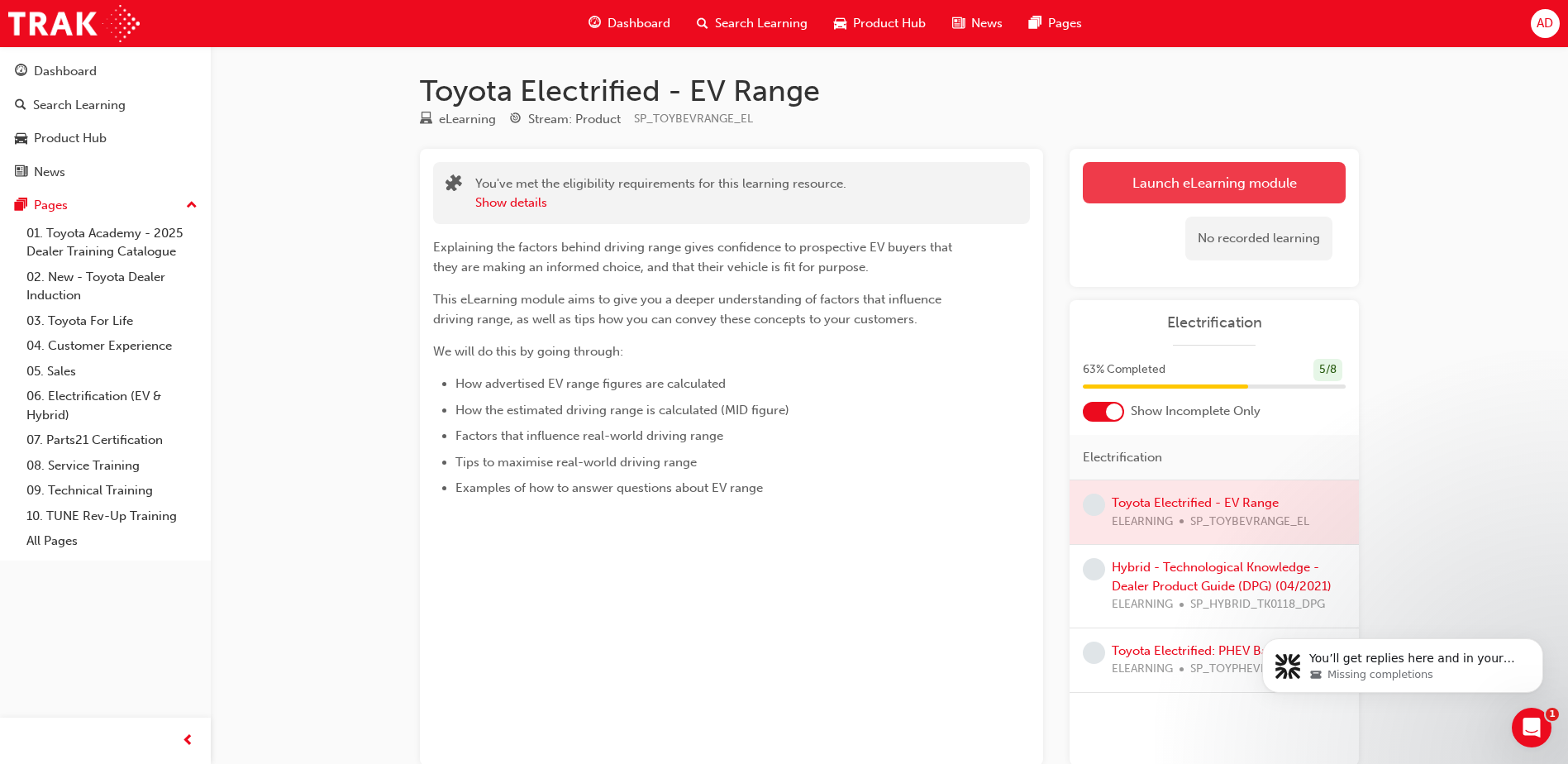
click at [1134, 177] on link "Launch eLearning module" at bounding box center [1214, 182] width 263 height 41
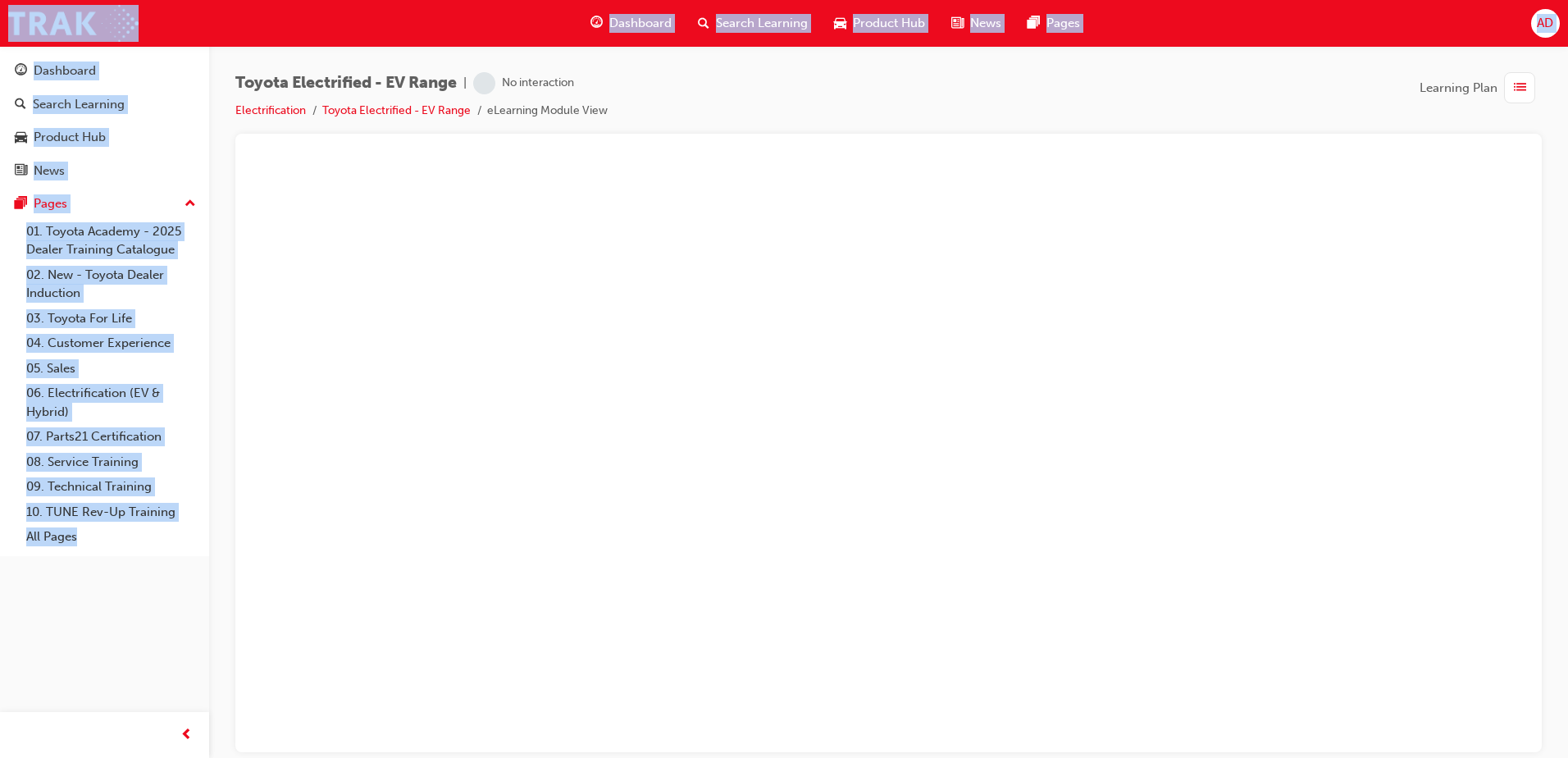
click at [961, 89] on div "Toyota Electrified - EV Range | No interaction Electrification Toyota Electrifi…" at bounding box center [888, 102] width 1306 height 62
click at [1551, 149] on div "Toyota Electrified - EV Range | No interaction Saving... Electrification Toyota…" at bounding box center [888, 381] width 1359 height 671
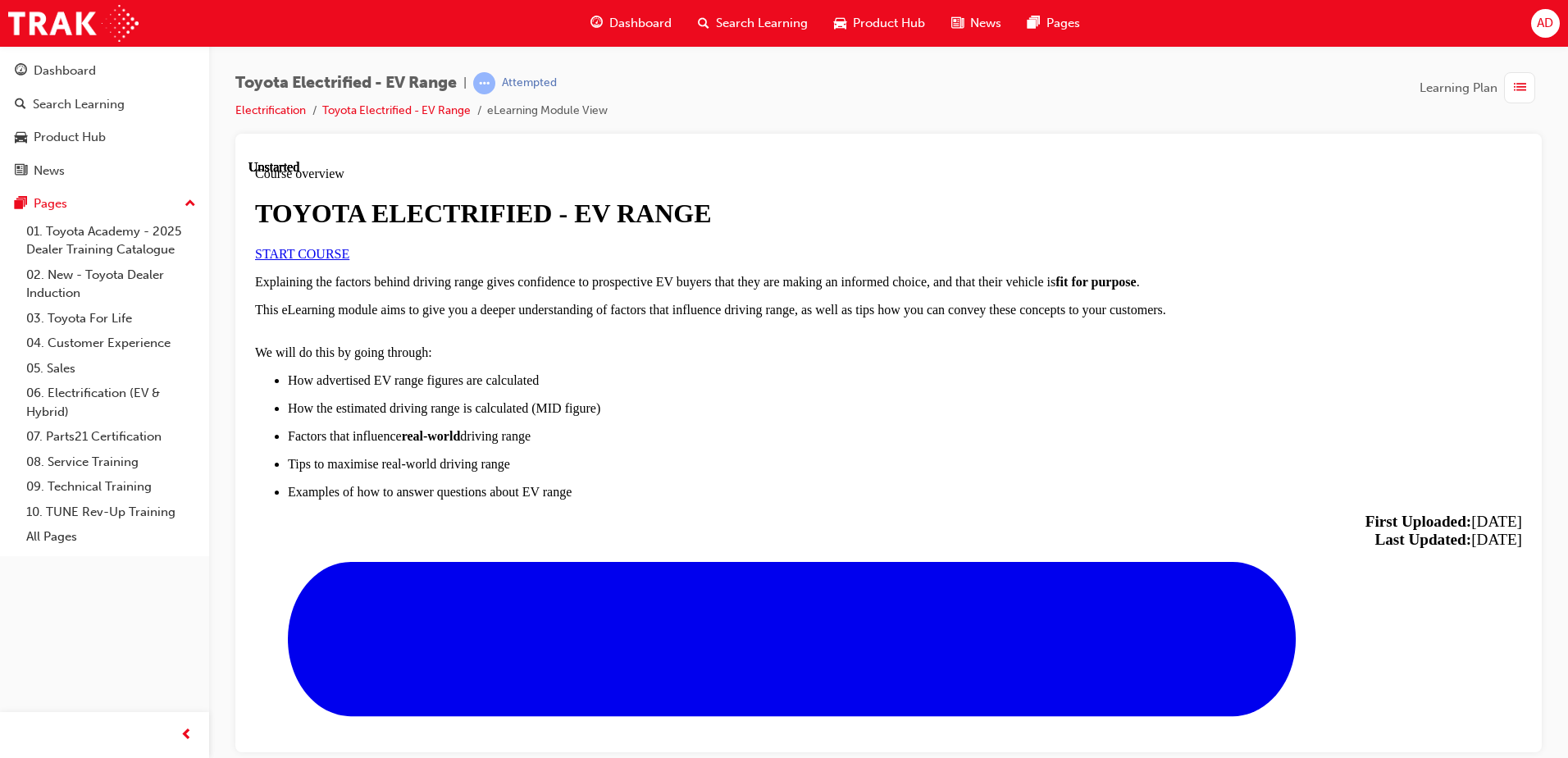
scroll to position [246, 0]
click at [349, 251] on link "START COURSE" at bounding box center [303, 253] width 95 height 14
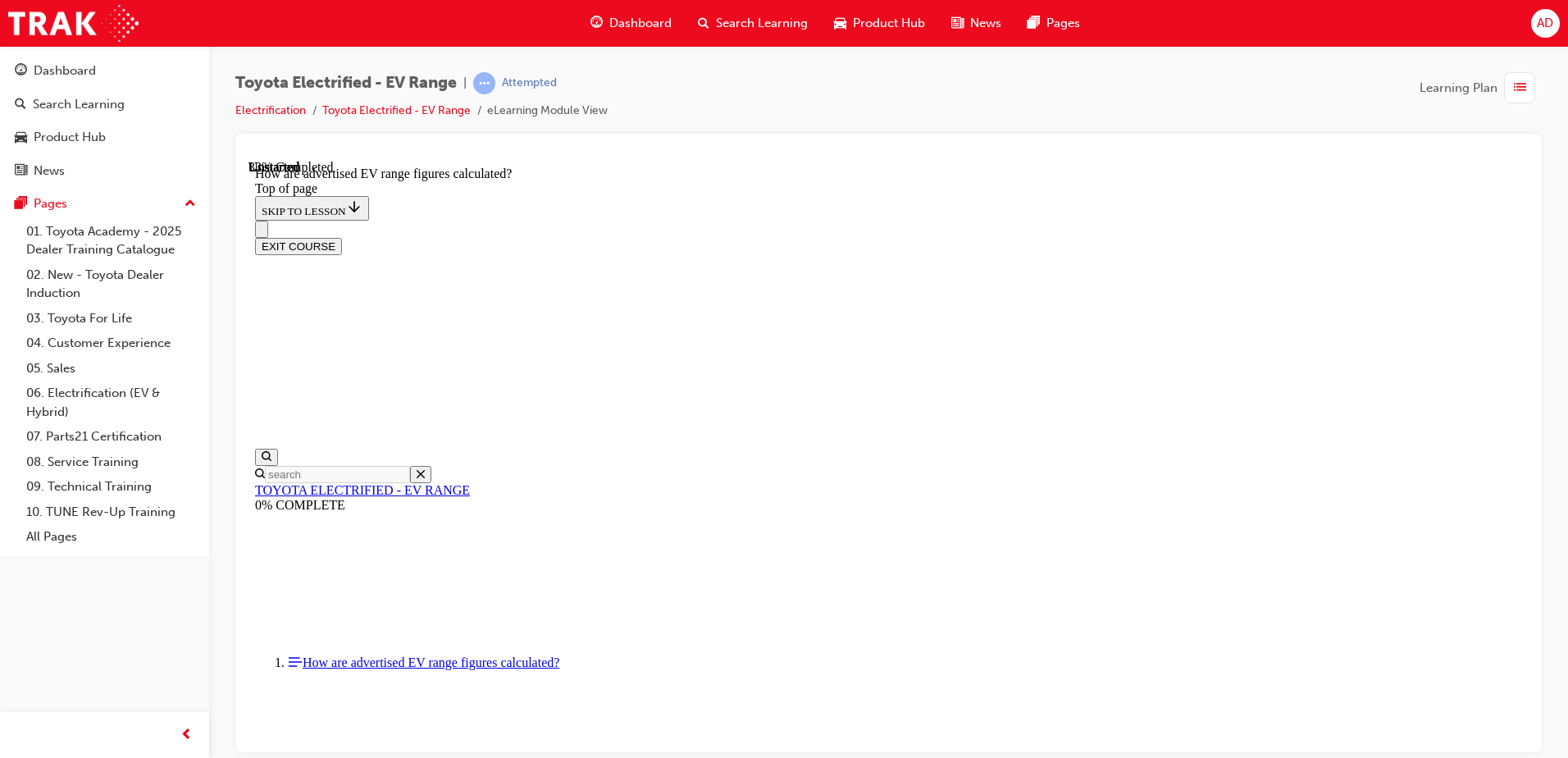
scroll to position [132, 0]
drag, startPoint x: 1255, startPoint y: 389, endPoint x: 1282, endPoint y: 398, distance: 28.5
drag, startPoint x: 973, startPoint y: 554, endPoint x: 963, endPoint y: 548, distance: 11.7
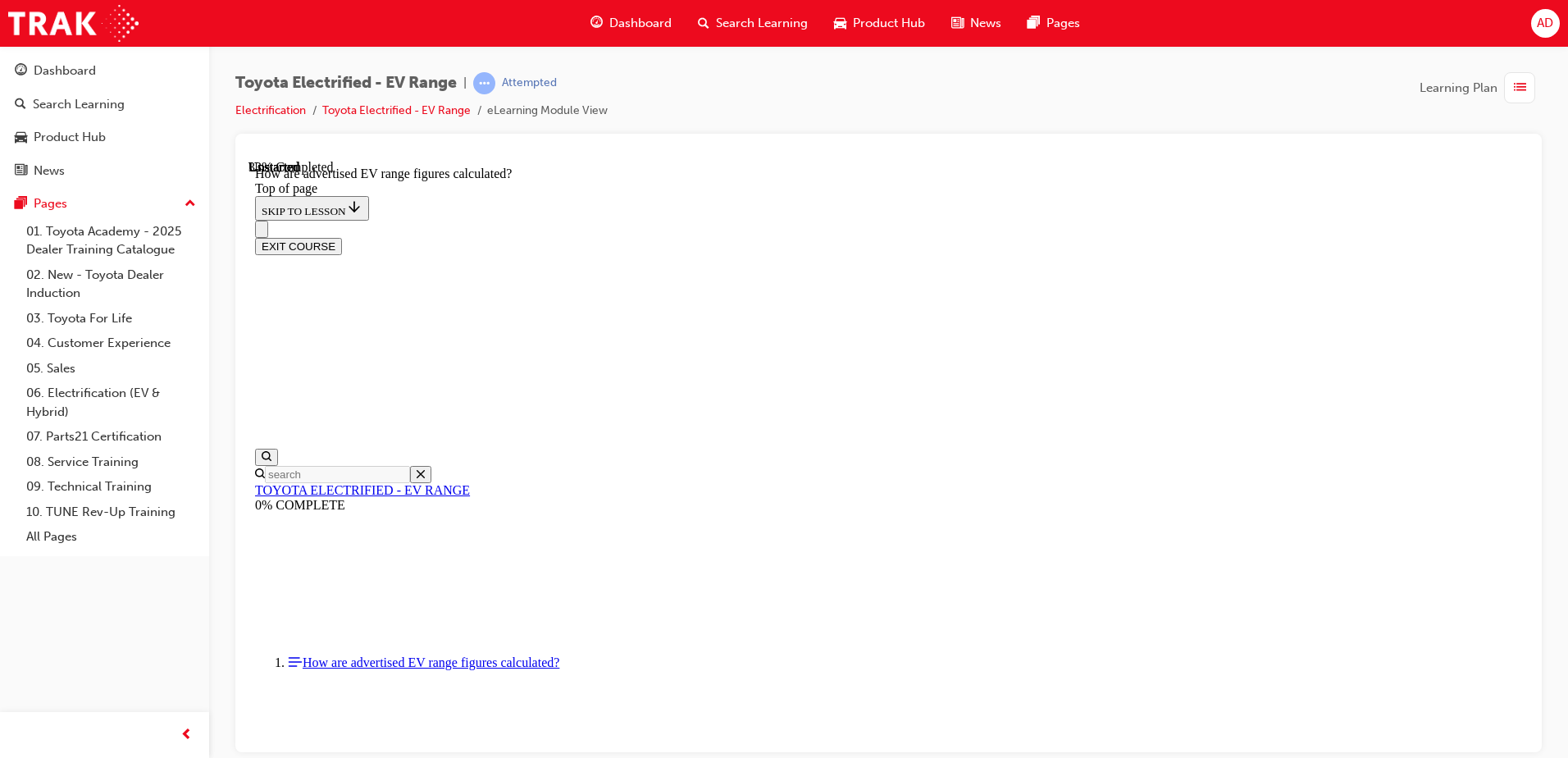
drag, startPoint x: 673, startPoint y: 385, endPoint x: 645, endPoint y: 379, distance: 28.6
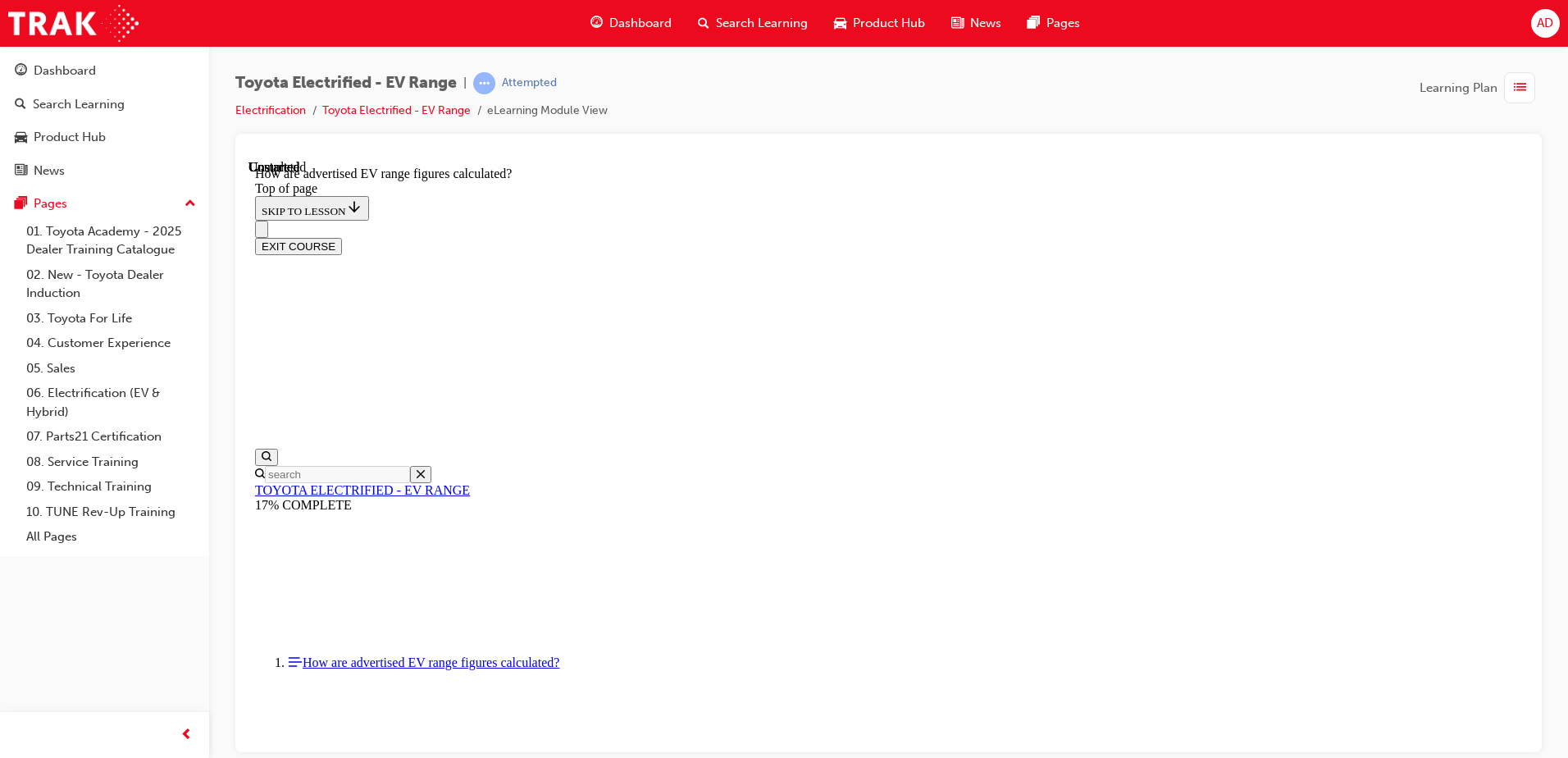
drag, startPoint x: 716, startPoint y: 515, endPoint x: 694, endPoint y: 505, distance: 24.2
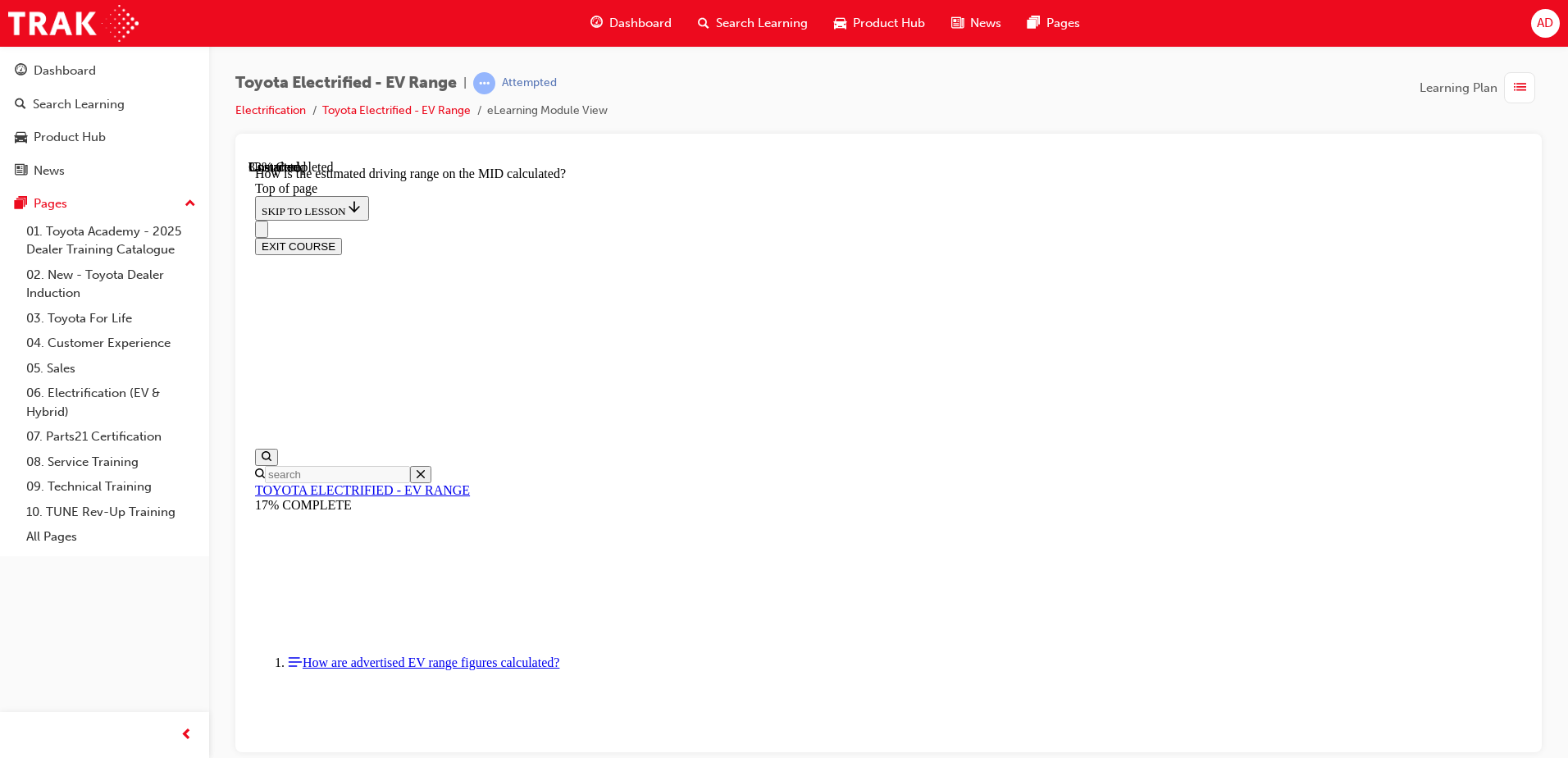
scroll to position [543, 0]
drag, startPoint x: 733, startPoint y: 266, endPoint x: 654, endPoint y: 269, distance: 79.1
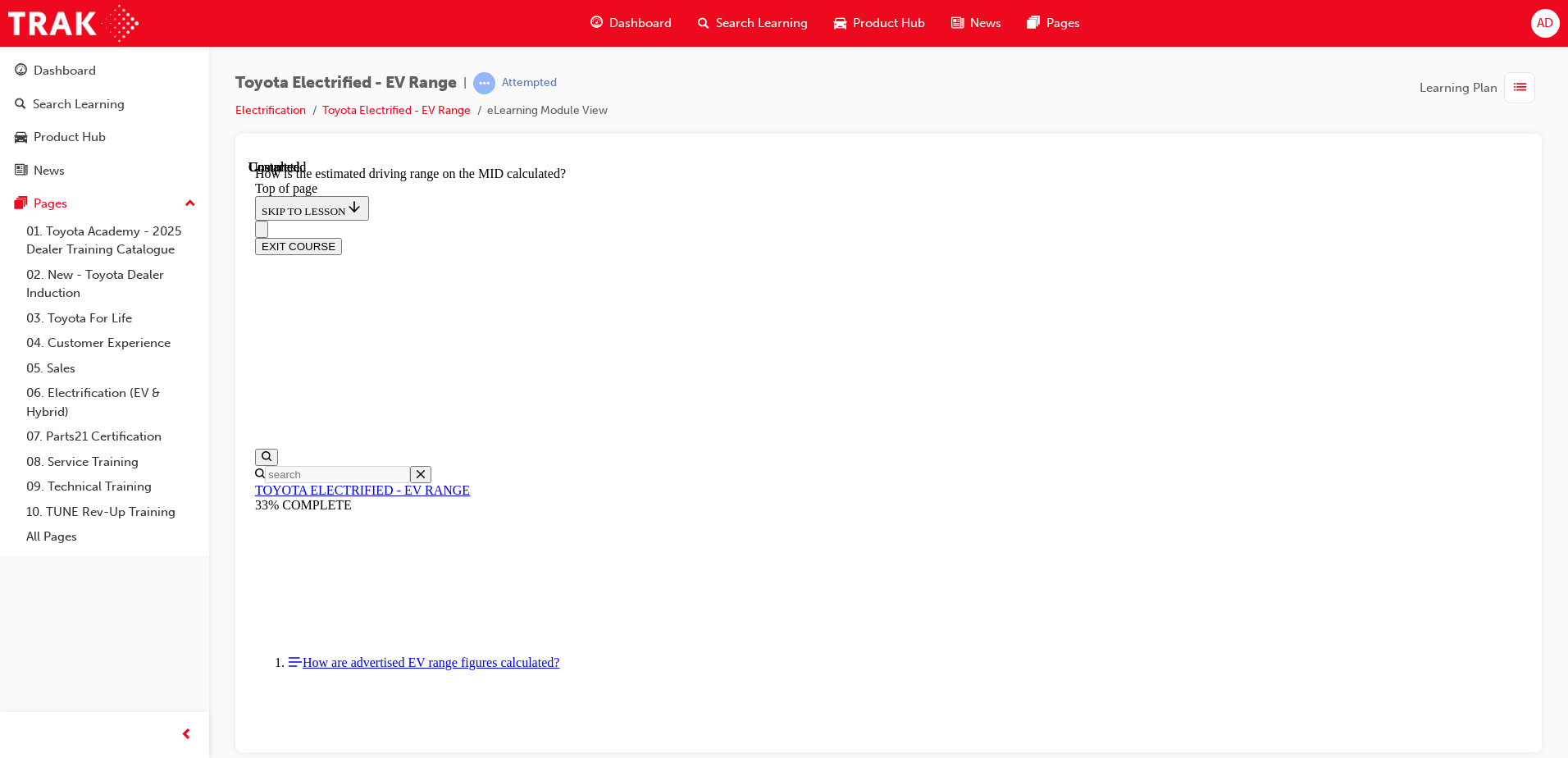
drag, startPoint x: 910, startPoint y: 379, endPoint x: 918, endPoint y: 379, distance: 8.0
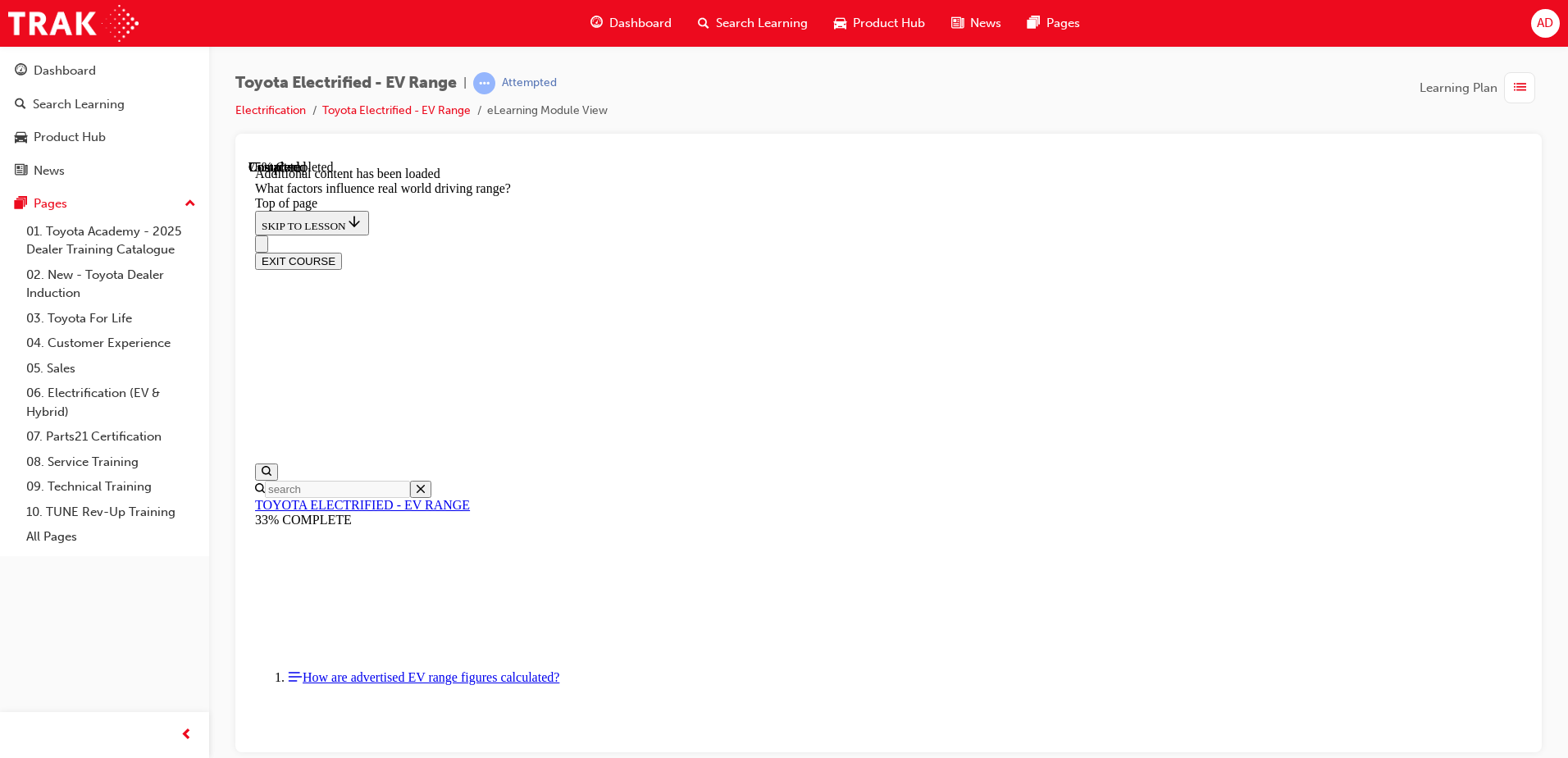
scroll to position [1981, 0]
drag, startPoint x: 1032, startPoint y: 429, endPoint x: 804, endPoint y: 643, distance: 312.7
drag, startPoint x: 1015, startPoint y: 444, endPoint x: 1302, endPoint y: 703, distance: 386.6
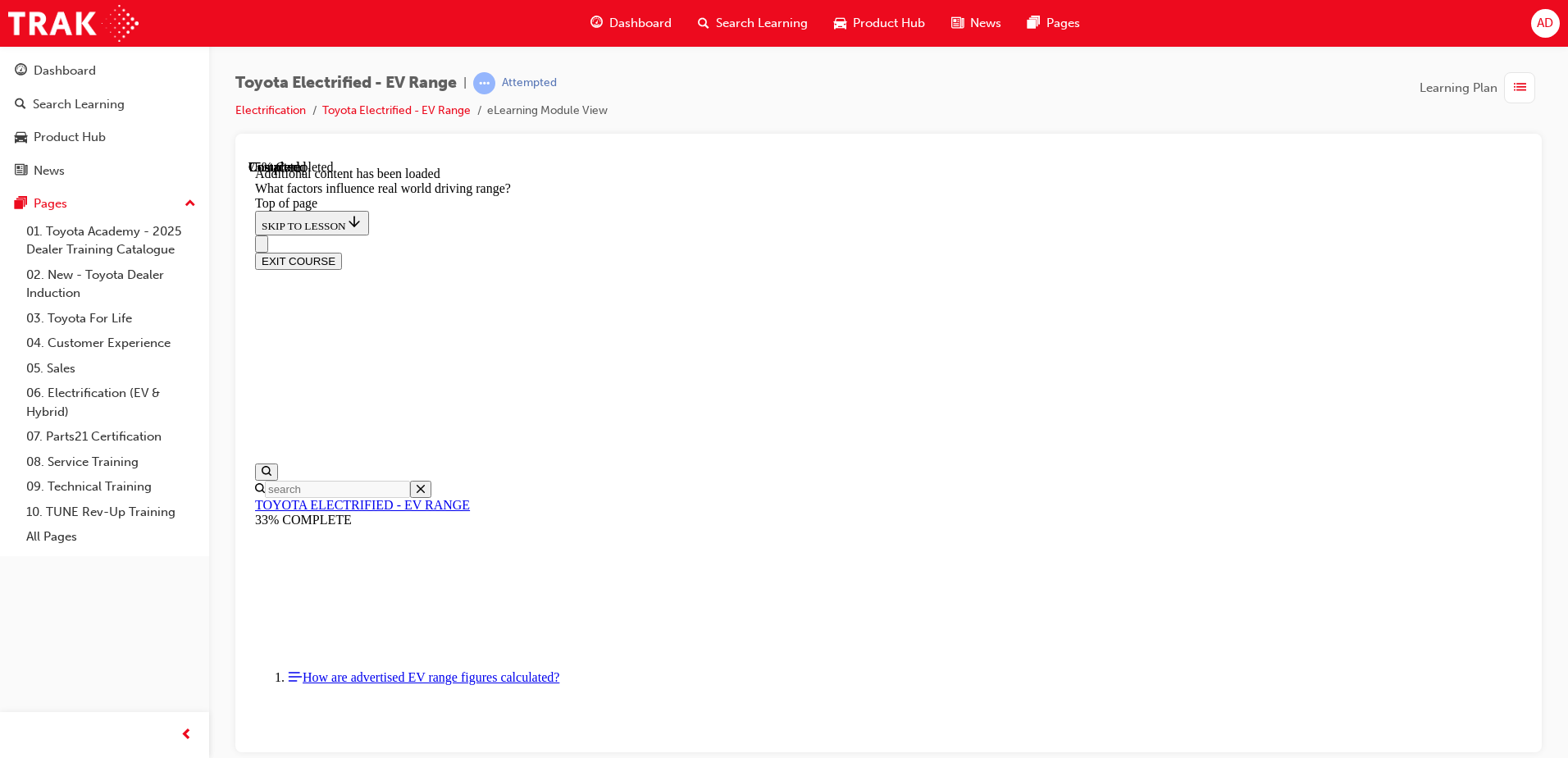
drag, startPoint x: 1059, startPoint y: 510, endPoint x: 1250, endPoint y: 706, distance: 273.7
drag, startPoint x: 995, startPoint y: 439, endPoint x: 1214, endPoint y: 668, distance: 316.9
drag, startPoint x: 1014, startPoint y: 446, endPoint x: 738, endPoint y: 654, distance: 345.6
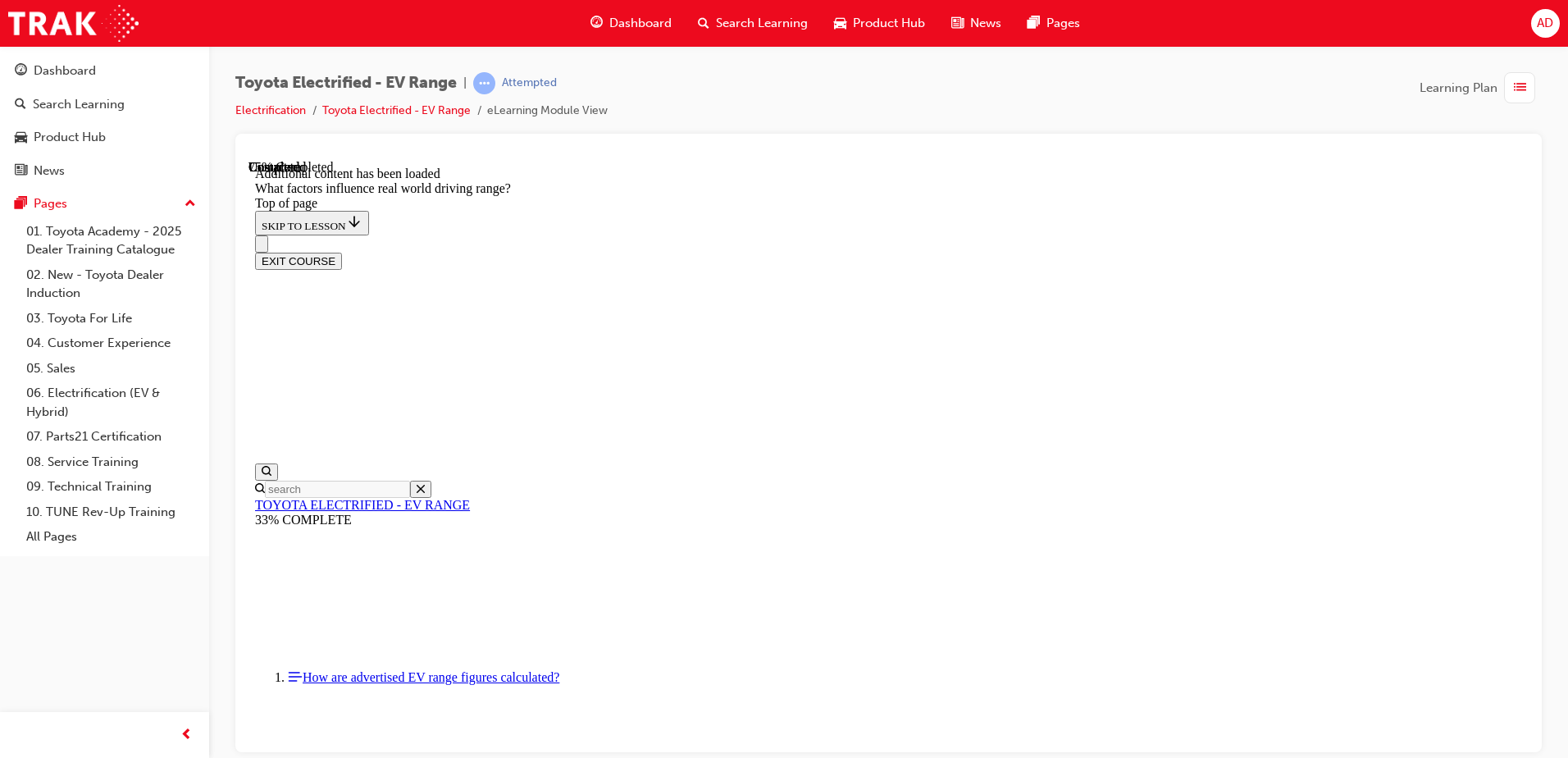
drag, startPoint x: 1009, startPoint y: 438, endPoint x: 754, endPoint y: 660, distance: 338.1
drag, startPoint x: 995, startPoint y: 460, endPoint x: 694, endPoint y: 737, distance: 409.1
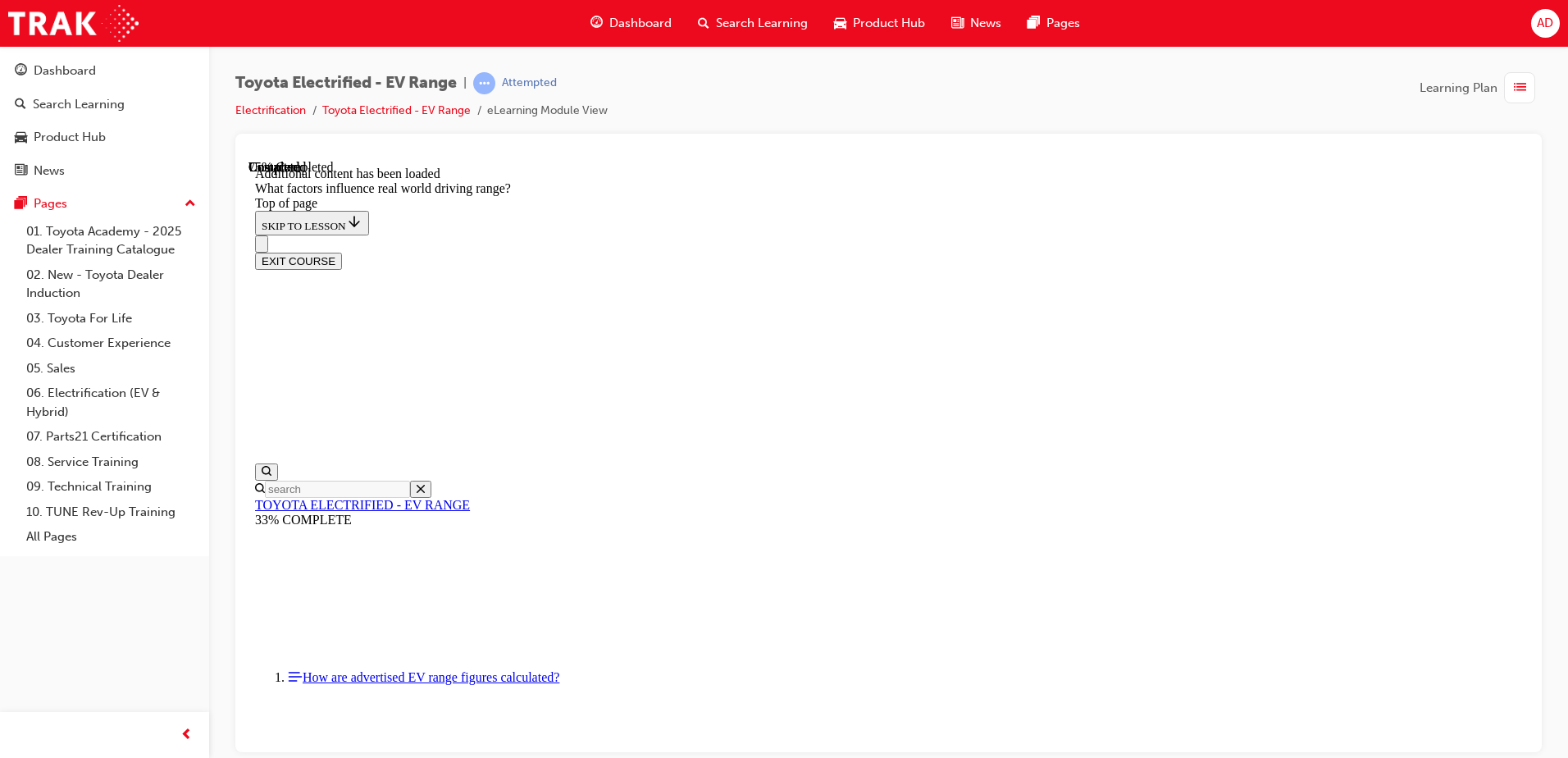
drag, startPoint x: 1036, startPoint y: 441, endPoint x: 840, endPoint y: 633, distance: 274.4
drag, startPoint x: 1121, startPoint y: 558, endPoint x: 1263, endPoint y: 645, distance: 166.5
drag, startPoint x: 1006, startPoint y: 432, endPoint x: 1231, endPoint y: 649, distance: 312.6
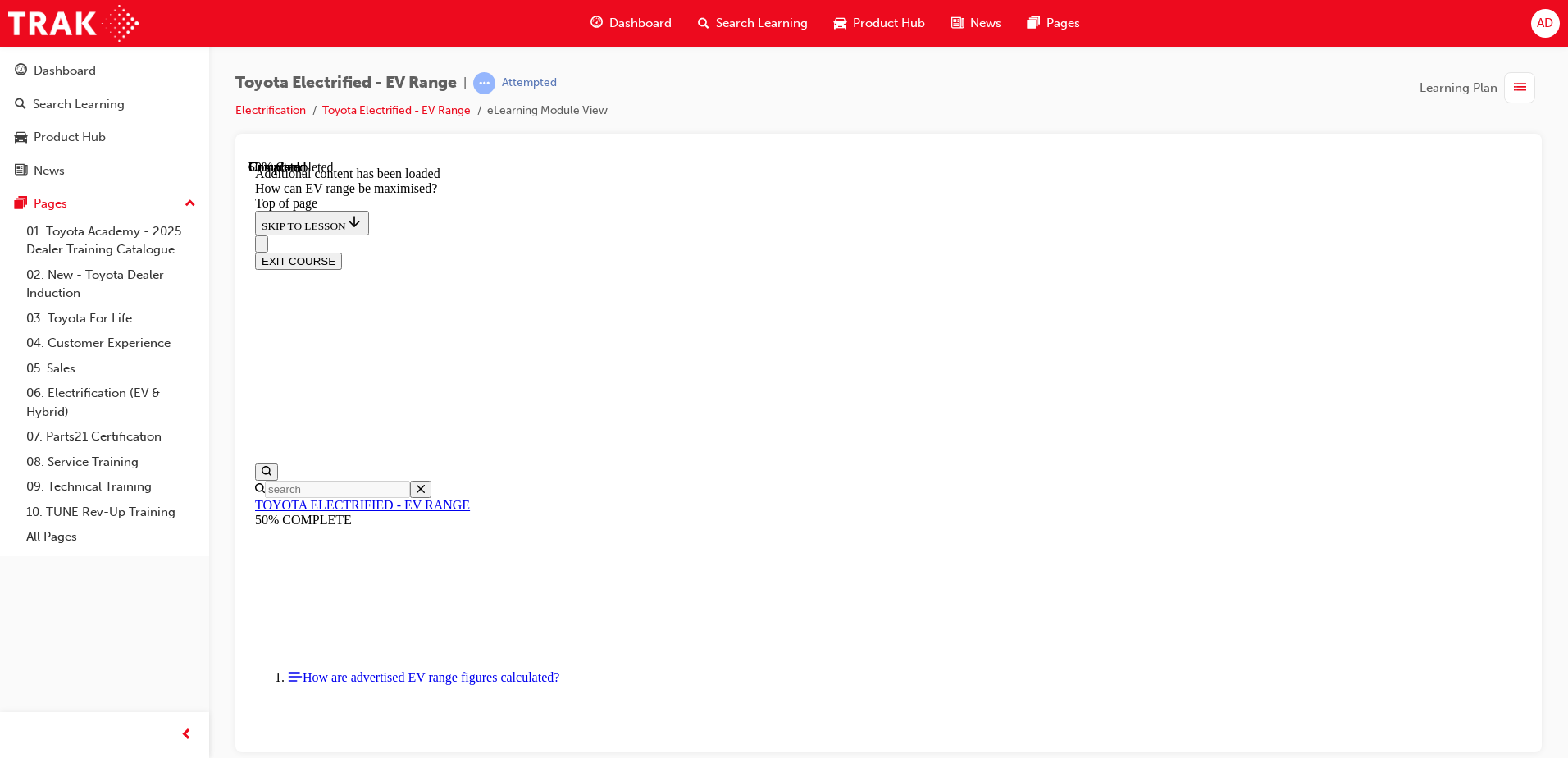
scroll to position [543, 0]
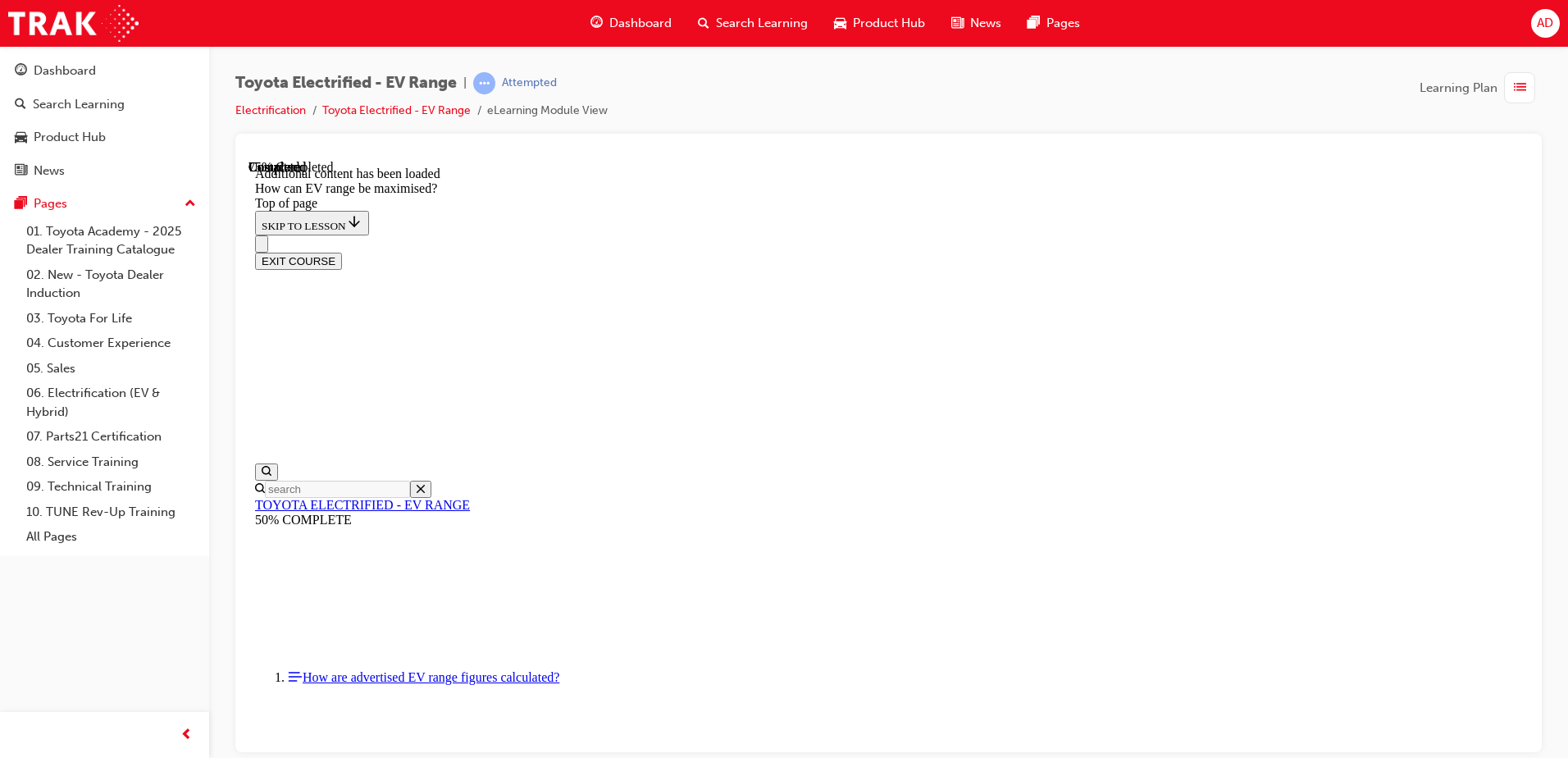
scroll to position [2091, 0]
drag, startPoint x: 831, startPoint y: 320, endPoint x: 1404, endPoint y: 494, distance: 598.8
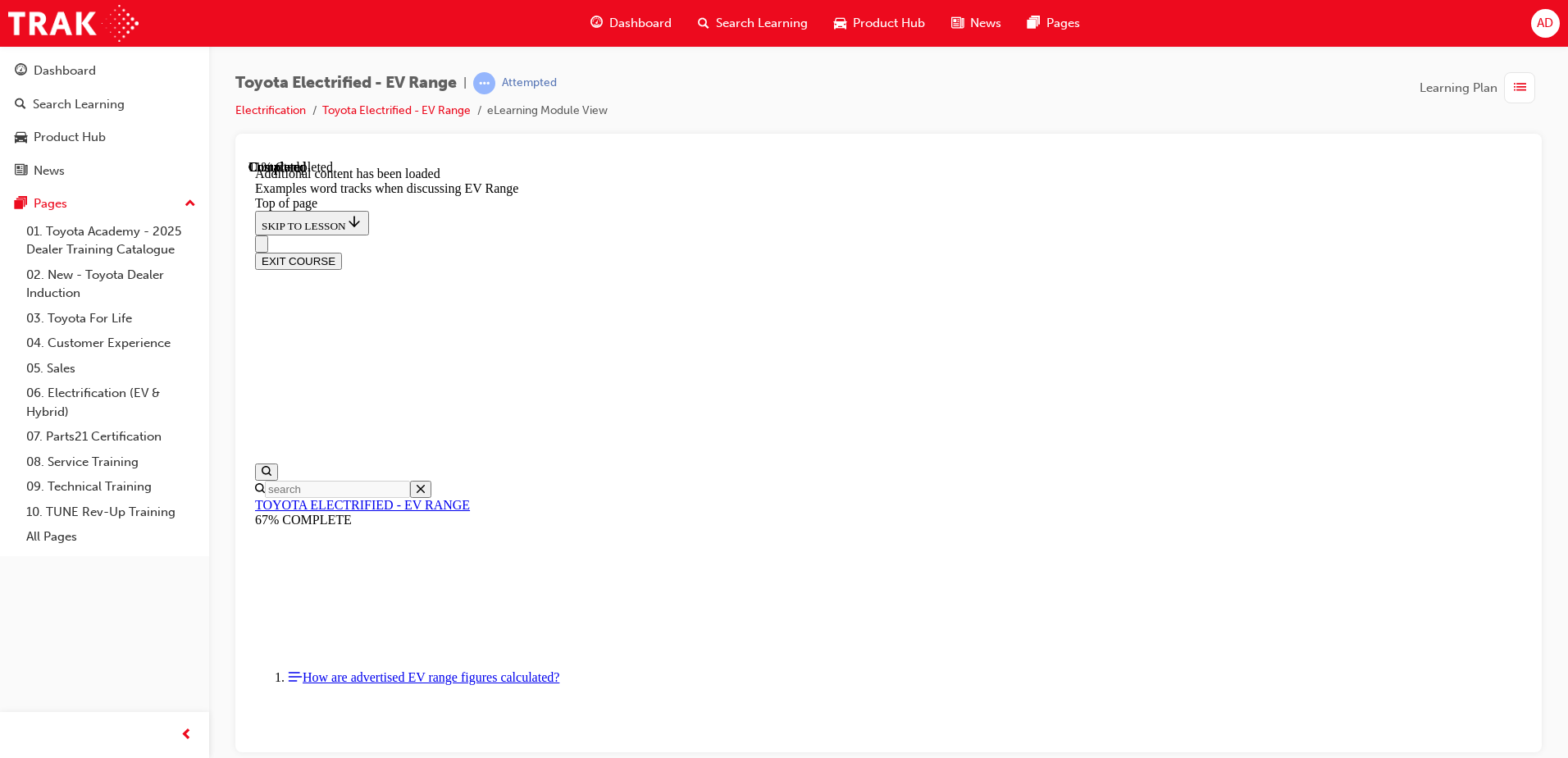
scroll to position [543, 0]
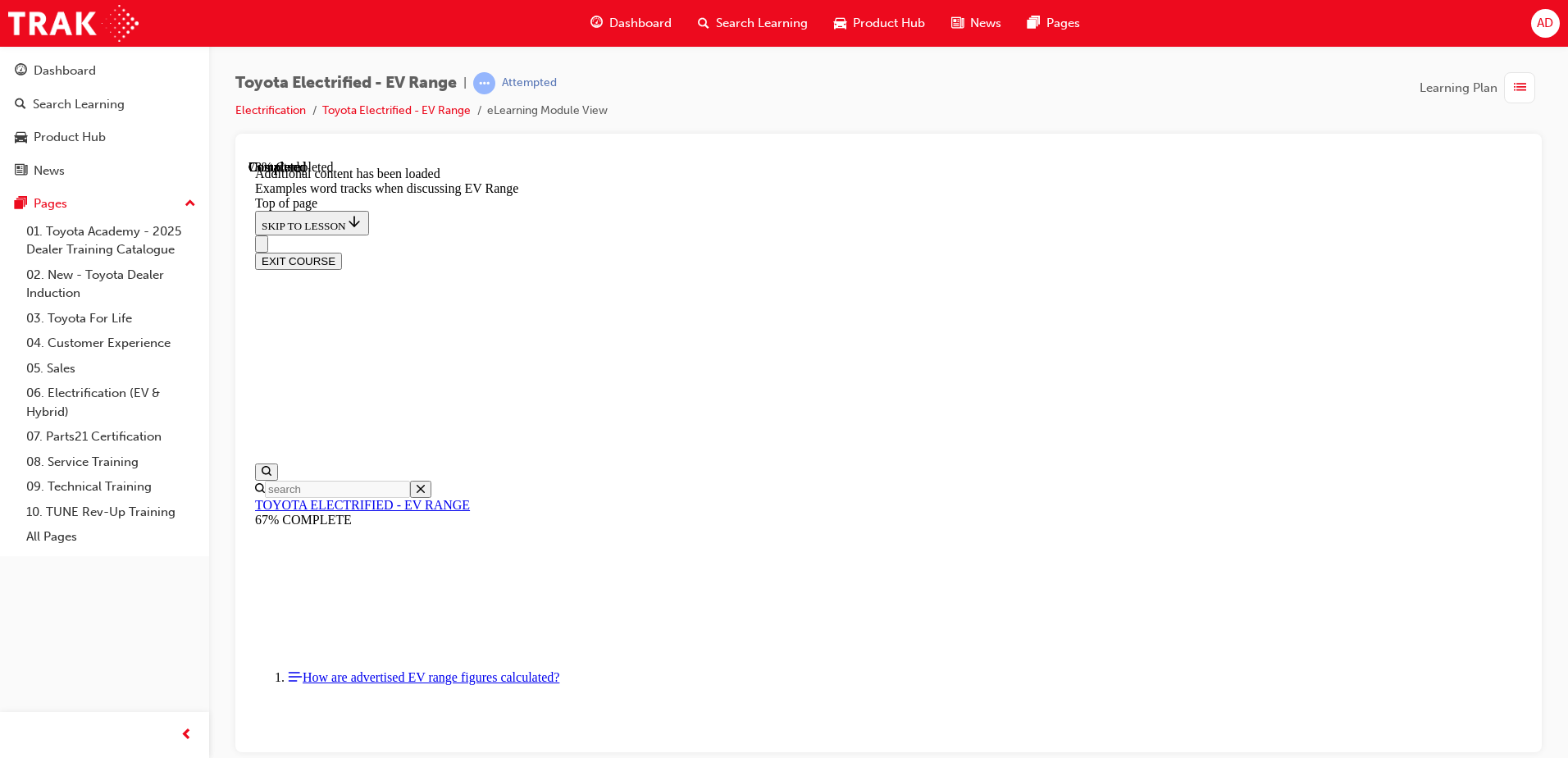
drag, startPoint x: 689, startPoint y: 539, endPoint x: 688, endPoint y: 551, distance: 12.0
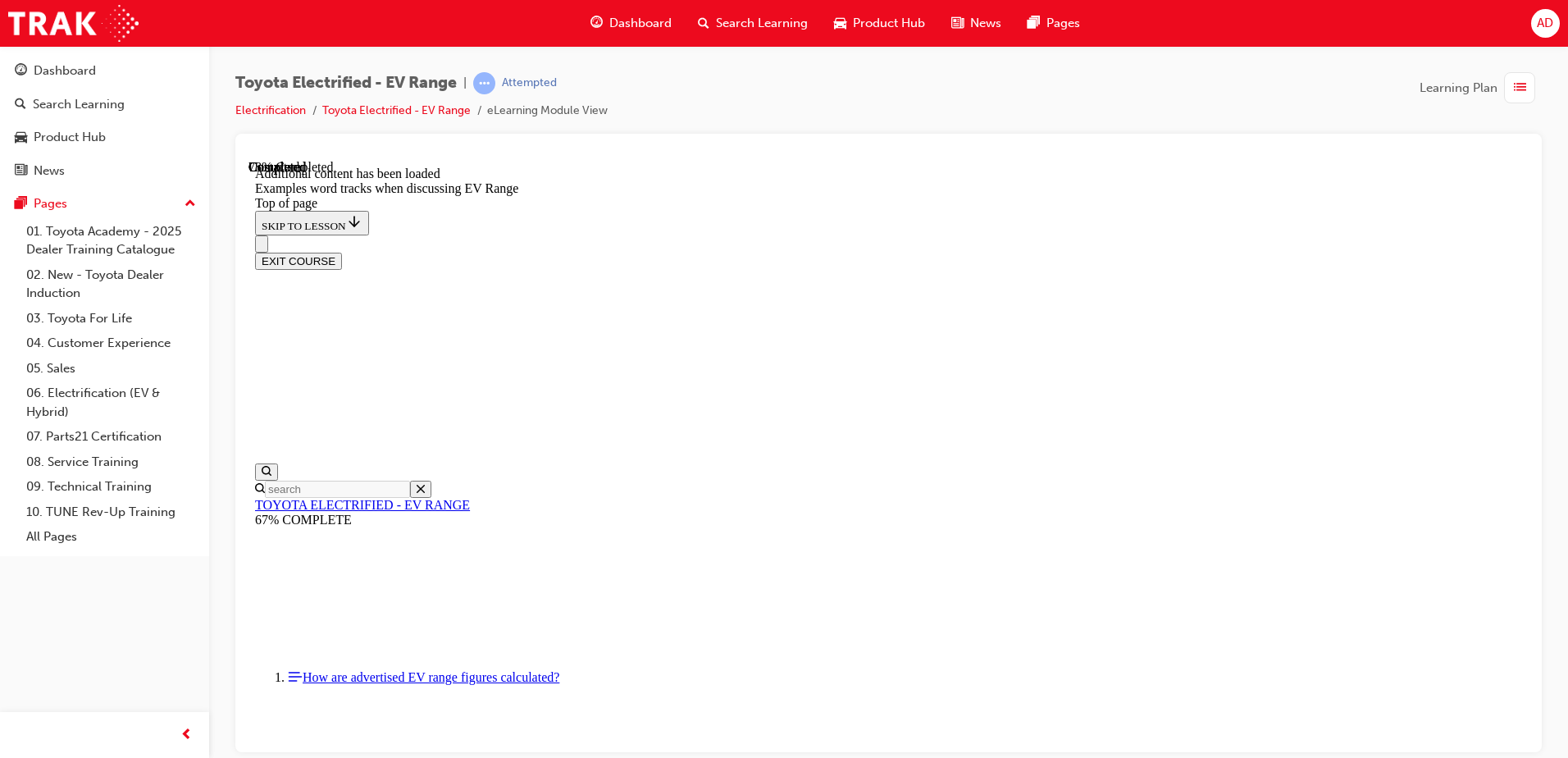
drag, startPoint x: 677, startPoint y: 577, endPoint x: 686, endPoint y: 581, distance: 9.8
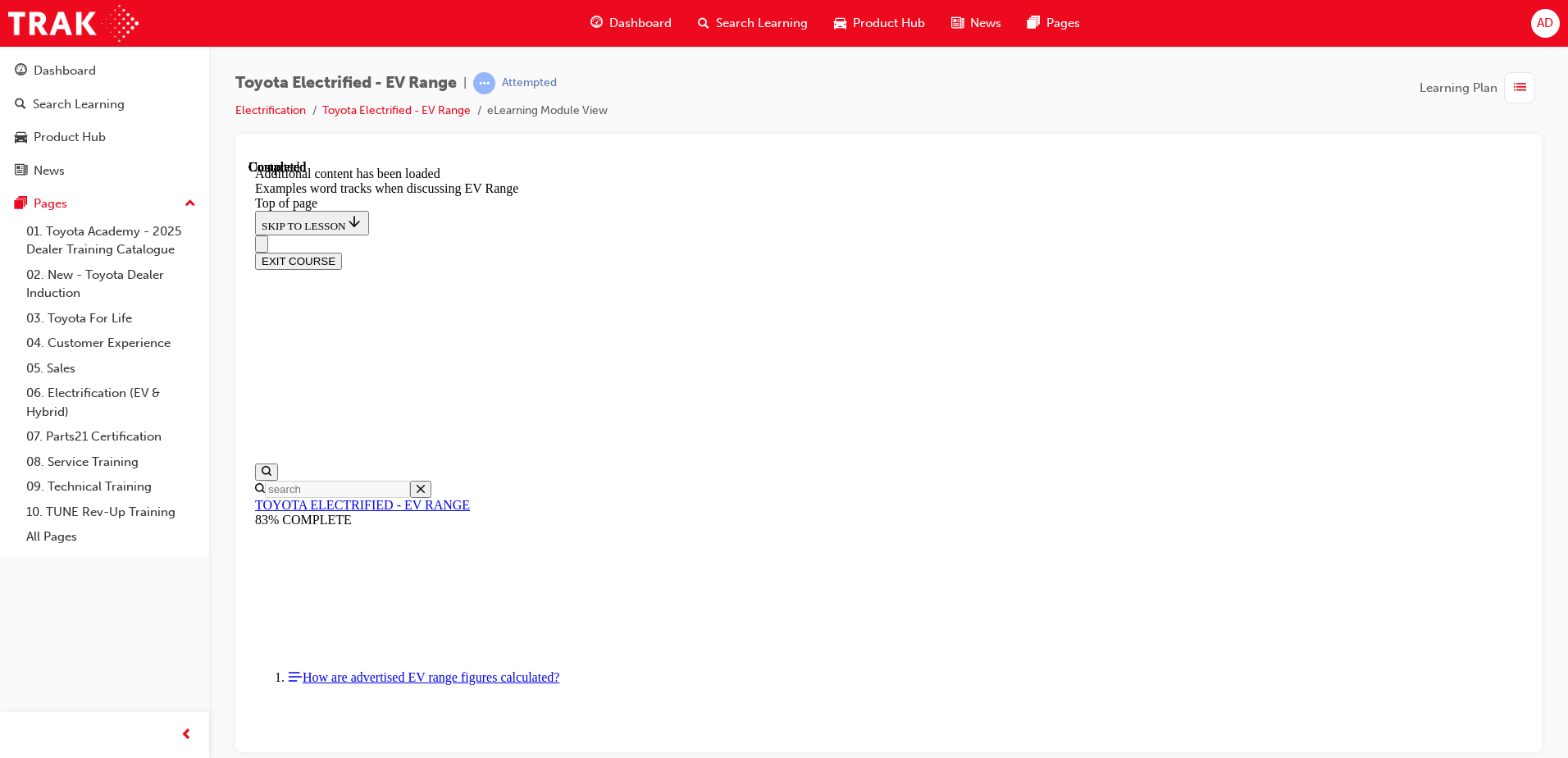
scroll to position [2354, 0]
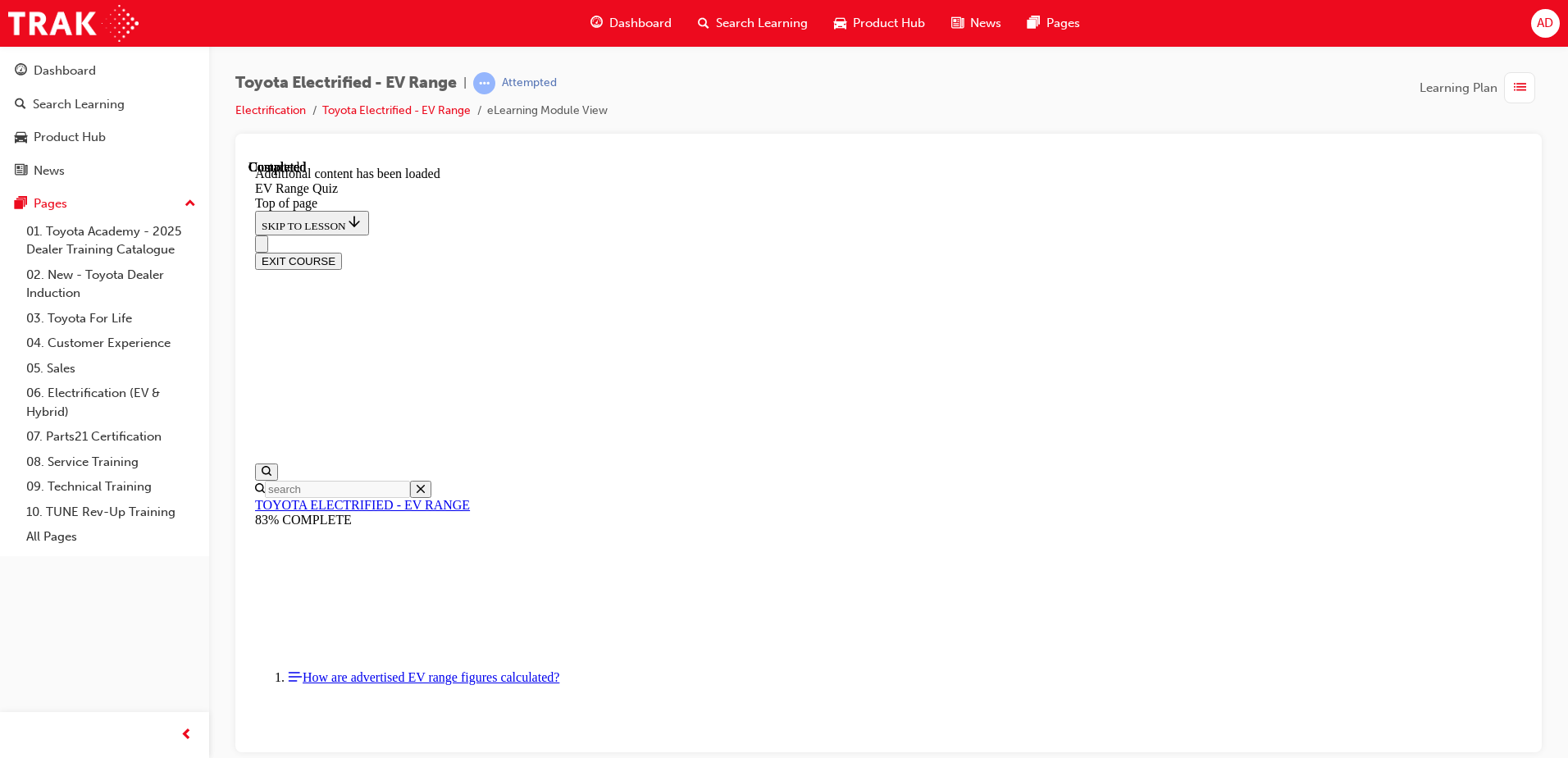
drag, startPoint x: 954, startPoint y: 344, endPoint x: 915, endPoint y: 335, distance: 40.0
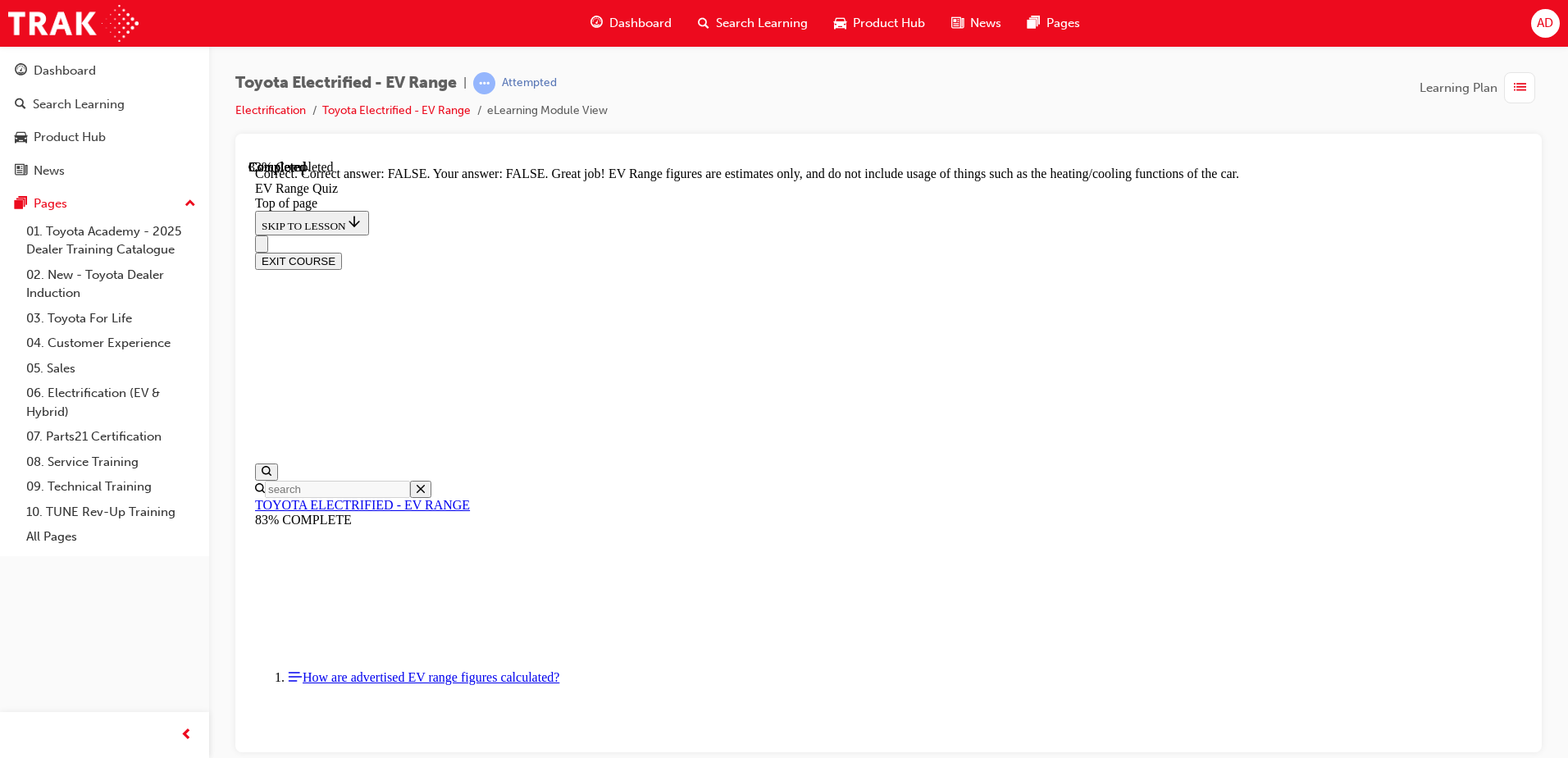
scroll to position [345, 0]
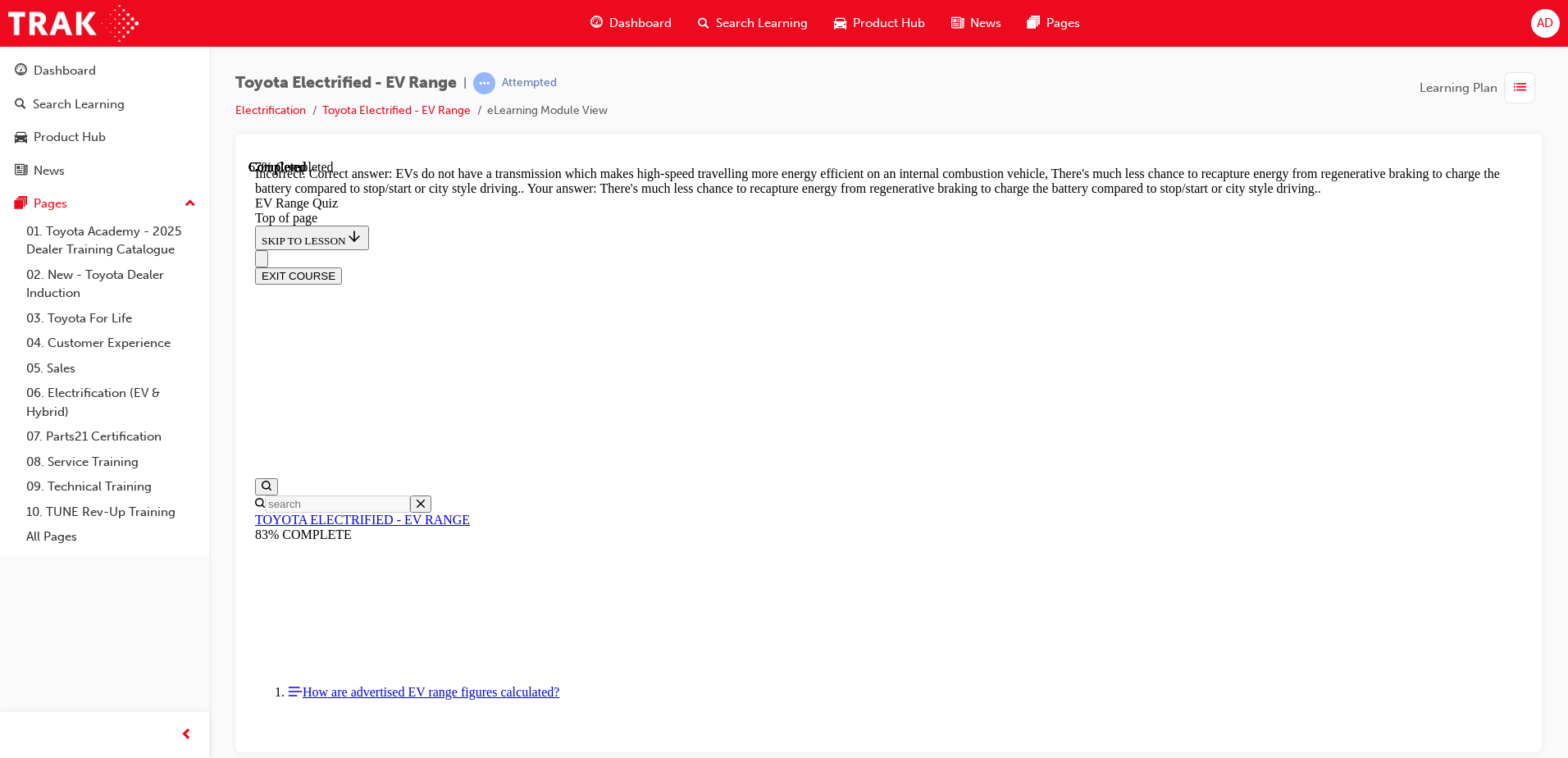
scroll to position [397, 0]
click at [751, 250] on div "EXIT COURSE" at bounding box center [882, 267] width 1255 height 34
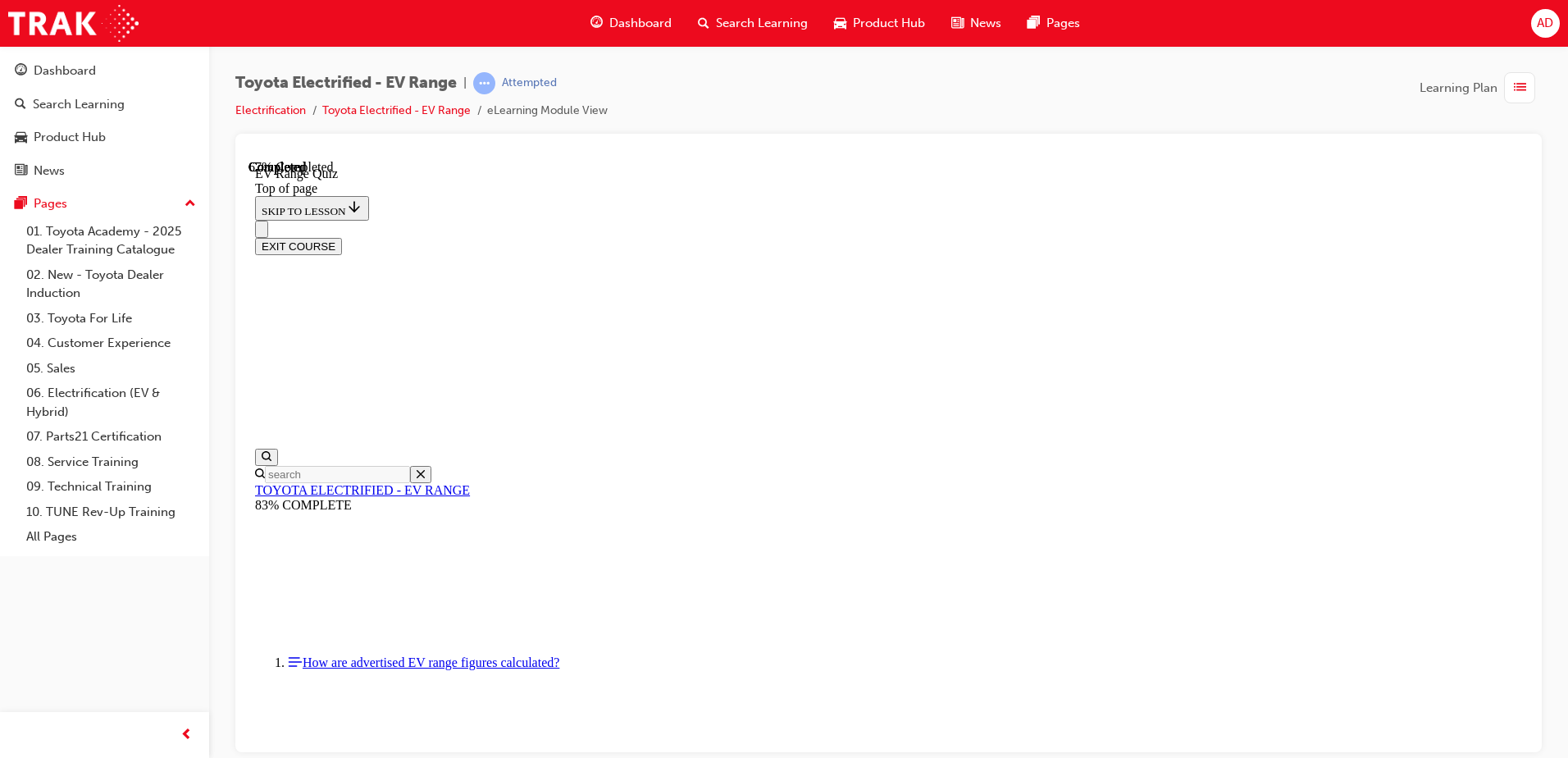
scroll to position [214, 0]
drag, startPoint x: 693, startPoint y: 231, endPoint x: 680, endPoint y: 225, distance: 14.3
drag, startPoint x: 1235, startPoint y: 270, endPoint x: 1358, endPoint y: 272, distance: 123.0
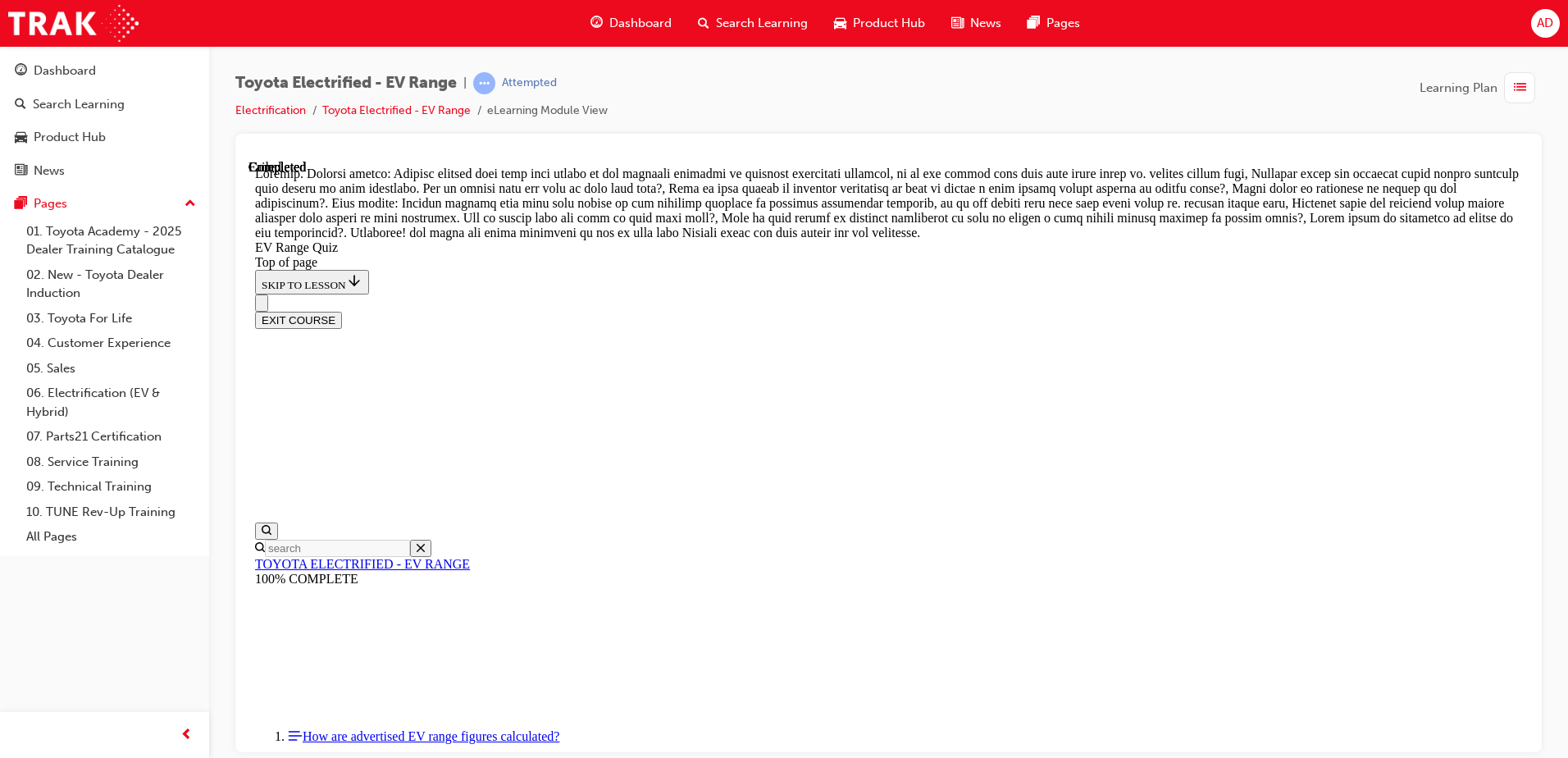
scroll to position [571, 0]
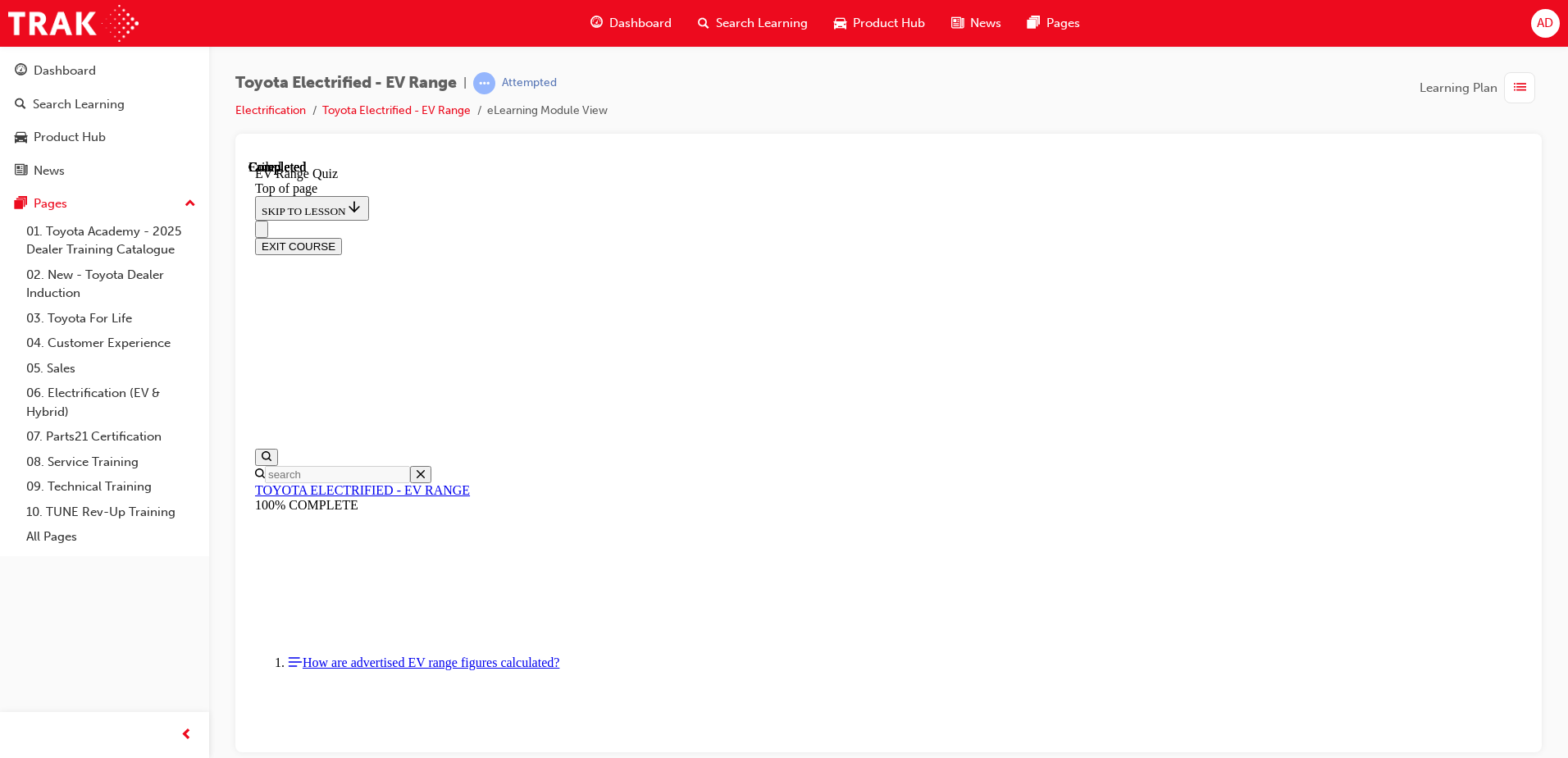
scroll to position [249, 0]
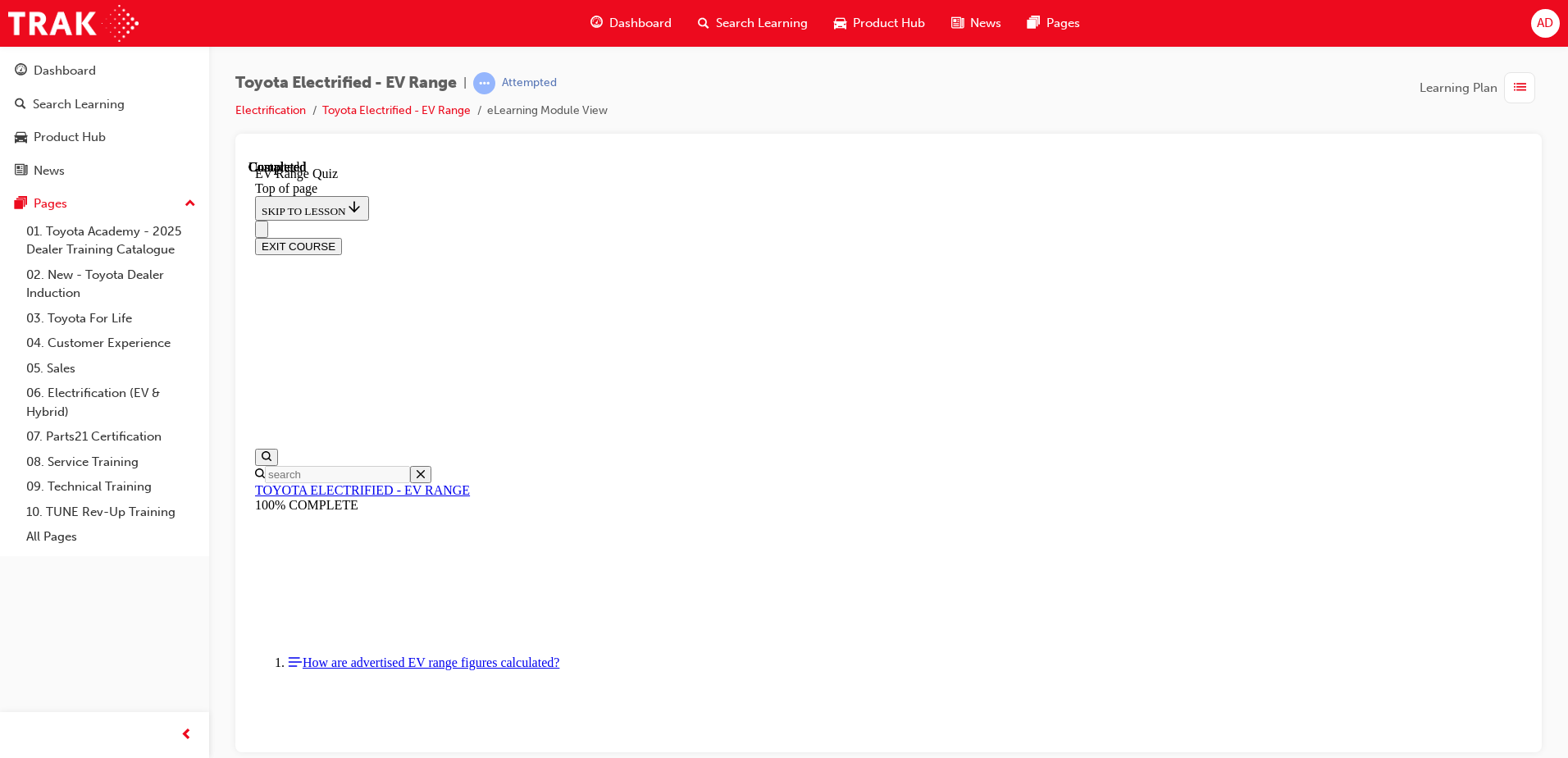
scroll to position [50, 0]
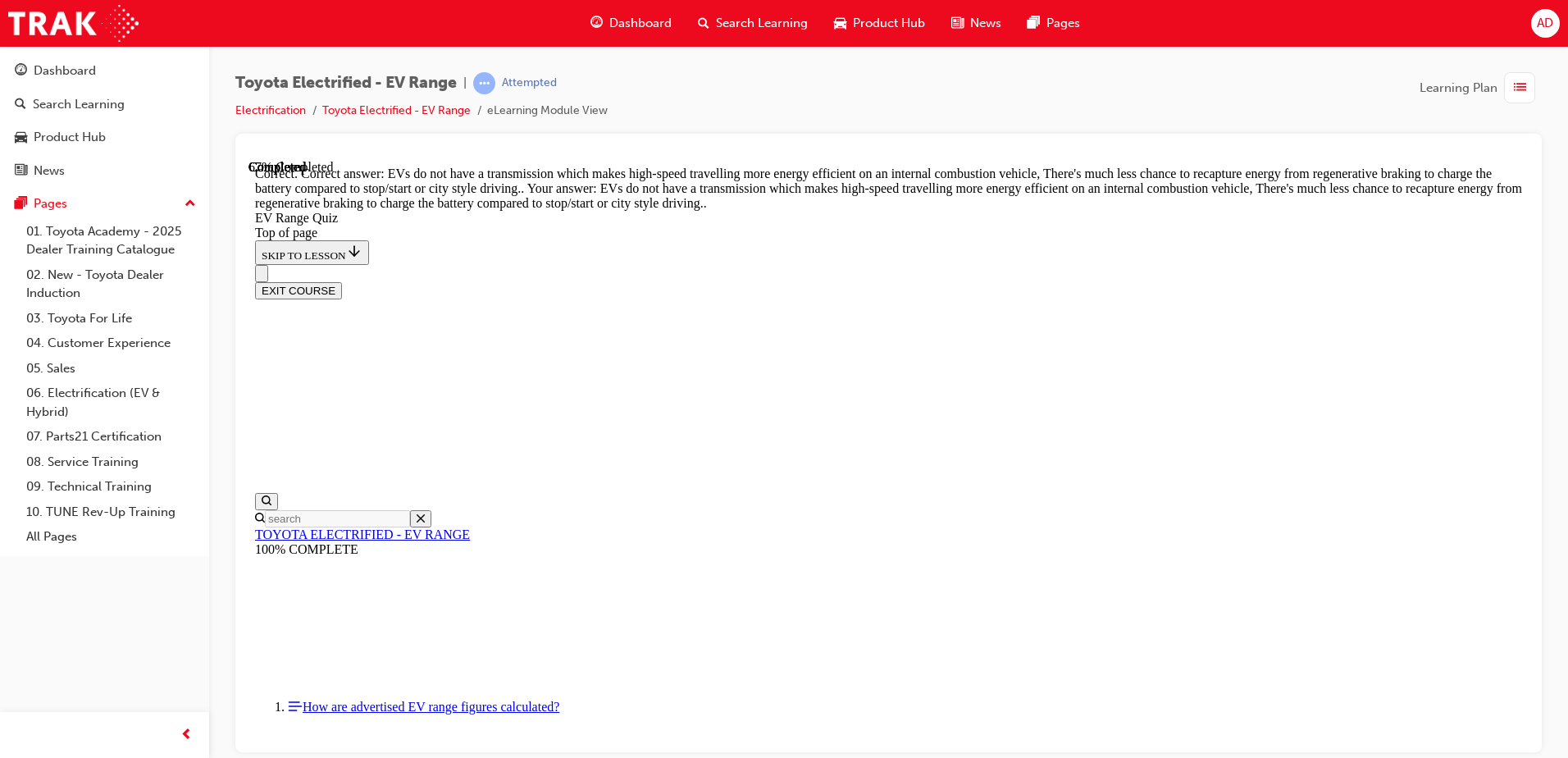
scroll to position [397, 0]
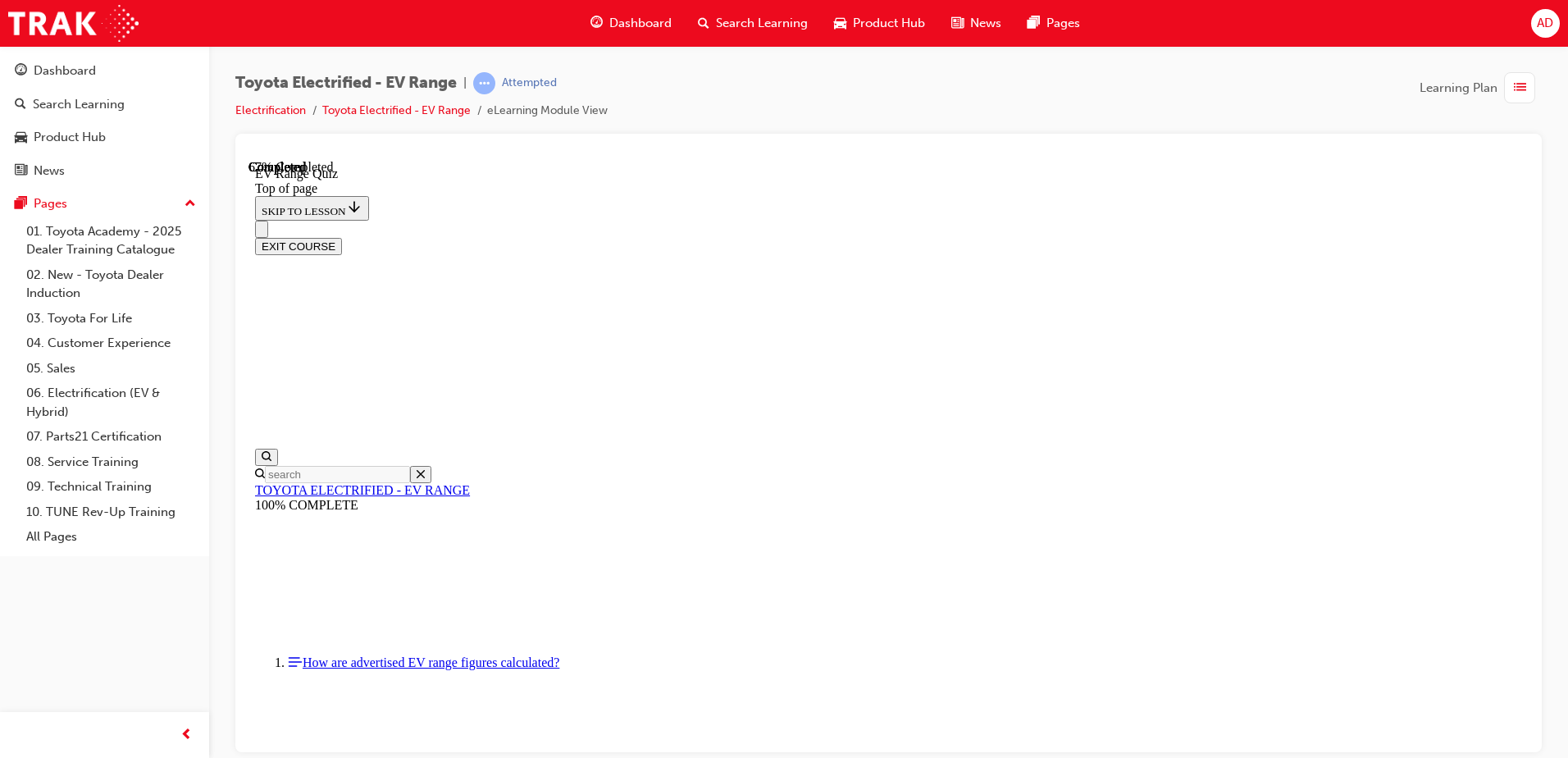
scroll to position [375, 0]
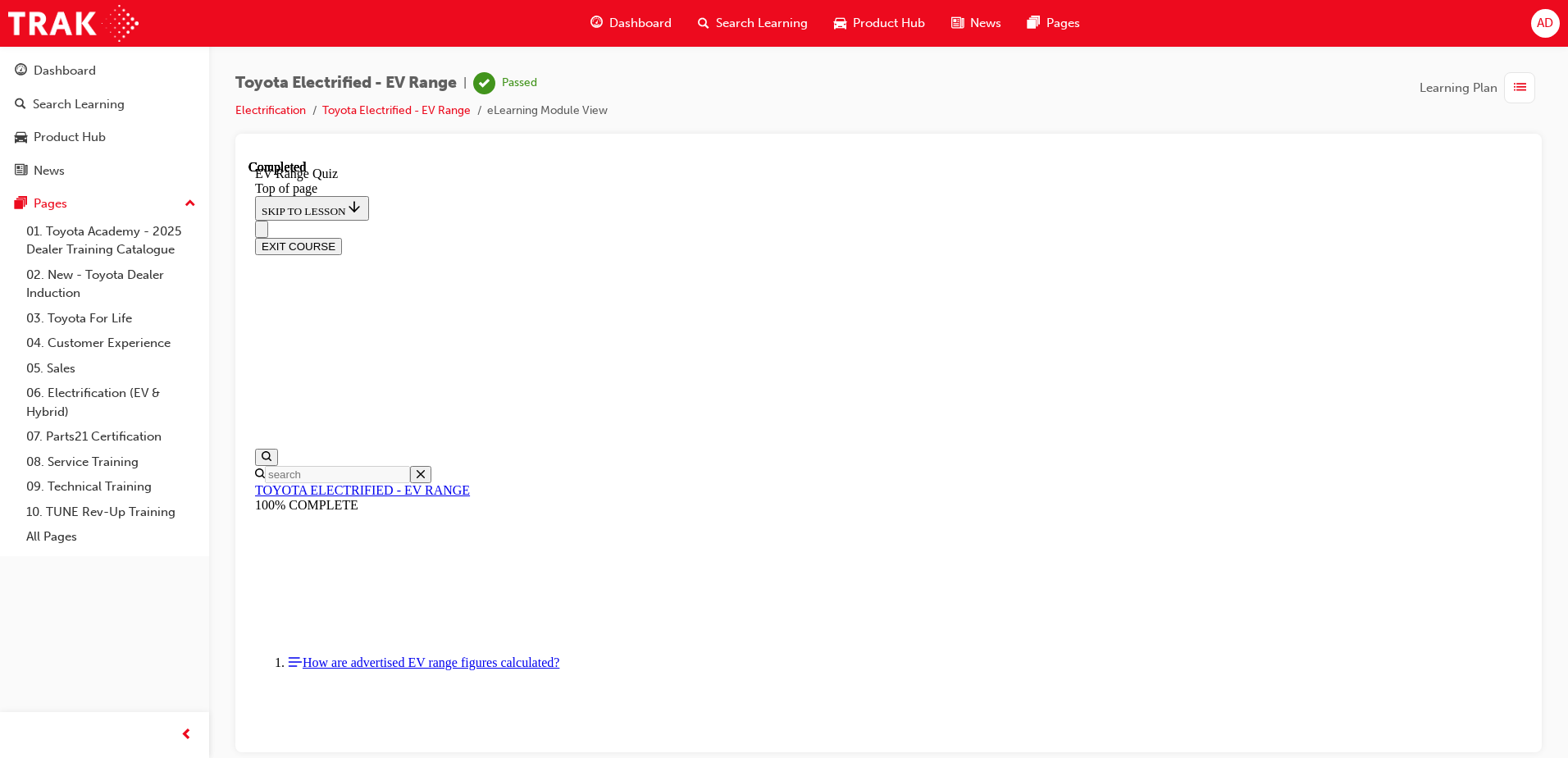
scroll to position [249, 0]
click at [342, 238] on button "EXIT COURSE" at bounding box center [299, 246] width 87 height 17
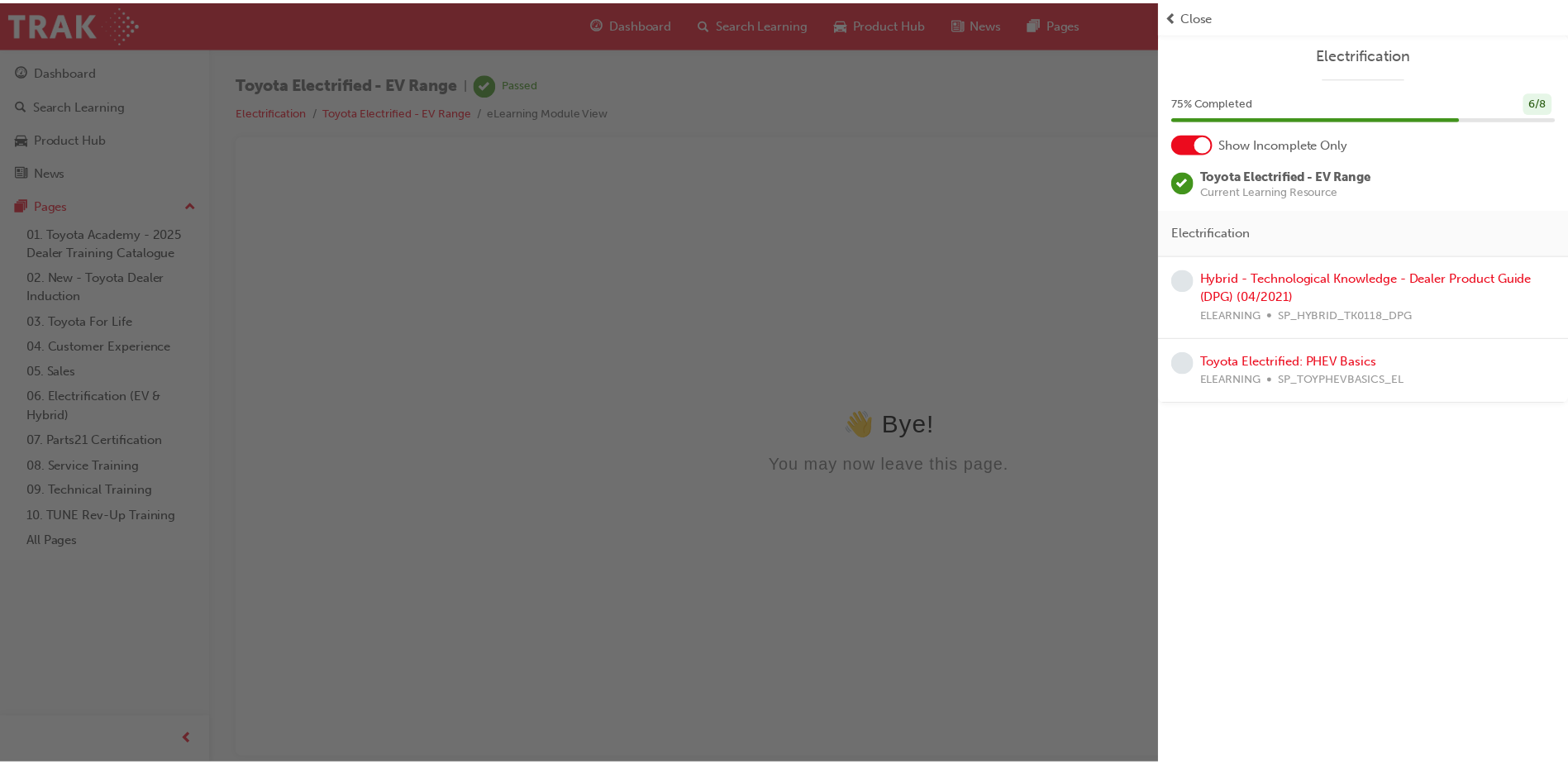
scroll to position [0, 0]
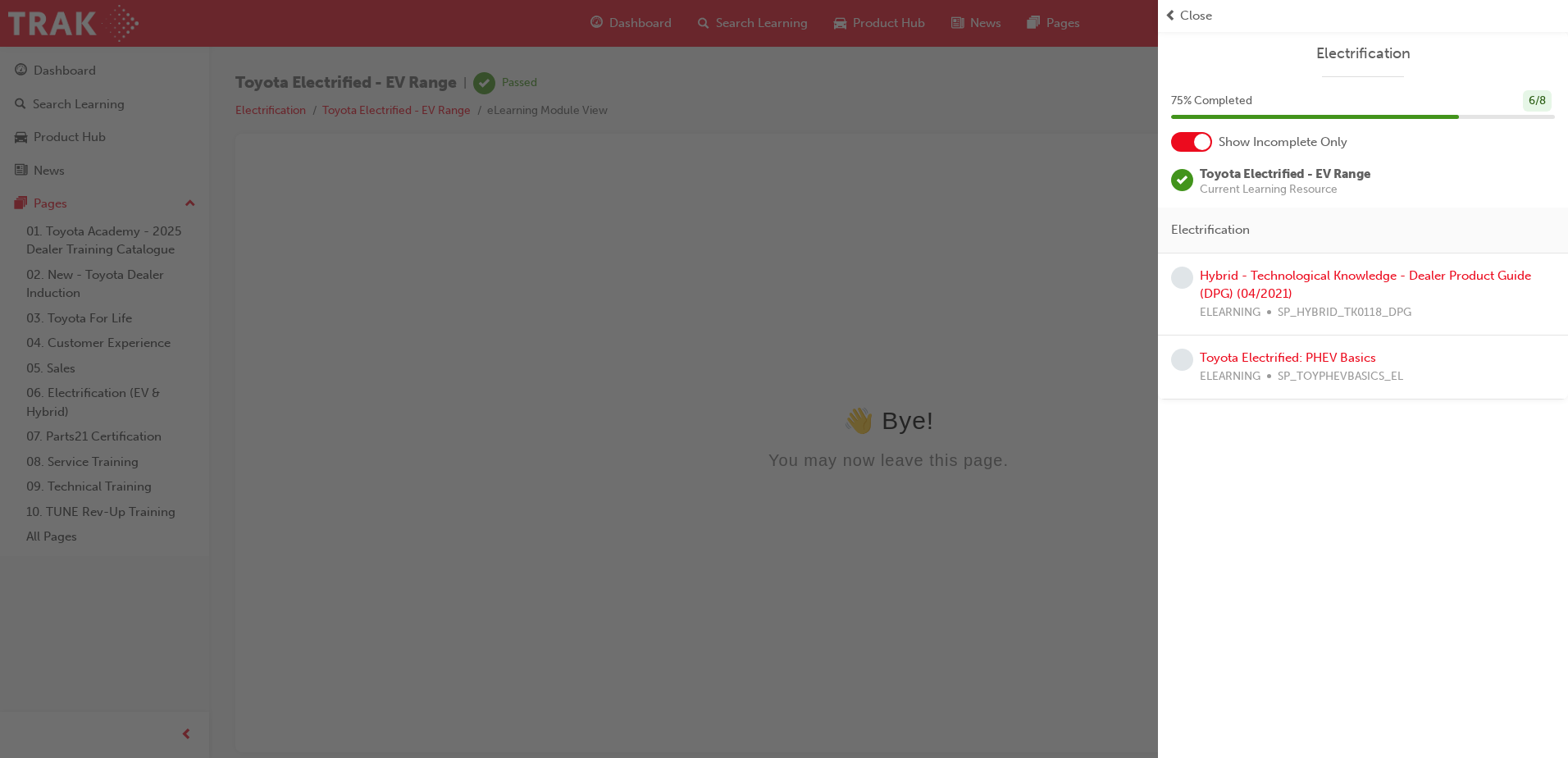
click at [613, 250] on div "button" at bounding box center [579, 379] width 1158 height 758
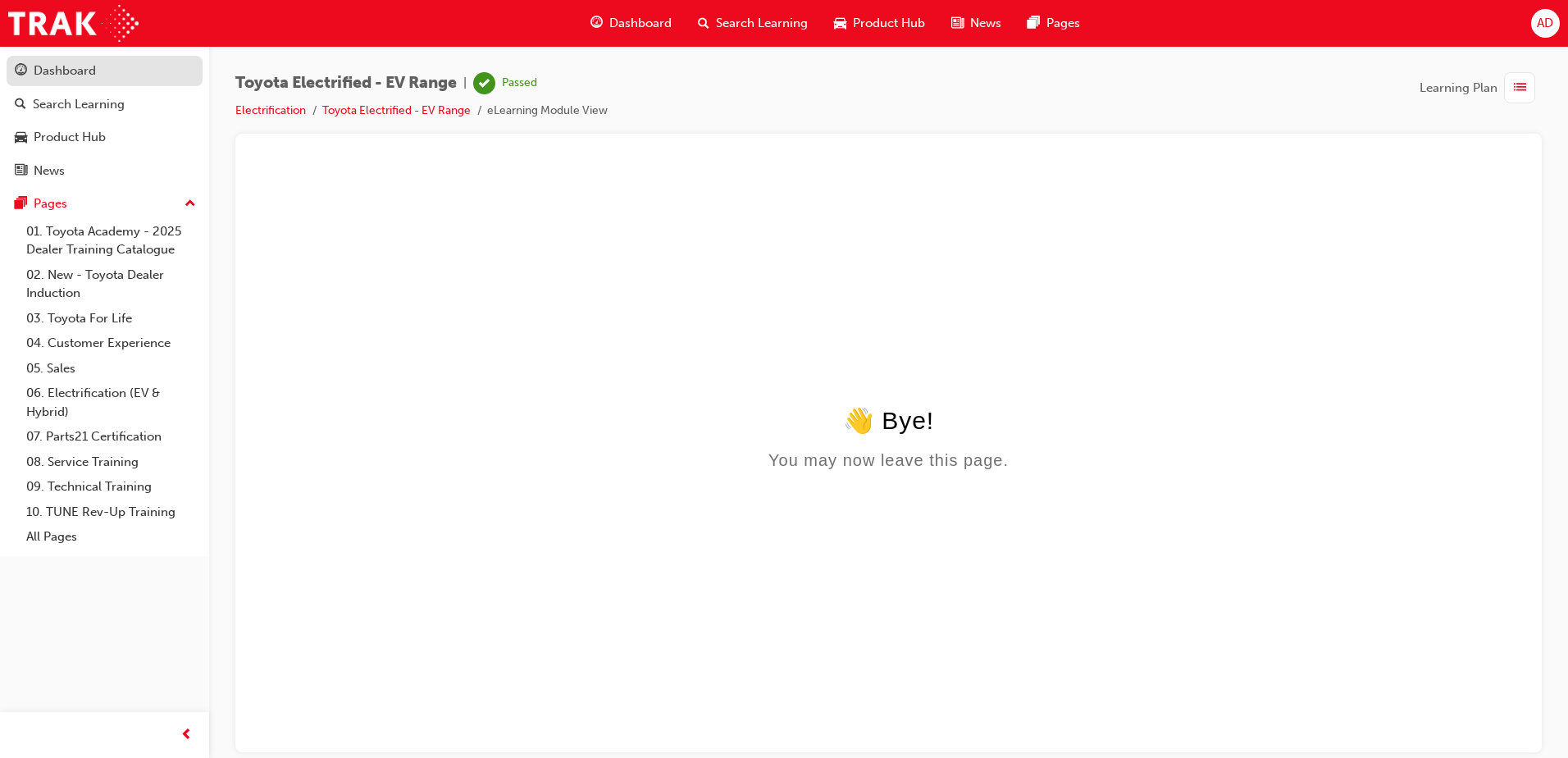
click at [103, 70] on div "Dashboard" at bounding box center [105, 71] width 180 height 21
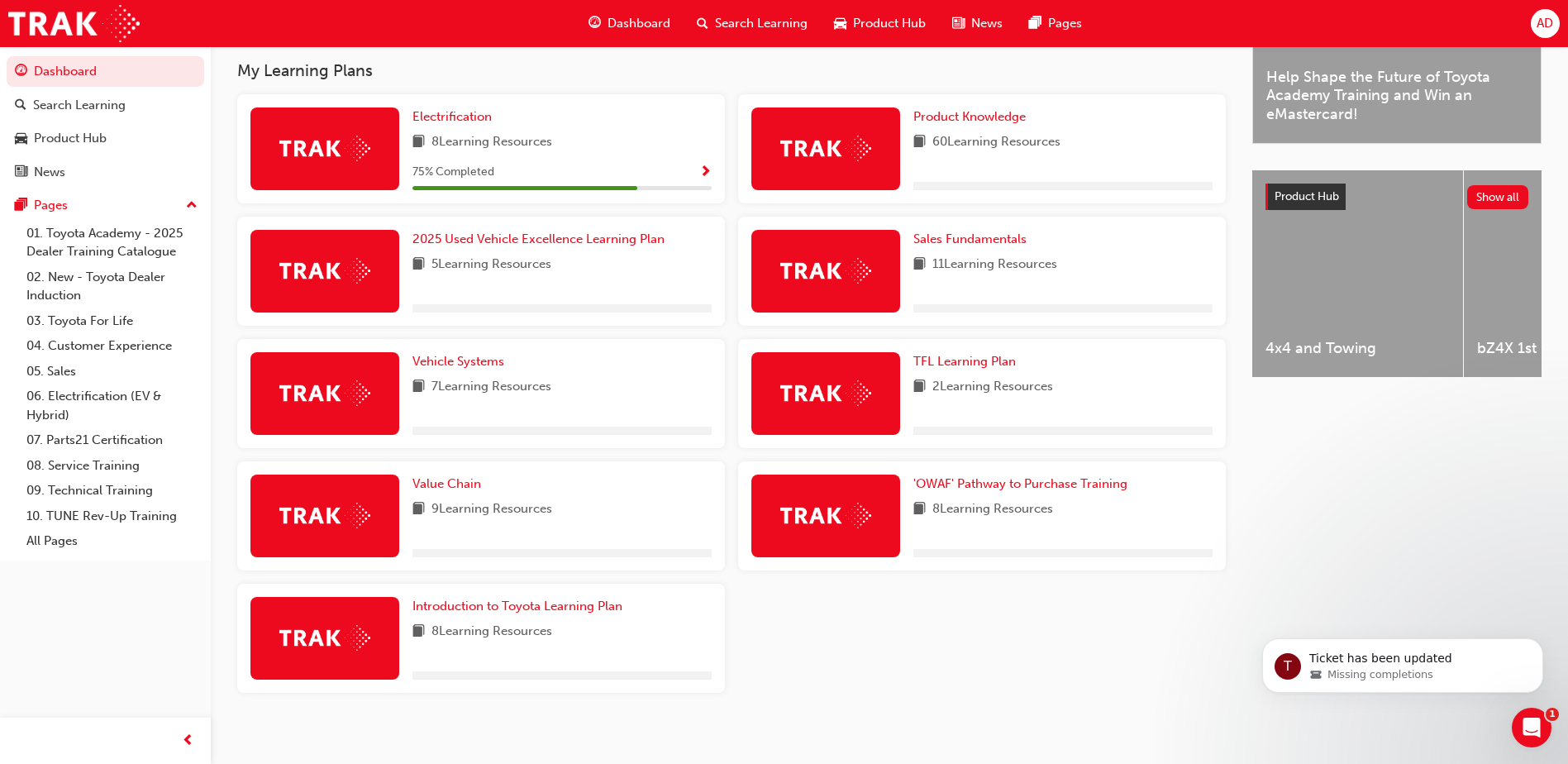
scroll to position [544, 0]
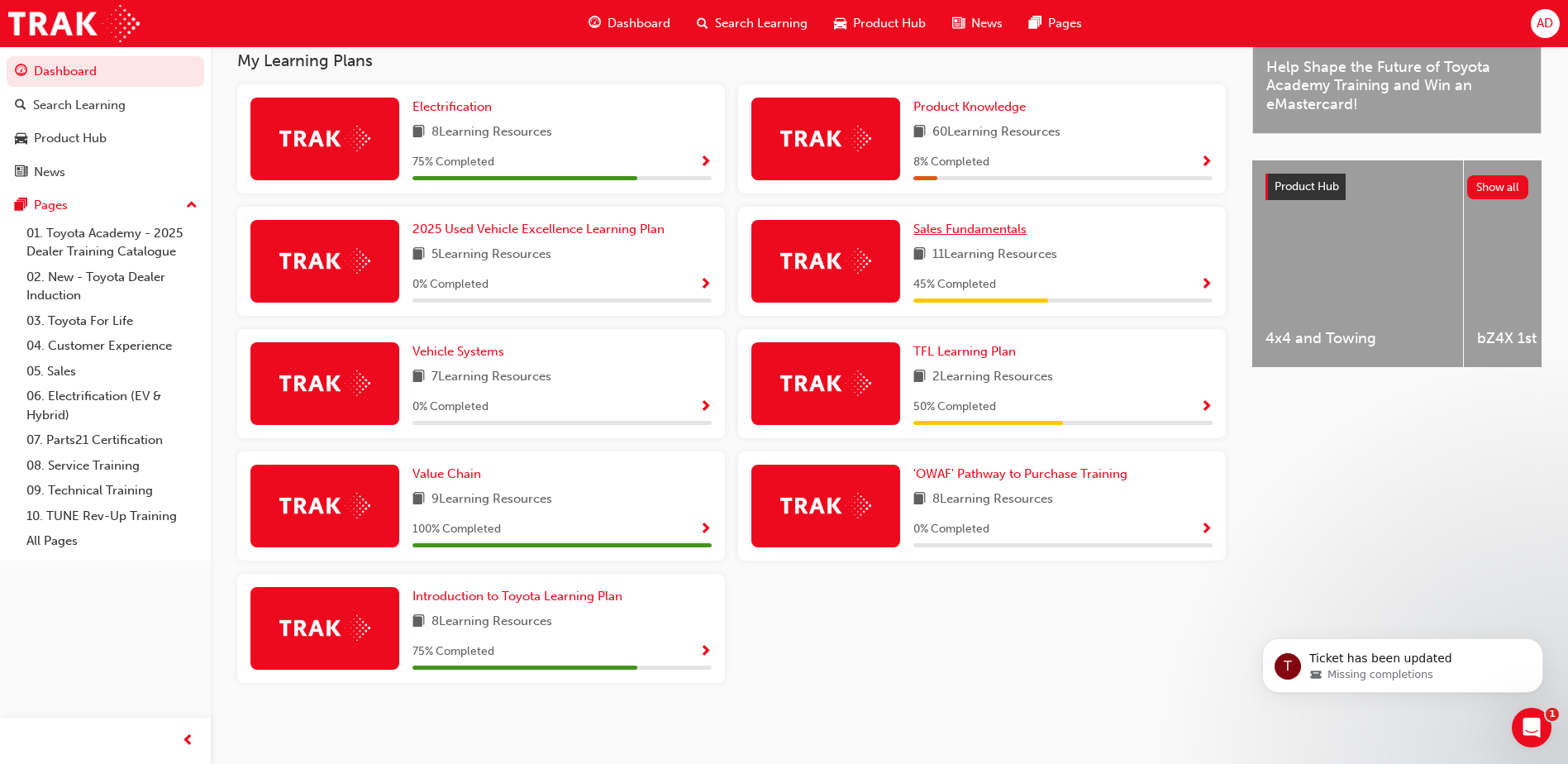
click at [998, 224] on span "Sales Fundamentals" at bounding box center [969, 229] width 113 height 15
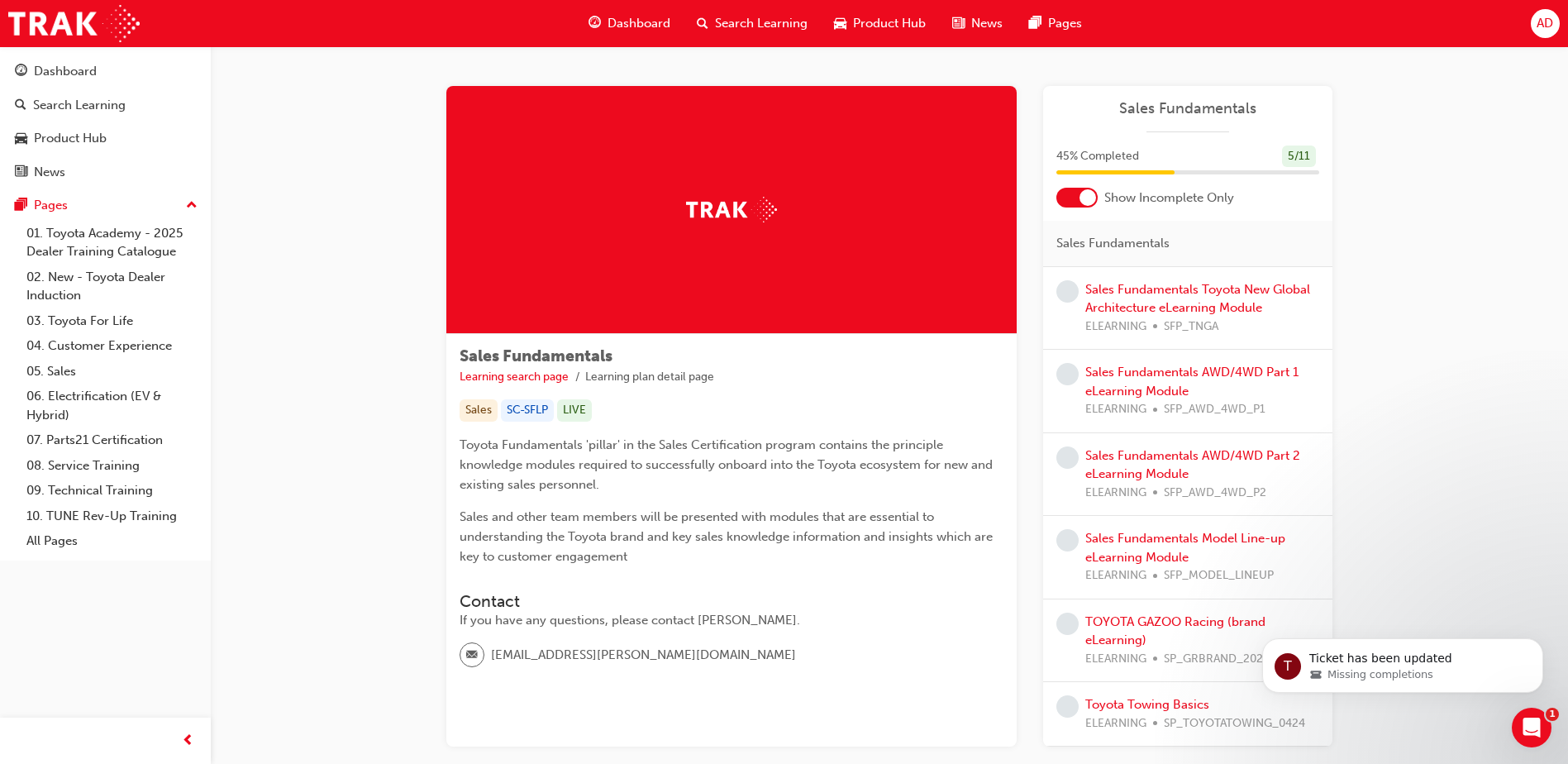
click at [1080, 200] on div at bounding box center [1088, 197] width 16 height 16
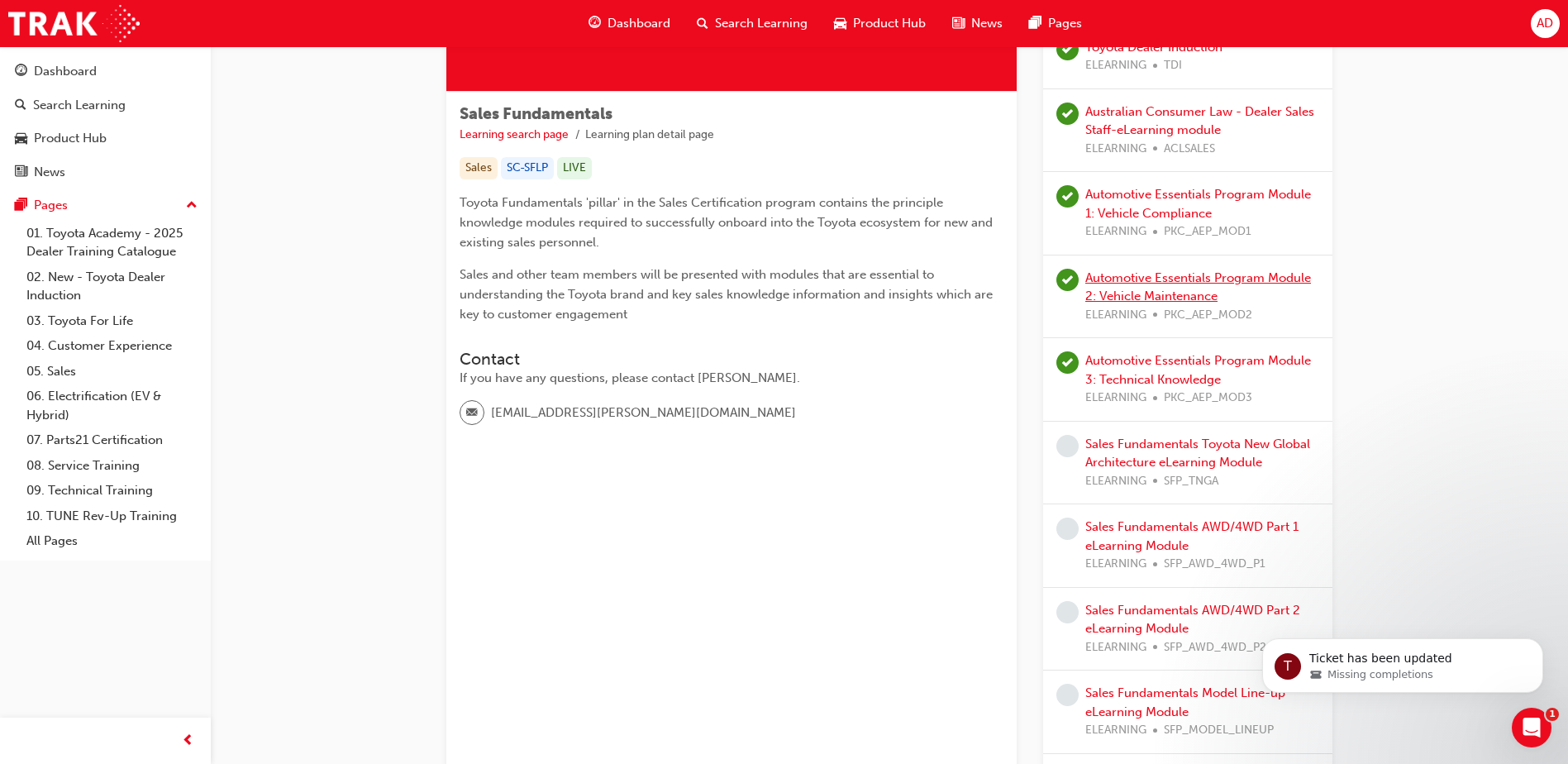
scroll to position [496, 0]
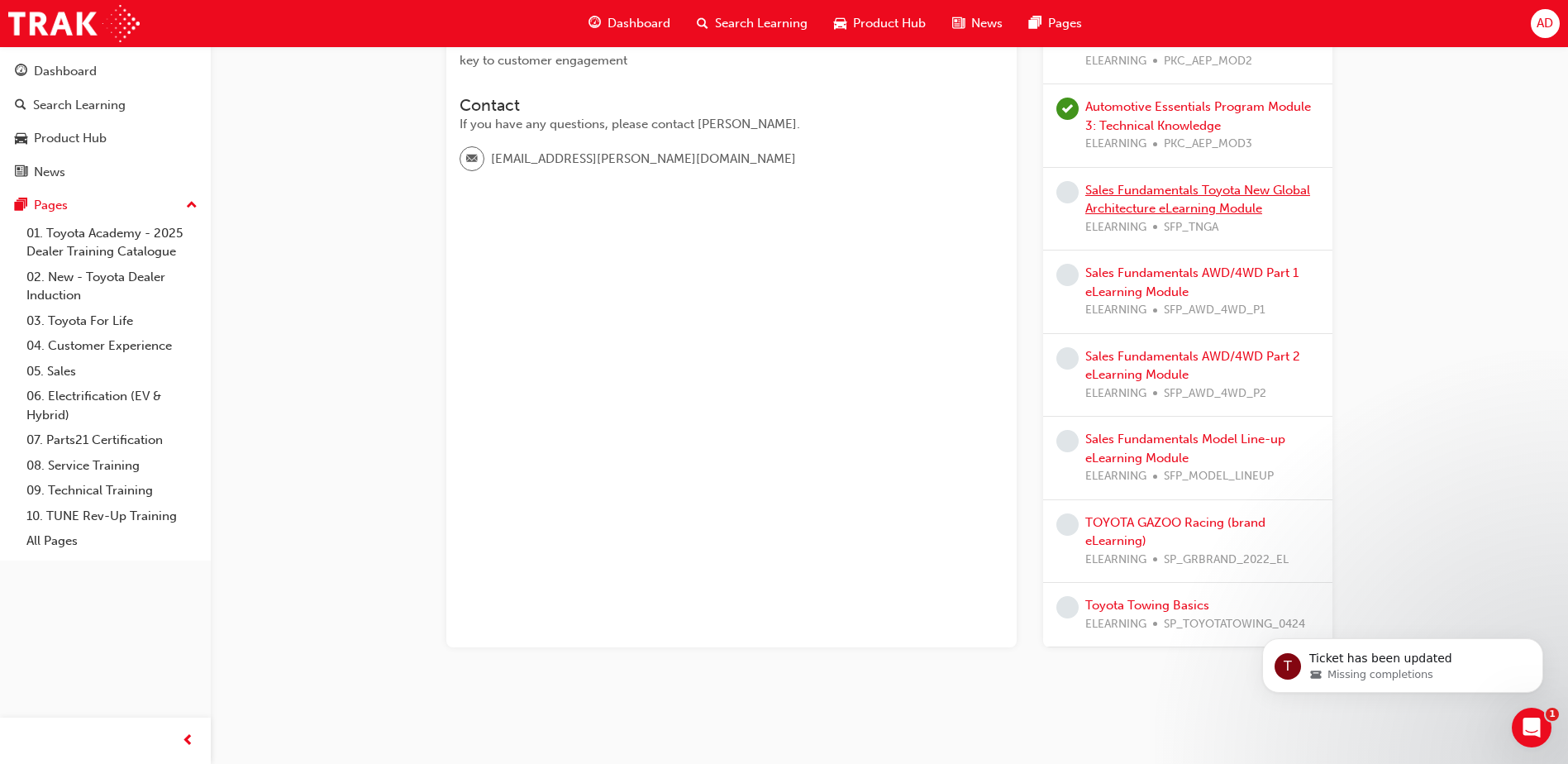
click at [1213, 209] on link "Sales Fundamentals Toyota New Global Architecture eLearning Module" at bounding box center [1198, 200] width 225 height 34
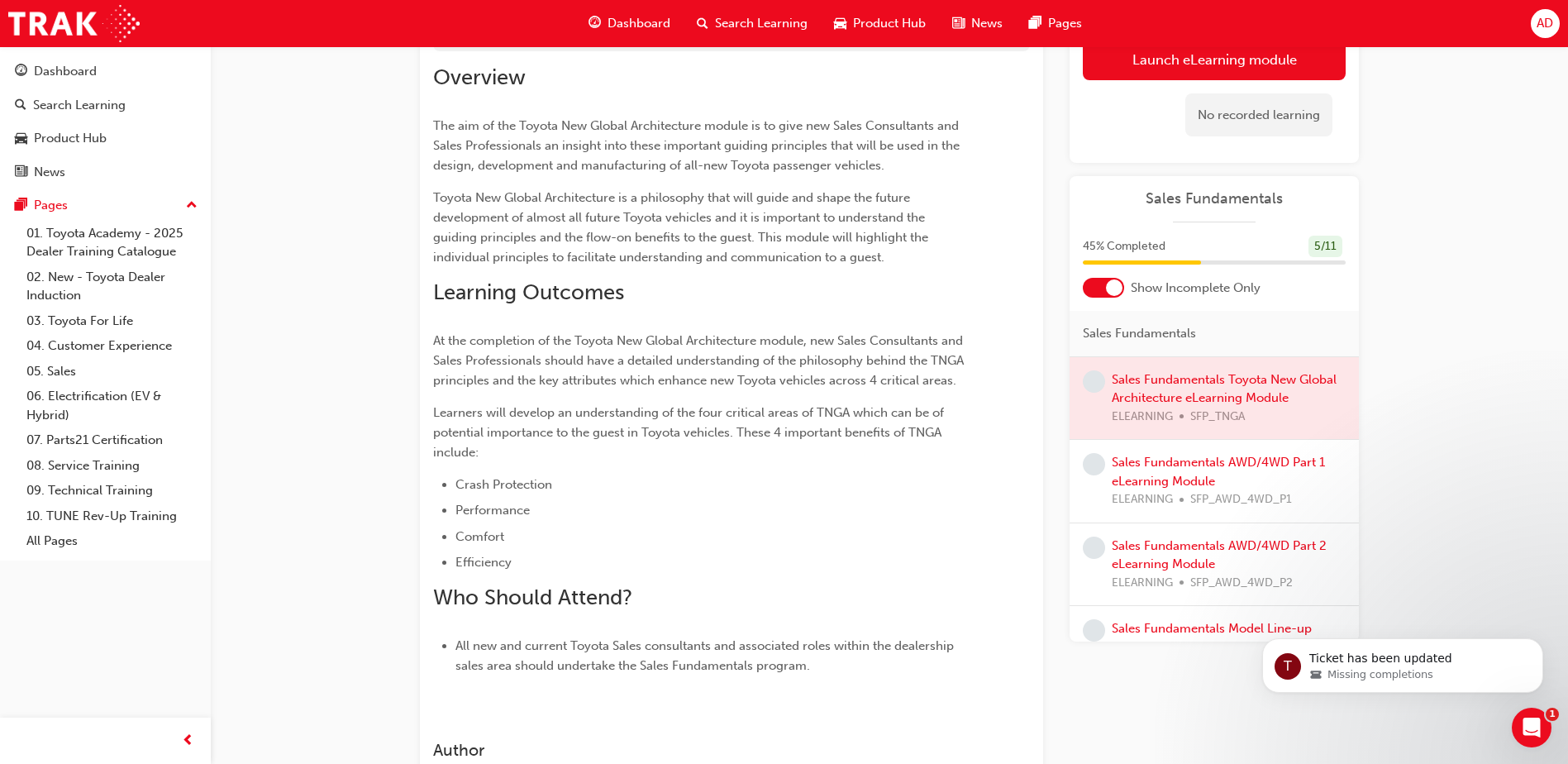
scroll to position [119, 0]
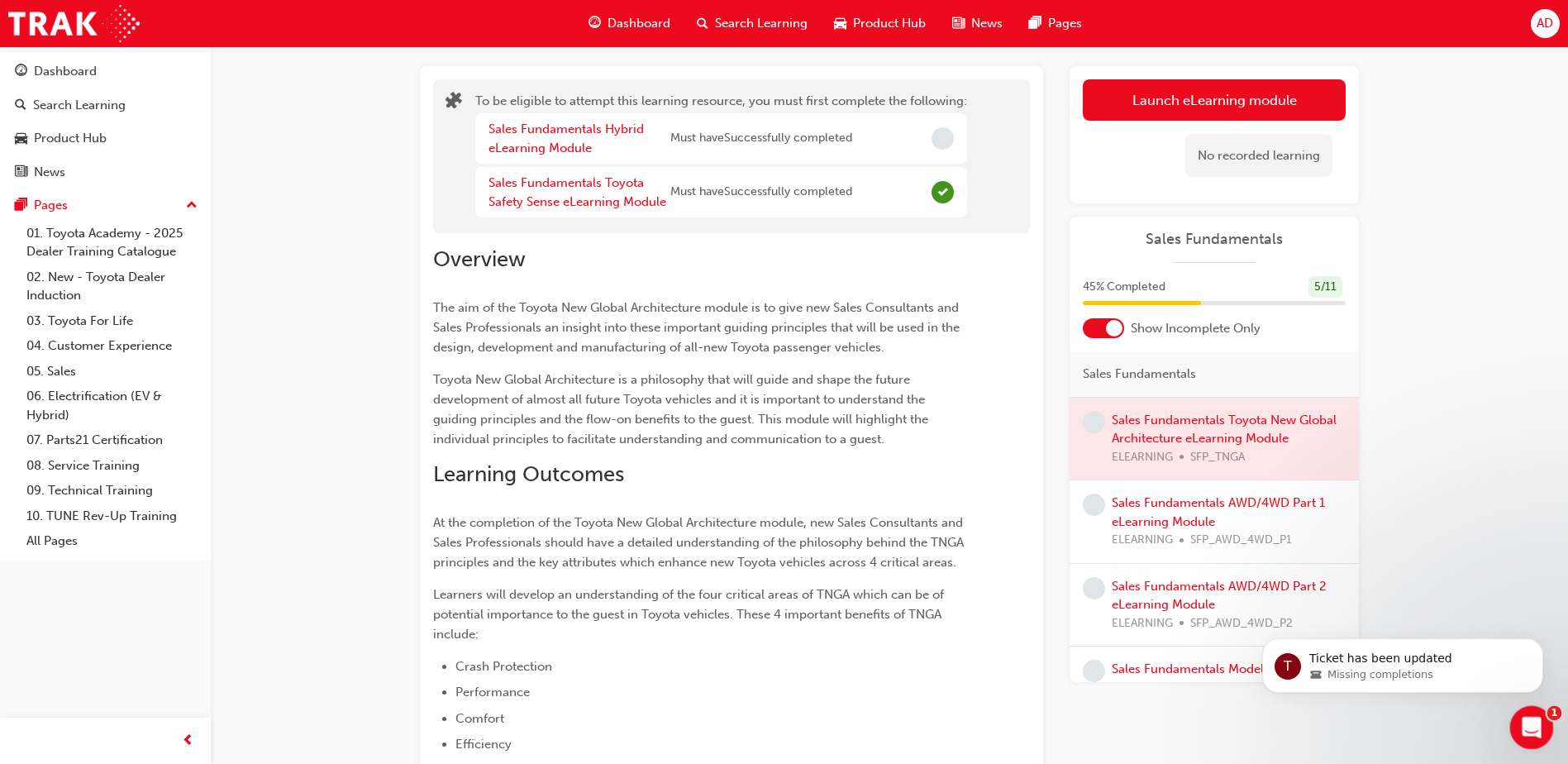
click at [1522, 718] on icon "Open Intercom Messenger" at bounding box center [1529, 726] width 28 height 28
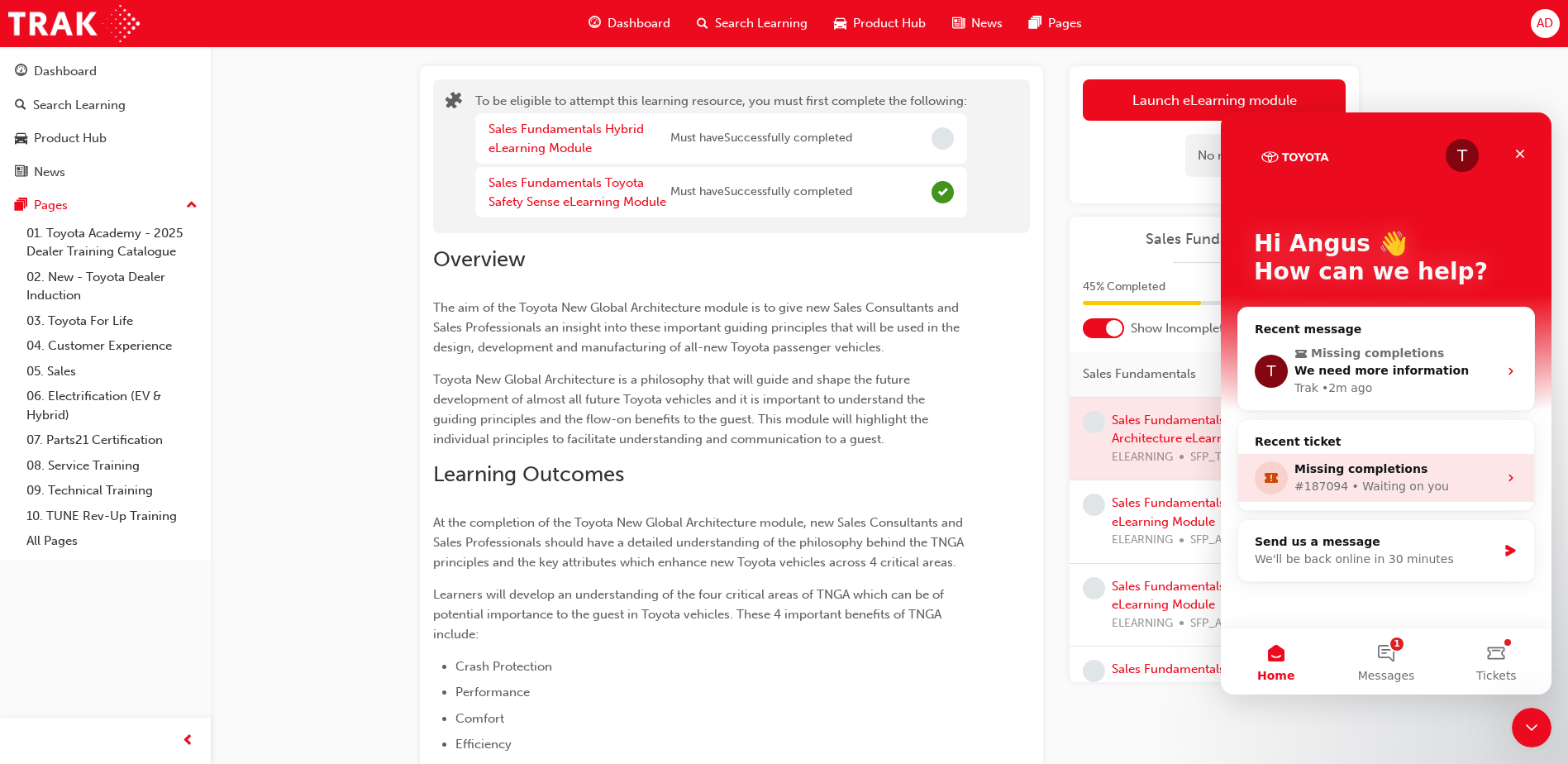
click at [1408, 481] on div "#187094 • Waiting on you" at bounding box center [1395, 486] width 203 height 17
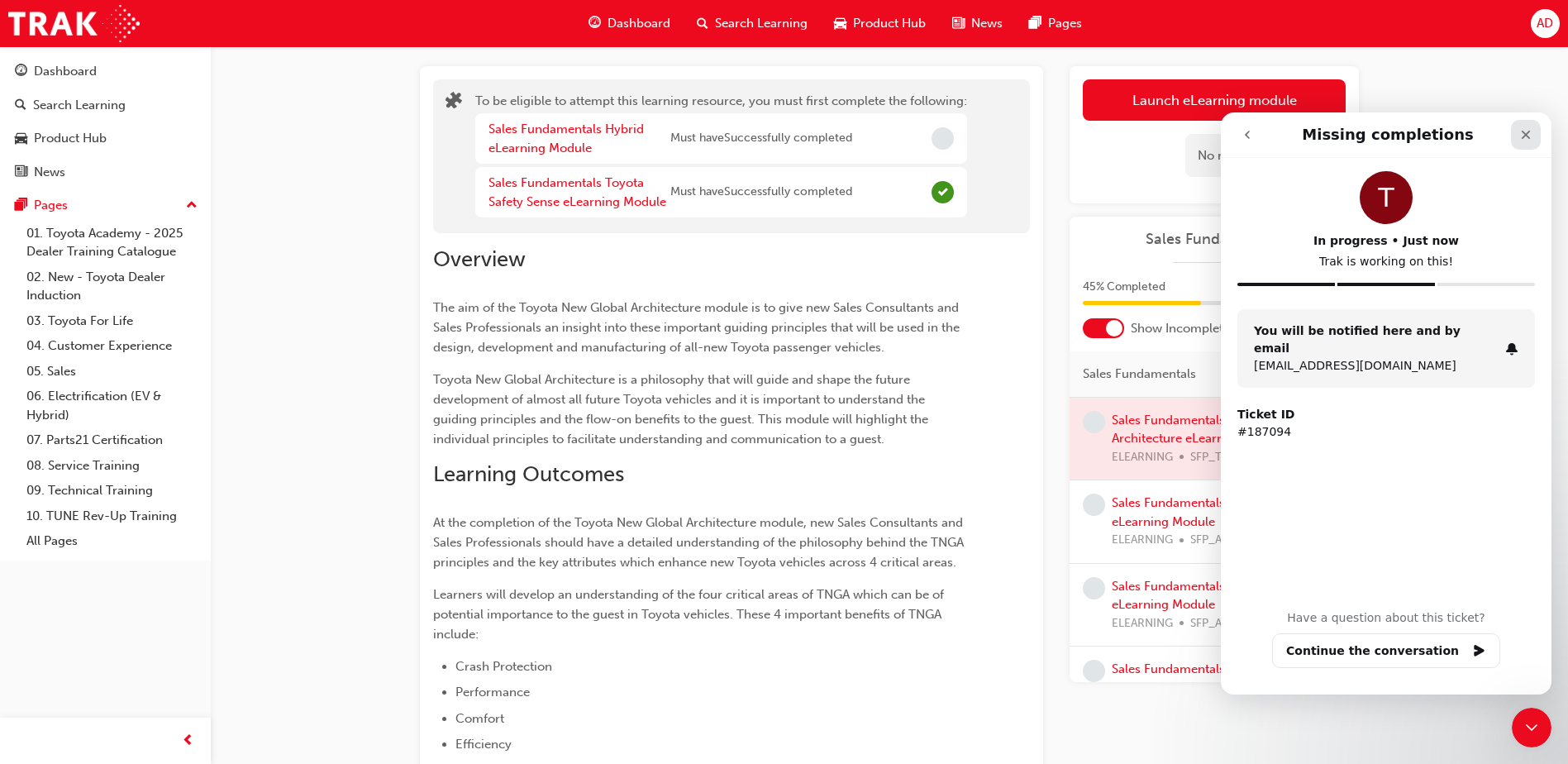
click at [1532, 132] on icon "Close" at bounding box center [1526, 134] width 13 height 13
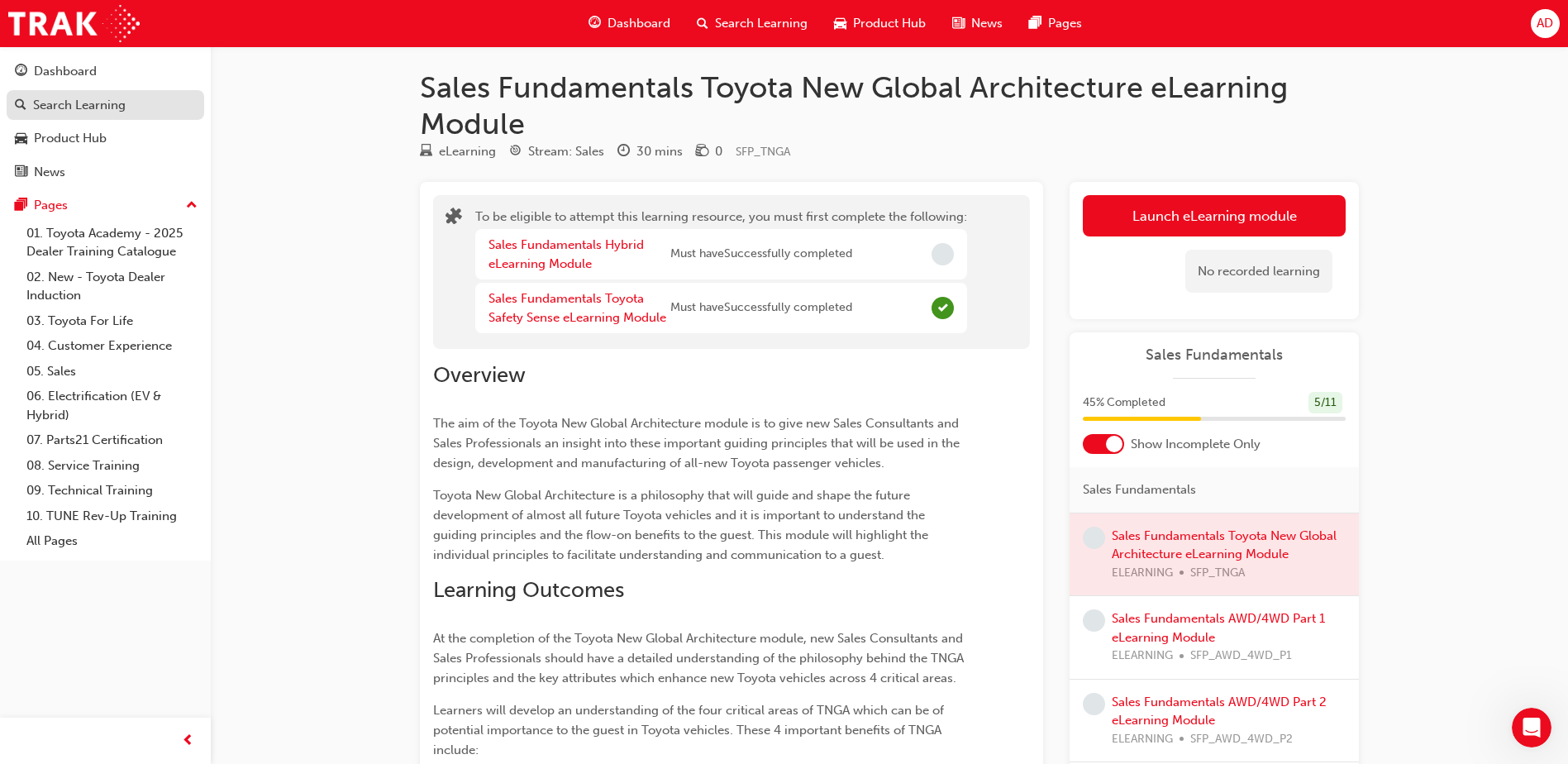
scroll to position [0, 0]
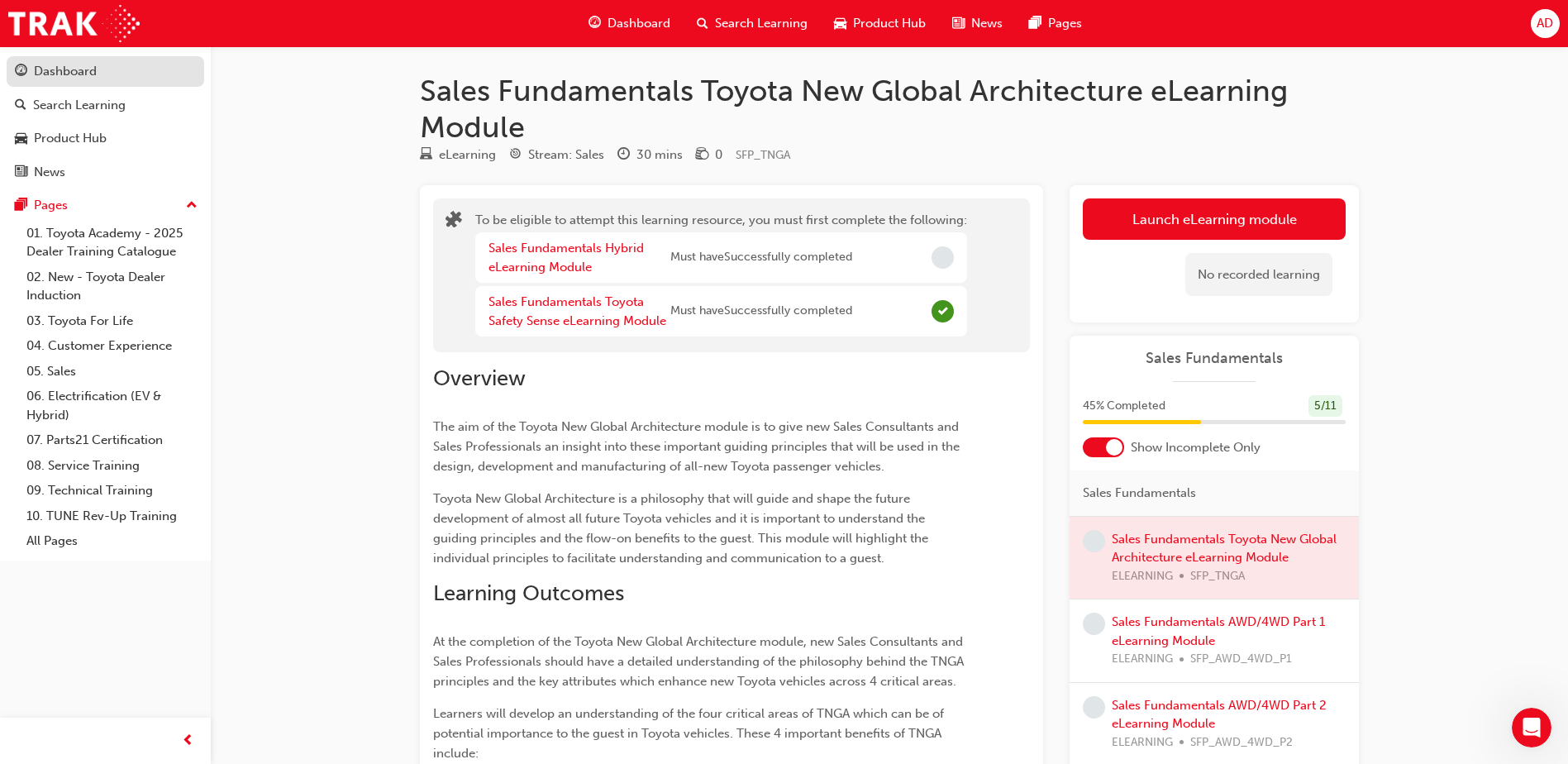
click at [86, 73] on div "Dashboard" at bounding box center [66, 72] width 63 height 19
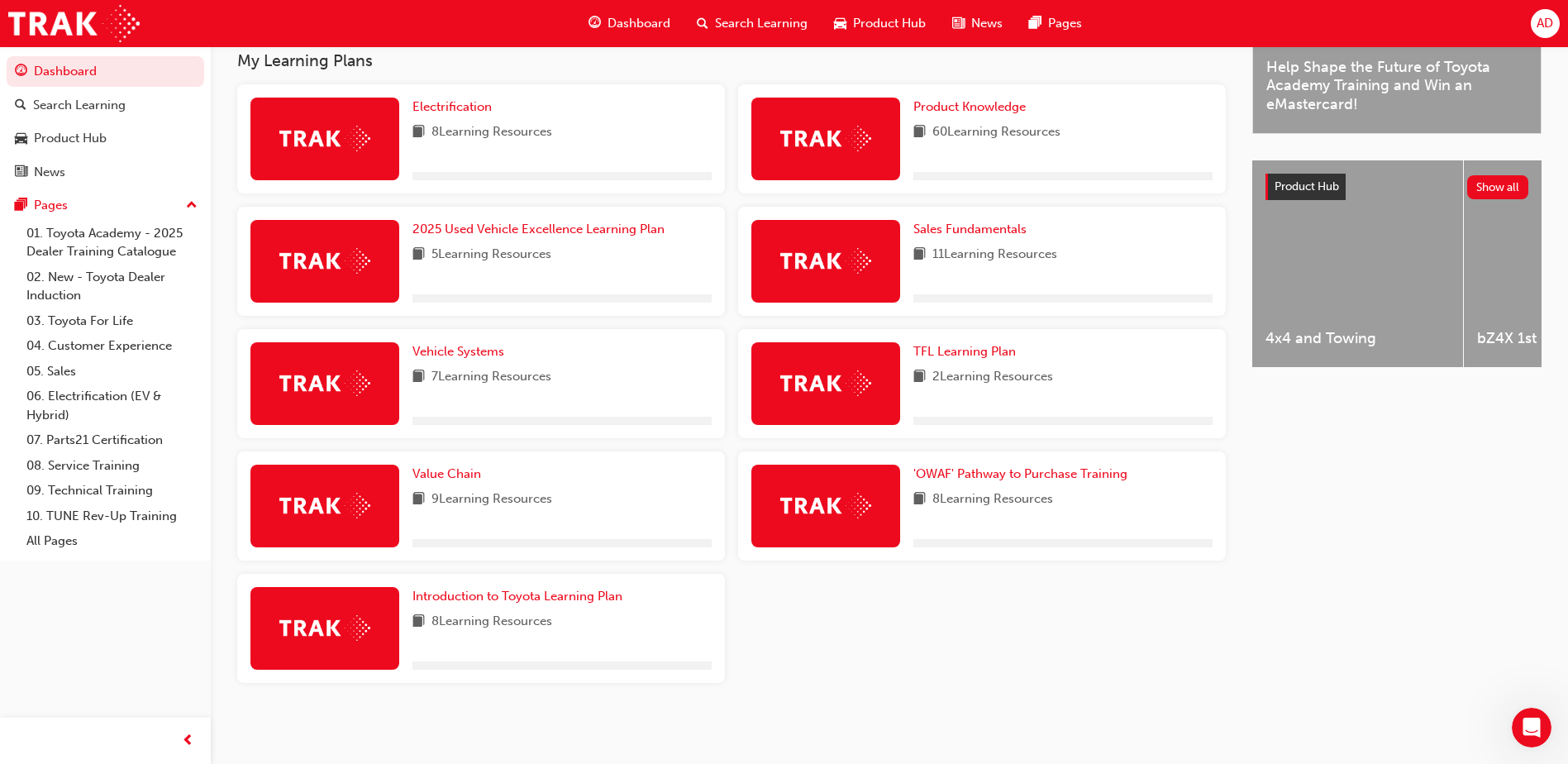
scroll to position [544, 0]
click at [458, 103] on span "Electrification" at bounding box center [452, 107] width 79 height 15
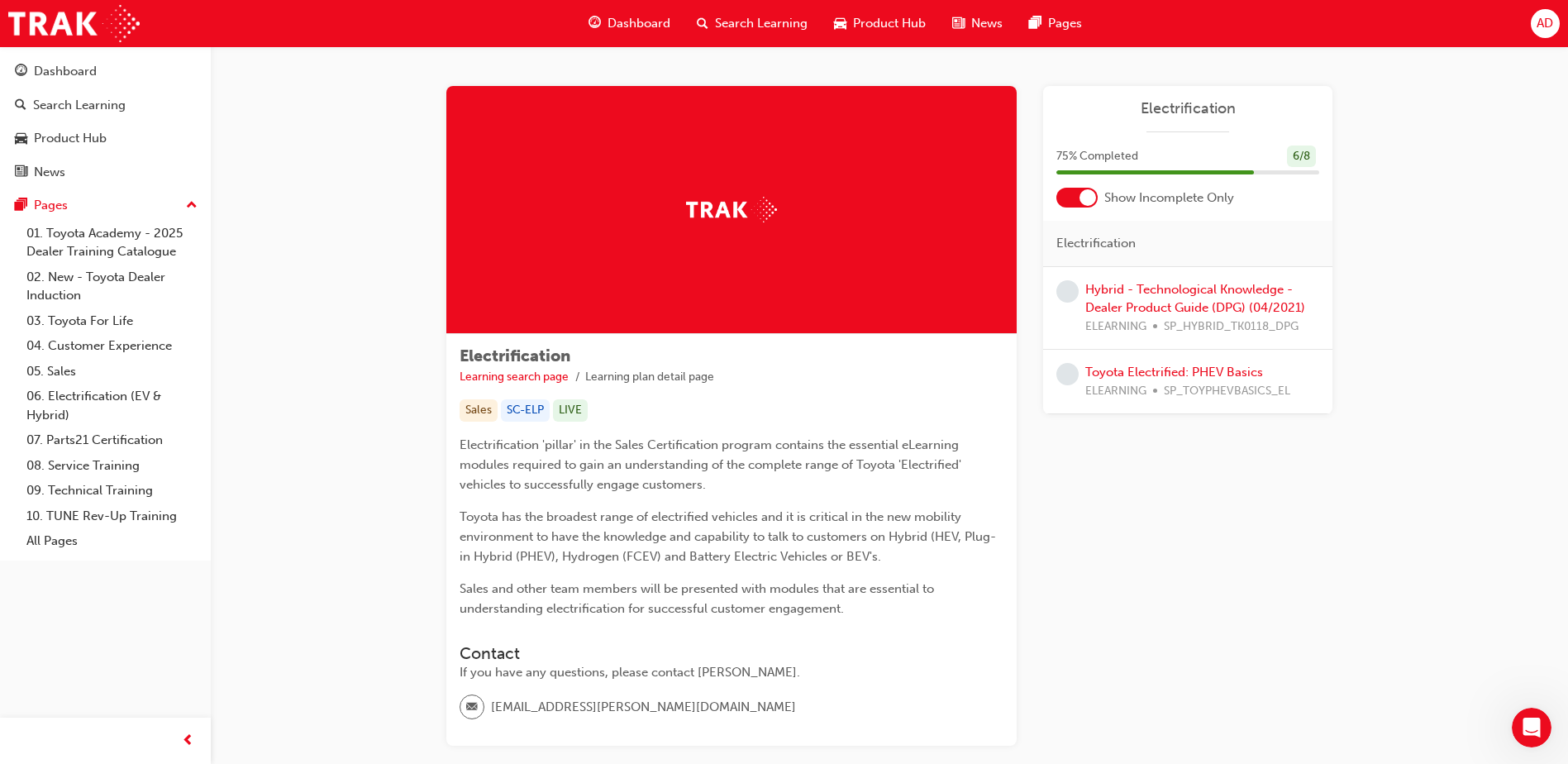
drag, startPoint x: 499, startPoint y: 127, endPoint x: 1446, endPoint y: 308, distance: 964.1
click at [1446, 308] on div "Electrification Learning search page Learning plan detail page Electrification …" at bounding box center [889, 436] width 1357 height 779
click at [1195, 285] on link "Hybrid - Technological Knowledge - Dealer Product Guide (DPG) (04/2021)" at bounding box center [1195, 299] width 220 height 34
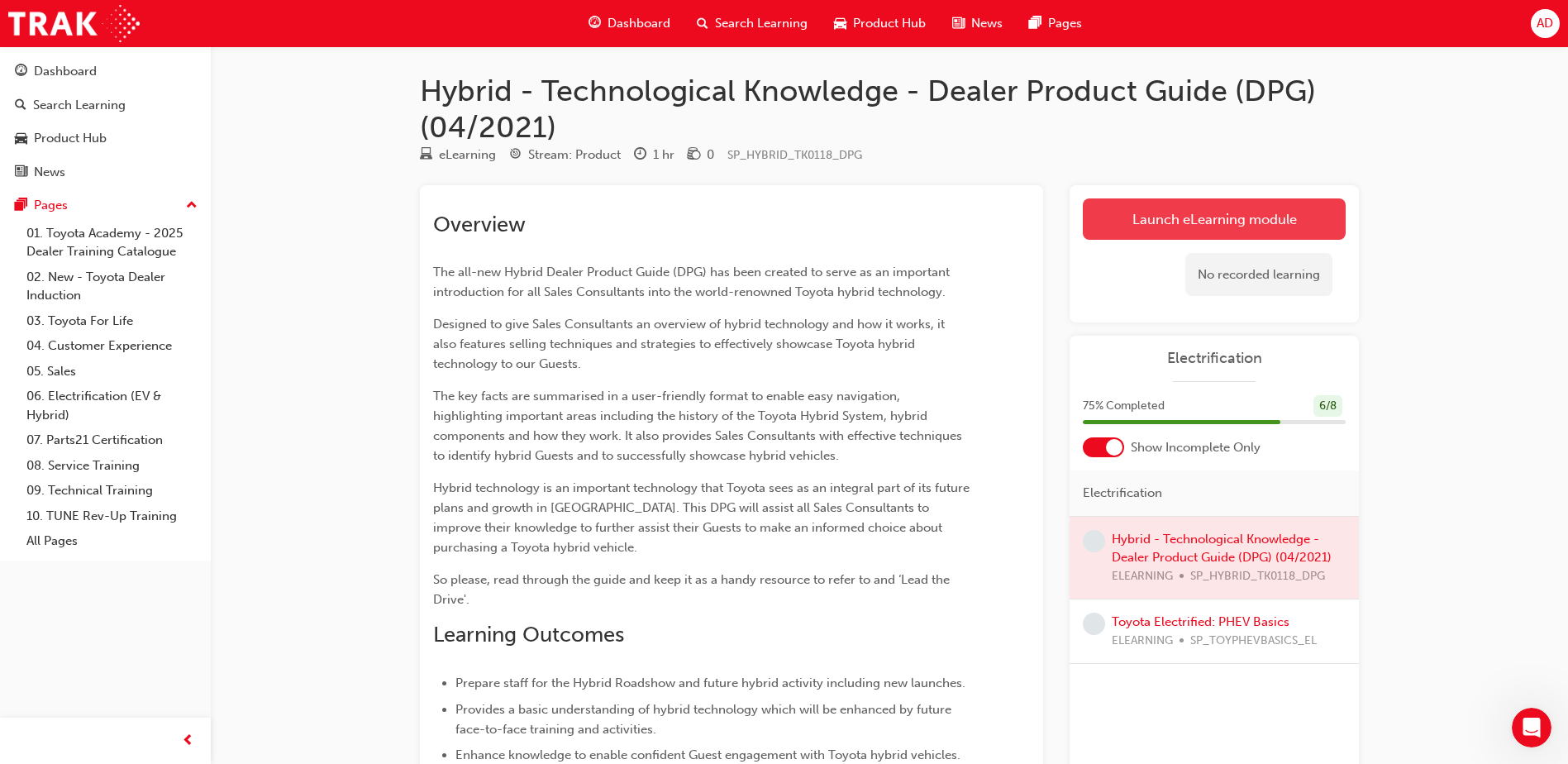
click at [1151, 221] on link "Launch eLearning module" at bounding box center [1214, 218] width 263 height 41
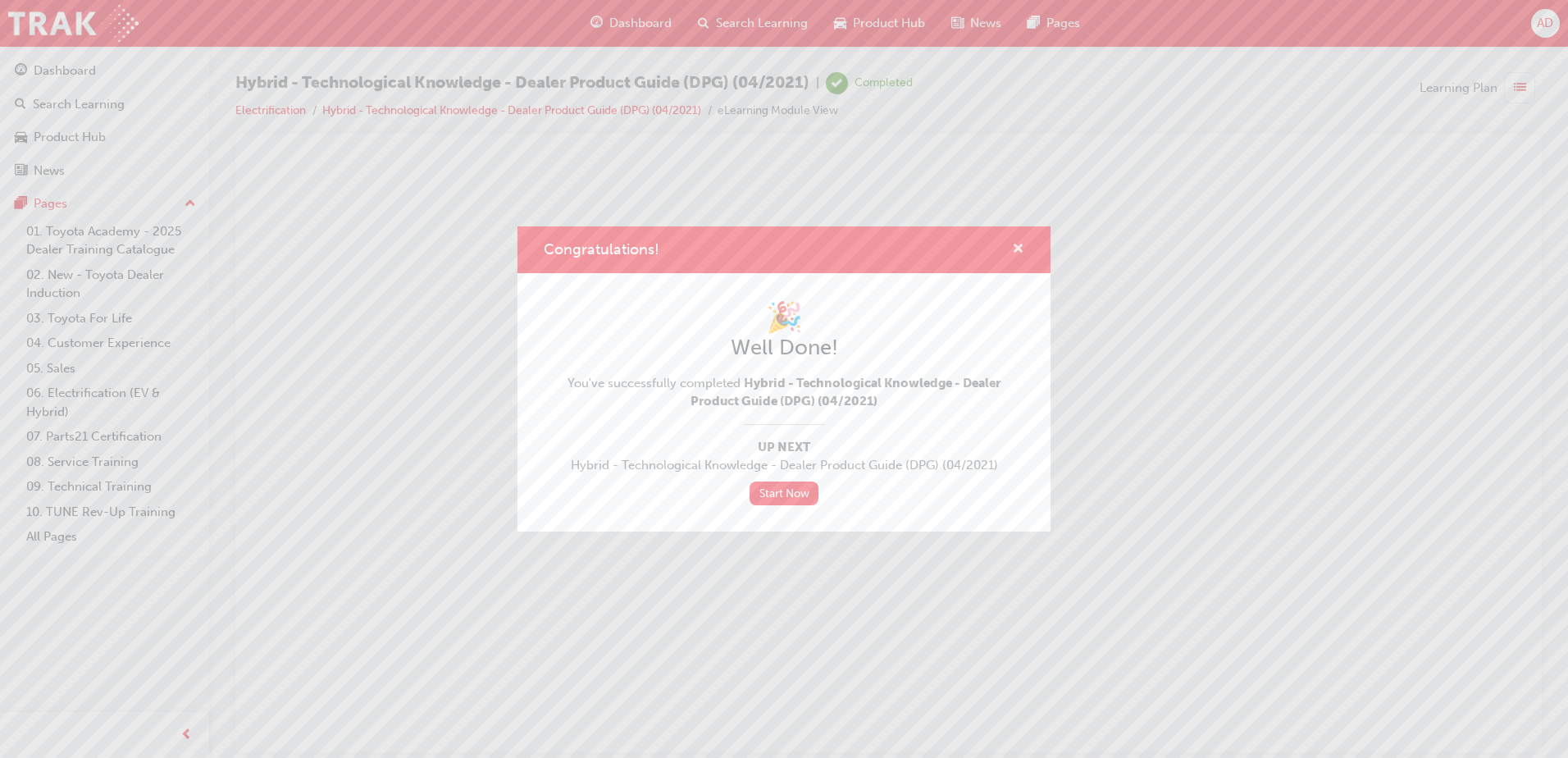
click at [1016, 250] on span "cross-icon" at bounding box center [1018, 251] width 12 height 15
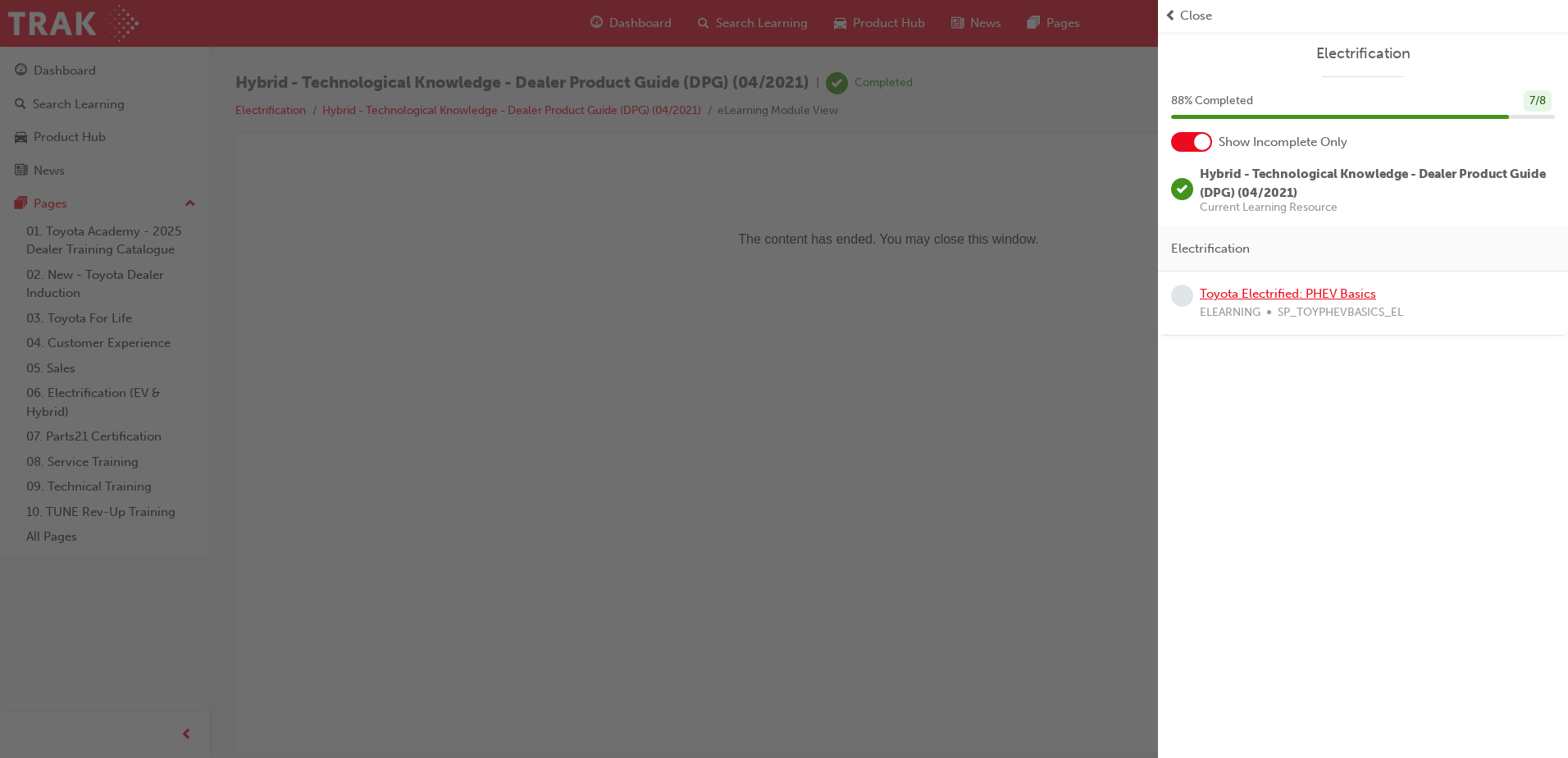
click at [1263, 292] on link "Toyota Electrified: PHEV Basics" at bounding box center [1288, 294] width 176 height 15
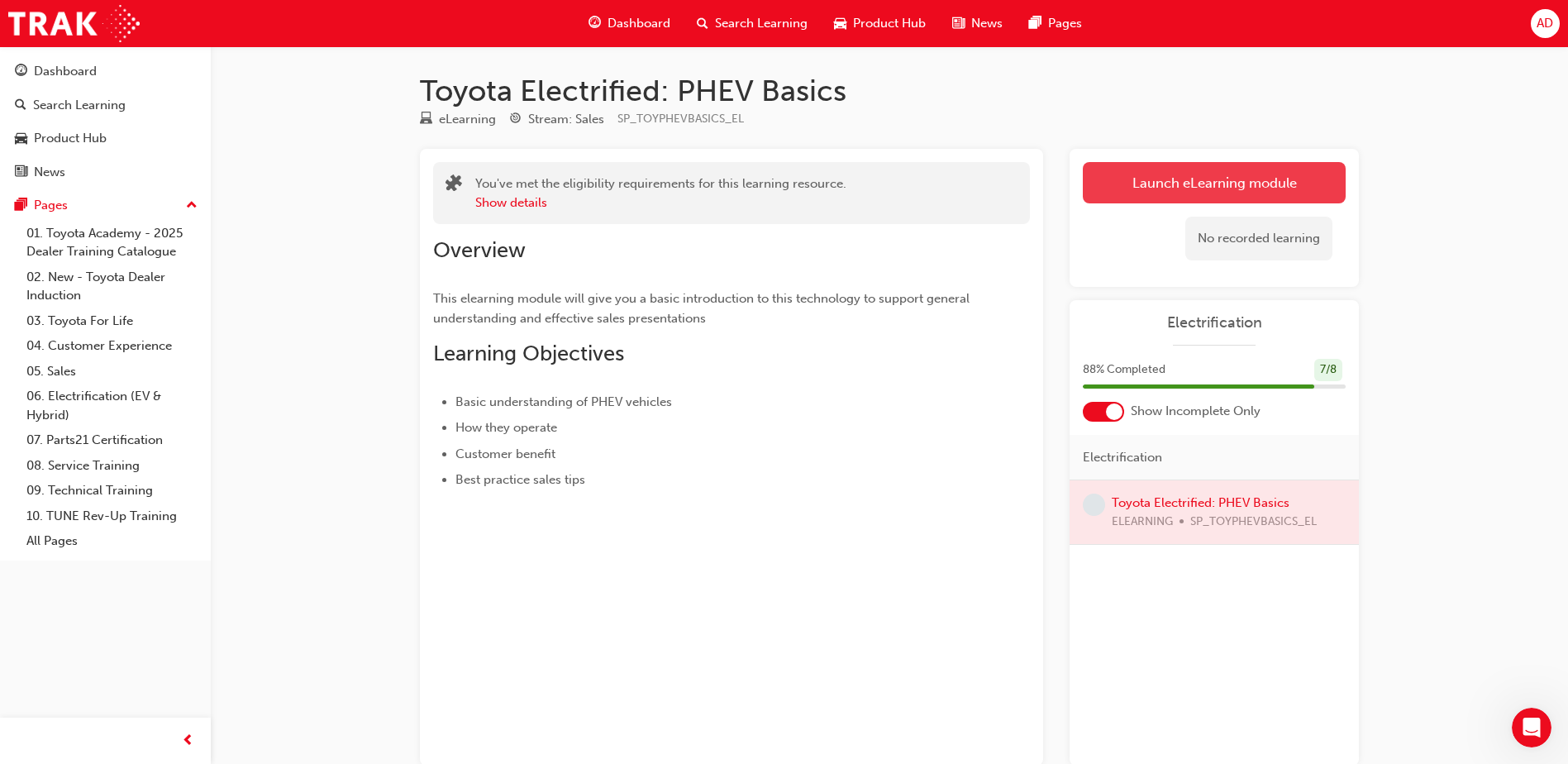
click at [1102, 171] on link "Launch eLearning module" at bounding box center [1214, 182] width 263 height 41
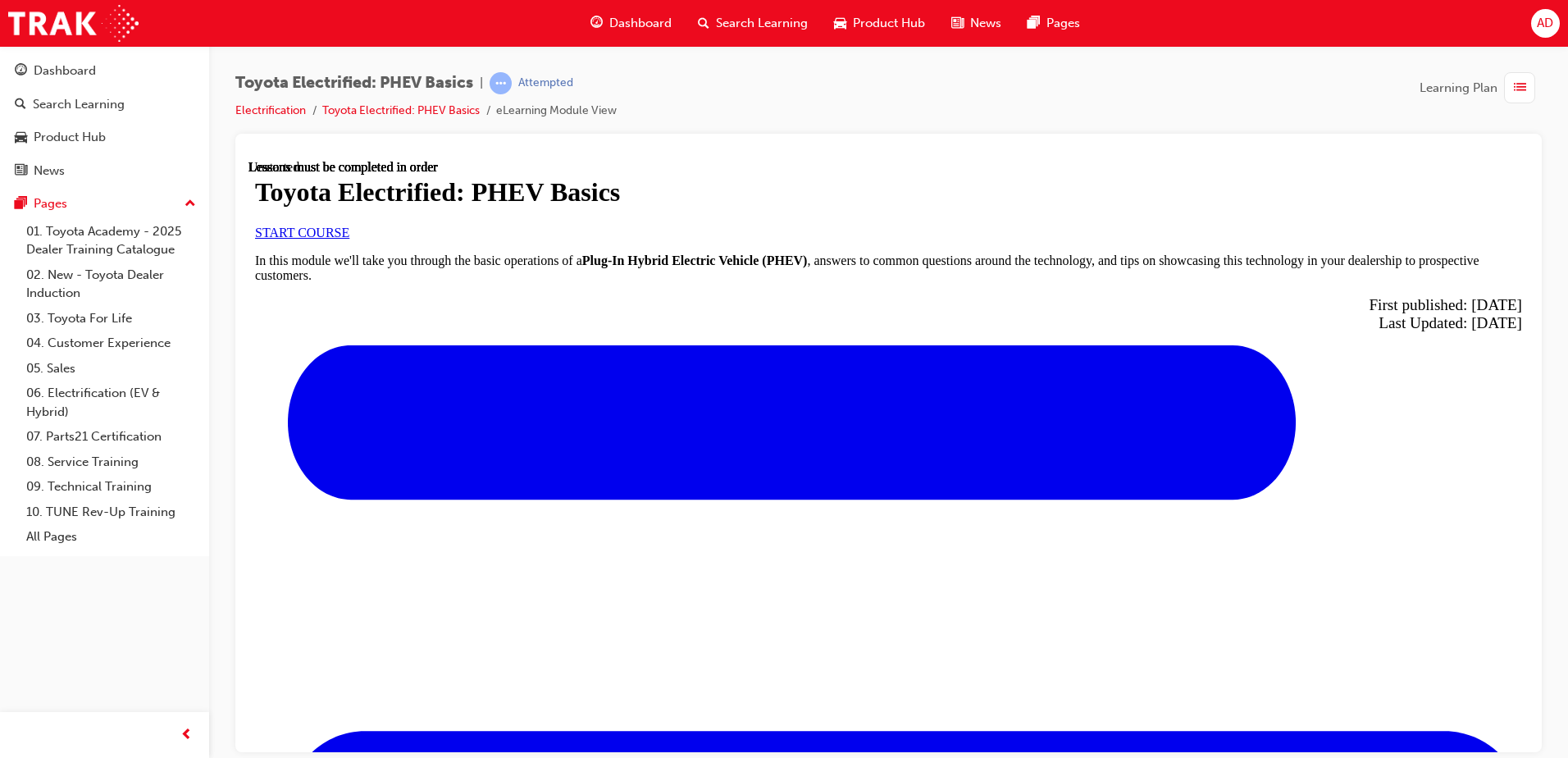
scroll to position [328, 0]
click at [349, 225] on span "START COURSE" at bounding box center [303, 232] width 95 height 14
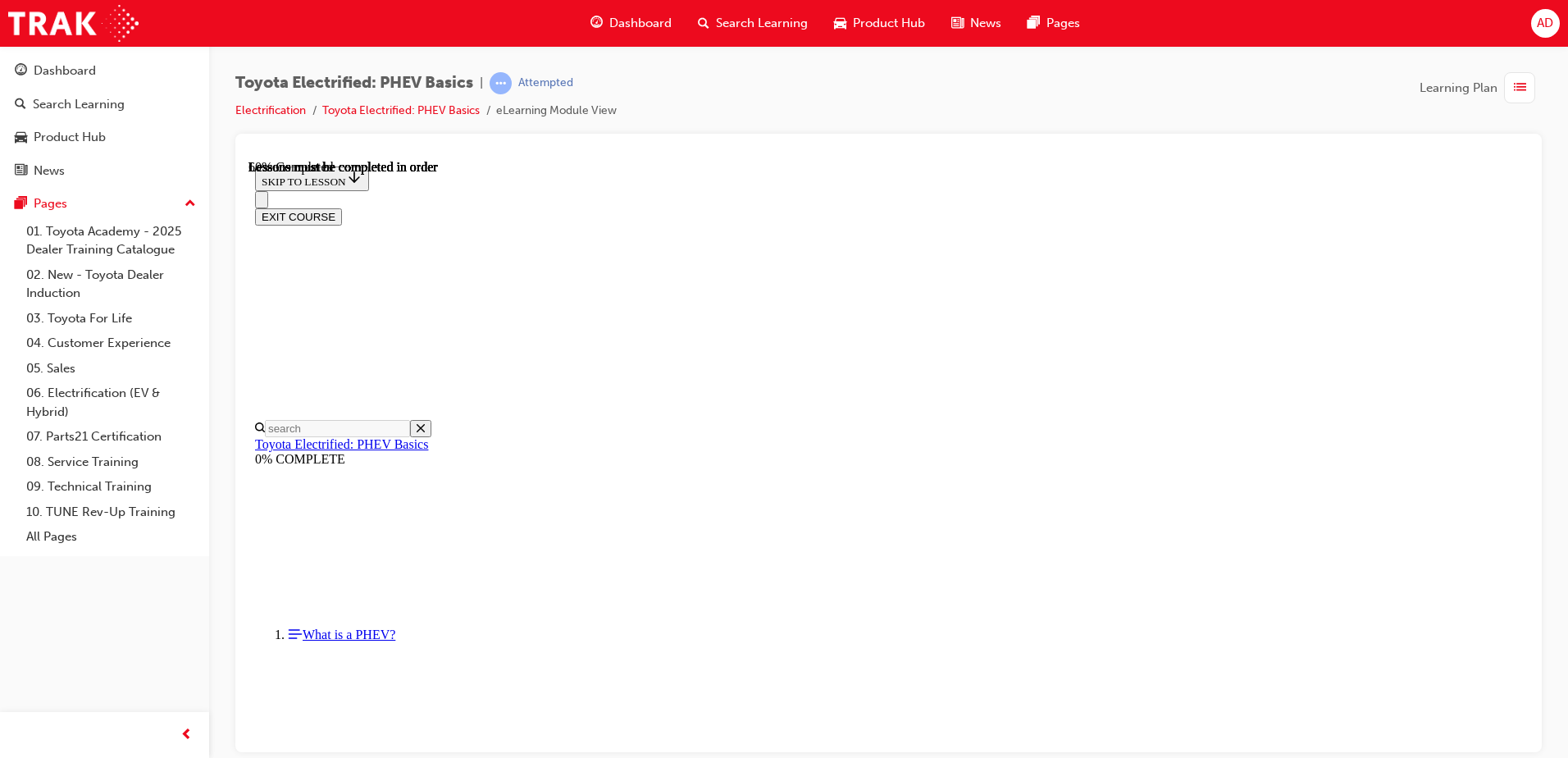
scroll to position [543, 0]
drag, startPoint x: 670, startPoint y: 374, endPoint x: 1234, endPoint y: 403, distance: 564.7
drag, startPoint x: 1192, startPoint y: 432, endPoint x: 1182, endPoint y: 467, distance: 36.4
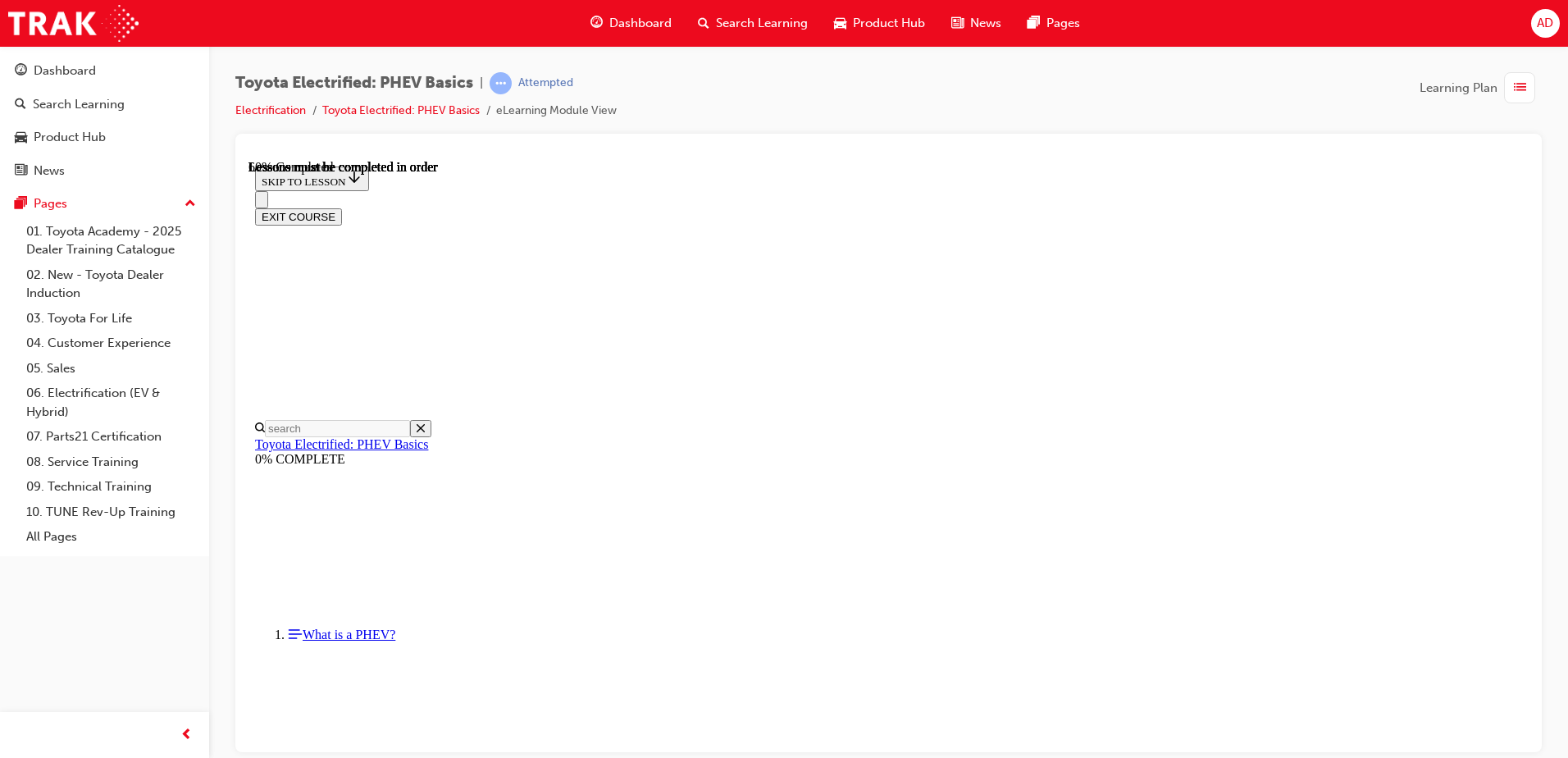
drag, startPoint x: 683, startPoint y: 492, endPoint x: 984, endPoint y: 503, distance: 301.2
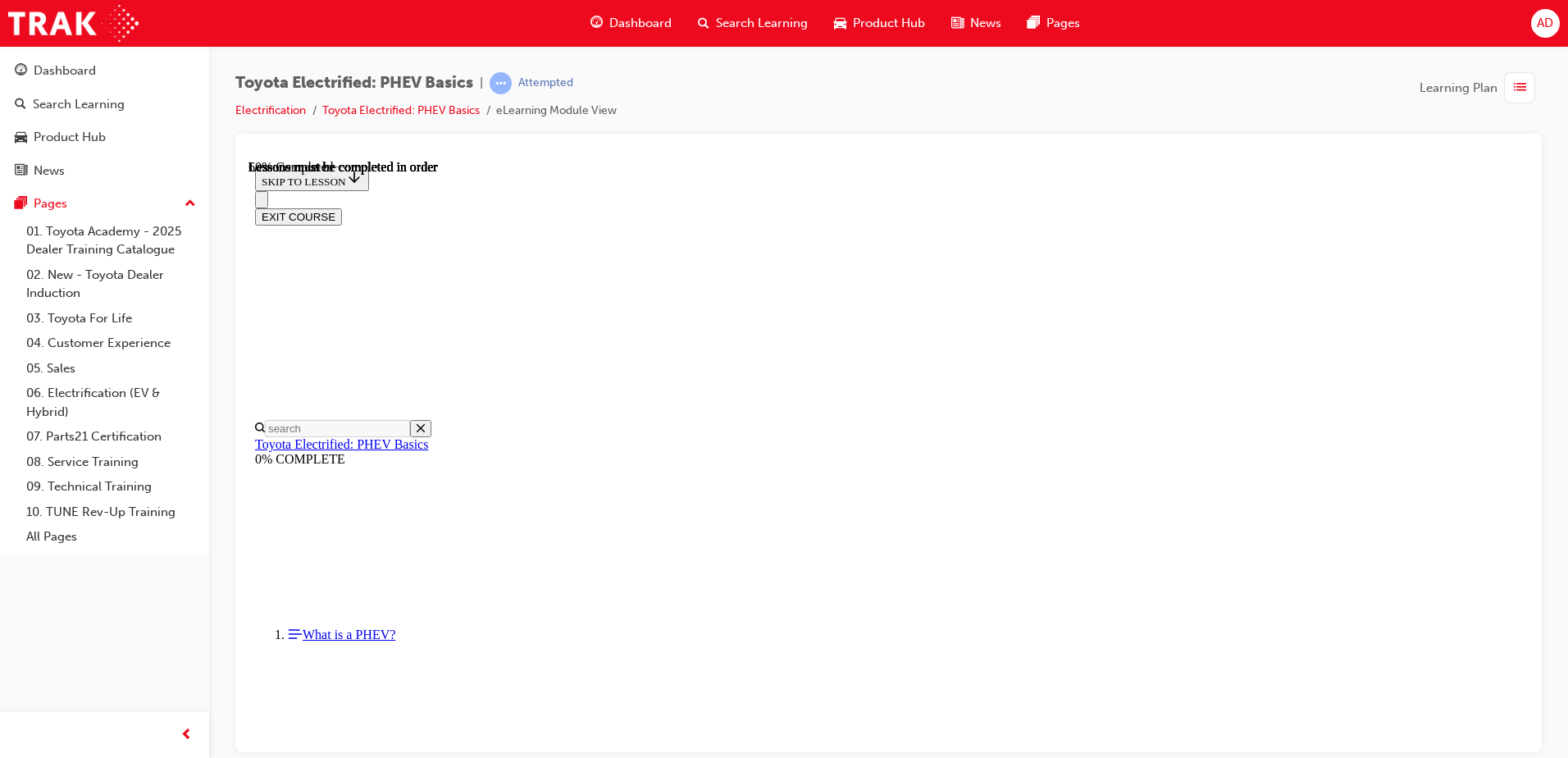
drag, startPoint x: 787, startPoint y: 258, endPoint x: 657, endPoint y: 225, distance: 134.1
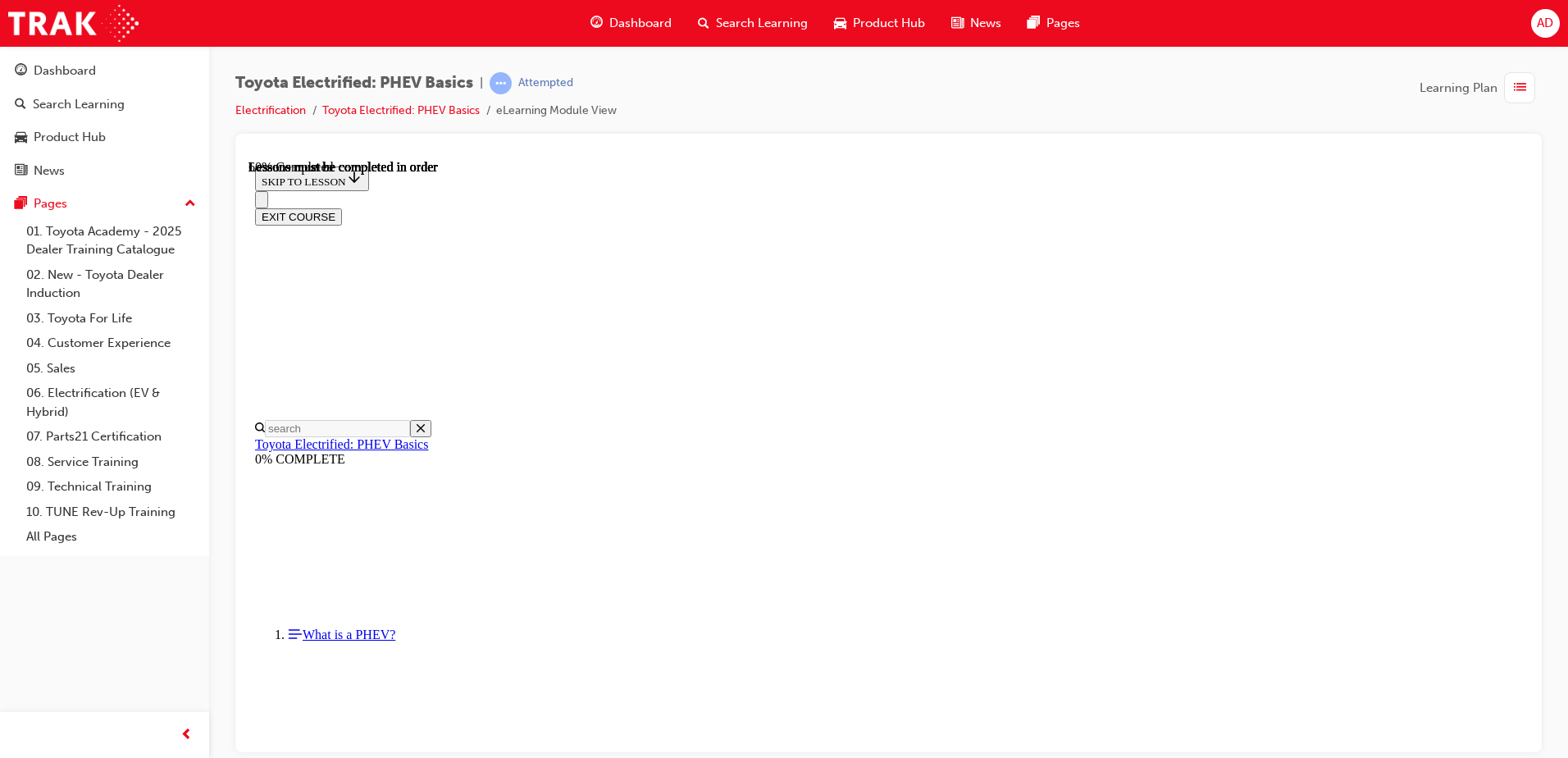
drag, startPoint x: 1087, startPoint y: 312, endPoint x: 754, endPoint y: 256, distance: 337.7
drag, startPoint x: 682, startPoint y: 258, endPoint x: 599, endPoint y: 240, distance: 84.9
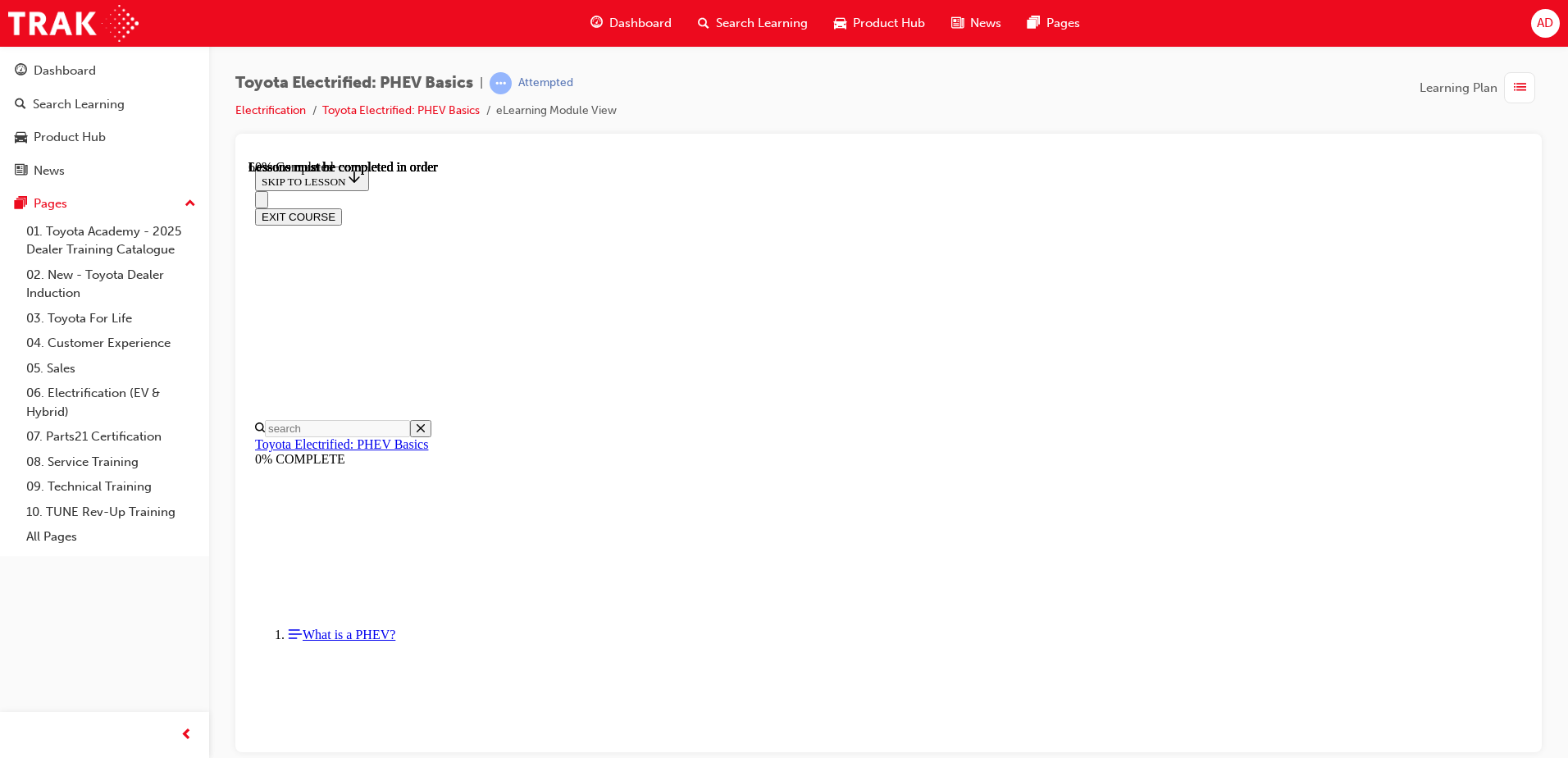
drag, startPoint x: 964, startPoint y: 291, endPoint x: 956, endPoint y: 299, distance: 11.3
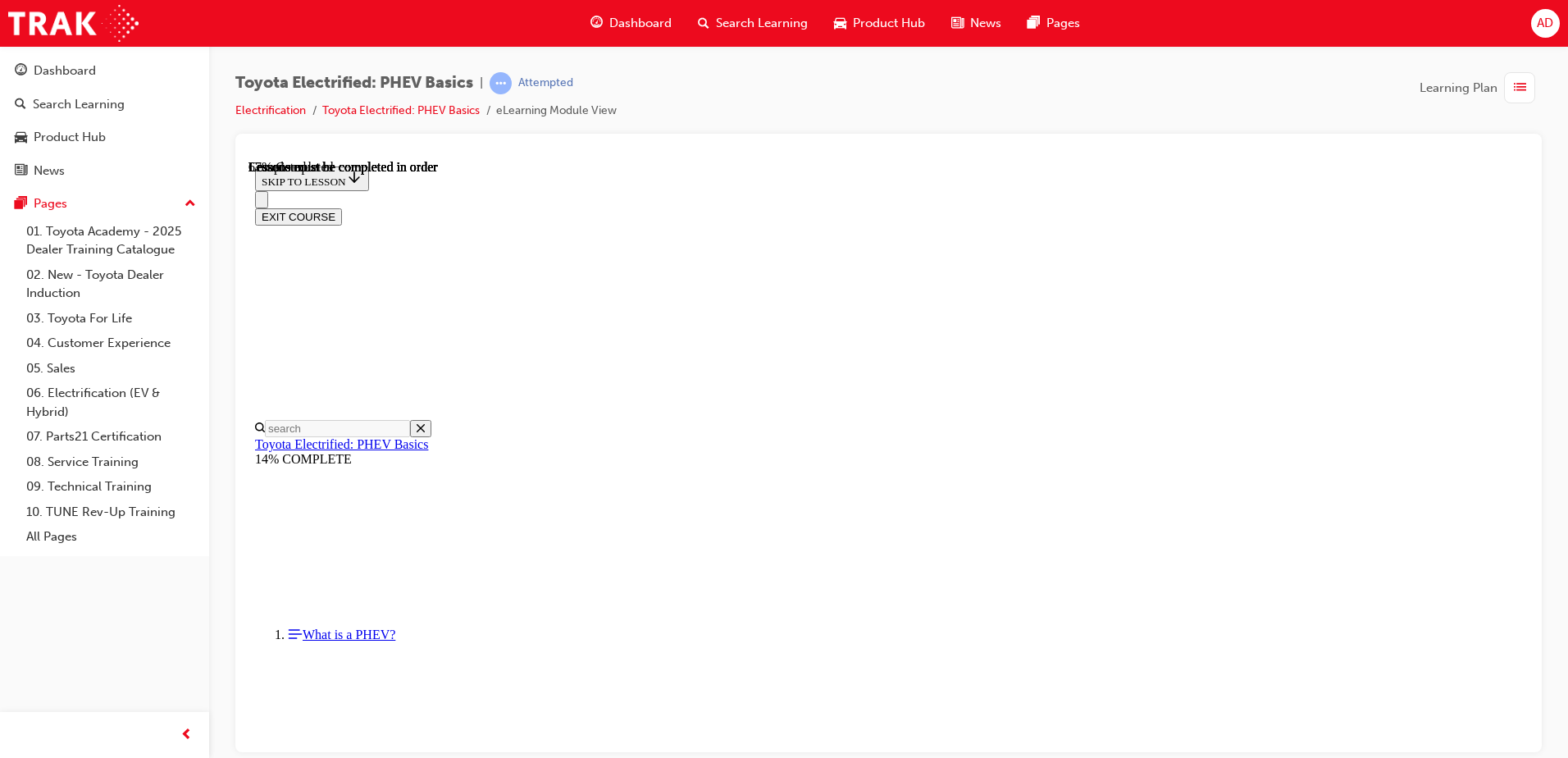
drag, startPoint x: 1018, startPoint y: 723, endPoint x: 1207, endPoint y: 701, distance: 190.3
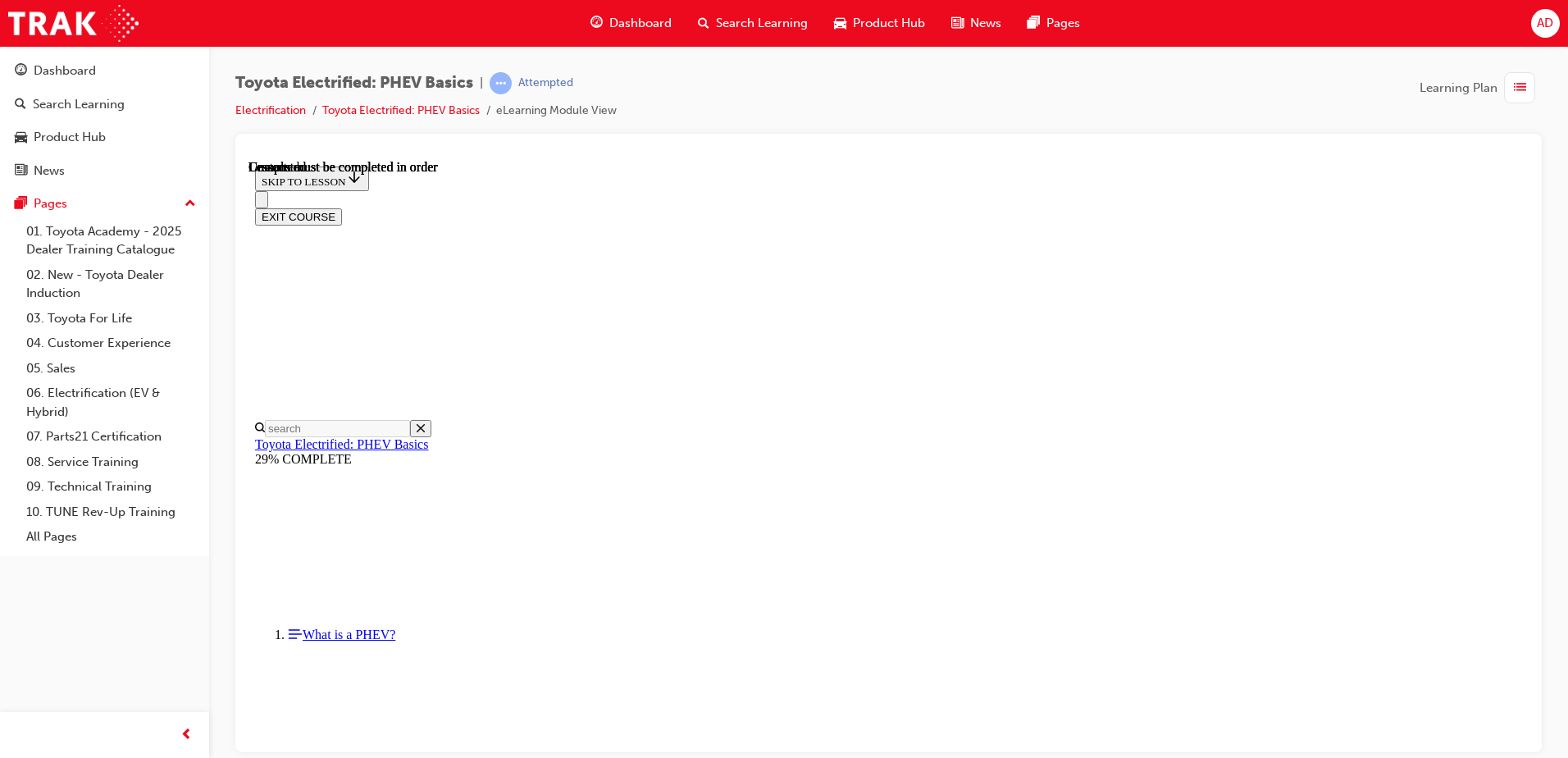
drag, startPoint x: 785, startPoint y: 505, endPoint x: 984, endPoint y: 505, distance: 199.0
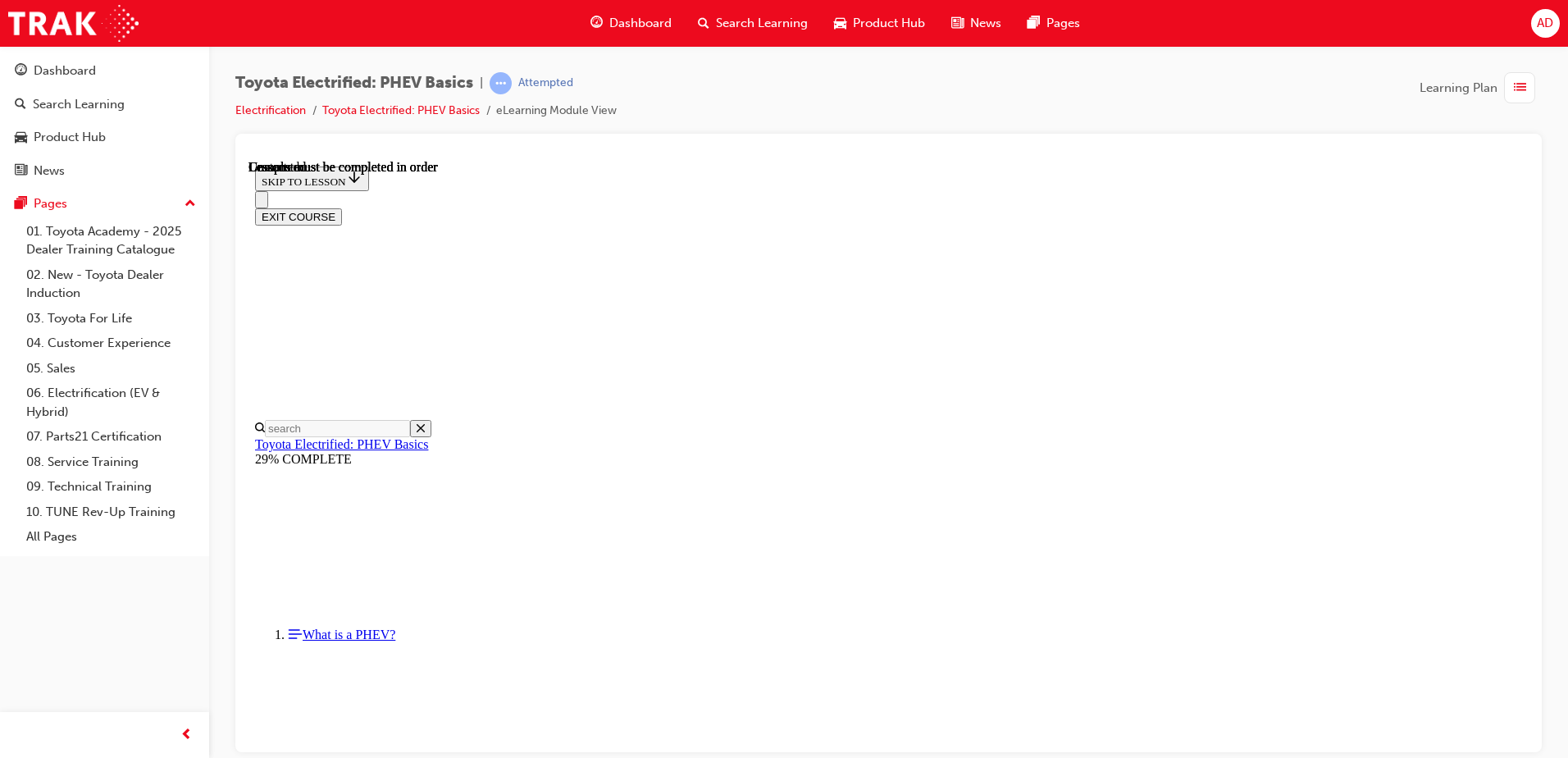
drag, startPoint x: 701, startPoint y: 533, endPoint x: 1094, endPoint y: 535, distance: 393.0
drag, startPoint x: 679, startPoint y: 573, endPoint x: 849, endPoint y: 573, distance: 170.0
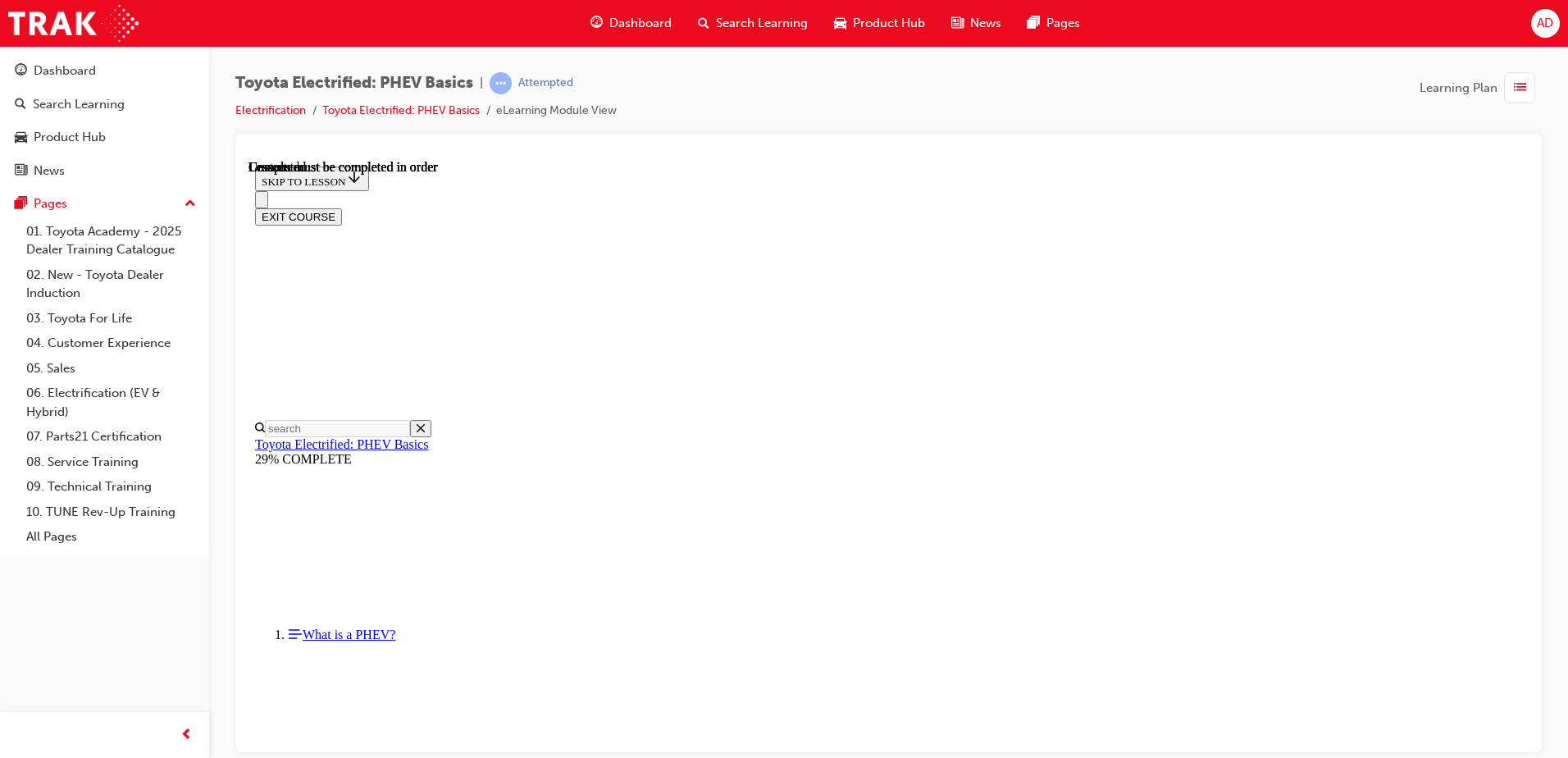
scroll to position [340, 0]
drag, startPoint x: 1182, startPoint y: 657, endPoint x: 1186, endPoint y: 646, distance: 11.7
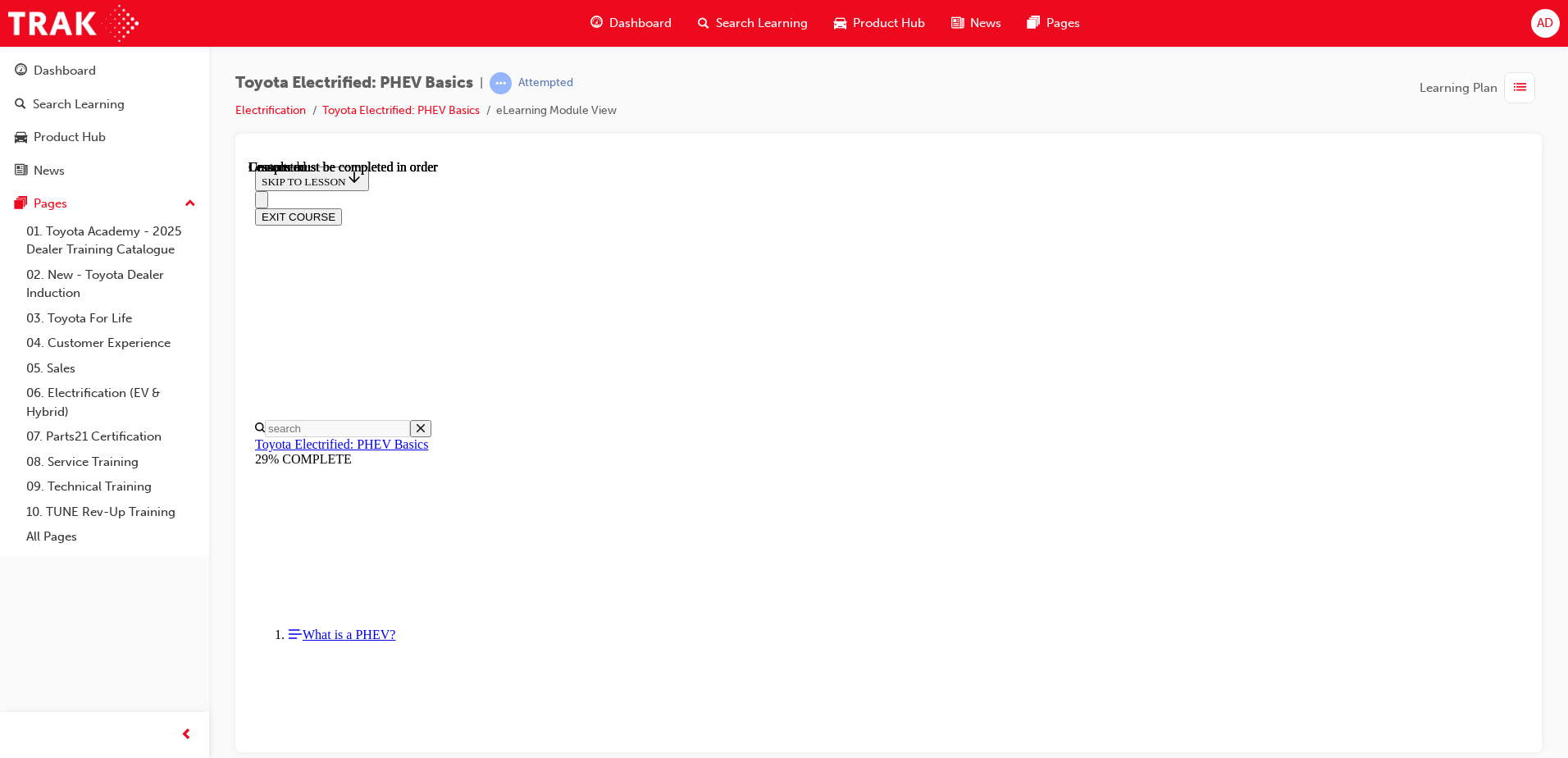
drag, startPoint x: 880, startPoint y: 619, endPoint x: 864, endPoint y: 621, distance: 16.1
drag, startPoint x: 957, startPoint y: 533, endPoint x: 1044, endPoint y: 536, distance: 87.1
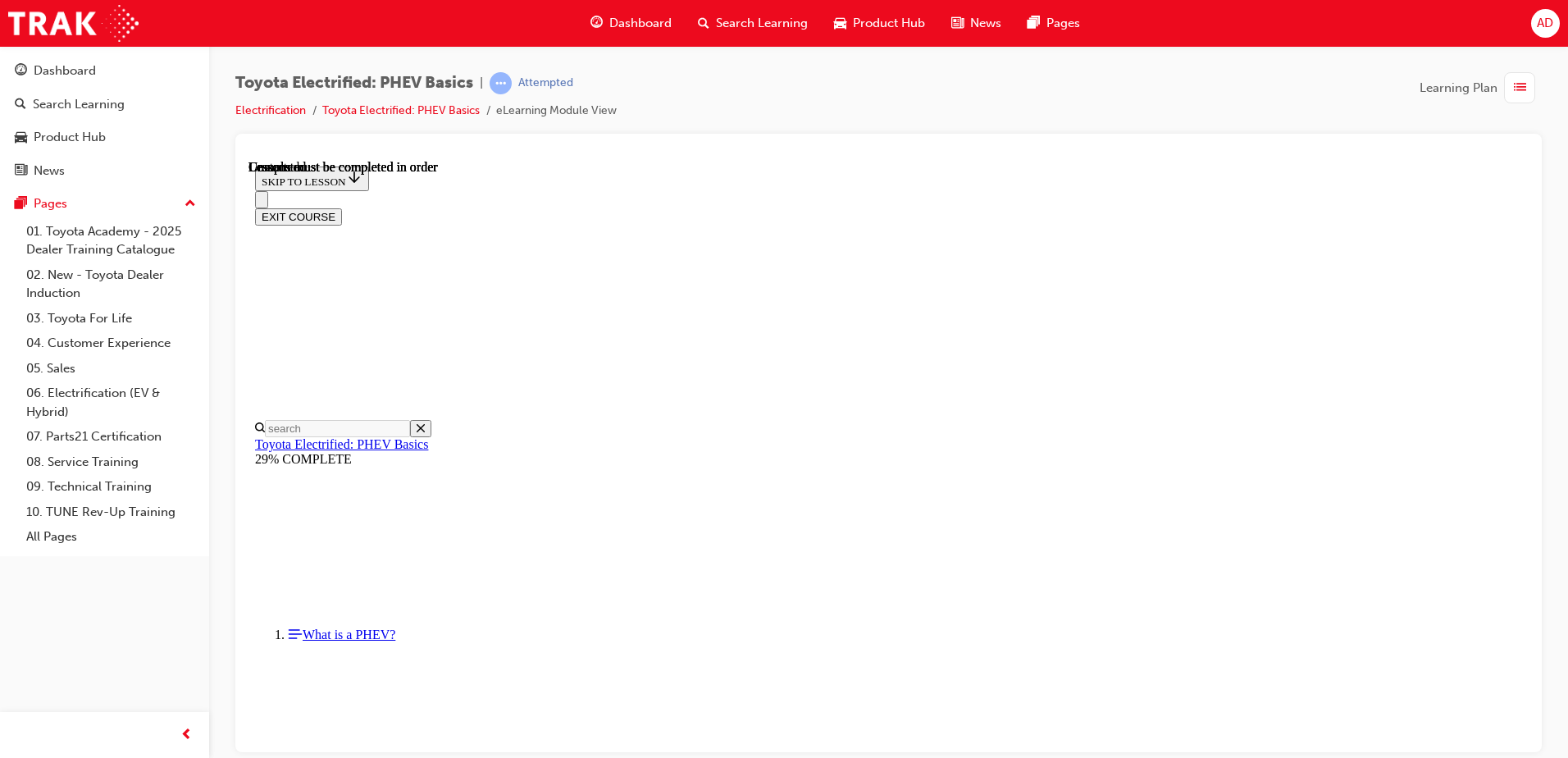
drag, startPoint x: 1129, startPoint y: 535, endPoint x: 1165, endPoint y: 535, distance: 36.0
drag, startPoint x: 713, startPoint y: 563, endPoint x: 900, endPoint y: 568, distance: 187.1
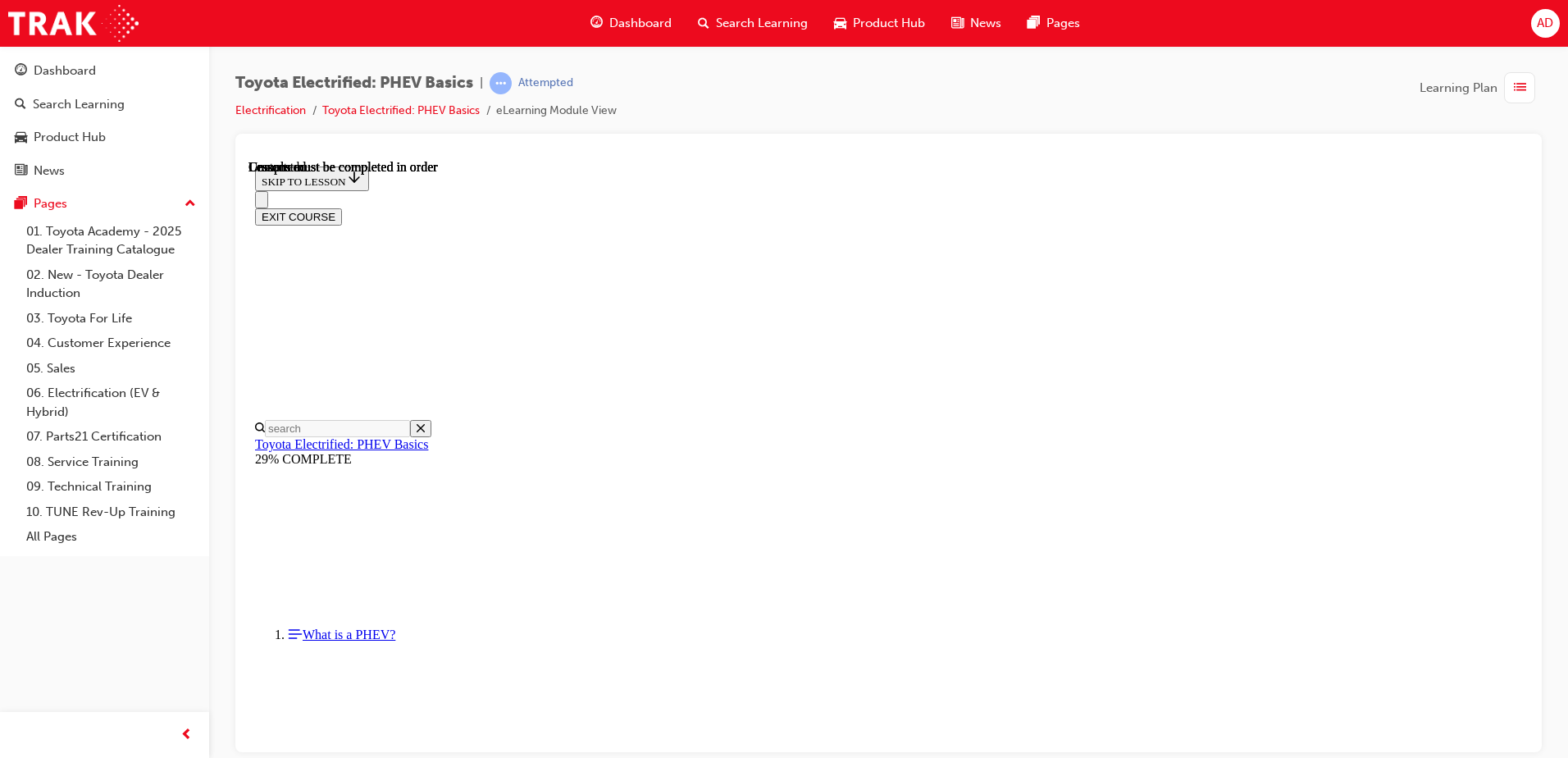
drag, startPoint x: 1157, startPoint y: 572, endPoint x: 1164, endPoint y: 567, distance: 8.6
drag, startPoint x: 682, startPoint y: 592, endPoint x: 706, endPoint y: 599, distance: 25.0
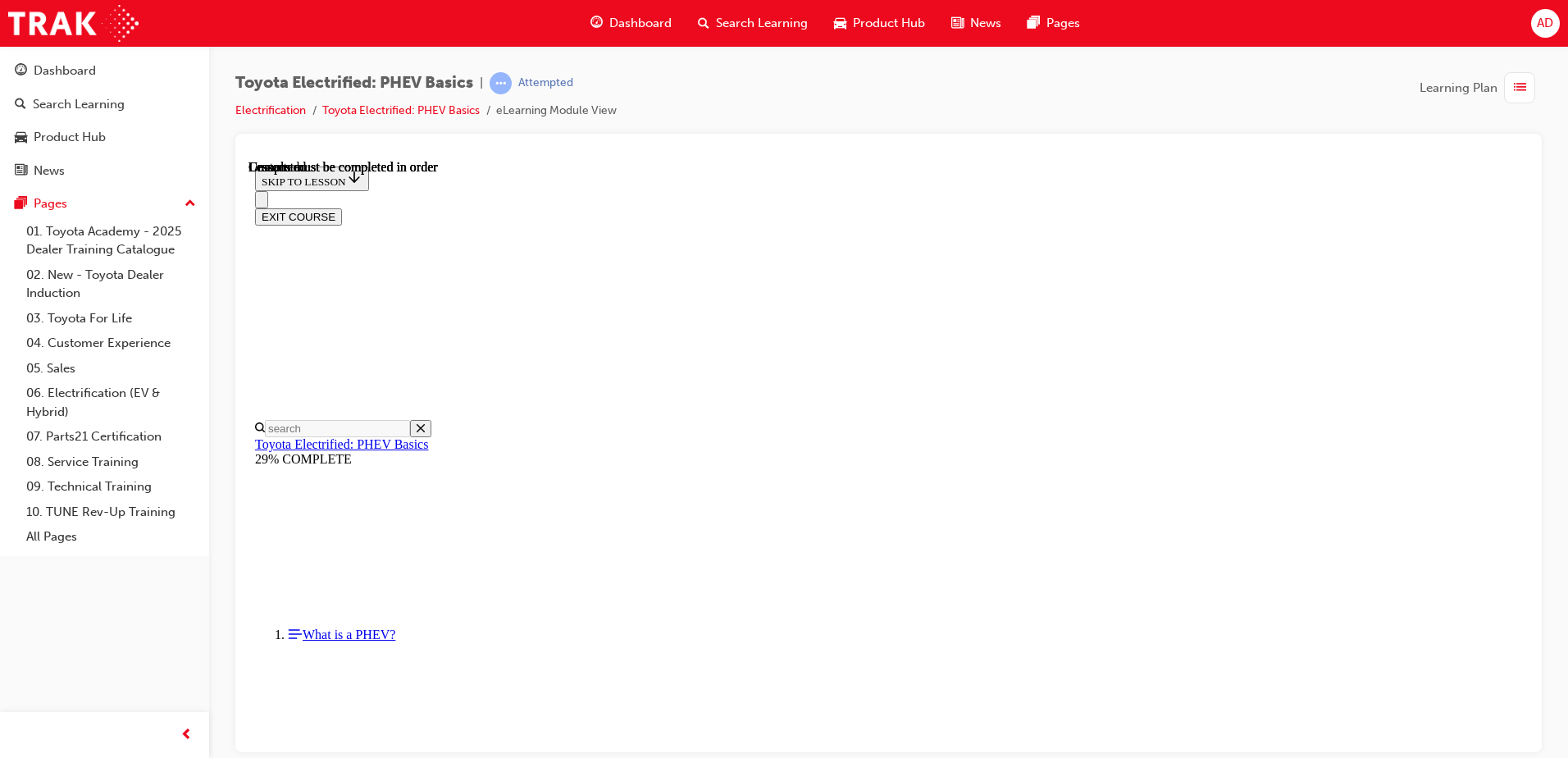
drag, startPoint x: 748, startPoint y: 507, endPoint x: 1011, endPoint y: 556, distance: 267.5
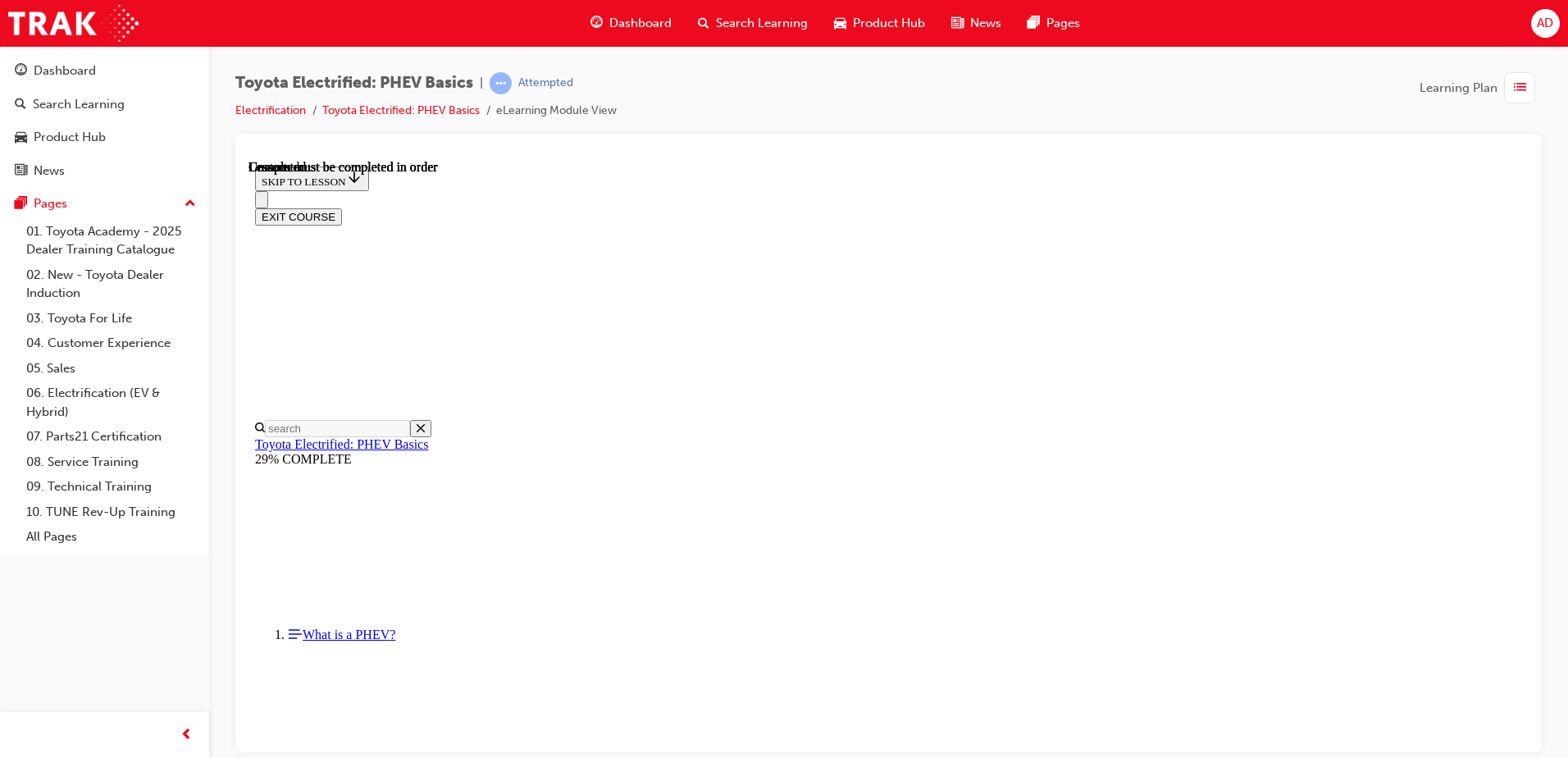
scroll to position [503, 0]
drag, startPoint x: 741, startPoint y: 312, endPoint x: 679, endPoint y: 305, distance: 62.4
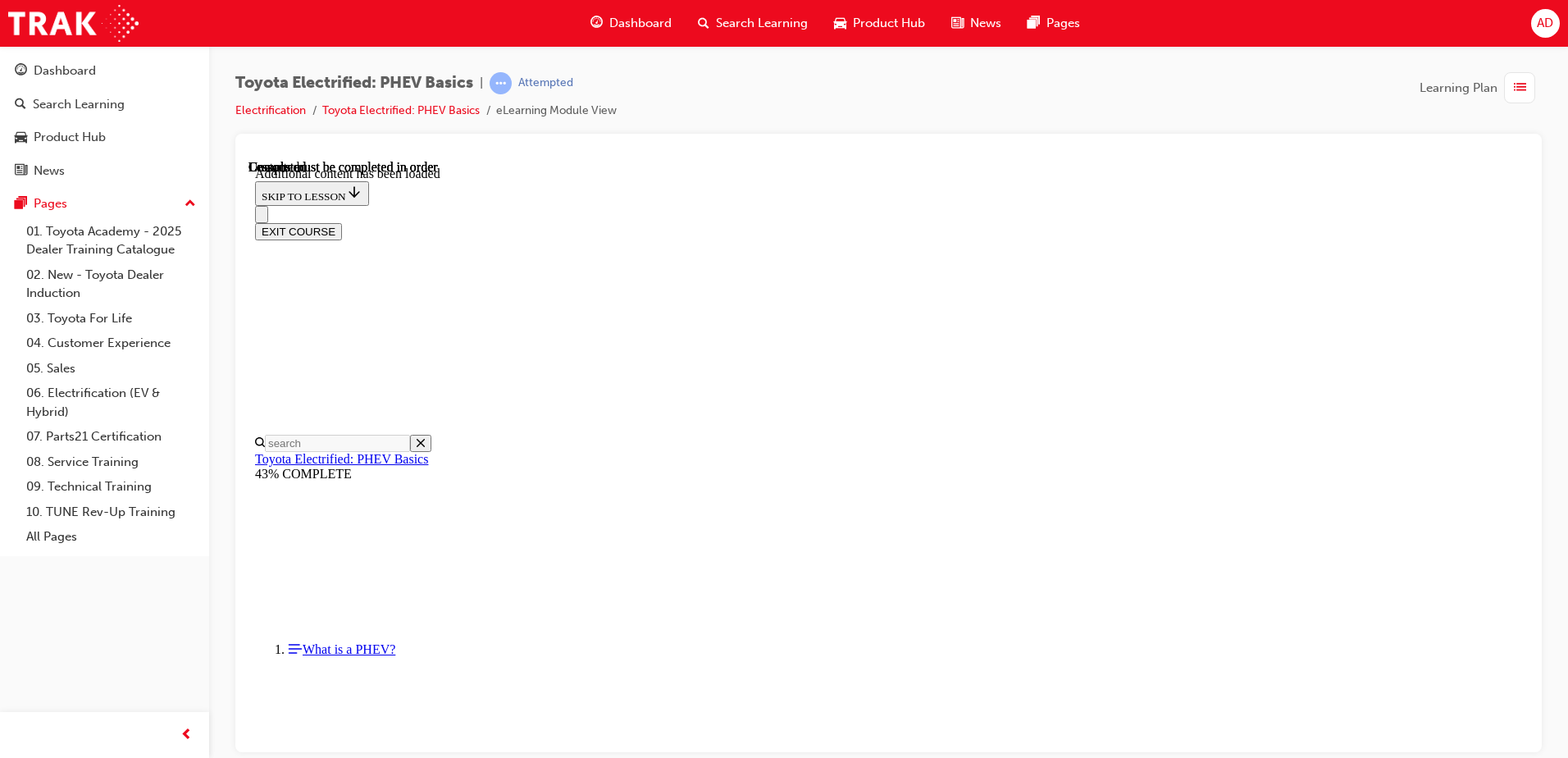
scroll to position [341, 0]
drag, startPoint x: 921, startPoint y: 335, endPoint x: 912, endPoint y: 329, distance: 10.8
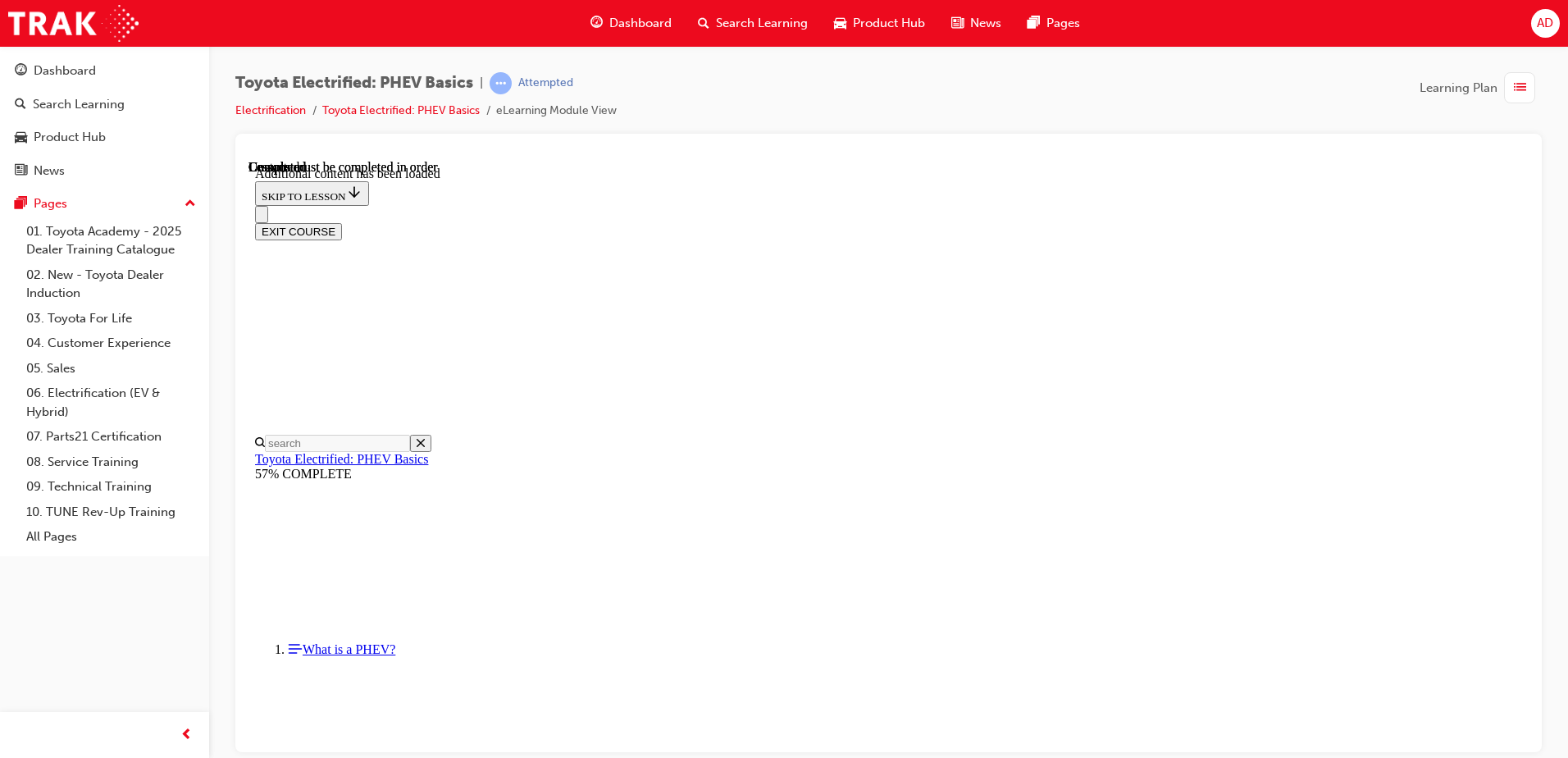
drag, startPoint x: 946, startPoint y: 338, endPoint x: 963, endPoint y: 309, distance: 33.6
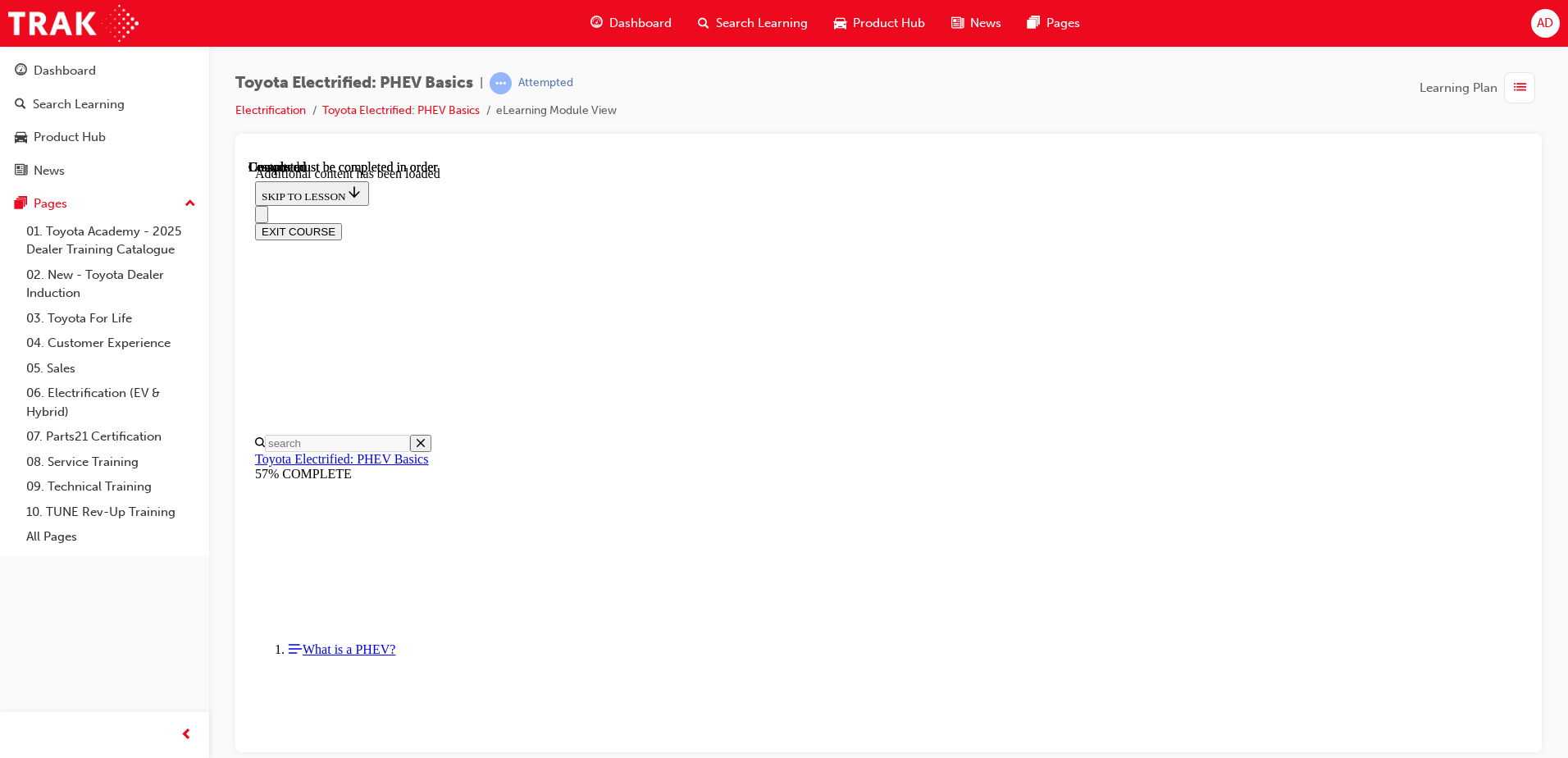
drag, startPoint x: 1123, startPoint y: 527, endPoint x: 1124, endPoint y: 511, distance: 16.0
drag, startPoint x: 1124, startPoint y: 511, endPoint x: 1052, endPoint y: 480, distance: 78.4
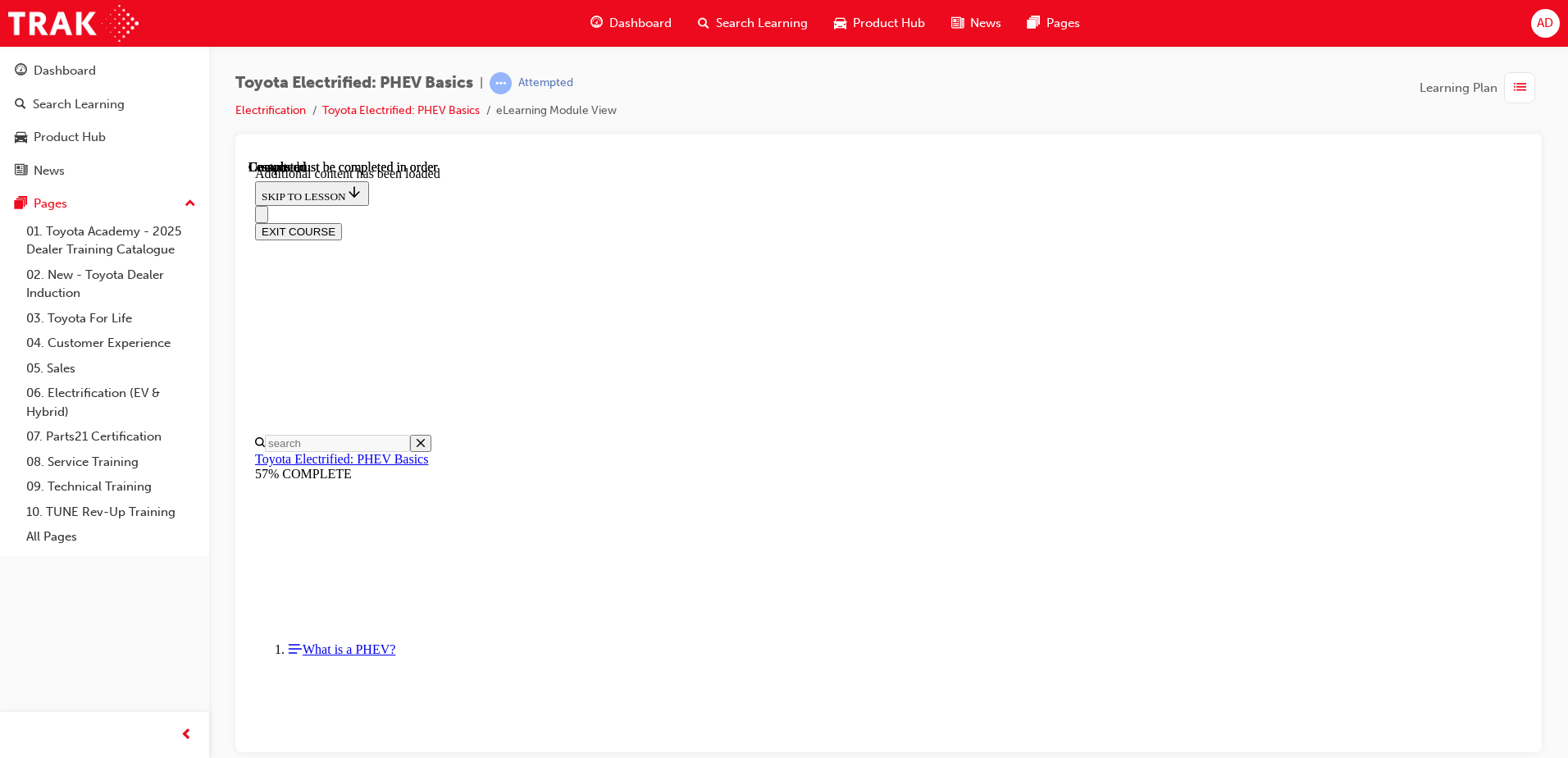
drag, startPoint x: 701, startPoint y: 438, endPoint x: 1076, endPoint y: 472, distance: 376.5
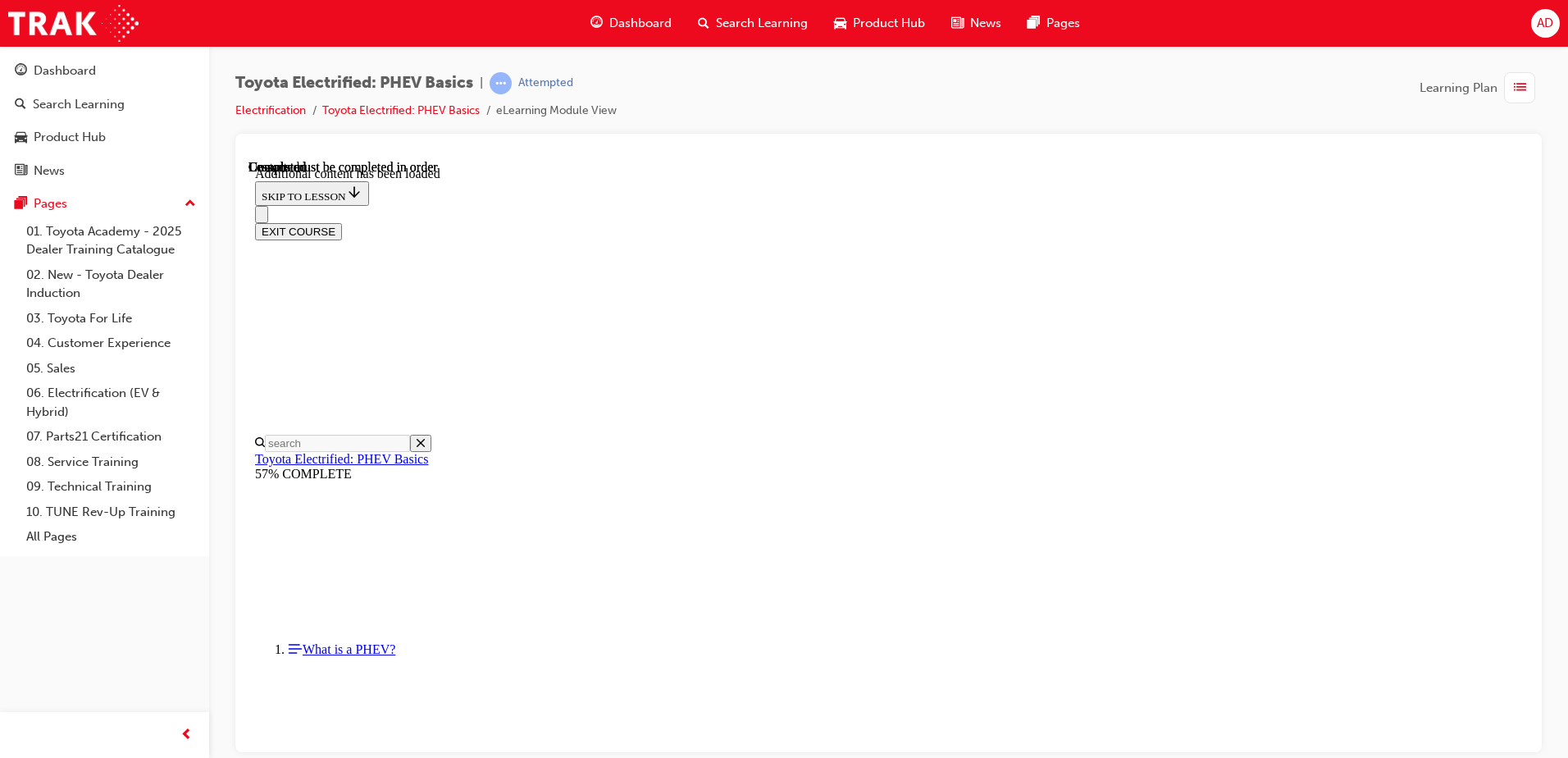
drag, startPoint x: 716, startPoint y: 484, endPoint x: 840, endPoint y: 478, distance: 124.1
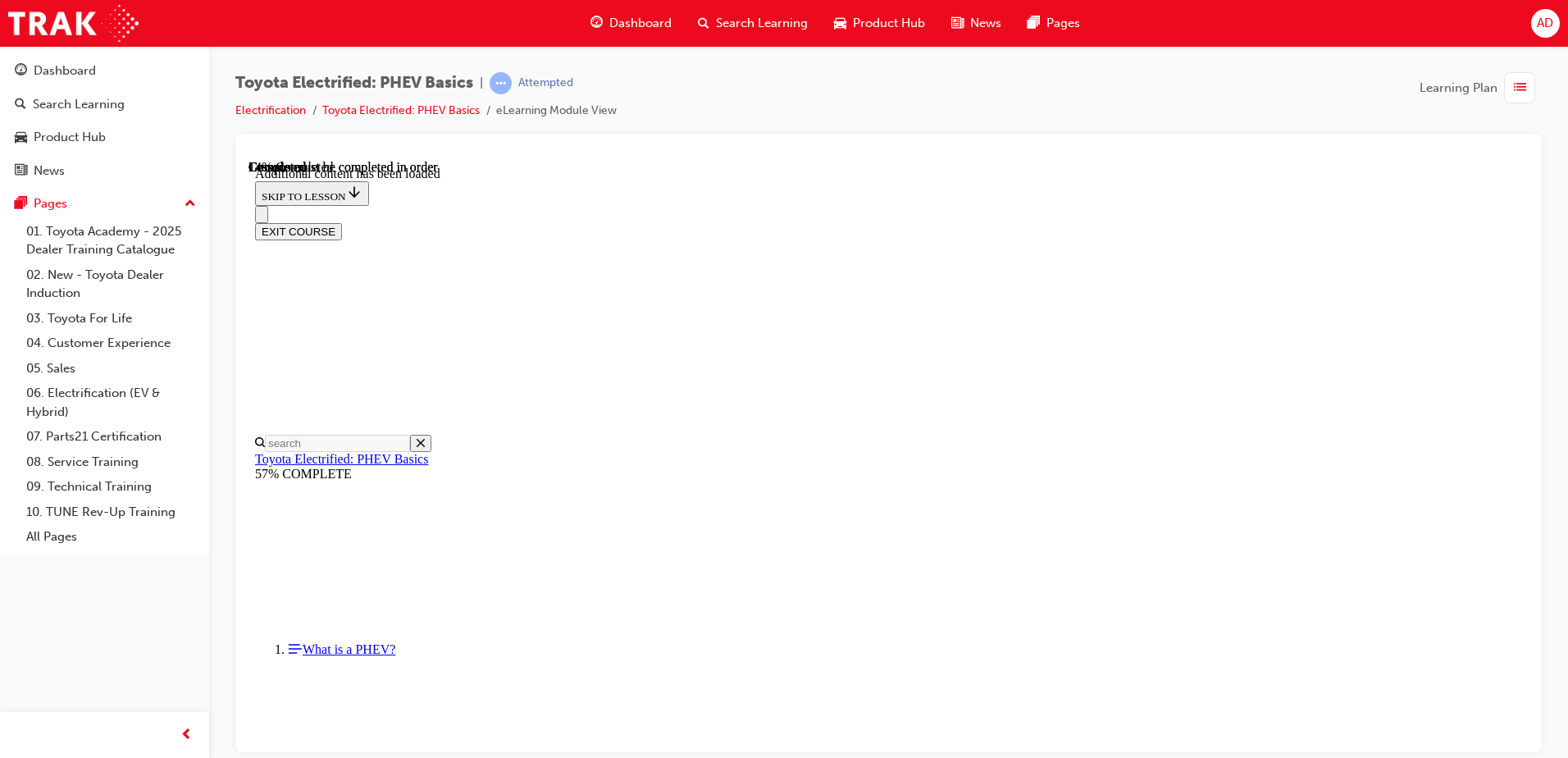
scroll to position [50, 0]
